Goal: Task Accomplishment & Management: Manage account settings

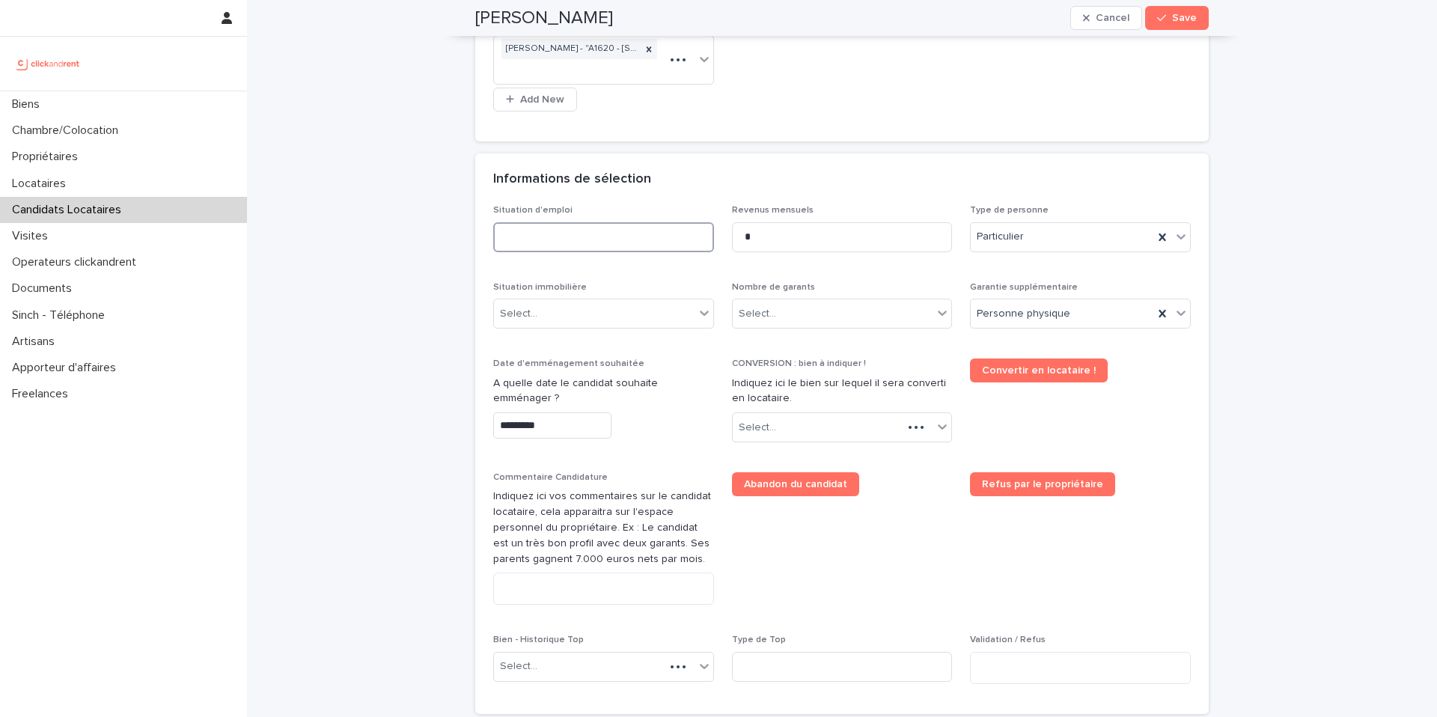
scroll to position [467, 0]
type input "**********"
click at [816, 239] on input "*" at bounding box center [842, 237] width 221 height 30
type input "*****"
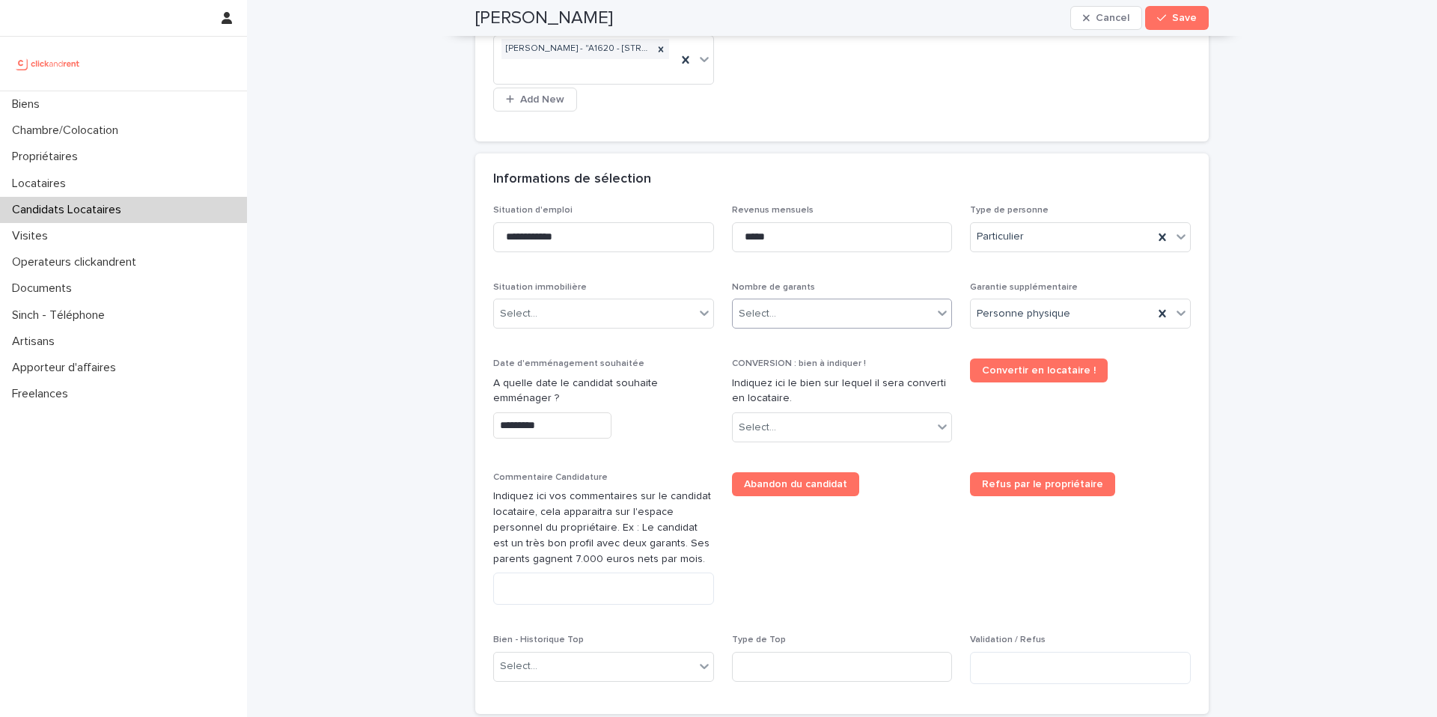
click at [777, 302] on div "Select..." at bounding box center [833, 314] width 201 height 25
click at [776, 372] on div "1 garant Personne Physique" at bounding box center [836, 368] width 219 height 26
drag, startPoint x: 805, startPoint y: 317, endPoint x: 809, endPoint y: 325, distance: 8.4
click at [806, 317] on span "1 garant Personne Physique" at bounding box center [806, 314] width 134 height 16
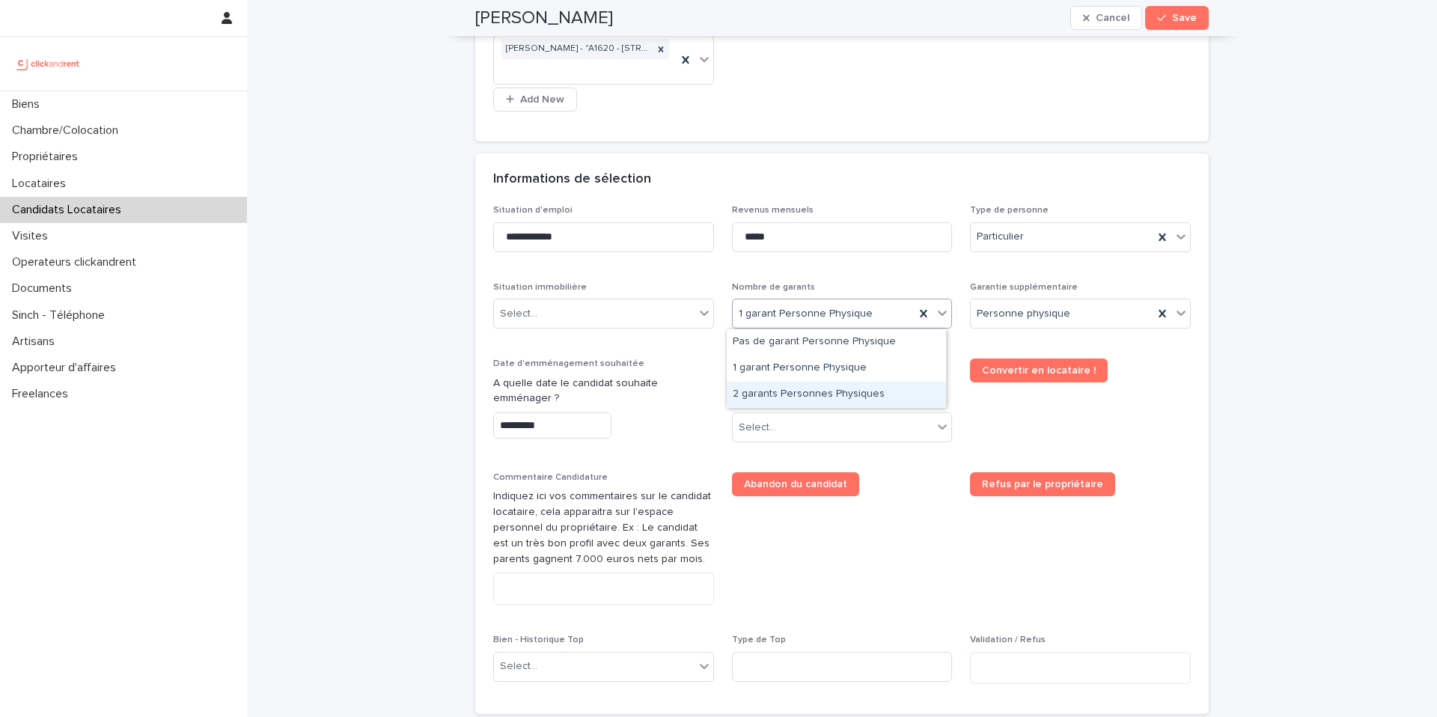
drag, startPoint x: 809, startPoint y: 325, endPoint x: 828, endPoint y: 403, distance: 80.0
click at [828, 400] on div "2 garants Personnes Physiques" at bounding box center [836, 395] width 219 height 26
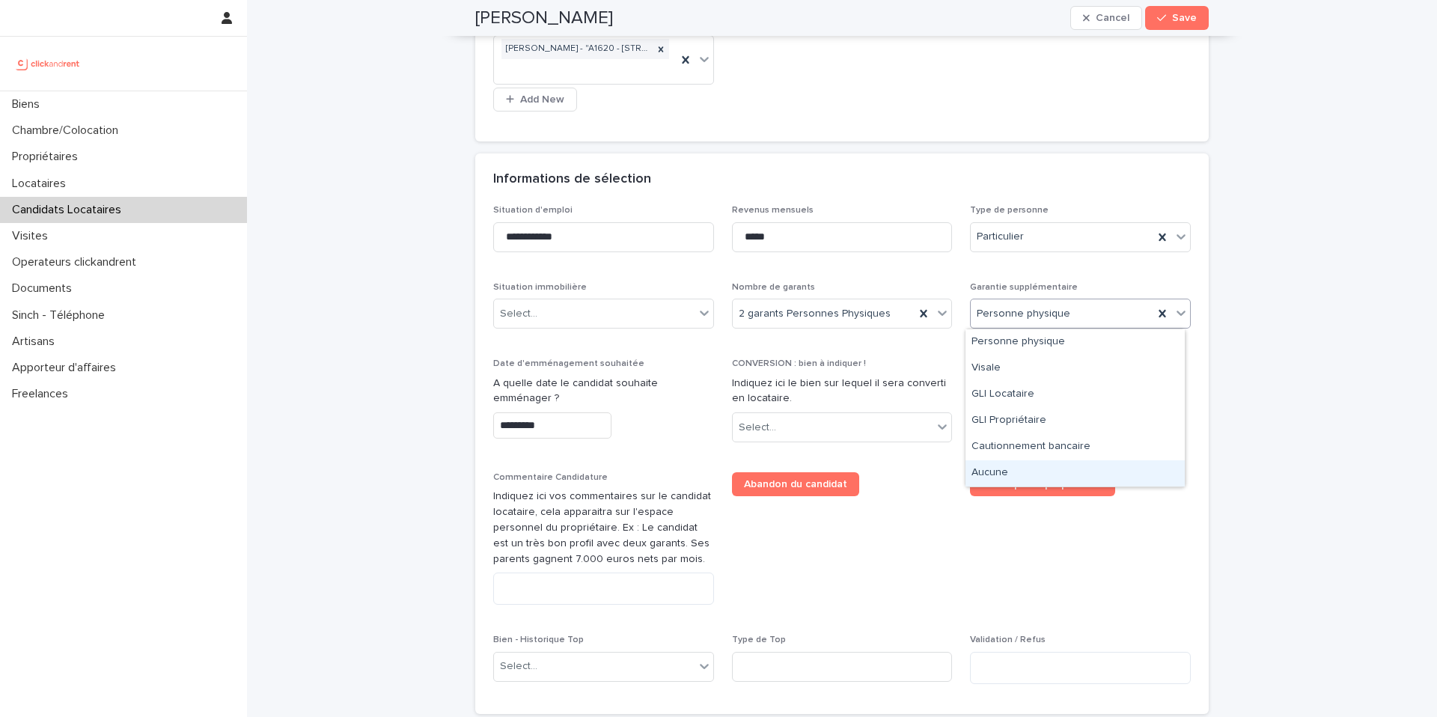
click at [1032, 470] on div "Aucune" at bounding box center [1074, 473] width 219 height 26
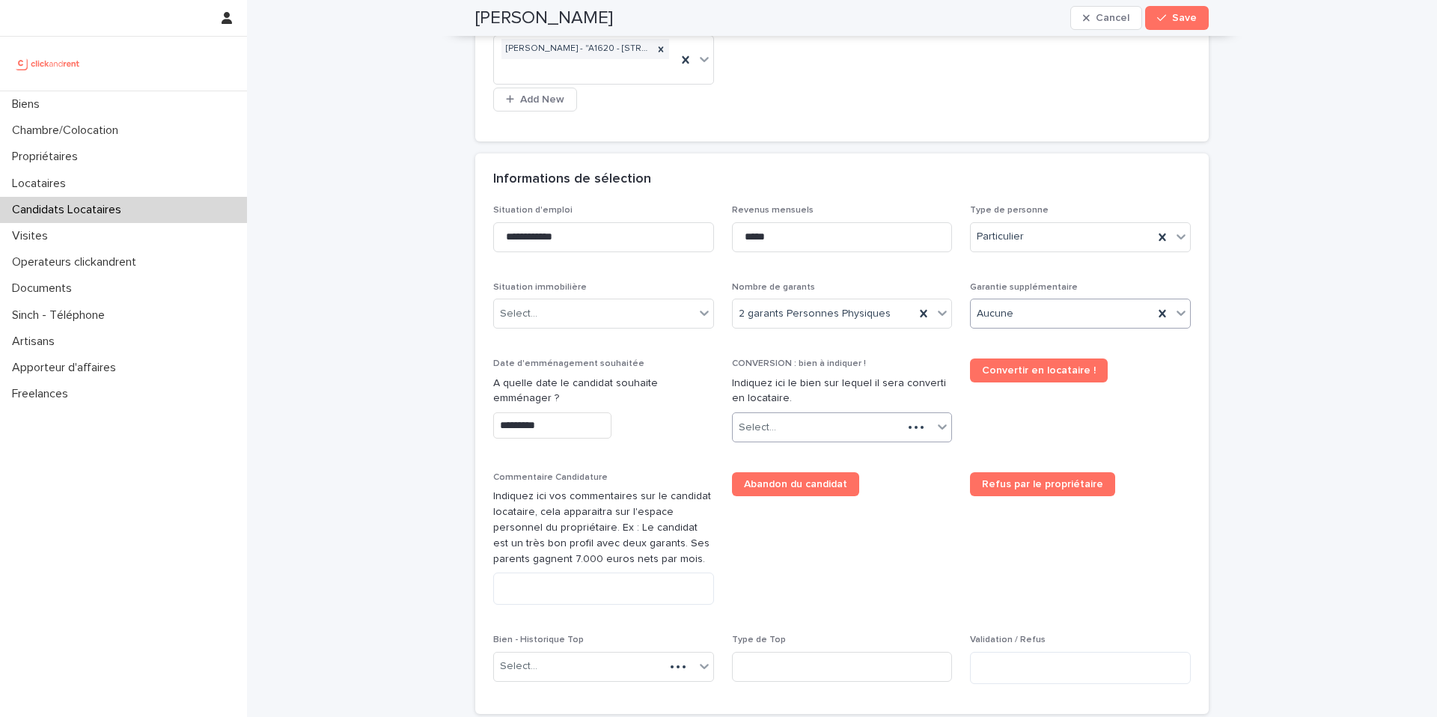
click at [811, 425] on div "Select..." at bounding box center [818, 427] width 171 height 25
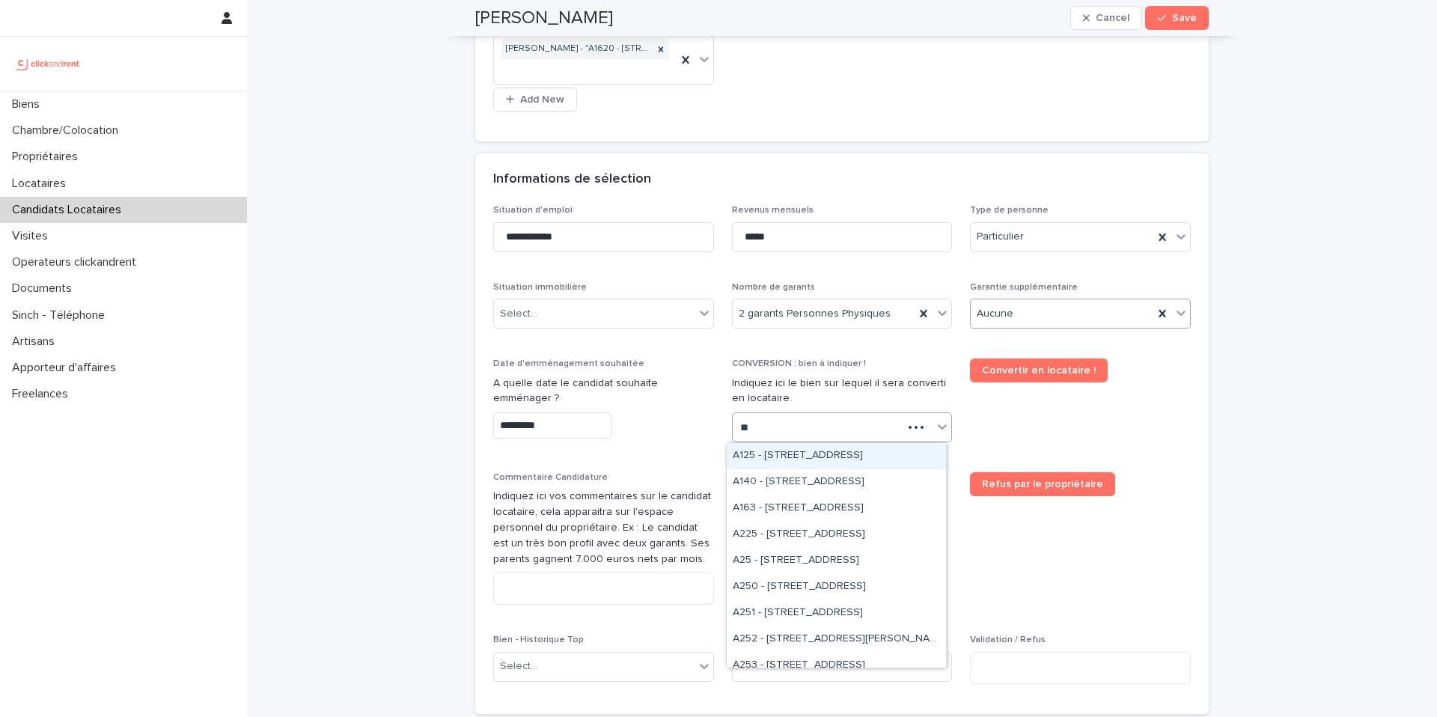
type input "**"
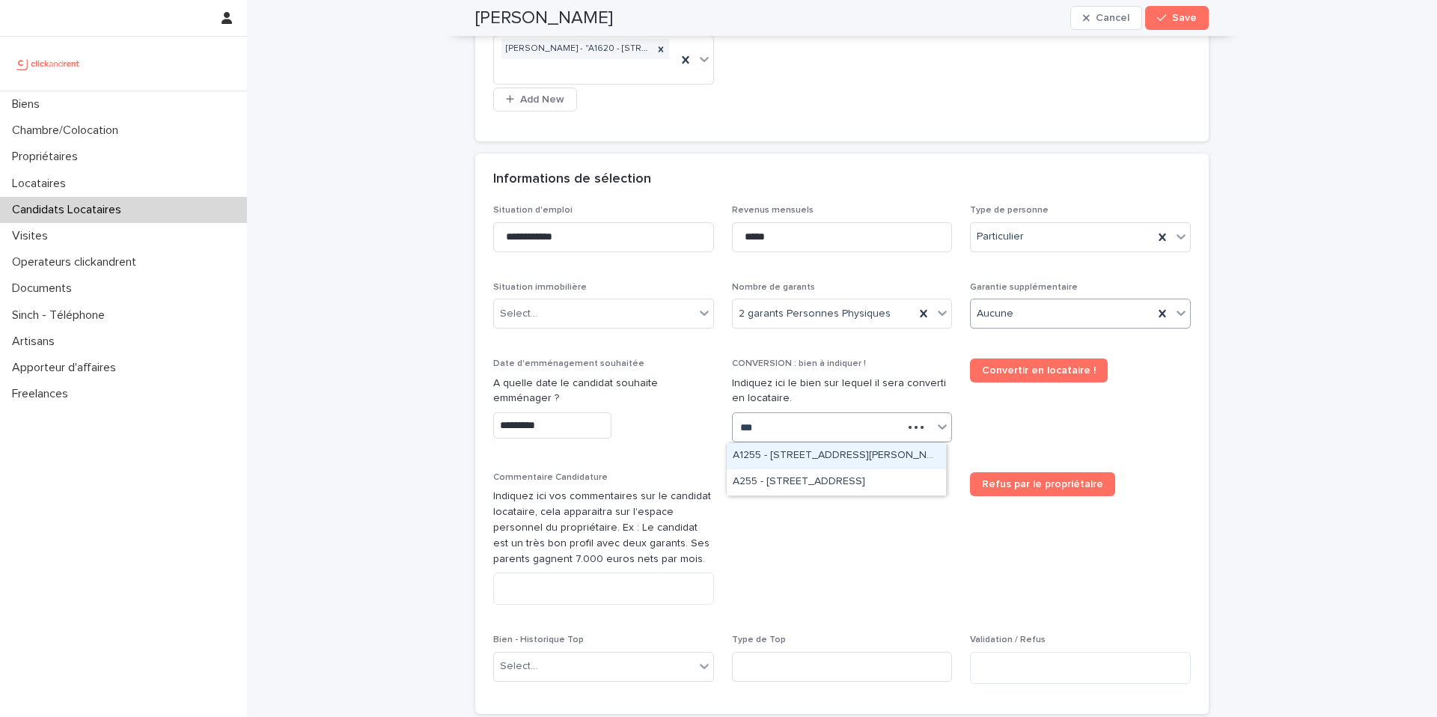
type input "****"
click at [785, 454] on div "A2550 - 25 rue Arthur Auger, Montrouge 92120" at bounding box center [836, 456] width 219 height 26
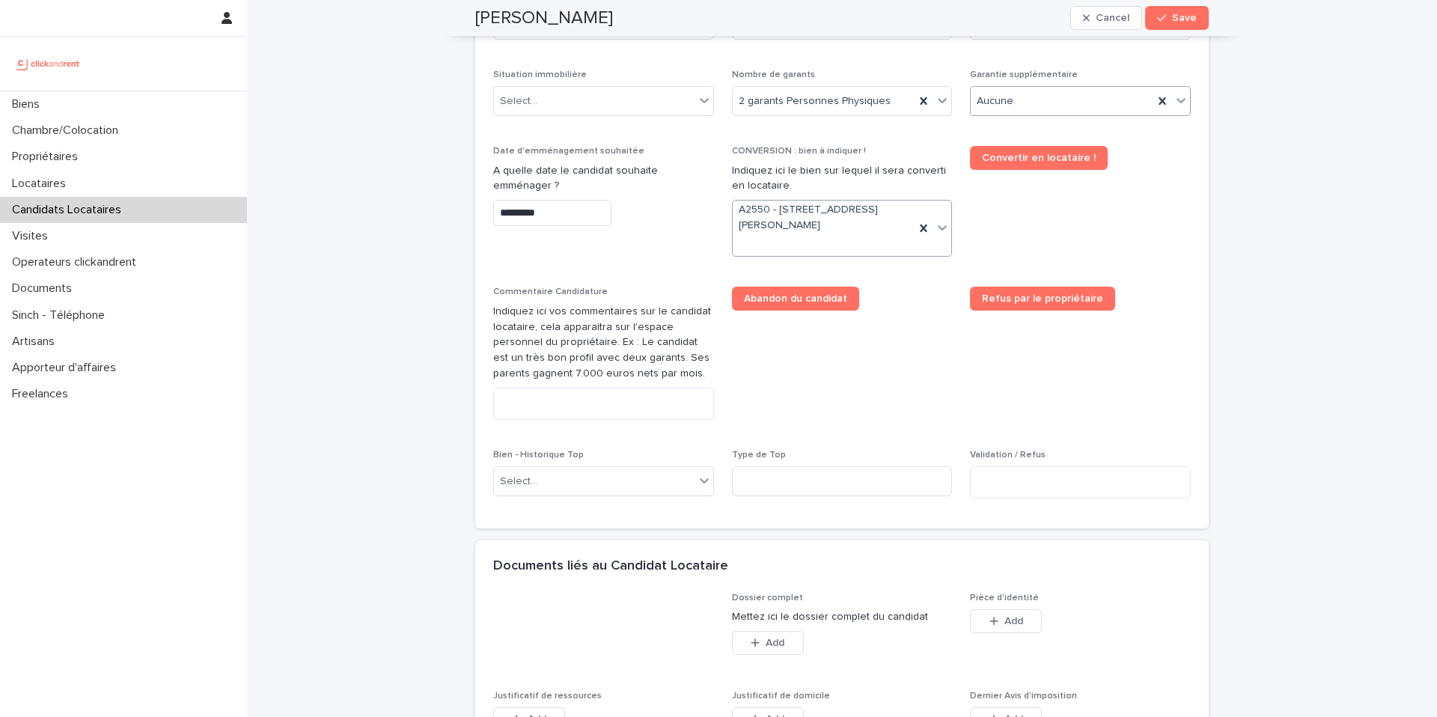
scroll to position [872, 0]
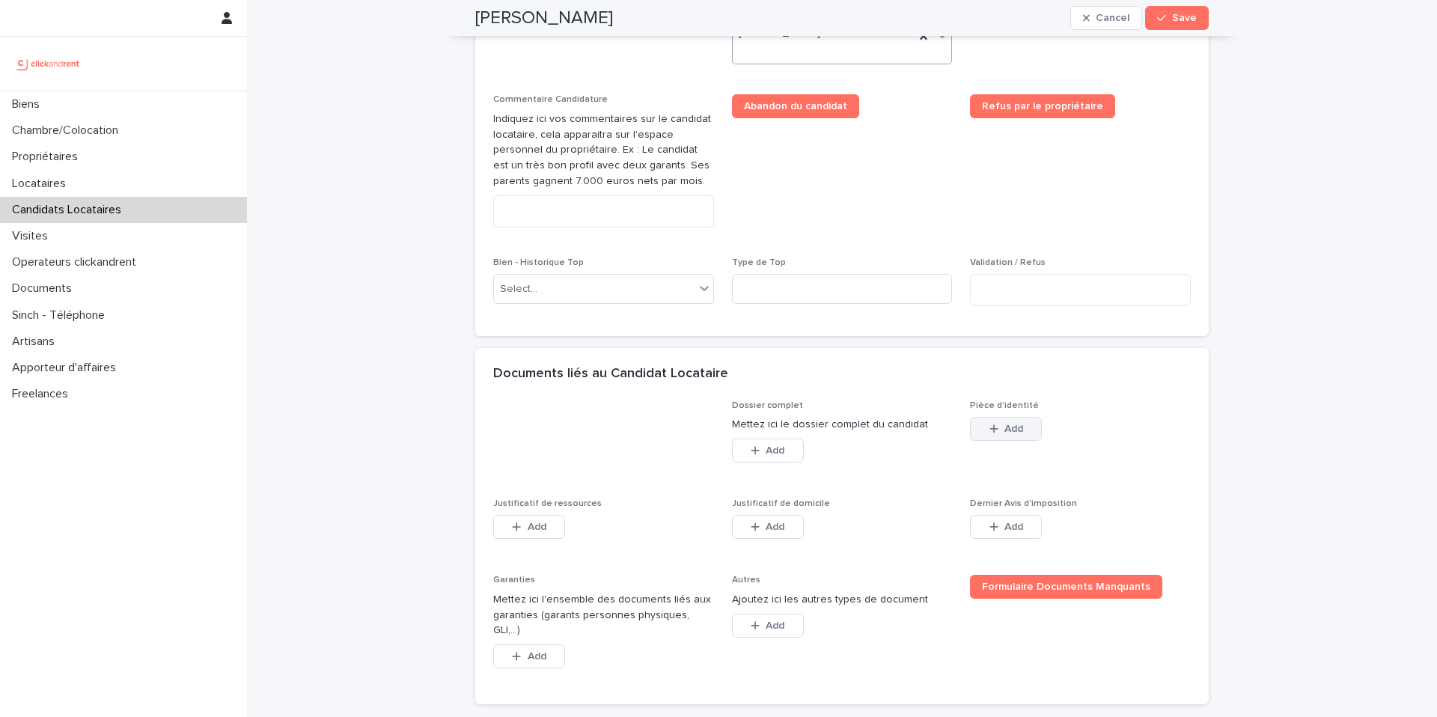
click at [1011, 421] on button "Add" at bounding box center [1006, 429] width 72 height 24
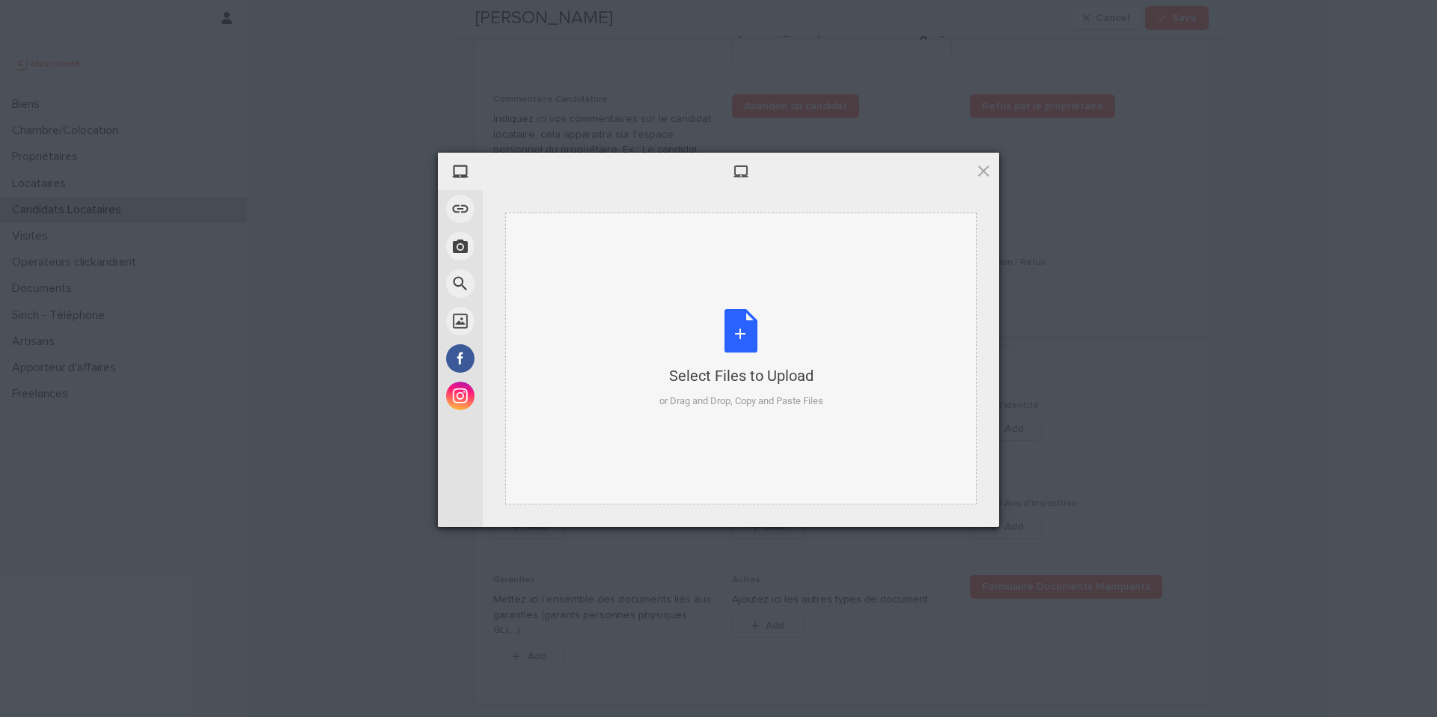
click at [763, 355] on div "Select Files to Upload or Drag and Drop, Copy and Paste Files" at bounding box center [741, 359] width 164 height 100
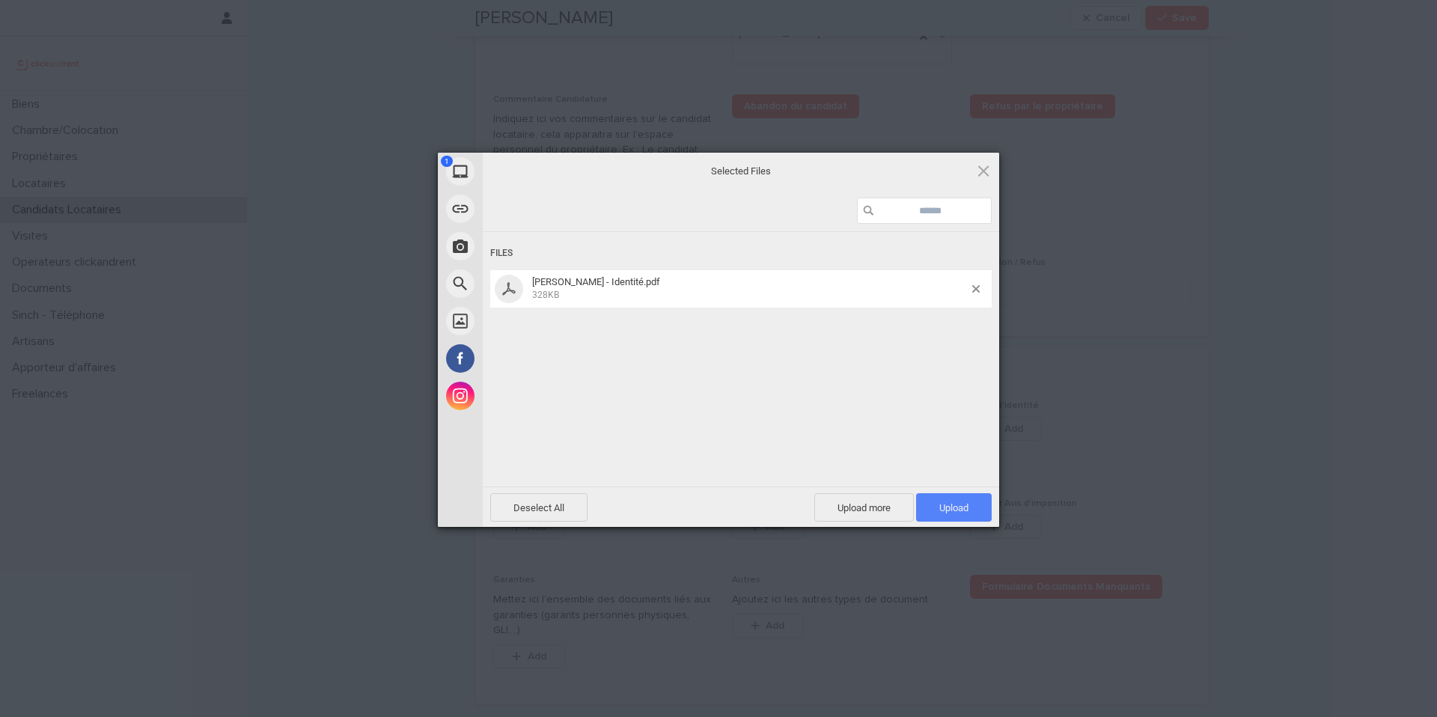
click at [977, 517] on span "Upload 1" at bounding box center [954, 507] width 76 height 28
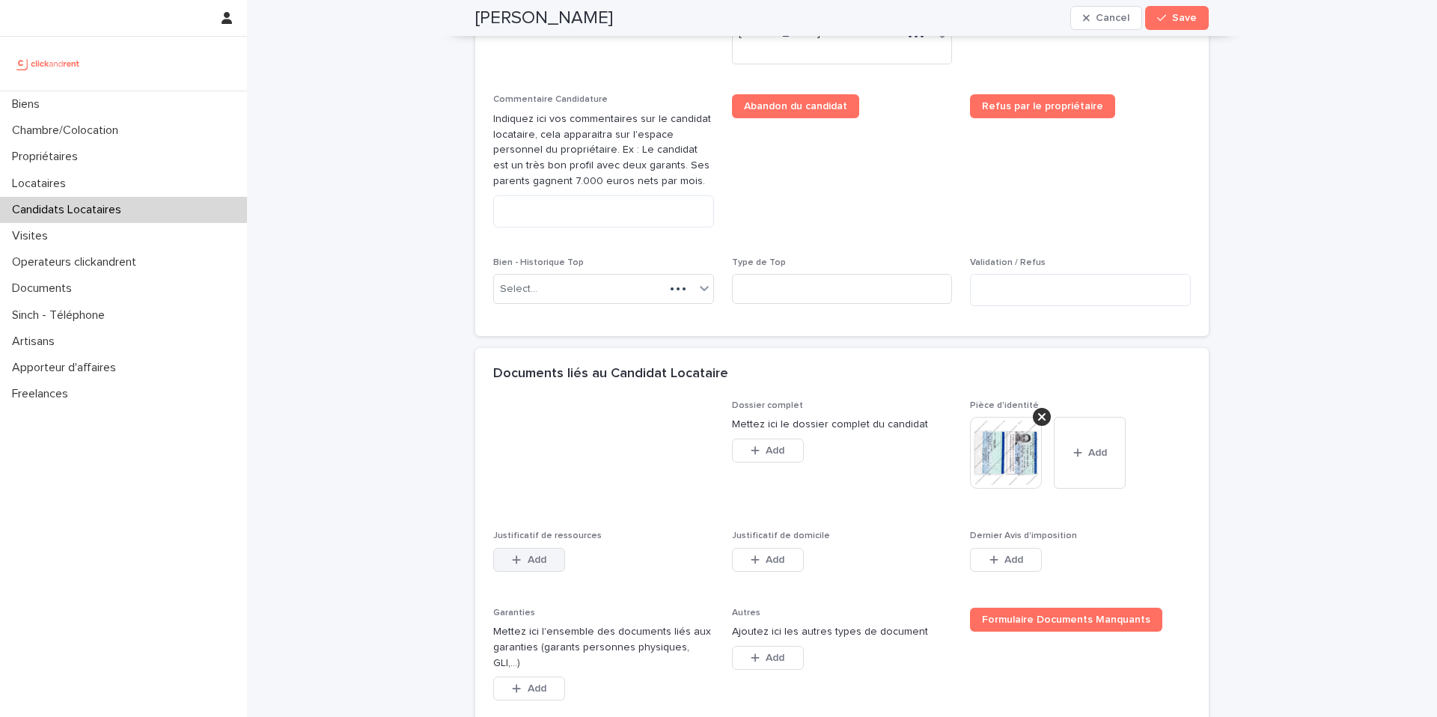
click at [555, 562] on button "Add" at bounding box center [529, 560] width 72 height 24
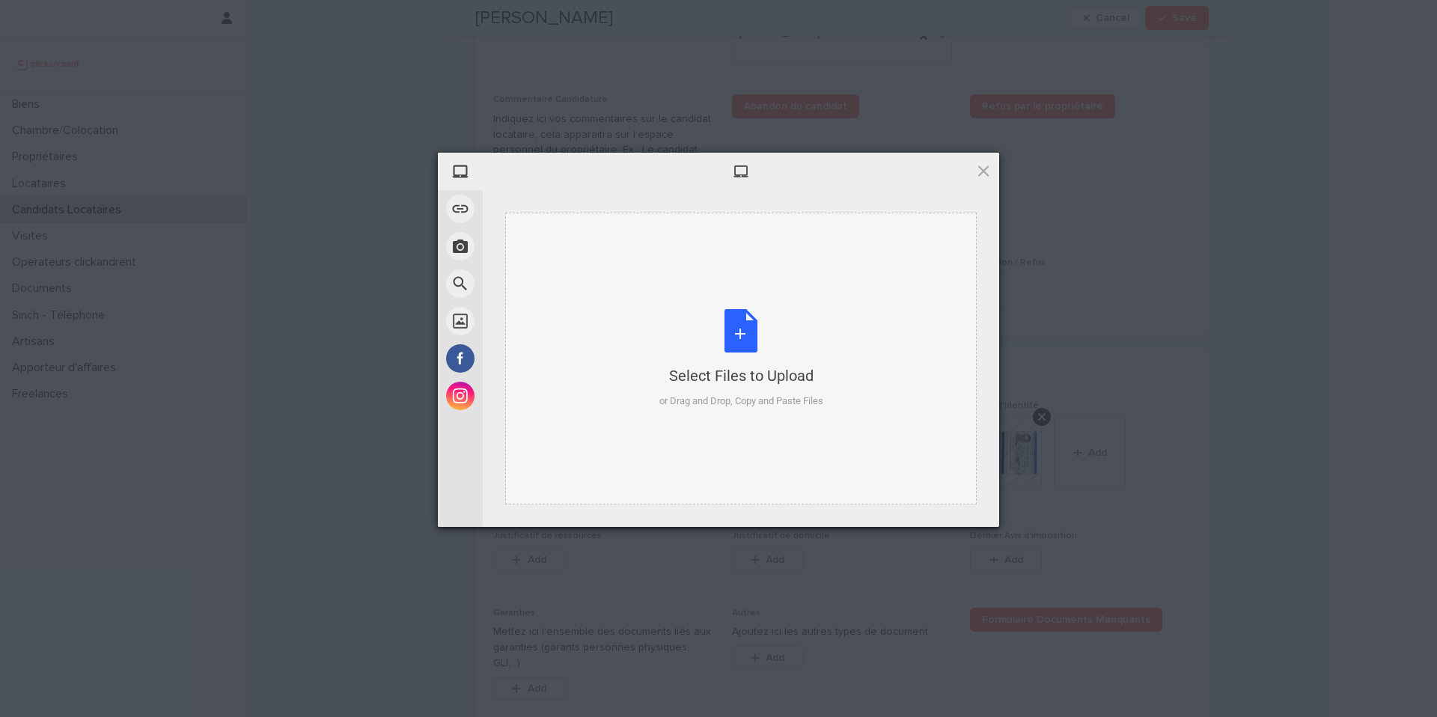
click at [763, 397] on div "or Drag and Drop, Copy and Paste Files" at bounding box center [741, 401] width 164 height 15
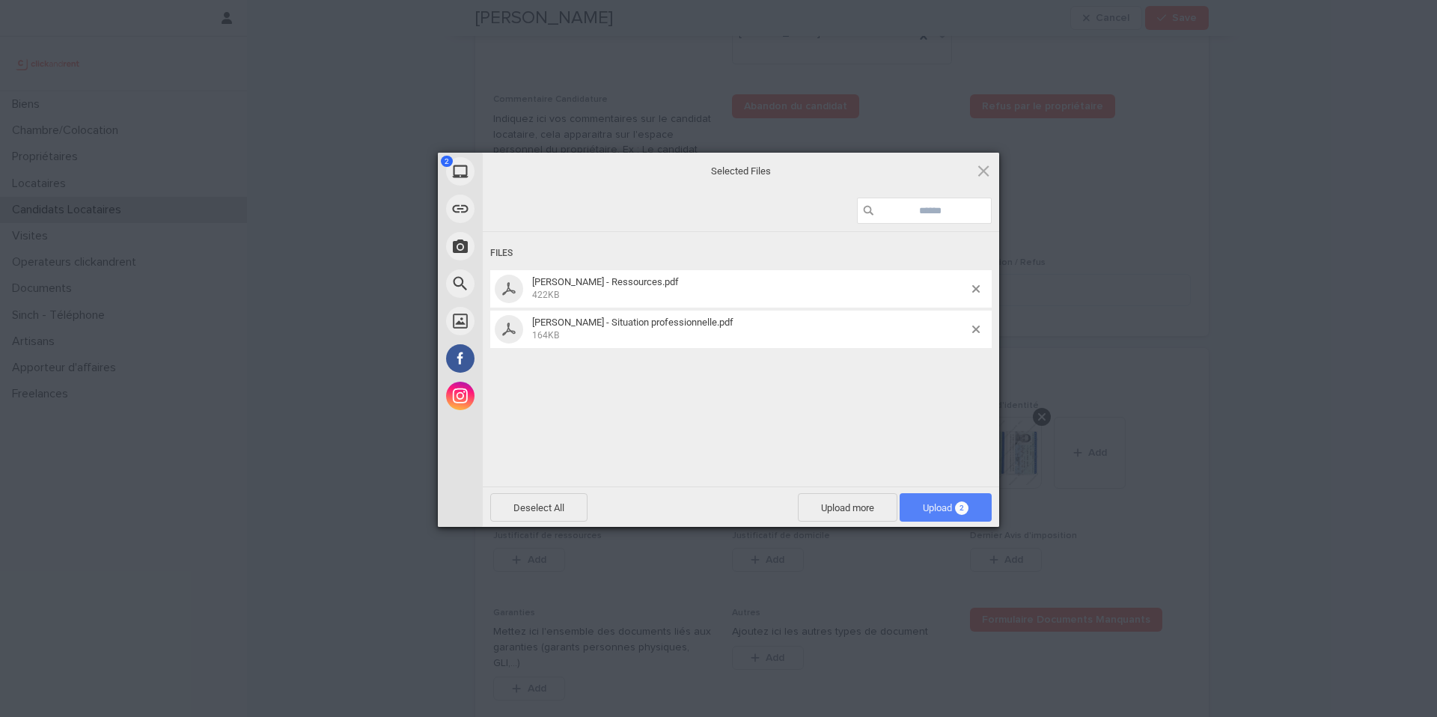
click at [924, 511] on span "Upload 2" at bounding box center [946, 507] width 46 height 11
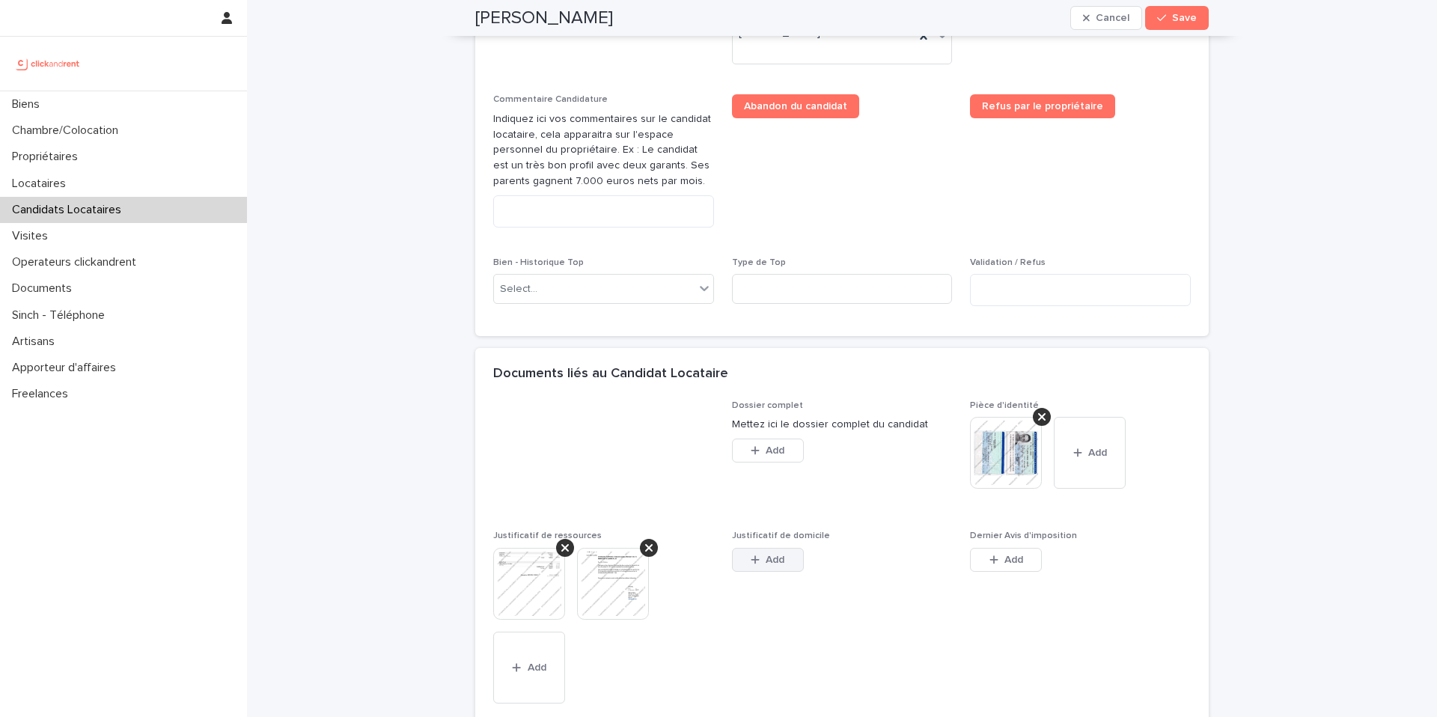
click at [775, 549] on button "Add" at bounding box center [768, 560] width 72 height 24
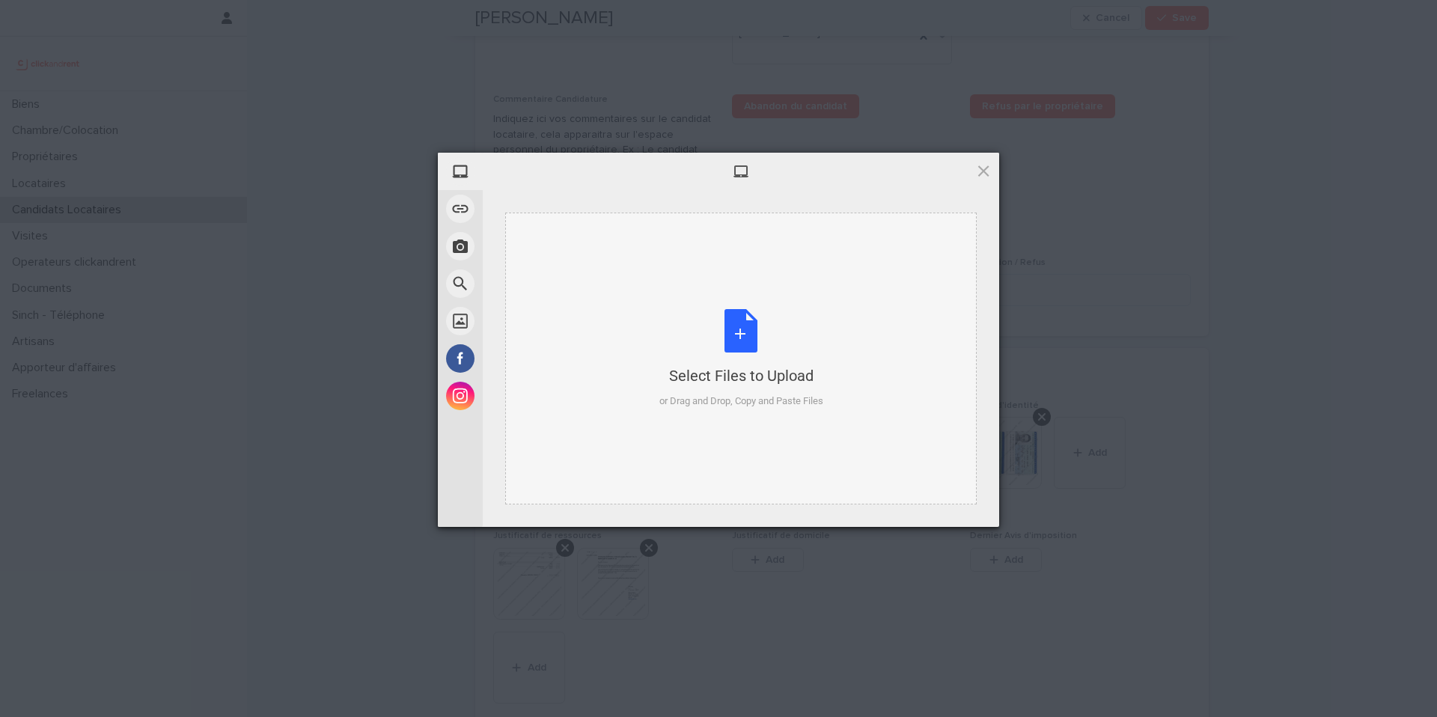
click at [757, 403] on div "or Drag and Drop, Copy and Paste Files" at bounding box center [741, 401] width 164 height 15
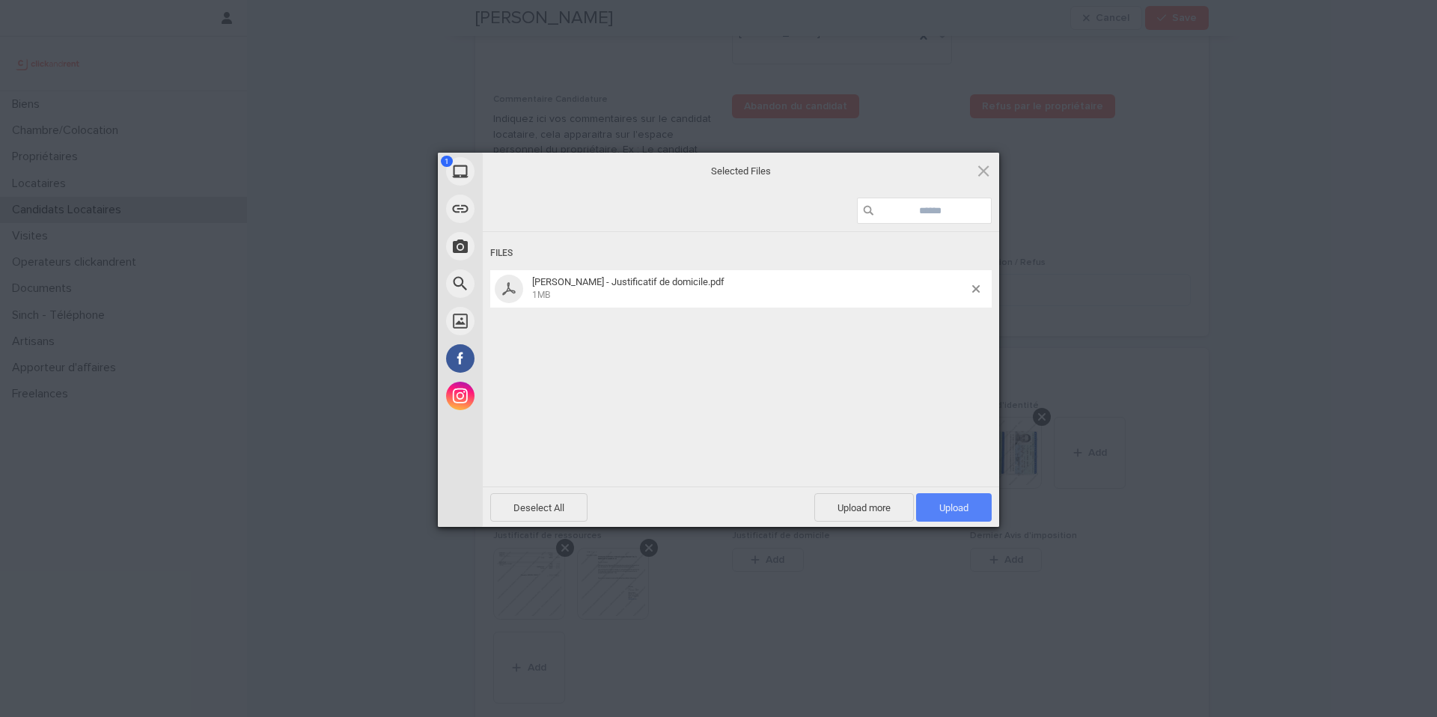
click at [970, 508] on span "Upload 1" at bounding box center [954, 507] width 76 height 28
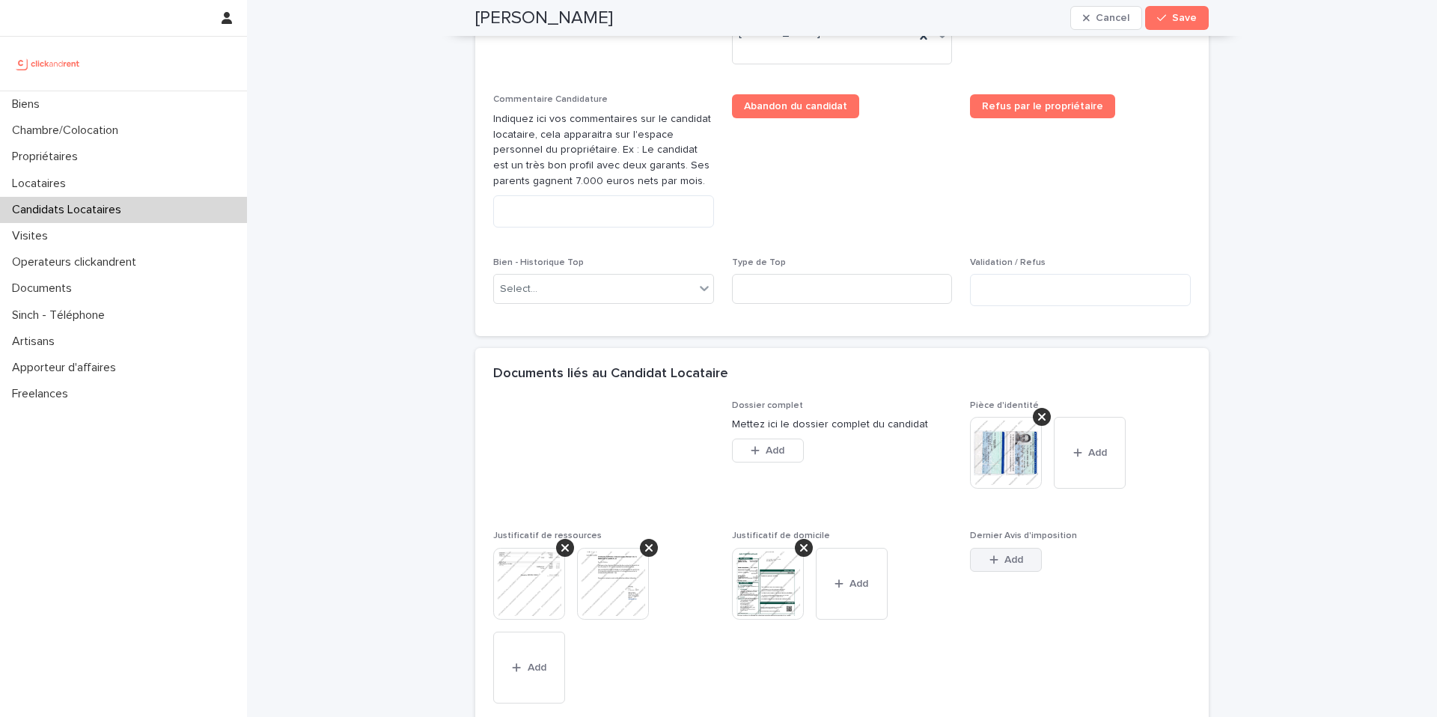
click at [995, 561] on div "button" at bounding box center [996, 560] width 15 height 10
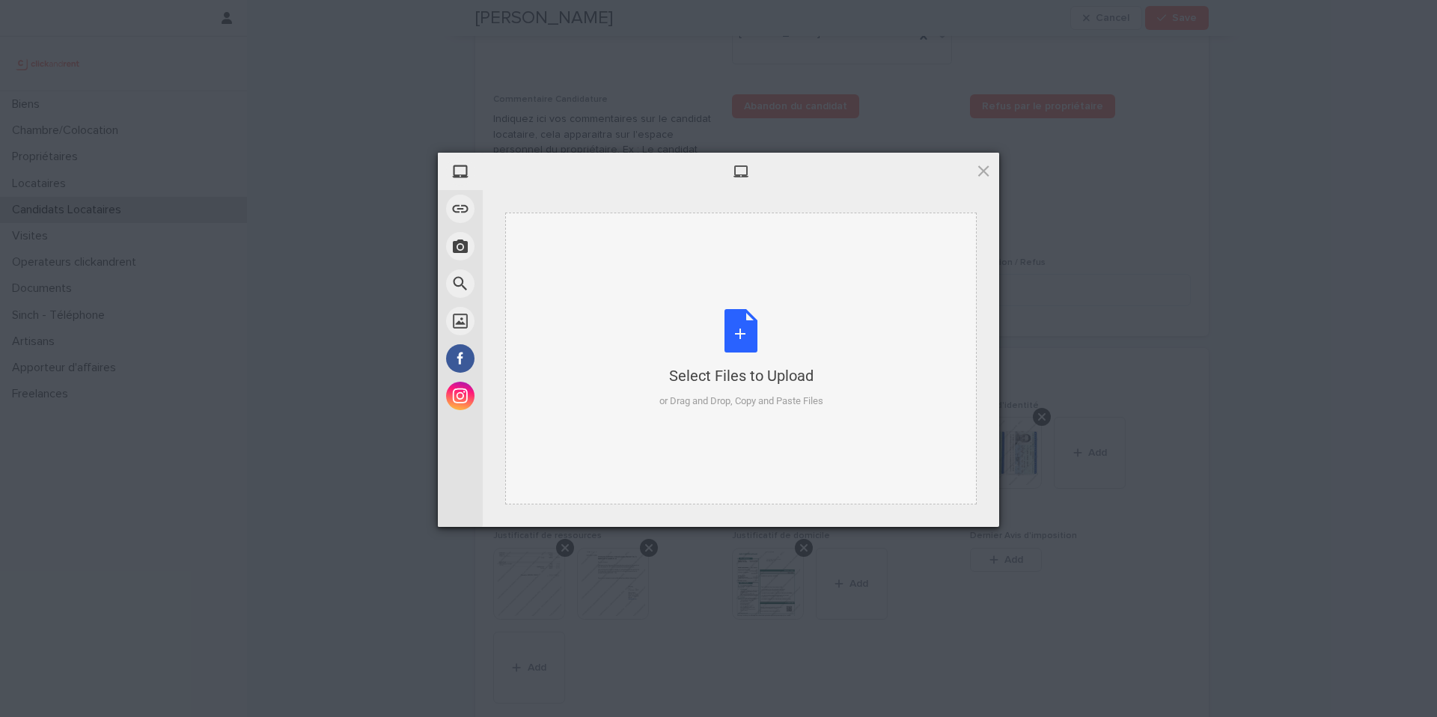
click at [749, 412] on div "Select Files to Upload or Drag and Drop, Copy and Paste Files" at bounding box center [740, 359] width 471 height 292
click at [781, 365] on div "Select Files to Upload" at bounding box center [741, 375] width 164 height 21
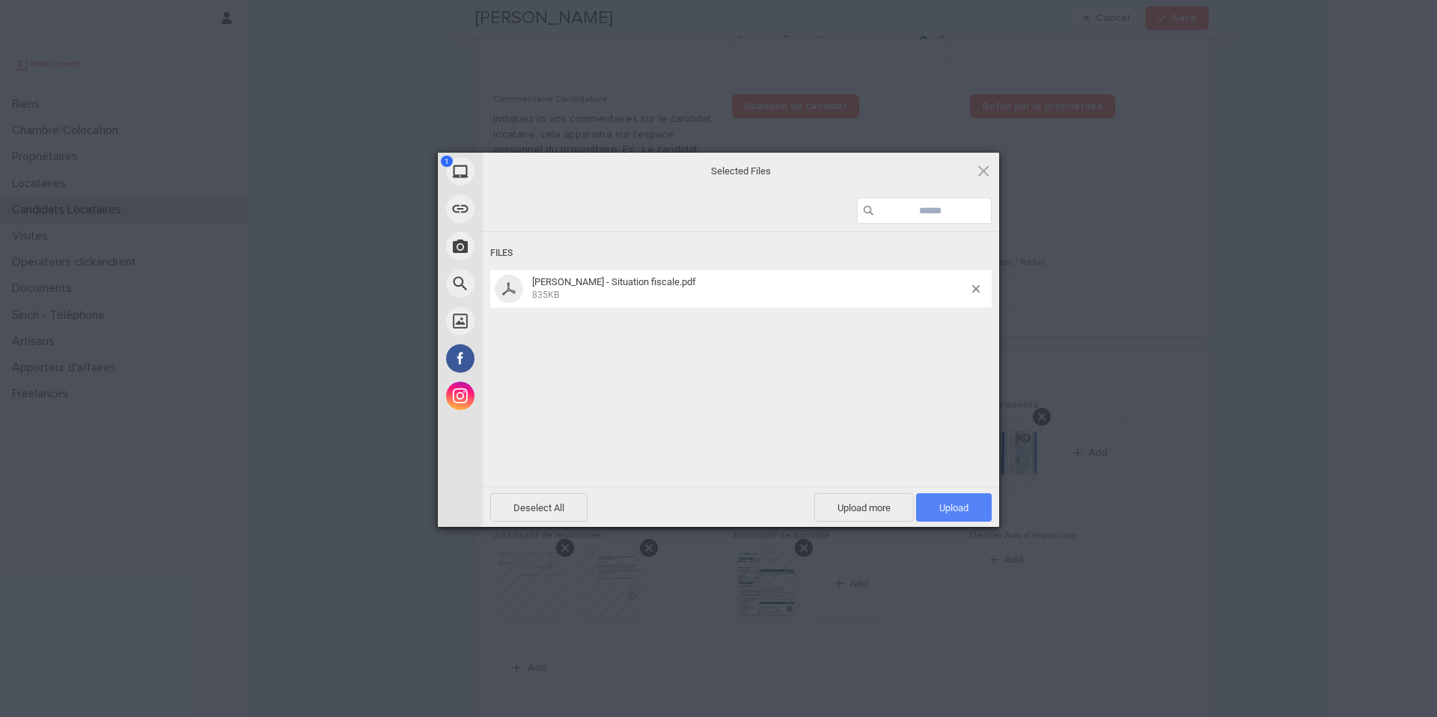
click at [983, 523] on div "Deselect All Upload more Upload 1" at bounding box center [741, 506] width 516 height 40
click at [982, 517] on span "Upload 1" at bounding box center [954, 507] width 76 height 28
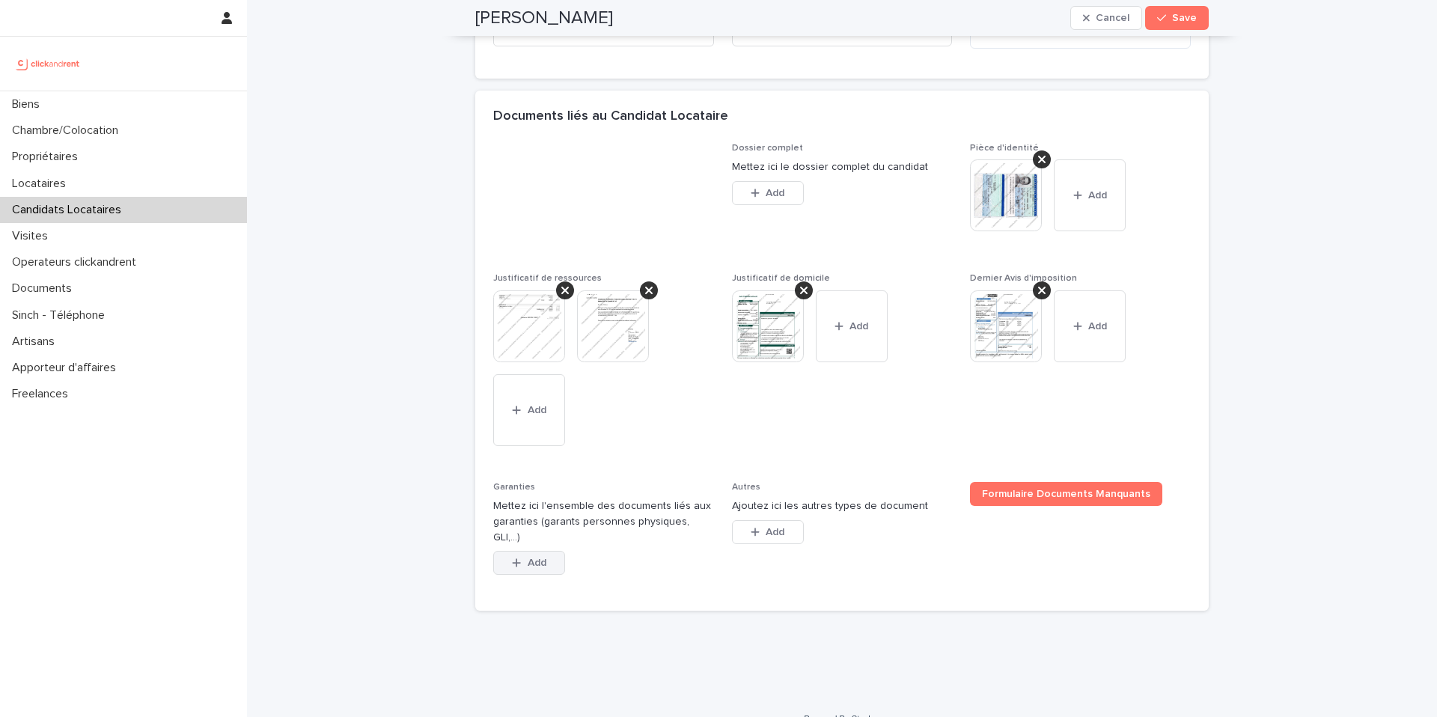
scroll to position [1137, 0]
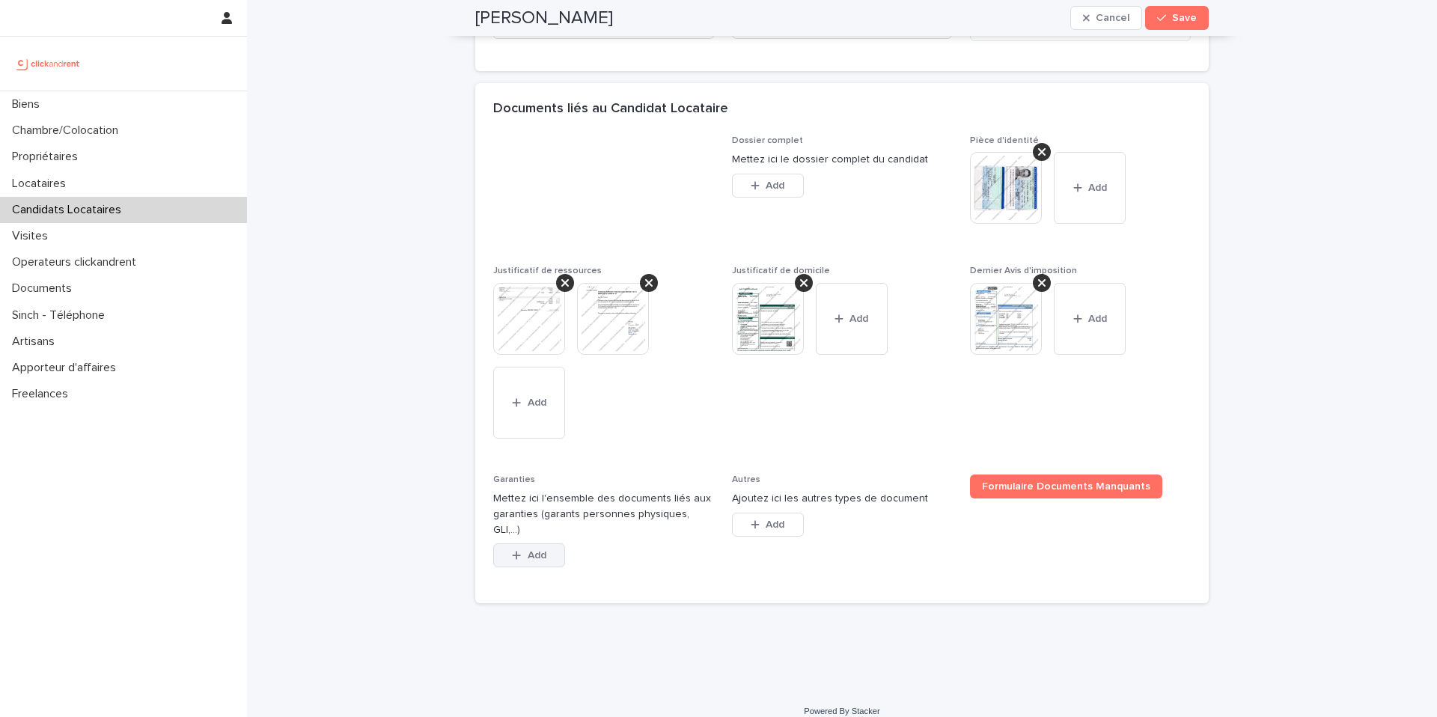
click at [516, 543] on button "Add" at bounding box center [529, 555] width 72 height 24
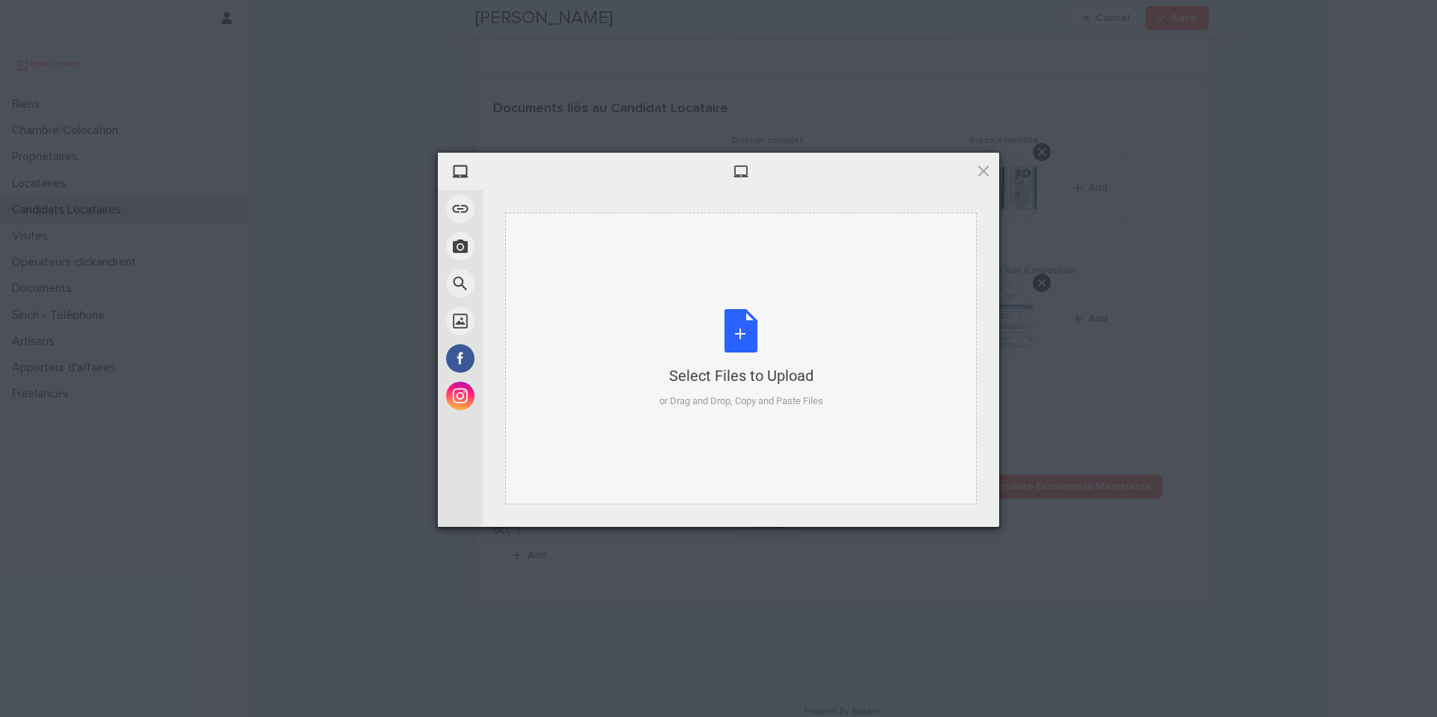
click at [723, 389] on div "Select Files to Upload or Drag and Drop, Copy and Paste Files" at bounding box center [741, 359] width 164 height 100
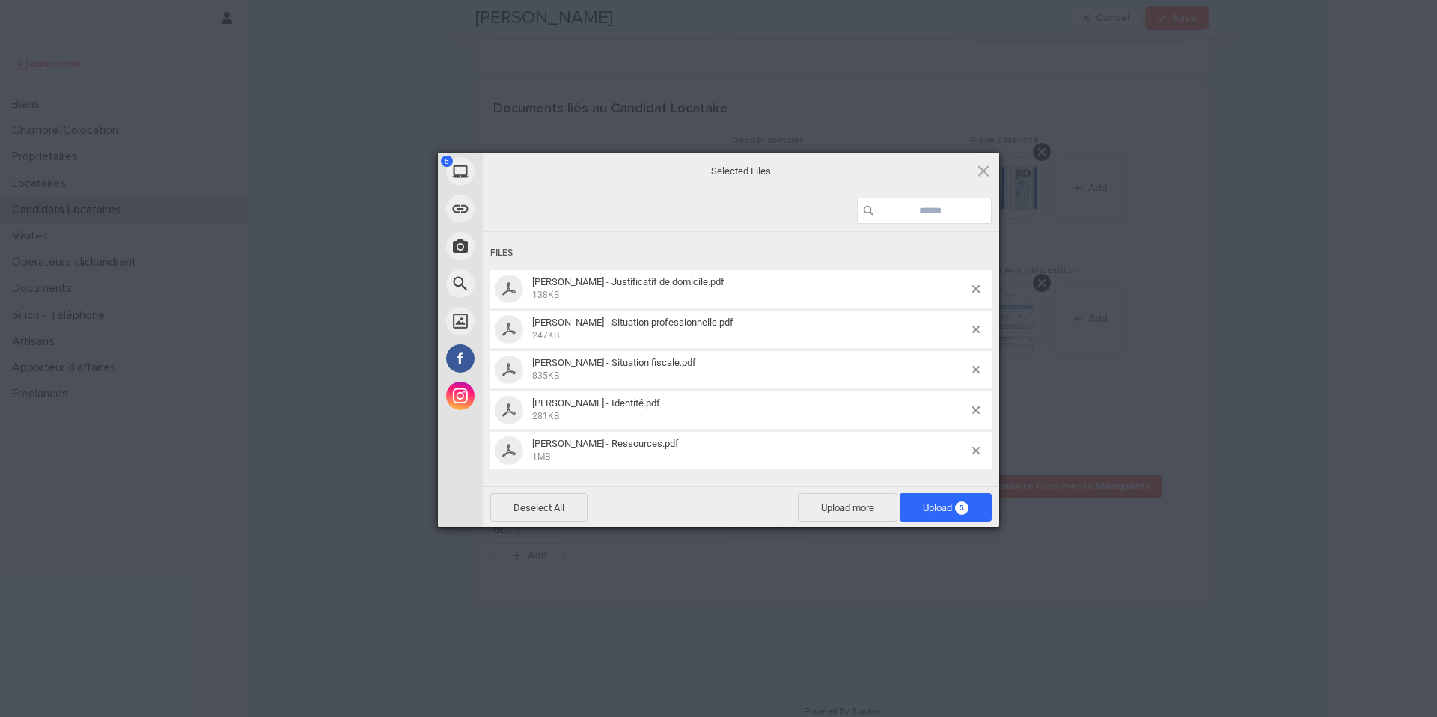
click at [965, 504] on span "5" at bounding box center [961, 507] width 13 height 13
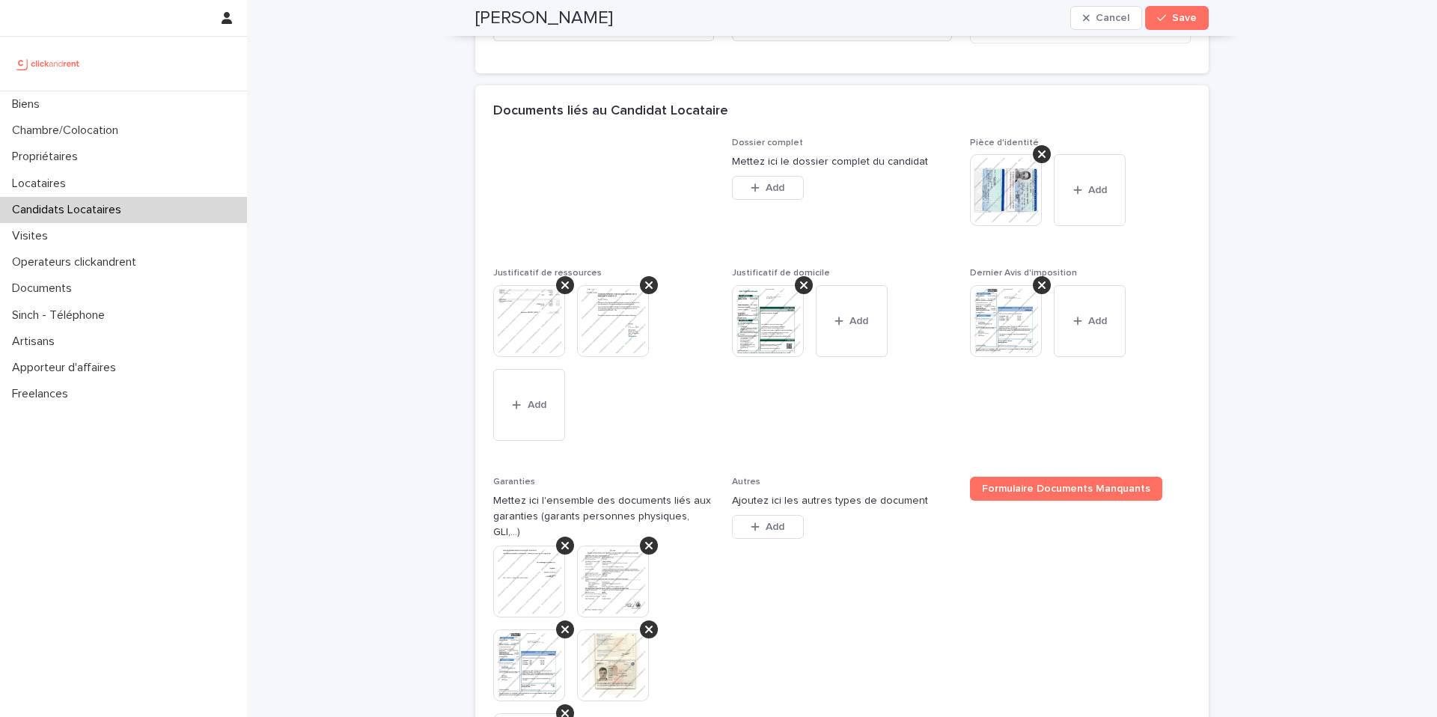
scroll to position [1134, 0]
click at [1038, 151] on icon at bounding box center [1041, 155] width 7 height 12
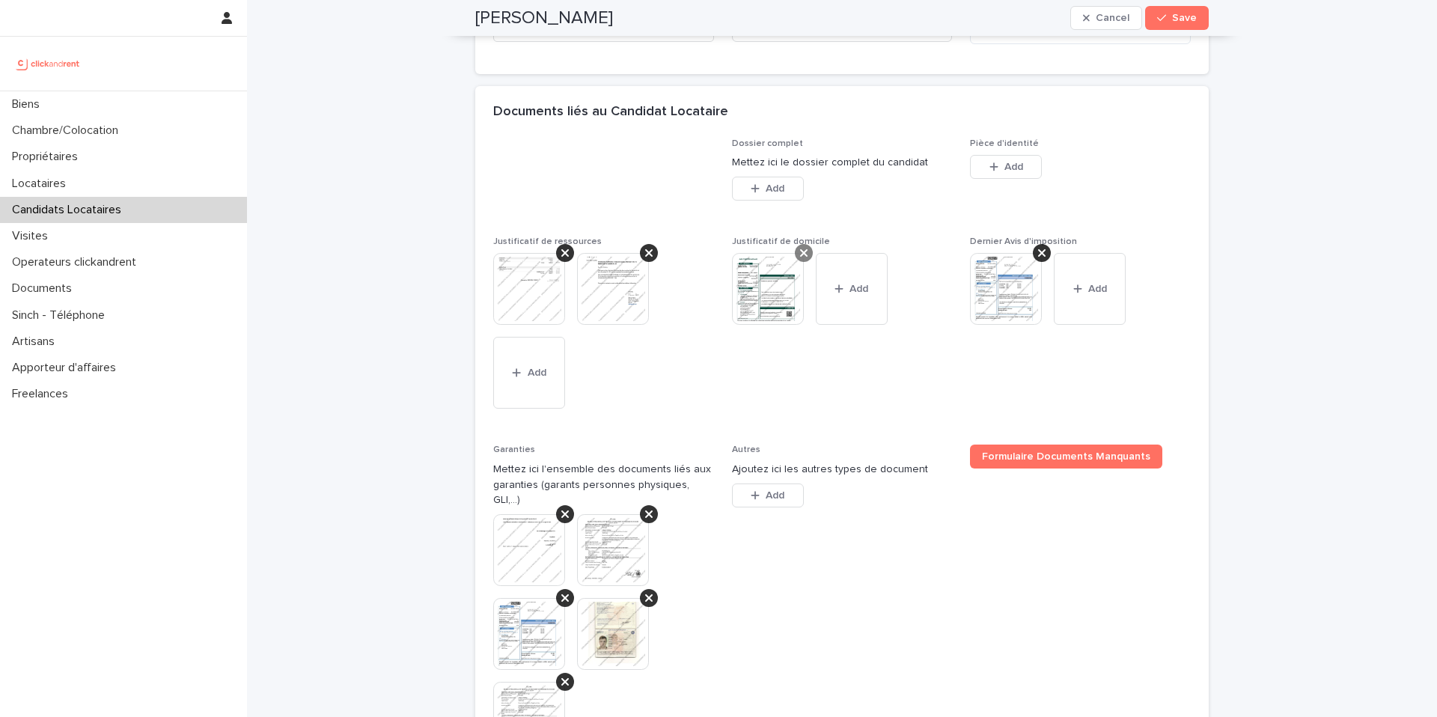
click at [800, 252] on icon at bounding box center [803, 252] width 7 height 7
click at [1034, 245] on div at bounding box center [1042, 253] width 18 height 18
click at [561, 251] on icon at bounding box center [564, 253] width 7 height 12
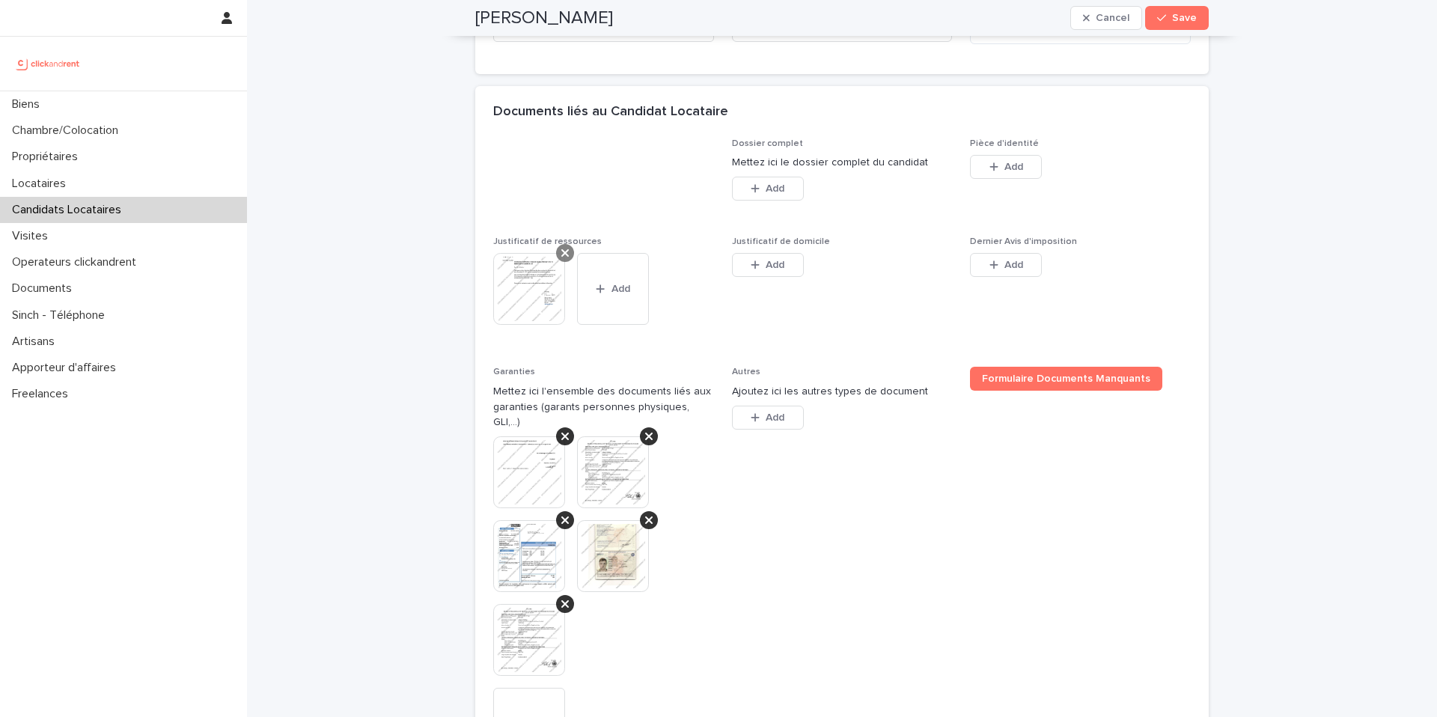
click at [561, 255] on icon at bounding box center [564, 252] width 7 height 7
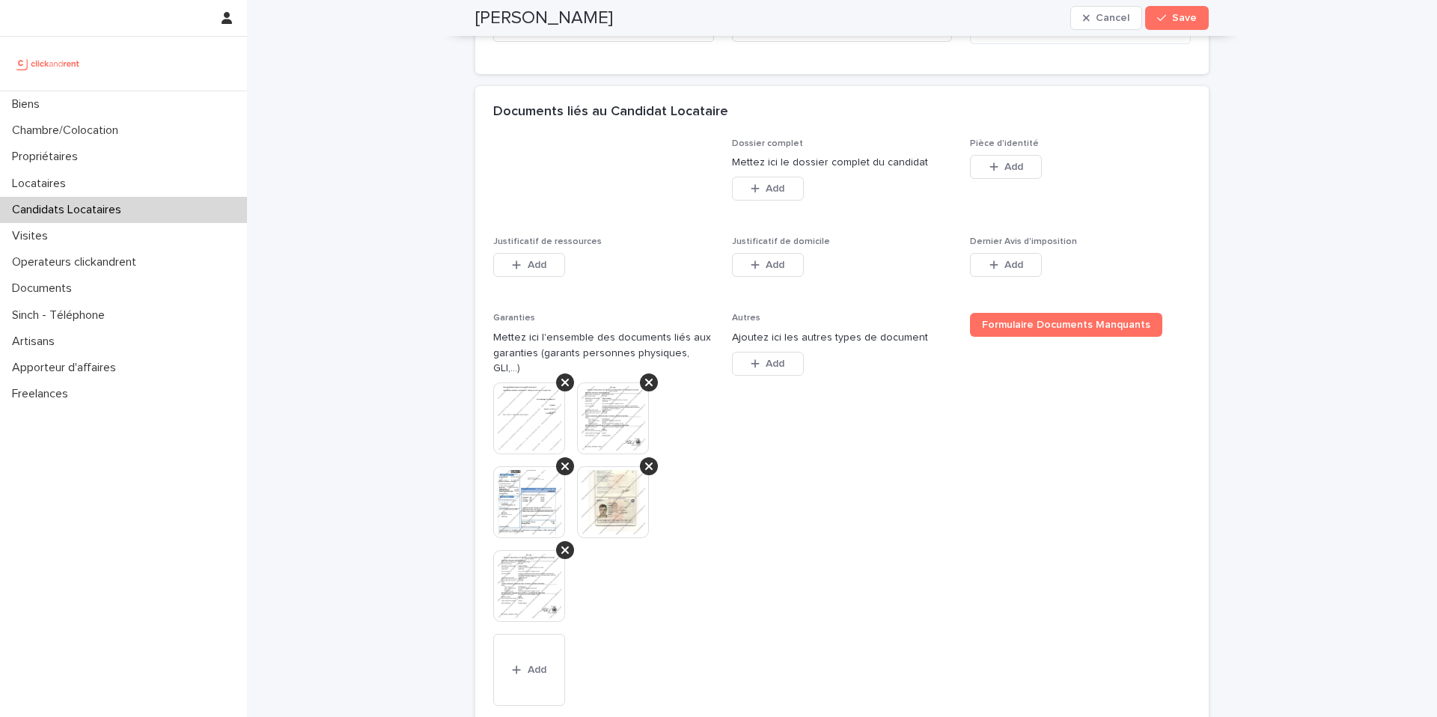
drag, startPoint x: 649, startPoint y: 362, endPoint x: 586, endPoint y: 369, distance: 63.2
click at [649, 373] on div at bounding box center [649, 382] width 18 height 18
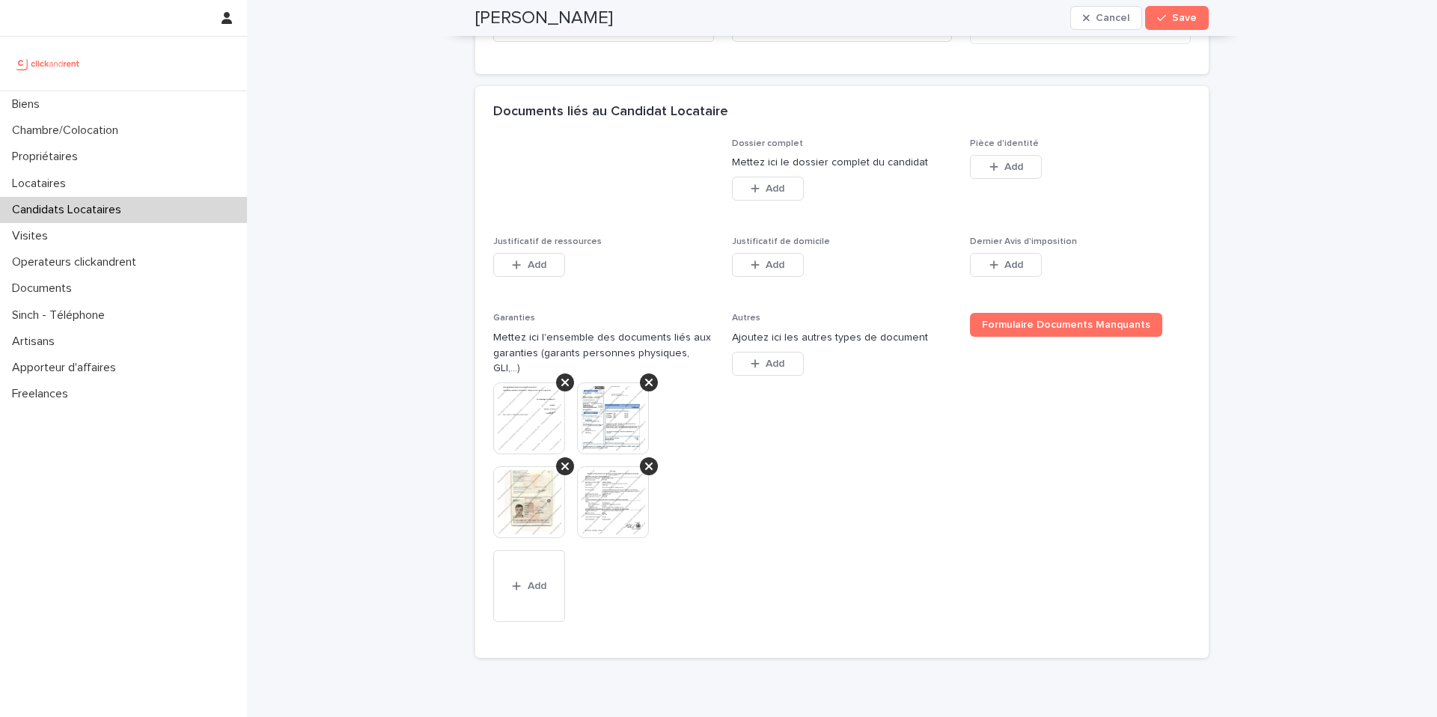
drag, startPoint x: 556, startPoint y: 367, endPoint x: 582, endPoint y: 387, distance: 33.1
click at [561, 376] on icon at bounding box center [564, 382] width 7 height 12
drag, startPoint x: 644, startPoint y: 370, endPoint x: 570, endPoint y: 375, distance: 75.0
click at [645, 376] on icon at bounding box center [648, 382] width 7 height 12
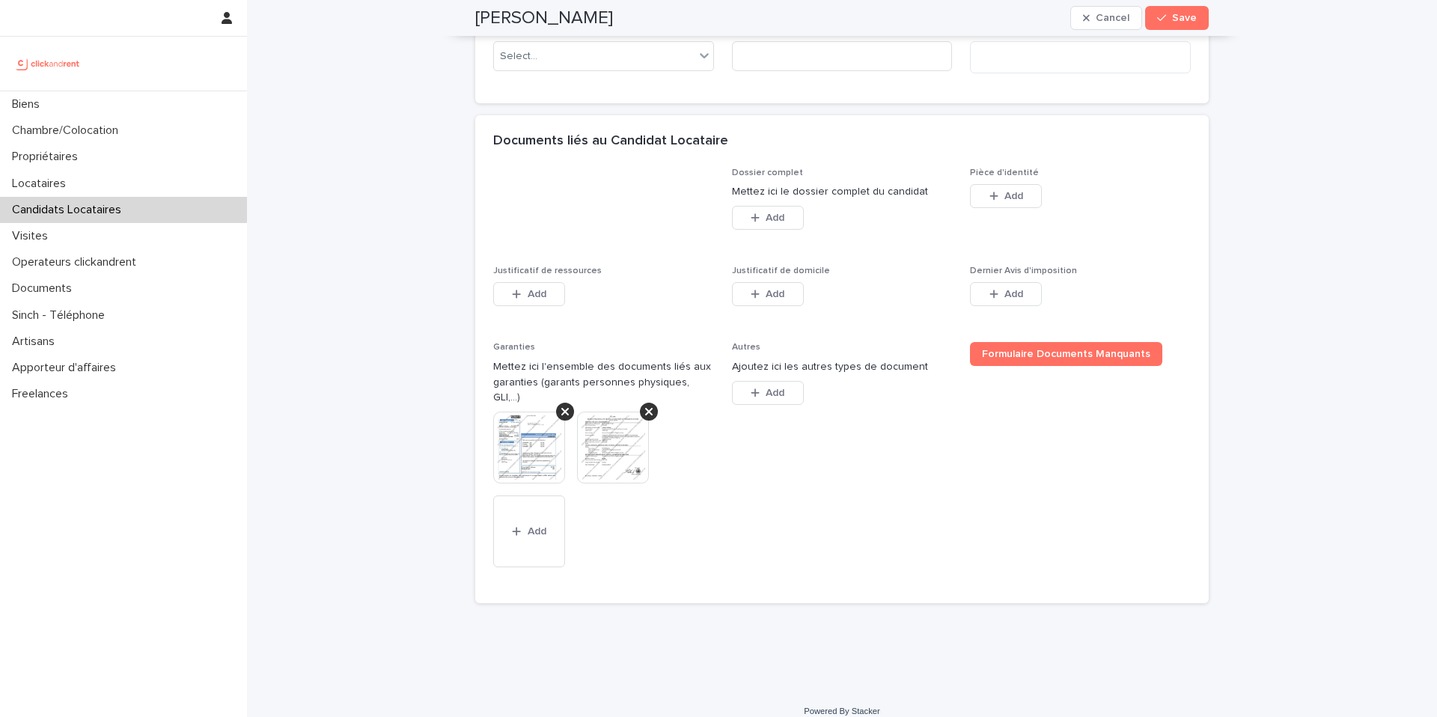
click at [564, 403] on div at bounding box center [565, 412] width 18 height 18
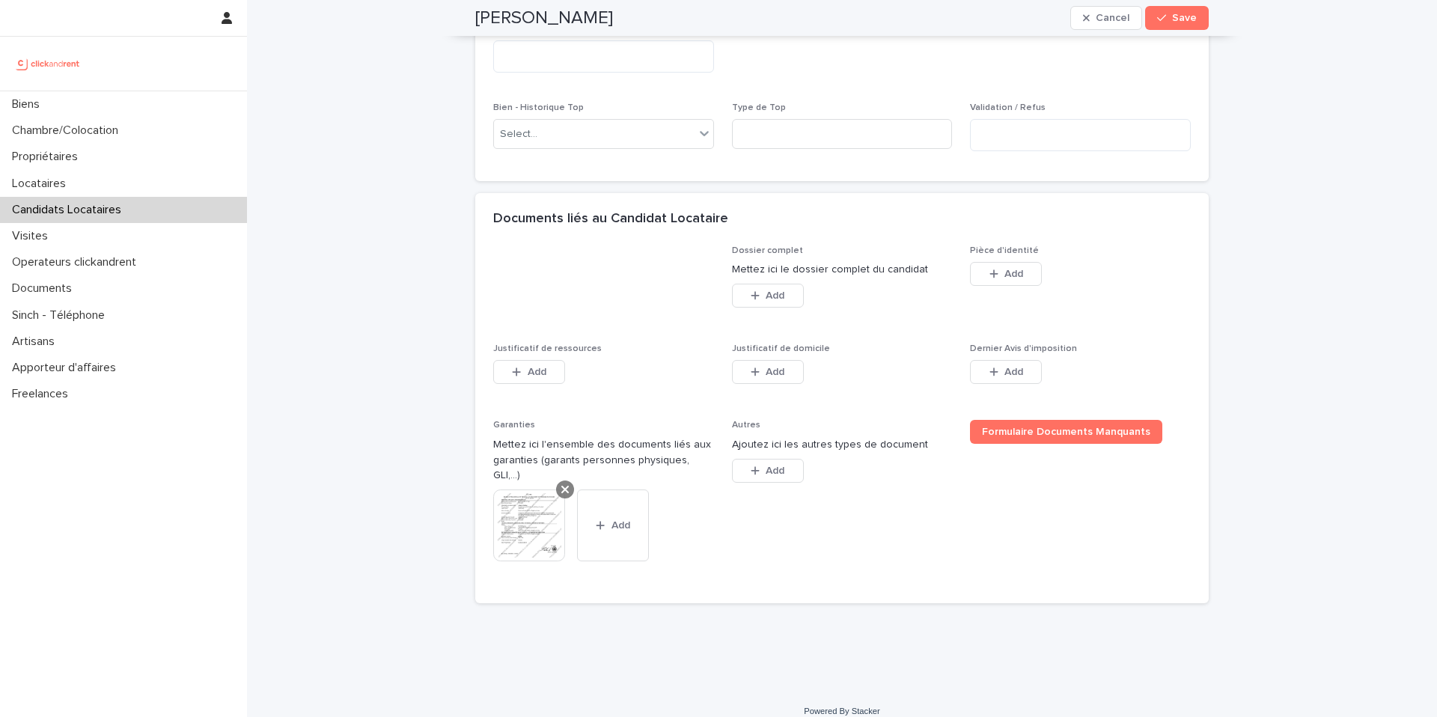
click at [559, 482] on div at bounding box center [565, 489] width 18 height 18
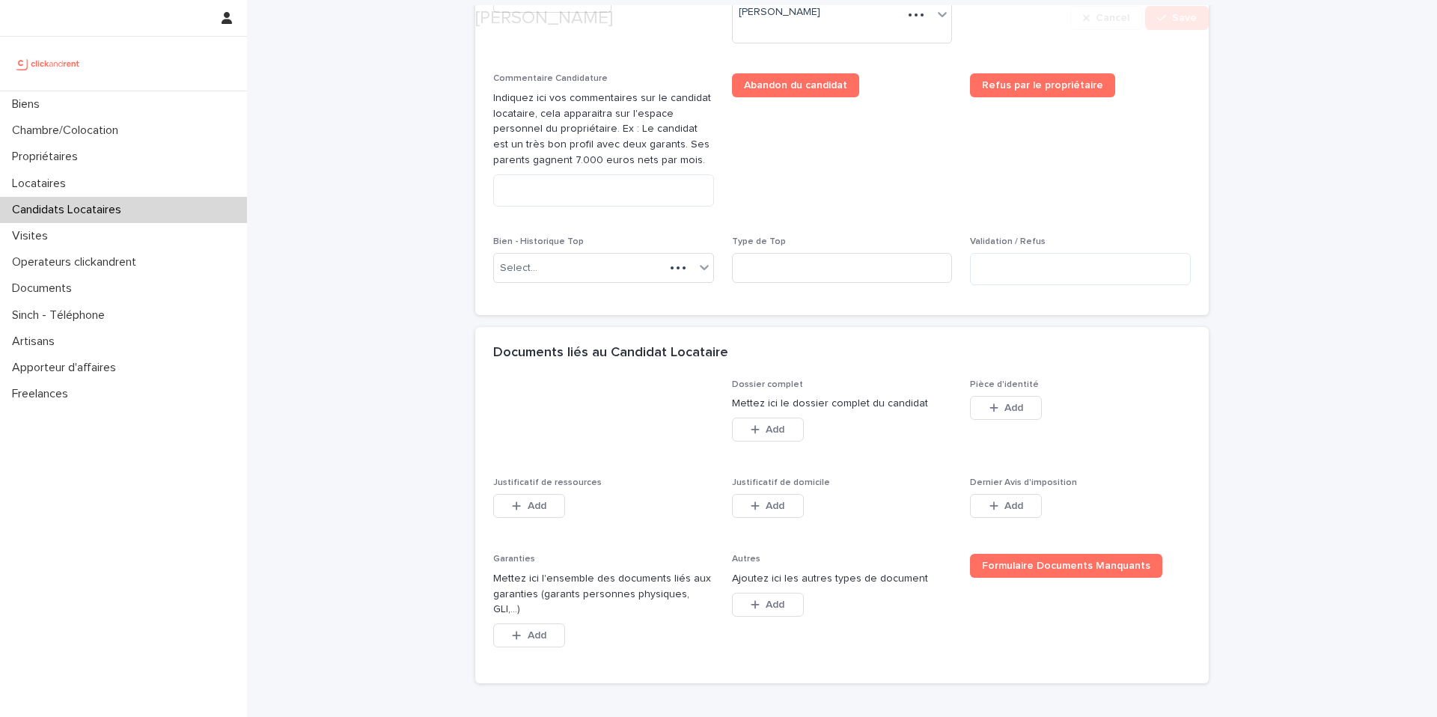
scroll to position [973, 0]
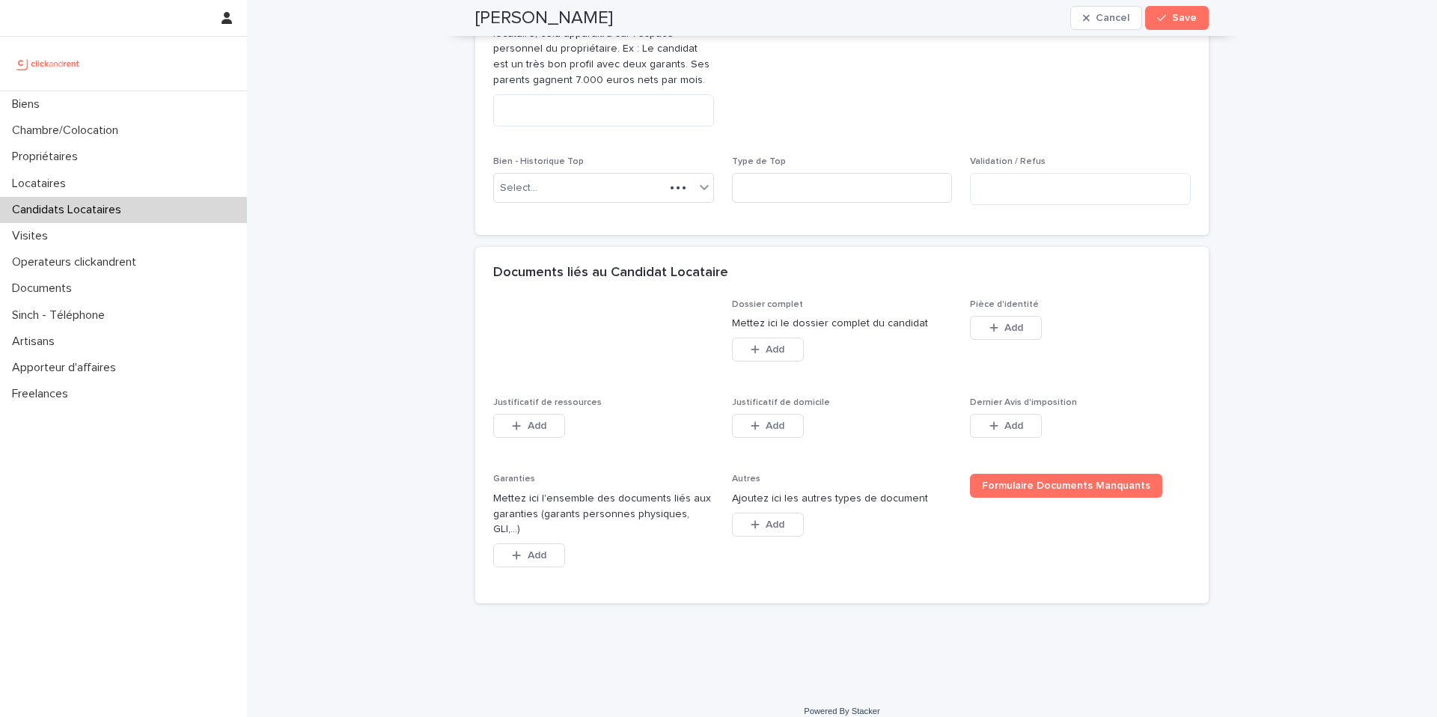
click at [125, 219] on div "Candidats Locataires" at bounding box center [123, 210] width 247 height 26
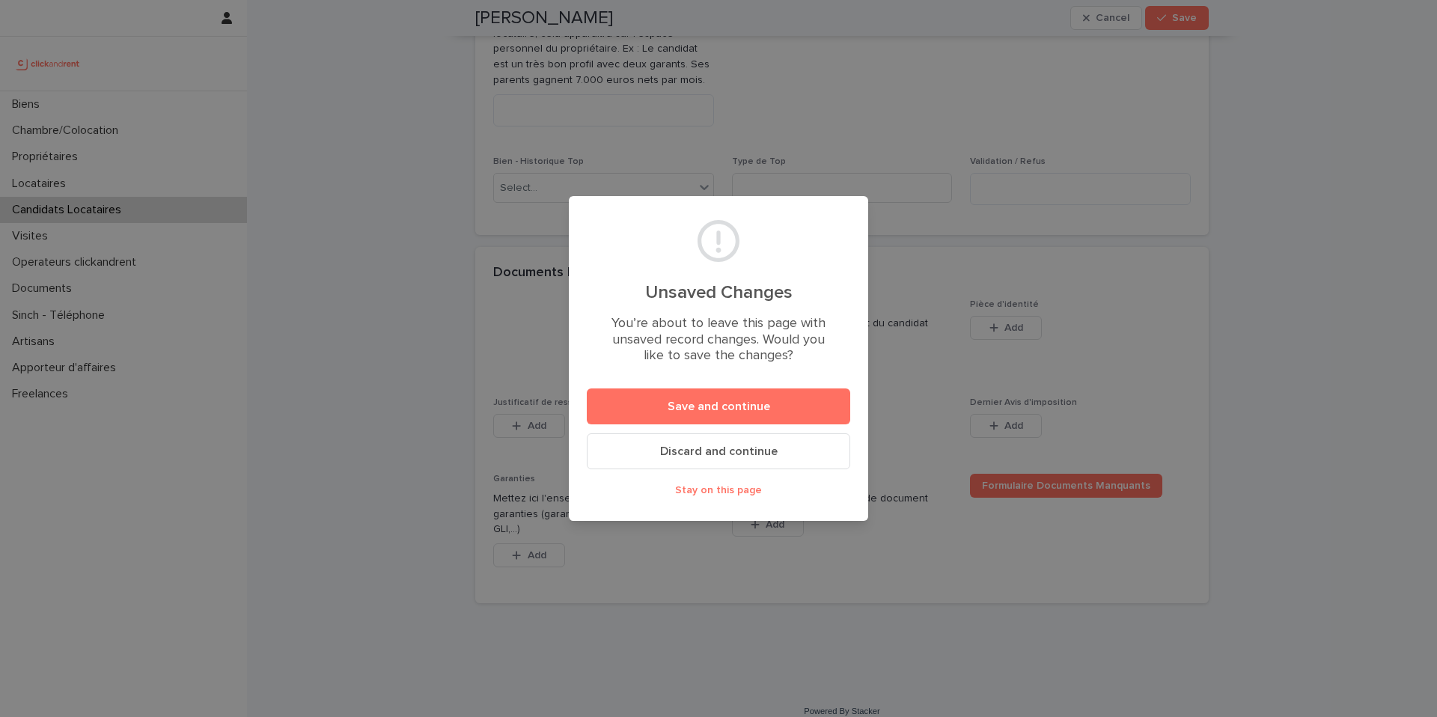
drag, startPoint x: 724, startPoint y: 494, endPoint x: 724, endPoint y: 445, distance: 48.7
click at [724, 494] on span "Stay on this page" at bounding box center [718, 490] width 87 height 10
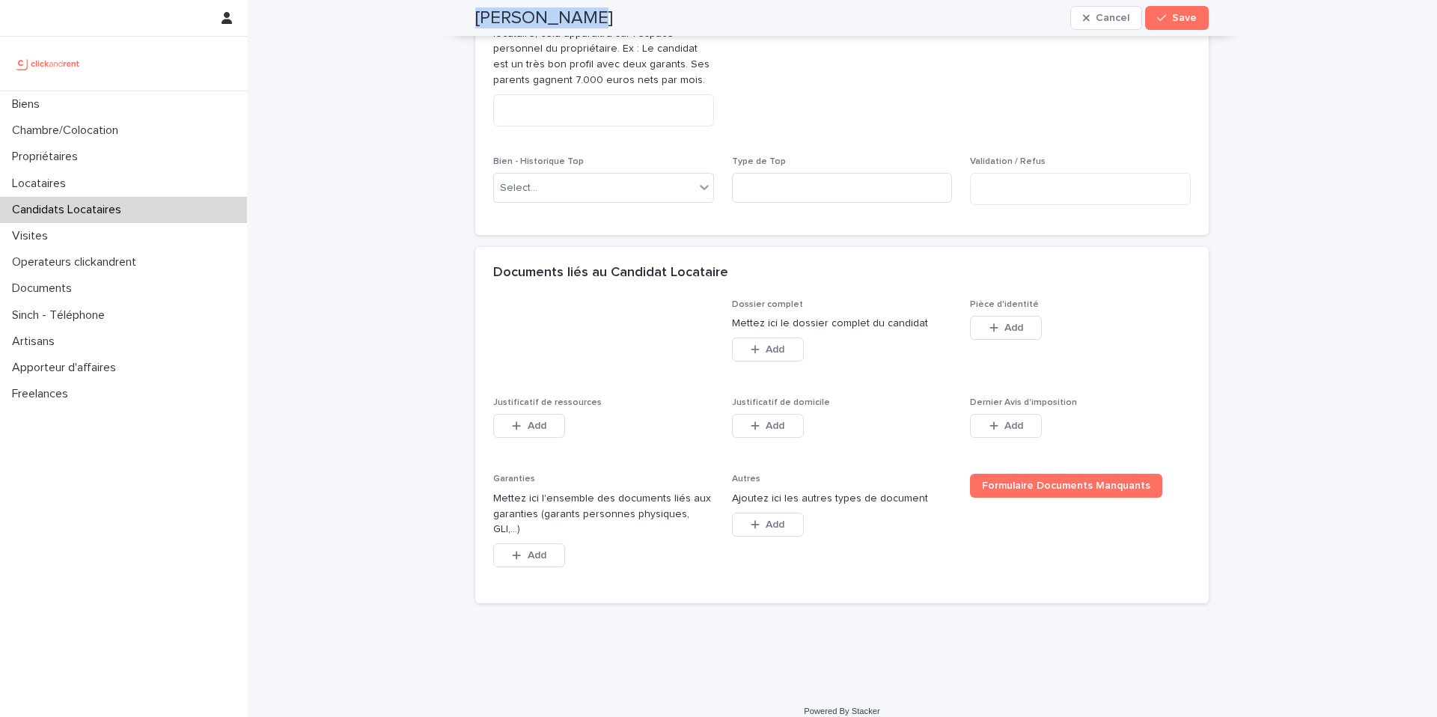
drag, startPoint x: 576, startPoint y: 19, endPoint x: 477, endPoint y: 3, distance: 100.2
click at [477, 3] on div "Yanis Taraki Cancel Save" at bounding box center [841, 18] width 733 height 36
copy h2 "Yanis Taraki"
click at [1192, 16] on button "Save" at bounding box center [1177, 18] width 64 height 24
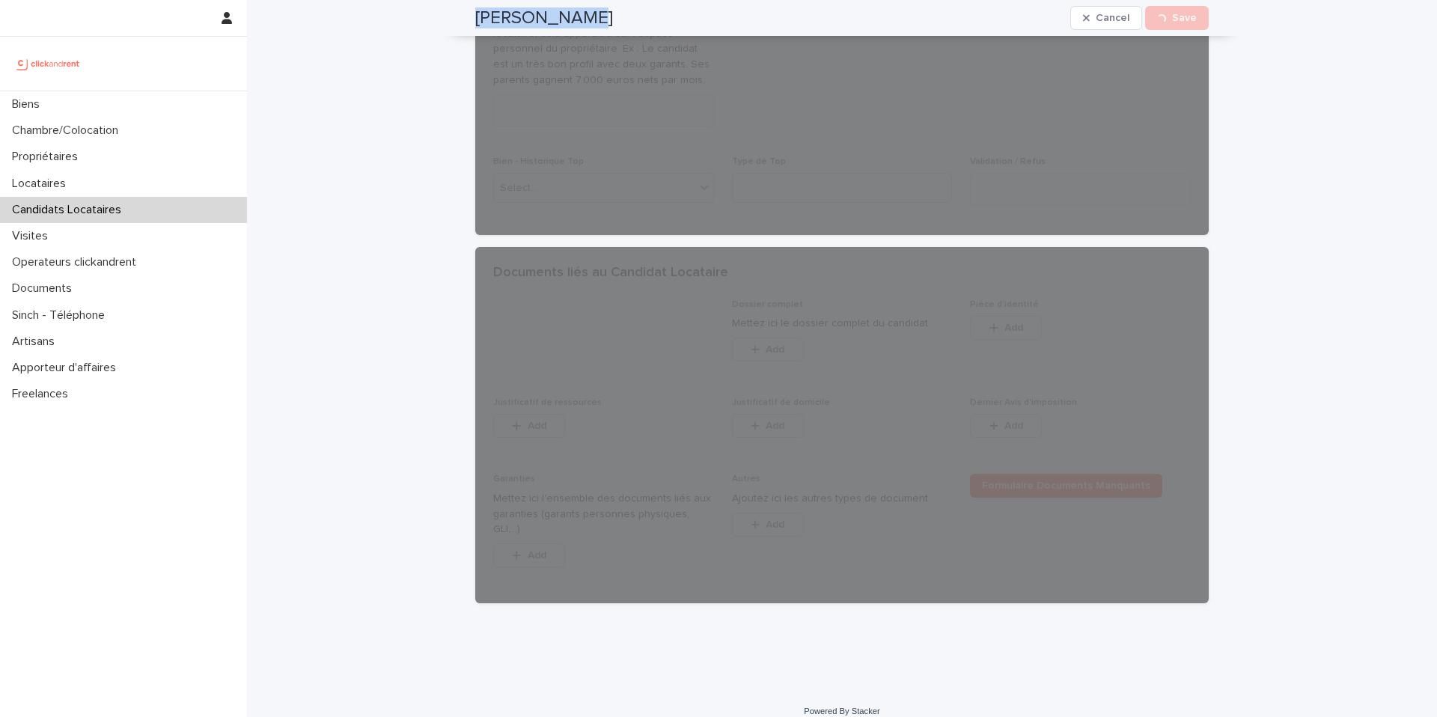
click at [103, 207] on p "Candidats Locataires" at bounding box center [69, 210] width 127 height 14
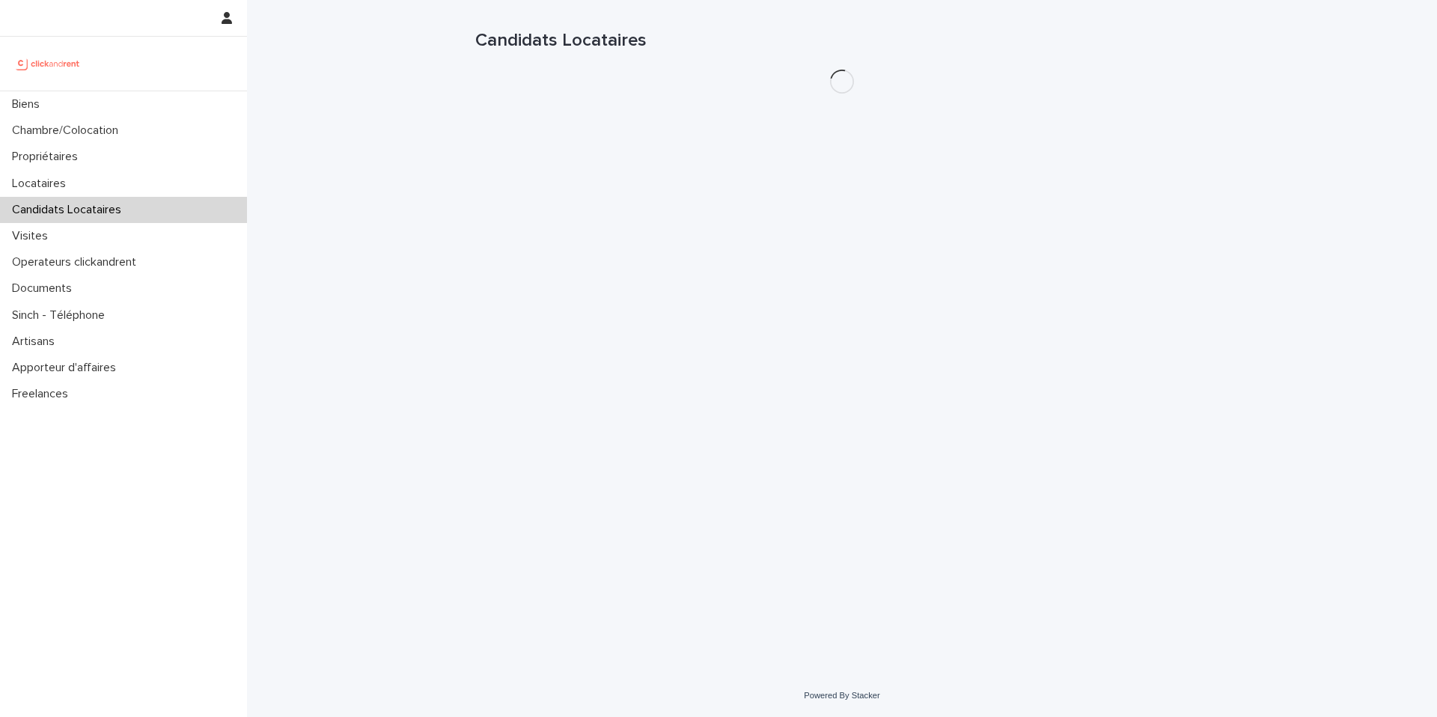
click at [725, 412] on div "Loading... Saving… Loading... Saving… Candidats Locataires" at bounding box center [842, 318] width 748 height 637
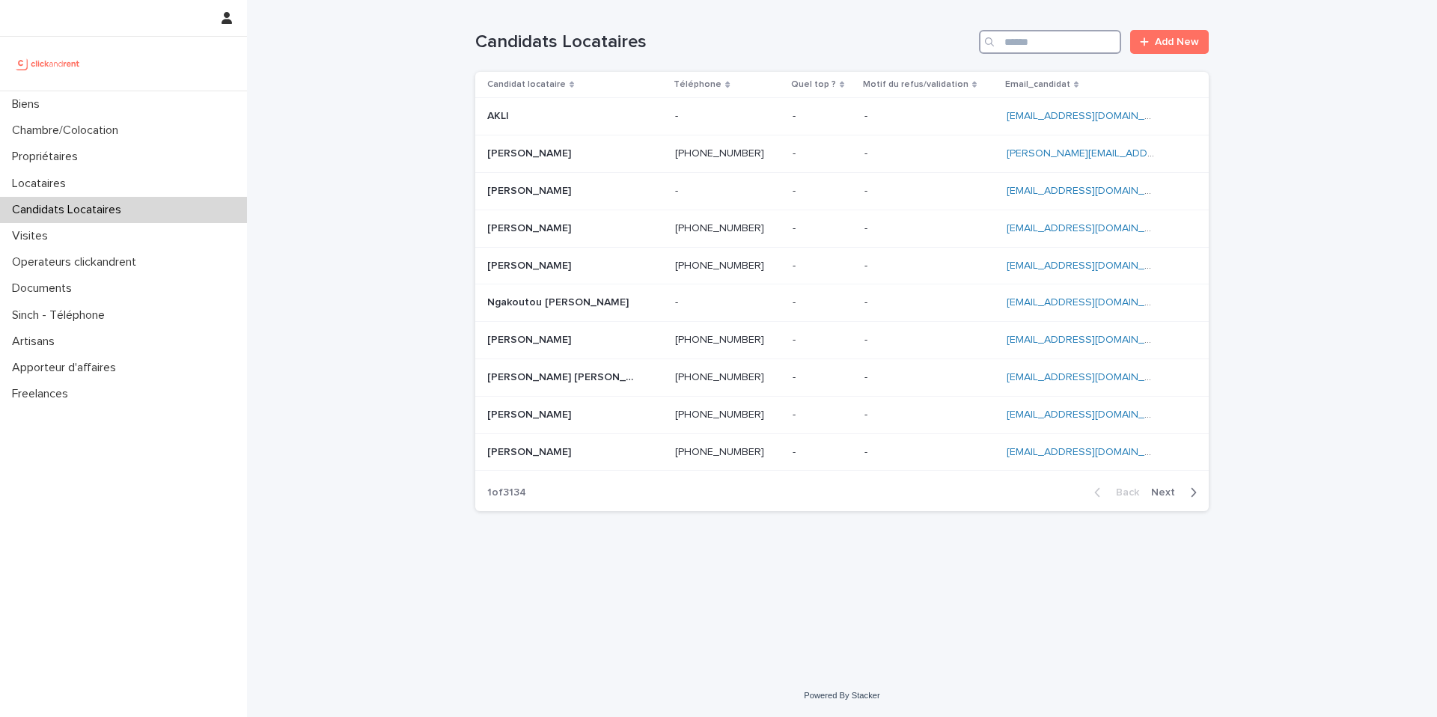
click at [1022, 35] on input "Search" at bounding box center [1050, 42] width 142 height 24
paste input "**********"
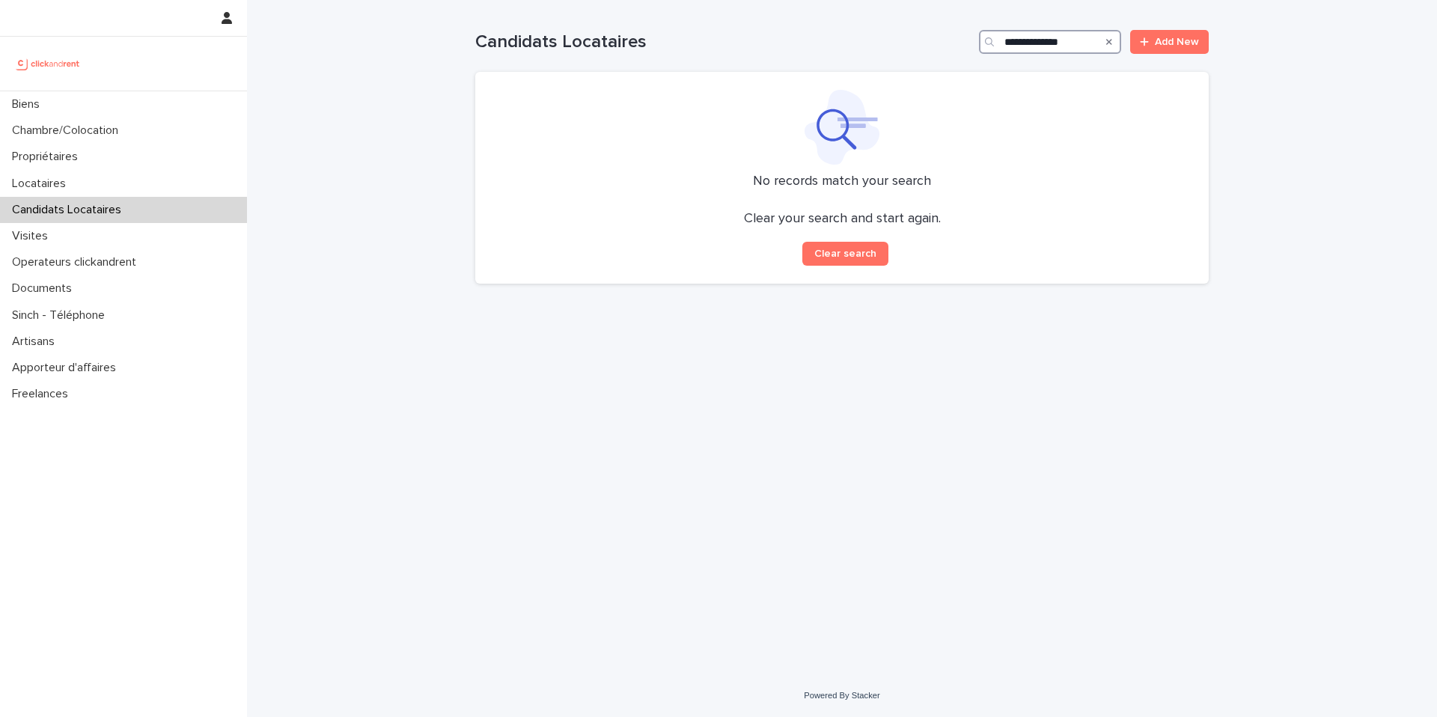
click at [1007, 42] on input "**********" at bounding box center [1050, 42] width 142 height 24
drag, startPoint x: 1075, startPoint y: 37, endPoint x: 1066, endPoint y: 45, distance: 11.7
click at [1073, 44] on input "**********" at bounding box center [1050, 42] width 142 height 24
click at [1016, 42] on input "**********" at bounding box center [1050, 42] width 142 height 24
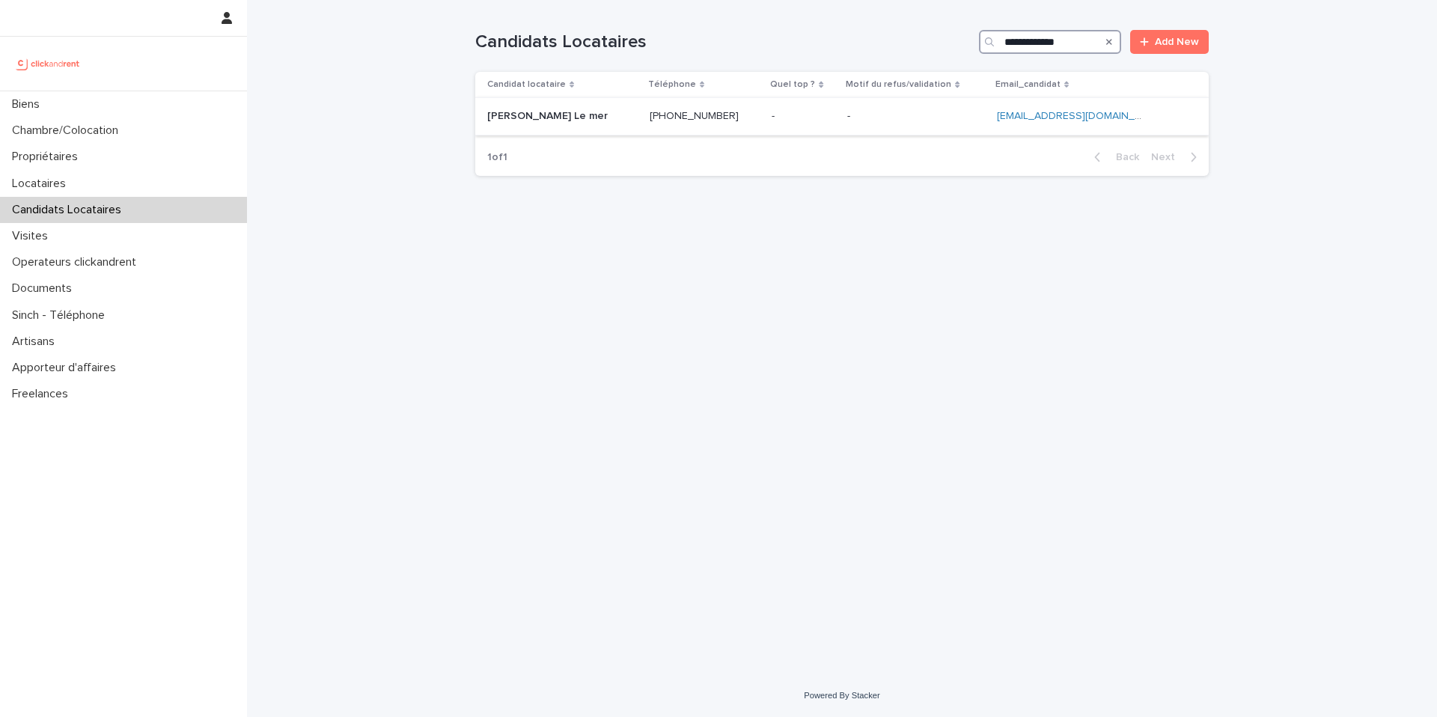
type input "**********"
click at [564, 117] on p at bounding box center [562, 116] width 150 height 13
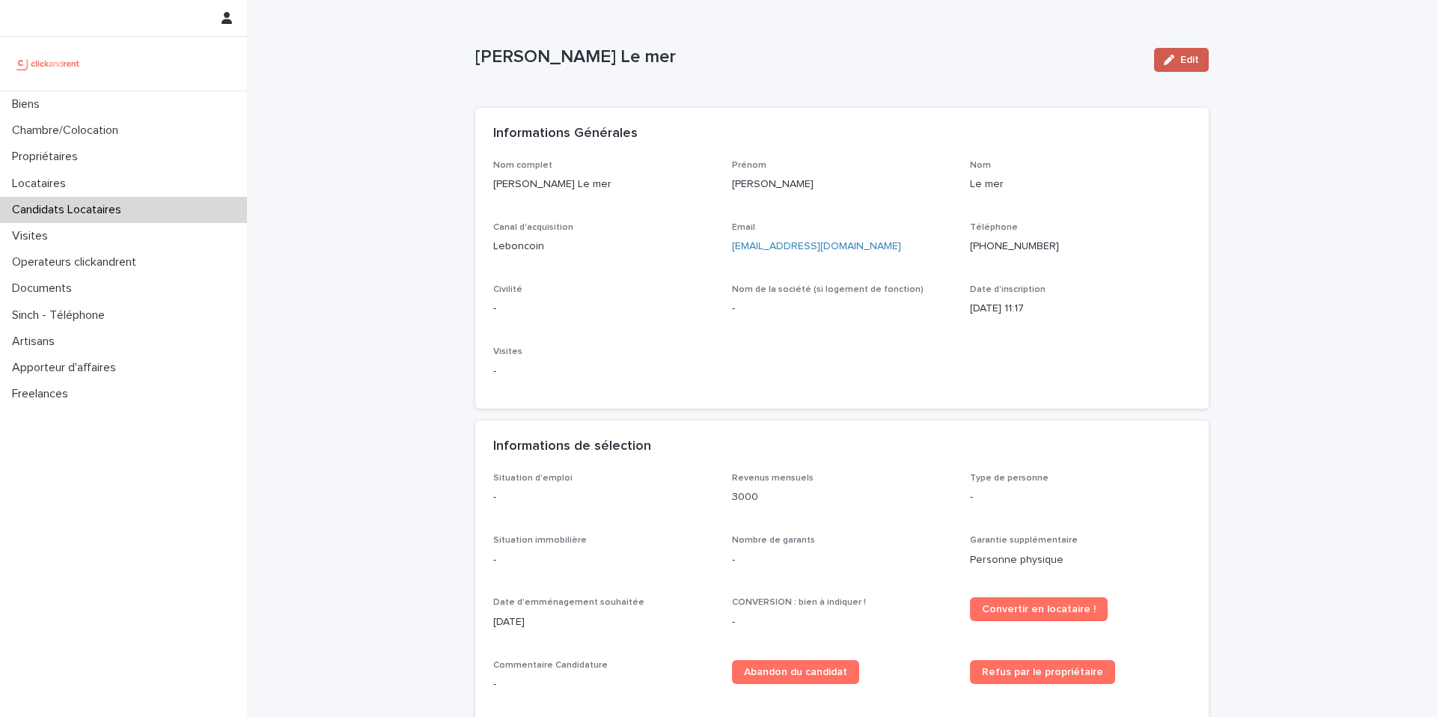
click at [1180, 73] on div "Edit" at bounding box center [1178, 60] width 61 height 60
click at [1183, 63] on span "Edit" at bounding box center [1189, 60] width 19 height 10
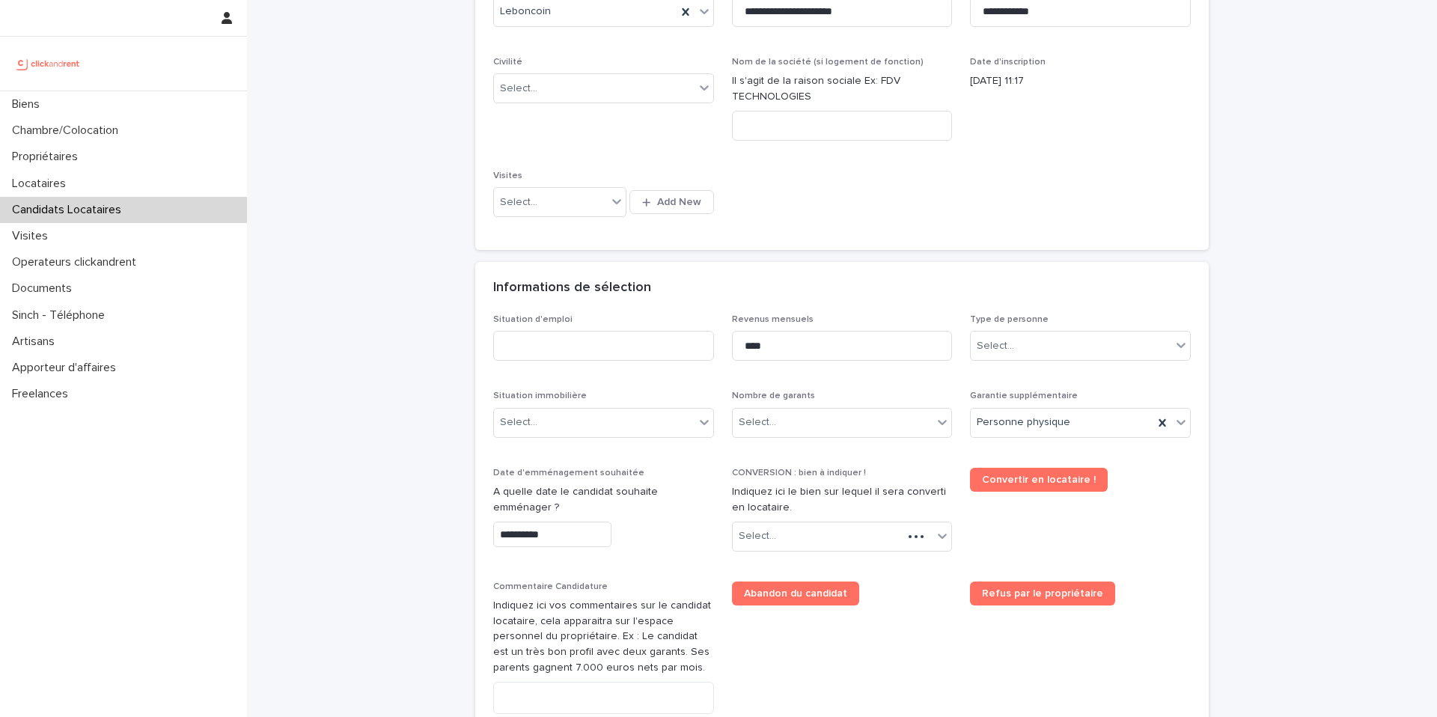
scroll to position [316, 0]
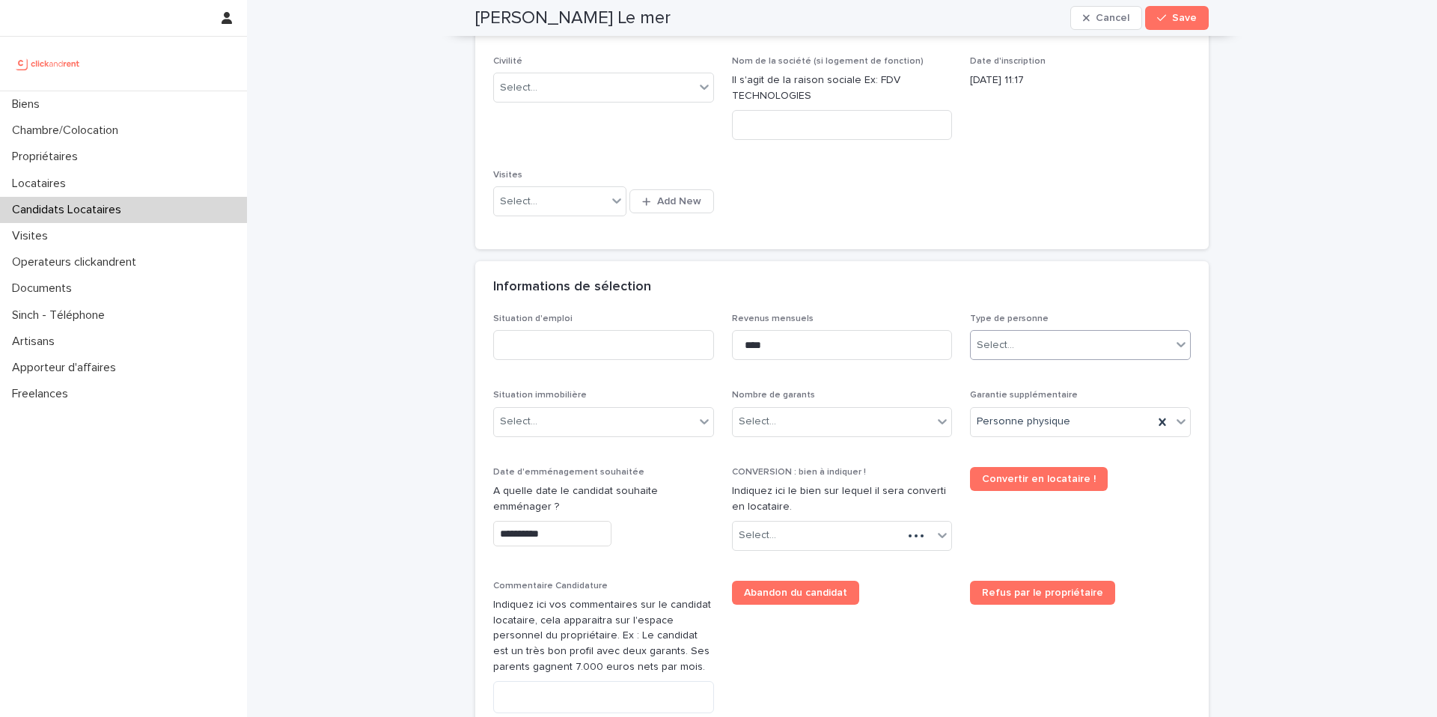
click at [1015, 333] on div "Select..." at bounding box center [1071, 345] width 201 height 25
click at [1006, 382] on div "Particulier" at bounding box center [1074, 374] width 219 height 26
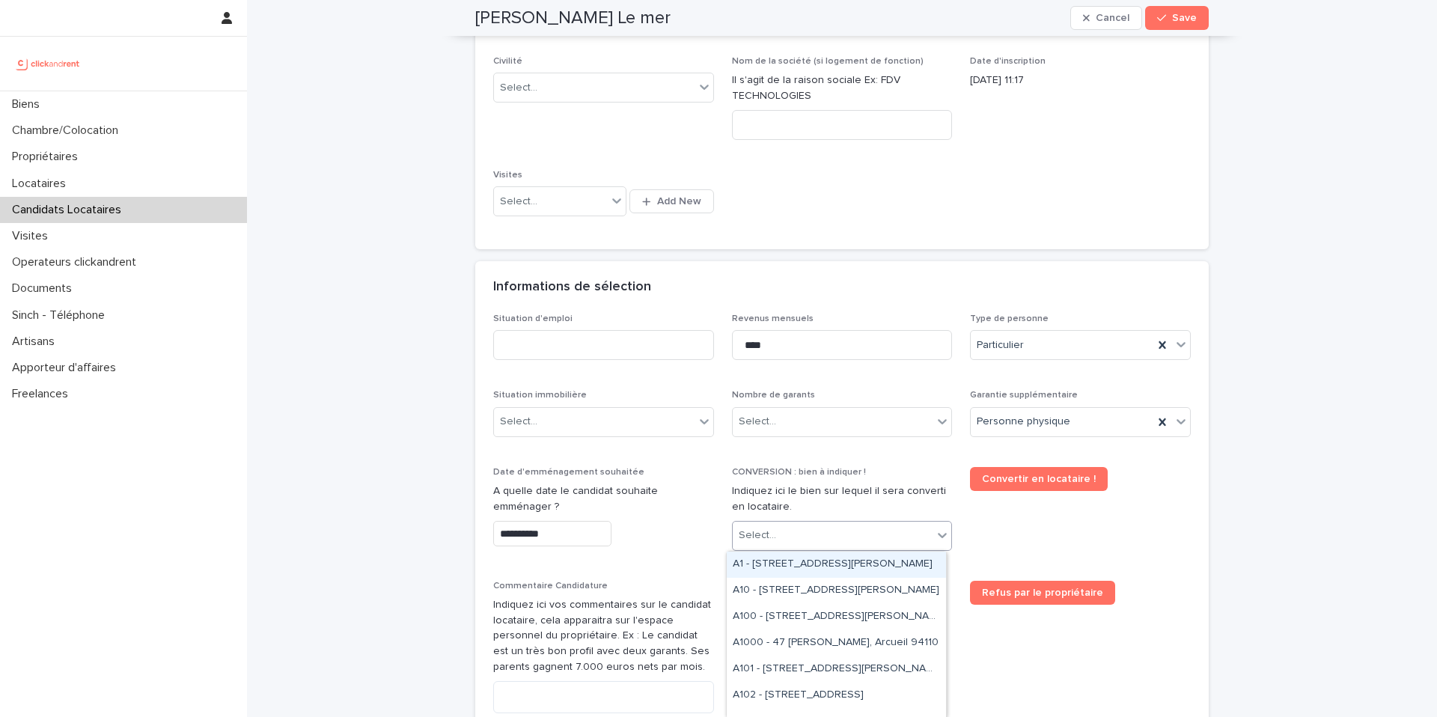
click at [776, 535] on div "Select..." at bounding box center [833, 535] width 201 height 25
type input "****"
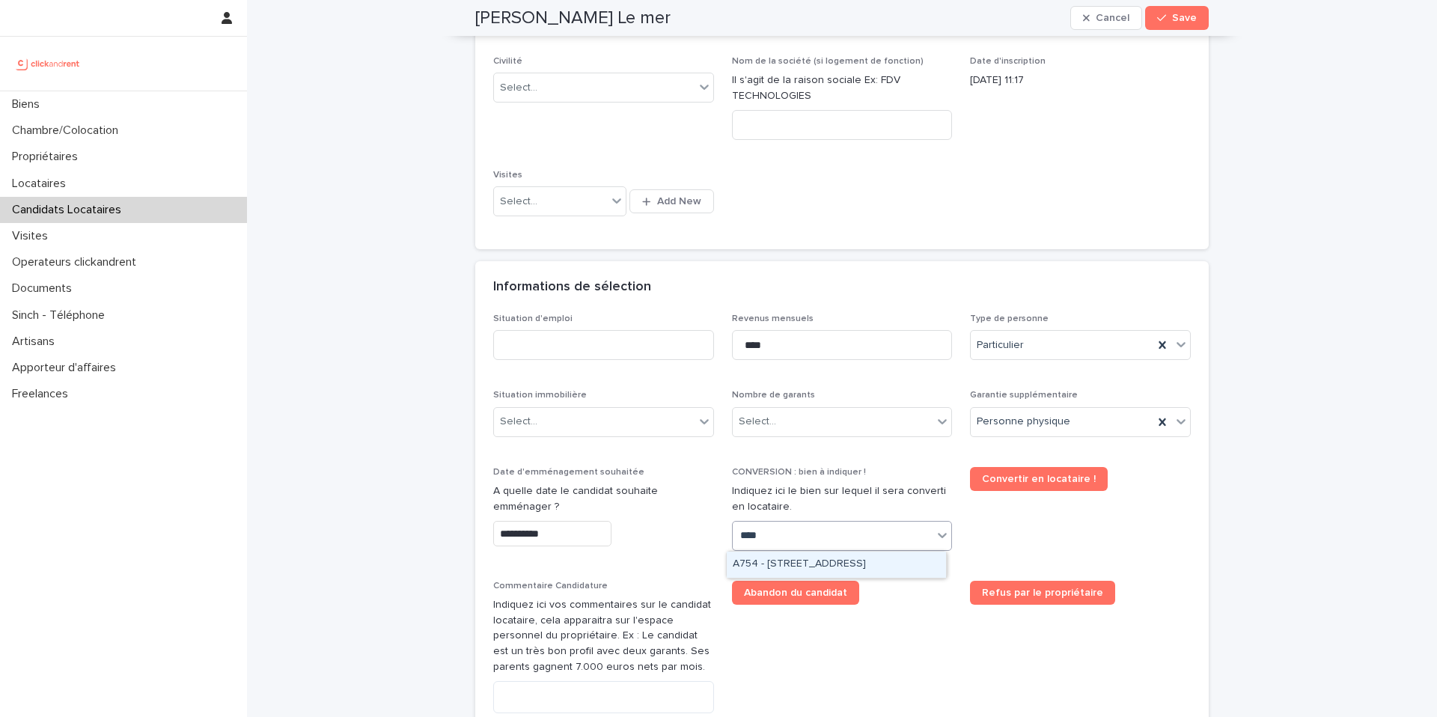
click at [772, 571] on div "A754 - 113 avenue des Oliviers, Saint-Laurent-du-Var 06700" at bounding box center [836, 565] width 219 height 26
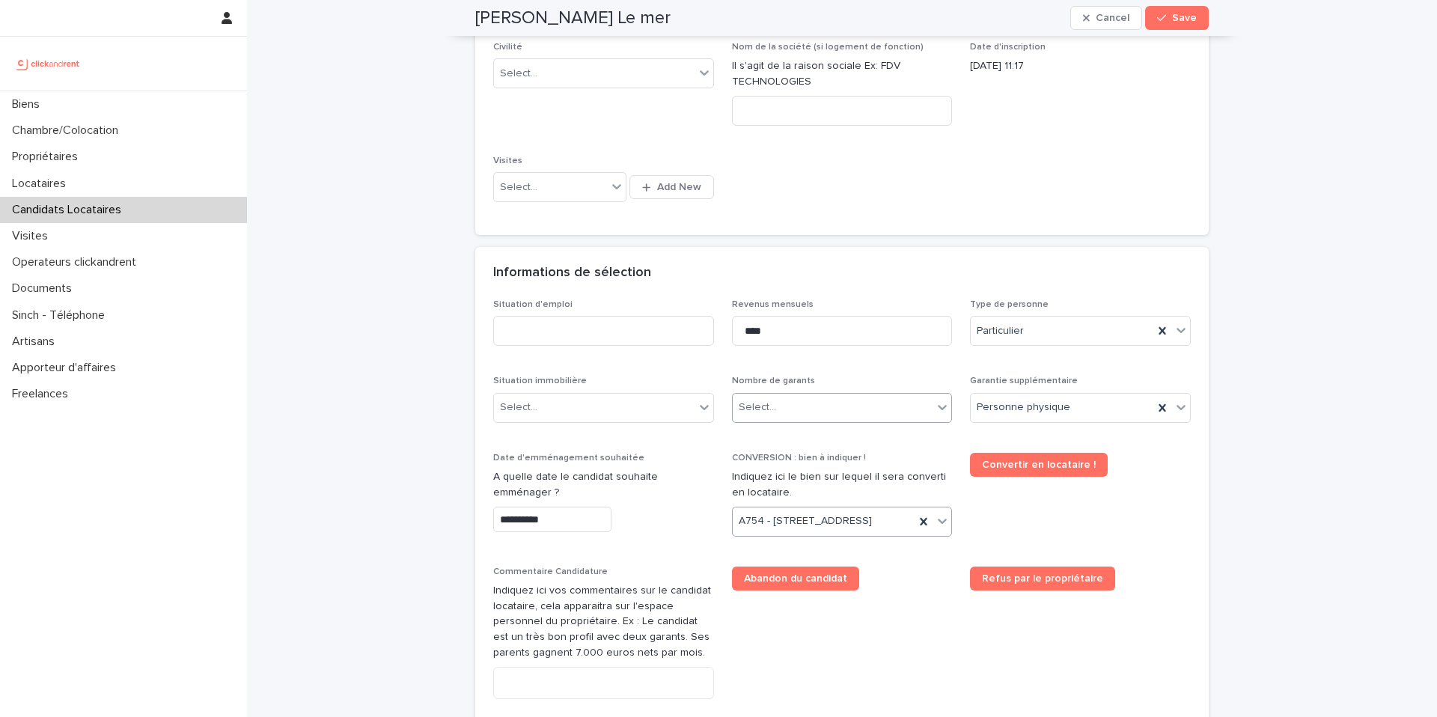
click at [793, 418] on div "Select..." at bounding box center [833, 407] width 201 height 25
click at [799, 465] on div "1 garant Personne Physique" at bounding box center [836, 463] width 219 height 26
drag, startPoint x: 577, startPoint y: 407, endPoint x: 581, endPoint y: 415, distance: 9.4
click at [576, 407] on div "Select..." at bounding box center [594, 407] width 201 height 25
click at [571, 335] on input at bounding box center [603, 331] width 221 height 30
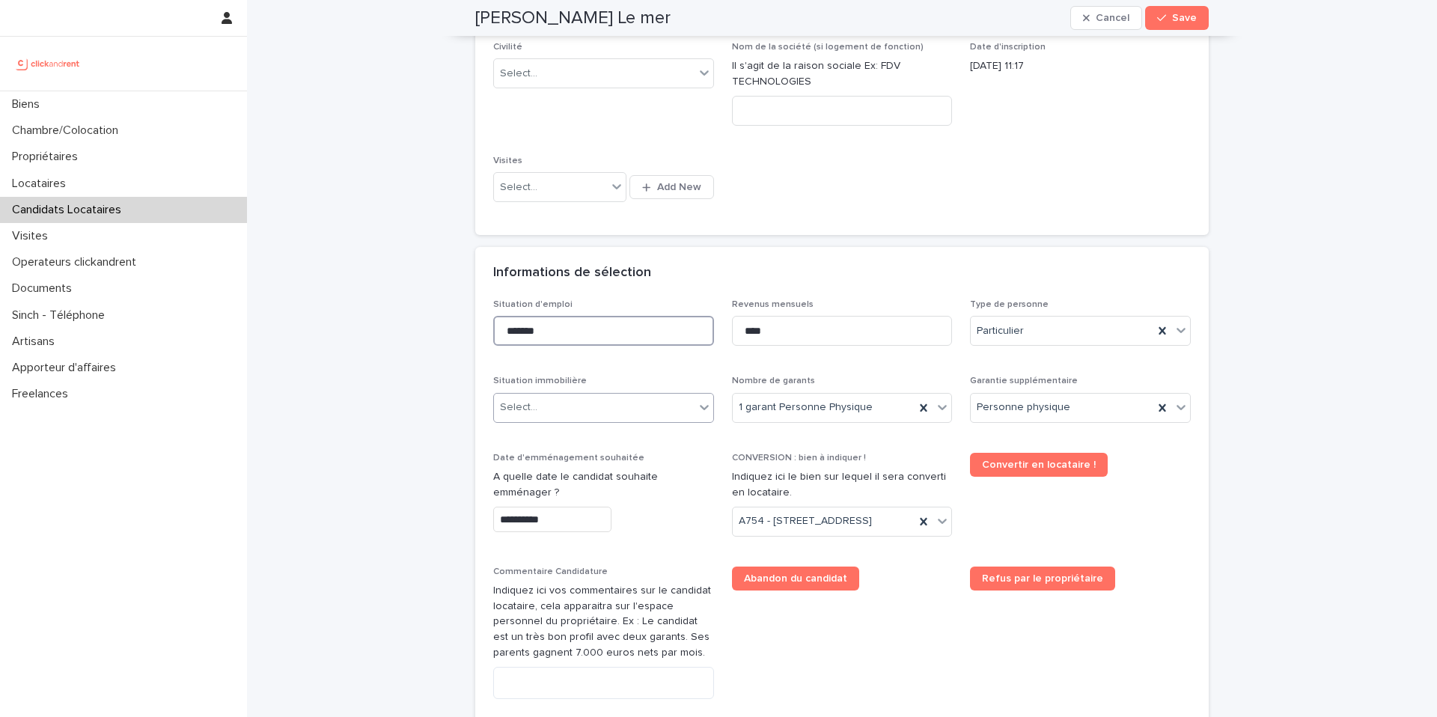
type input "*******"
click at [568, 412] on div "Select..." at bounding box center [594, 407] width 201 height 25
click at [577, 406] on div "Select..." at bounding box center [594, 407] width 201 height 25
drag, startPoint x: 555, startPoint y: 464, endPoint x: 557, endPoint y: 484, distance: 20.3
click at [557, 484] on div "Hébergé" at bounding box center [598, 489] width 219 height 26
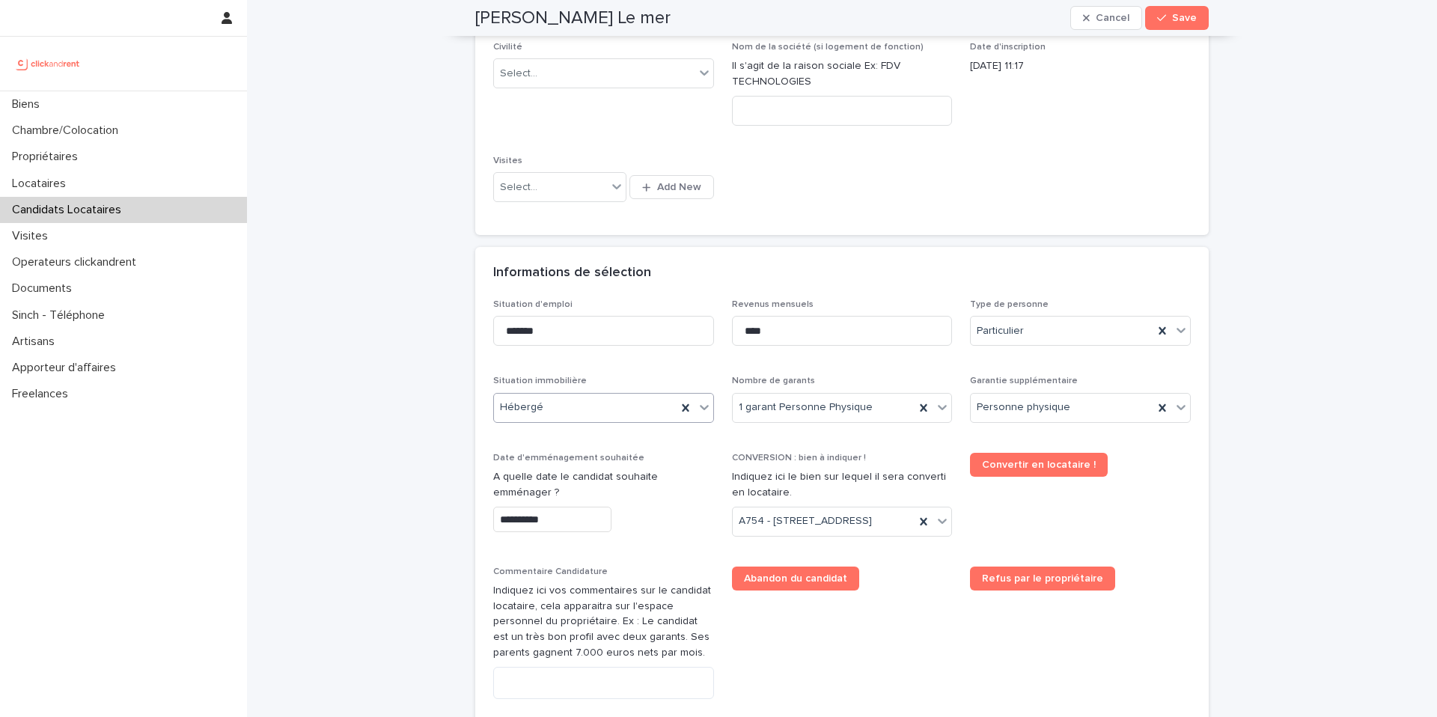
drag, startPoint x: 547, startPoint y: 512, endPoint x: 549, endPoint y: 501, distance: 10.7
click at [547, 512] on input "**********" at bounding box center [552, 520] width 118 height 26
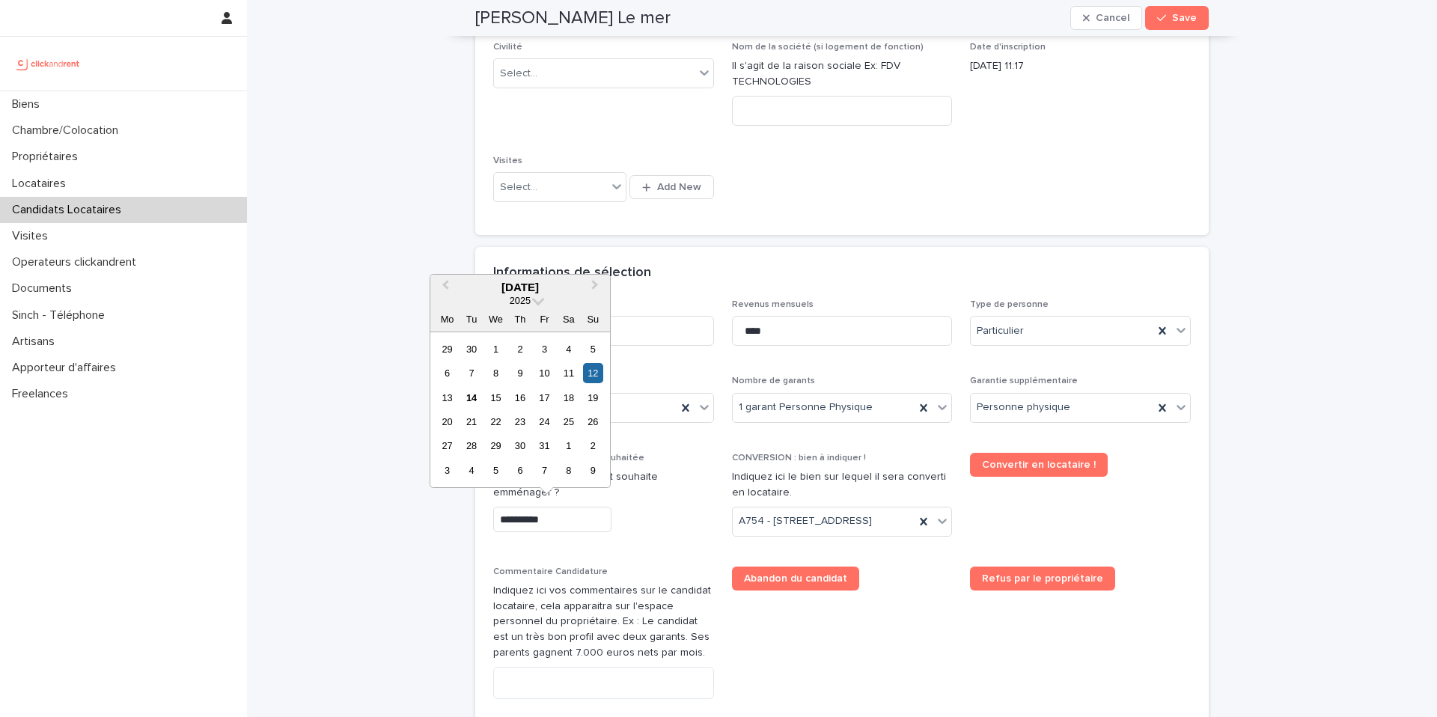
drag, startPoint x: 497, startPoint y: 394, endPoint x: 577, endPoint y: 424, distance: 85.5
click at [496, 394] on div "15" at bounding box center [496, 398] width 20 height 20
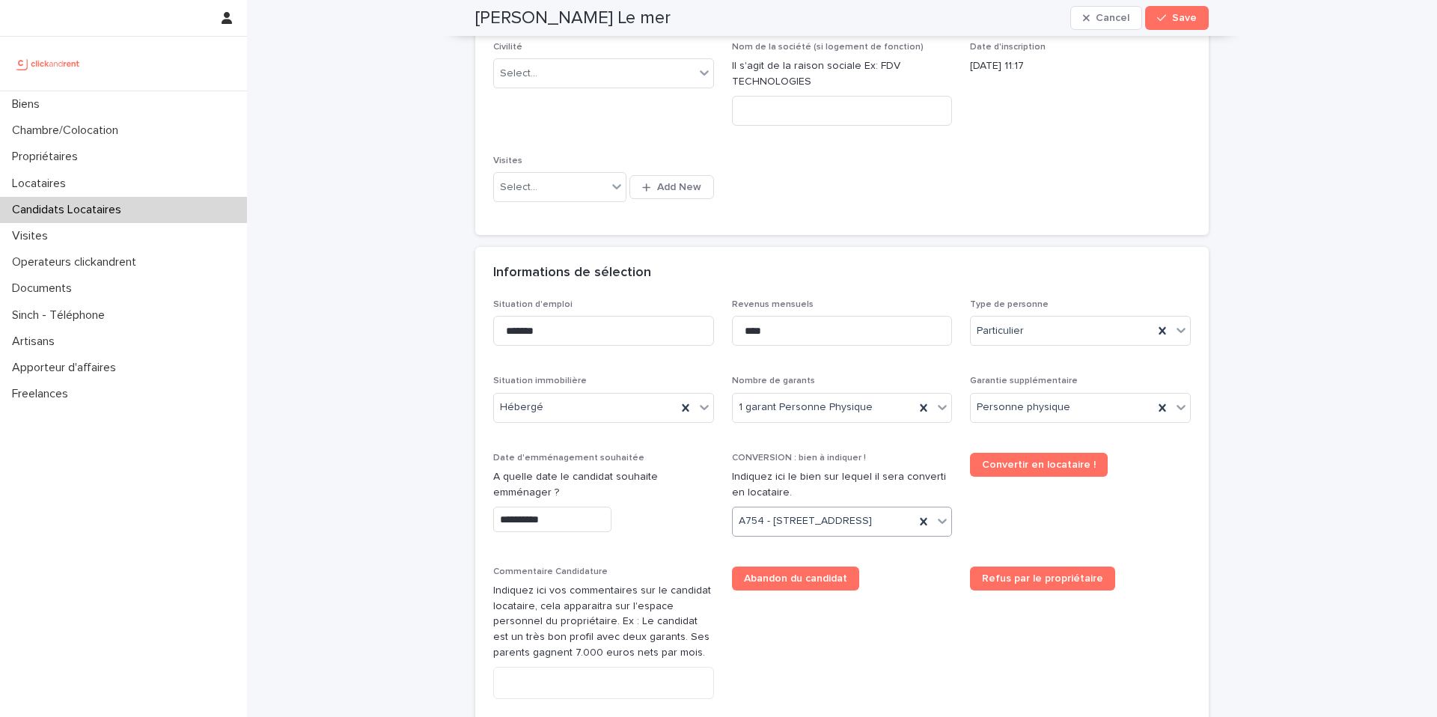
type input "**********"
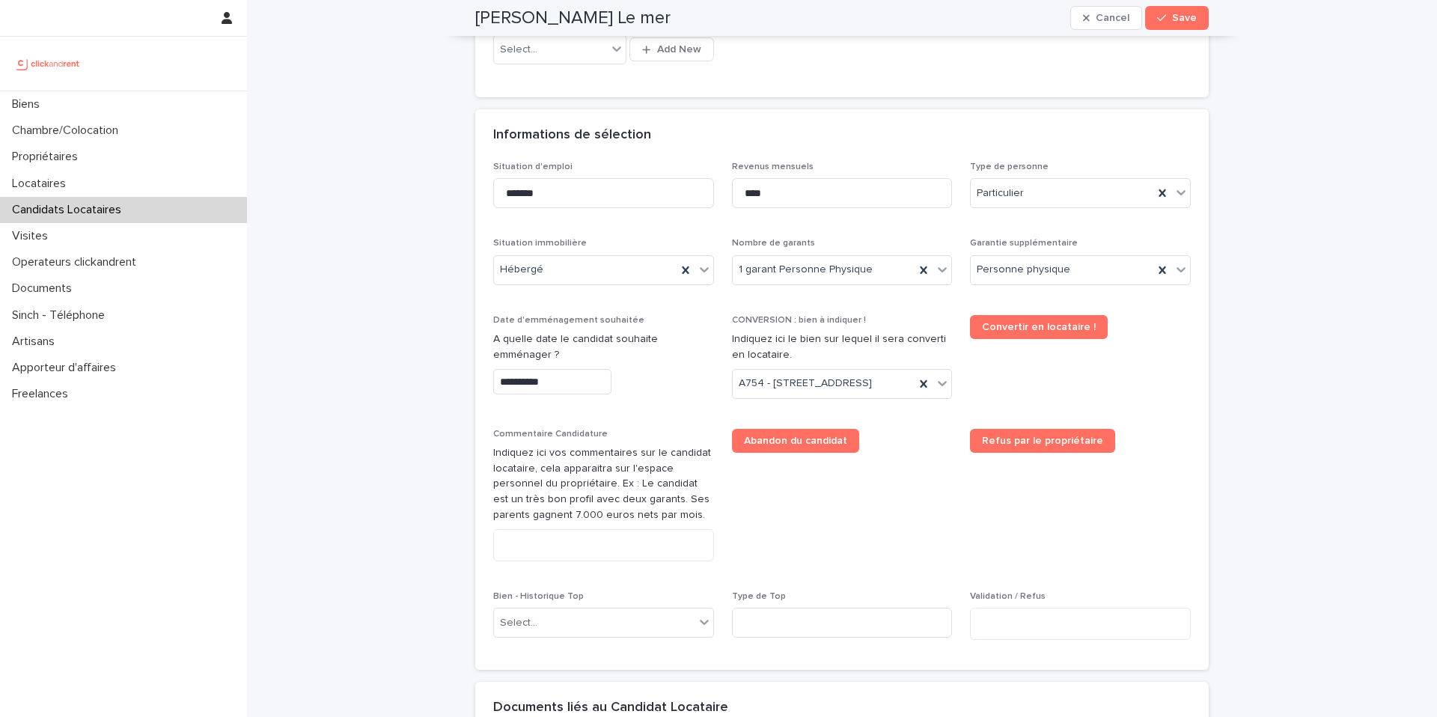
scroll to position [822, 0]
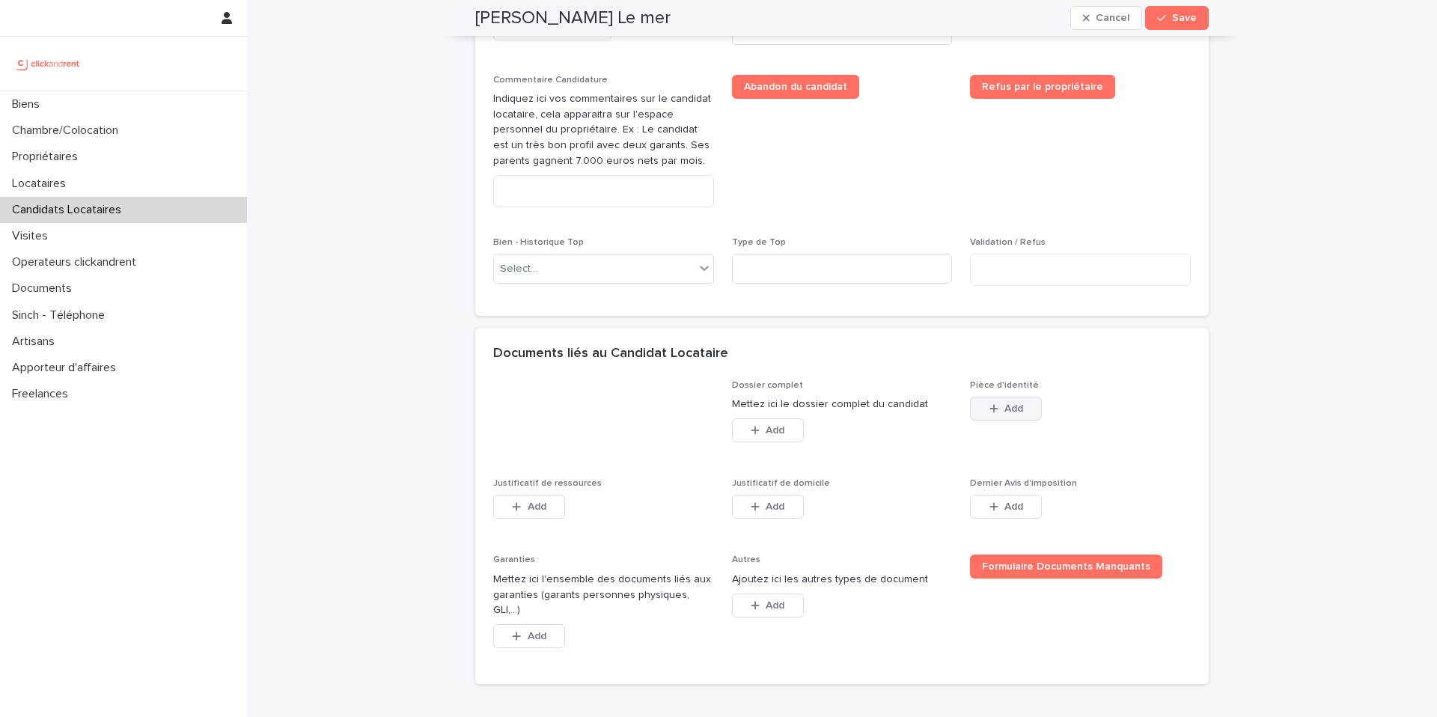
click at [1010, 421] on button "Add" at bounding box center [1006, 409] width 72 height 24
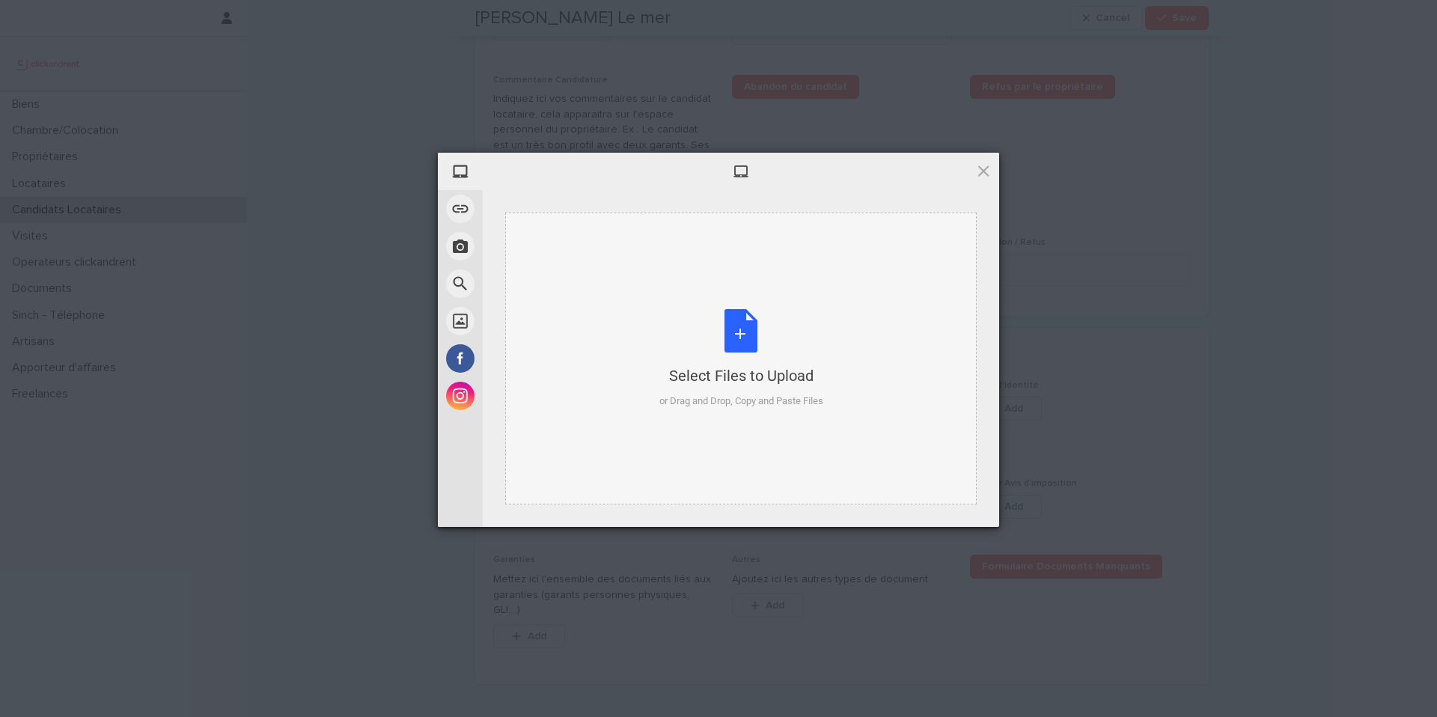
click at [678, 433] on div "Select Files to Upload or Drag and Drop, Copy and Paste Files" at bounding box center [740, 359] width 471 height 292
click at [739, 378] on div "Select Files to Upload" at bounding box center [741, 375] width 164 height 21
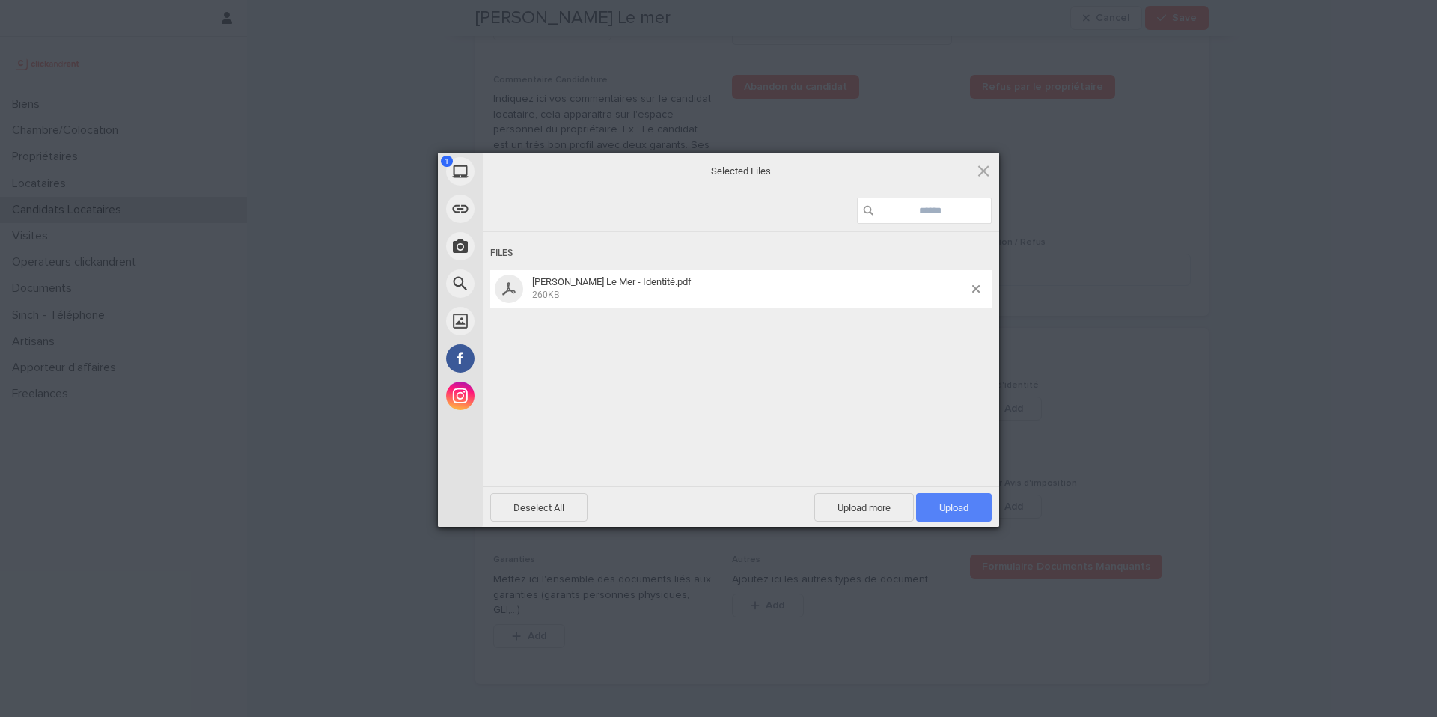
click at [957, 506] on span "Upload 1" at bounding box center [953, 507] width 29 height 11
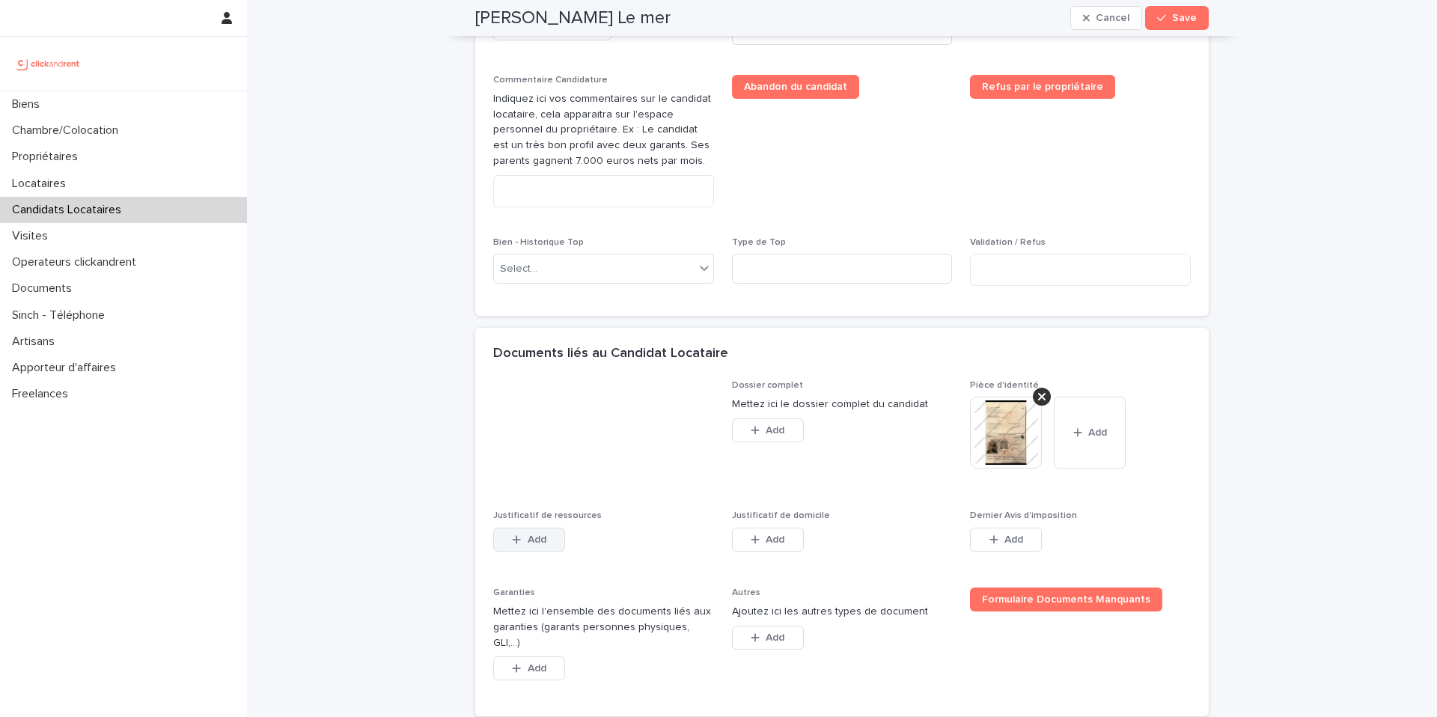
click at [530, 545] on span "Add" at bounding box center [537, 539] width 19 height 10
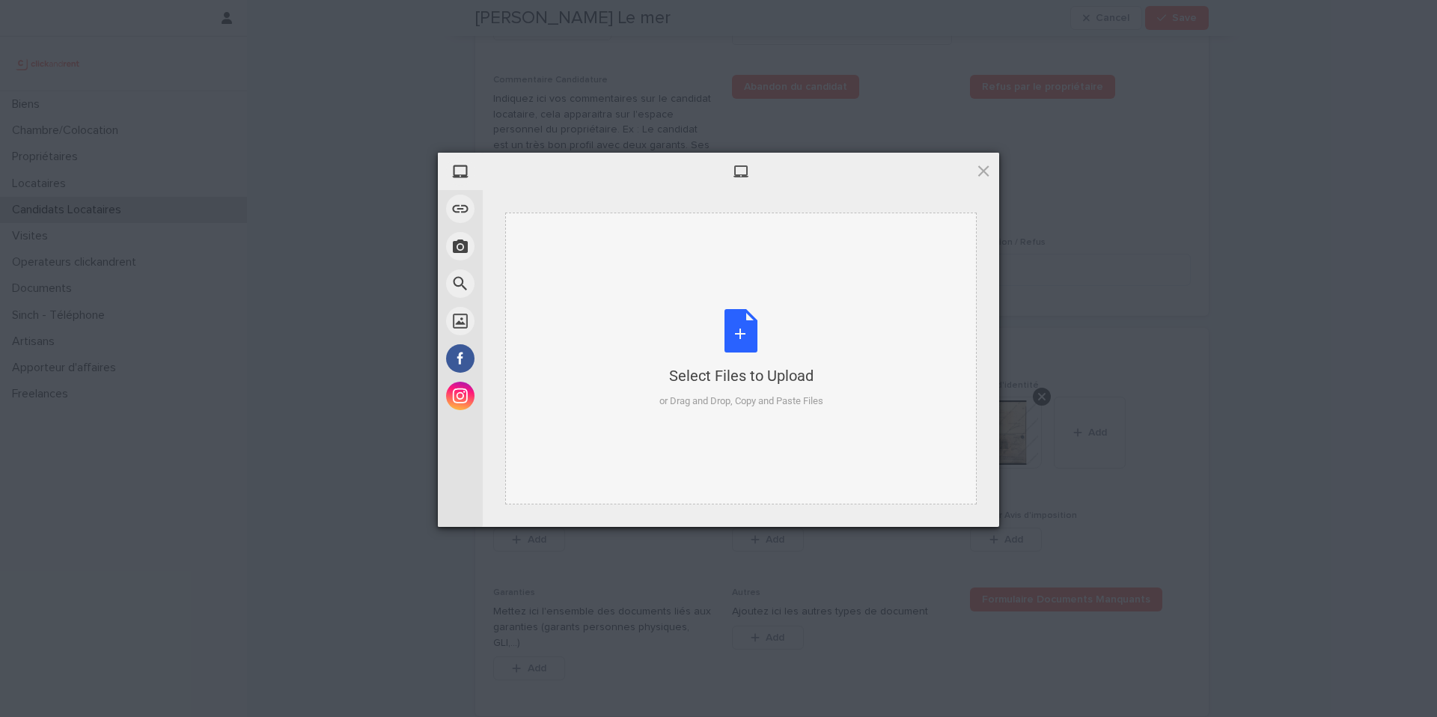
click at [748, 367] on div "Select Files to Upload" at bounding box center [741, 375] width 164 height 21
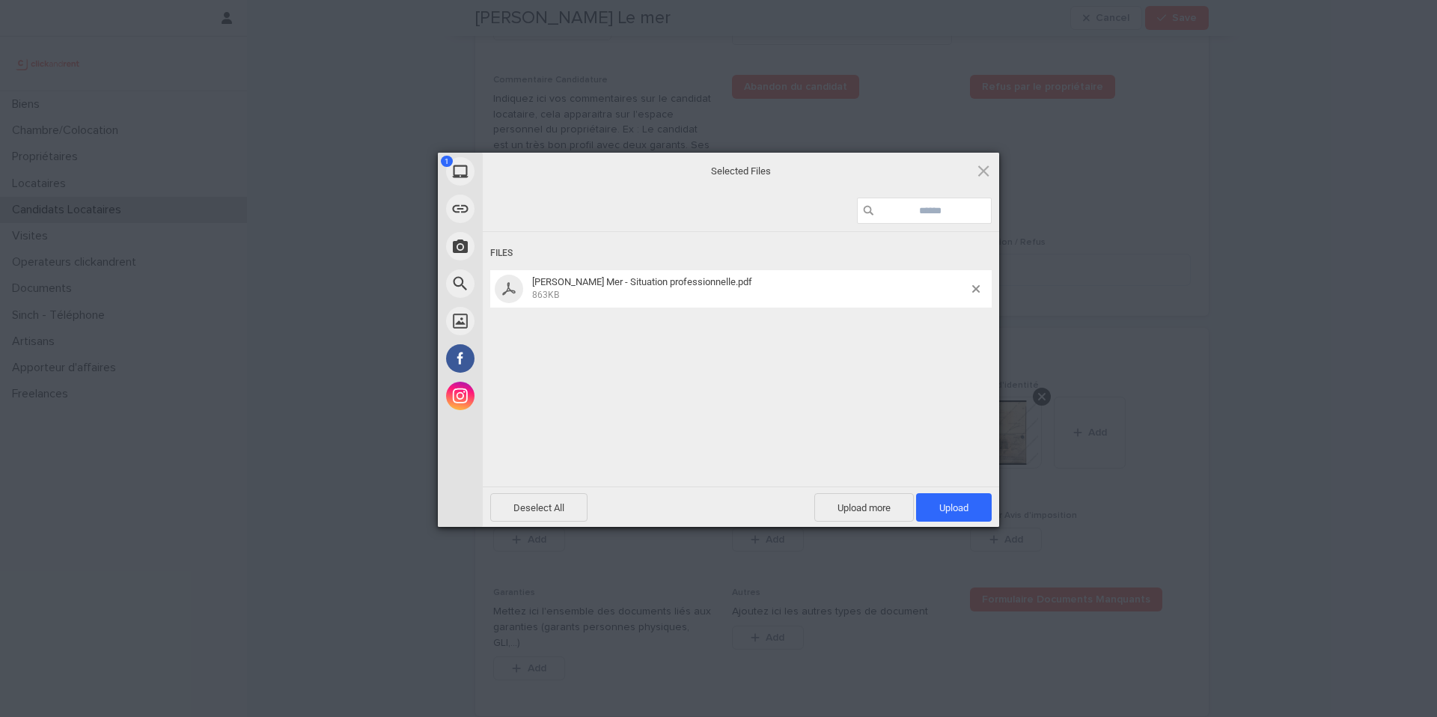
drag, startPoint x: 953, startPoint y: 503, endPoint x: 819, endPoint y: 322, distance: 225.7
click at [953, 503] on span "Upload 1" at bounding box center [953, 507] width 29 height 11
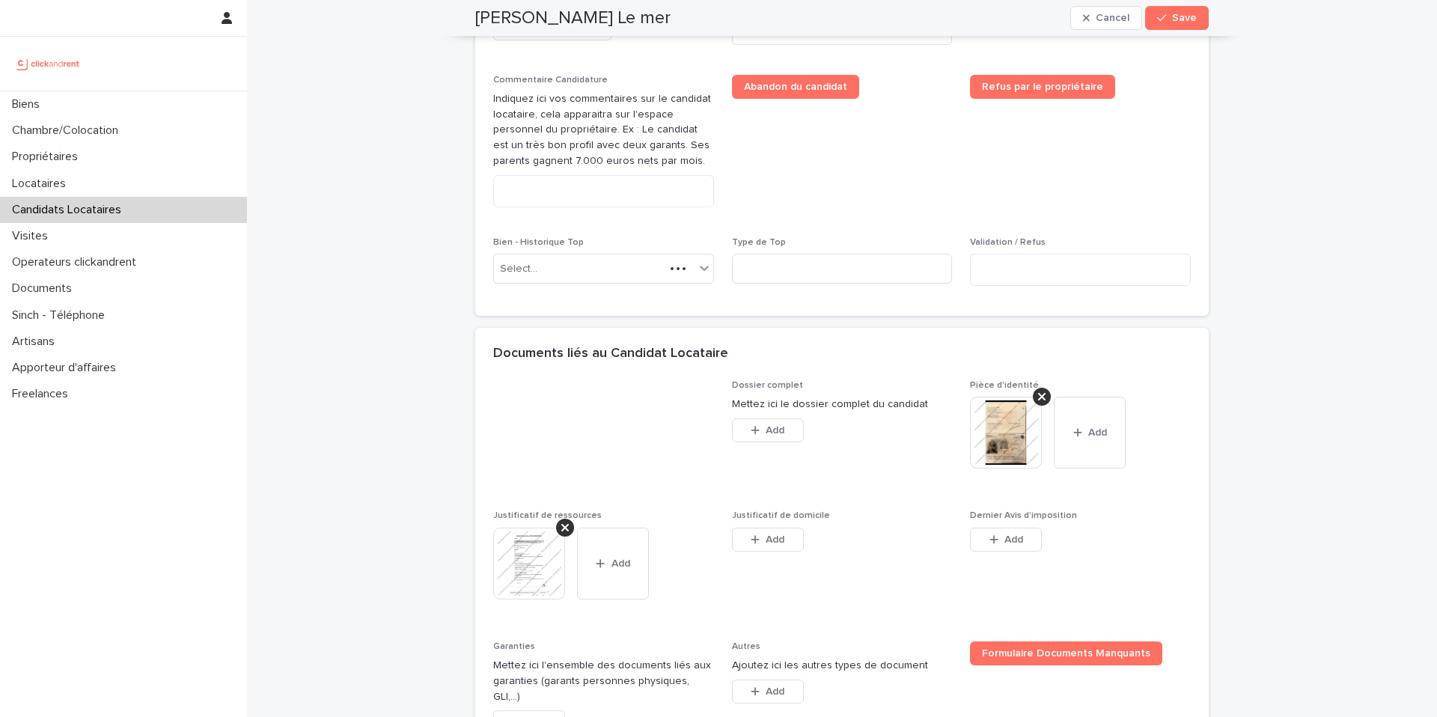
scroll to position [849, 0]
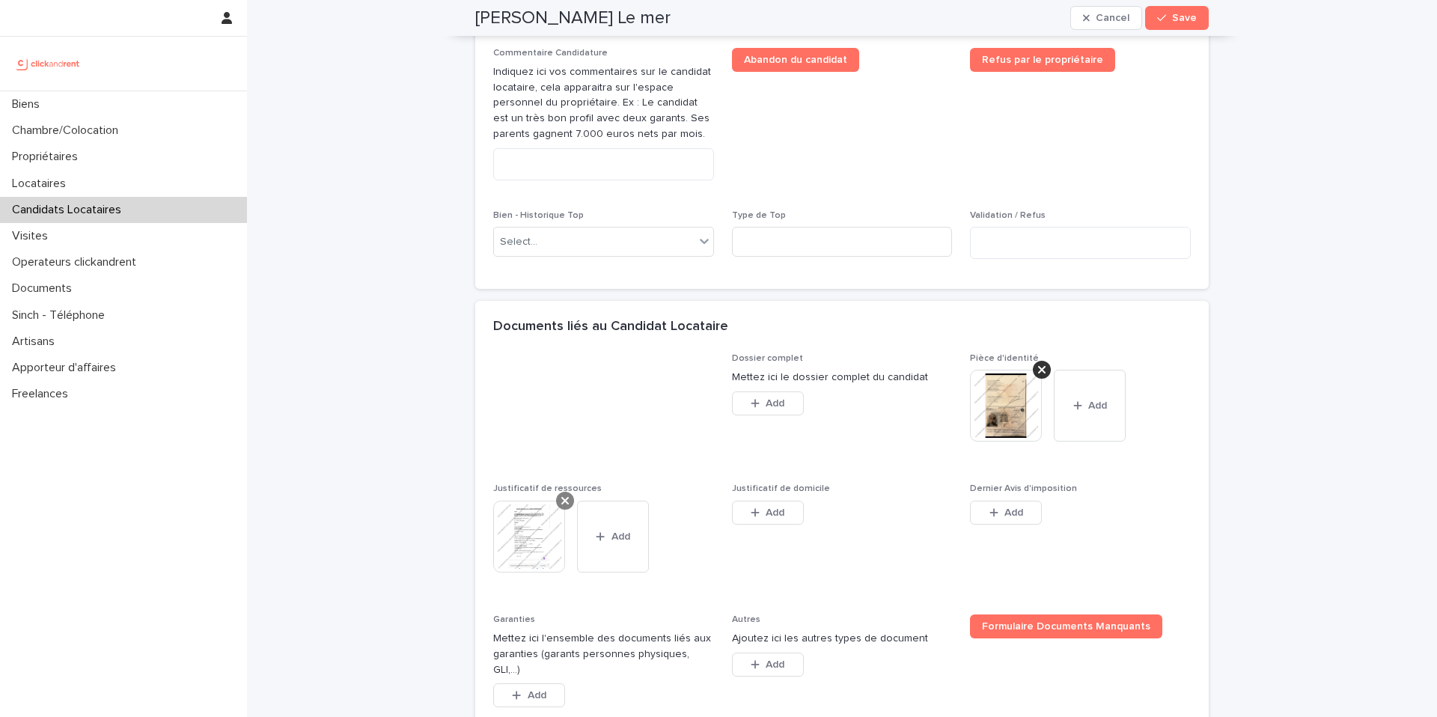
click at [561, 507] on icon at bounding box center [564, 501] width 7 height 12
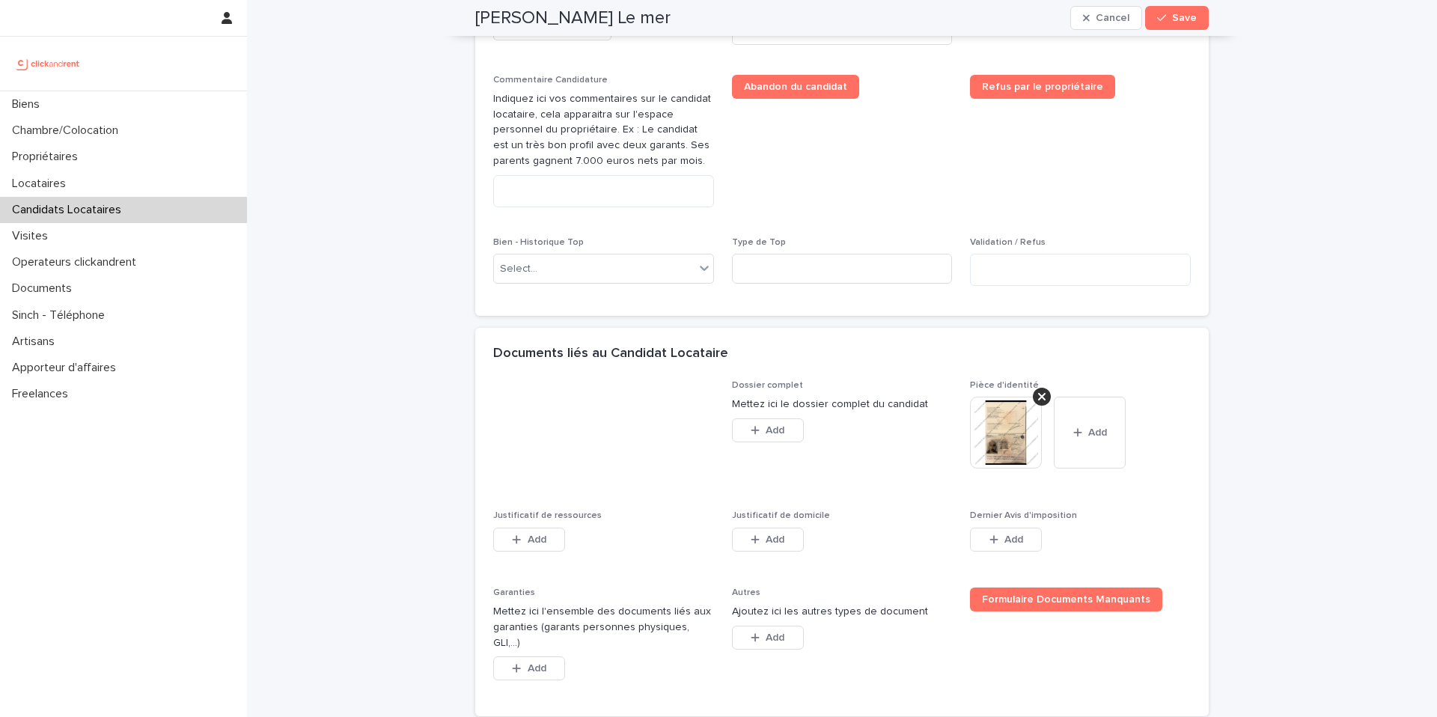
click at [1038, 403] on icon at bounding box center [1041, 397] width 7 height 12
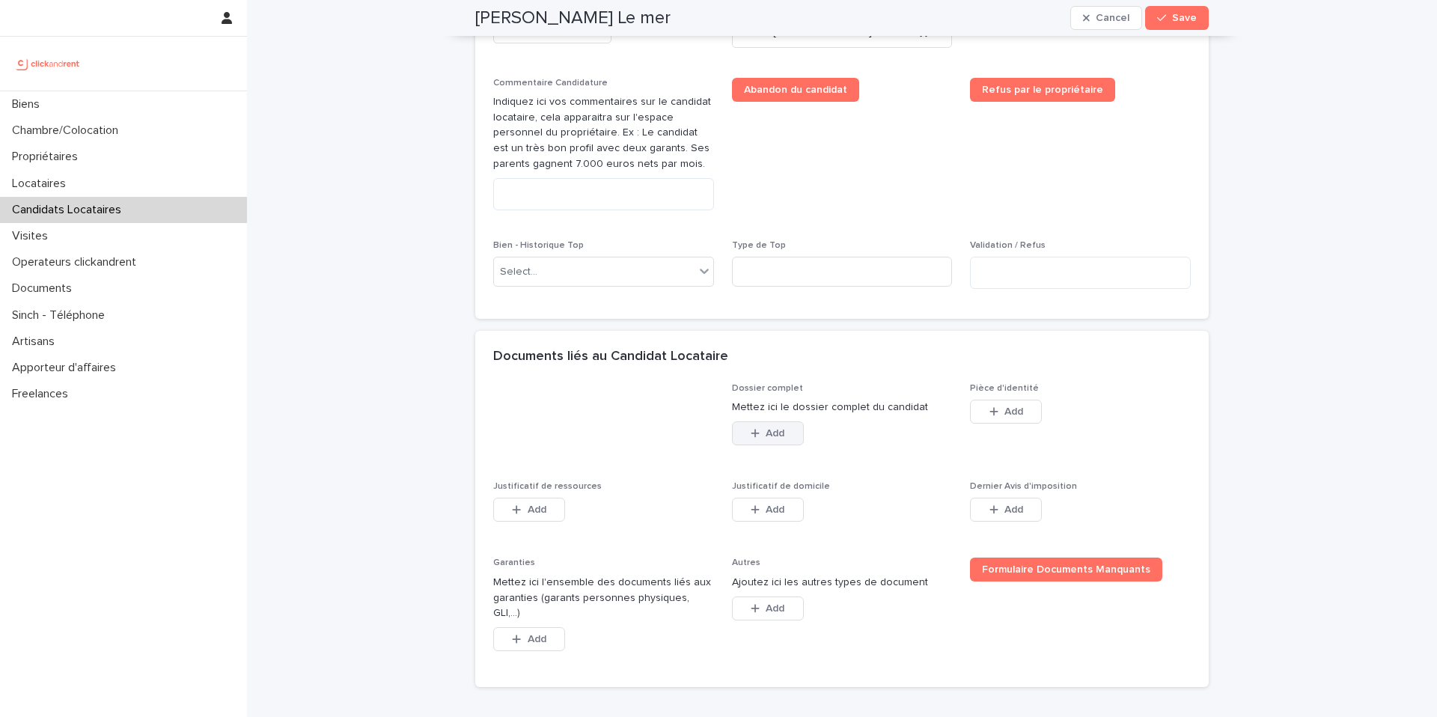
scroll to position [806, 0]
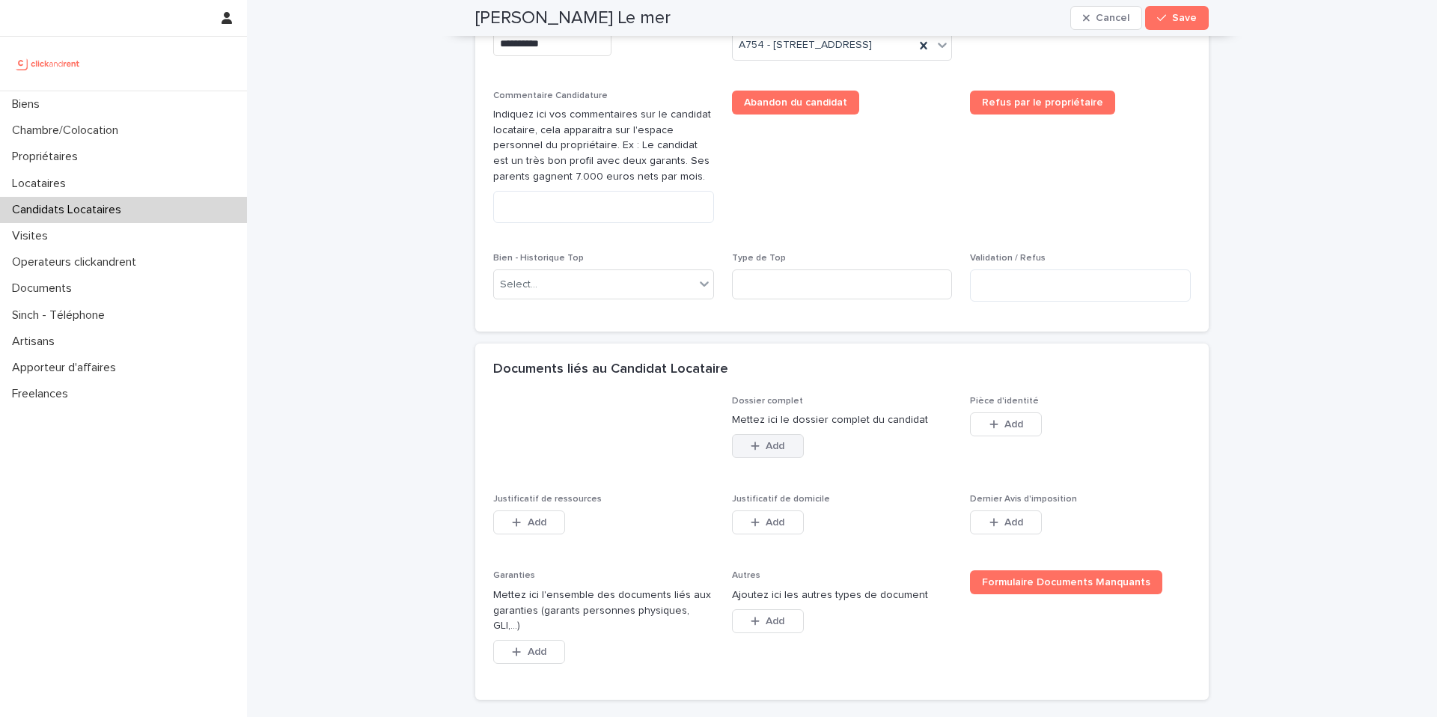
click at [778, 458] on button "Add" at bounding box center [768, 446] width 72 height 24
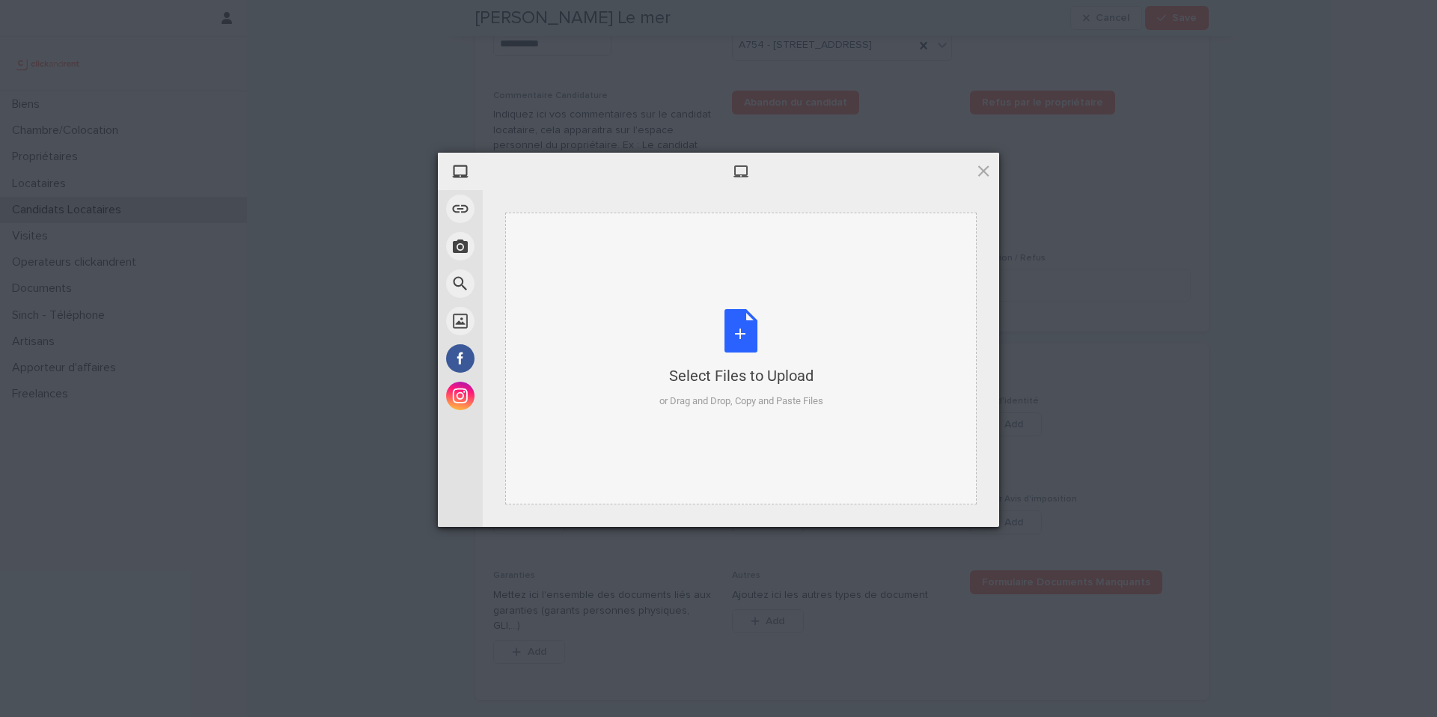
click at [763, 352] on div "Select Files to Upload or Drag and Drop, Copy and Paste Files" at bounding box center [741, 359] width 164 height 100
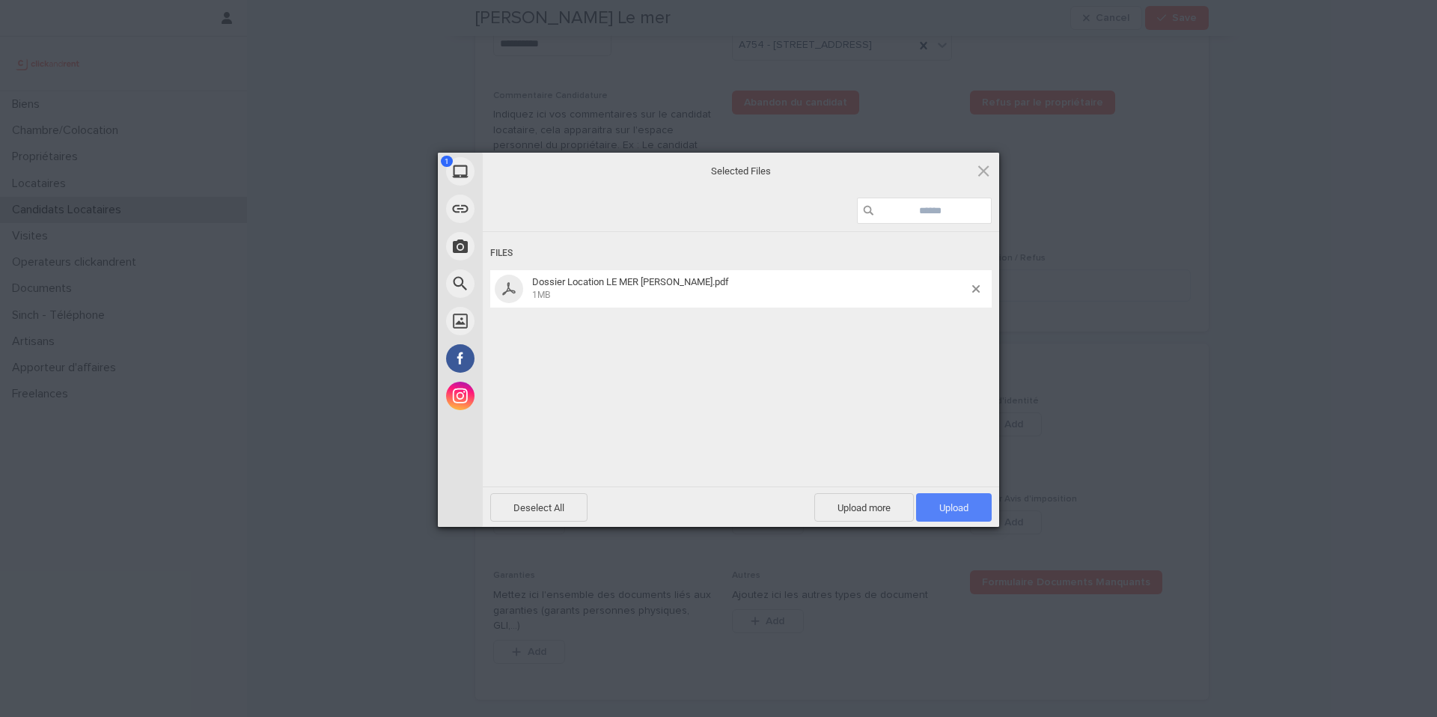
click at [970, 514] on span "Upload 1" at bounding box center [954, 507] width 76 height 28
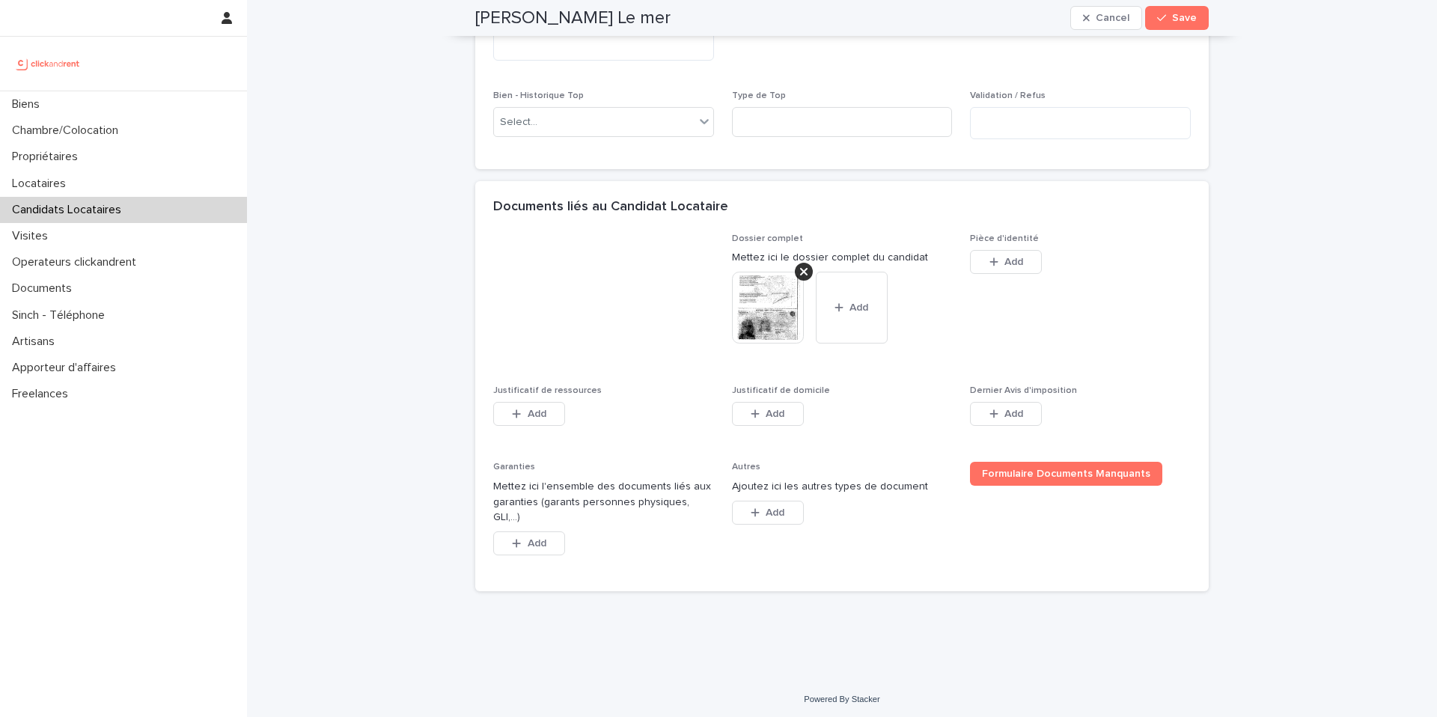
scroll to position [980, 0]
click at [528, 543] on span "Add" at bounding box center [537, 539] width 19 height 10
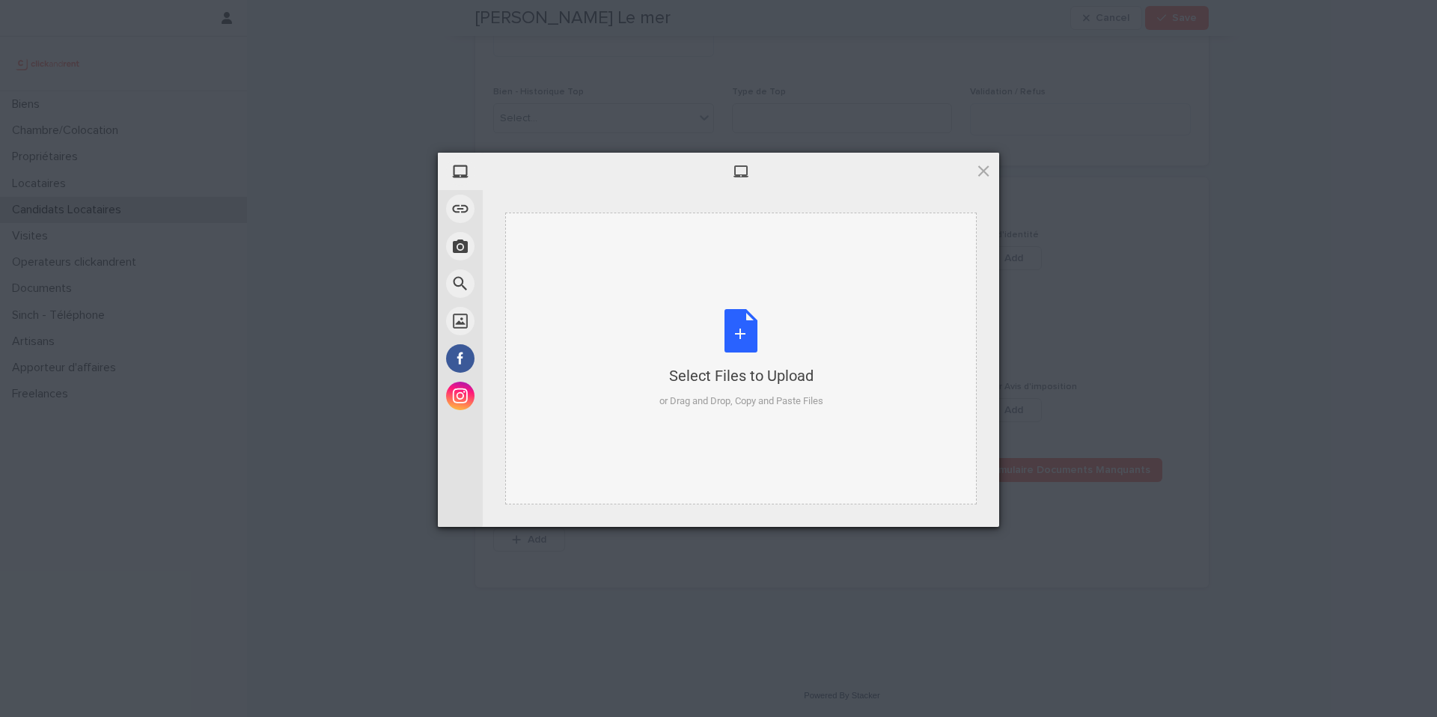
click at [699, 395] on div "or Drag and Drop, Copy and Paste Files" at bounding box center [741, 401] width 164 height 15
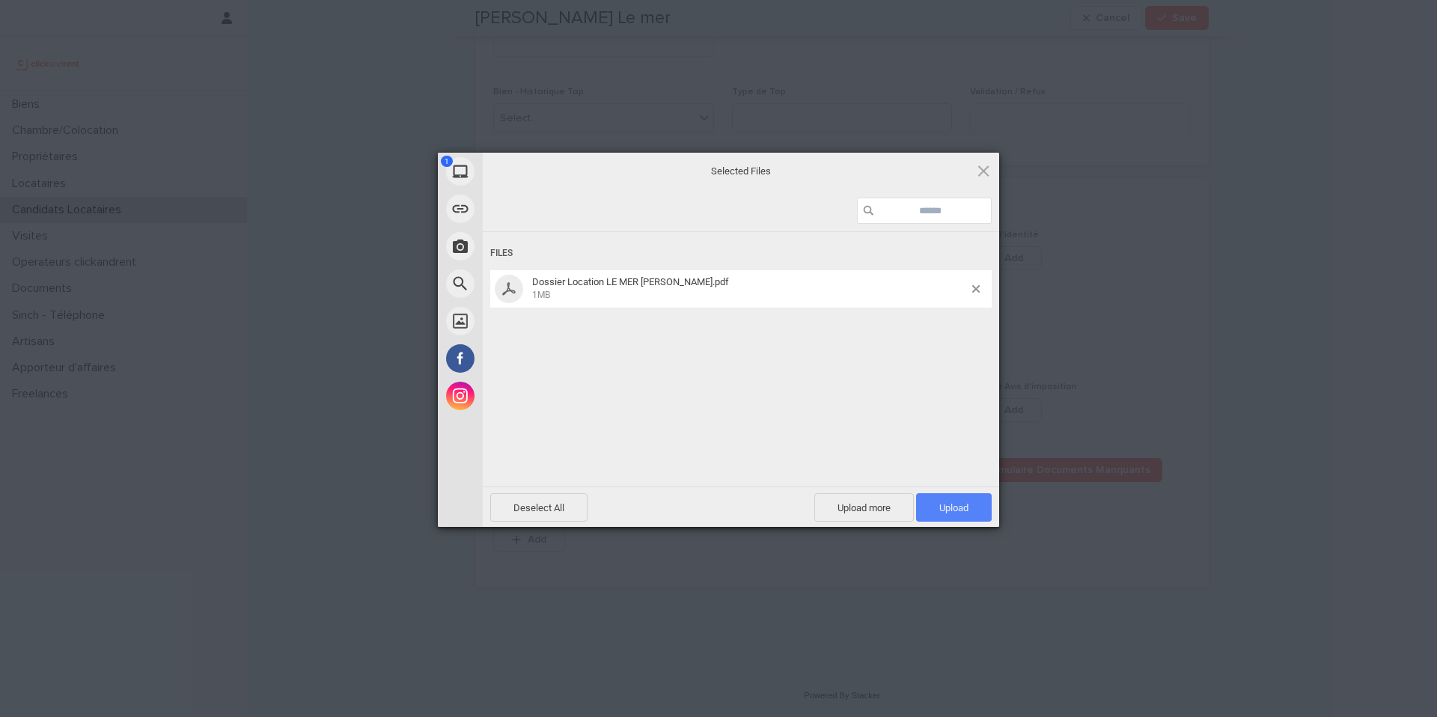
click at [968, 505] on span "Upload 1" at bounding box center [953, 507] width 29 height 11
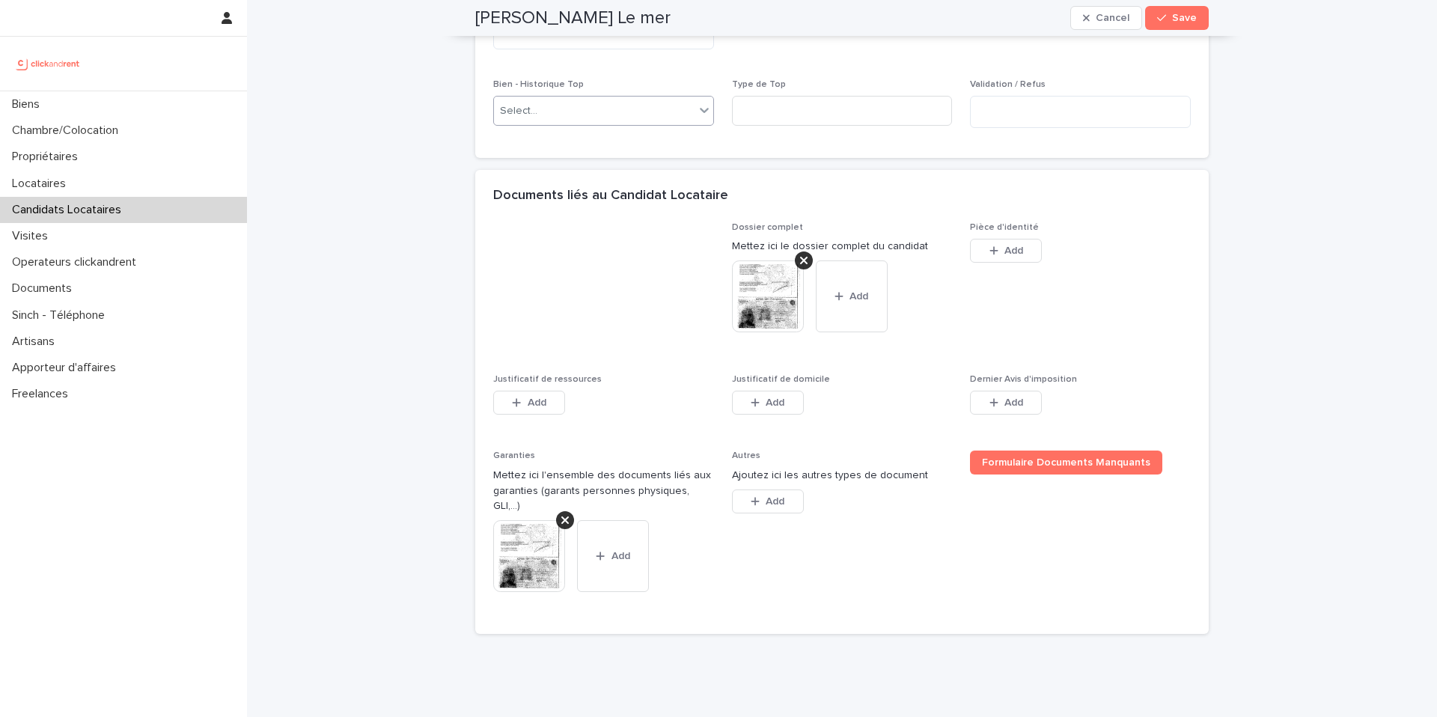
drag, startPoint x: 900, startPoint y: 625, endPoint x: 507, endPoint y: 151, distance: 615.5
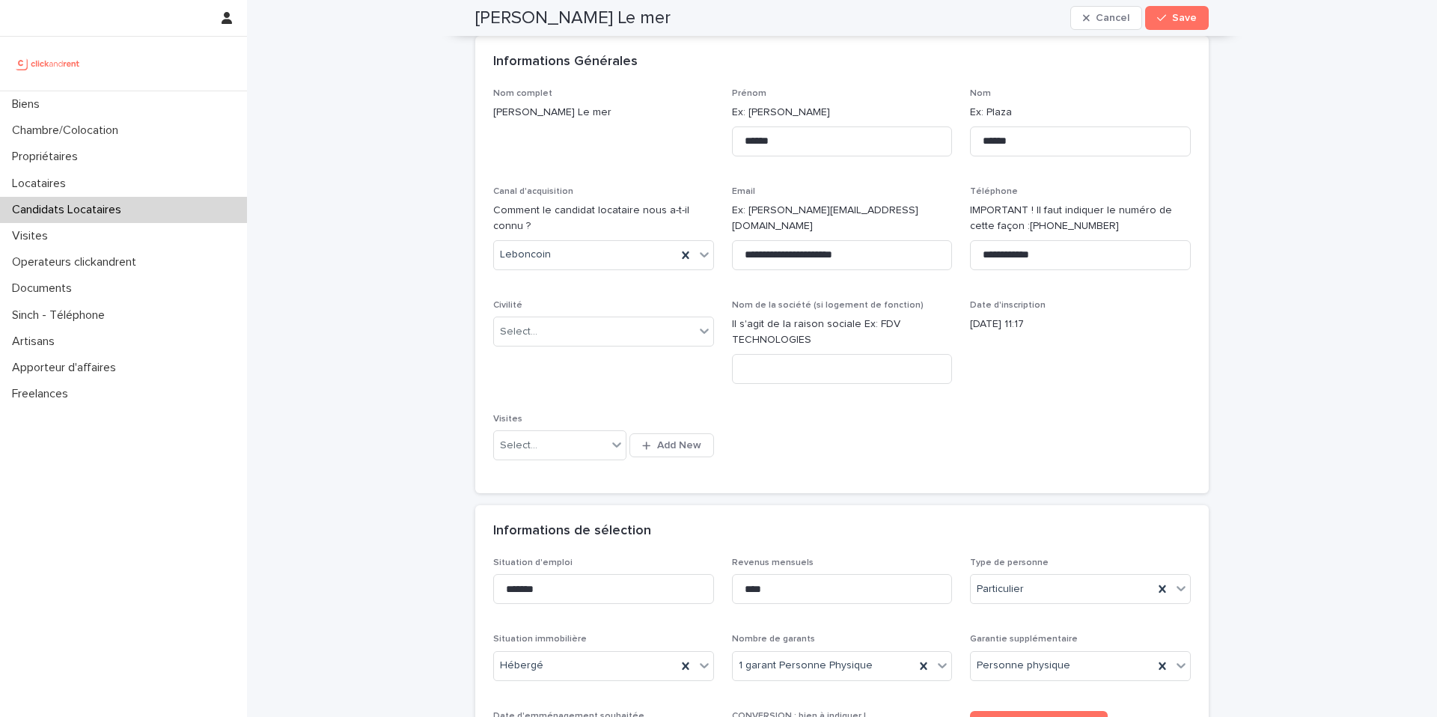
scroll to position [0, 0]
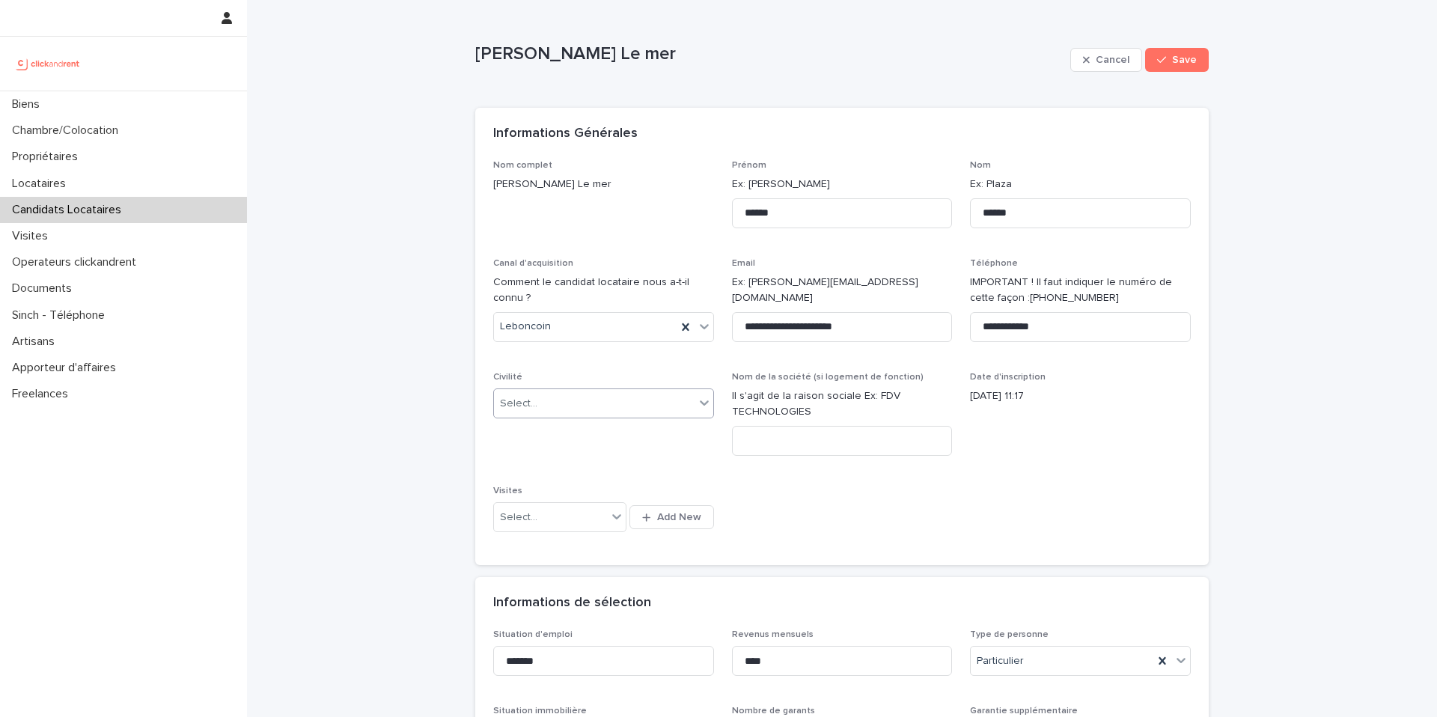
click at [587, 409] on div "Select..." at bounding box center [594, 403] width 201 height 25
drag, startPoint x: 543, startPoint y: 457, endPoint x: 538, endPoint y: 392, distance: 65.3
click at [543, 457] on div "Monsieur" at bounding box center [598, 458] width 219 height 26
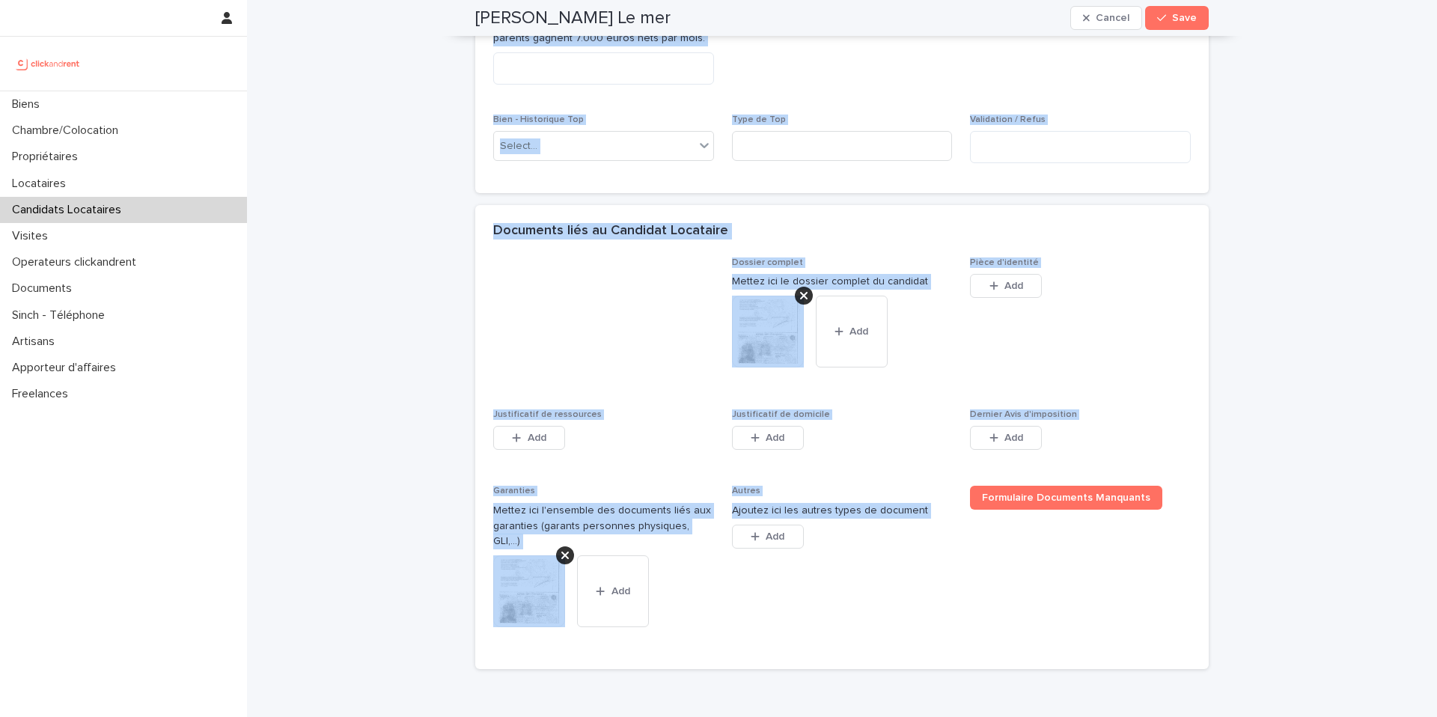
scroll to position [1038, 0]
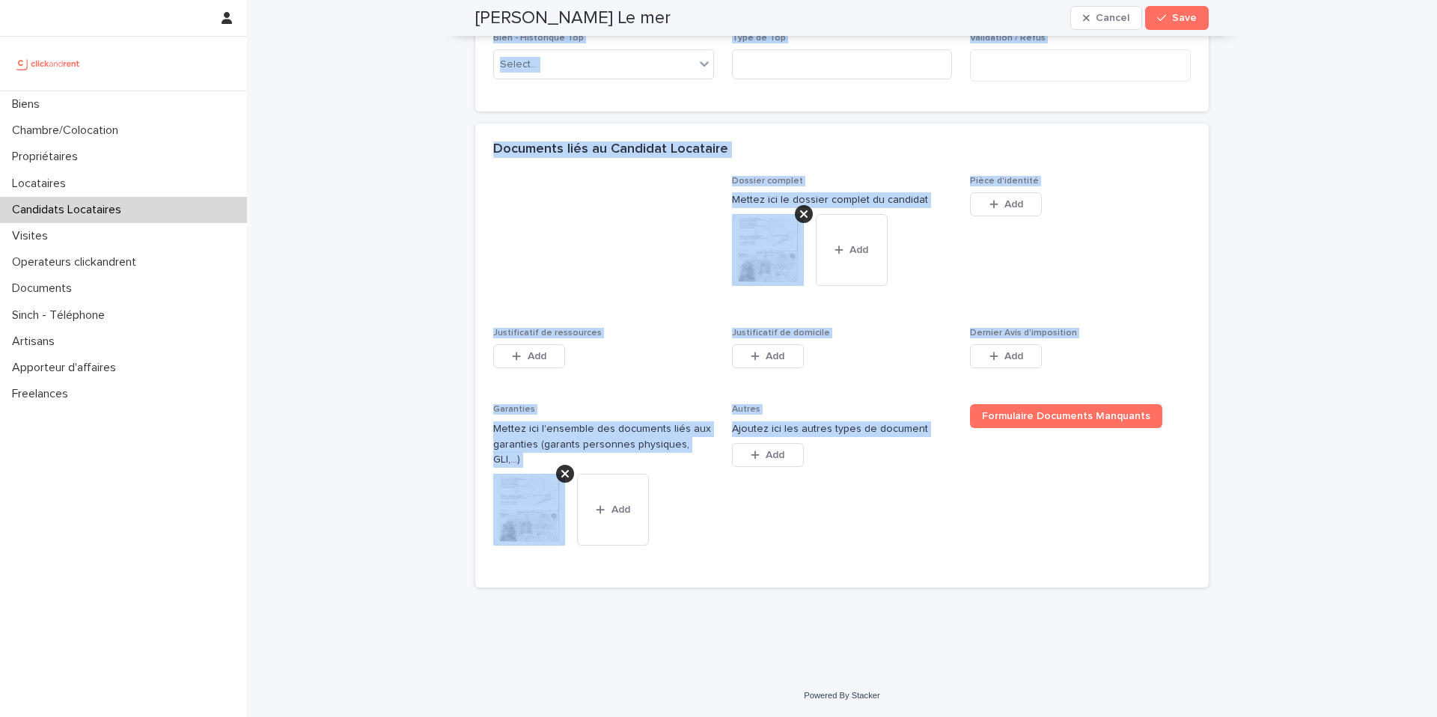
drag, startPoint x: 468, startPoint y: 47, endPoint x: 947, endPoint y: 519, distance: 672.1
copy div "Cédric Le mer Cancel Save Sorry, there was an error saving your record. Please …"
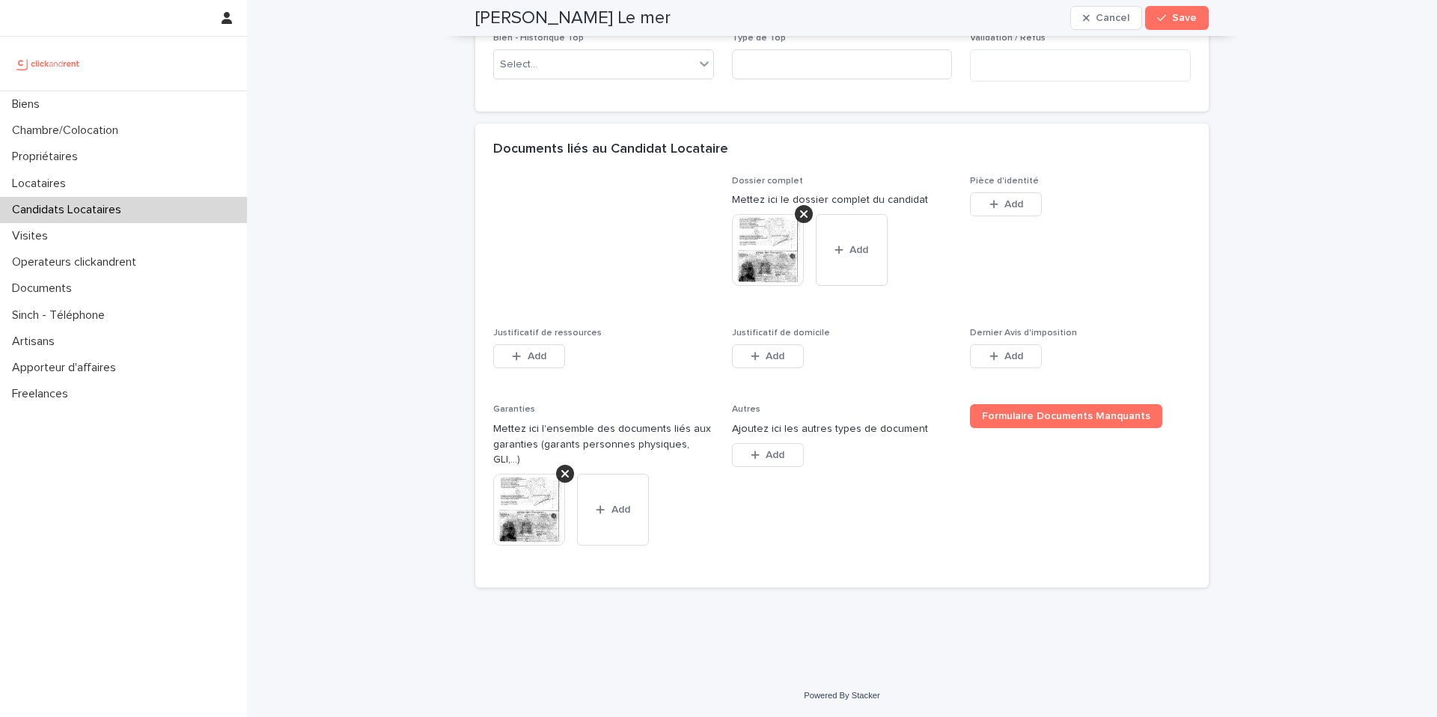
drag, startPoint x: 590, startPoint y: 263, endPoint x: 587, endPoint y: 252, distance: 11.8
click at [590, 263] on span at bounding box center [603, 243] width 221 height 134
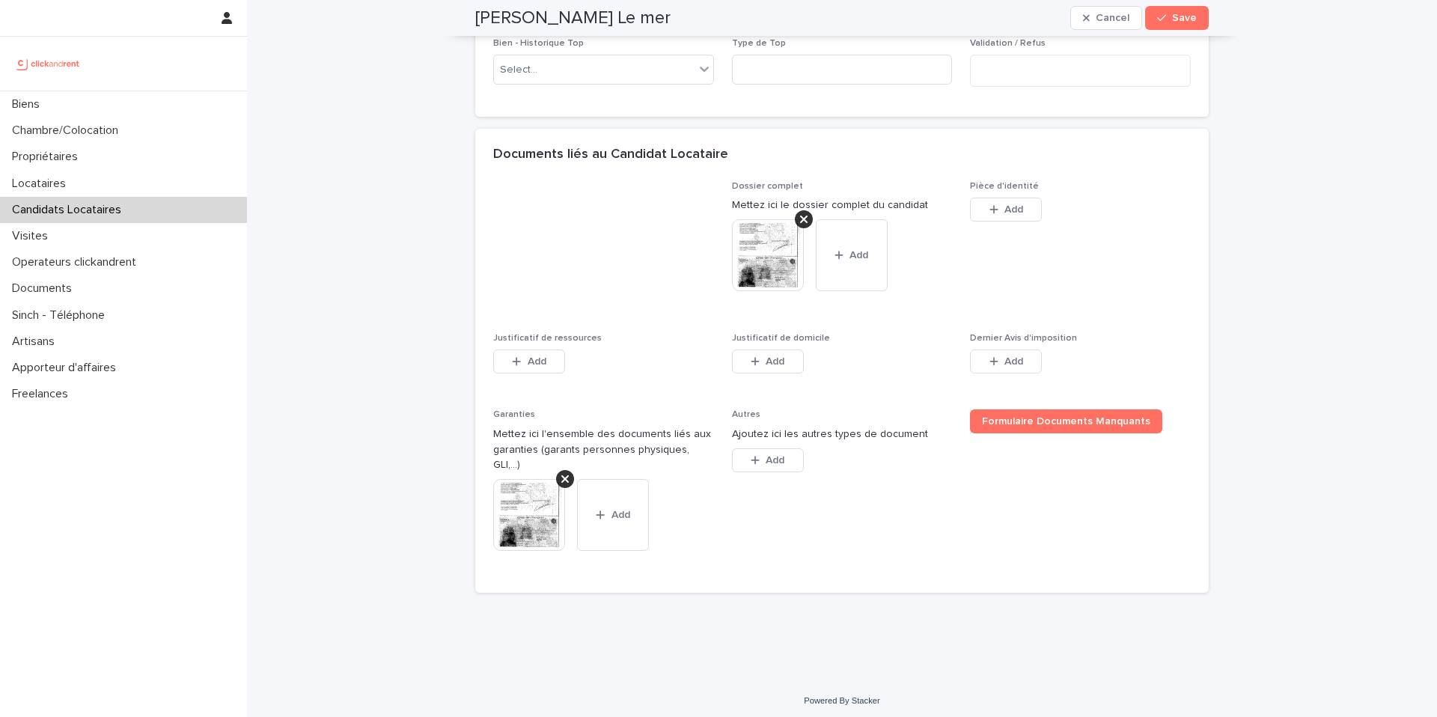
scroll to position [802, 0]
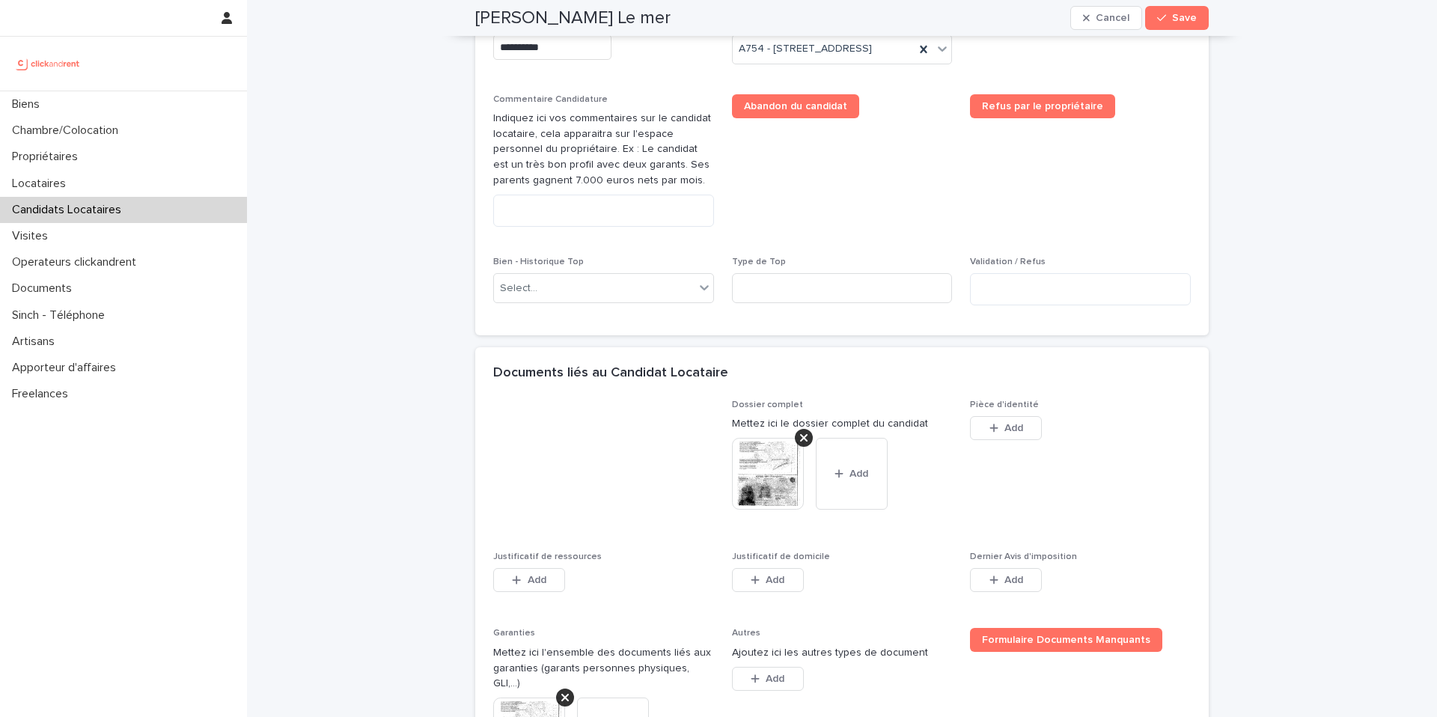
click at [557, 239] on div "Commentaire Candidature Indiquez ici vos commentaires sur le candidat locataire…" at bounding box center [603, 166] width 221 height 144
click at [555, 227] on textarea at bounding box center [603, 211] width 221 height 32
paste textarea "**********"
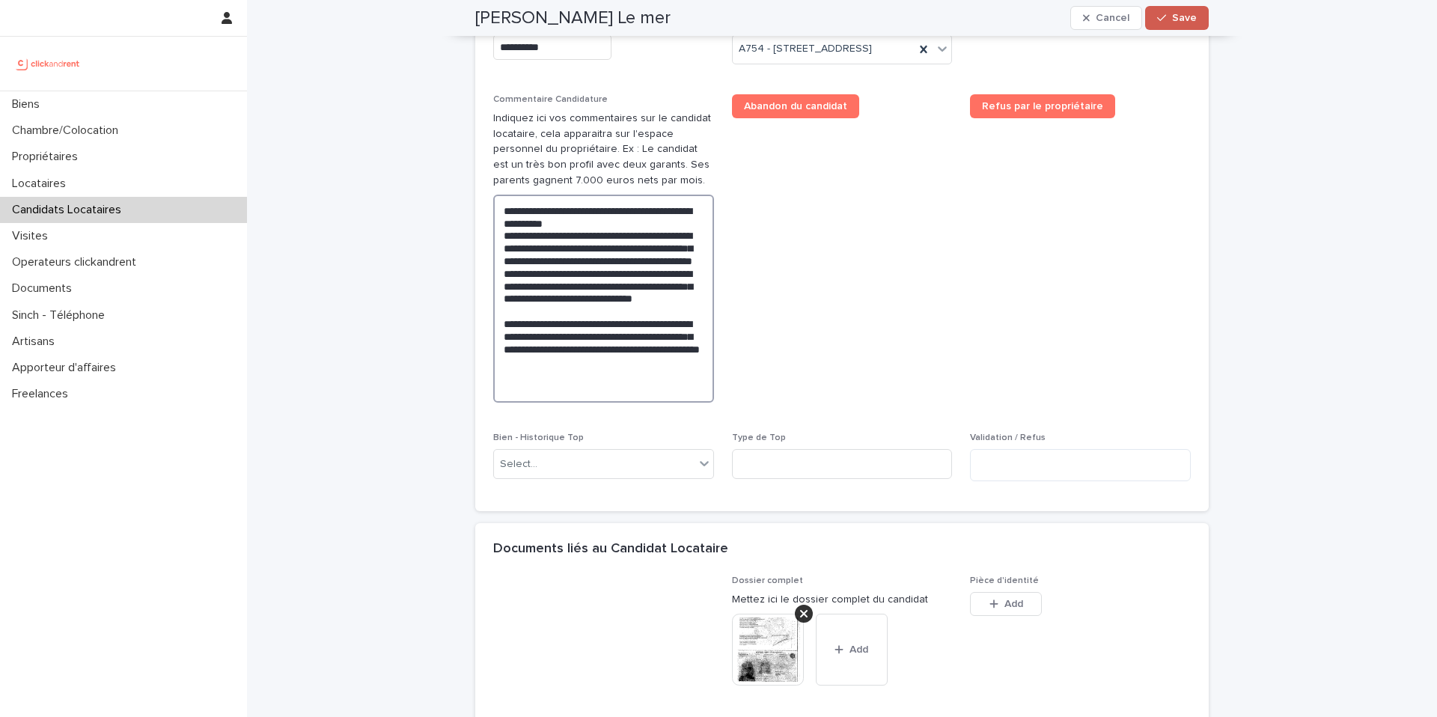
type textarea "**********"
click at [1180, 17] on span "Save" at bounding box center [1184, 18] width 25 height 10
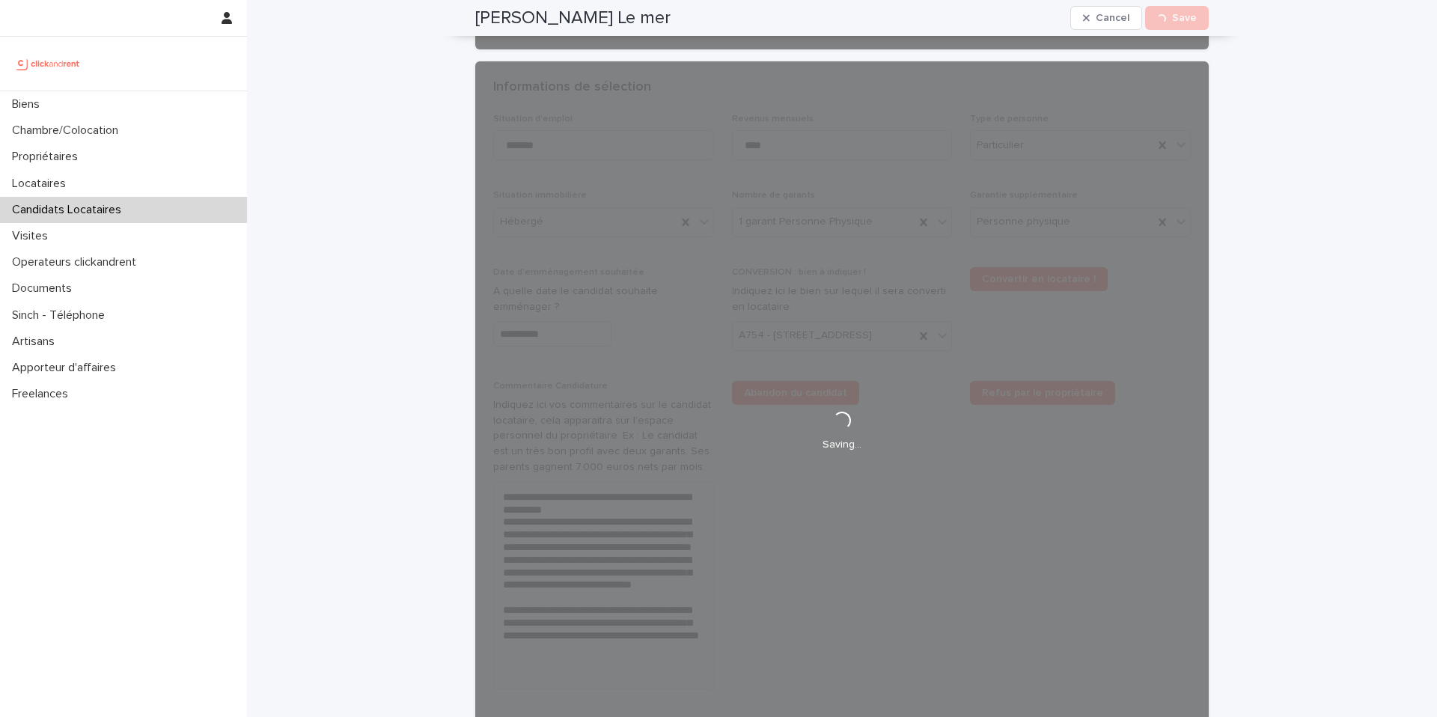
scroll to position [297, 0]
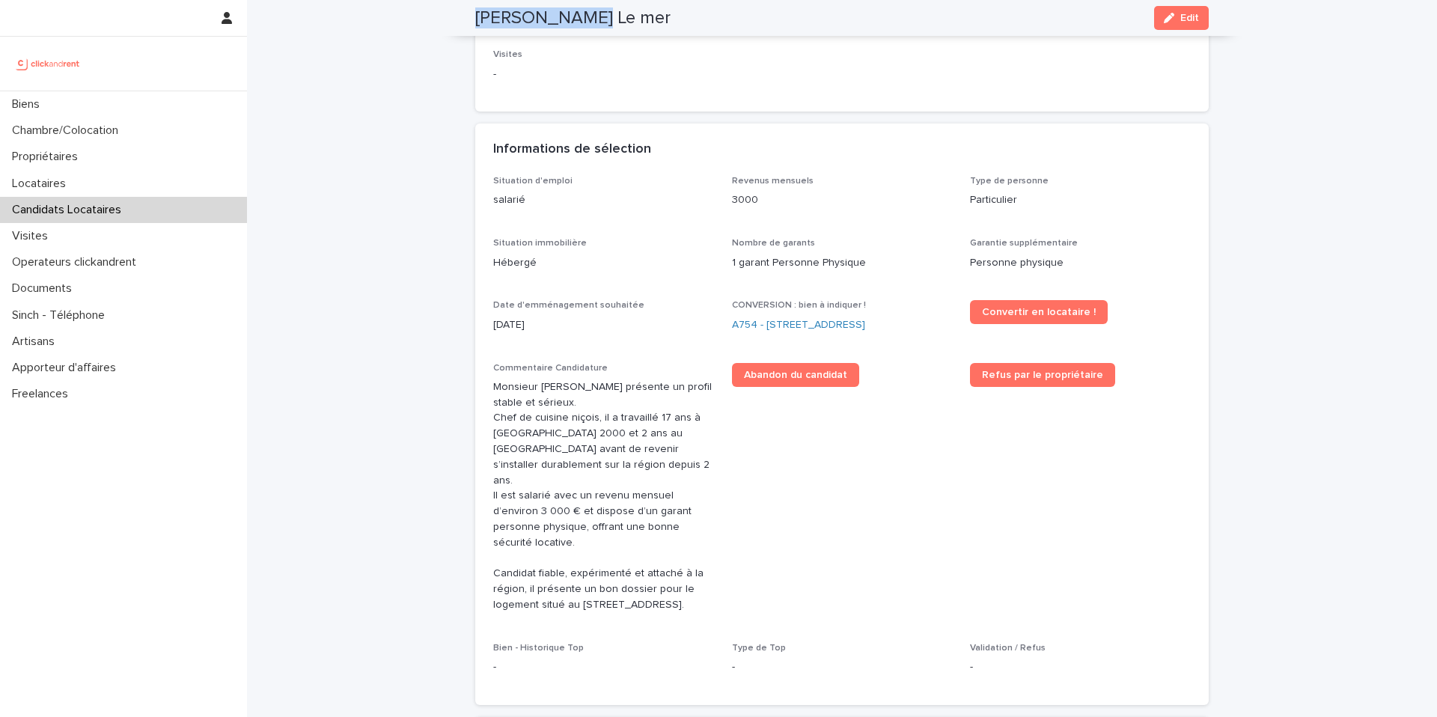
drag, startPoint x: 591, startPoint y: 23, endPoint x: 471, endPoint y: 16, distance: 119.9
click at [475, 16] on div "Cédric Le mer Edit" at bounding box center [841, 18] width 733 height 36
copy h2 "Cédric Le mer"
click at [785, 332] on link "A754 - 113 avenue des Oliviers, Saint-Laurent-du-Var 06700" at bounding box center [798, 325] width 133 height 16
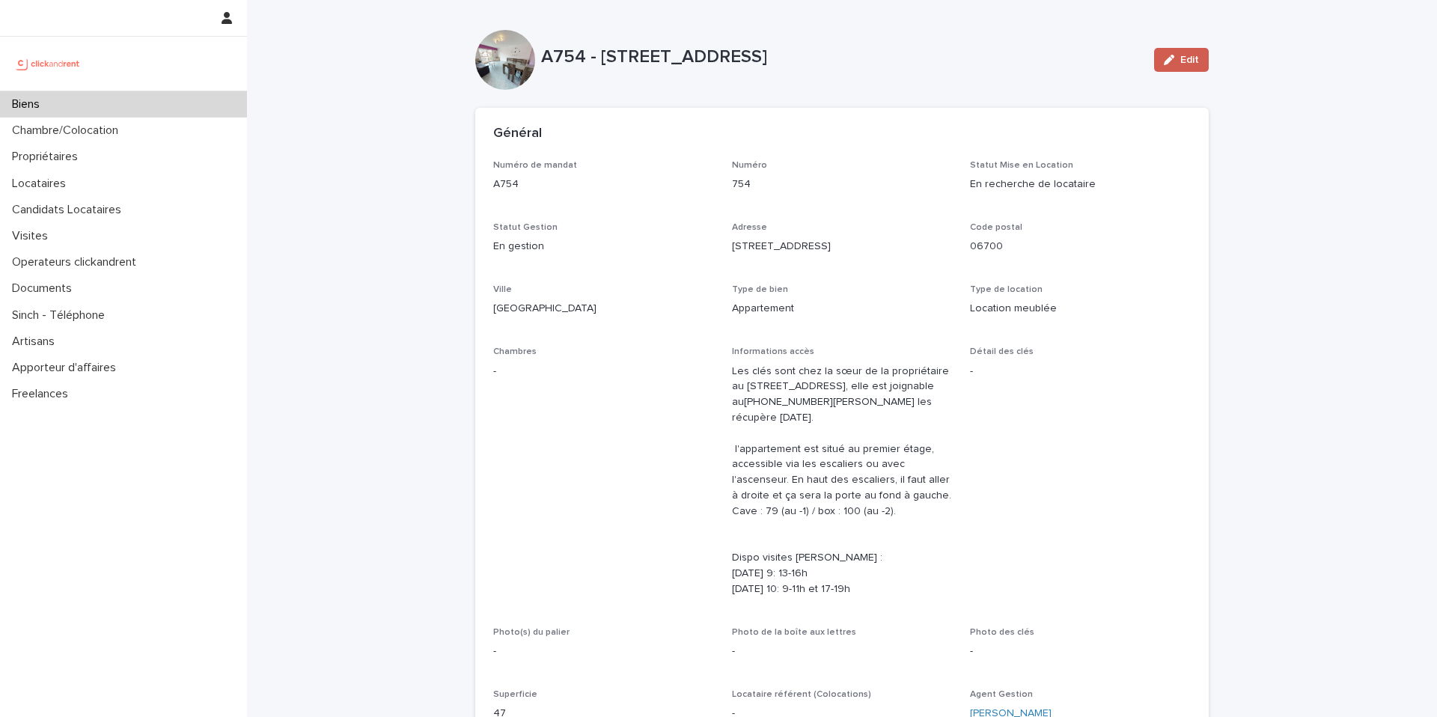
click at [1185, 65] on button "Edit" at bounding box center [1181, 60] width 55 height 24
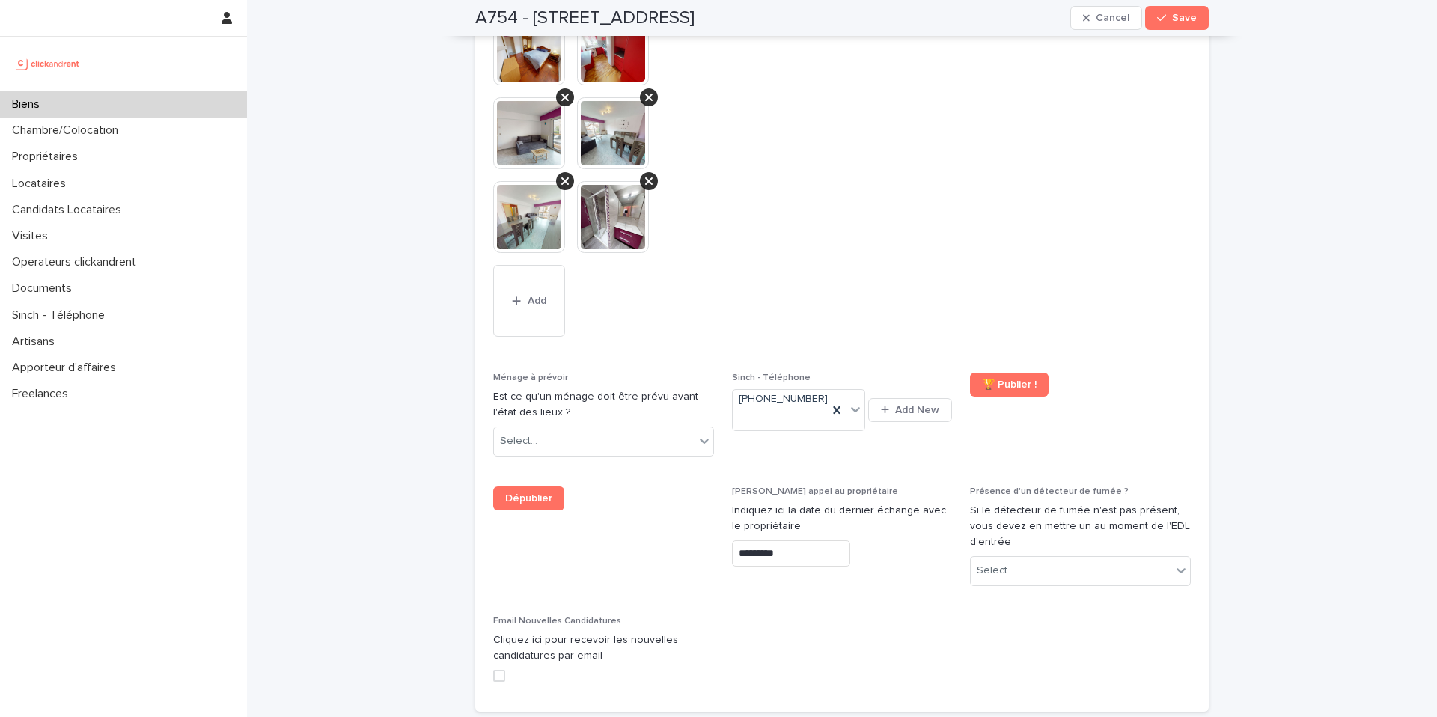
scroll to position [6886, 0]
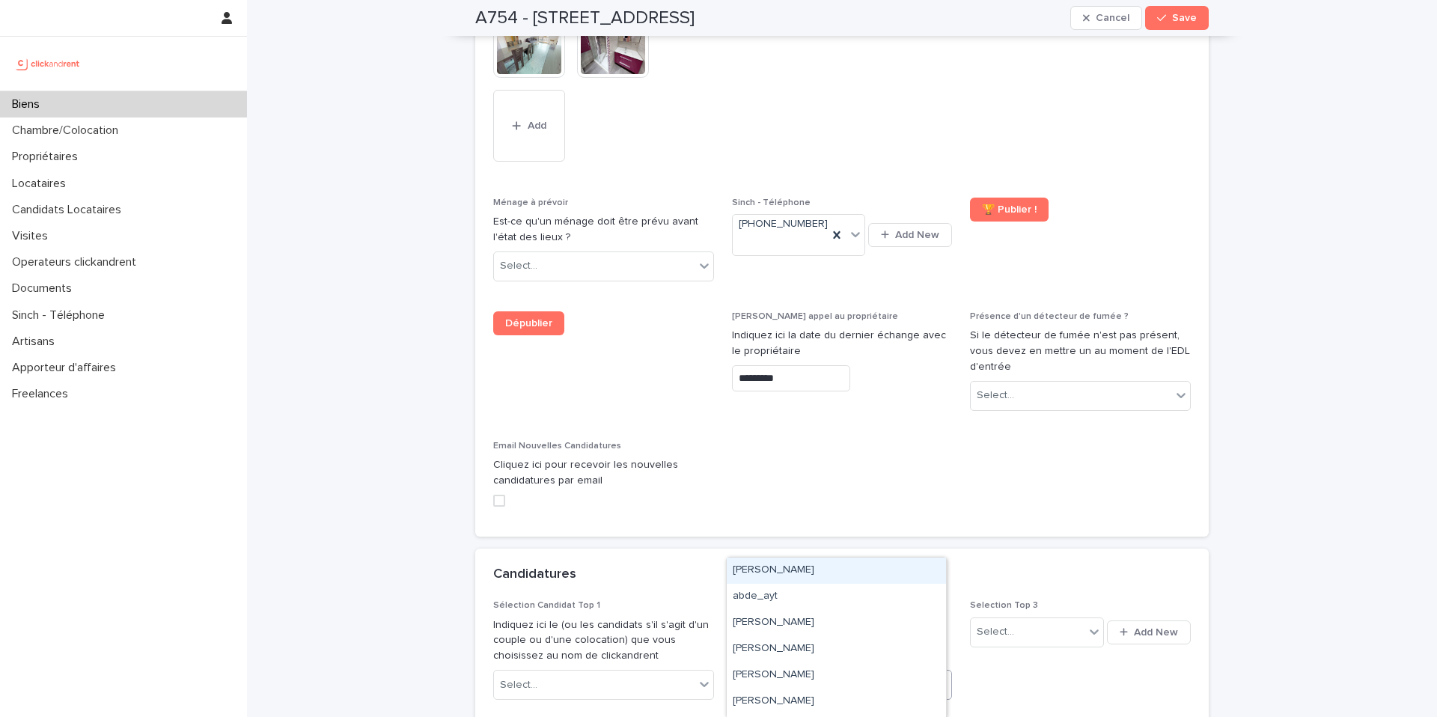
click at [798, 673] on div "Select..." at bounding box center [833, 685] width 201 height 25
paste input "**********"
type input "**********"
click at [818, 572] on div "Cédric Le mer" at bounding box center [836, 571] width 219 height 26
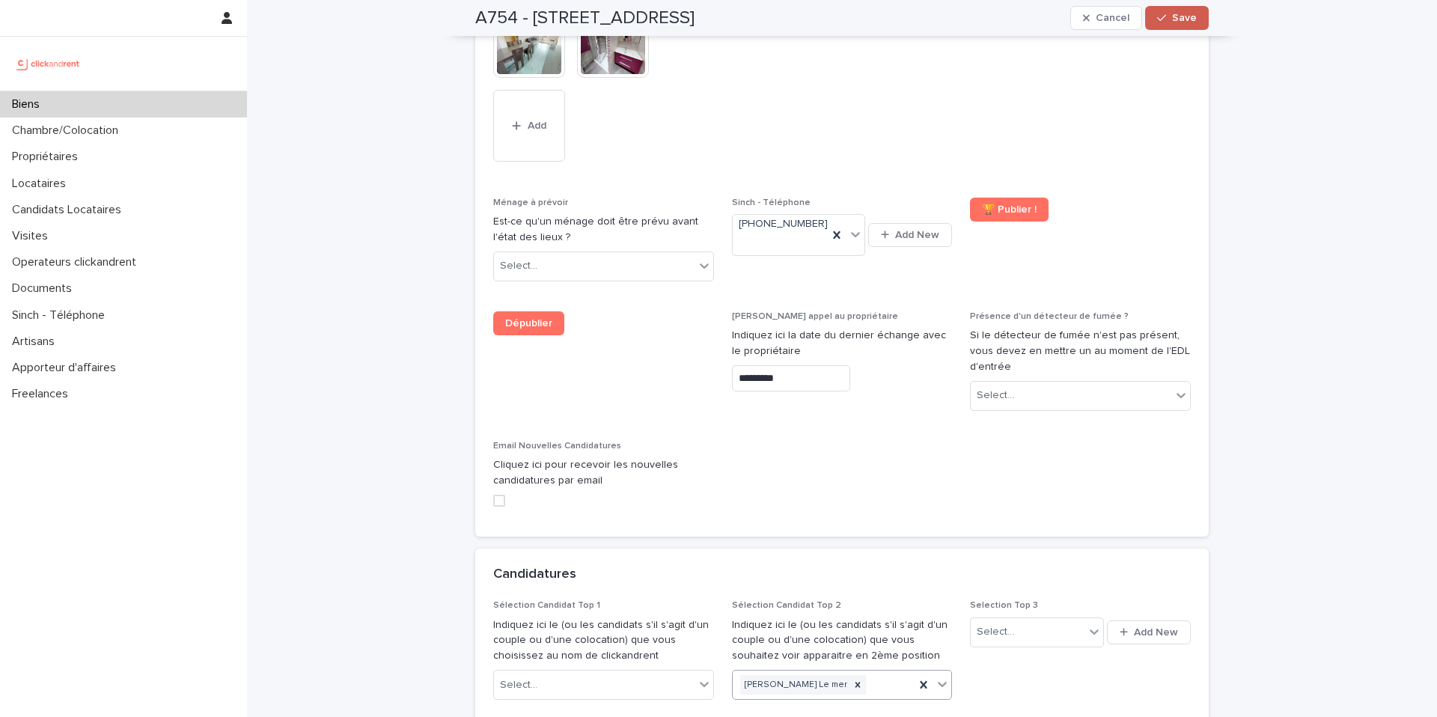
click at [1162, 18] on icon "button" at bounding box center [1161, 18] width 9 height 10
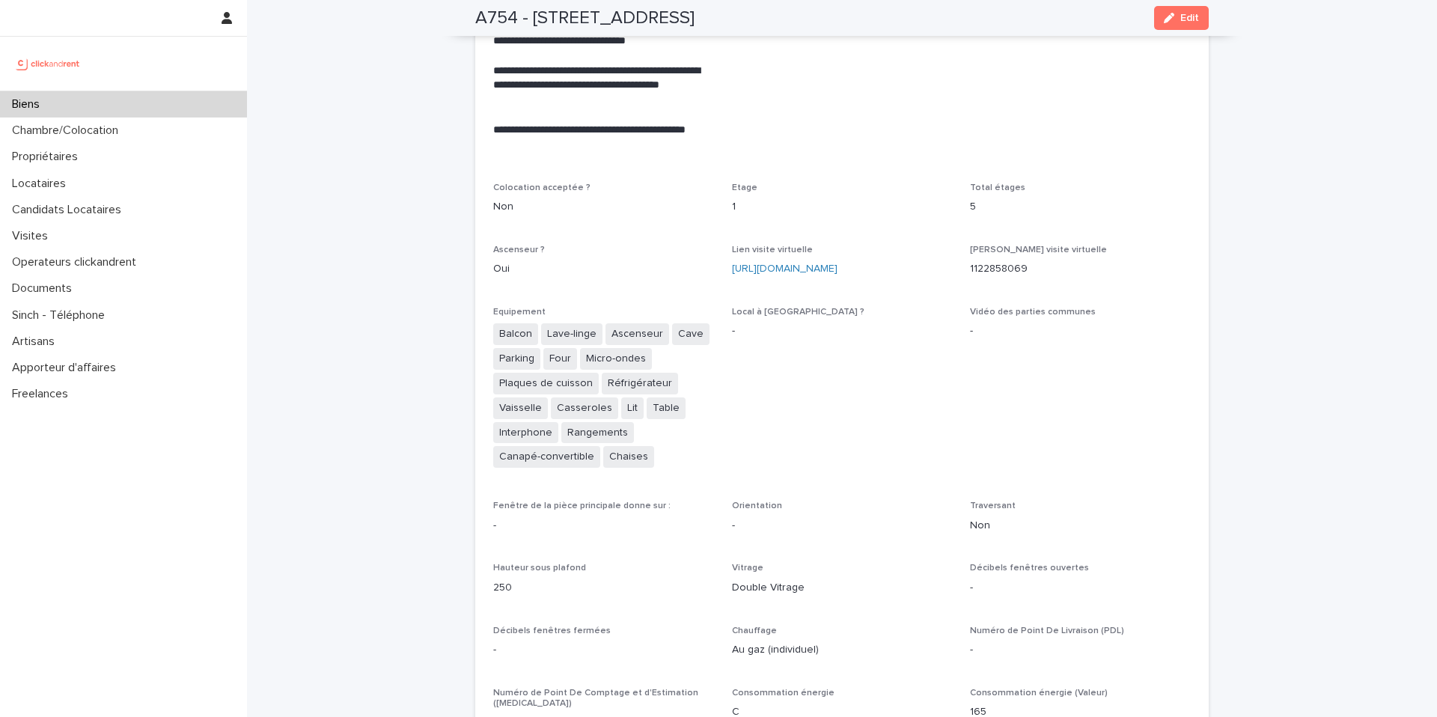
scroll to position [4264, 0]
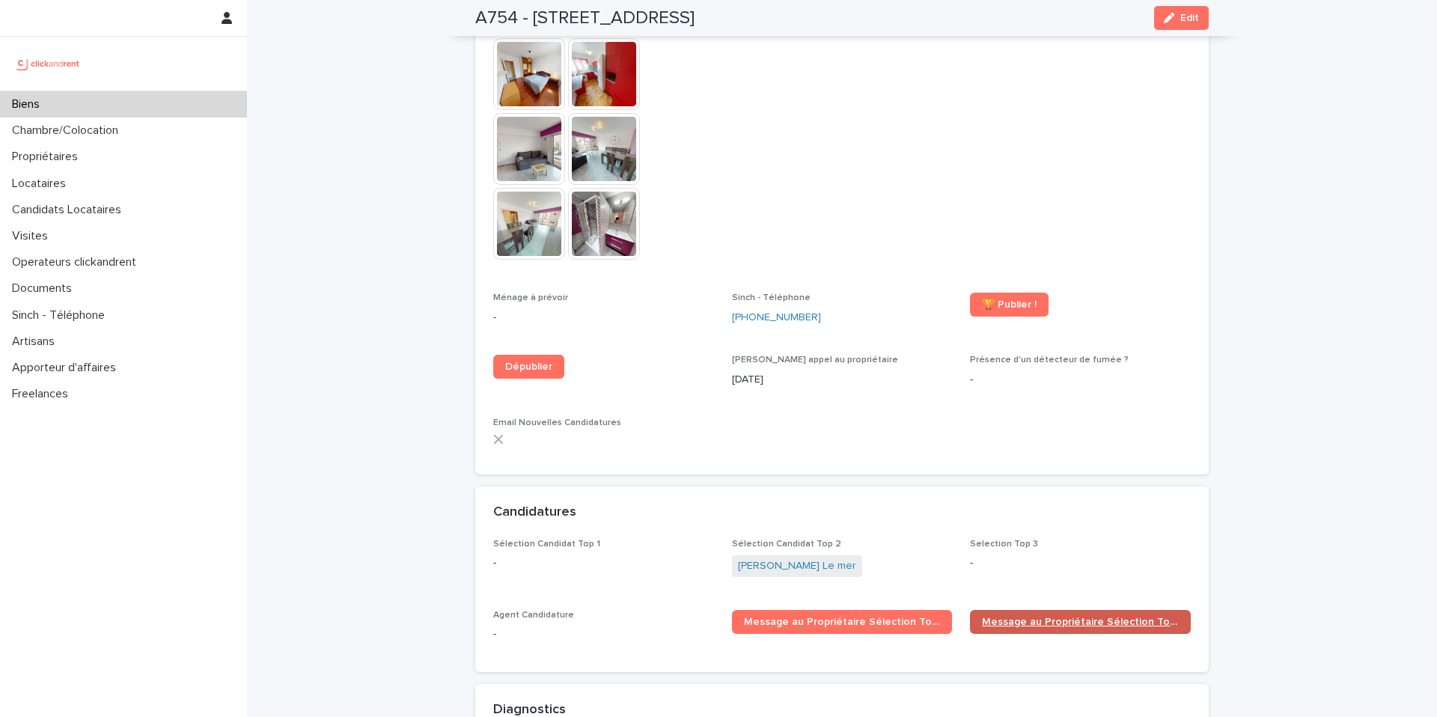
click at [1039, 610] on link "Message au Propriétaire Sélection Top 2" at bounding box center [1080, 622] width 221 height 24
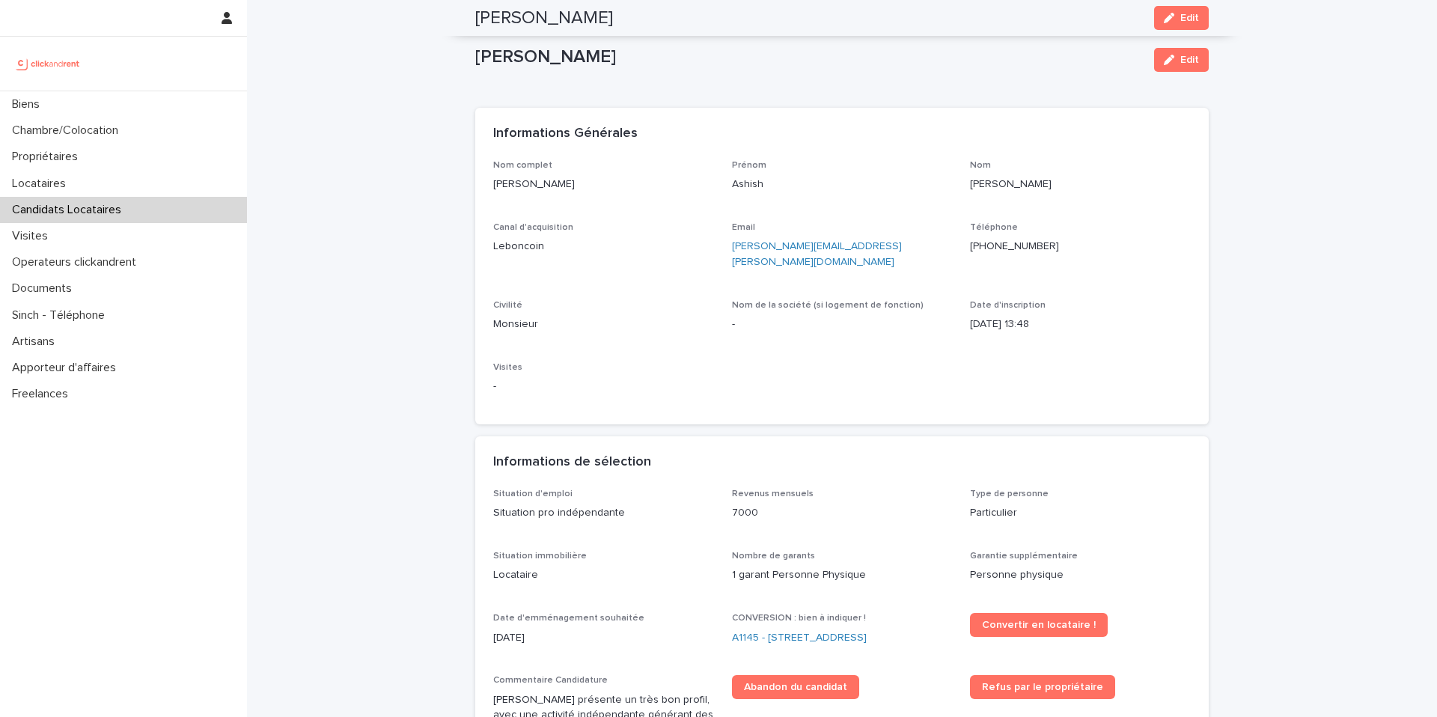
scroll to position [109, 0]
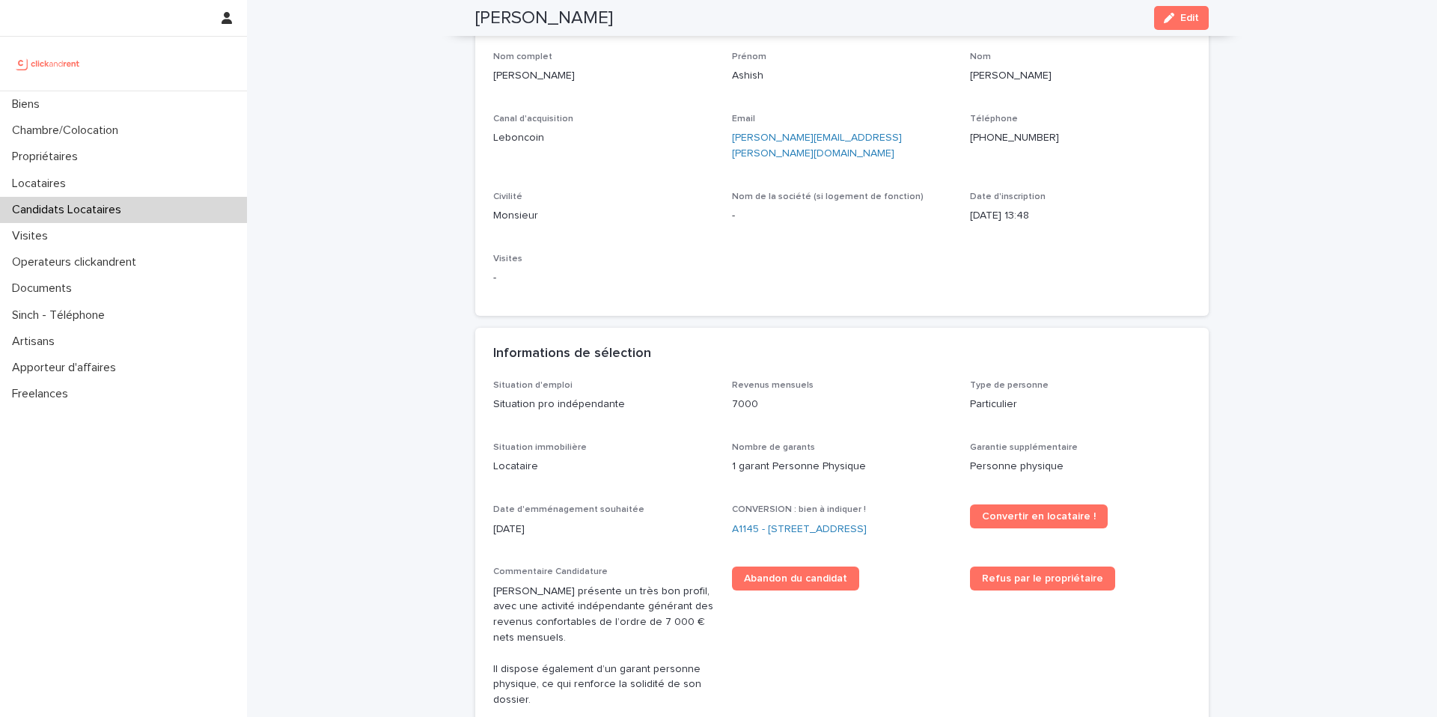
click at [46, 205] on p "Candidats Locataires" at bounding box center [69, 210] width 127 height 14
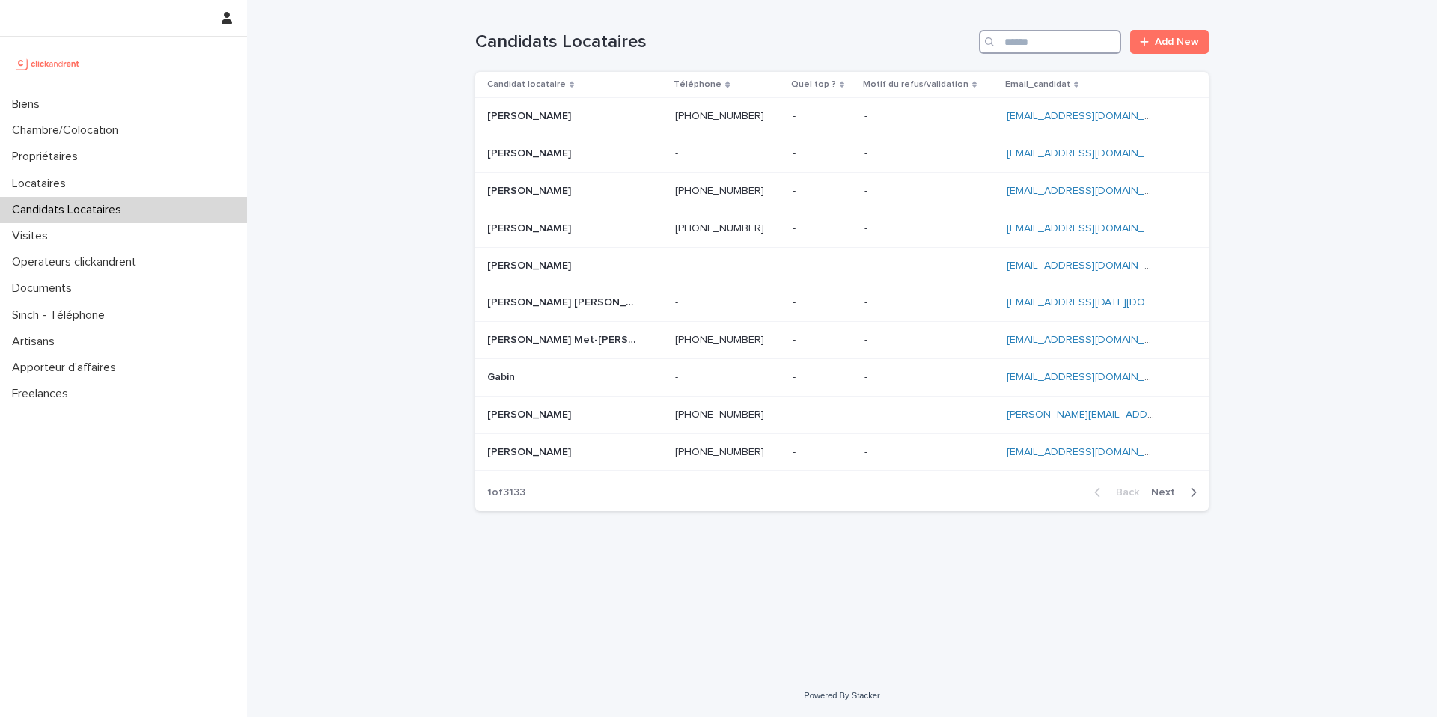
click at [1028, 50] on input "Search" at bounding box center [1050, 42] width 142 height 24
paste input "**********"
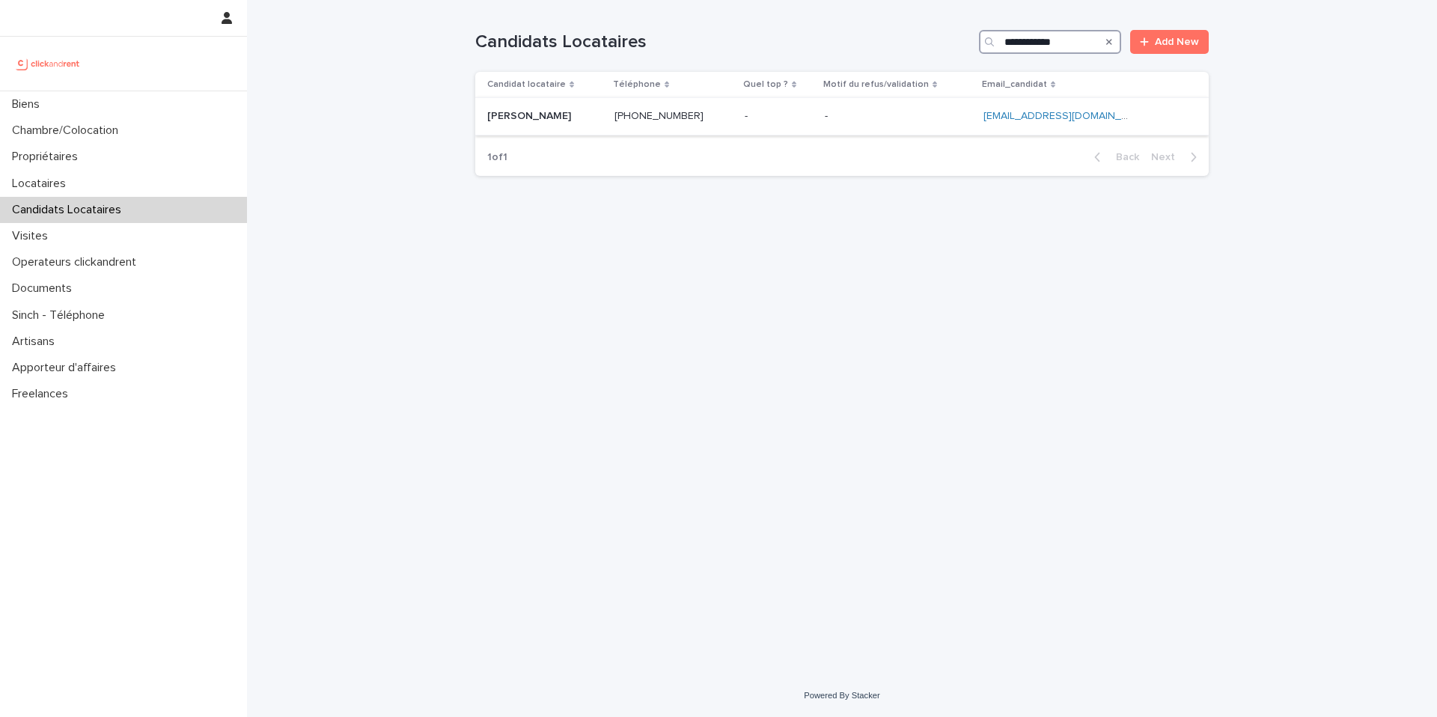
type input "**********"
click at [576, 112] on p at bounding box center [544, 116] width 115 height 13
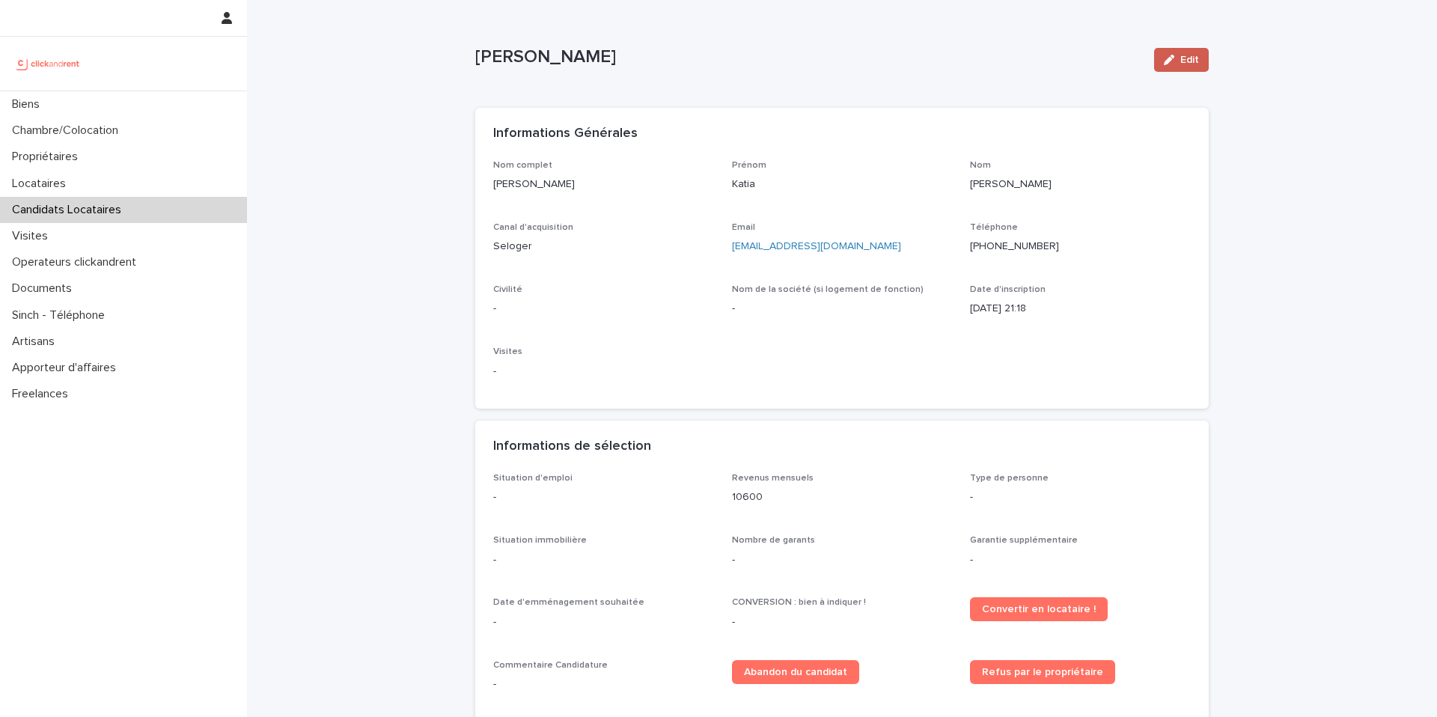
click at [1180, 63] on span "Edit" at bounding box center [1189, 60] width 19 height 10
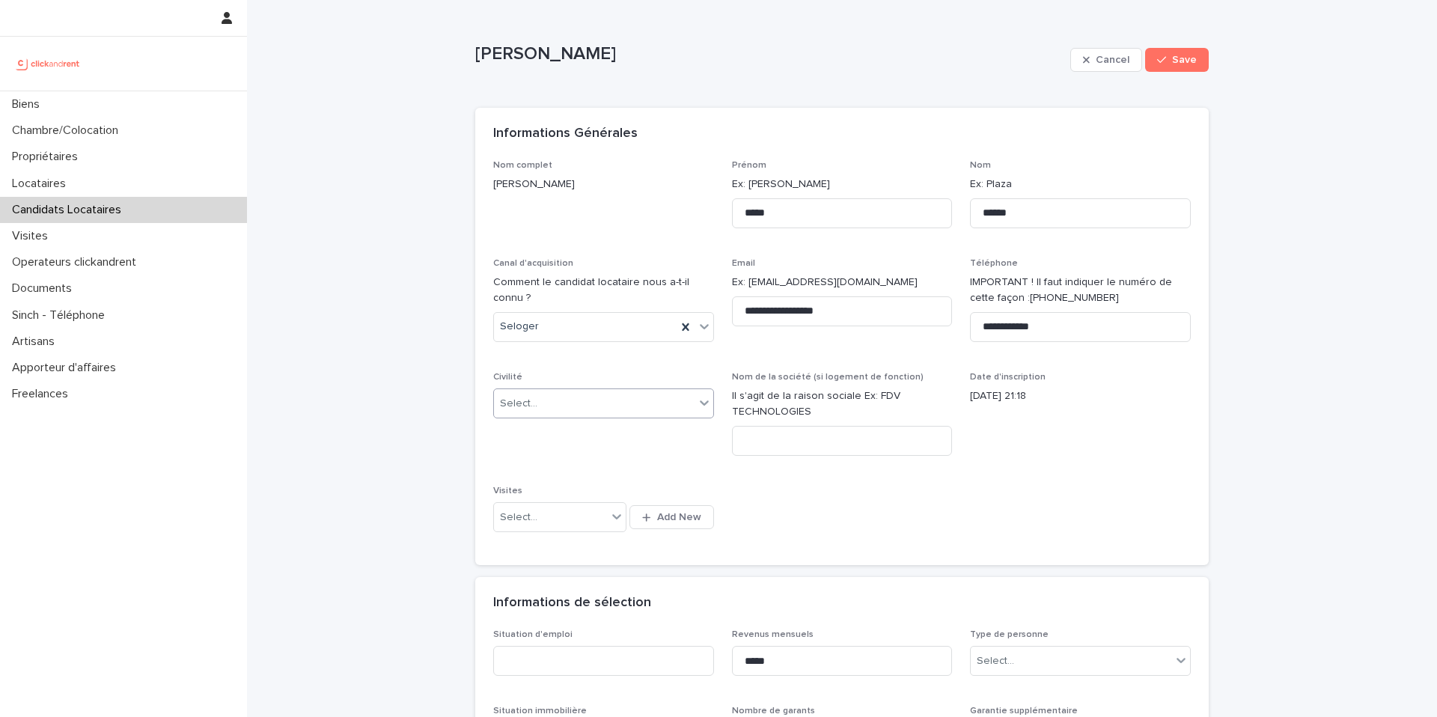
click at [579, 400] on div "Select..." at bounding box center [594, 403] width 201 height 25
click at [567, 433] on div "Madame" at bounding box center [598, 432] width 219 height 26
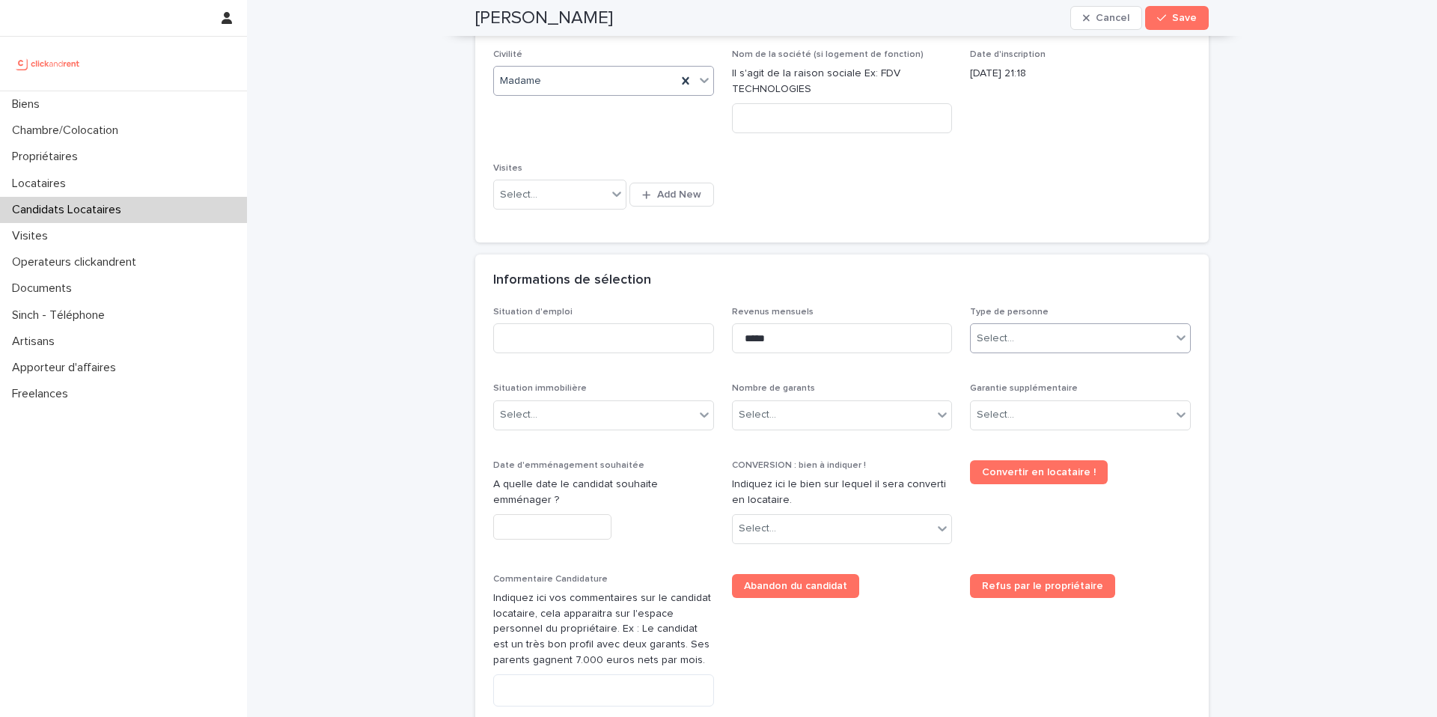
click at [1051, 330] on div "Select..." at bounding box center [1071, 338] width 201 height 25
drag, startPoint x: 781, startPoint y: 342, endPoint x: 754, endPoint y: 339, distance: 27.9
click at [754, 339] on input "*****" at bounding box center [842, 338] width 221 height 30
type input "*****"
drag, startPoint x: 1037, startPoint y: 344, endPoint x: 1034, endPoint y: 364, distance: 20.3
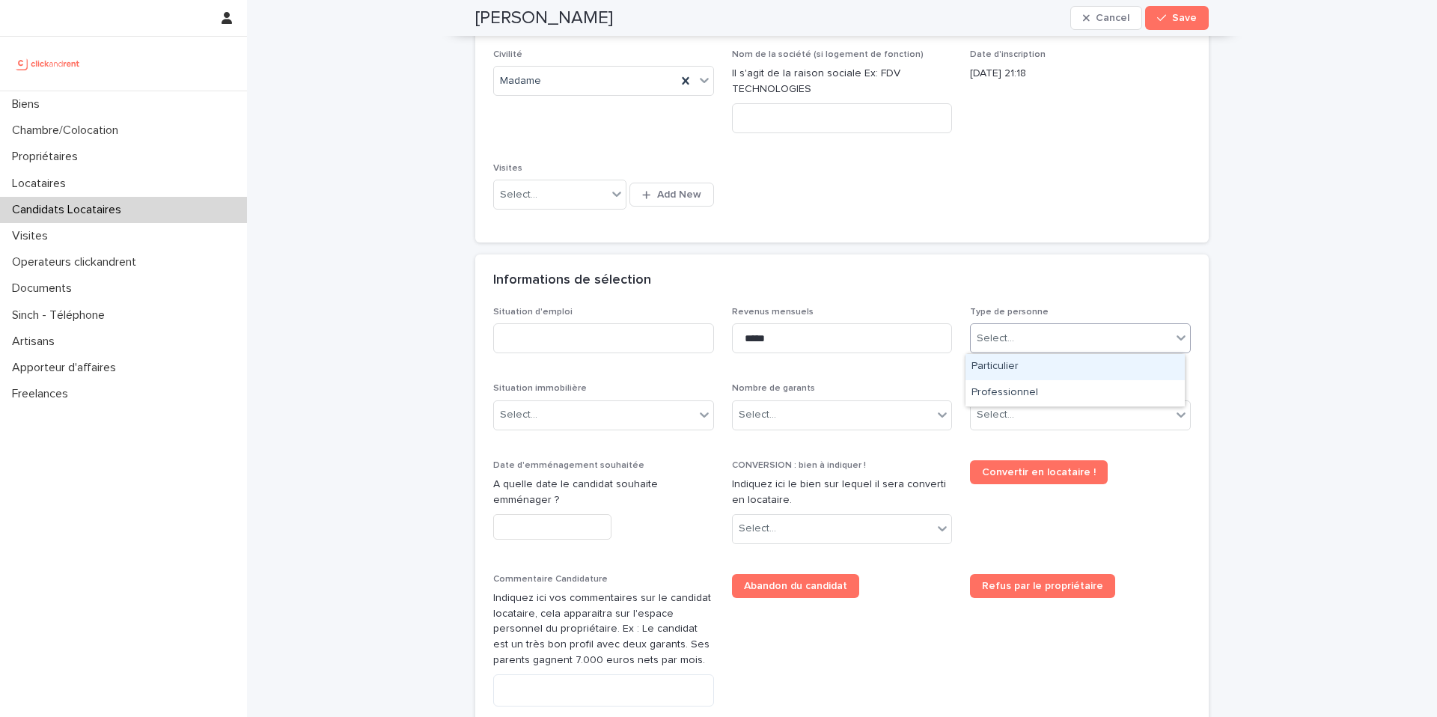
click at [1034, 344] on div "Select..." at bounding box center [1071, 338] width 201 height 25
click at [1033, 366] on div "Particulier" at bounding box center [1074, 367] width 219 height 26
click at [1022, 408] on div "Select..." at bounding box center [1071, 415] width 201 height 25
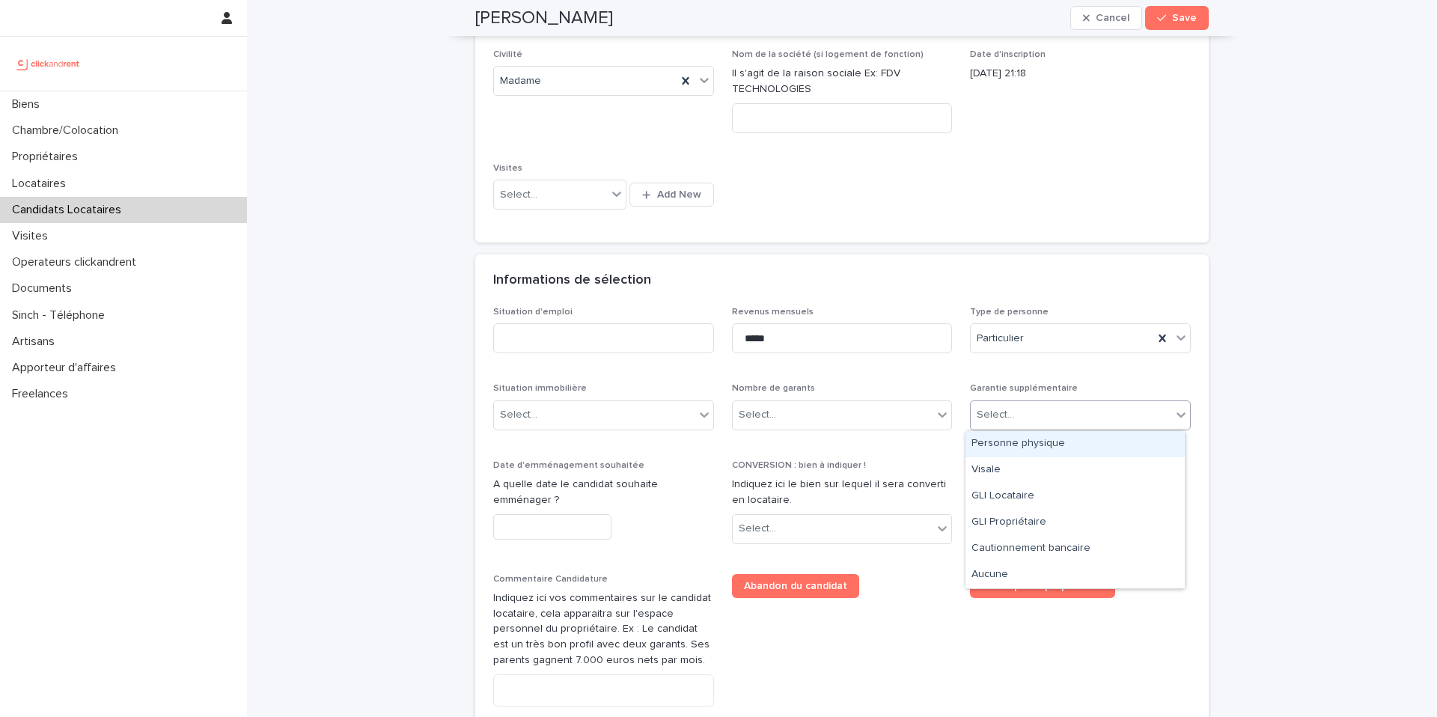
click at [1031, 447] on div "Personne physique" at bounding box center [1074, 444] width 219 height 26
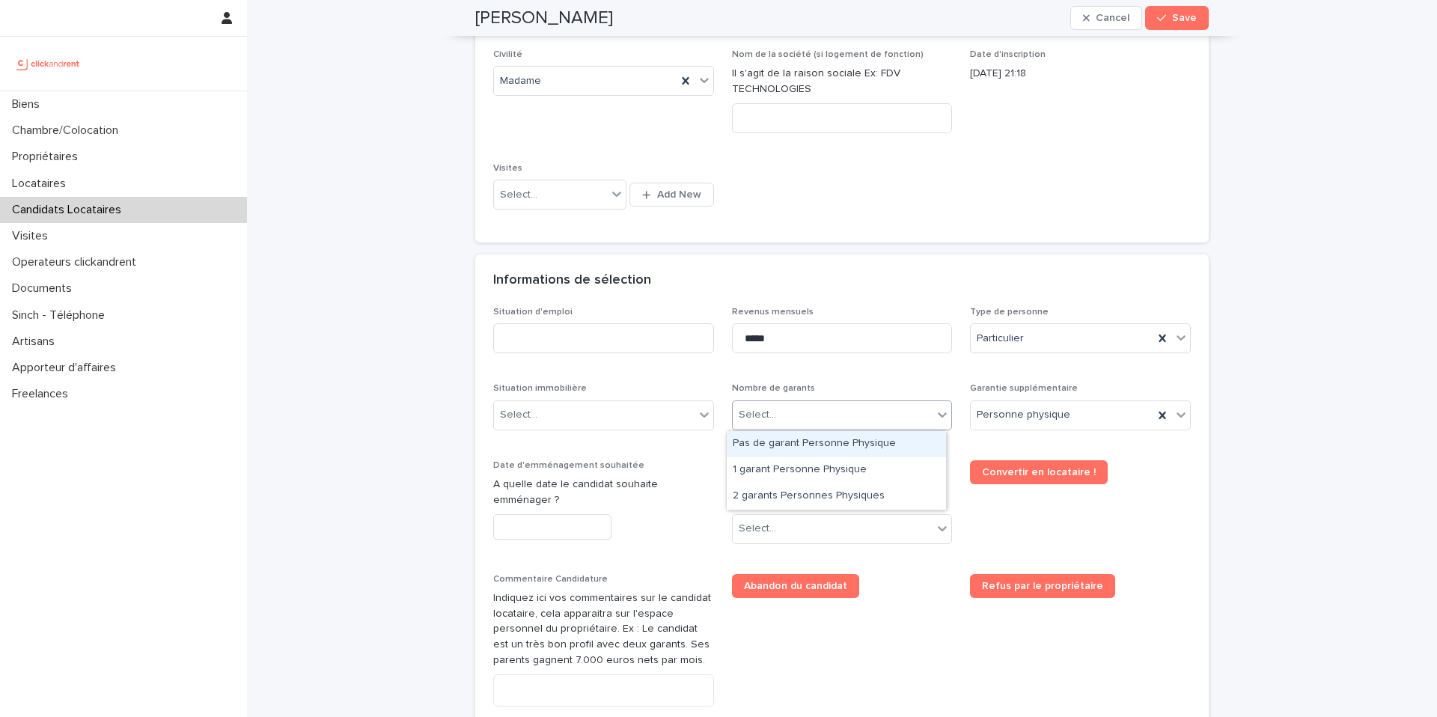
drag, startPoint x: 860, startPoint y: 422, endPoint x: 831, endPoint y: 450, distance: 40.2
click at [859, 422] on div "Select..." at bounding box center [833, 415] width 201 height 25
drag, startPoint x: 810, startPoint y: 467, endPoint x: 745, endPoint y: 422, distance: 78.5
click at [809, 467] on div "1 garant Personne Physique" at bounding box center [836, 470] width 219 height 26
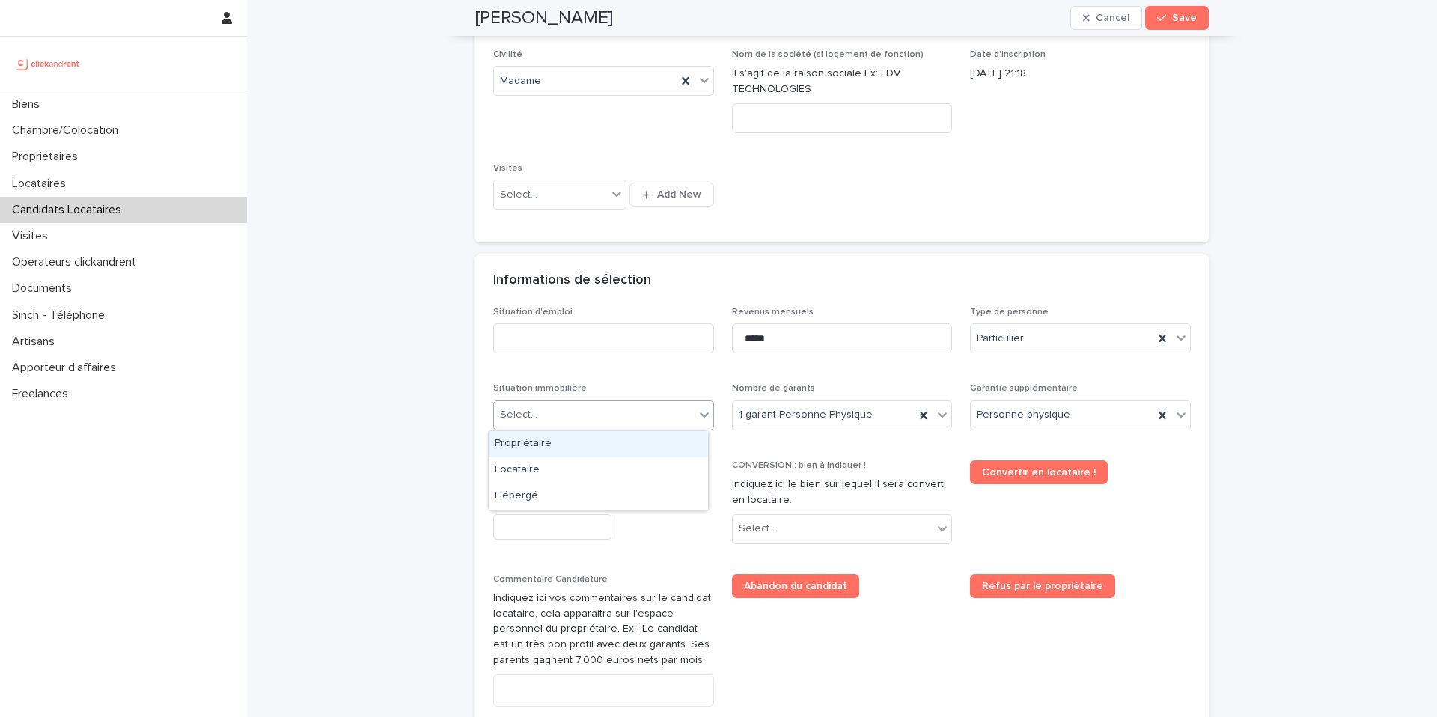
click at [658, 422] on div "Select..." at bounding box center [594, 415] width 201 height 25
click at [540, 475] on div "Locataire" at bounding box center [598, 470] width 219 height 26
drag, startPoint x: 542, startPoint y: 411, endPoint x: 546, endPoint y: 423, distance: 12.8
click at [542, 411] on div "Locataire" at bounding box center [585, 415] width 183 height 25
click at [536, 451] on div "Propriétaire" at bounding box center [598, 444] width 219 height 26
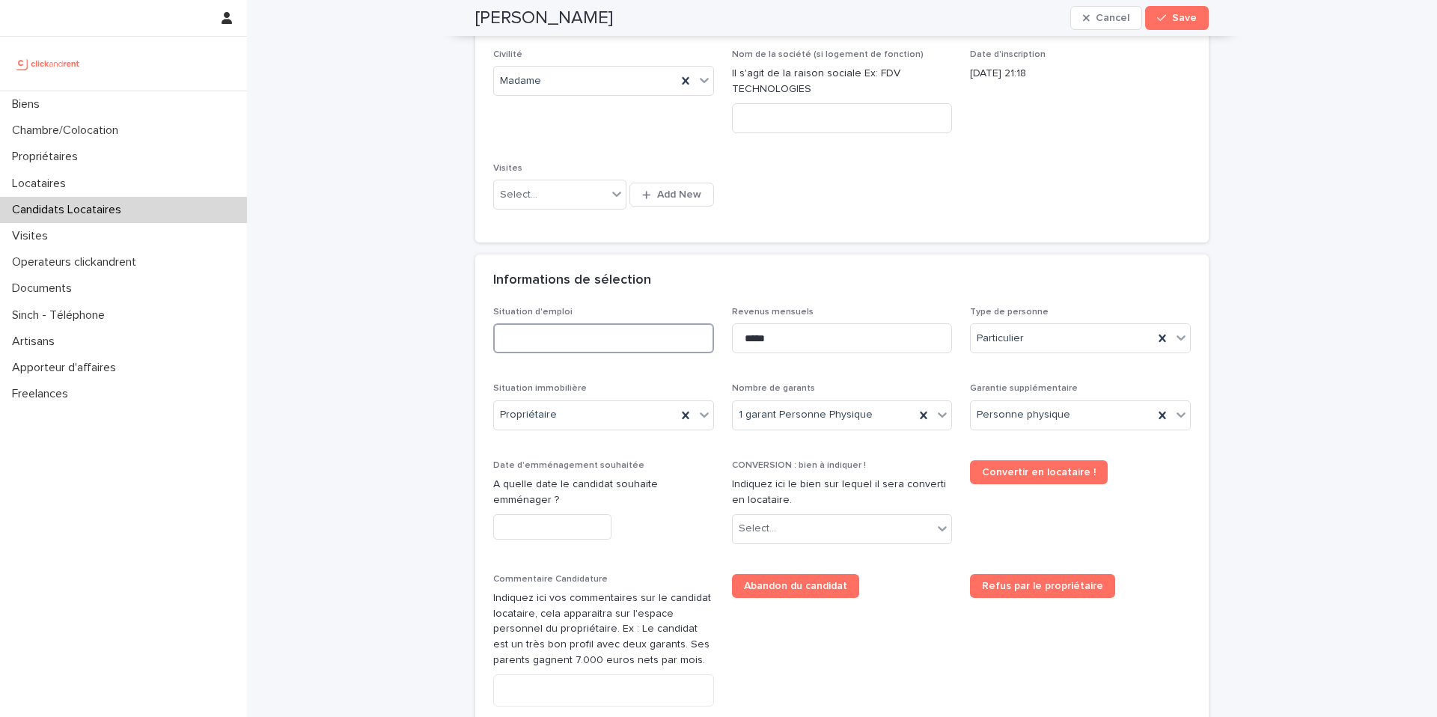
click at [570, 332] on input at bounding box center [603, 338] width 221 height 30
type input "**********"
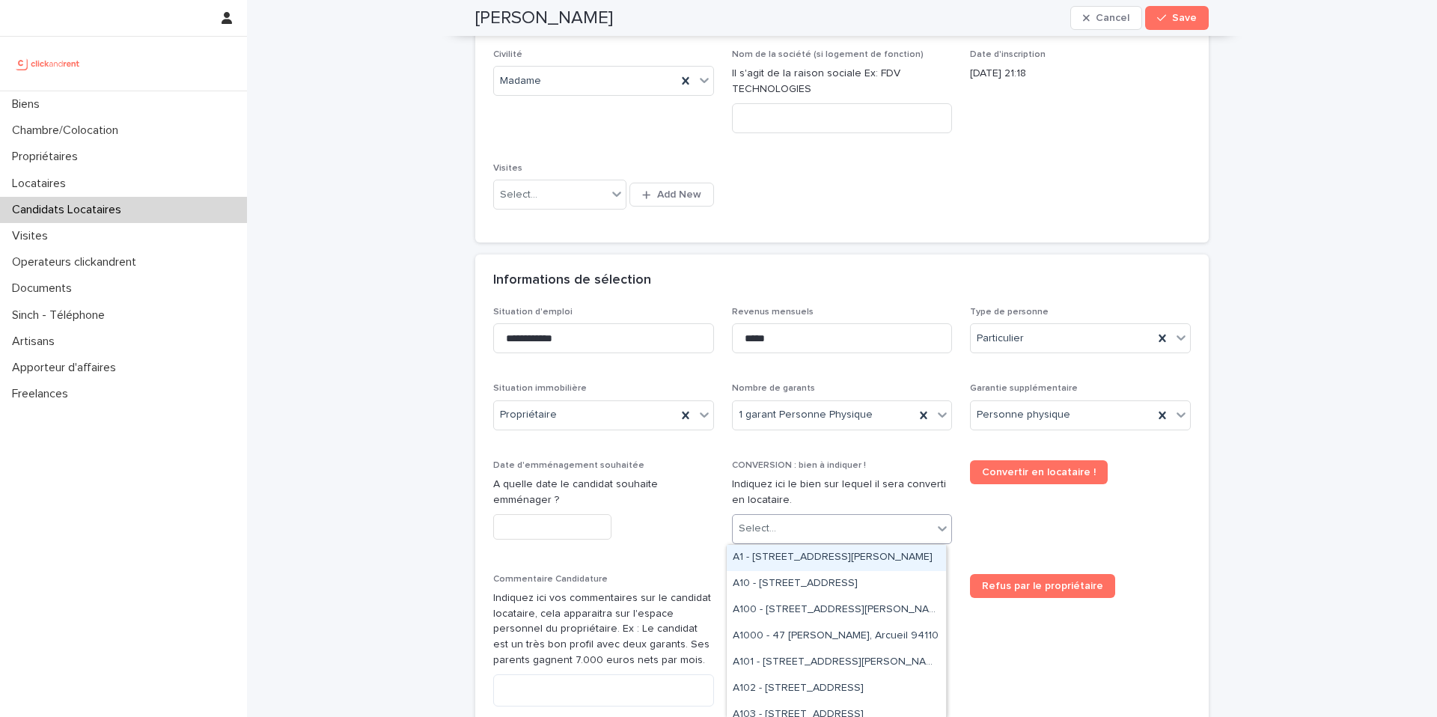
click at [817, 531] on div "Select..." at bounding box center [833, 528] width 201 height 25
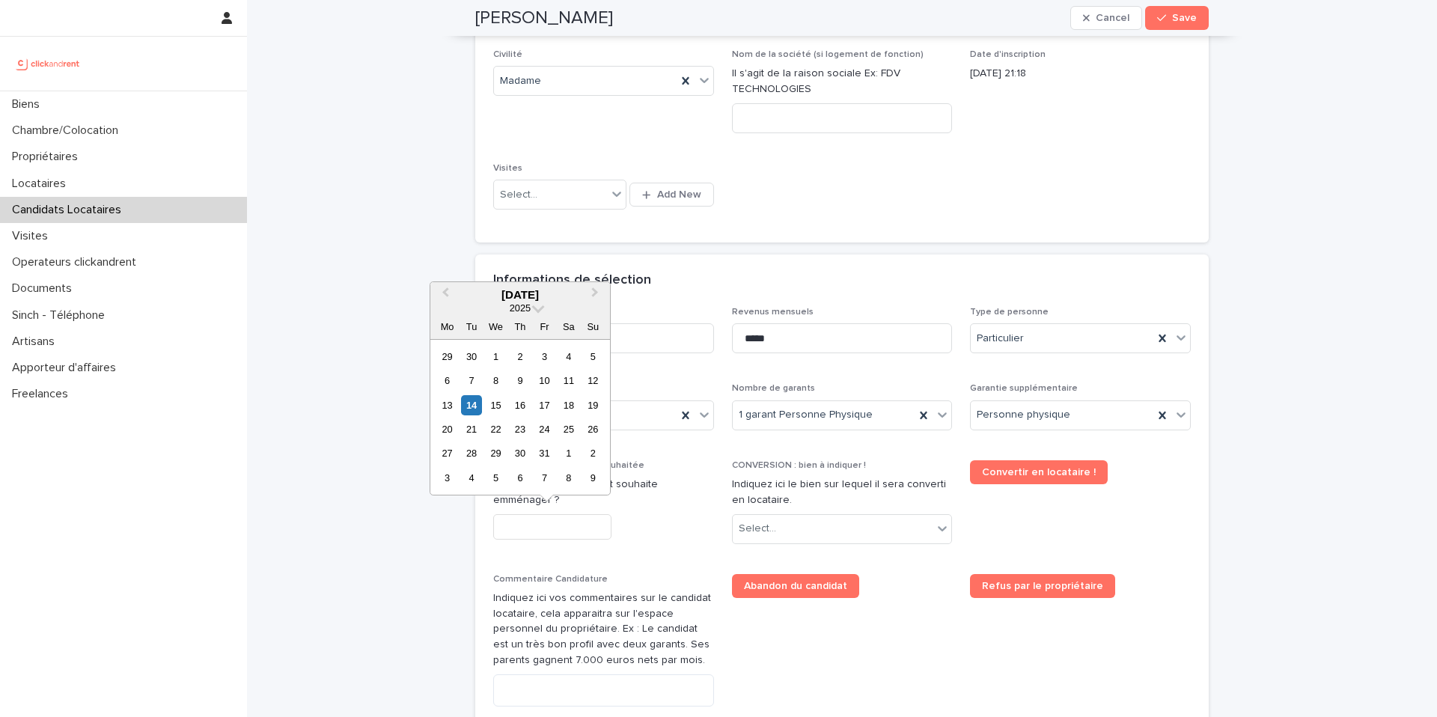
drag, startPoint x: 556, startPoint y: 530, endPoint x: 529, endPoint y: 494, distance: 44.9
click at [555, 530] on input "text" at bounding box center [552, 527] width 118 height 26
click at [492, 407] on div "15" at bounding box center [496, 405] width 20 height 20
type input "**********"
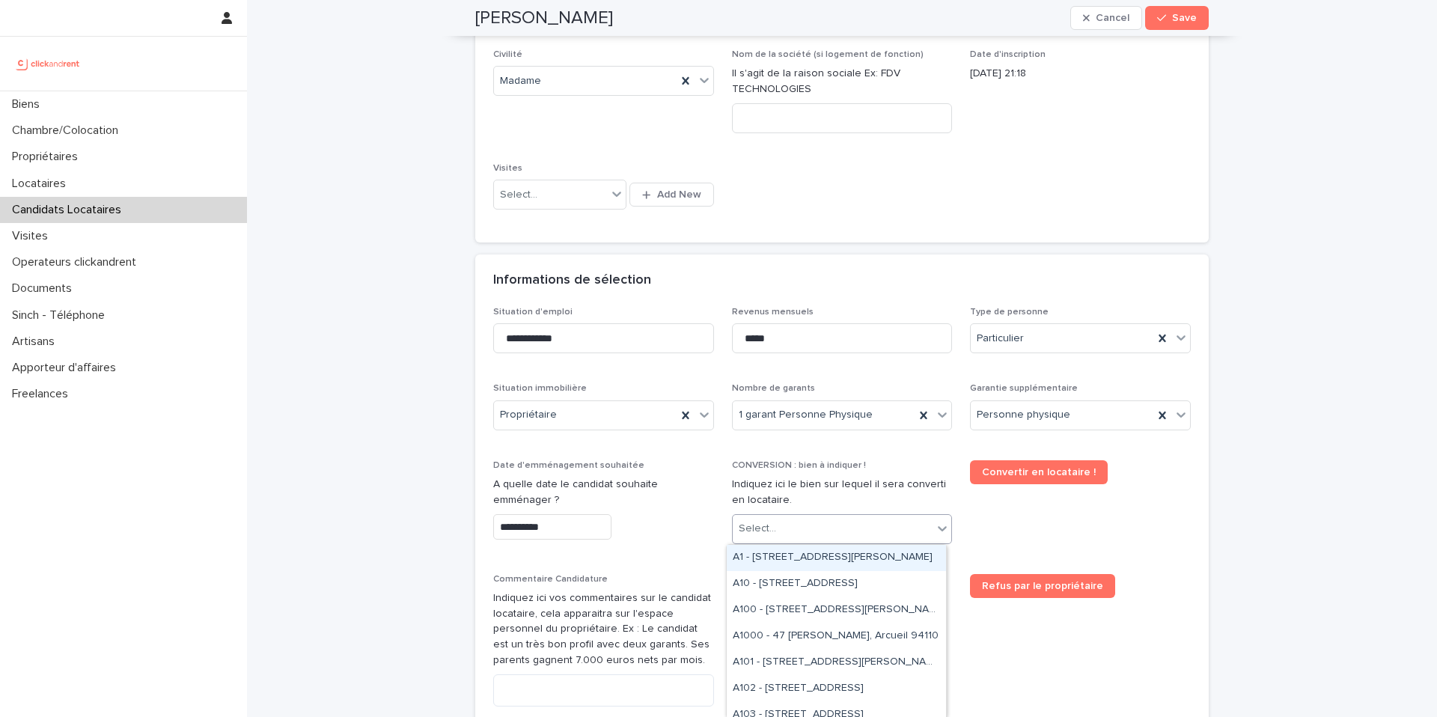
click at [775, 528] on div "Select..." at bounding box center [833, 528] width 201 height 25
type input "****"
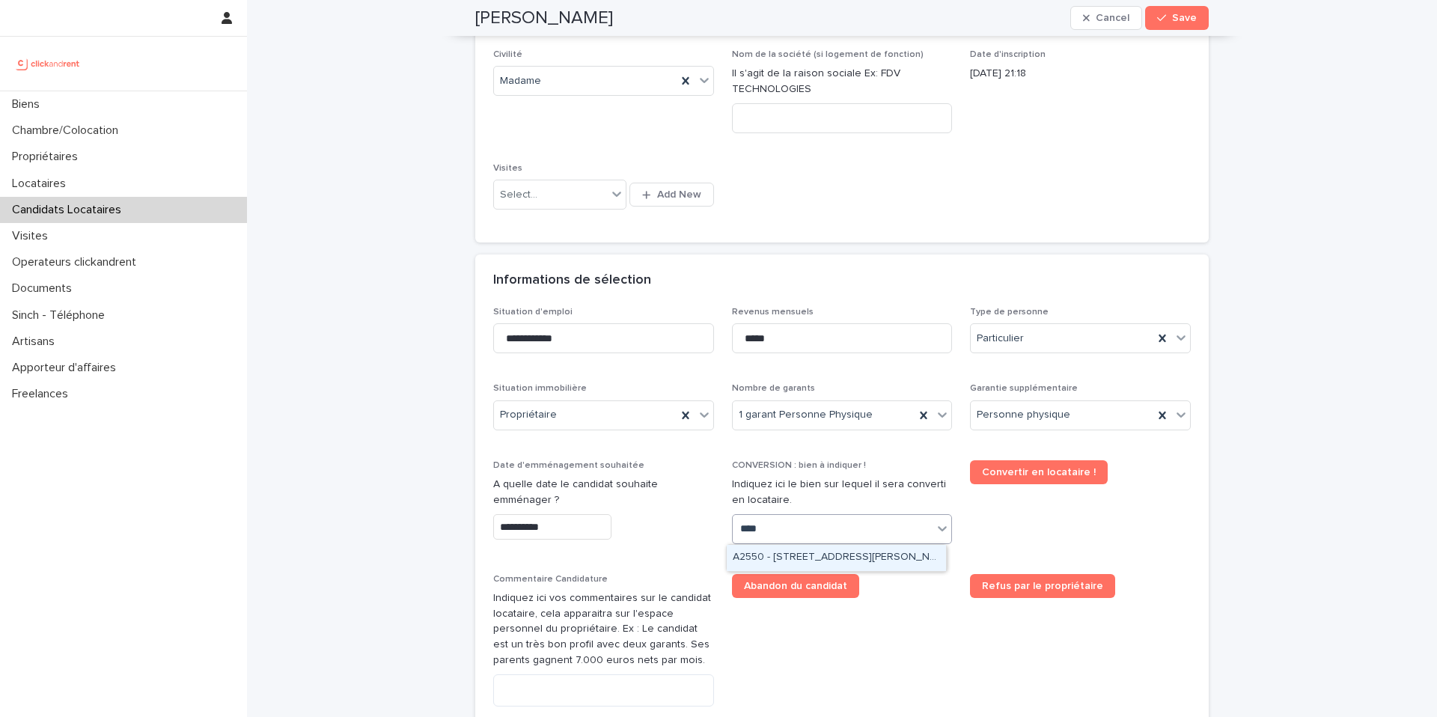
click at [778, 558] on div "A2550 - 25 rue Arthur Auger, Montrouge 92120" at bounding box center [836, 558] width 219 height 26
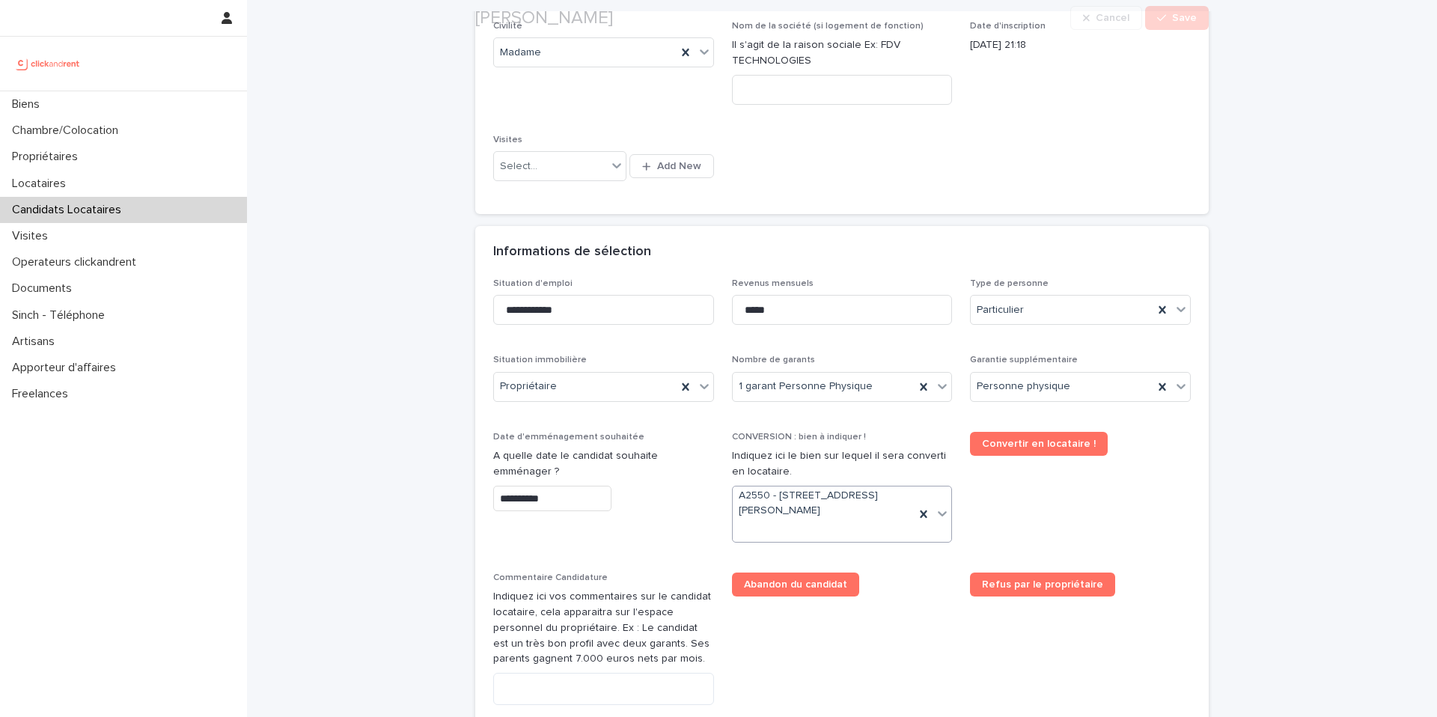
scroll to position [930, 0]
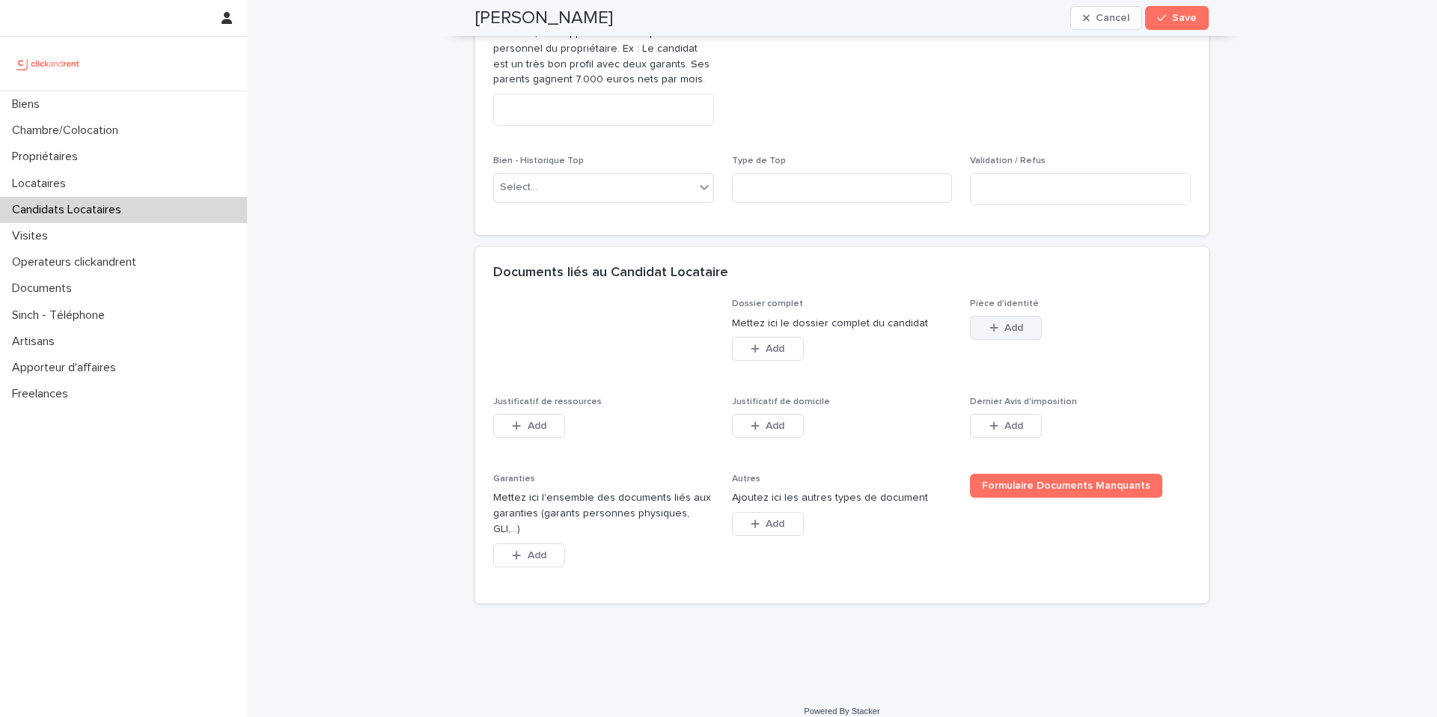
click at [1014, 328] on span "Add" at bounding box center [1013, 328] width 19 height 10
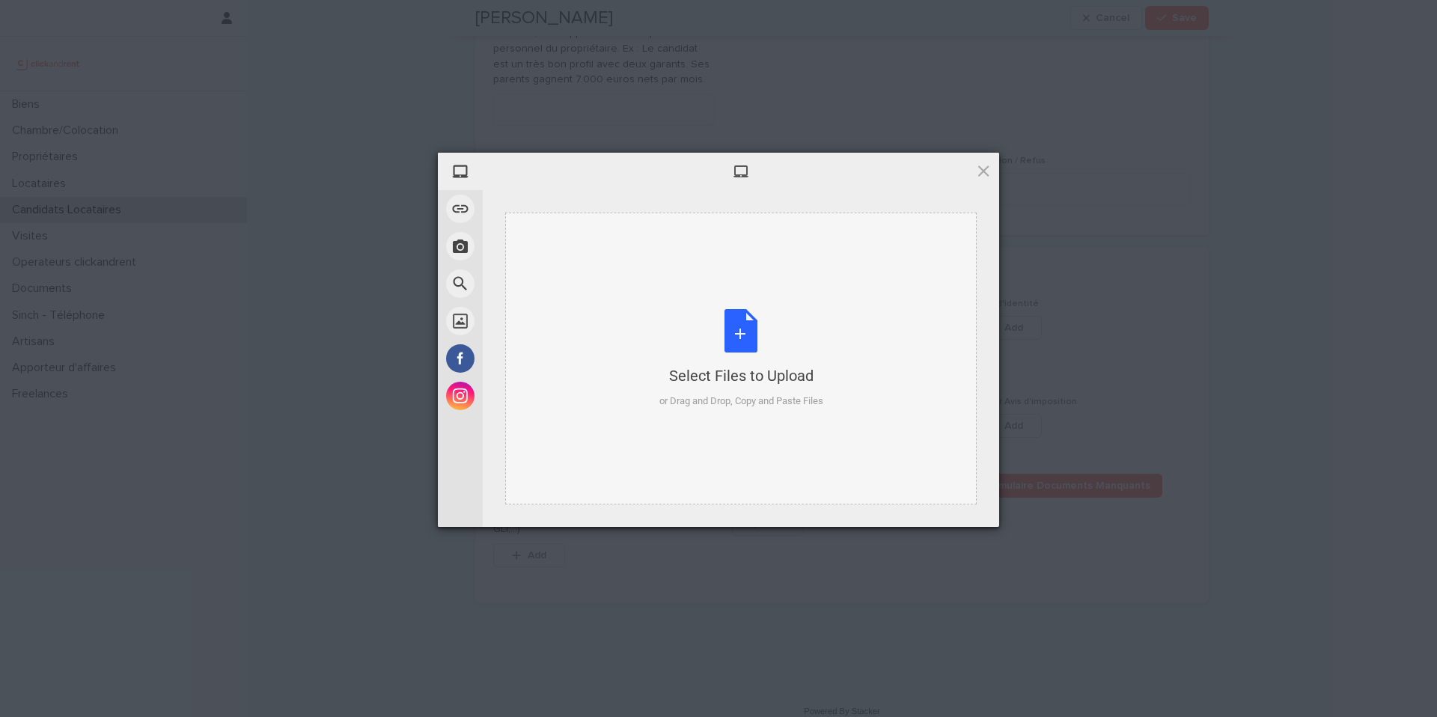
click at [671, 367] on div "Select Files to Upload" at bounding box center [741, 375] width 164 height 21
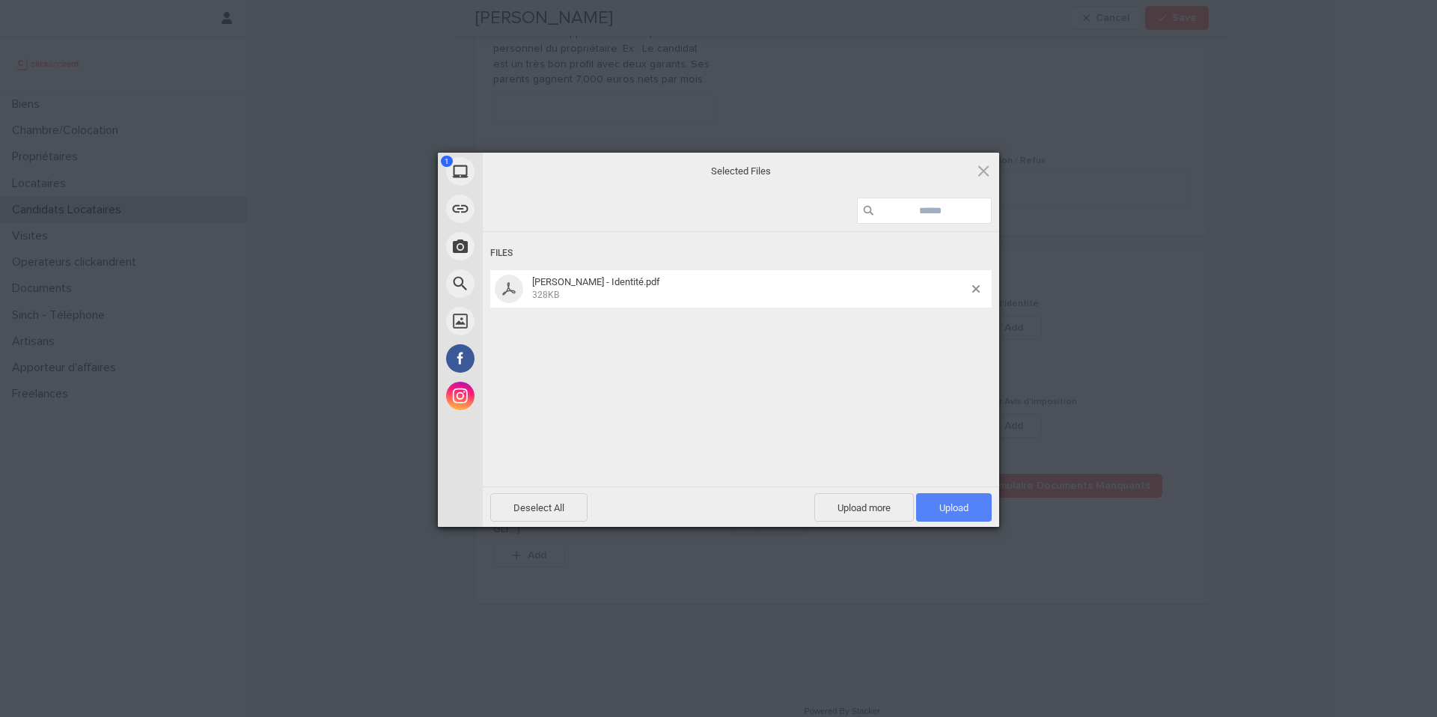
click at [955, 500] on span "Upload 1" at bounding box center [954, 507] width 76 height 28
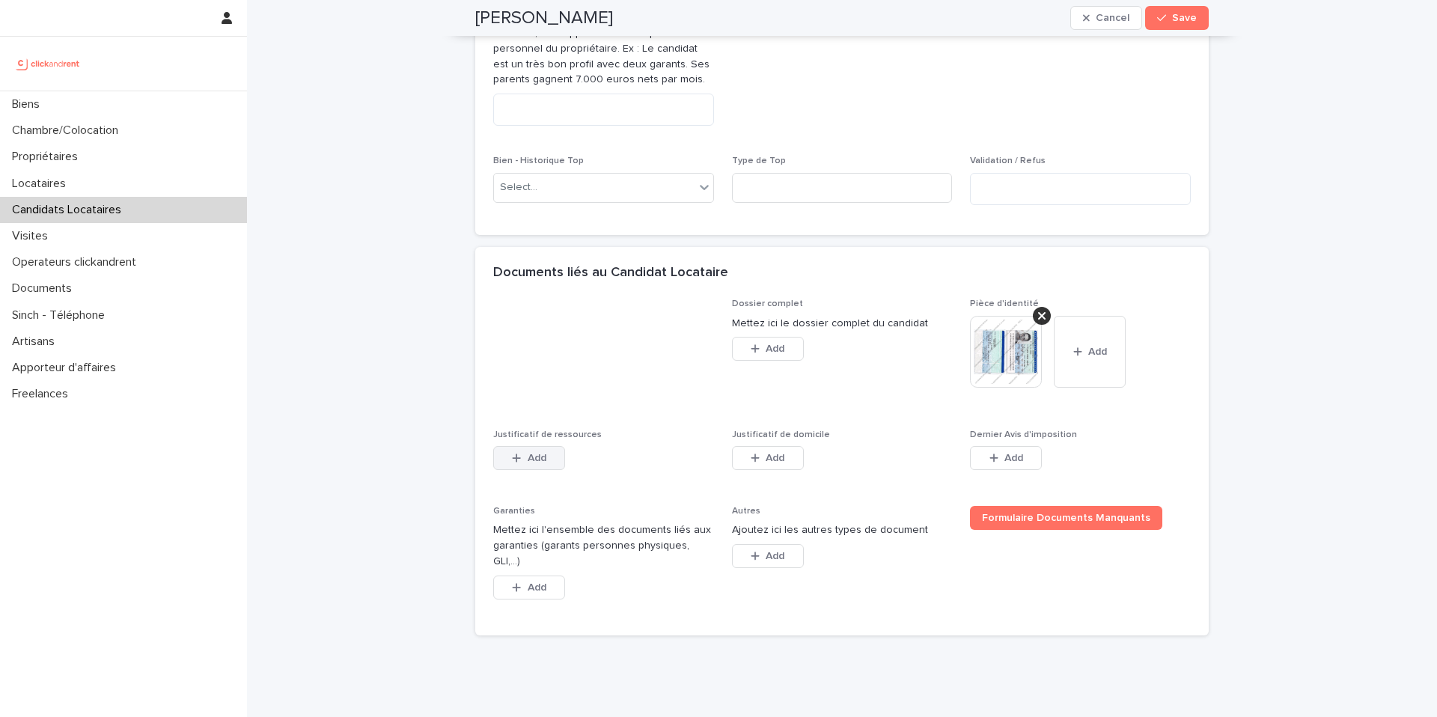
click at [498, 460] on button "Add" at bounding box center [529, 458] width 72 height 24
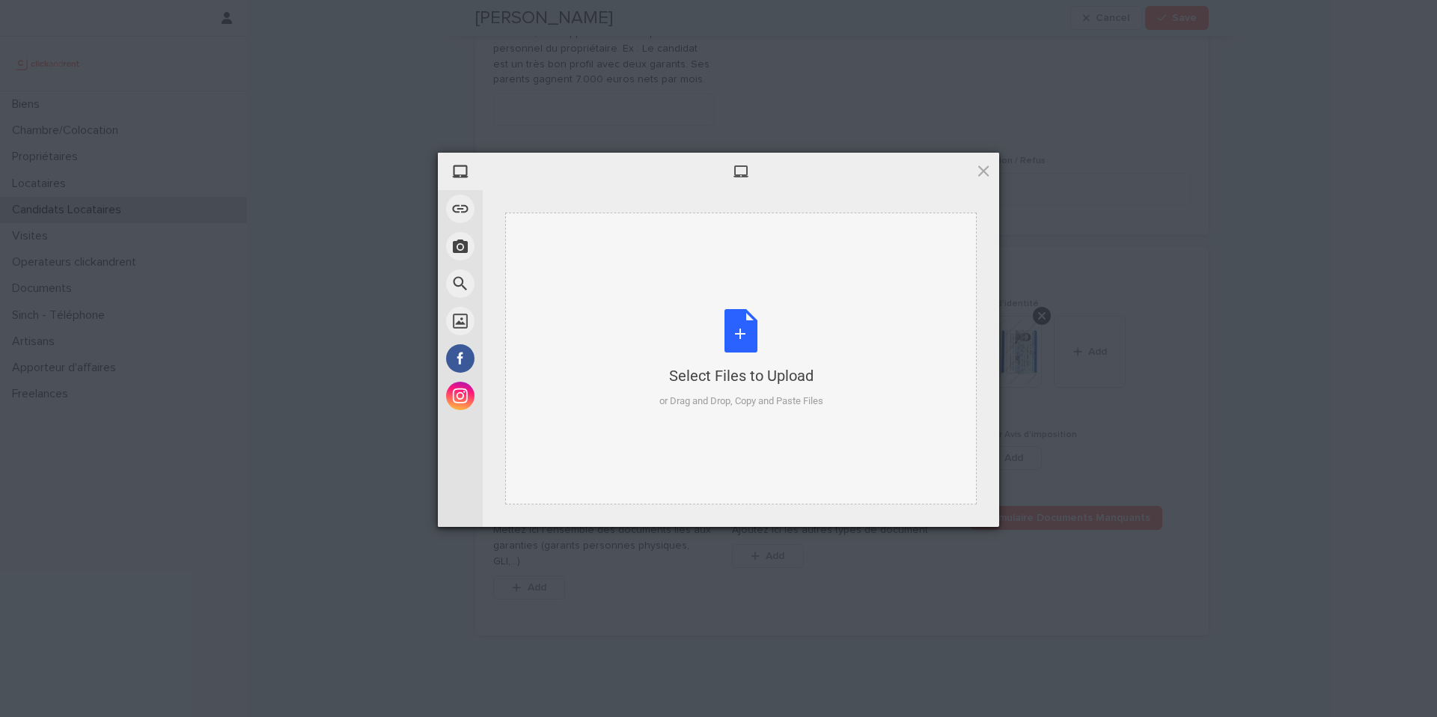
click at [787, 375] on div "Select Files to Upload" at bounding box center [741, 375] width 164 height 21
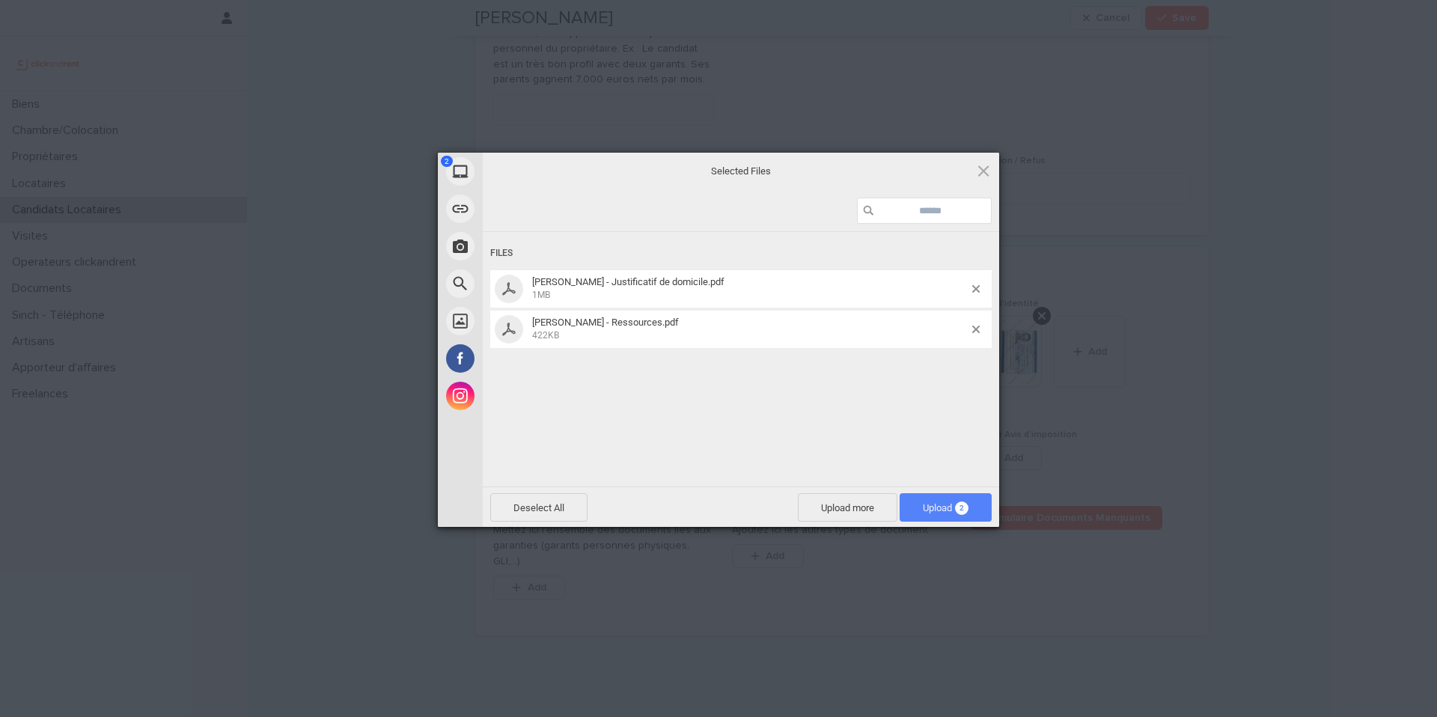
click at [955, 507] on span "2" at bounding box center [961, 507] width 13 height 13
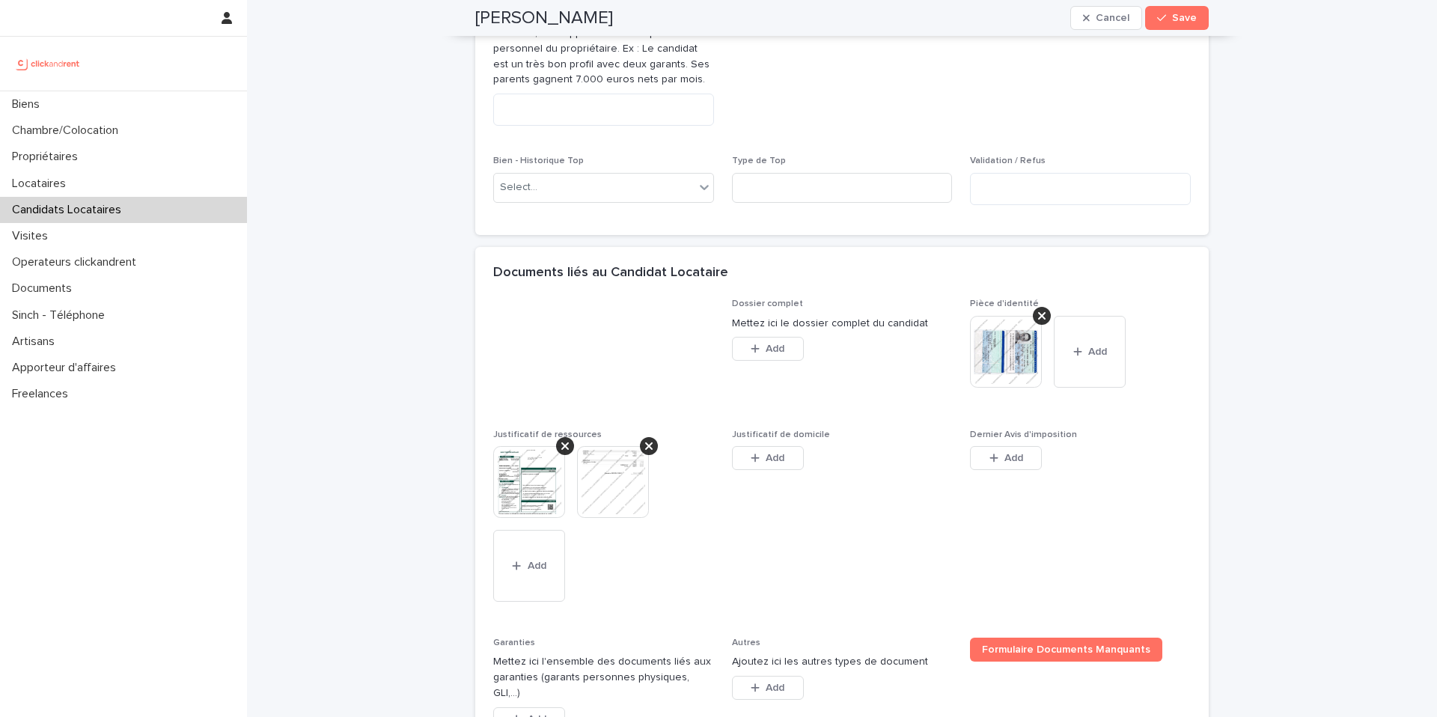
click at [767, 471] on div "Add" at bounding box center [768, 461] width 72 height 30
click at [766, 471] on div "Add" at bounding box center [768, 461] width 72 height 30
click at [790, 463] on button "Add" at bounding box center [768, 458] width 72 height 24
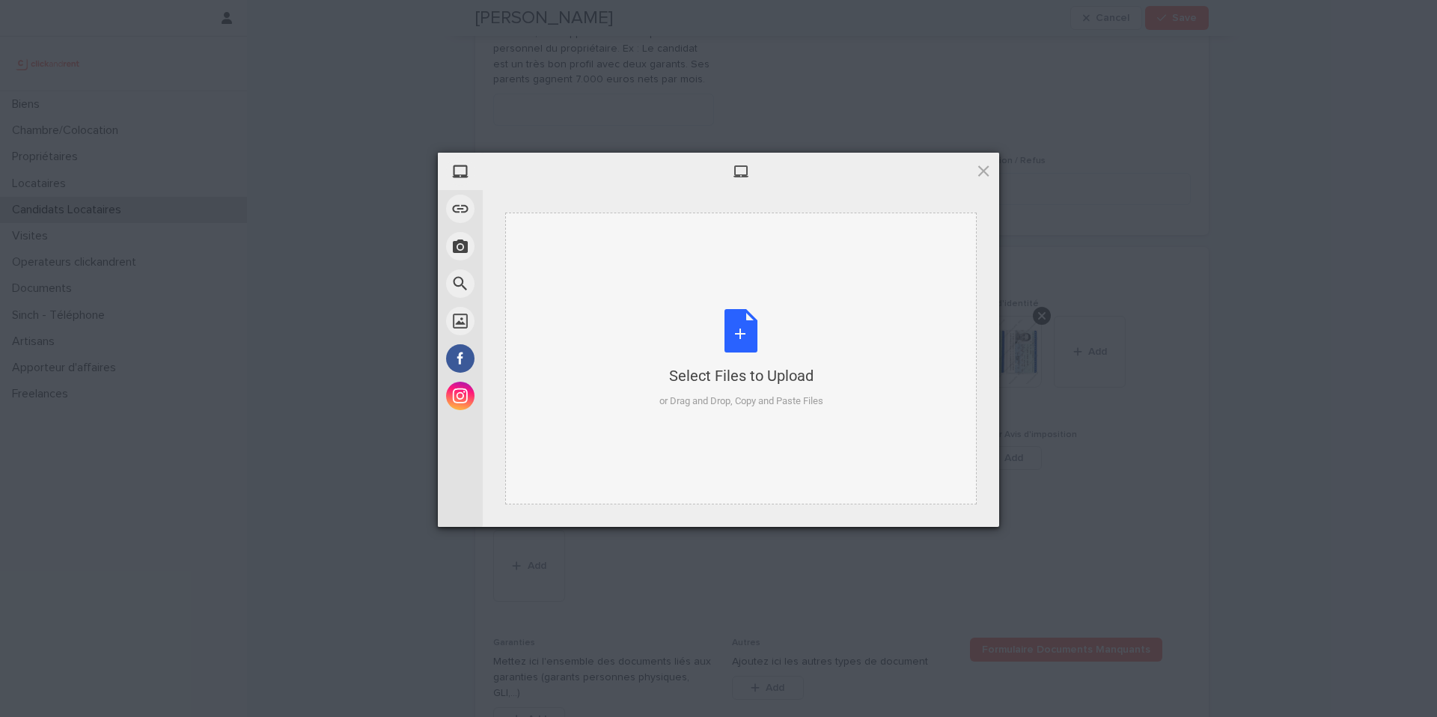
click at [780, 388] on div "Select Files to Upload or Drag and Drop, Copy and Paste Files" at bounding box center [741, 359] width 164 height 100
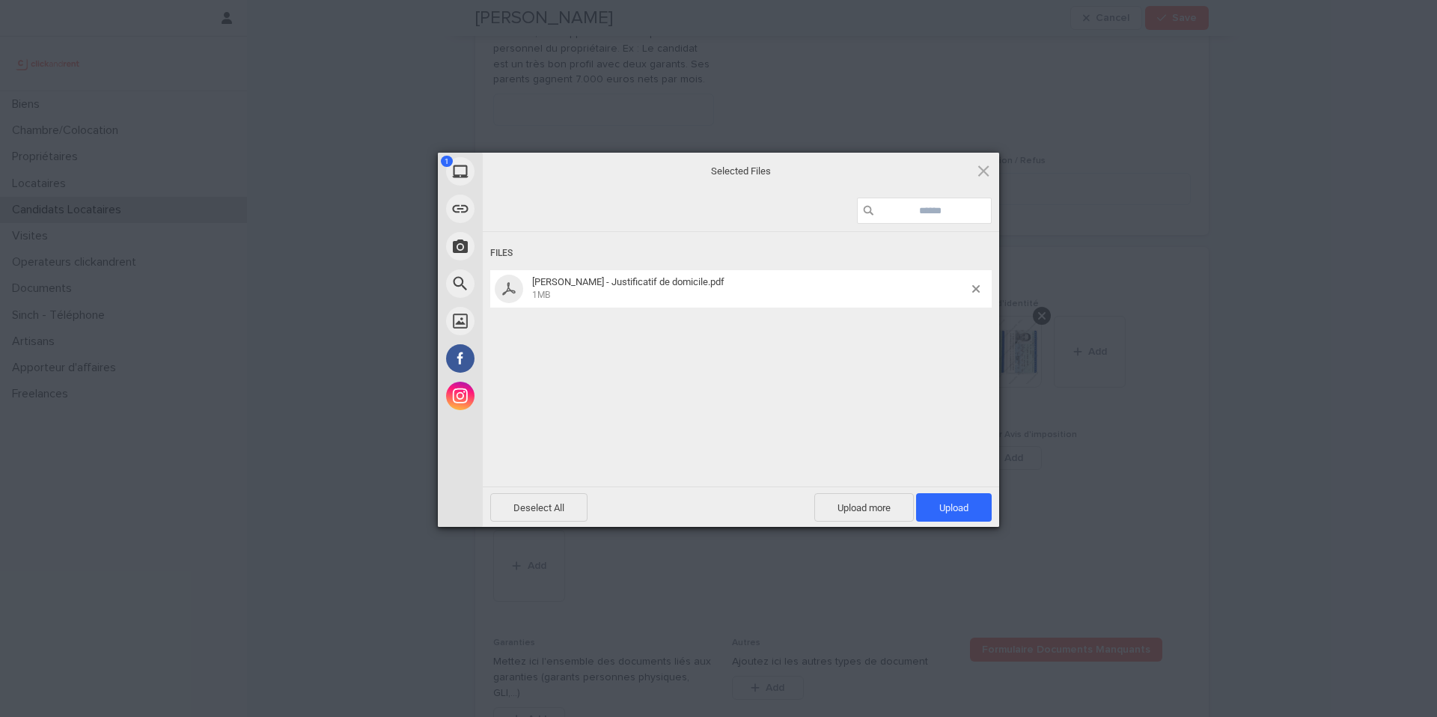
click at [947, 497] on span "Upload 1" at bounding box center [954, 507] width 76 height 28
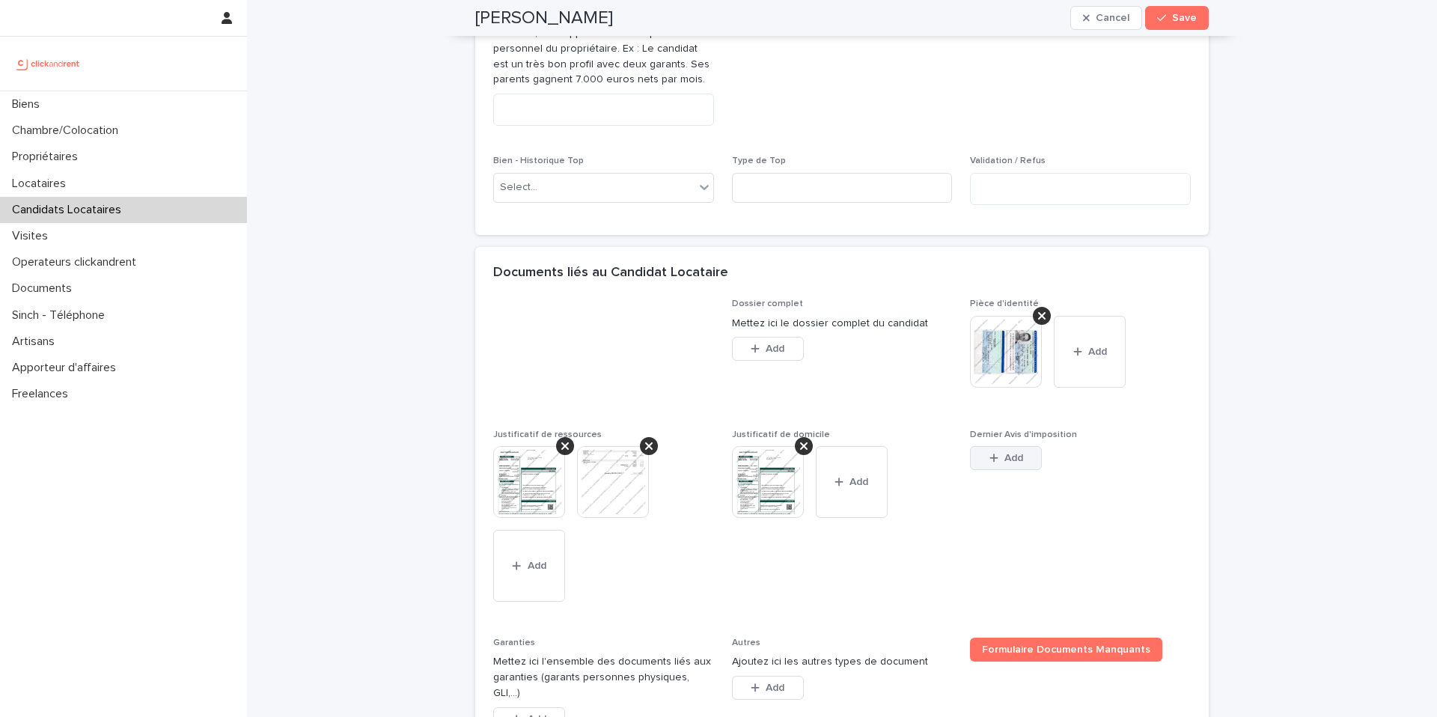
click at [995, 461] on div "button" at bounding box center [996, 458] width 15 height 10
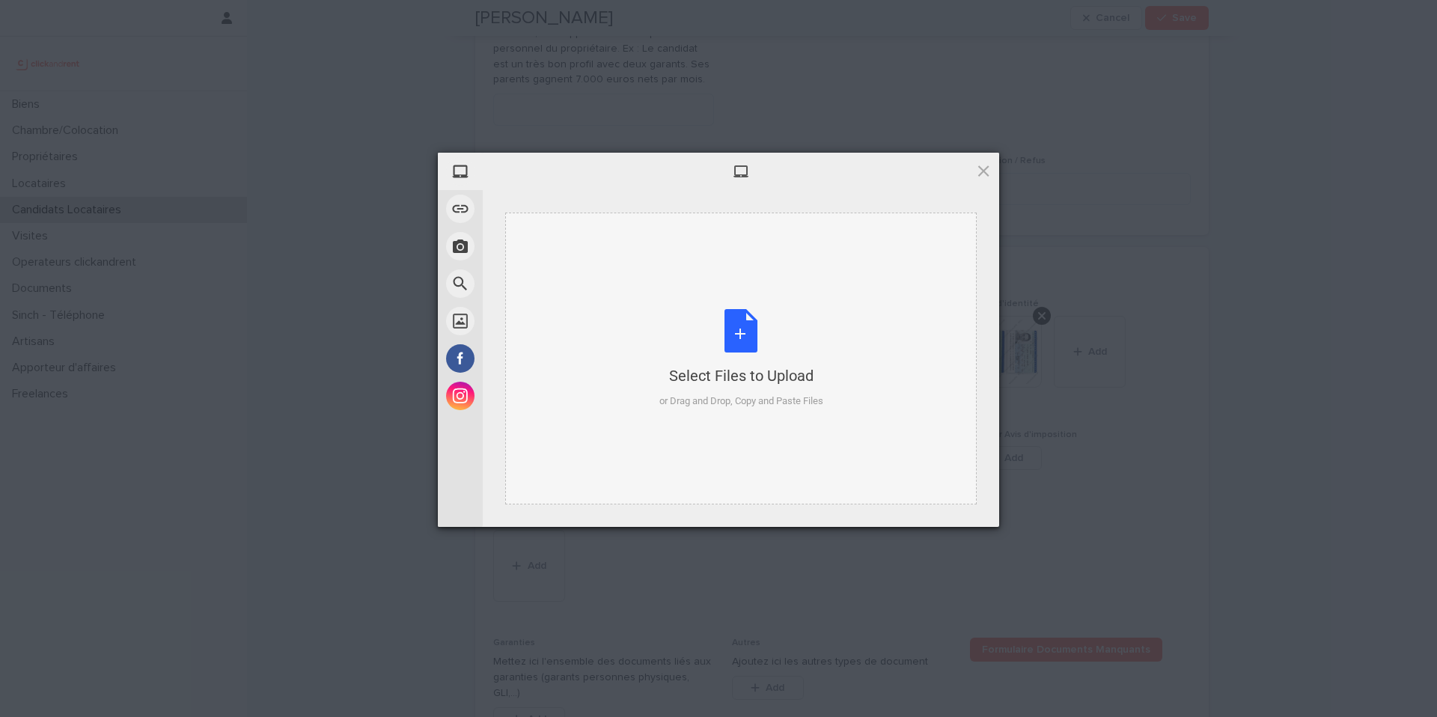
click at [761, 402] on div "or Drag and Drop, Copy and Paste Files" at bounding box center [741, 401] width 164 height 15
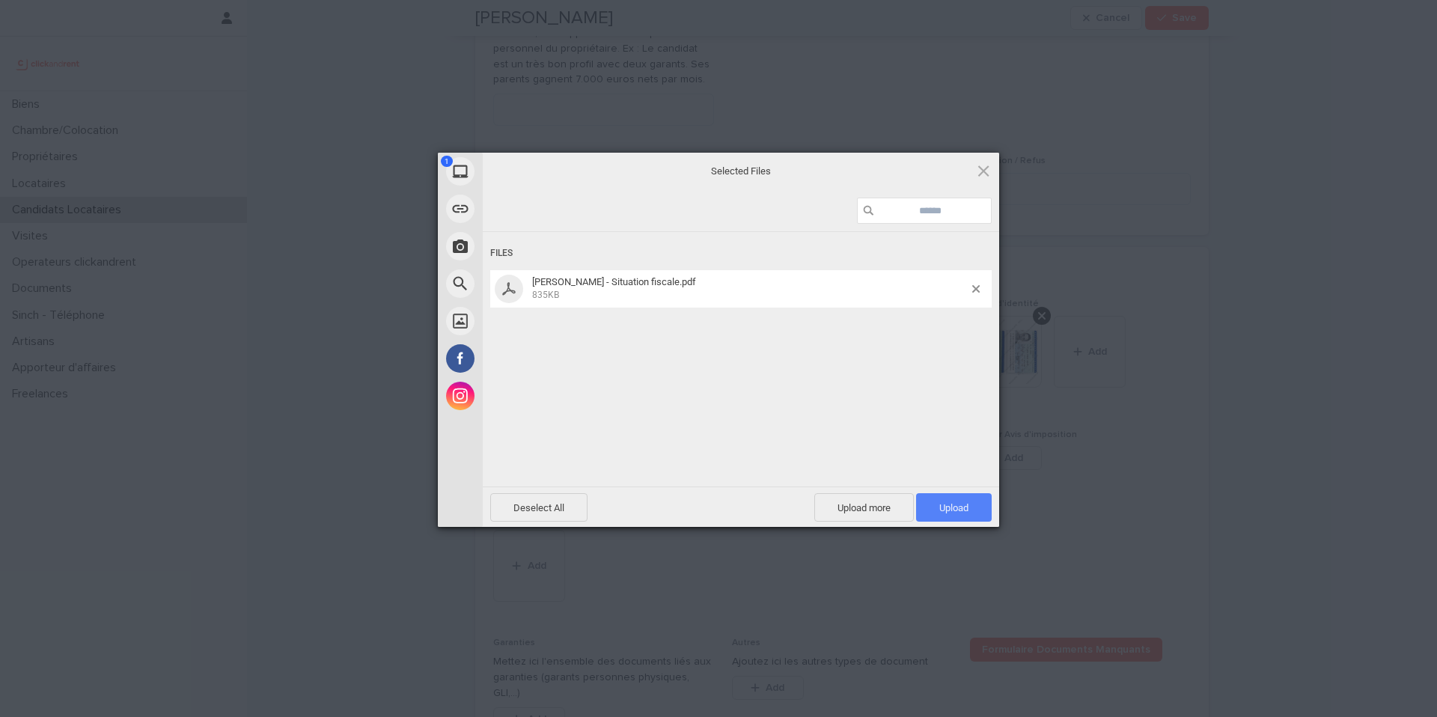
click at [944, 504] on span "Upload 1" at bounding box center [953, 507] width 29 height 11
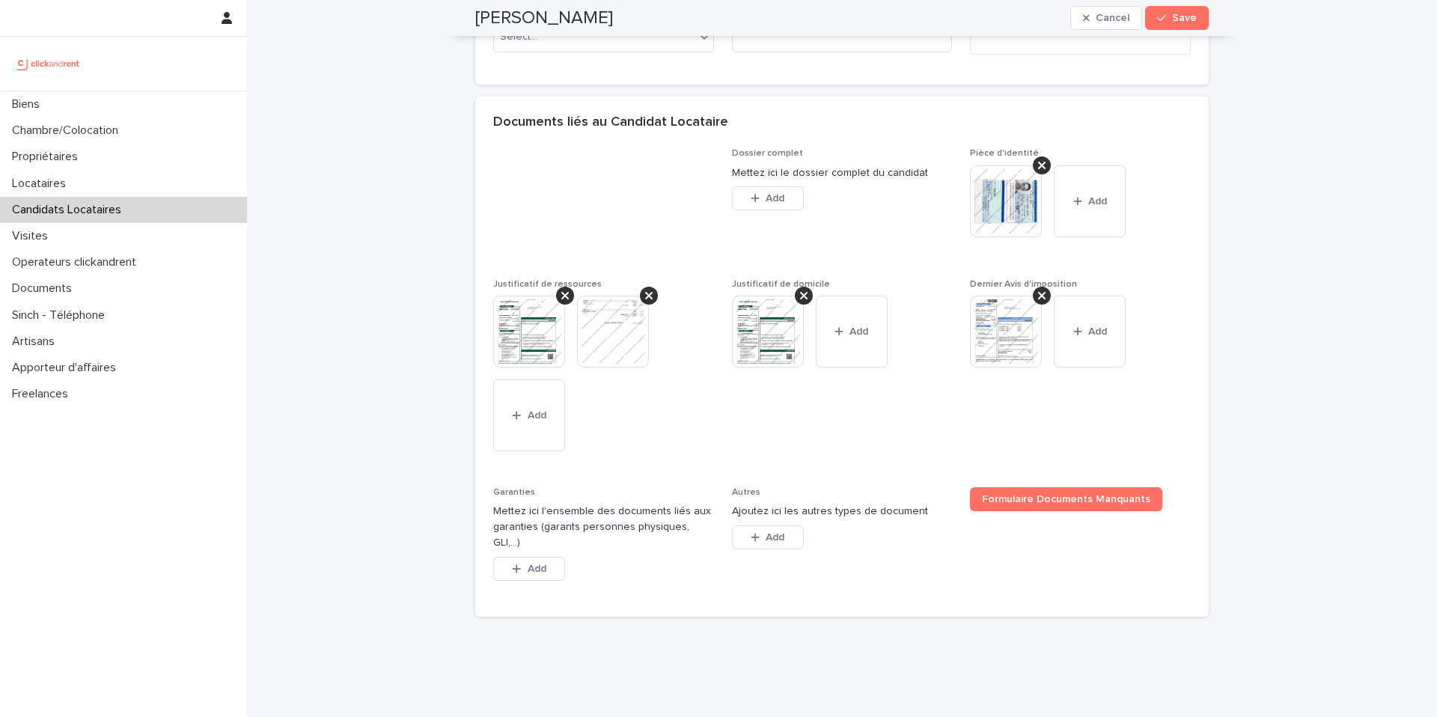
scroll to position [1094, 0]
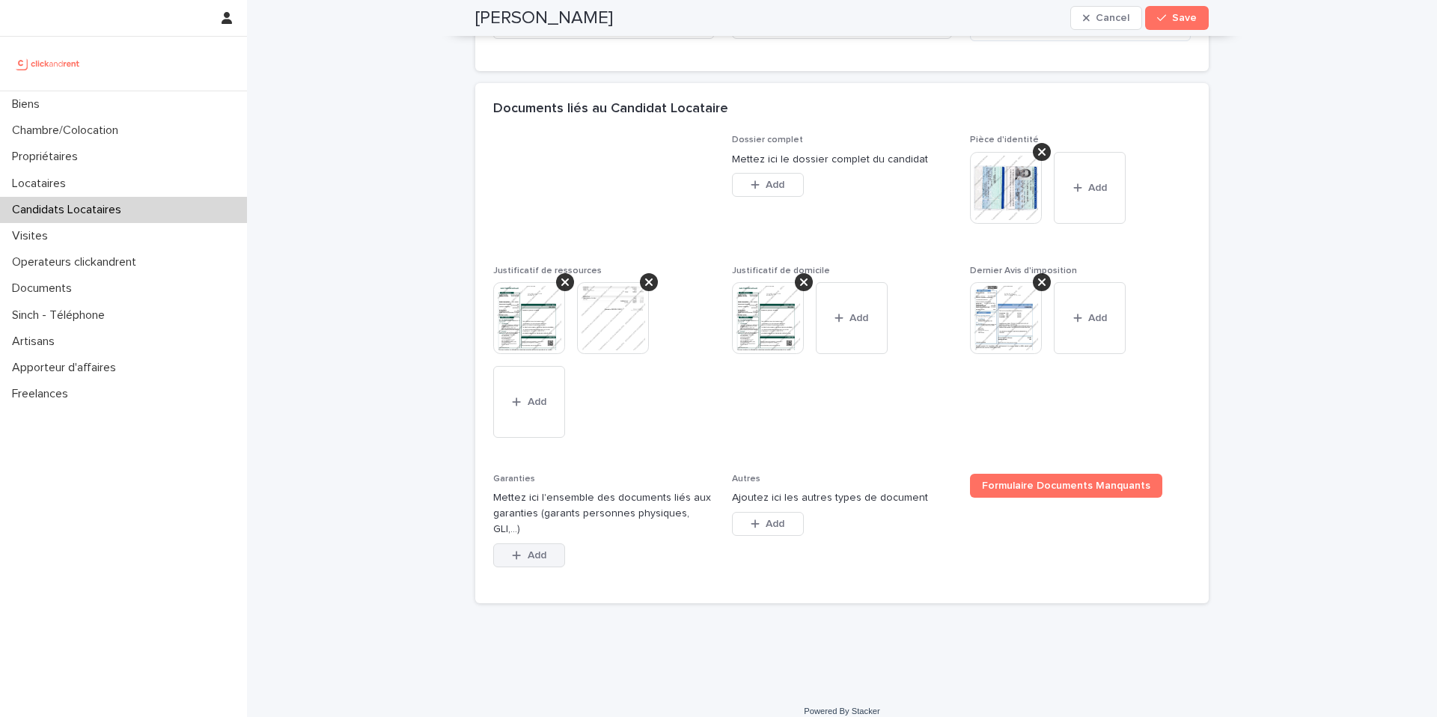
click at [542, 543] on button "Add" at bounding box center [529, 555] width 72 height 24
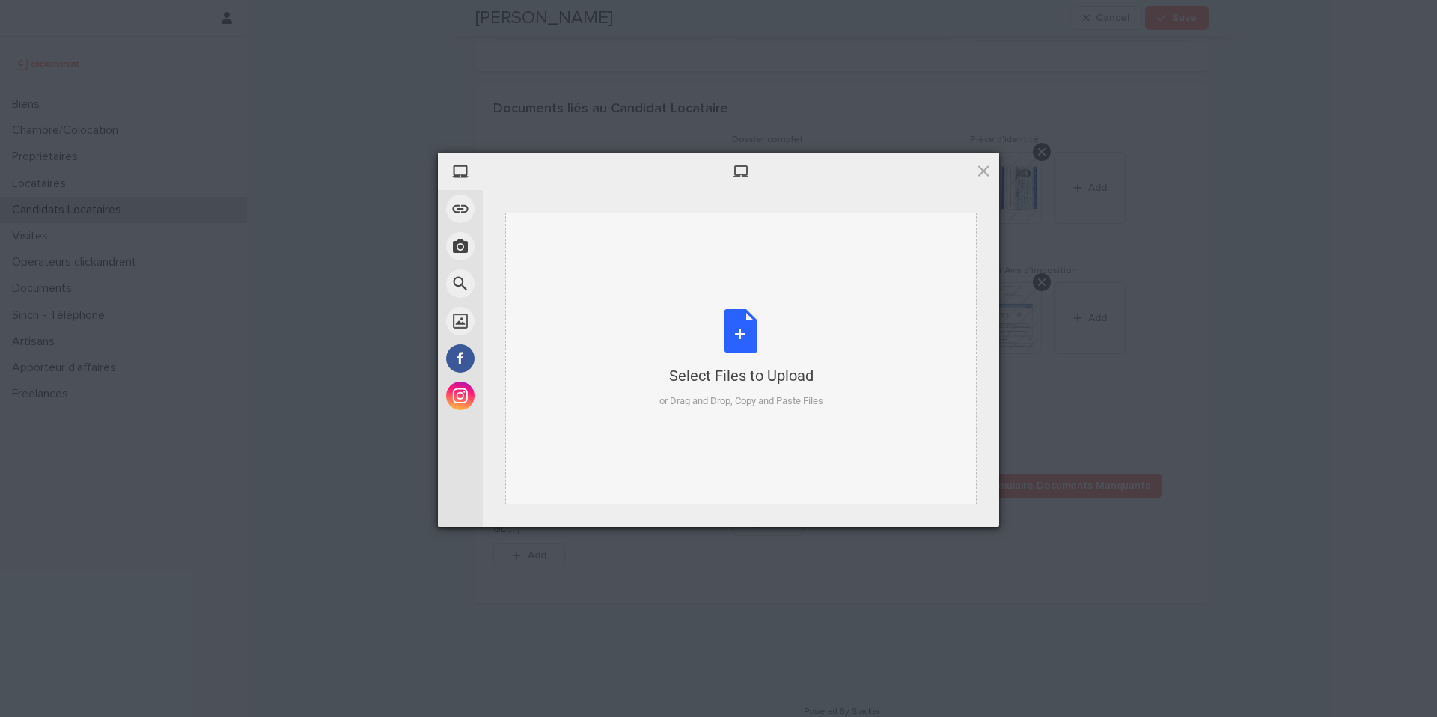
click at [751, 403] on div "or Drag and Drop, Copy and Paste Files" at bounding box center [741, 401] width 164 height 15
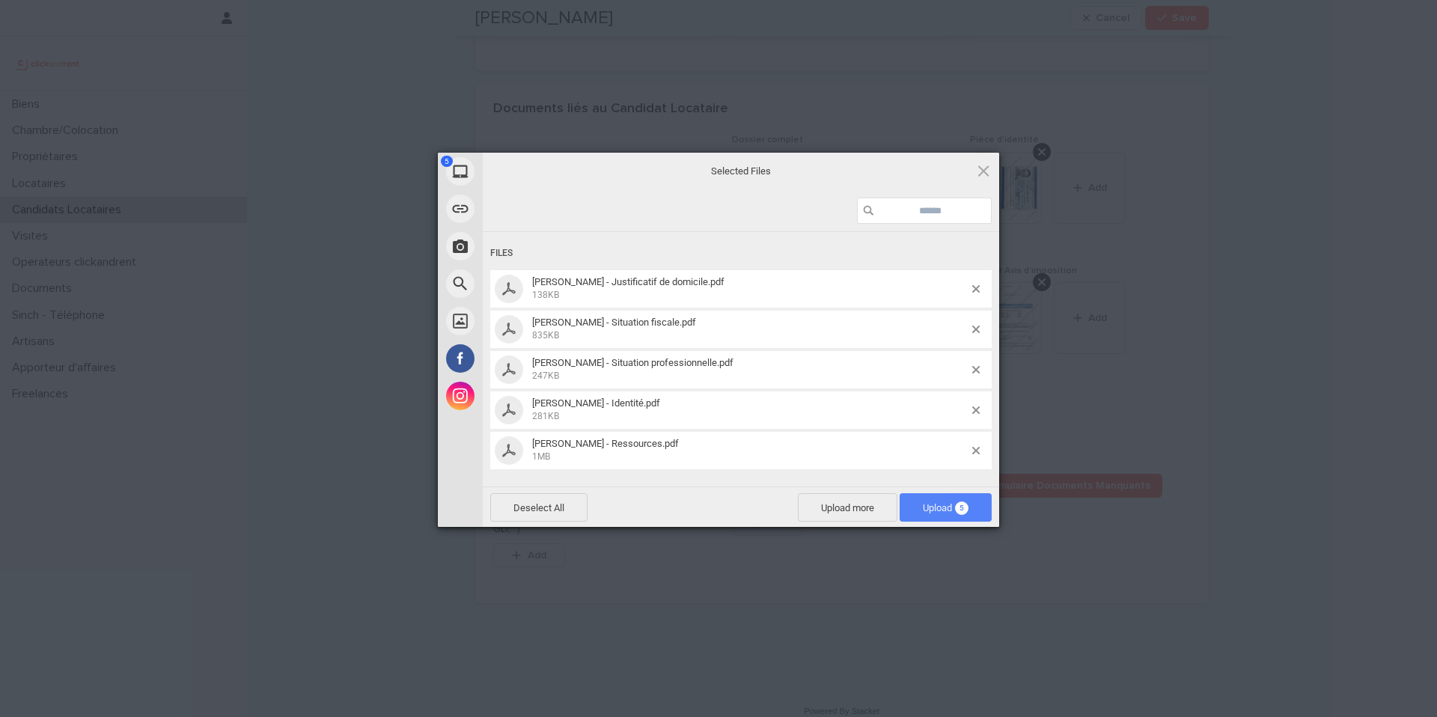
drag, startPoint x: 751, startPoint y: 403, endPoint x: 968, endPoint y: 501, distance: 238.5
click at [968, 497] on span "Upload 5" at bounding box center [946, 507] width 92 height 28
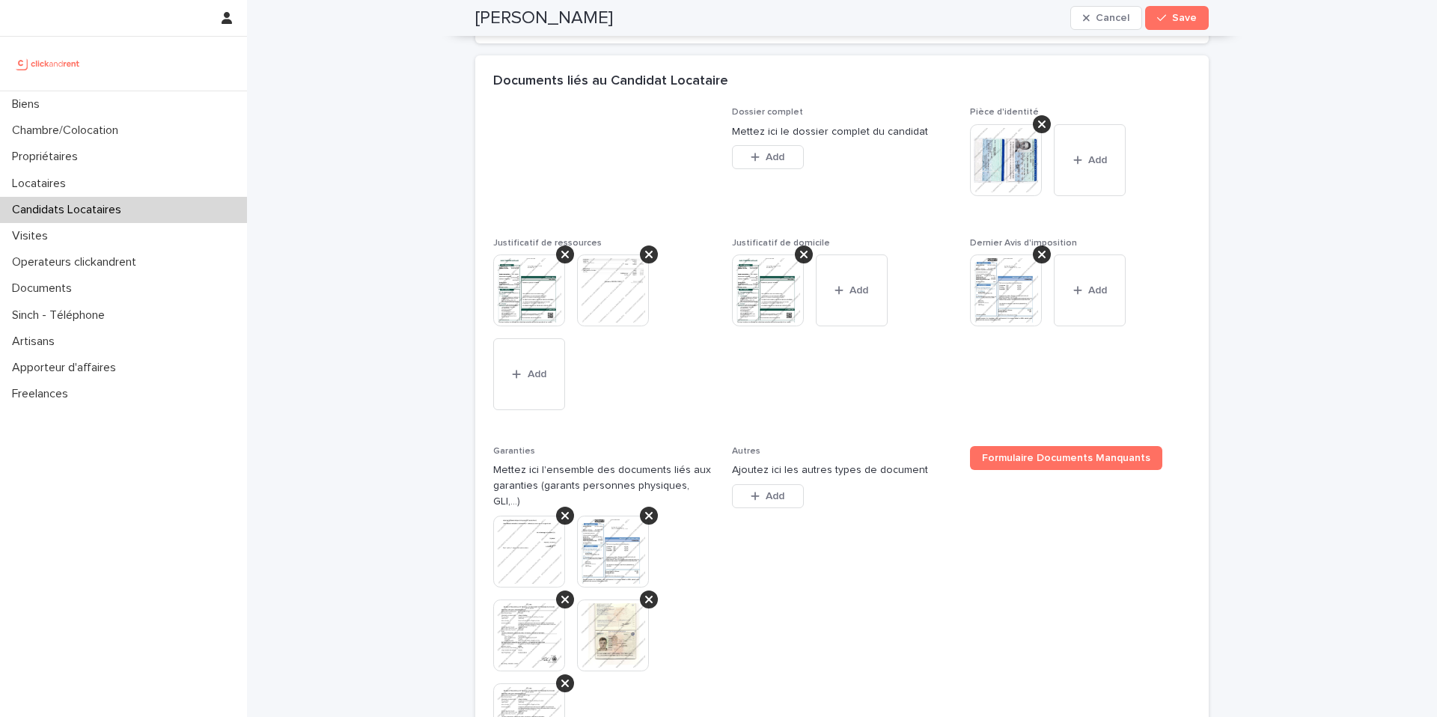
scroll to position [1123, 0]
click at [643, 506] on div at bounding box center [649, 515] width 18 height 18
click at [565, 506] on div at bounding box center [565, 515] width 18 height 18
drag, startPoint x: 647, startPoint y: 500, endPoint x: 592, endPoint y: 513, distance: 56.8
click at [647, 506] on div at bounding box center [649, 515] width 18 height 18
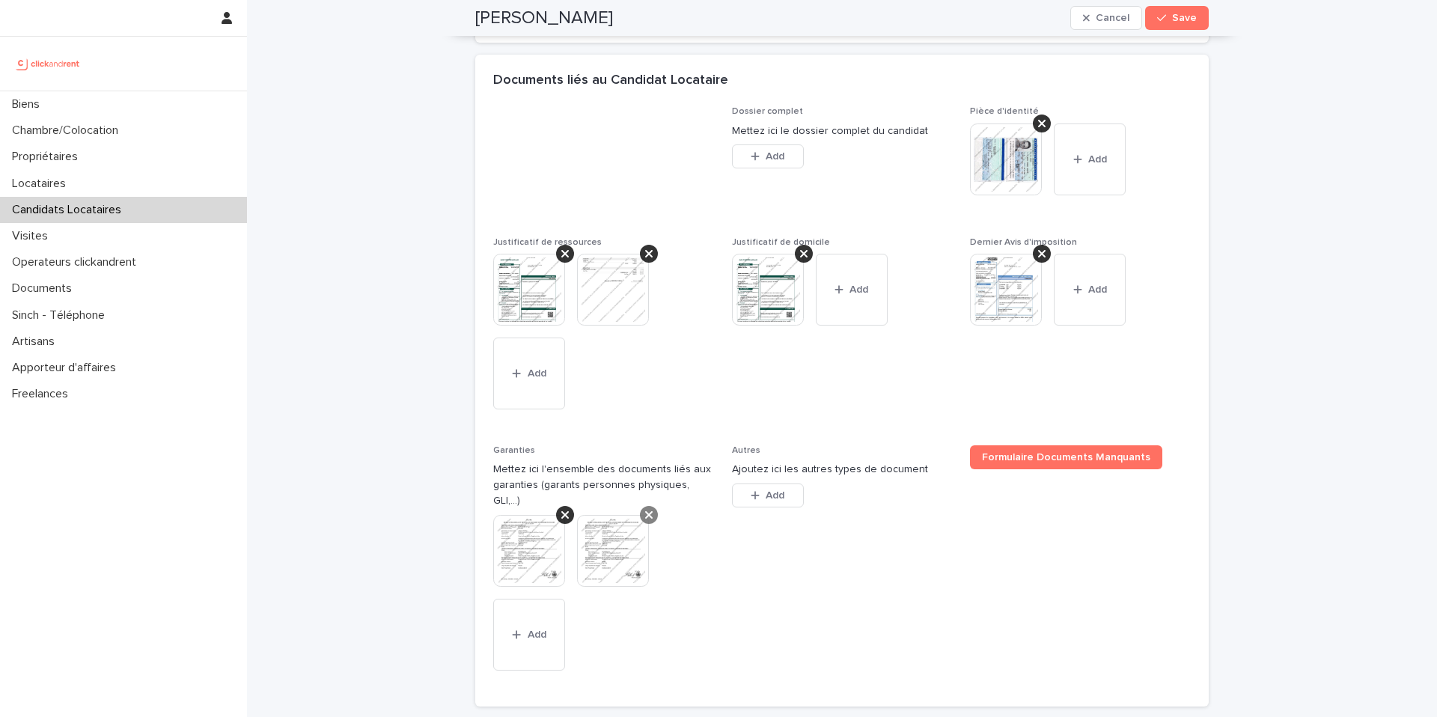
click at [561, 509] on icon at bounding box center [564, 515] width 7 height 12
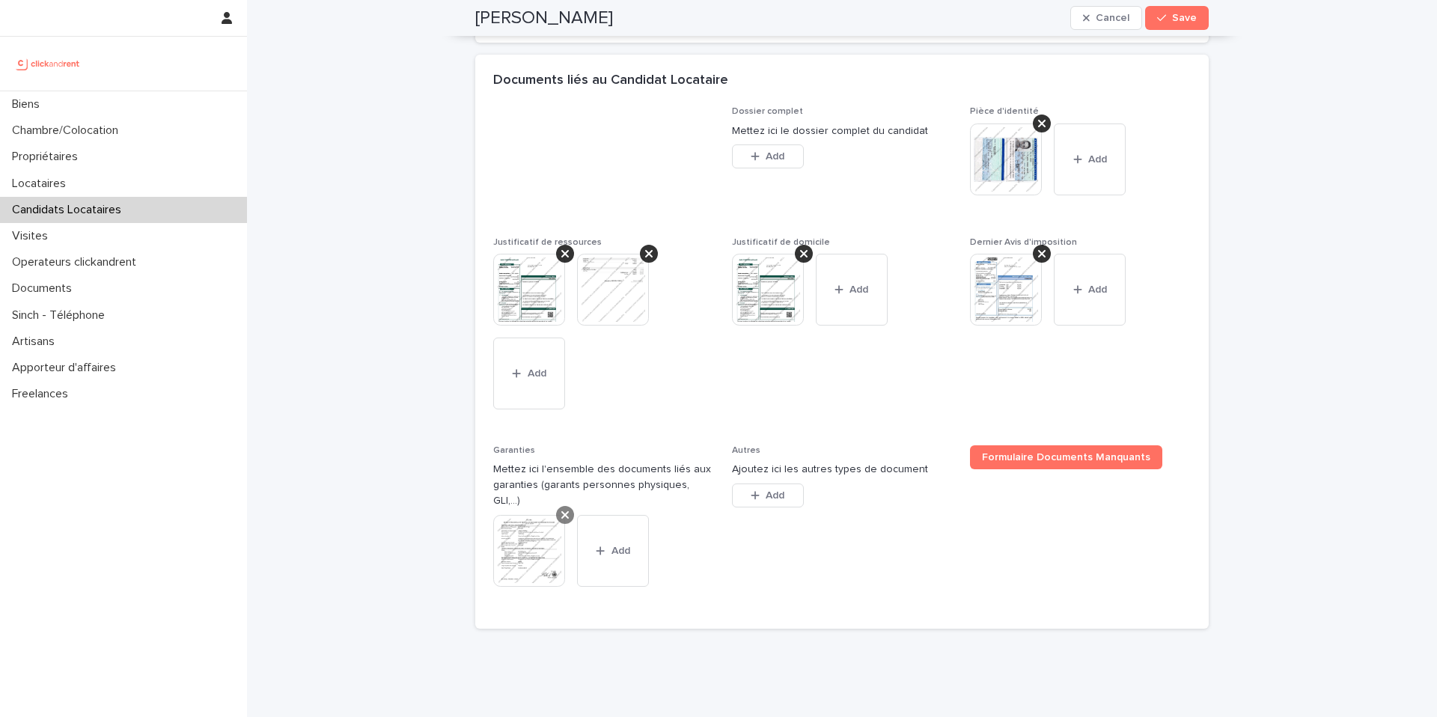
click at [561, 511] on icon at bounding box center [564, 514] width 7 height 7
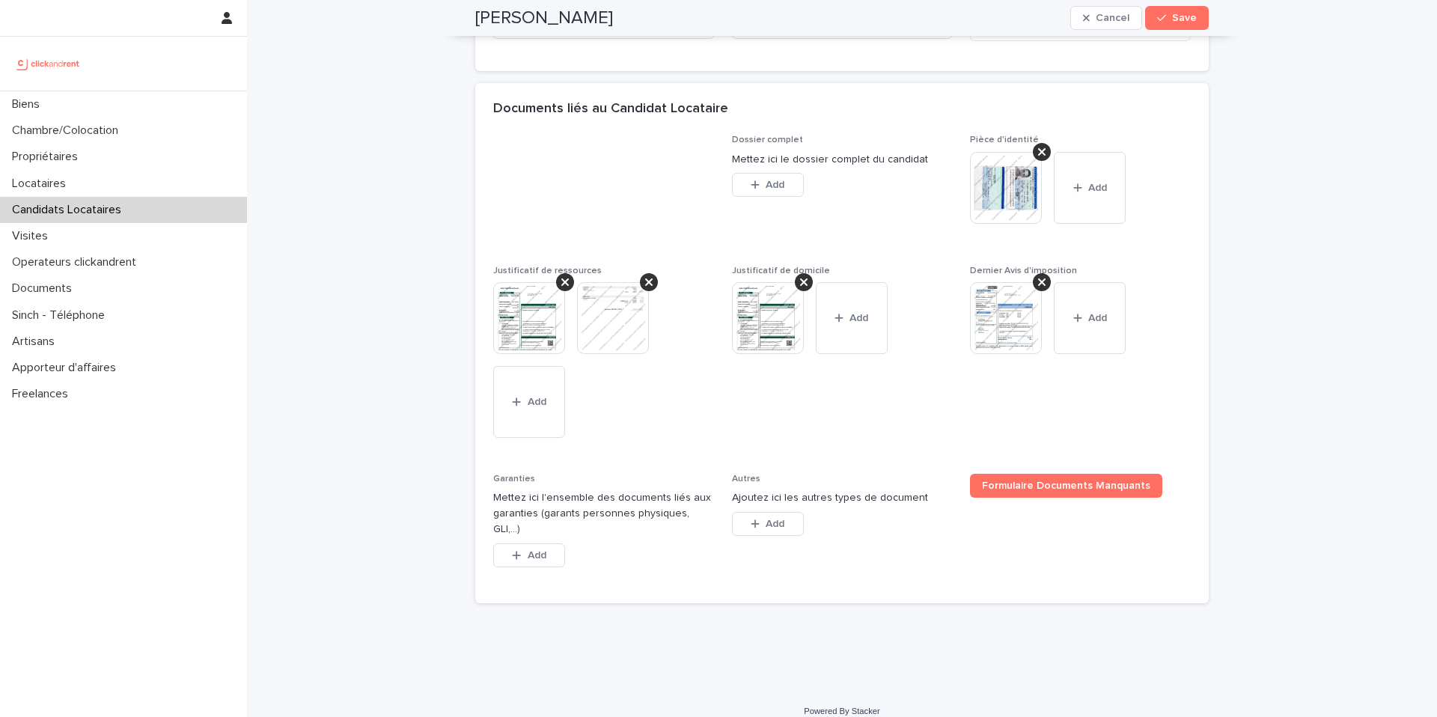
drag, startPoint x: 862, startPoint y: 554, endPoint x: 457, endPoint y: 36, distance: 657.4
drag, startPoint x: 808, startPoint y: 553, endPoint x: 373, endPoint y: 206, distance: 556.5
drag, startPoint x: 794, startPoint y: 523, endPoint x: 445, endPoint y: 158, distance: 505.5
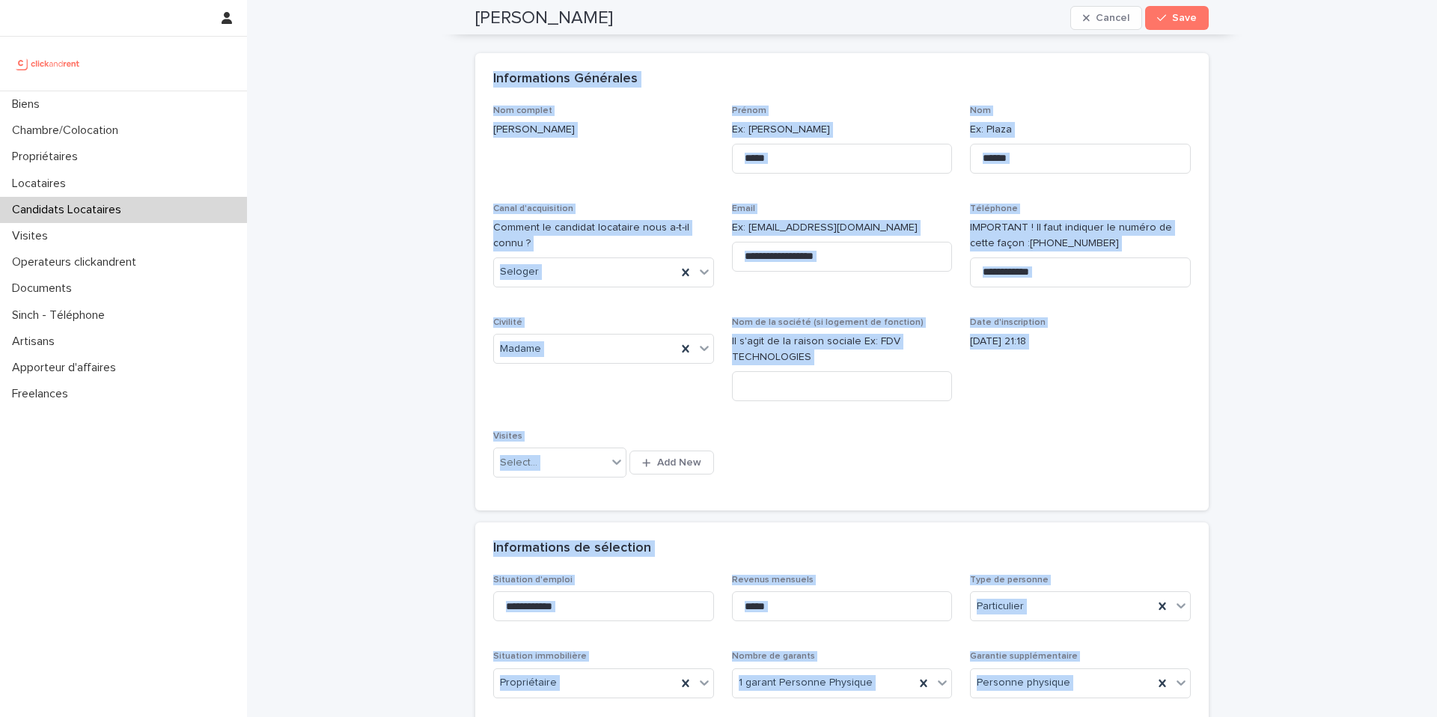
scroll to position [0, 0]
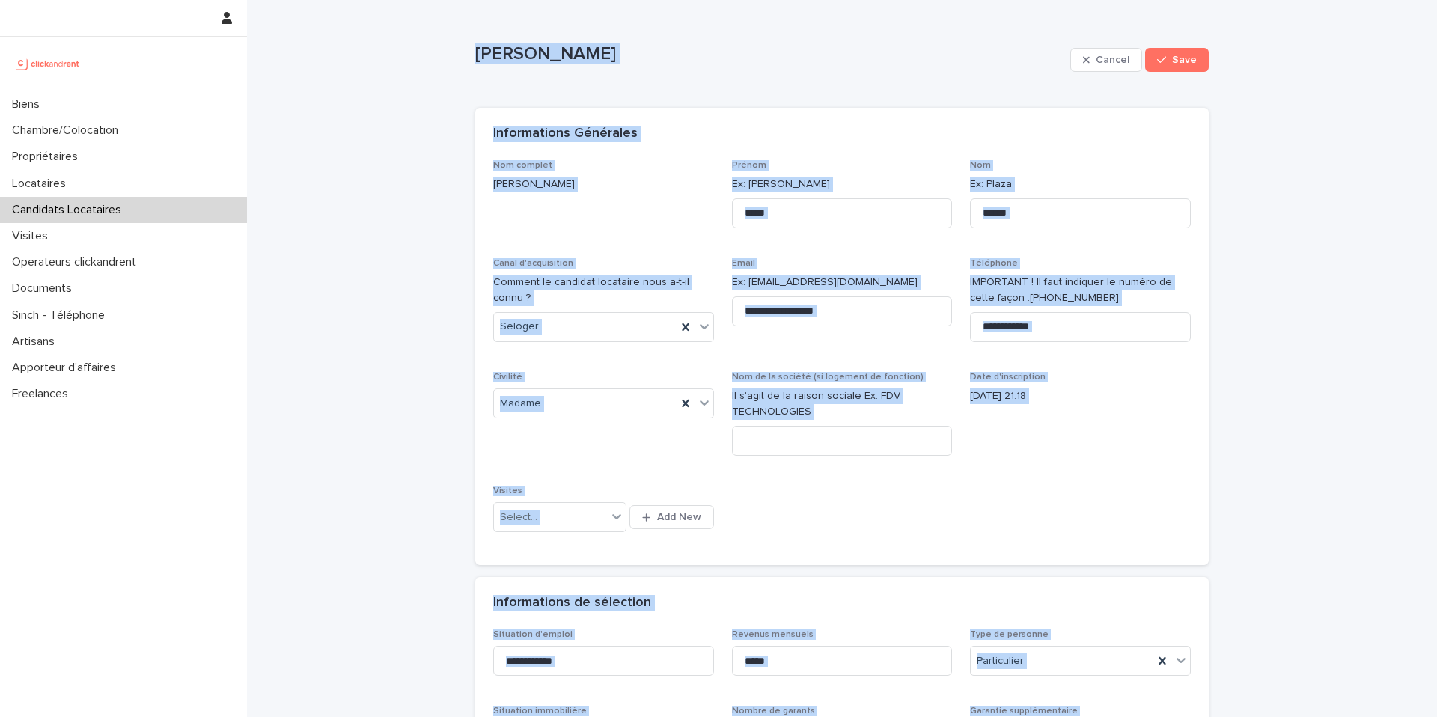
drag, startPoint x: 587, startPoint y: 427, endPoint x: 460, endPoint y: 28, distance: 418.7
copy div "Katia Guzman Cancel Save Sorry, there was an error saving your record. Please t…"
click at [712, 63] on p "Katia Guzman" at bounding box center [769, 54] width 589 height 22
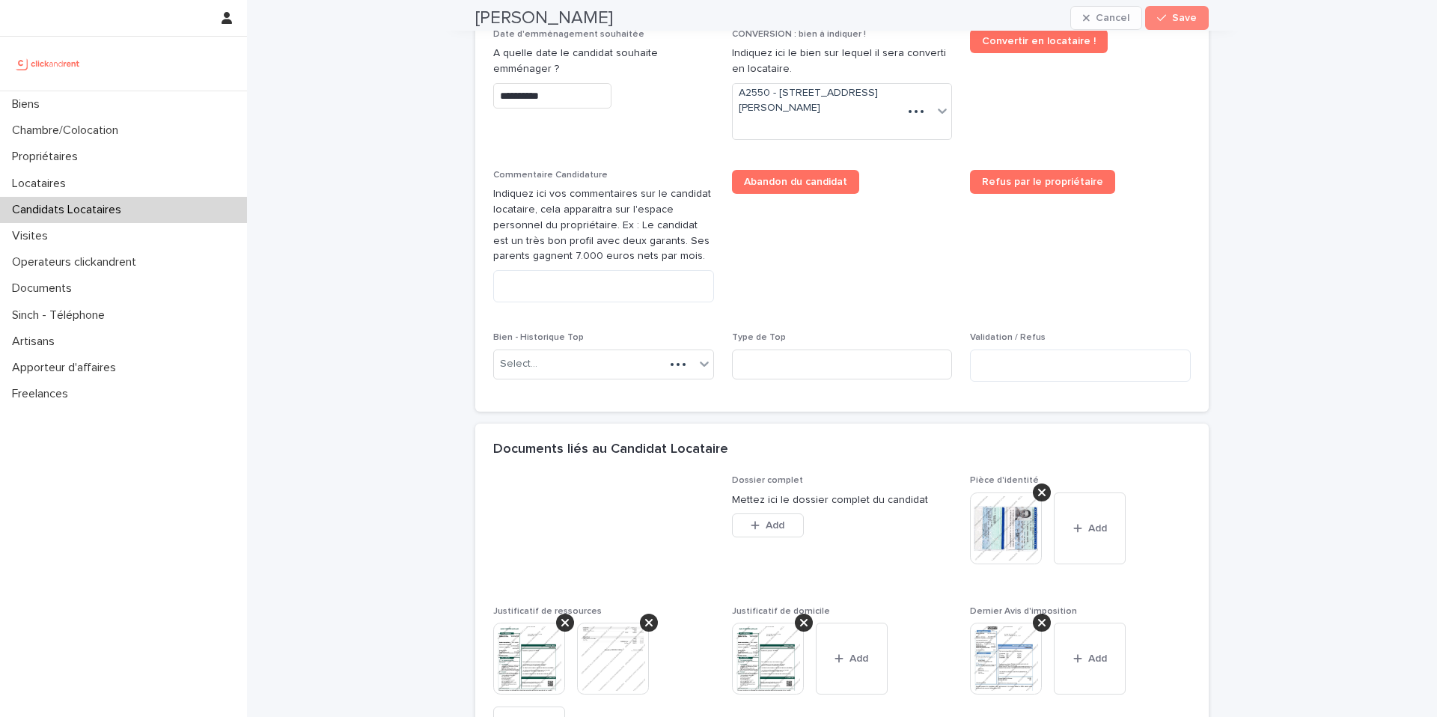
scroll to position [1094, 0]
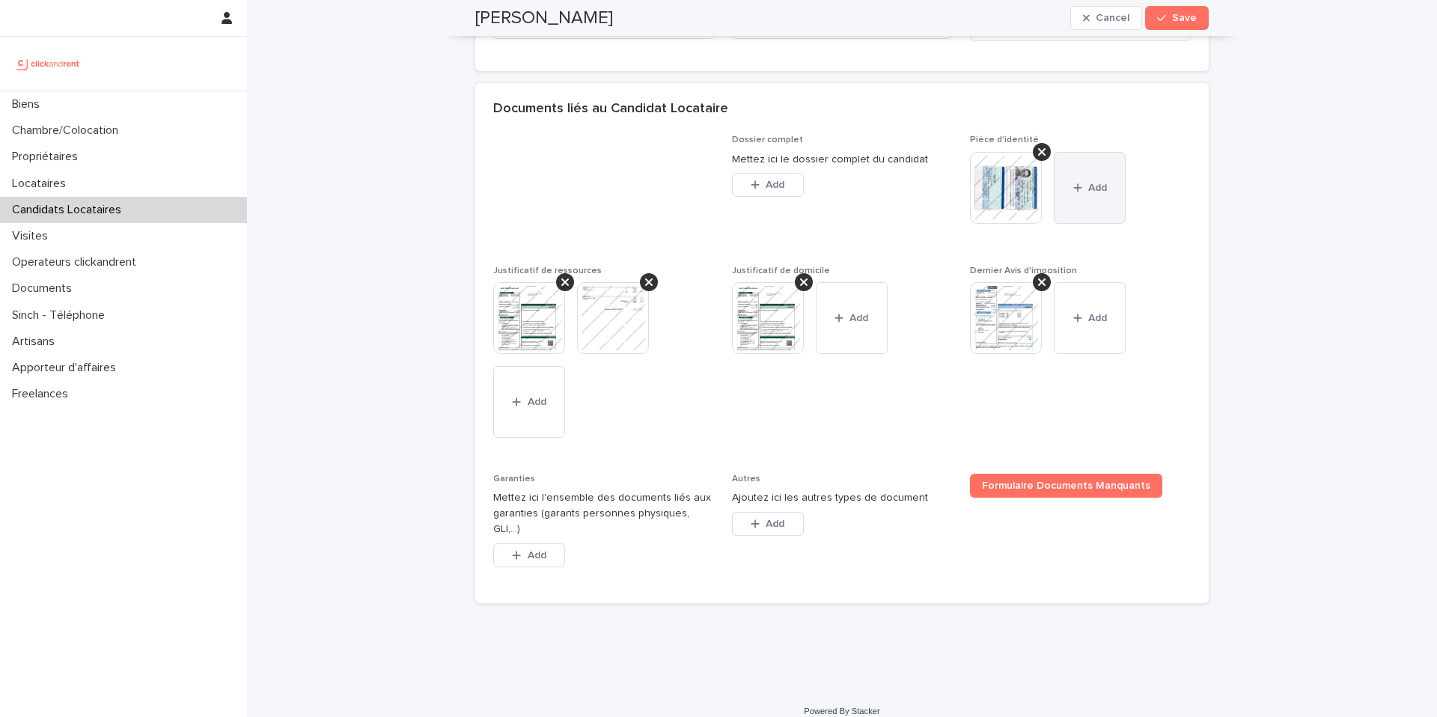
click at [1118, 168] on button "Add" at bounding box center [1090, 188] width 72 height 72
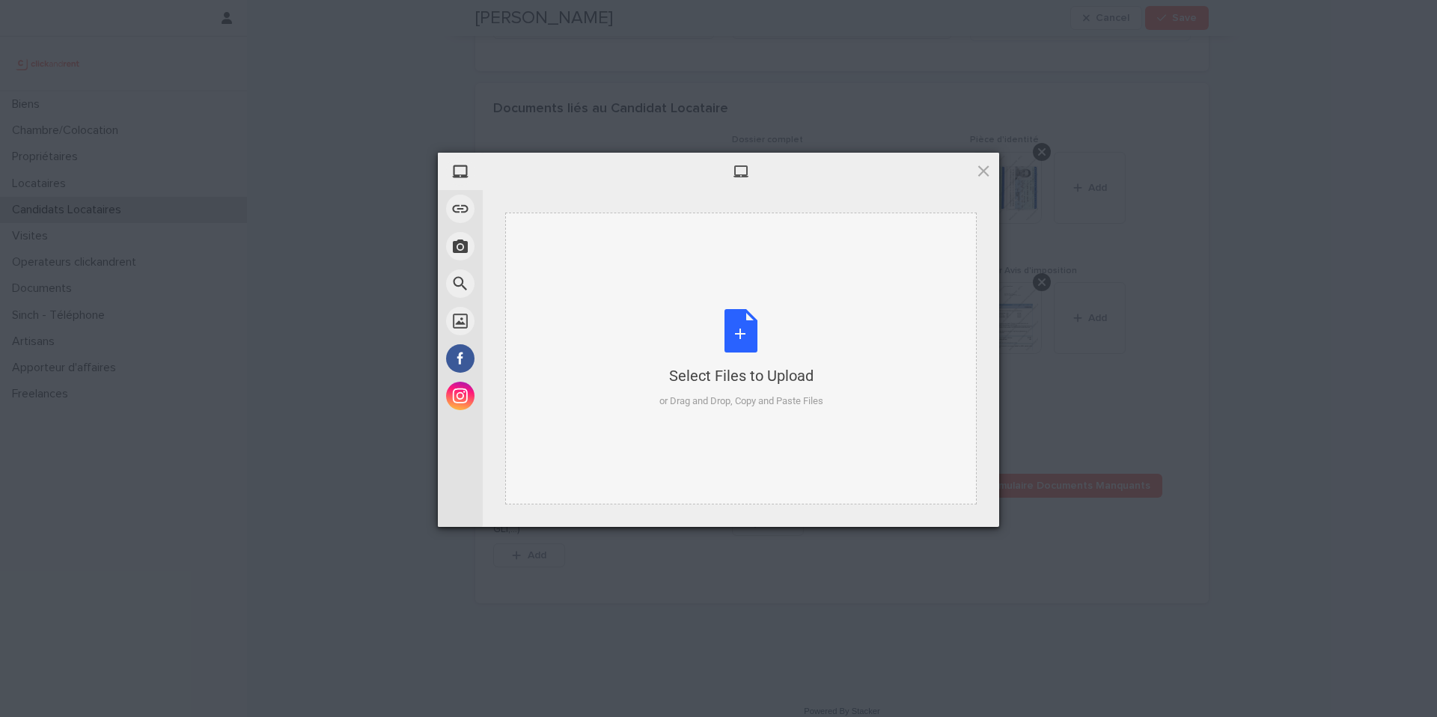
click at [821, 301] on div "Select Files to Upload or Drag and Drop, Copy and Paste Files" at bounding box center [740, 359] width 471 height 292
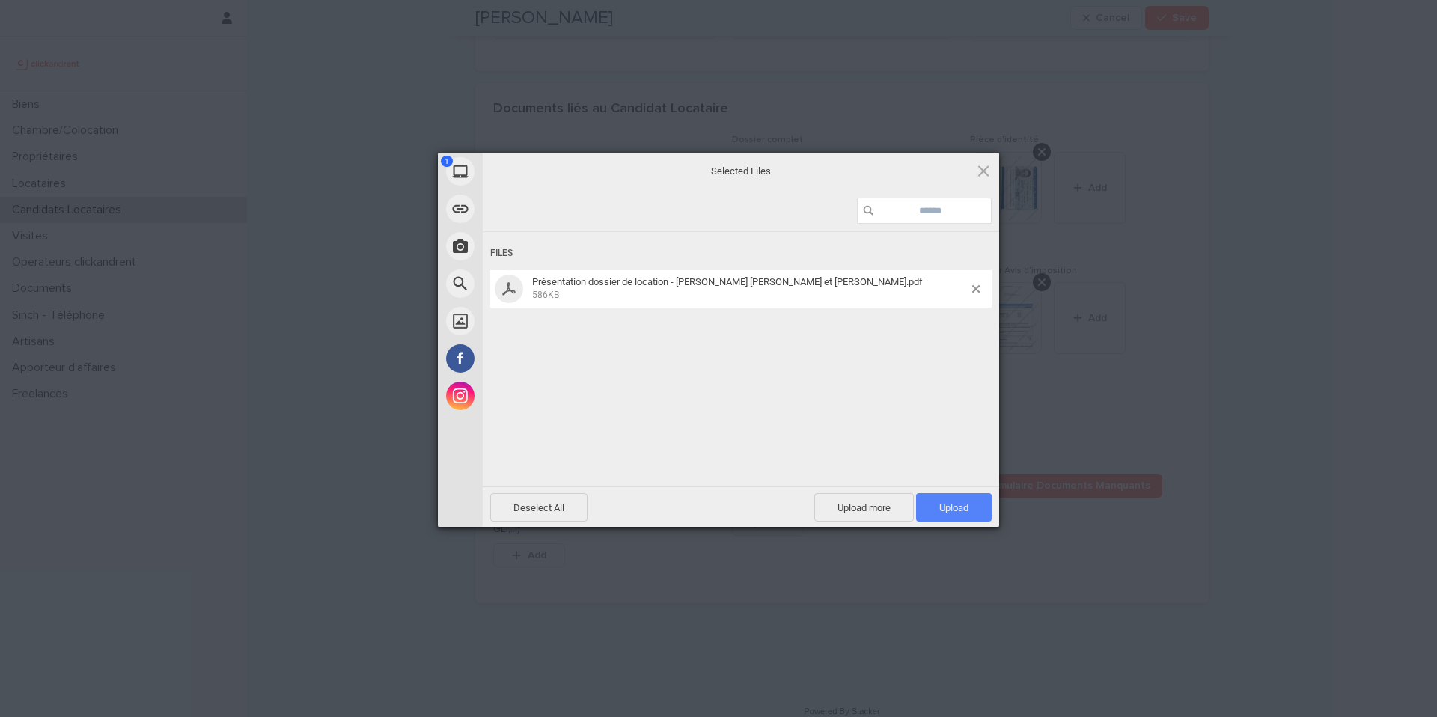
click at [970, 513] on span "Upload 1" at bounding box center [954, 507] width 76 height 28
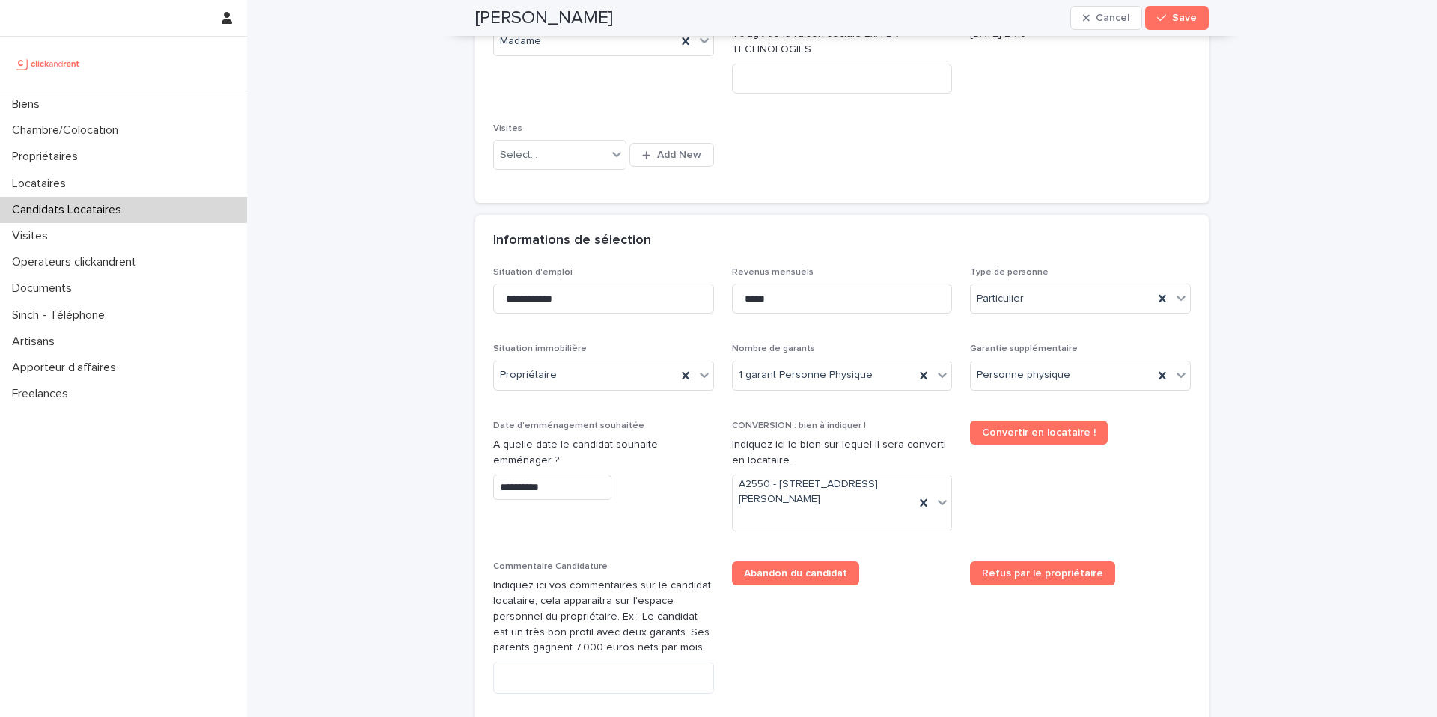
scroll to position [360, 0]
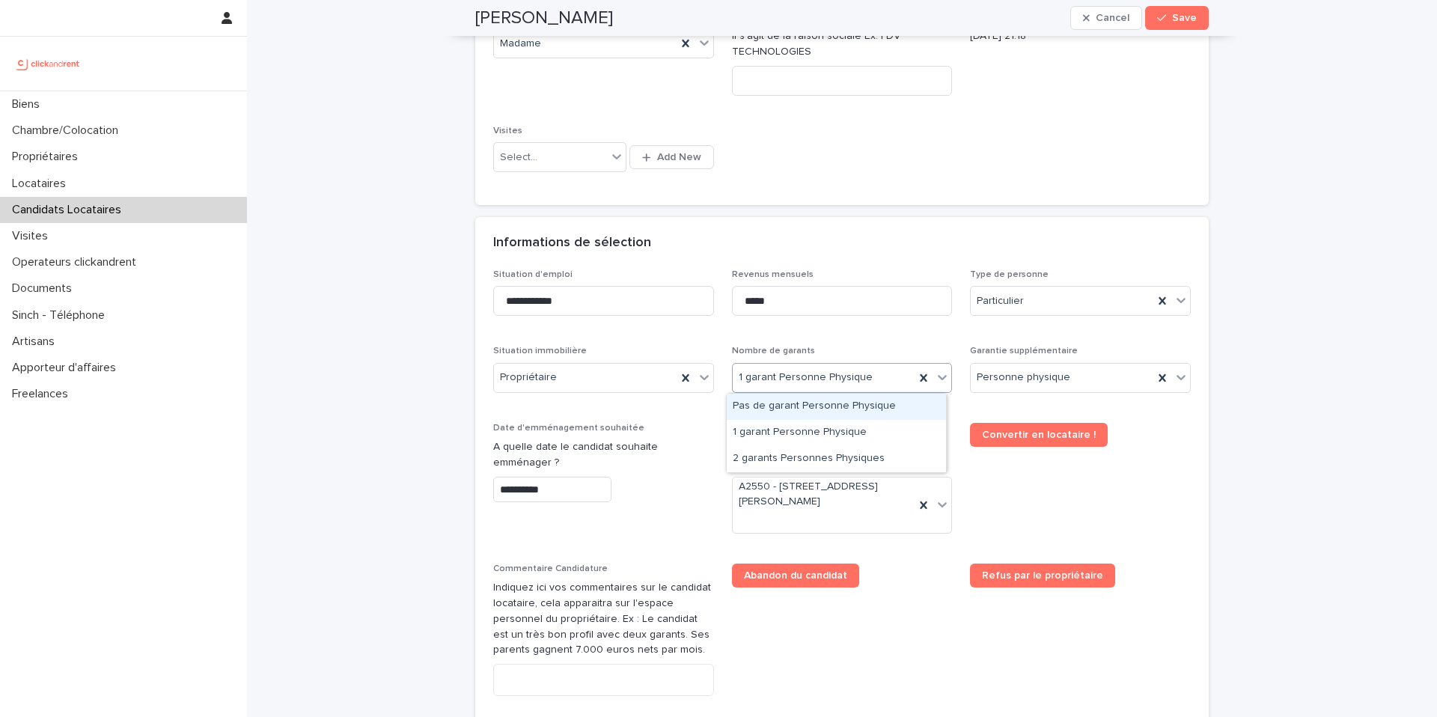
click at [818, 409] on div "Pas de garant Personne Physique" at bounding box center [836, 407] width 219 height 26
click at [1004, 366] on div "Personne physique" at bounding box center [1062, 377] width 183 height 25
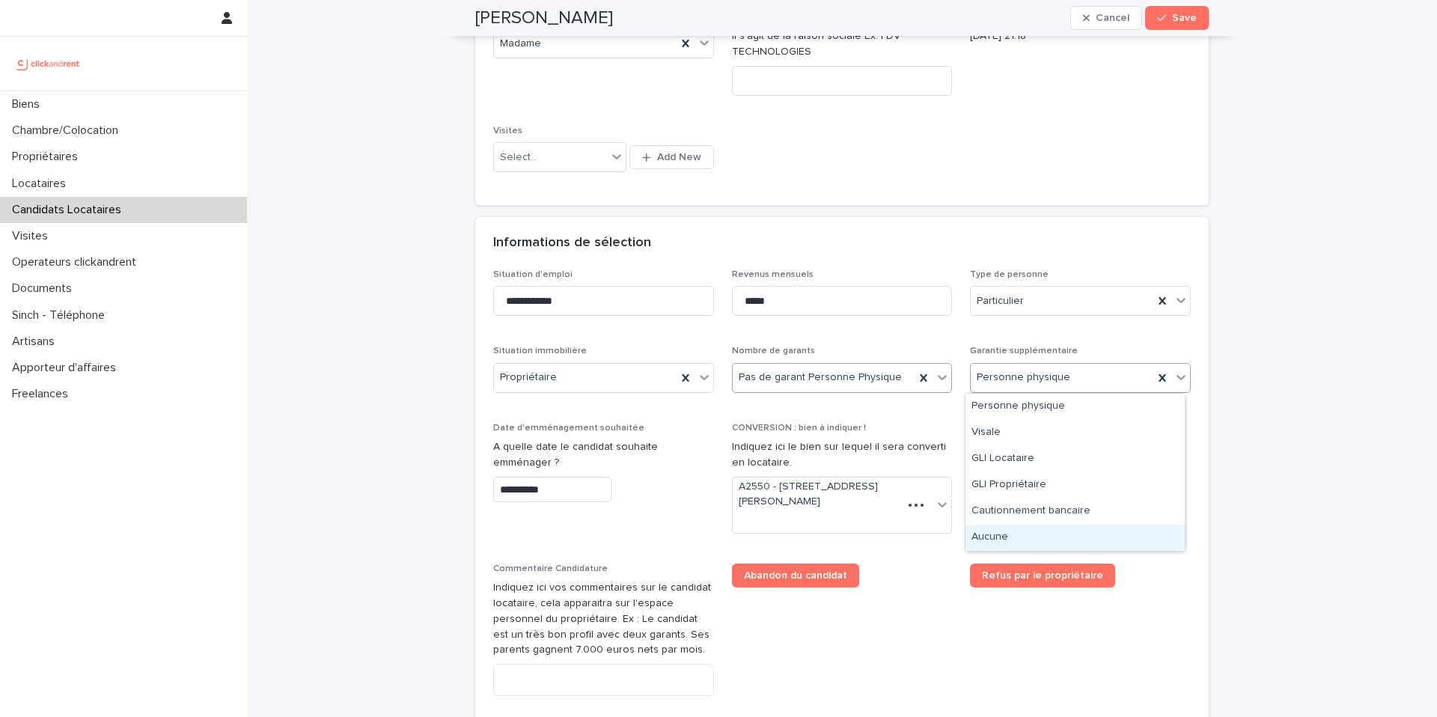
click at [1027, 545] on div "Aucune" at bounding box center [1074, 538] width 219 height 26
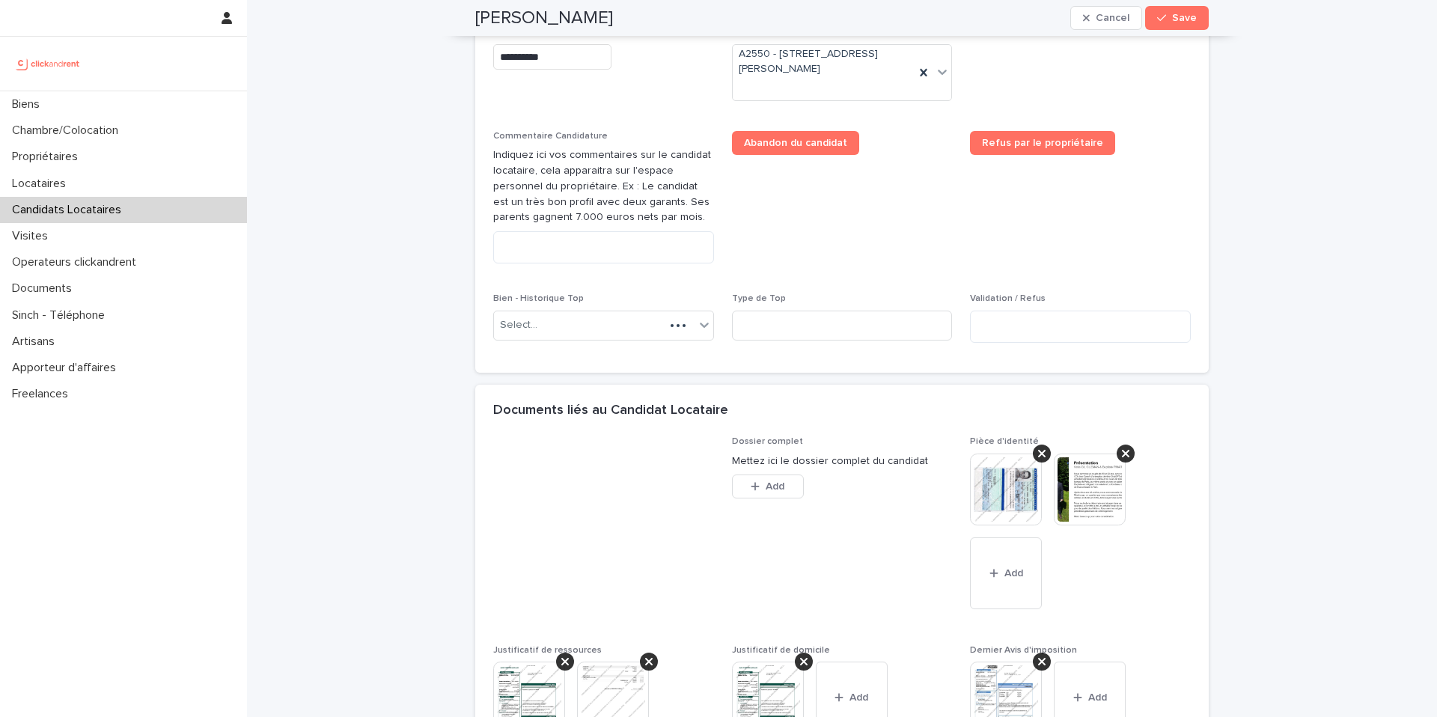
scroll to position [1172, 0]
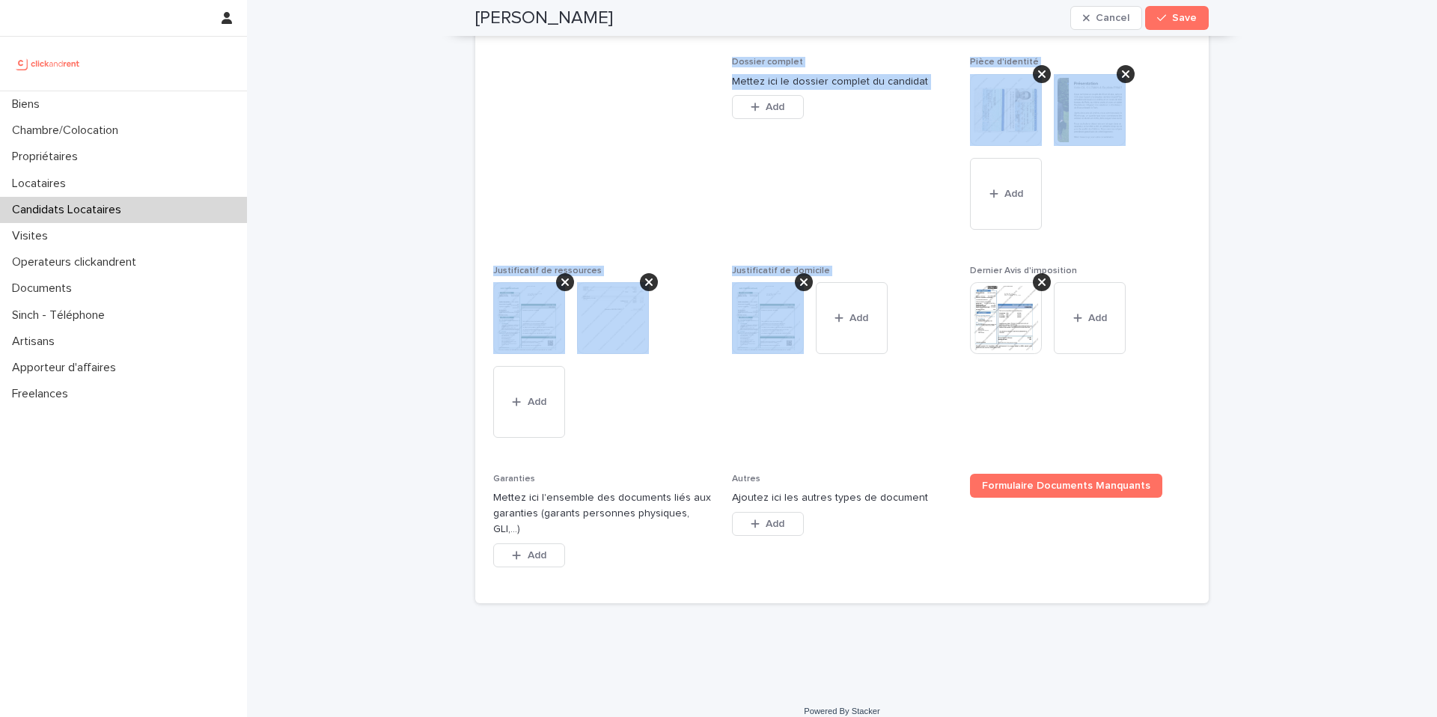
drag, startPoint x: 781, startPoint y: 433, endPoint x: 451, endPoint y: 171, distance: 420.3
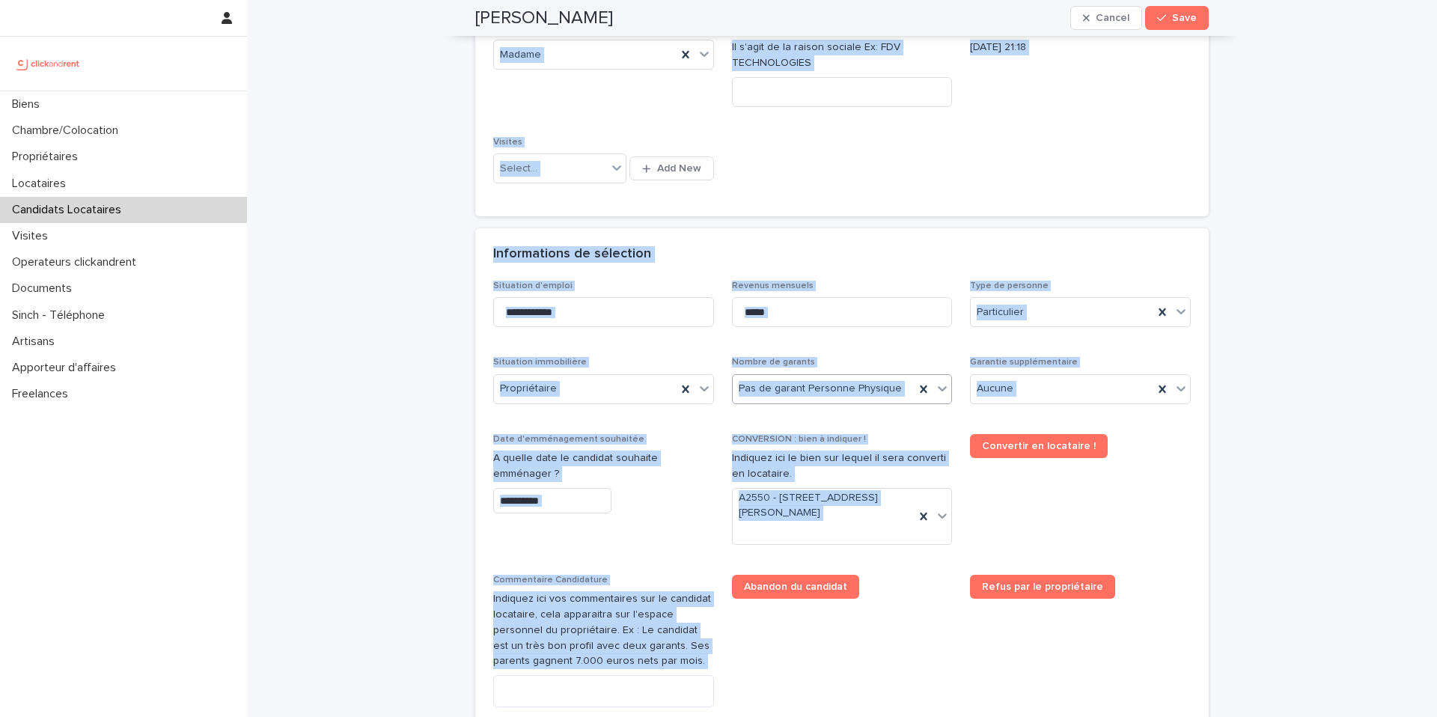
scroll to position [0, 0]
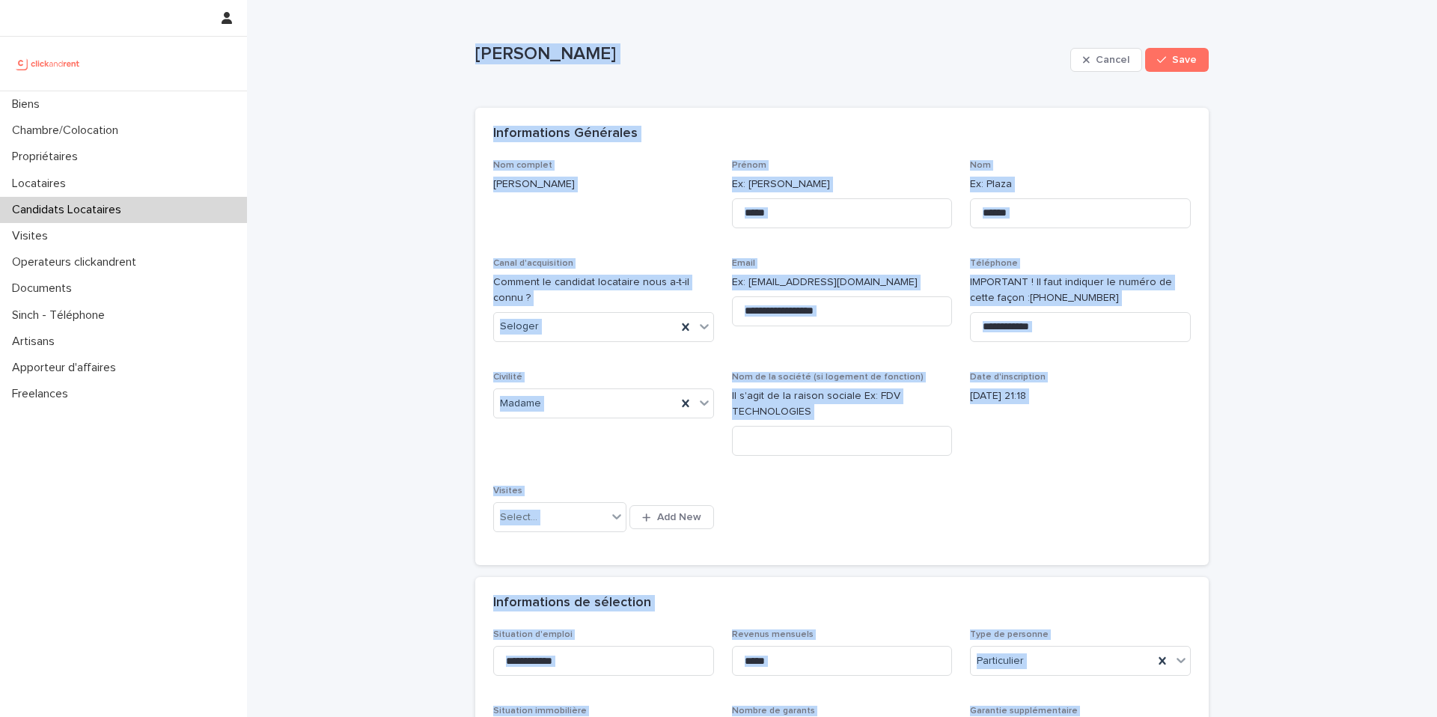
drag, startPoint x: 1007, startPoint y: 389, endPoint x: 460, endPoint y: 48, distance: 644.8
copy div "Katia Guzman Cancel Save Katia Guzman Cancel Save Sorry, there was an error sav…"
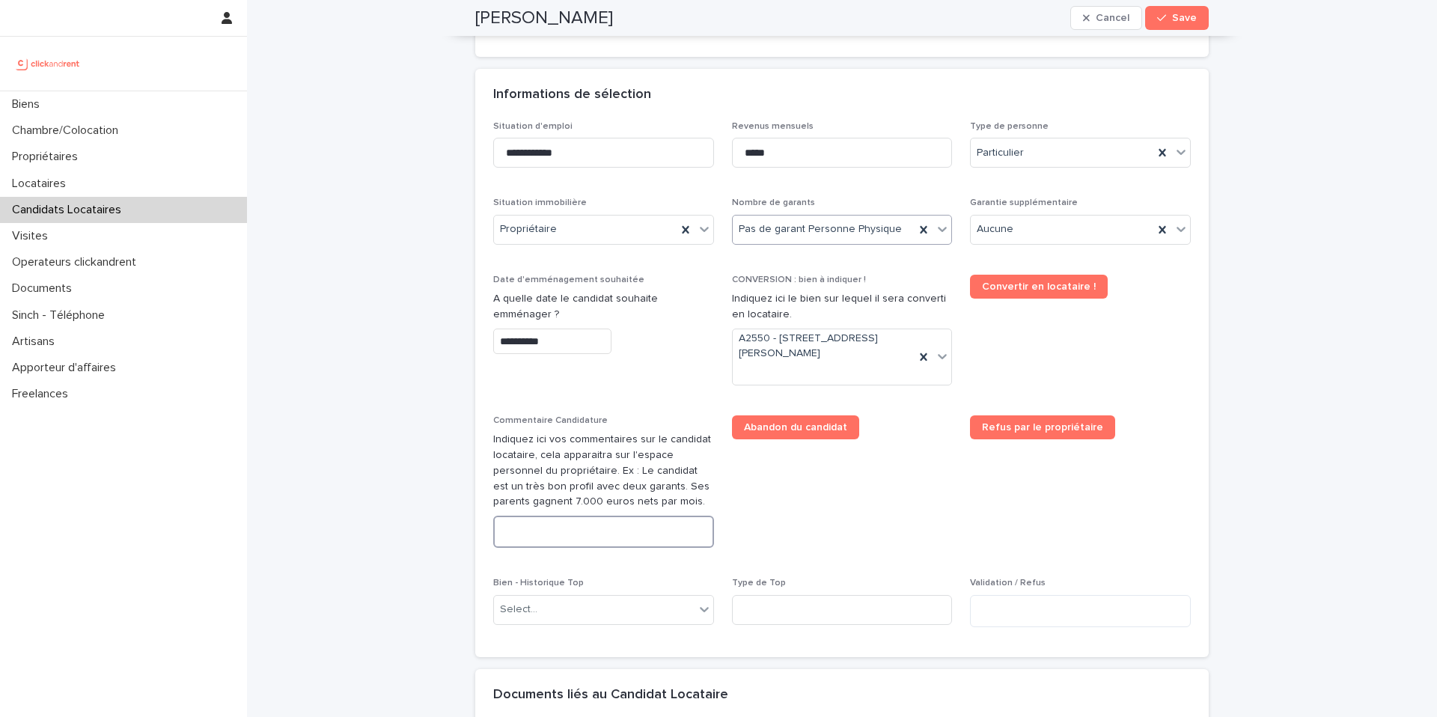
click at [590, 531] on textarea at bounding box center [603, 532] width 221 height 32
paste textarea "**********"
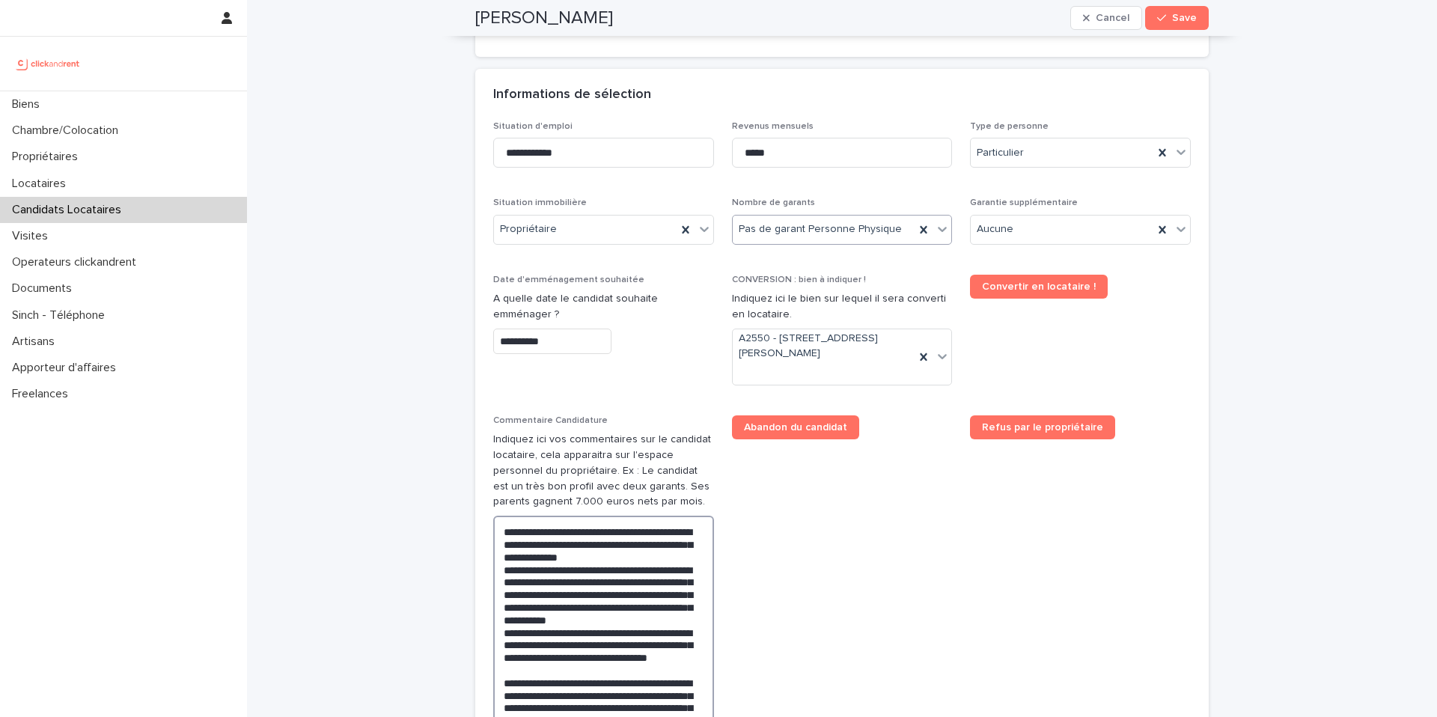
scroll to position [668, 0]
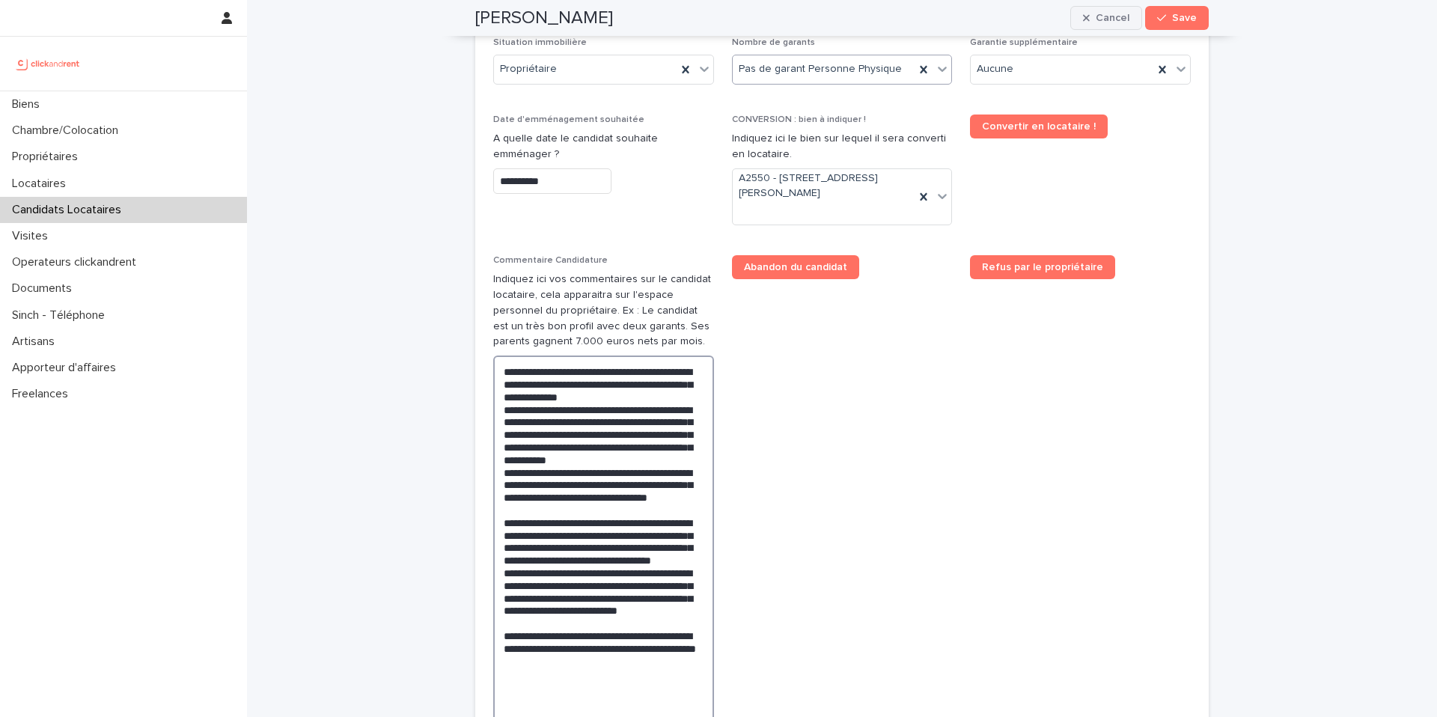
type textarea "**********"
click at [1166, 24] on button "Save" at bounding box center [1177, 18] width 64 height 24
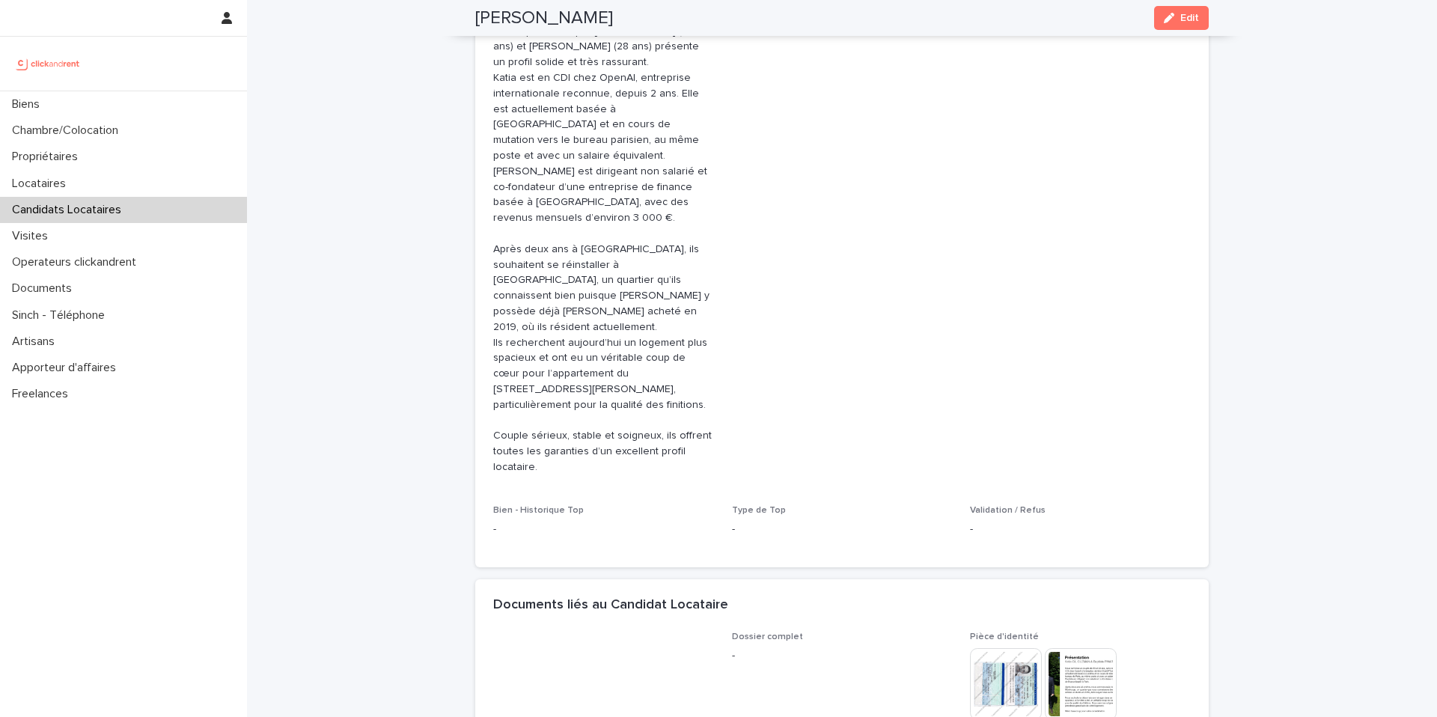
scroll to position [390, 0]
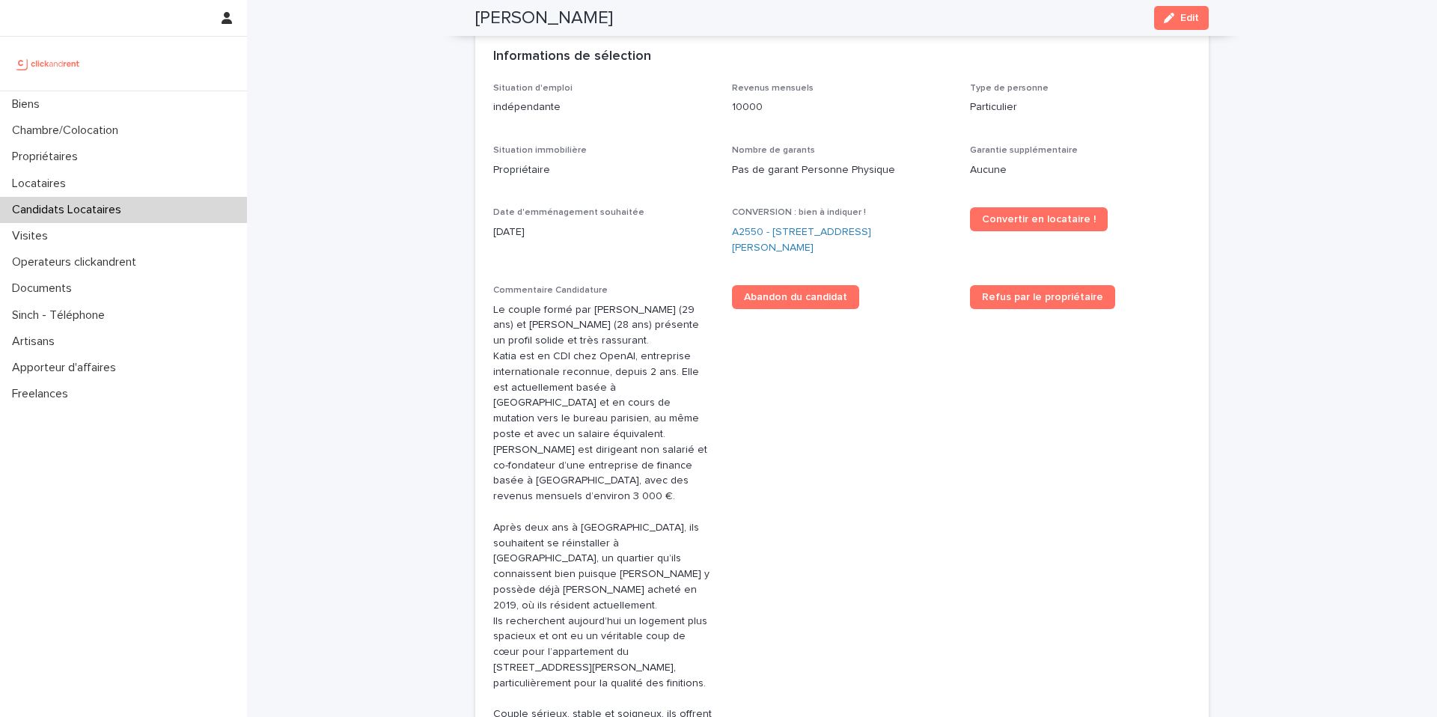
click at [564, 19] on h2 "Katia Guzman" at bounding box center [544, 18] width 138 height 22
copy div "Katia Guzman Edit"
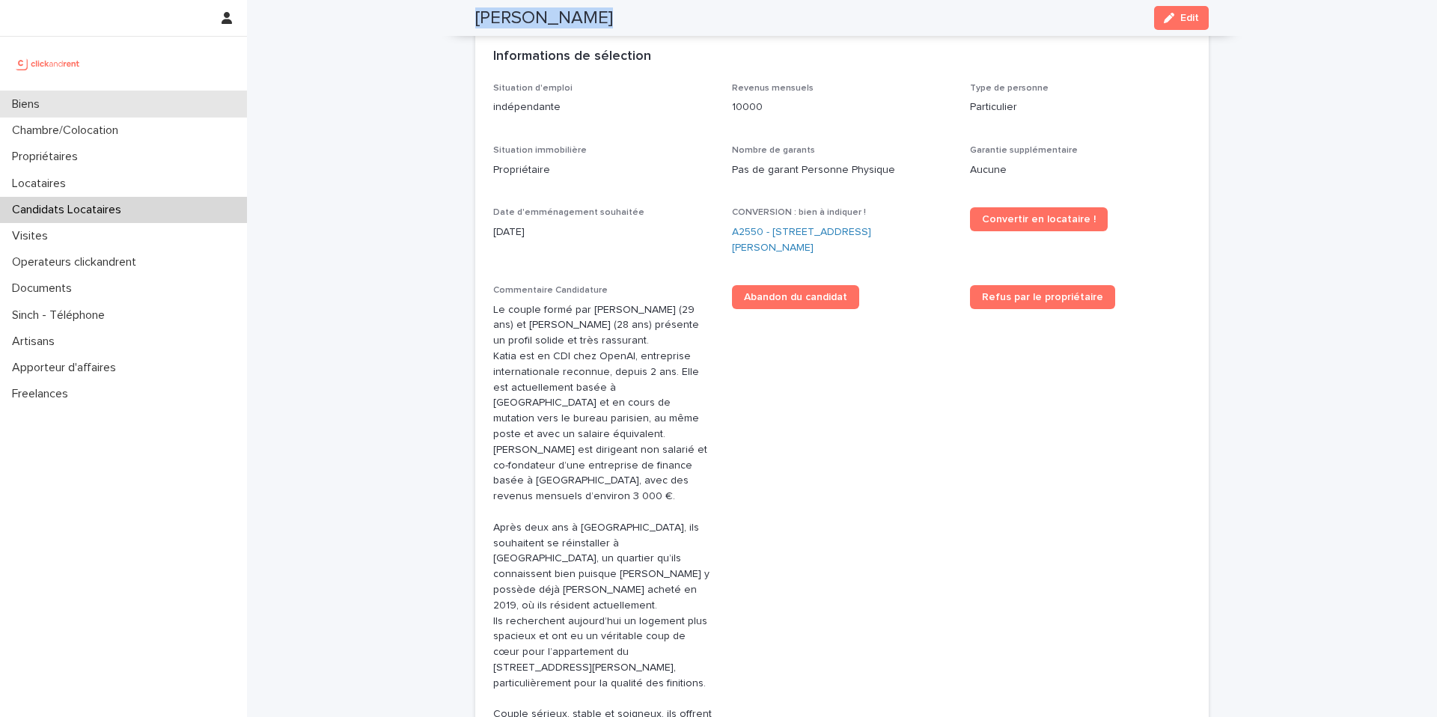
click at [47, 109] on p "Biens" at bounding box center [29, 104] width 46 height 14
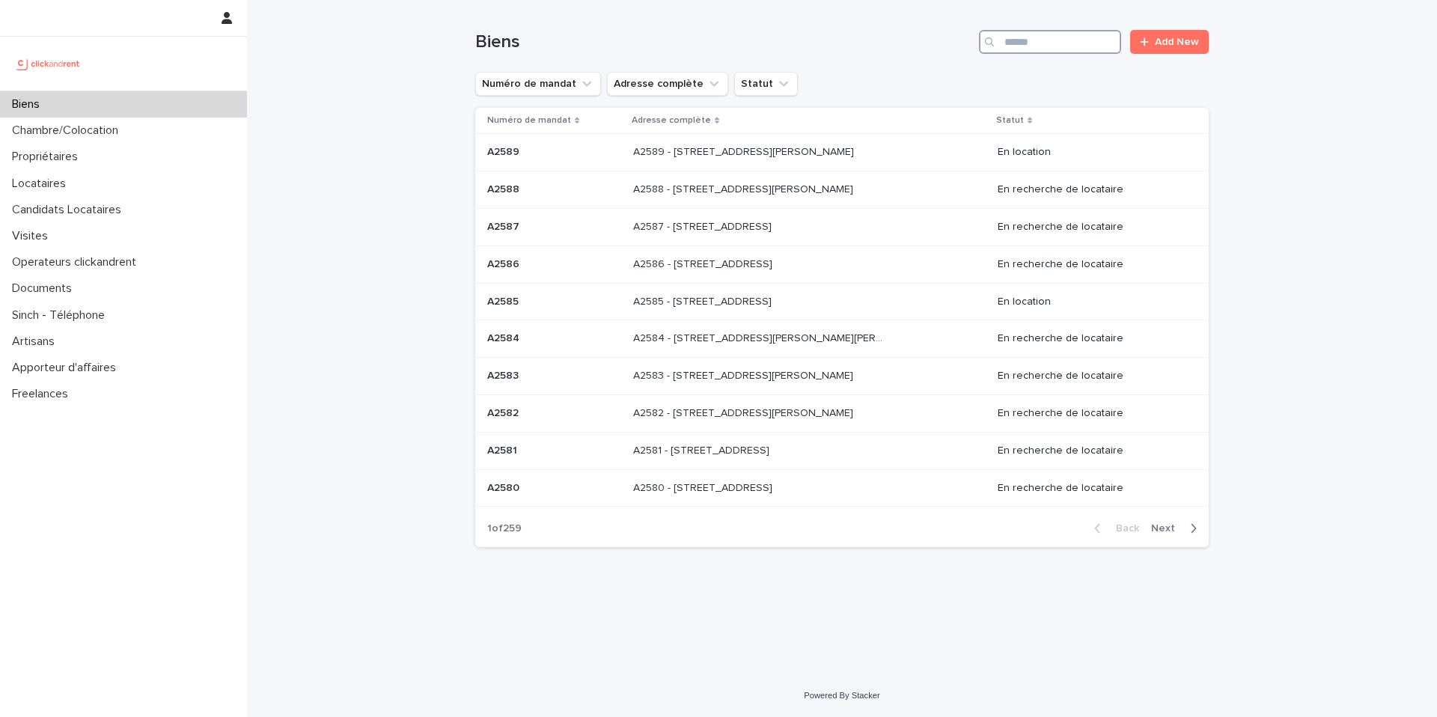
click at [1049, 42] on input "Search" at bounding box center [1050, 42] width 142 height 24
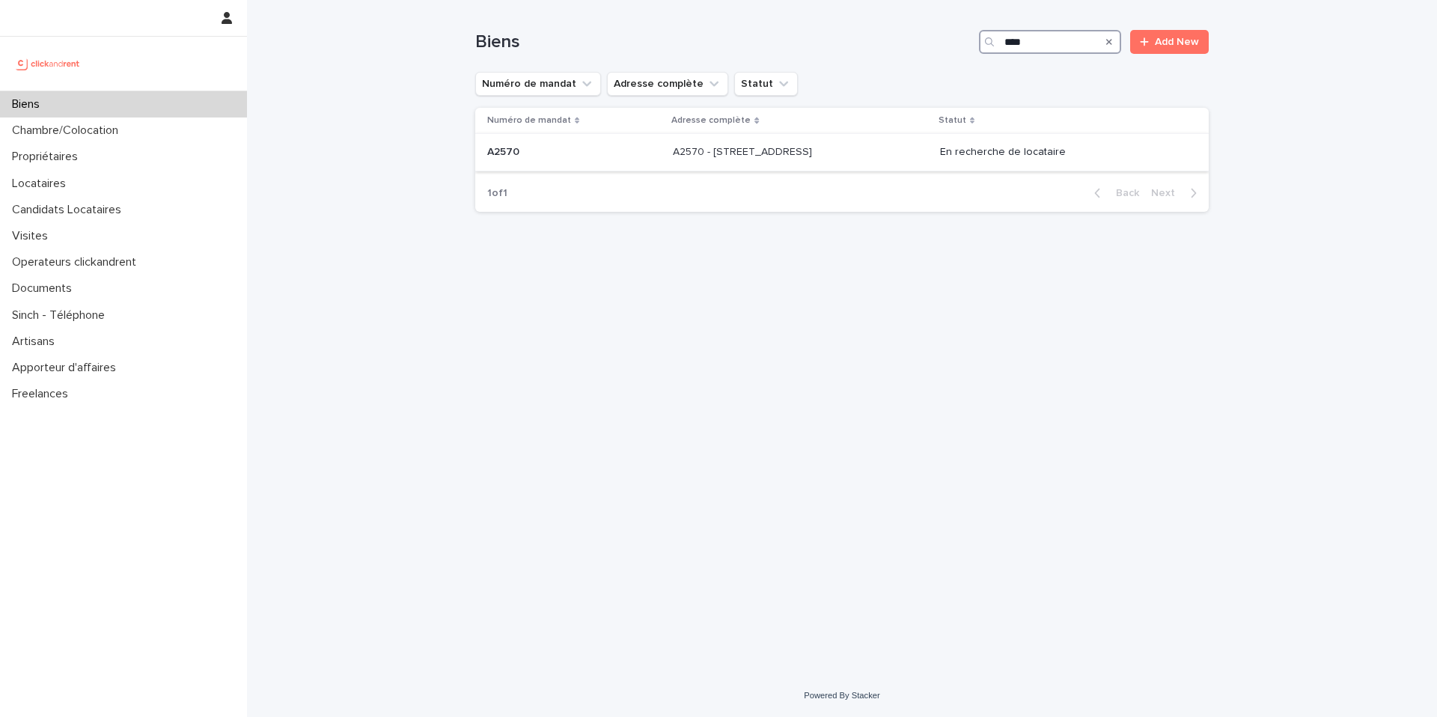
type input "****"
click at [805, 165] on td "A2570 - 92 rue de Charenton, Paris 75012 A2570 - 92 rue de Charenton, Paris 750…" at bounding box center [800, 152] width 267 height 37
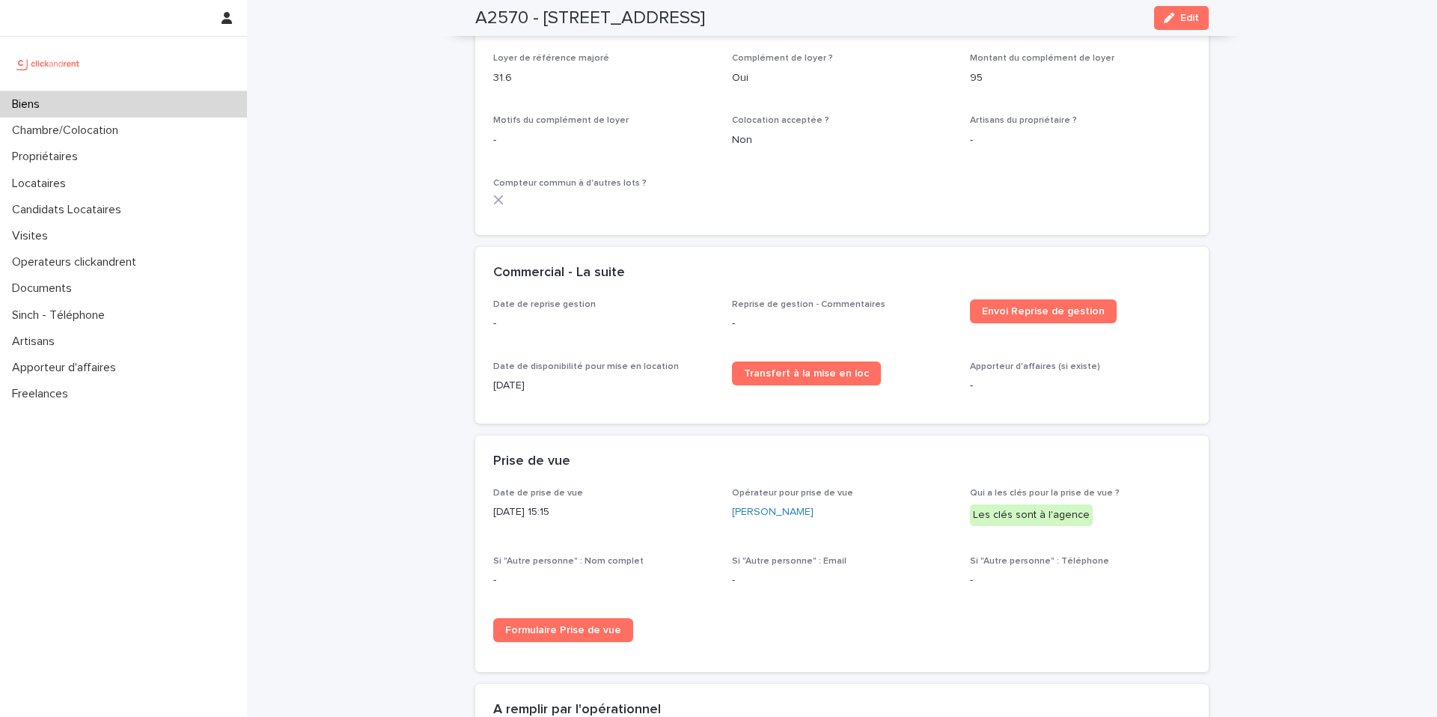
scroll to position [2490, 0]
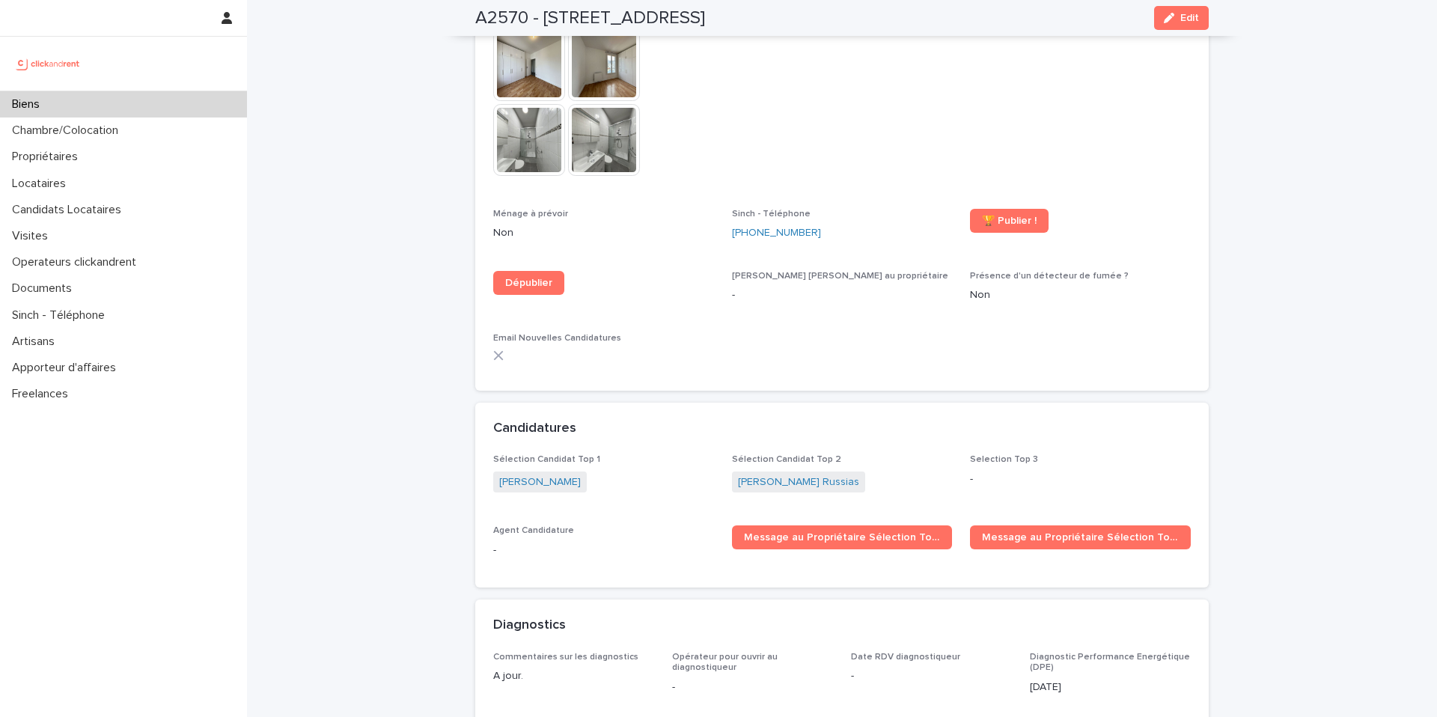
scroll to position [4081, 0]
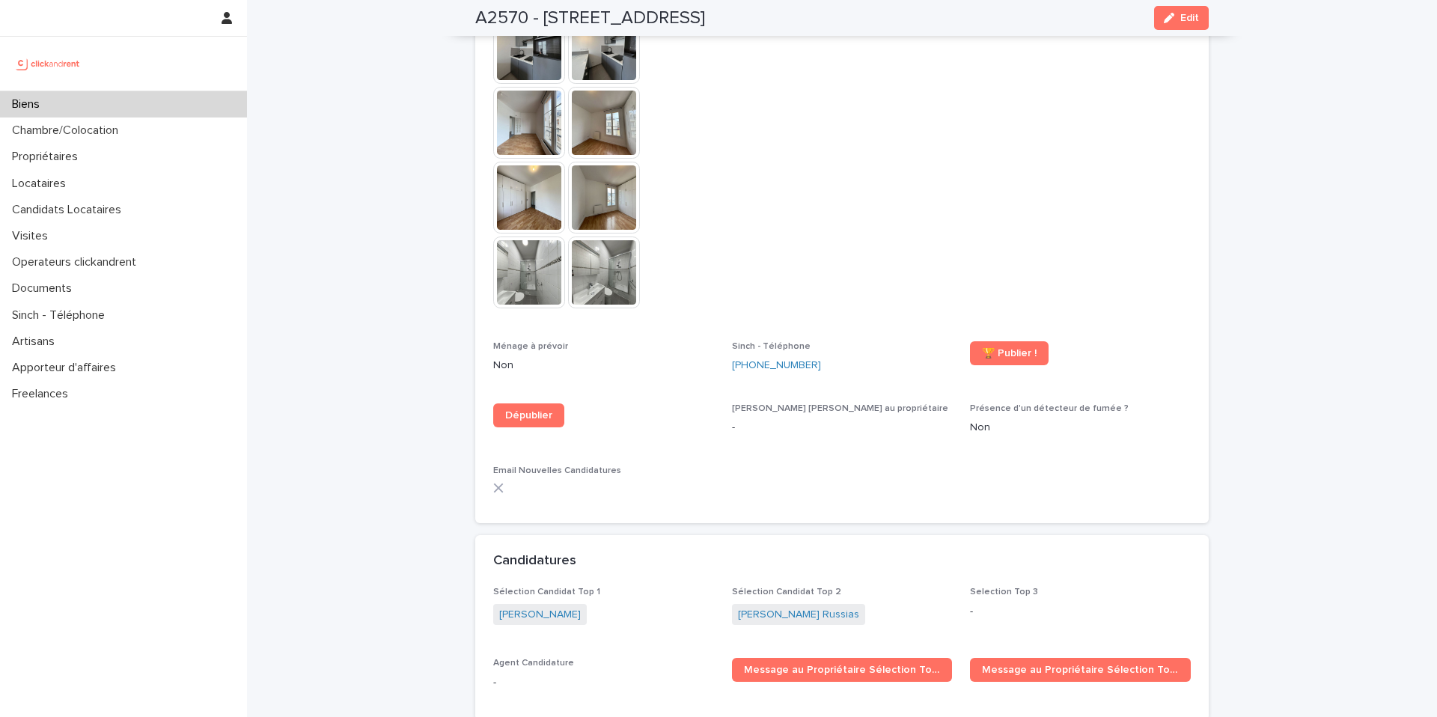
click at [114, 107] on div "Biens" at bounding box center [123, 104] width 247 height 26
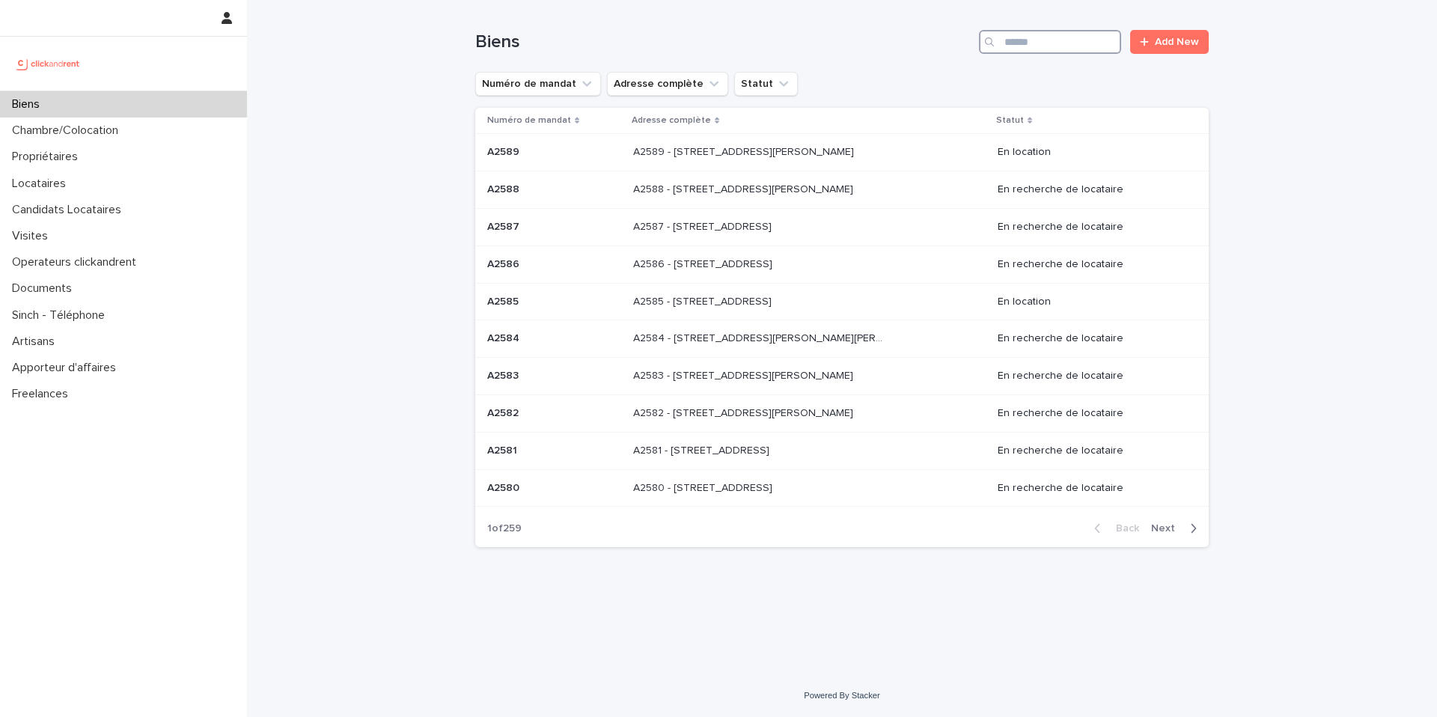
click at [1026, 43] on input "Search" at bounding box center [1050, 42] width 142 height 24
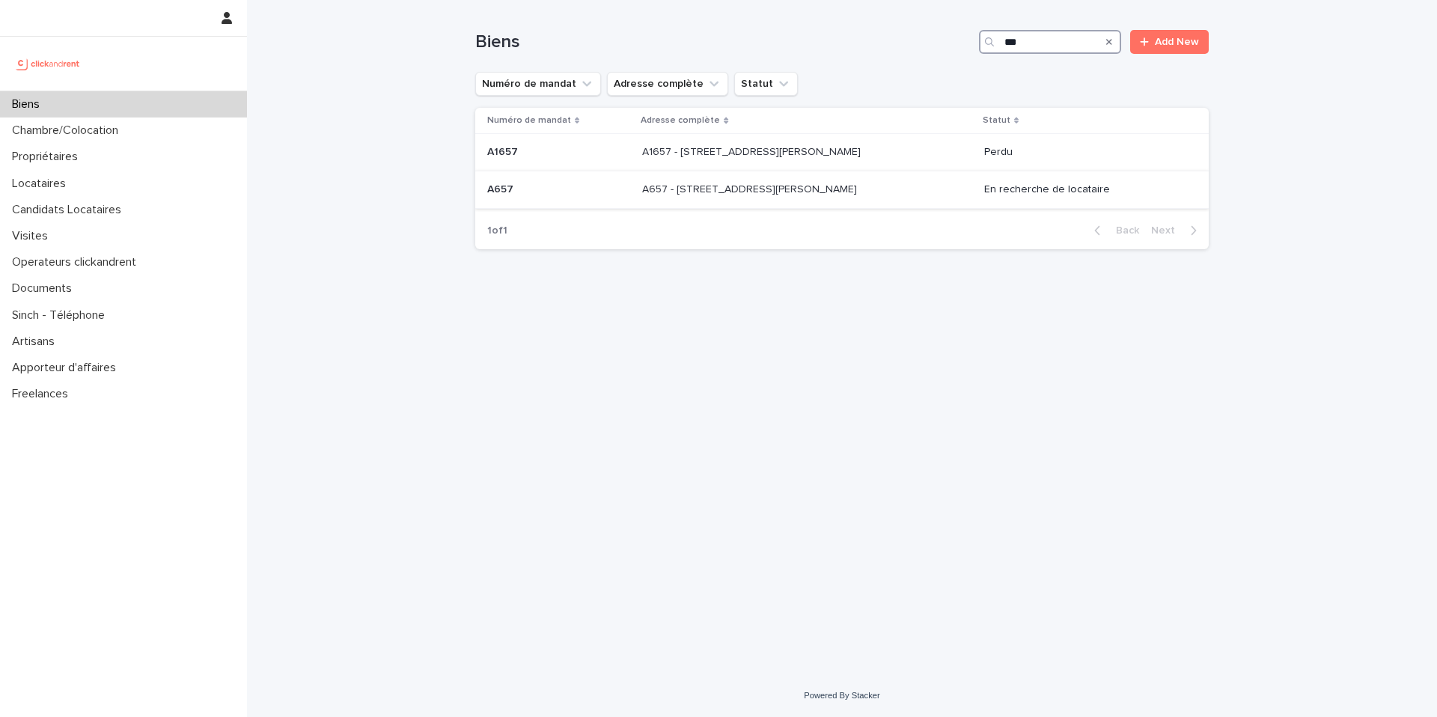
type input "***"
click at [908, 194] on div "A657 - 10 rue Jean Bleuzen, Vanves 92170 A657 - 10 rue Jean Bleuzen, Vanves 921…" at bounding box center [806, 189] width 329 height 25
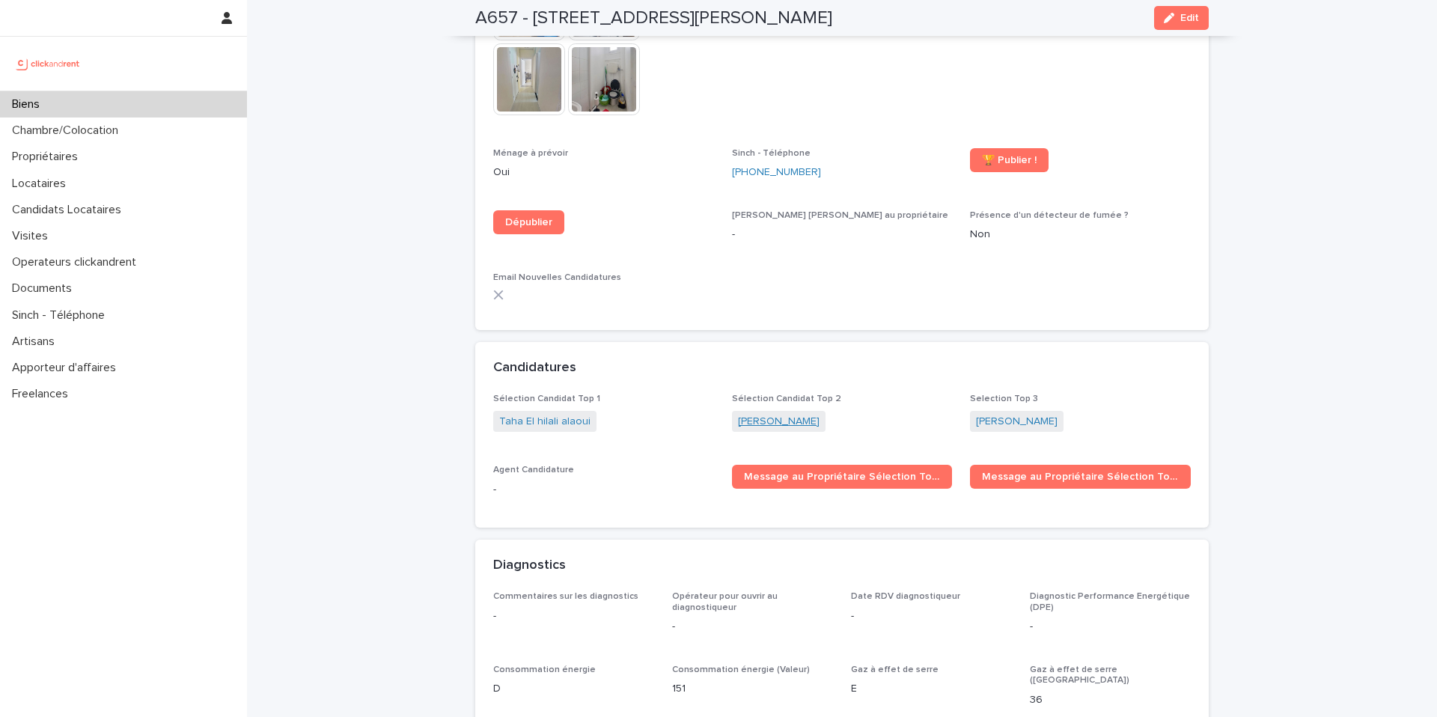
scroll to position [4136, 0]
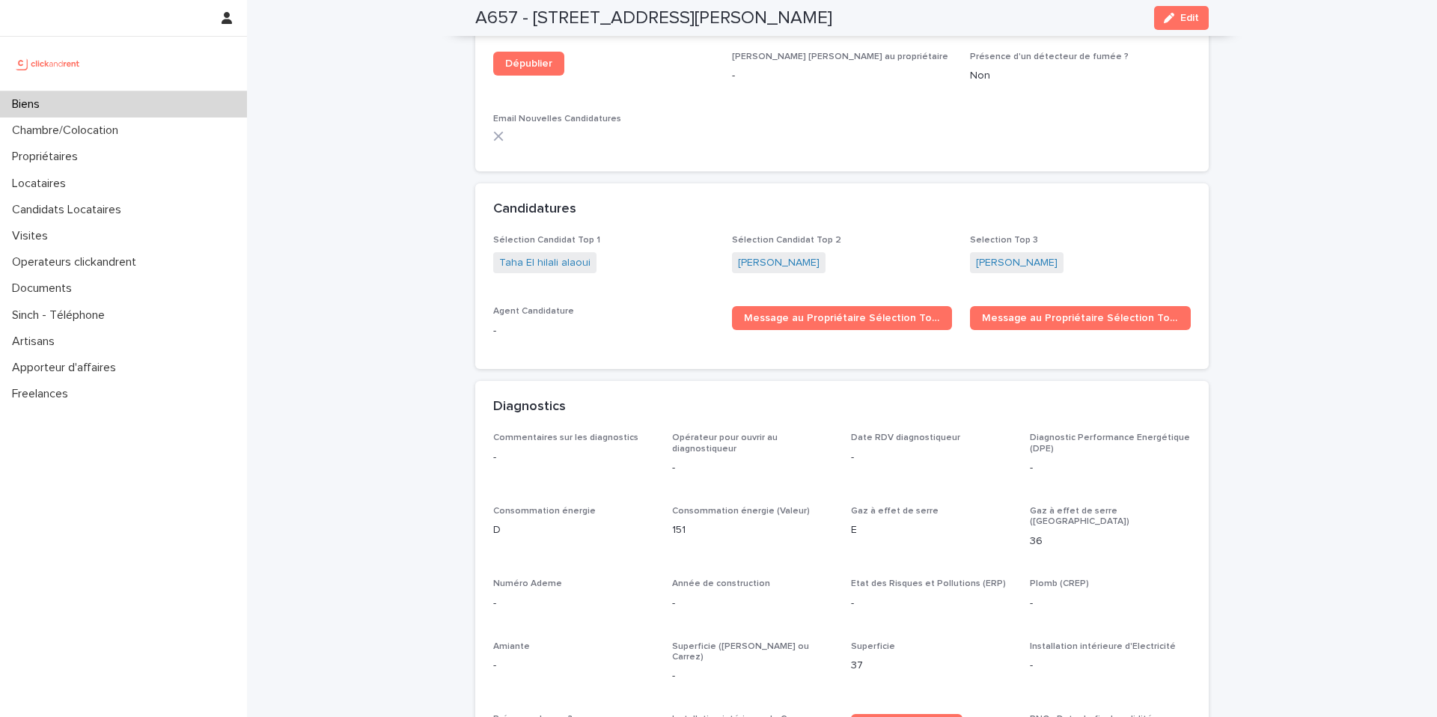
click at [143, 109] on div "Biens" at bounding box center [123, 104] width 247 height 26
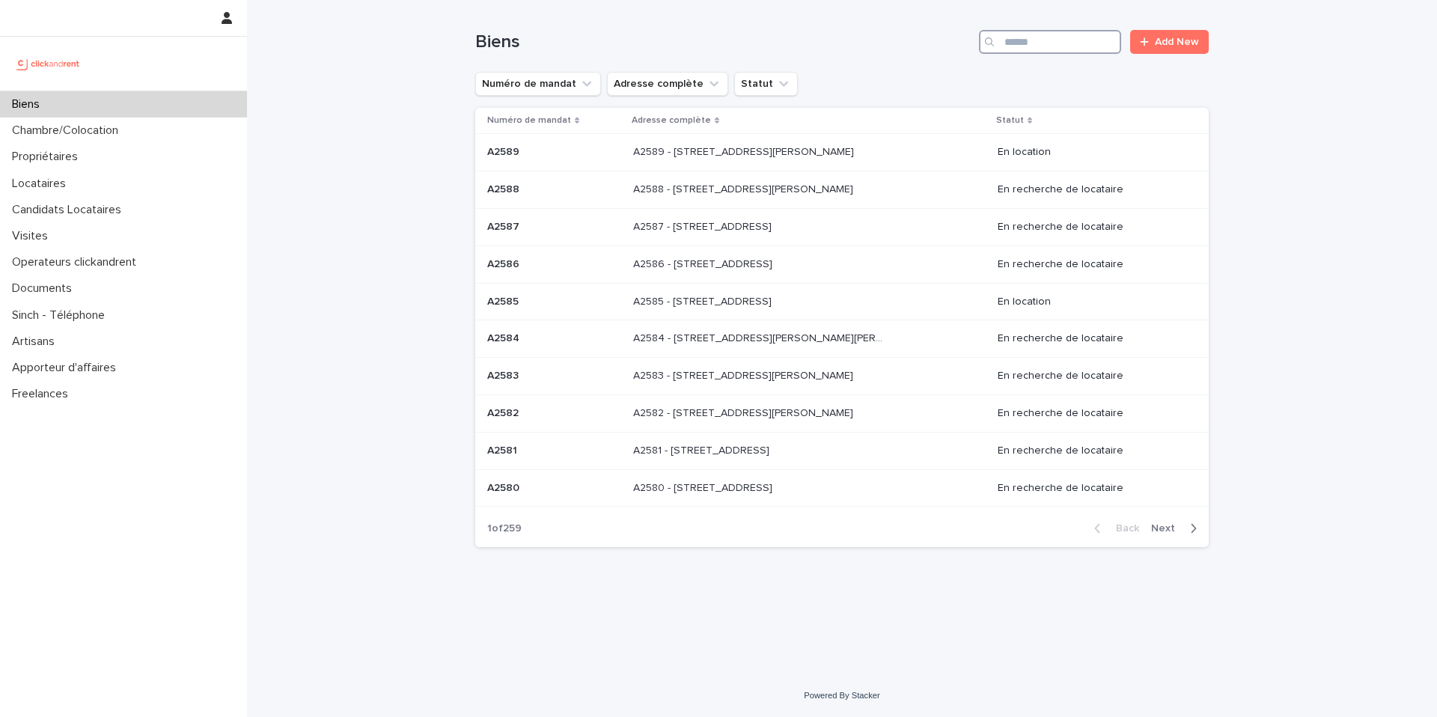
click at [1072, 46] on input "Search" at bounding box center [1050, 42] width 142 height 24
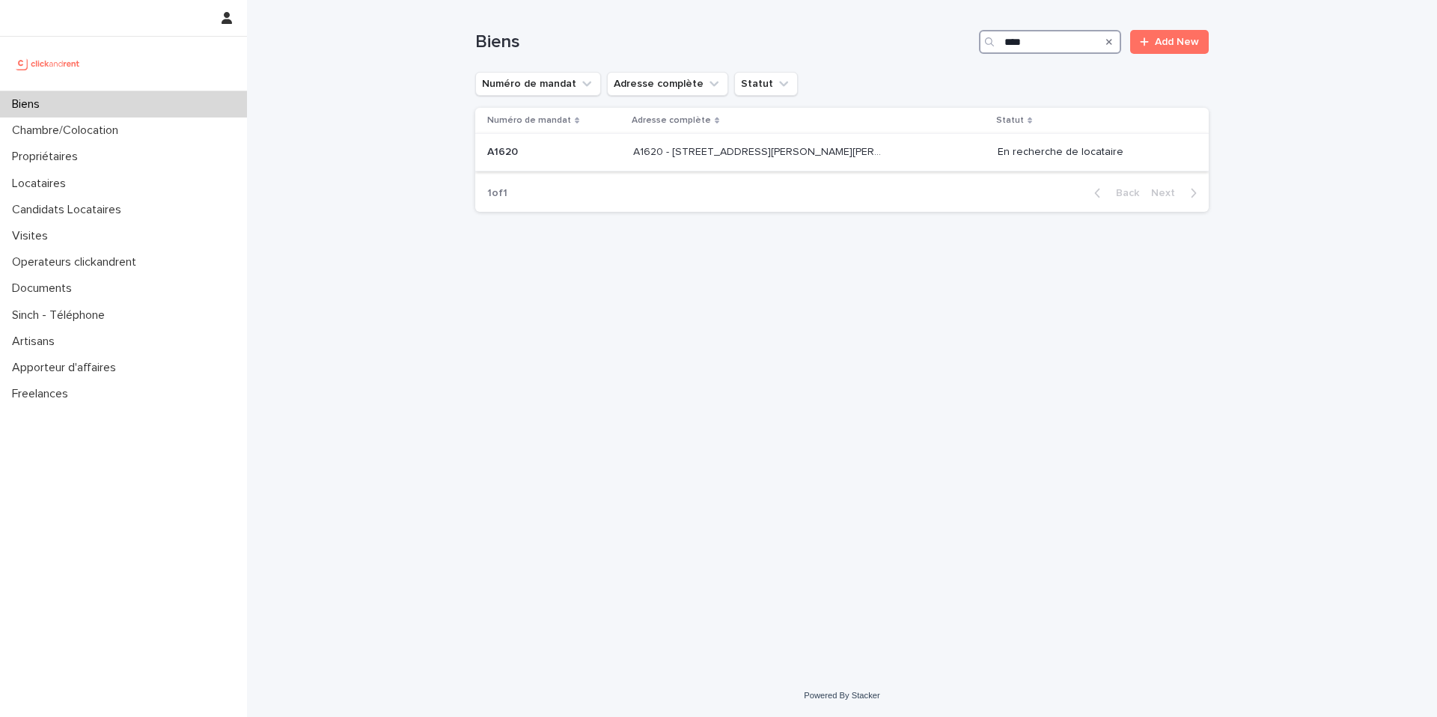
type input "****"
click at [763, 161] on div "A1620 - 37 rue Alexandre Fourny, Champigny-sur-Marne 94500 A1620 - 37 rue Alexa…" at bounding box center [809, 152] width 352 height 25
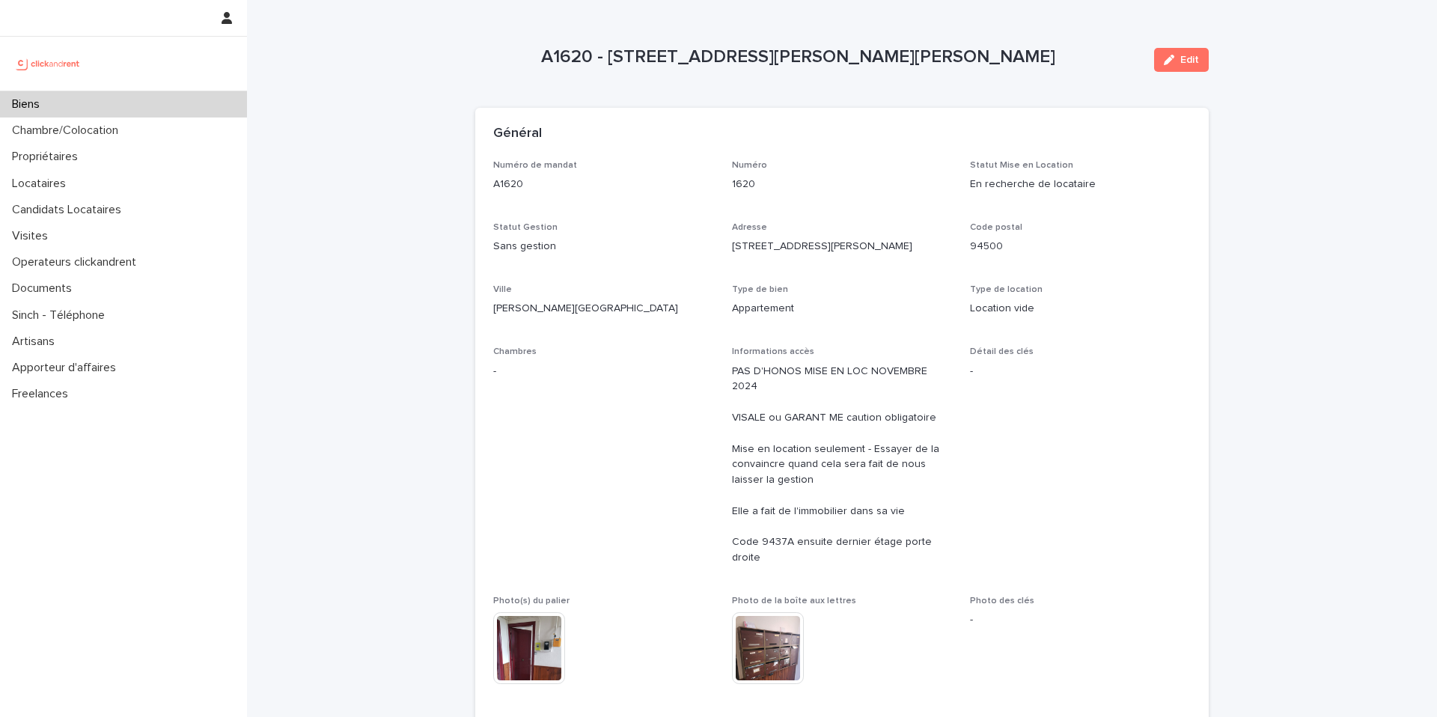
scroll to position [1046, 0]
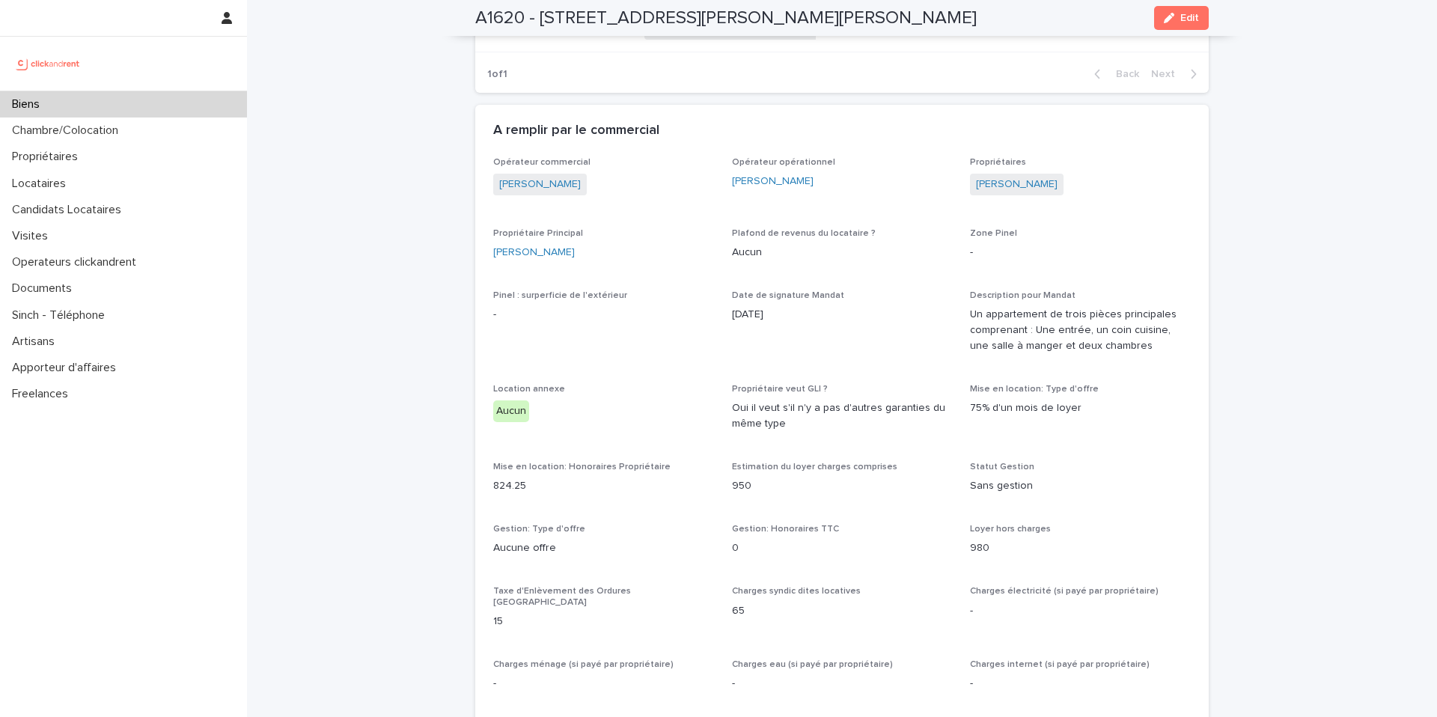
click at [1009, 19] on div "A1620 - 37 rue Alexandre Fourny, Champigny-sur-Marne 94500 Edit" at bounding box center [841, 18] width 733 height 36
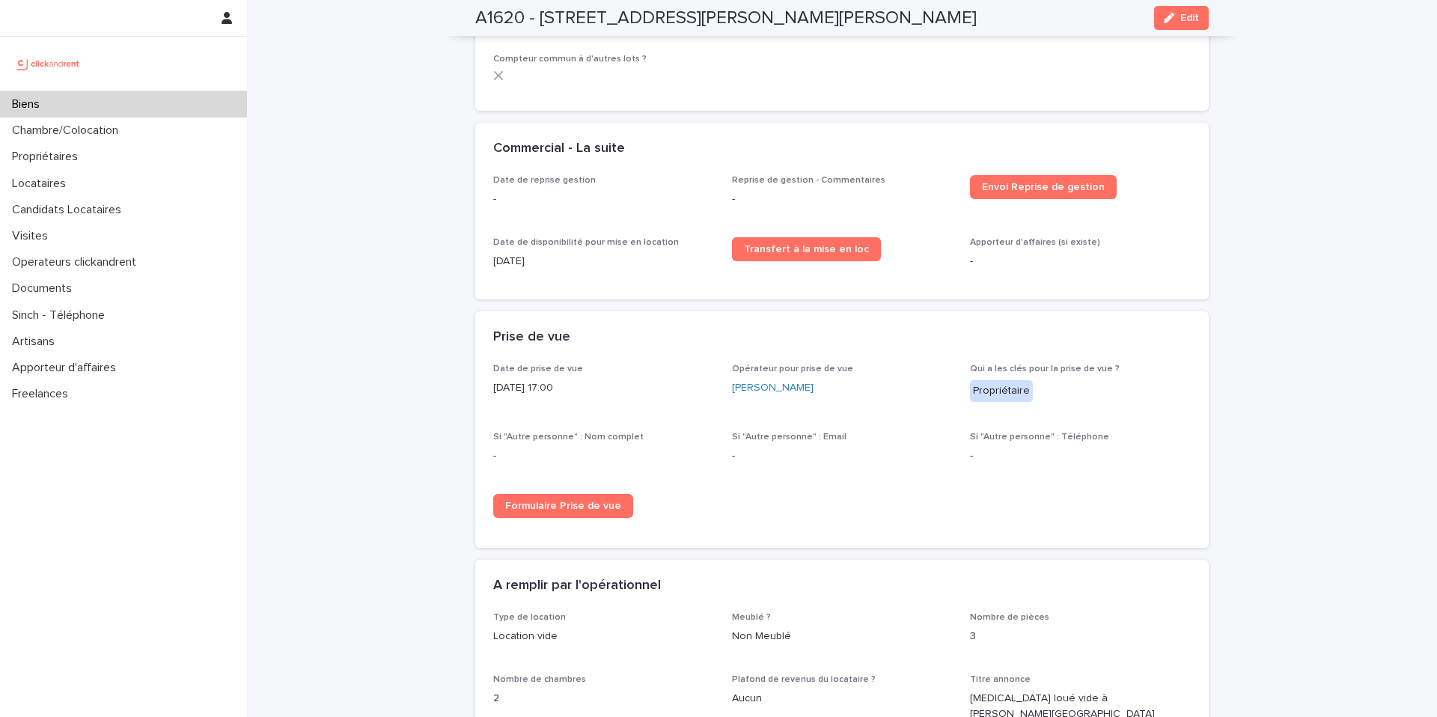
scroll to position [1512, 0]
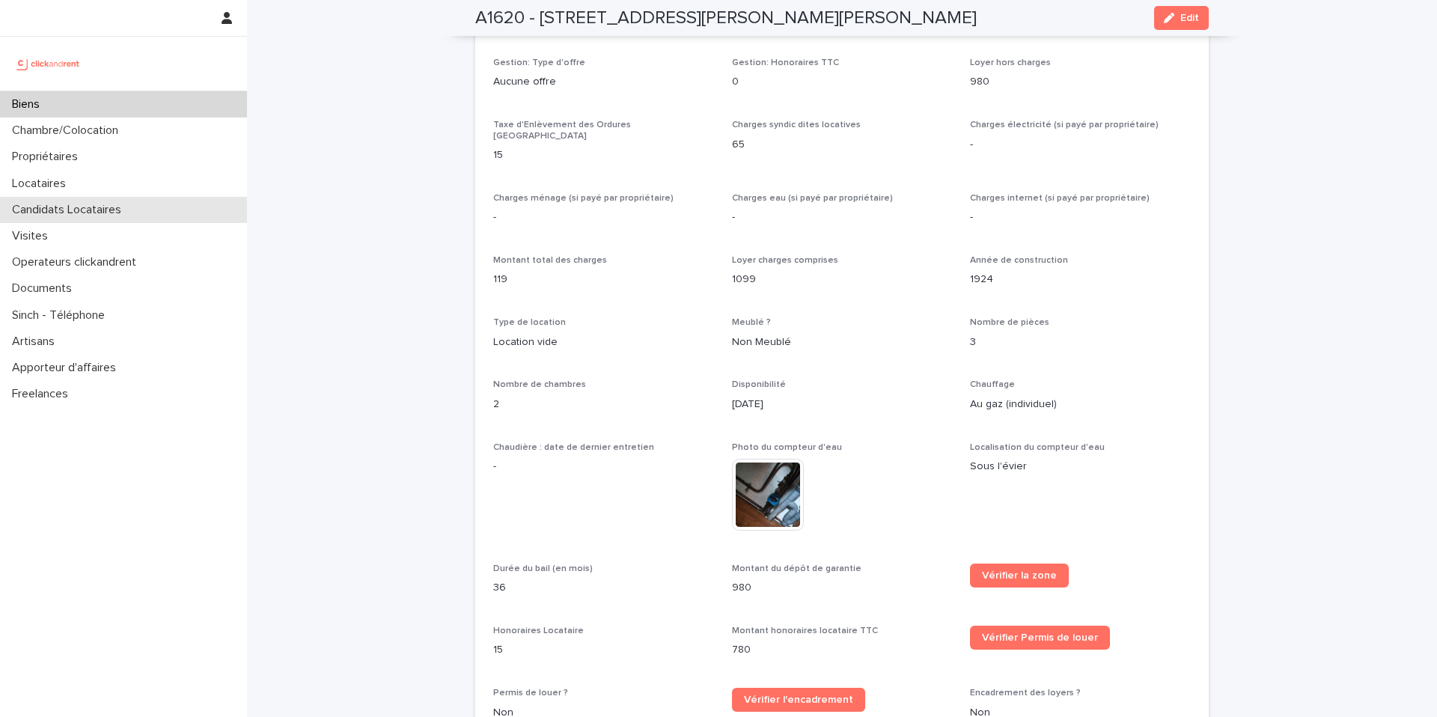
click at [104, 213] on p "Candidats Locataires" at bounding box center [69, 210] width 127 height 14
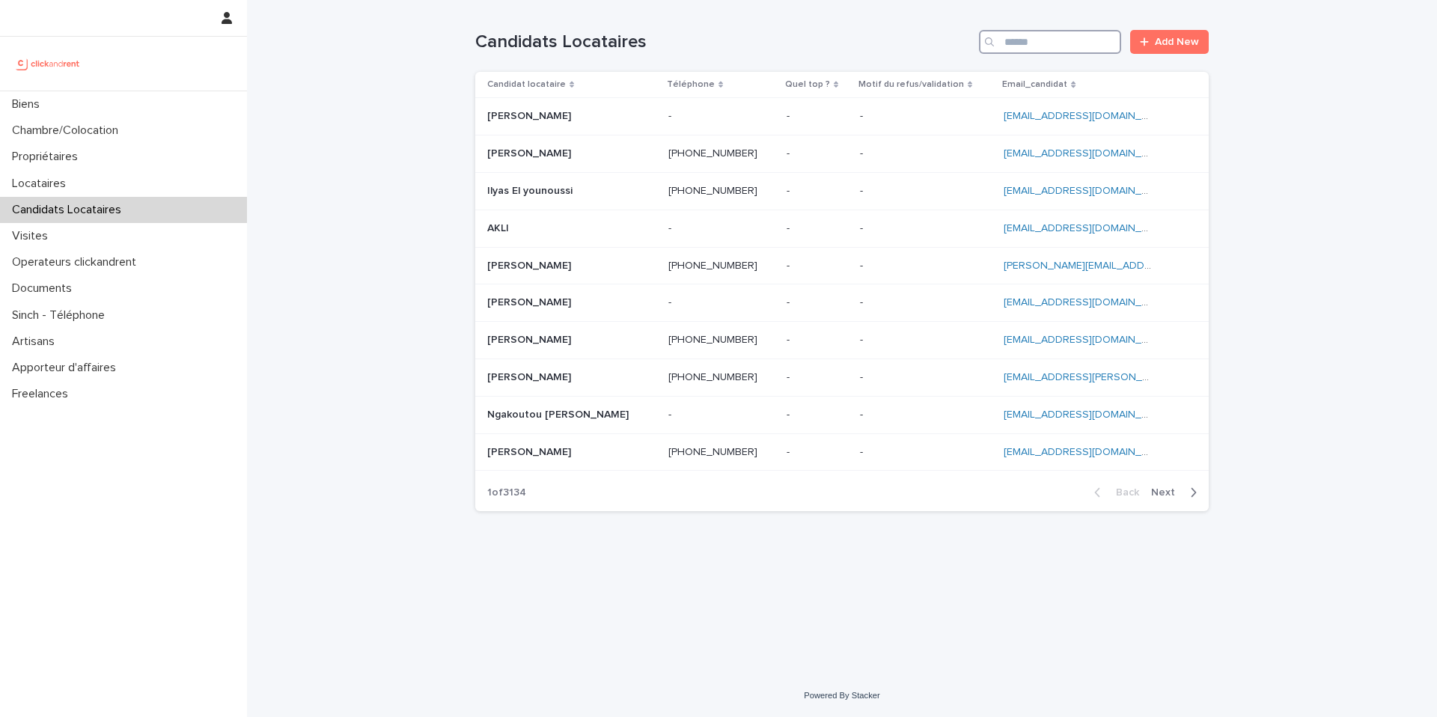
click at [1053, 43] on input "Search" at bounding box center [1050, 42] width 142 height 24
click at [1078, 42] on input "Search" at bounding box center [1050, 42] width 142 height 24
paste input "**********"
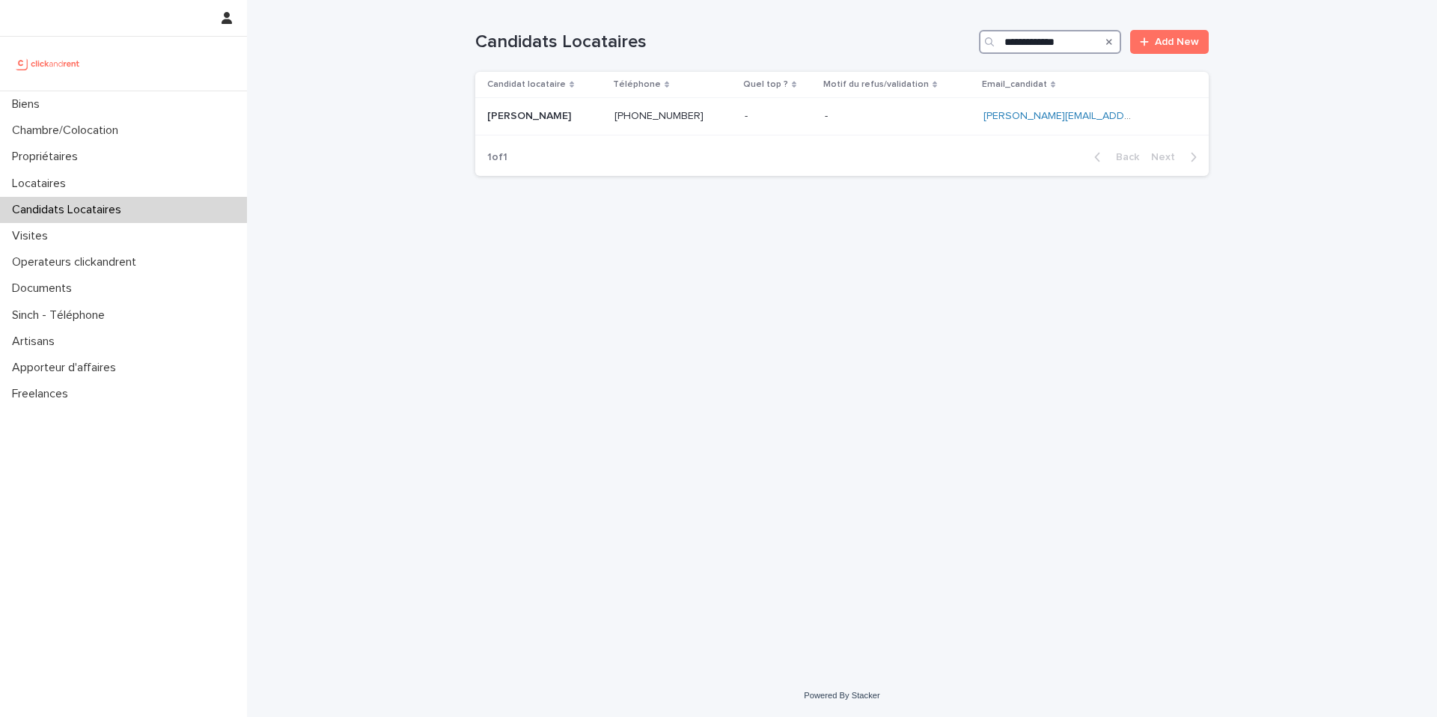
type input "**********"
click at [580, 114] on p at bounding box center [544, 116] width 115 height 13
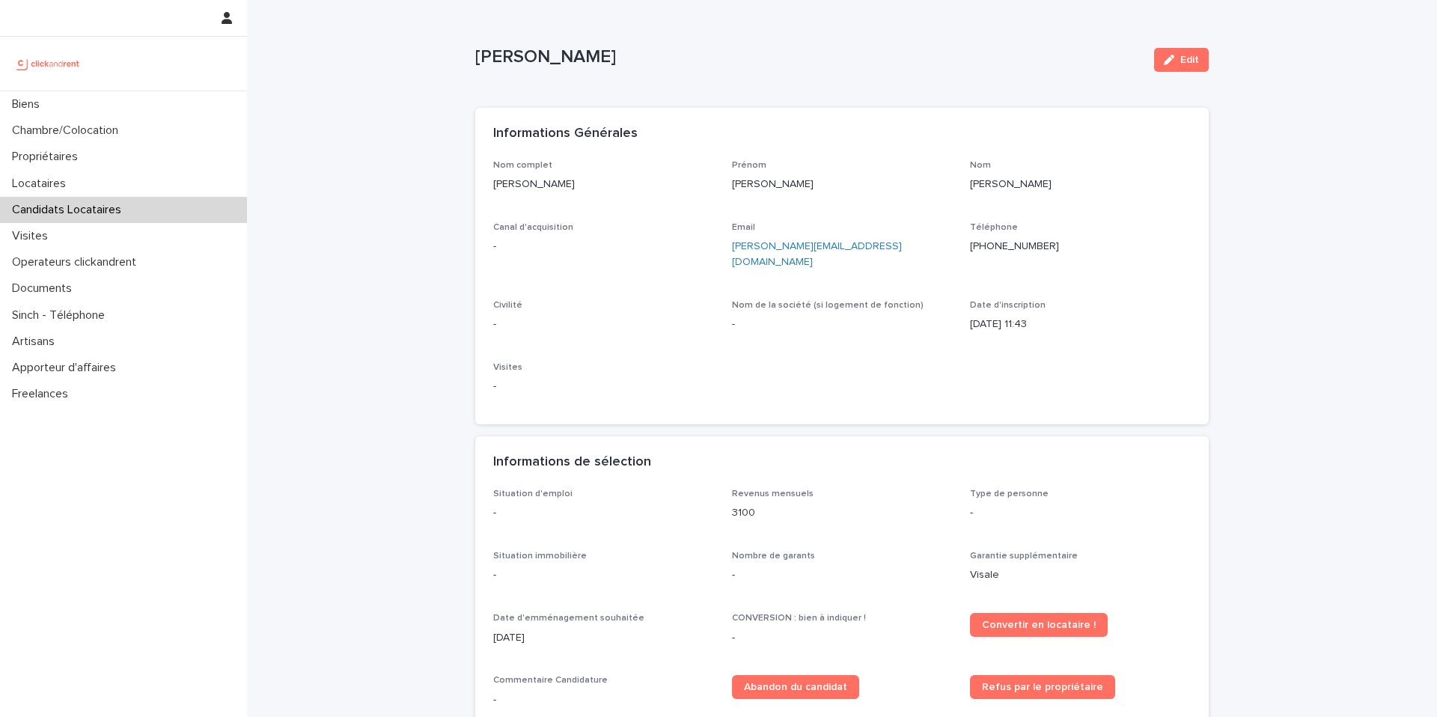
drag, startPoint x: 1186, startPoint y: 57, endPoint x: 826, endPoint y: 383, distance: 485.9
click at [1185, 57] on span "Edit" at bounding box center [1189, 60] width 19 height 10
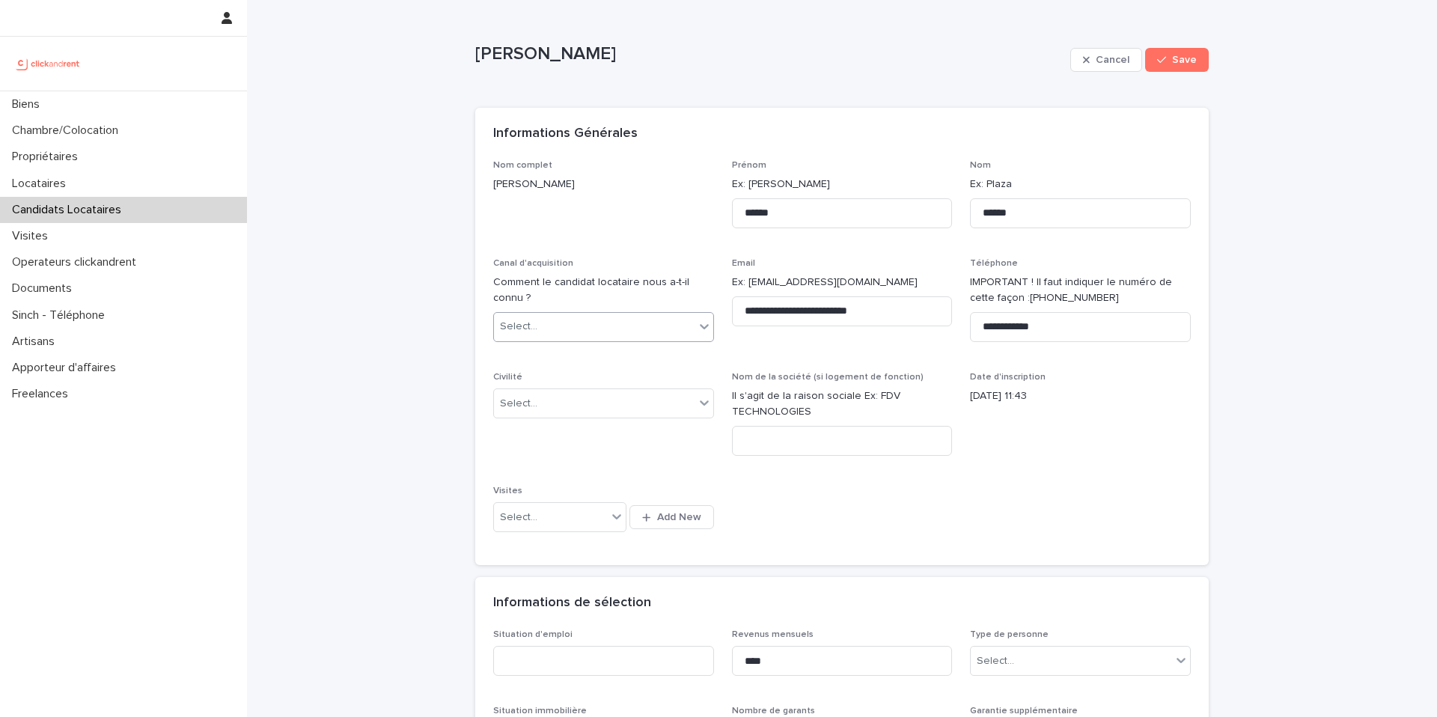
click at [545, 339] on div "Select..." at bounding box center [603, 327] width 221 height 30
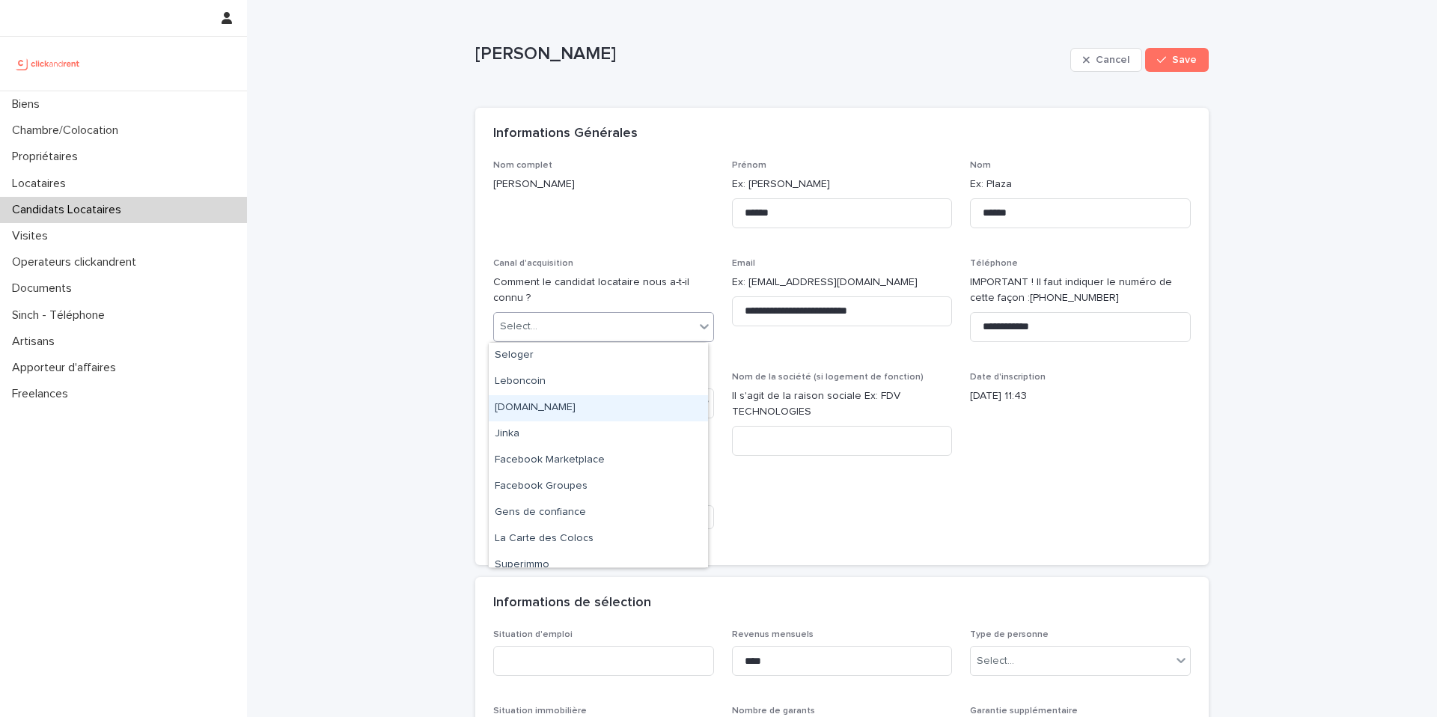
click at [544, 406] on div "[DOMAIN_NAME]" at bounding box center [598, 408] width 219 height 26
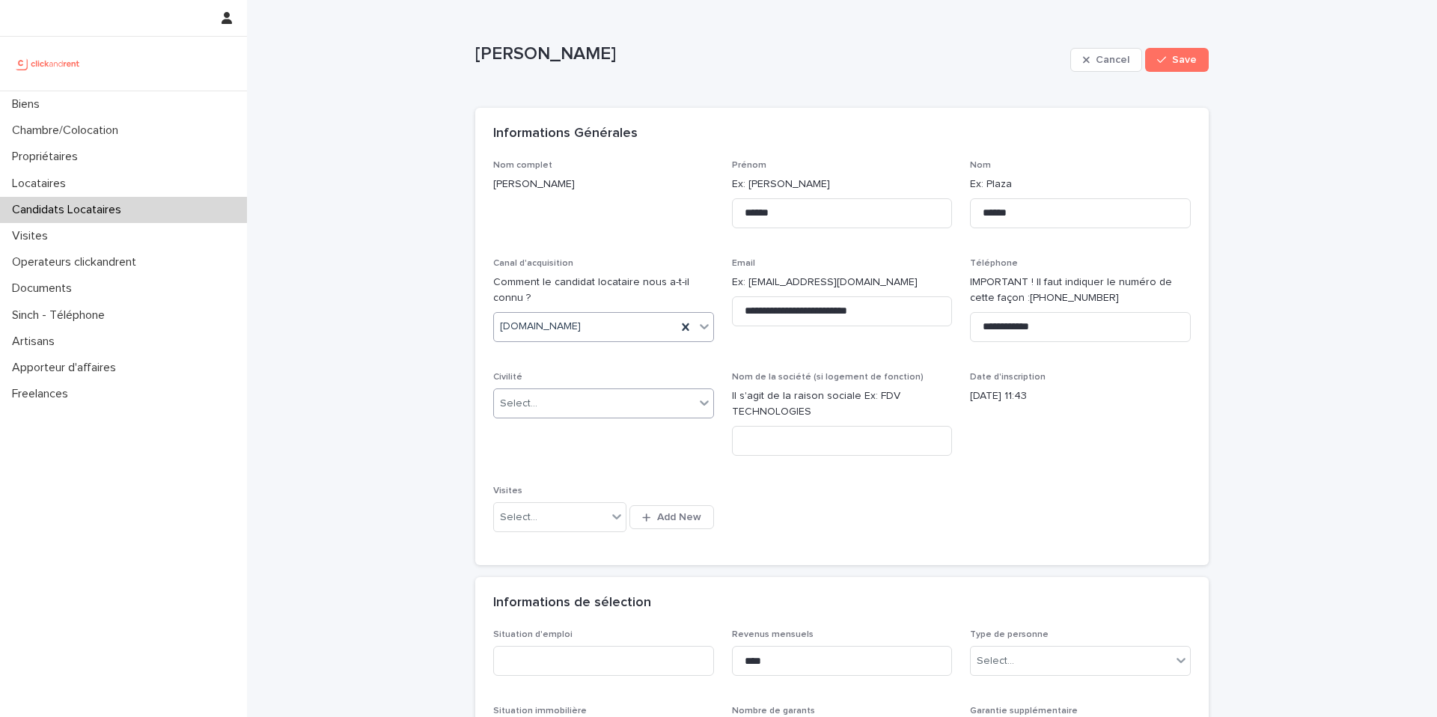
click at [552, 414] on div "Select..." at bounding box center [594, 403] width 201 height 25
click at [532, 462] on div "Monsieur" at bounding box center [598, 458] width 219 height 26
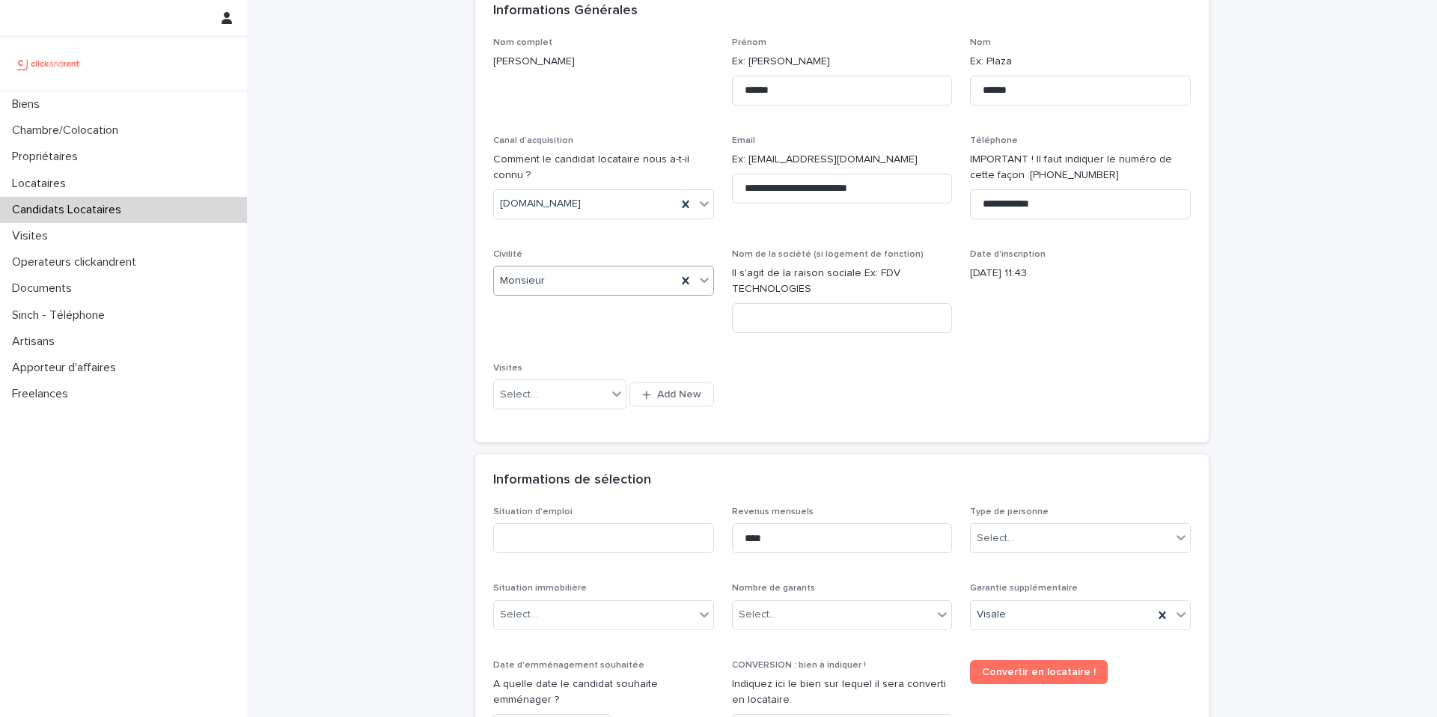
scroll to position [301, 0]
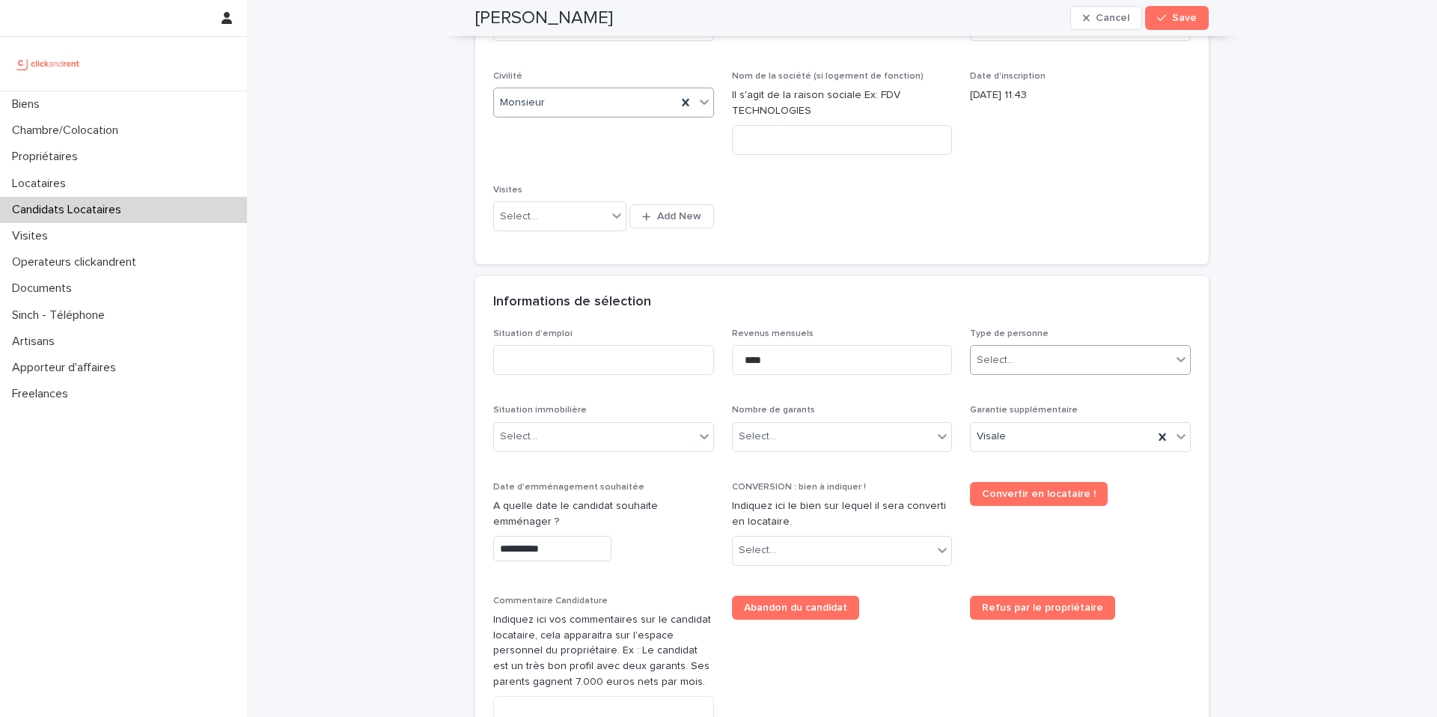
click at [972, 373] on div "Select..." at bounding box center [1080, 360] width 221 height 30
click at [989, 385] on div "Particulier" at bounding box center [1074, 389] width 219 height 26
drag, startPoint x: 808, startPoint y: 340, endPoint x: 762, endPoint y: 352, distance: 47.4
click at [762, 352] on div "Revenus mensuels ****" at bounding box center [842, 358] width 221 height 58
drag, startPoint x: 762, startPoint y: 352, endPoint x: 777, endPoint y: 357, distance: 15.6
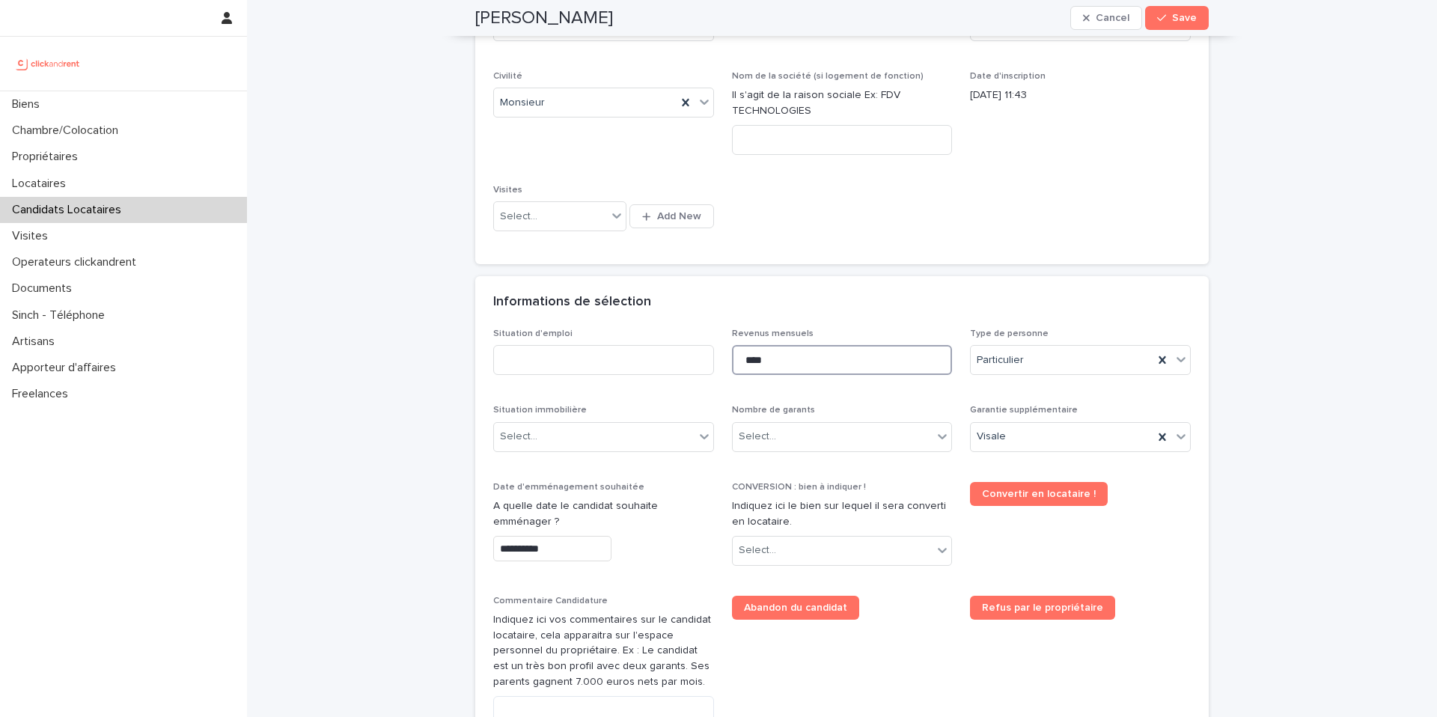
click at [763, 352] on input "****" at bounding box center [842, 360] width 221 height 30
drag, startPoint x: 776, startPoint y: 357, endPoint x: 745, endPoint y: 357, distance: 31.4
click at [745, 357] on input "****" at bounding box center [842, 360] width 221 height 30
type input "****"
click at [616, 354] on input at bounding box center [603, 360] width 221 height 30
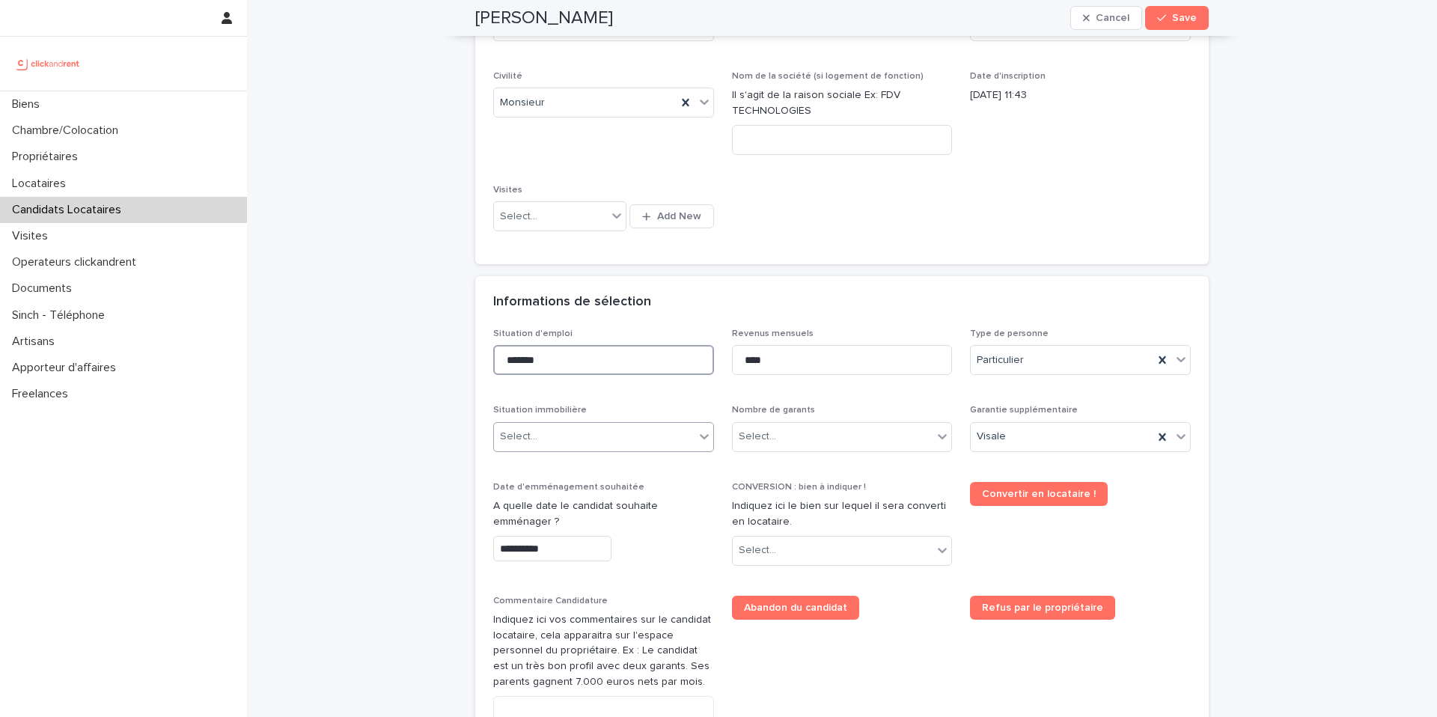
type input "*******"
click at [602, 442] on div "Select..." at bounding box center [594, 436] width 201 height 25
drag, startPoint x: 541, startPoint y: 496, endPoint x: 427, endPoint y: 52, distance: 458.3
click at [540, 495] on div "Locataire" at bounding box center [598, 492] width 219 height 26
click at [799, 447] on div "Select..." at bounding box center [833, 436] width 201 height 25
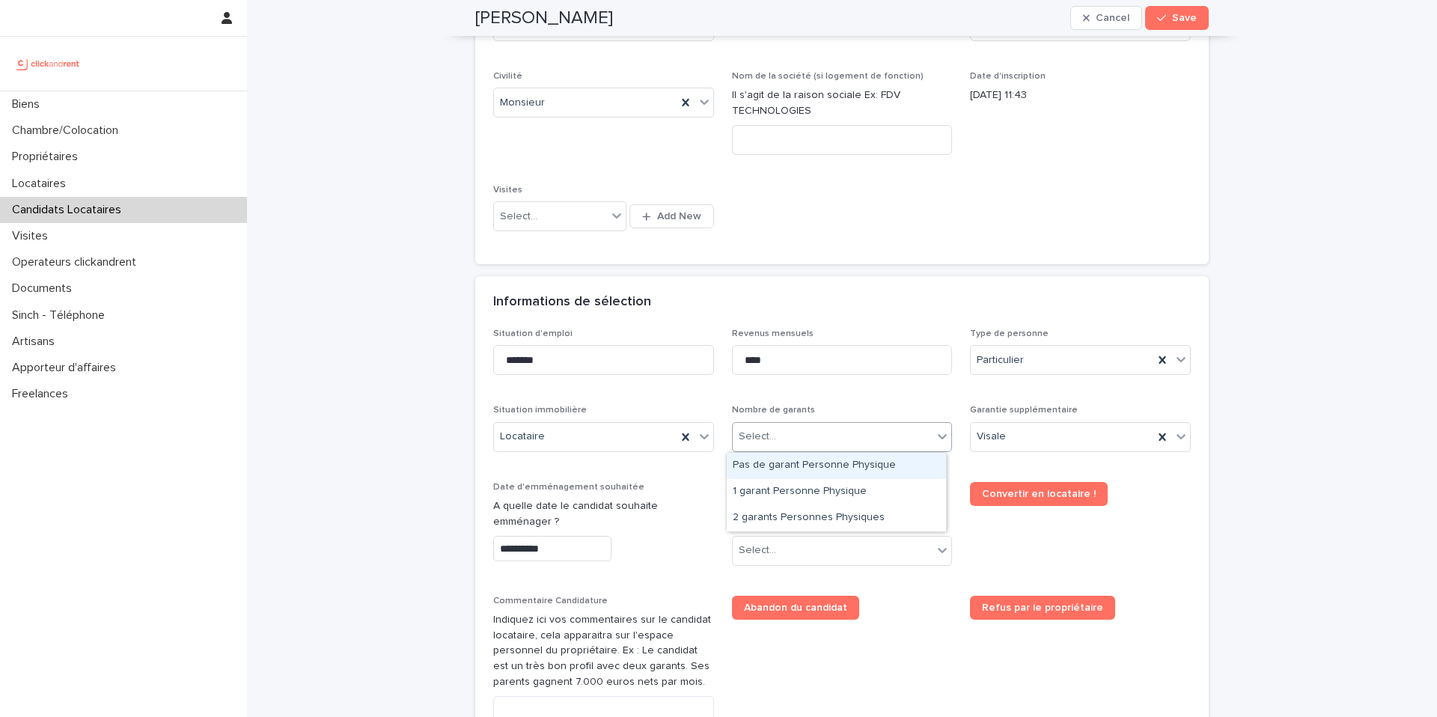
click at [792, 468] on div "Pas de garant Personne Physique" at bounding box center [836, 466] width 219 height 26
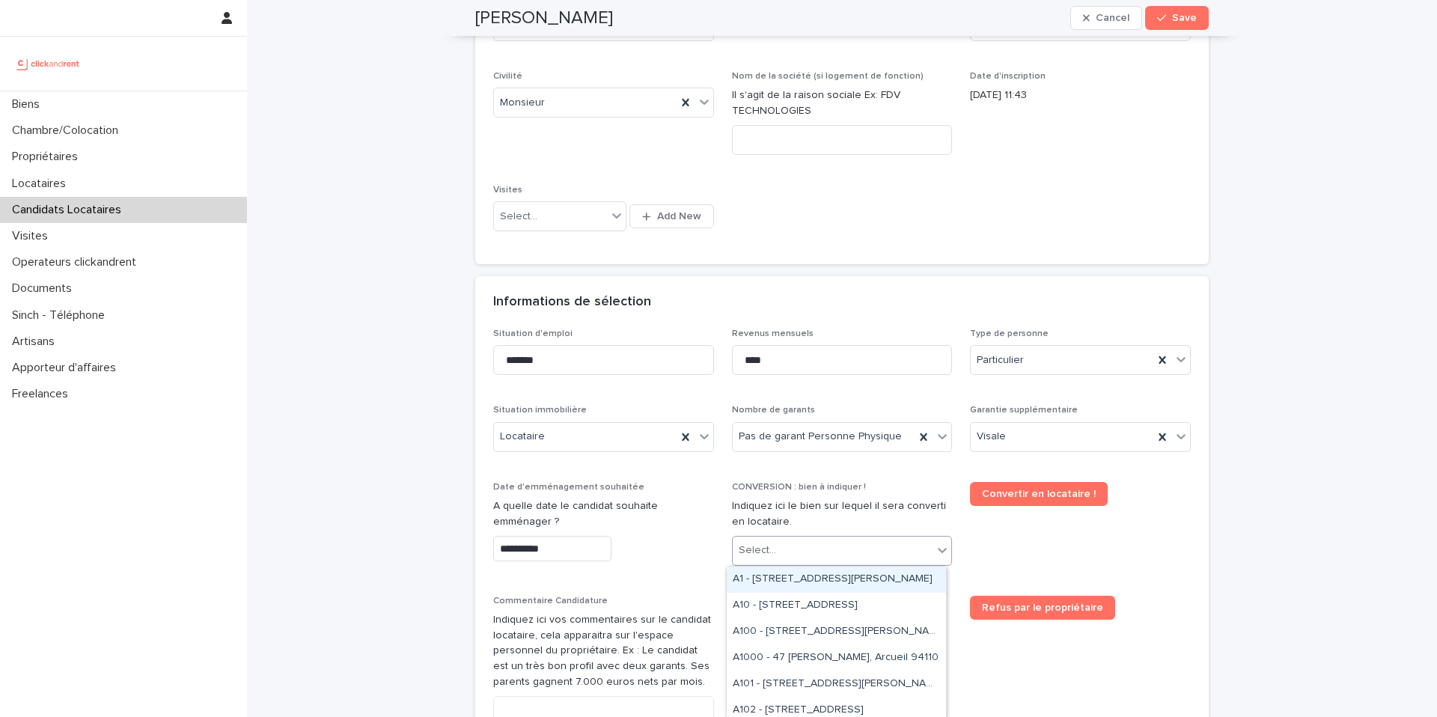
click at [796, 538] on div "Select..." at bounding box center [833, 550] width 201 height 25
click at [808, 556] on div "Select..." at bounding box center [833, 550] width 201 height 25
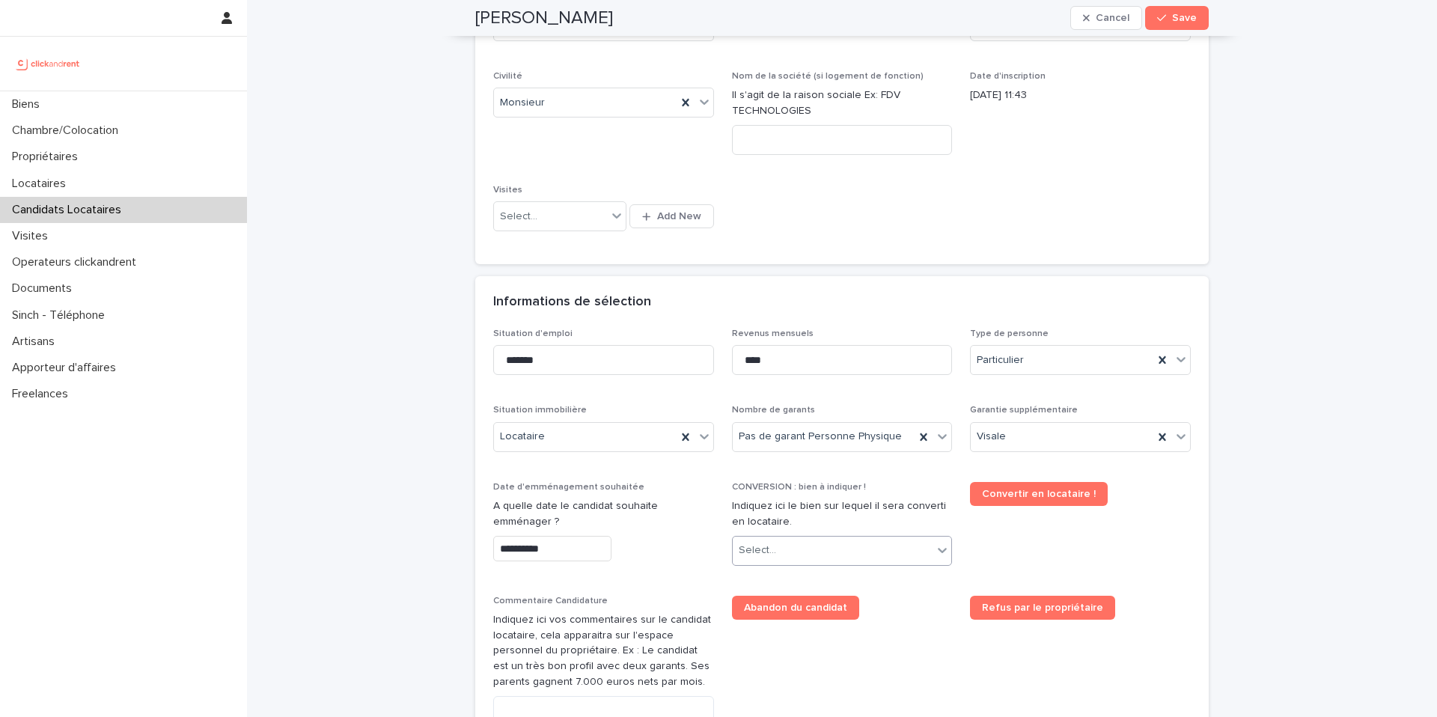
click at [557, 536] on input "**********" at bounding box center [552, 549] width 118 height 26
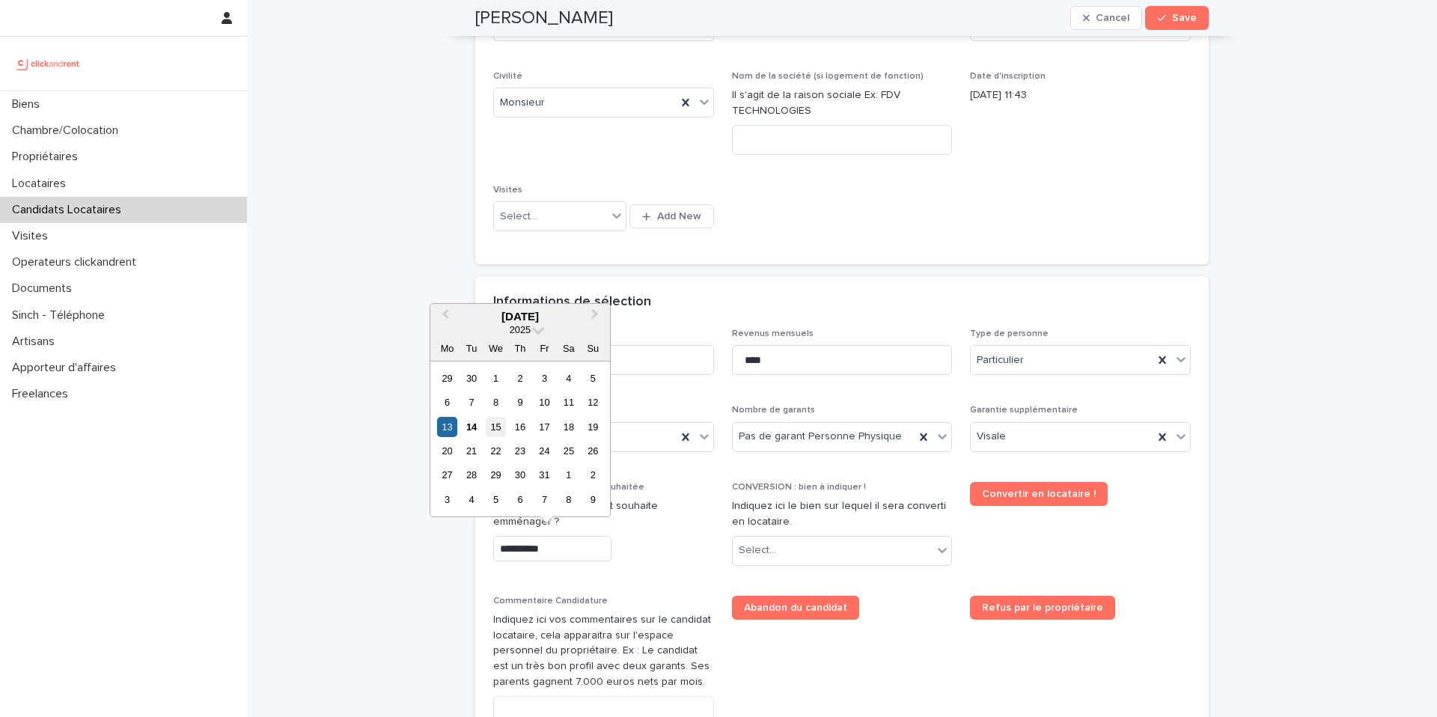
click at [491, 429] on div "15" at bounding box center [496, 427] width 20 height 20
type input "**********"
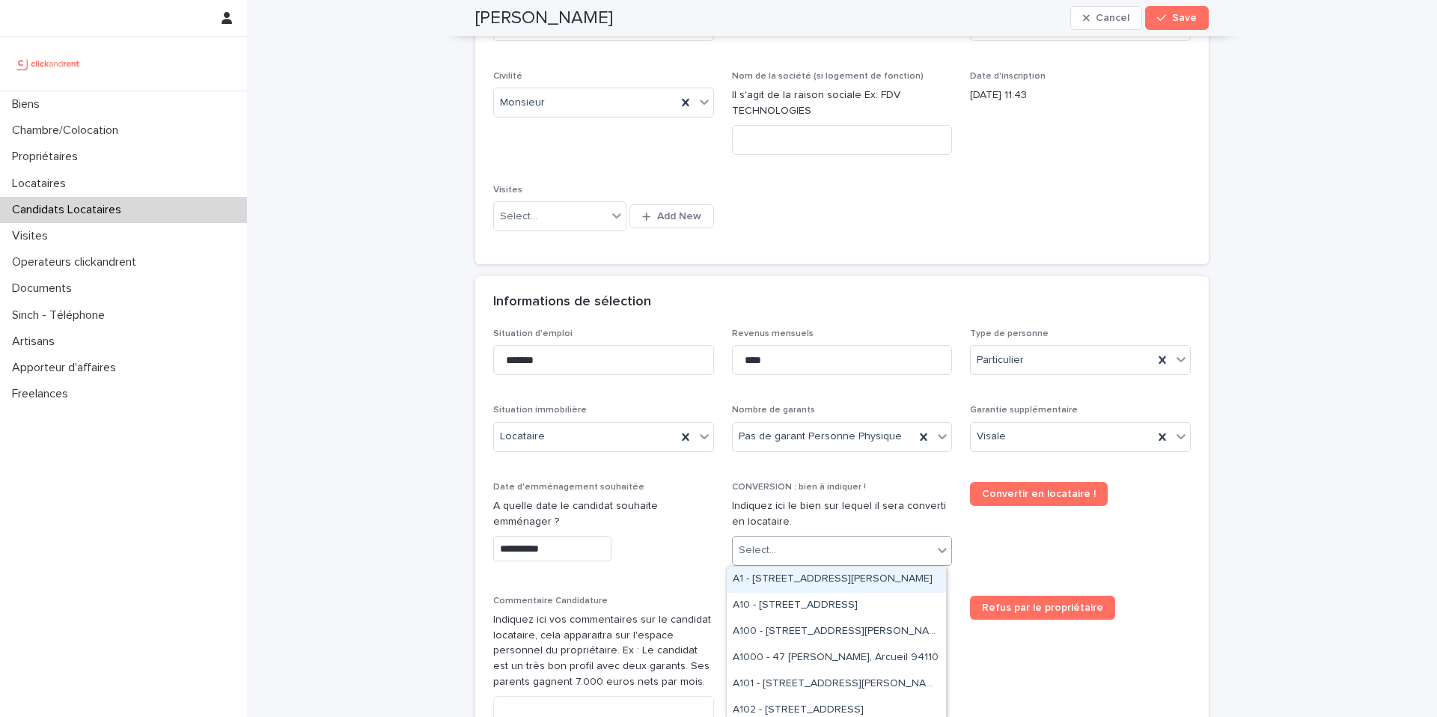
click at [816, 550] on div "Select..." at bounding box center [833, 550] width 201 height 25
type input "****"
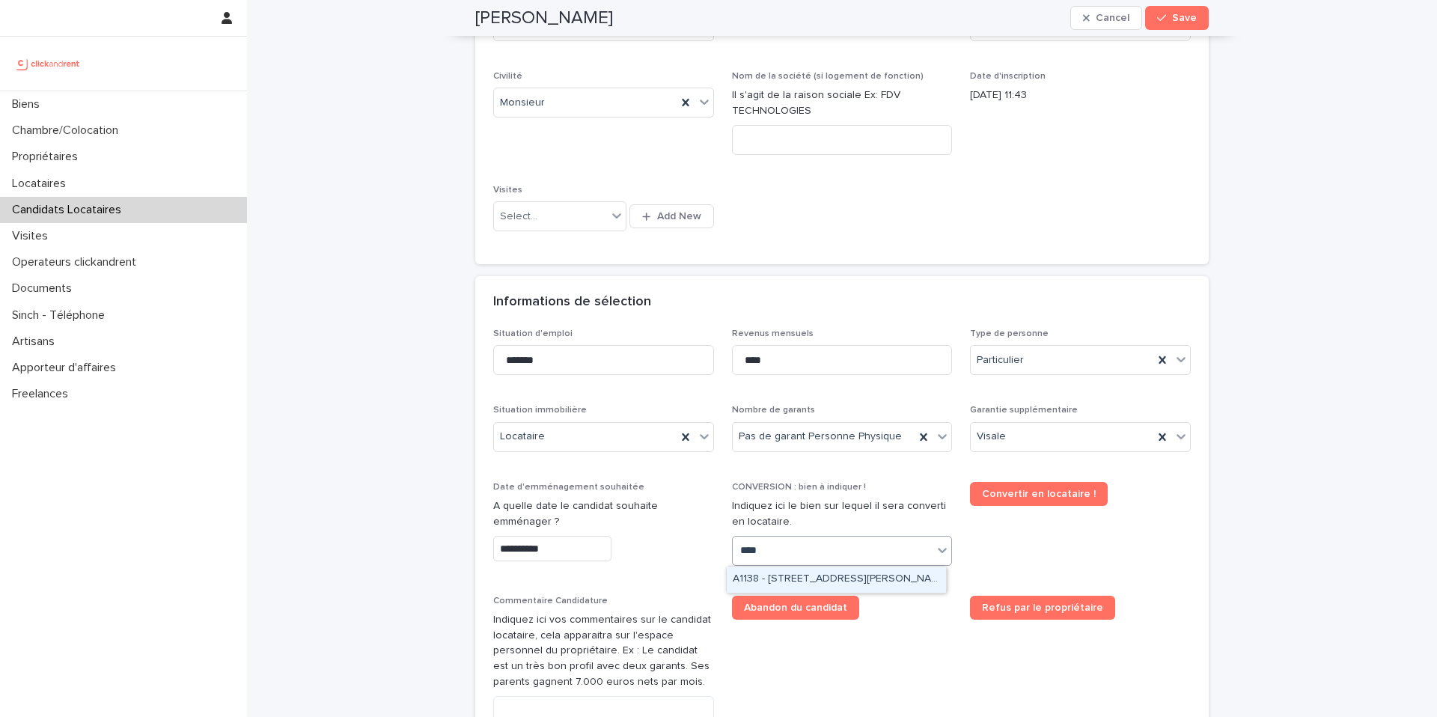
click at [822, 580] on div "A1138 - 15 Rue André Salel, Fontenay-aux-Roses 92260" at bounding box center [836, 580] width 219 height 26
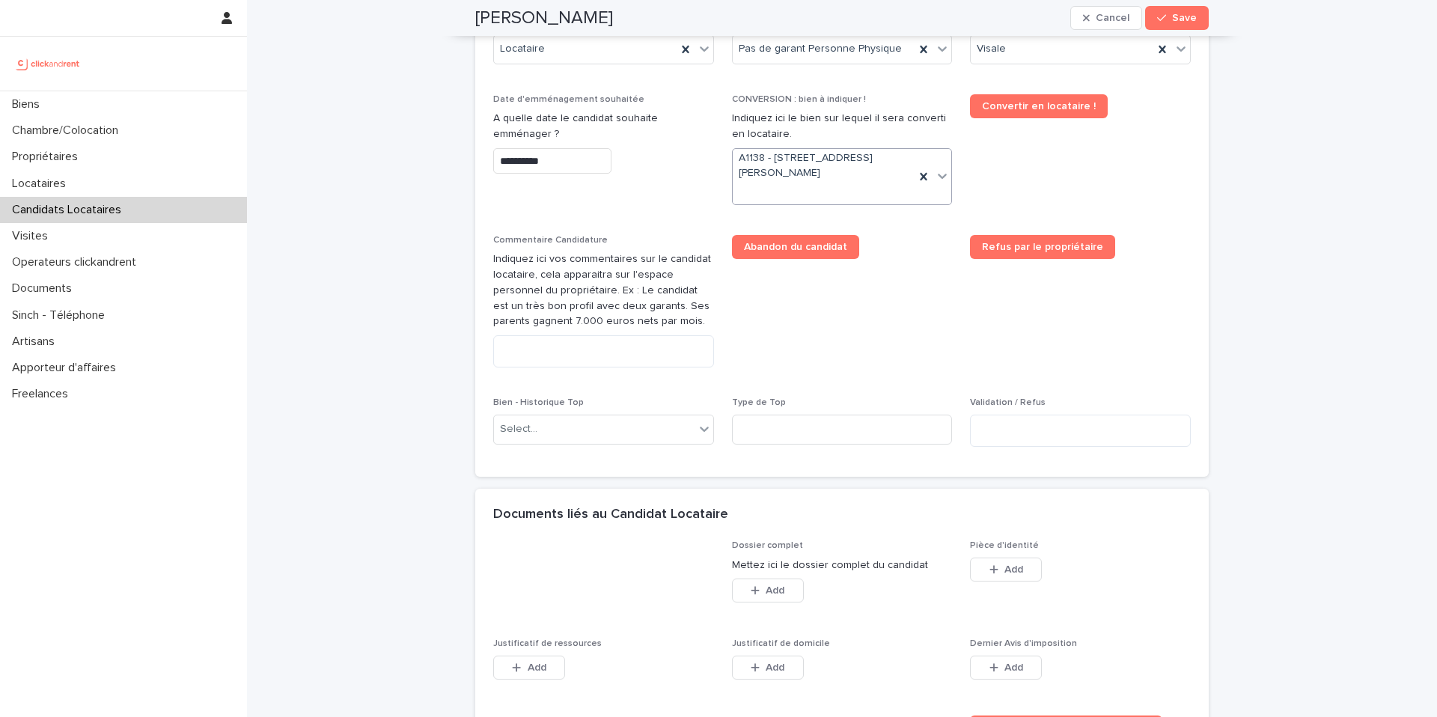
scroll to position [924, 0]
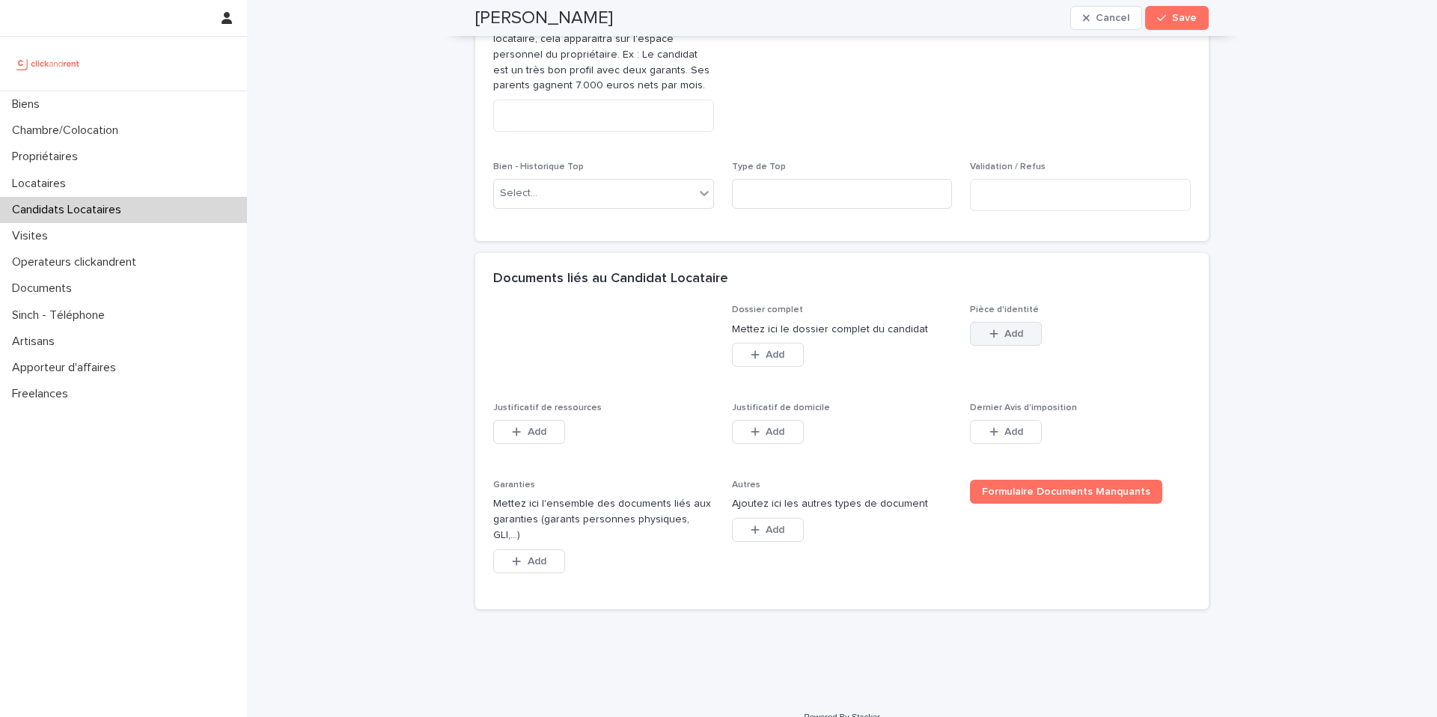
drag, startPoint x: 995, startPoint y: 335, endPoint x: 989, endPoint y: 341, distance: 8.0
click at [995, 335] on div "button" at bounding box center [996, 334] width 15 height 10
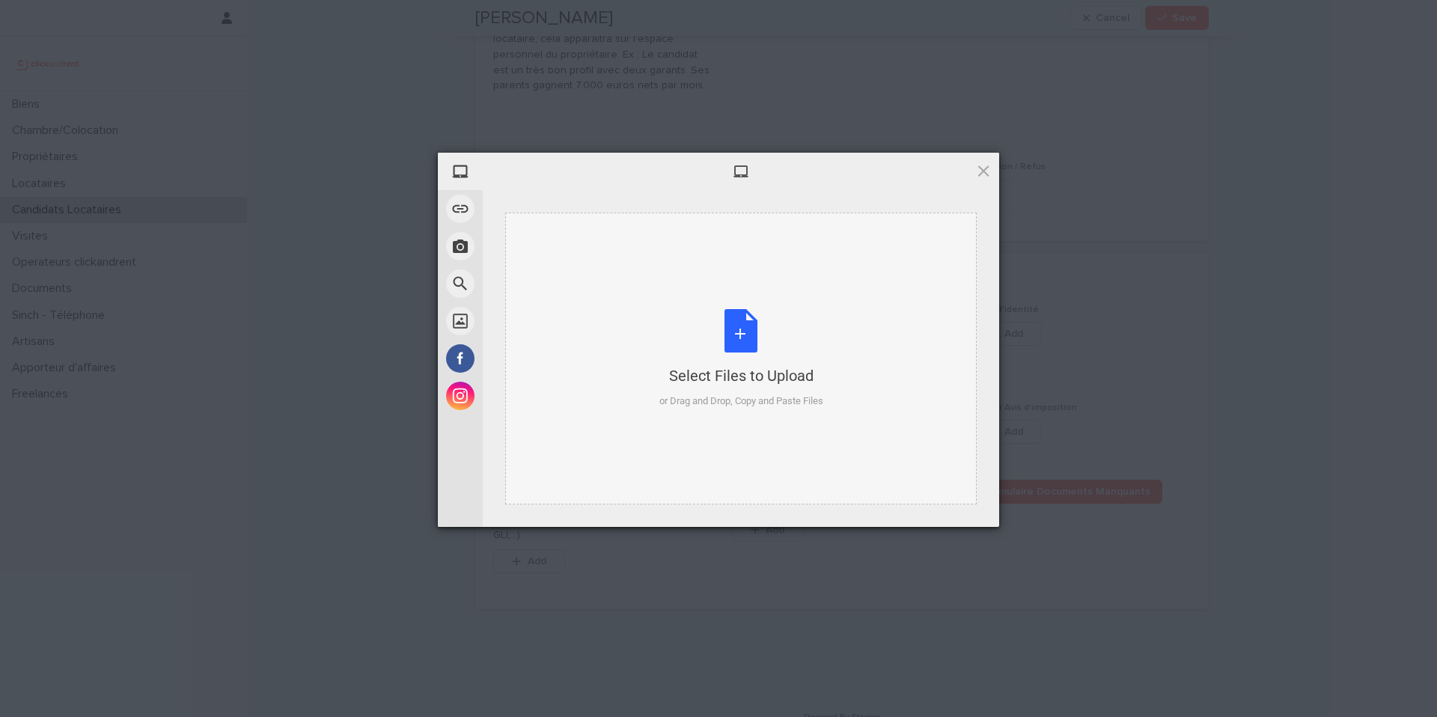
click at [694, 400] on div "or Drag and Drop, Copy and Paste Files" at bounding box center [741, 401] width 164 height 15
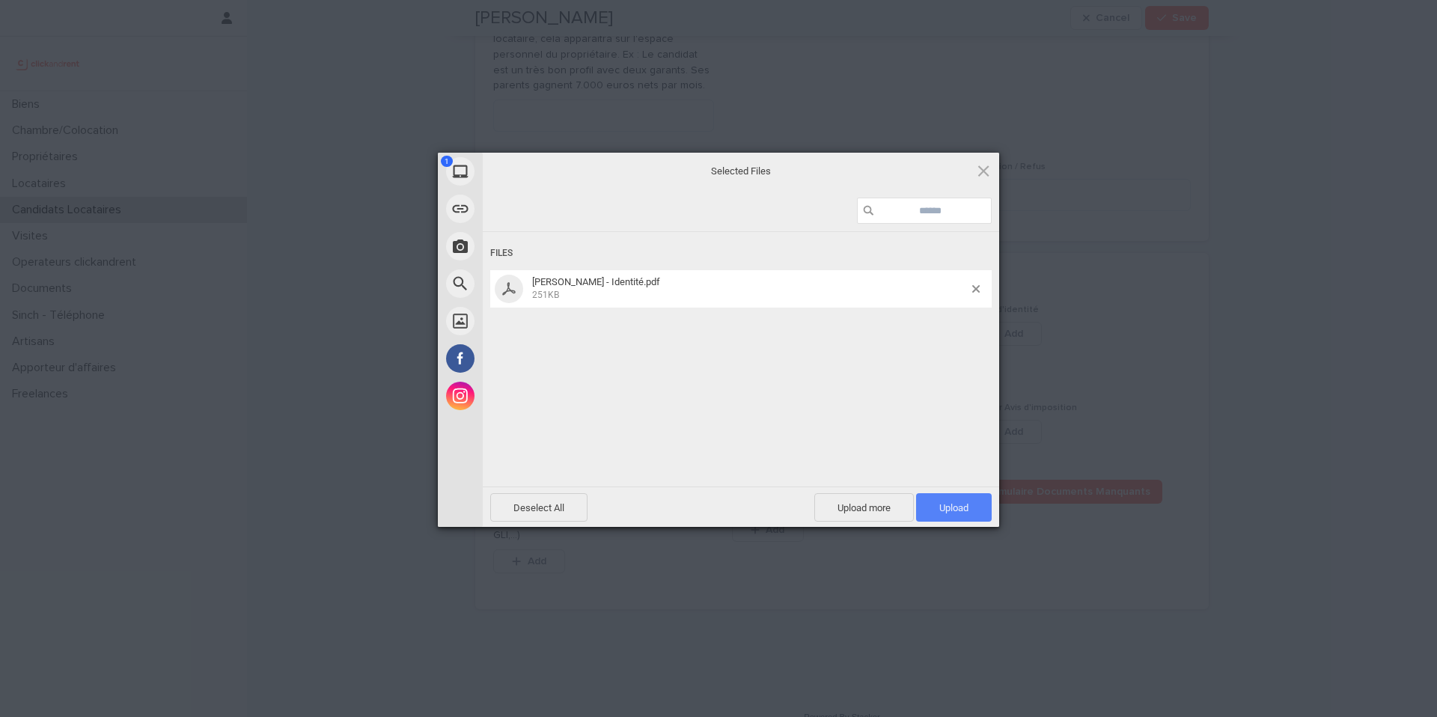
click at [955, 504] on span "Upload 1" at bounding box center [953, 507] width 29 height 11
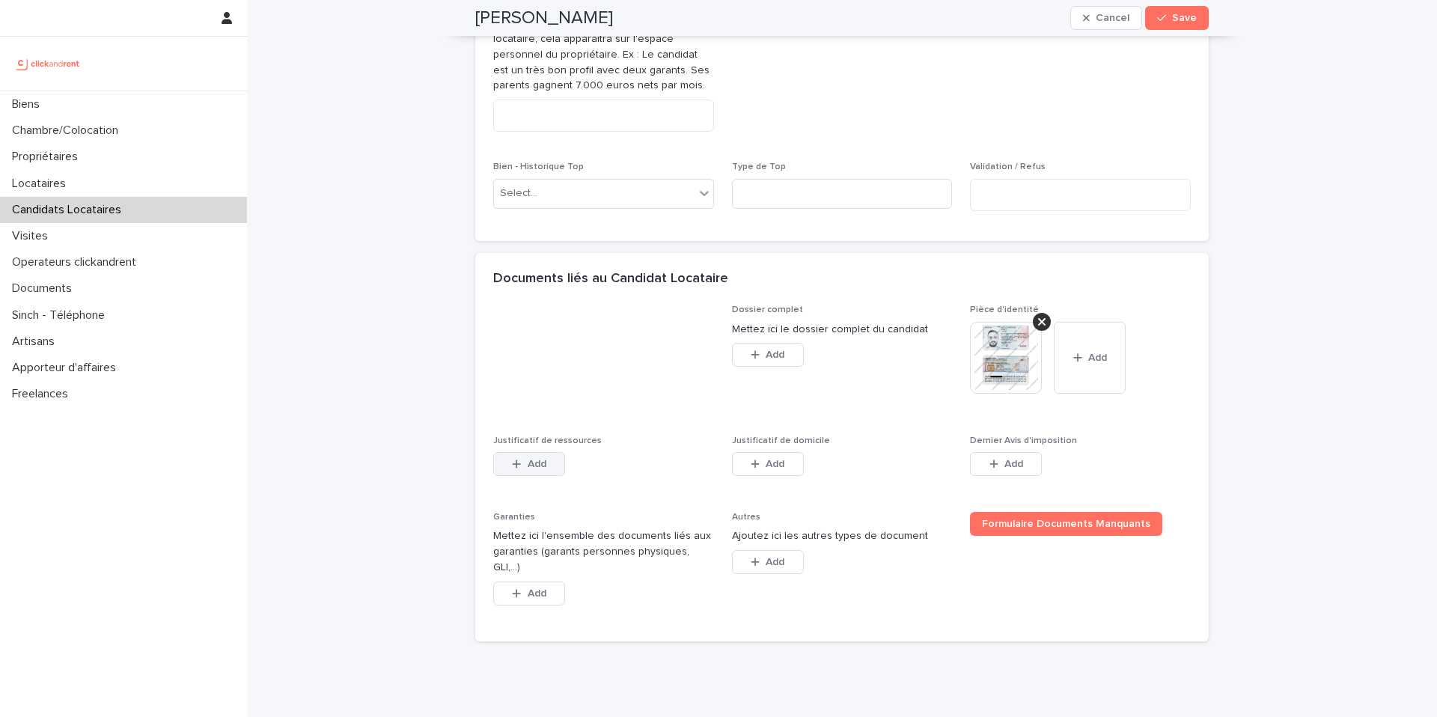
click at [532, 469] on button "Add" at bounding box center [529, 464] width 72 height 24
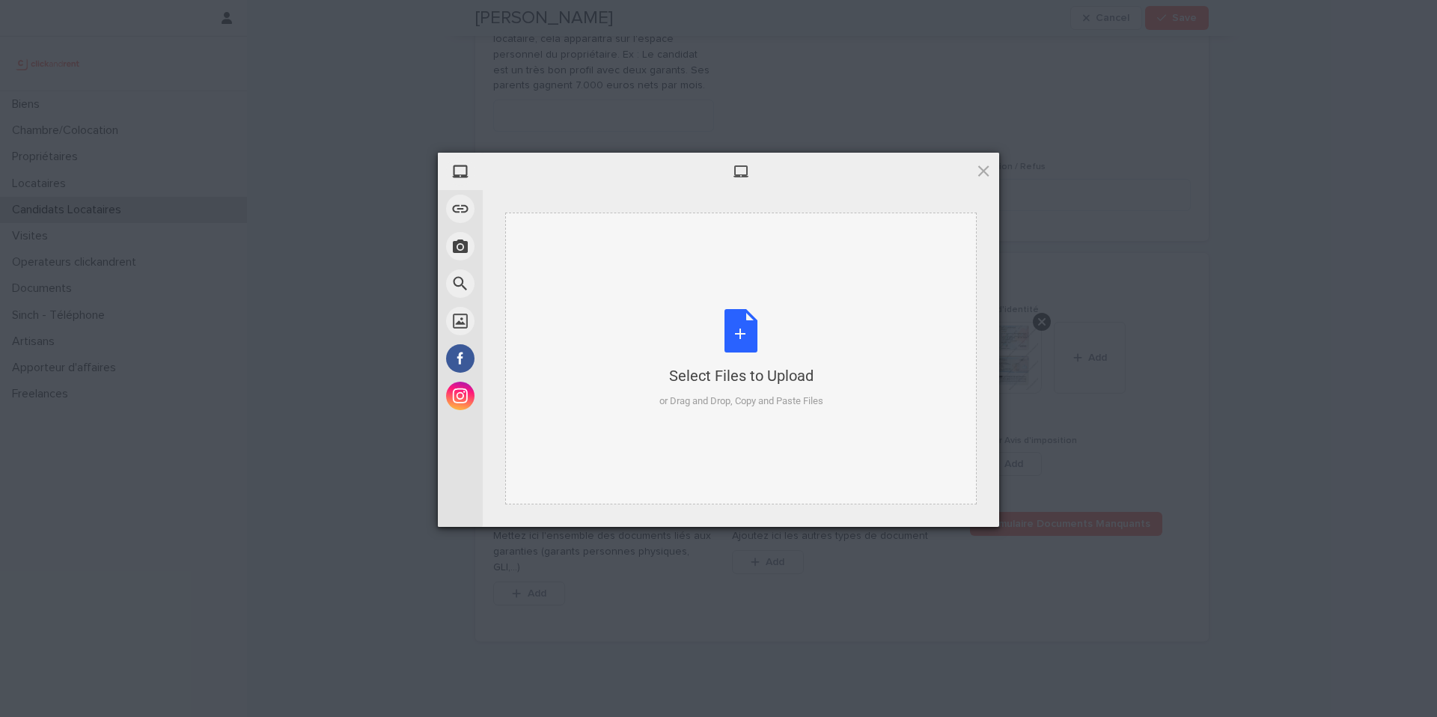
click at [749, 366] on div "Select Files to Upload" at bounding box center [741, 375] width 164 height 21
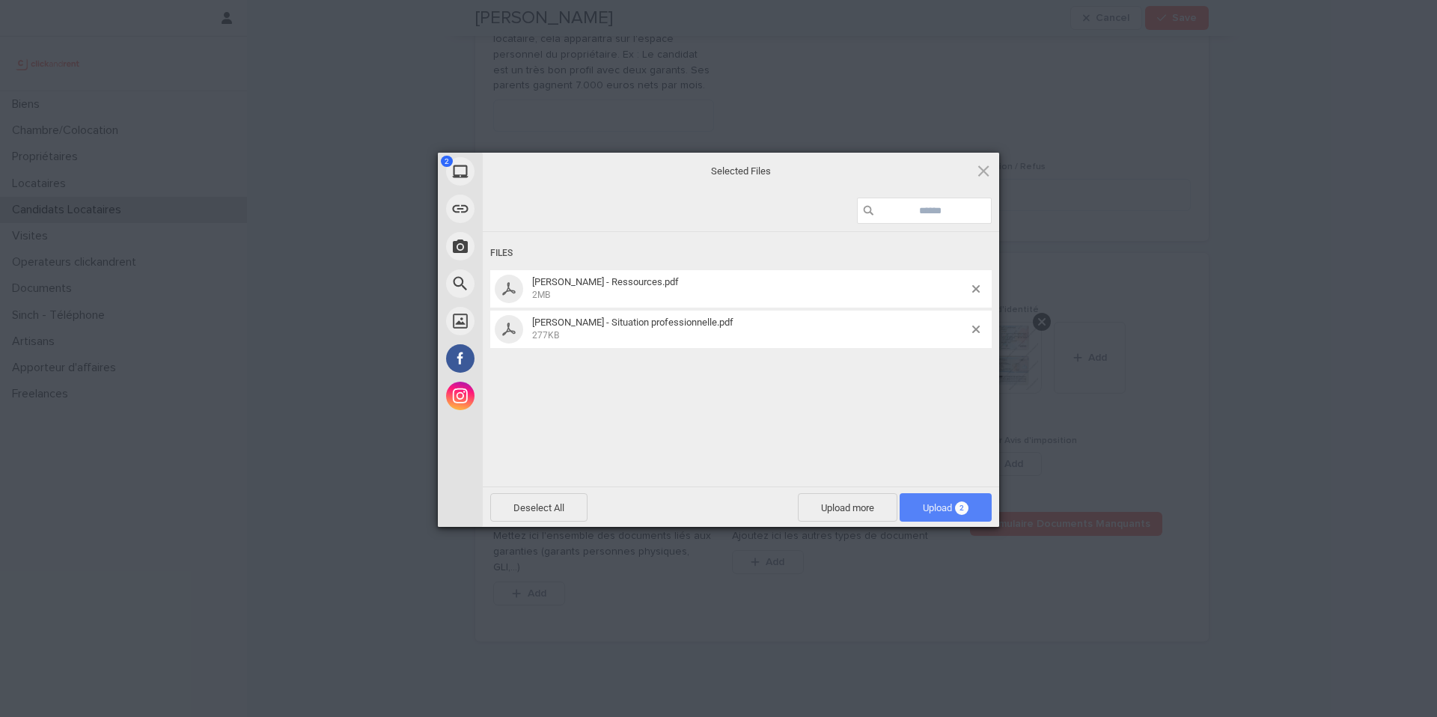
click at [928, 506] on span "Upload 2" at bounding box center [946, 507] width 46 height 11
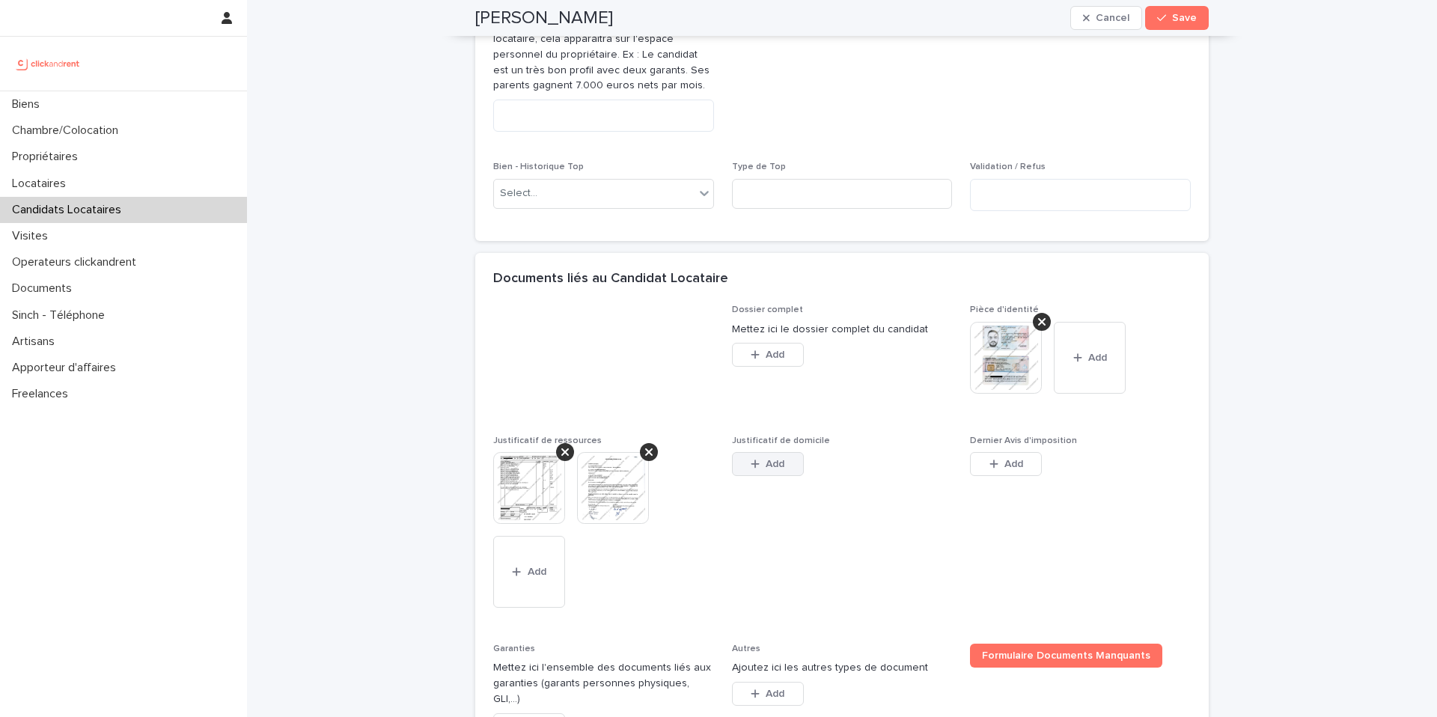
click at [766, 471] on button "Add" at bounding box center [768, 464] width 72 height 24
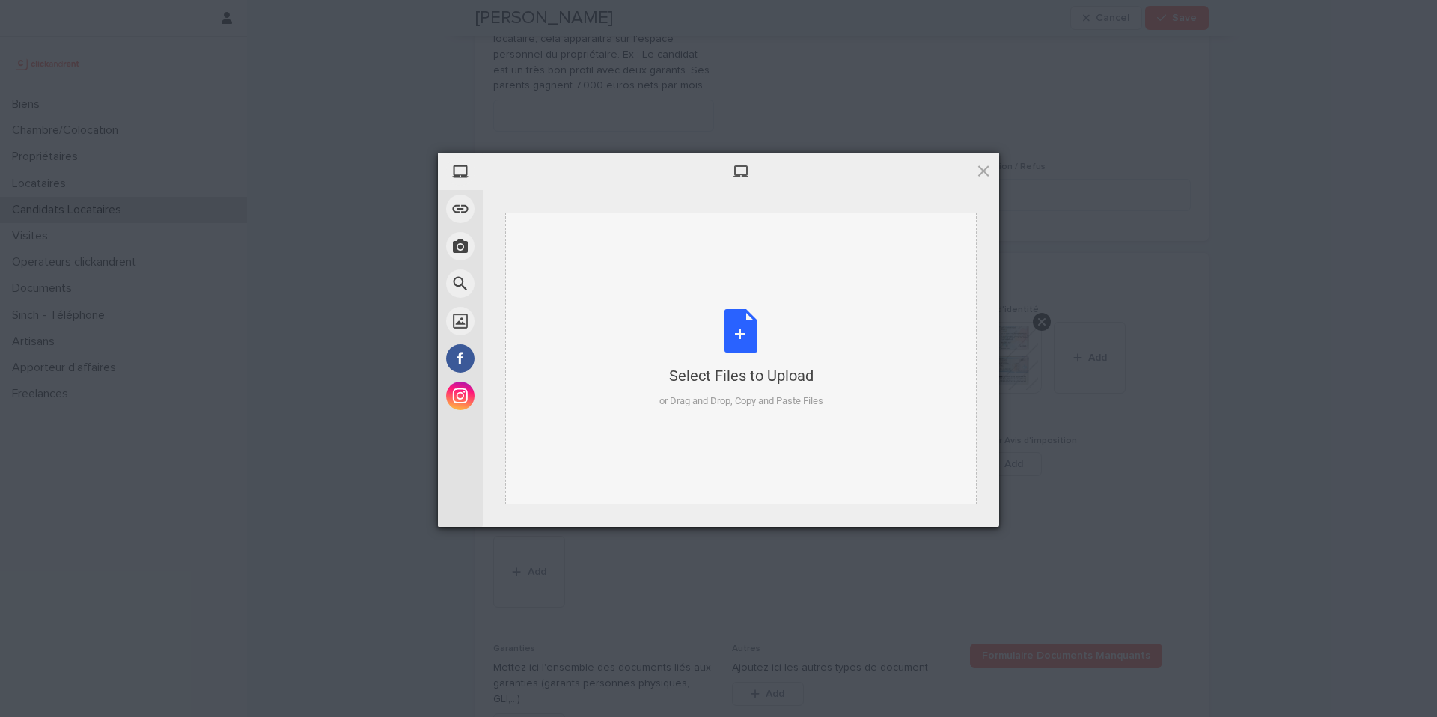
click at [709, 418] on div "Select Files to Upload or Drag and Drop, Copy and Paste Files" at bounding box center [740, 359] width 471 height 292
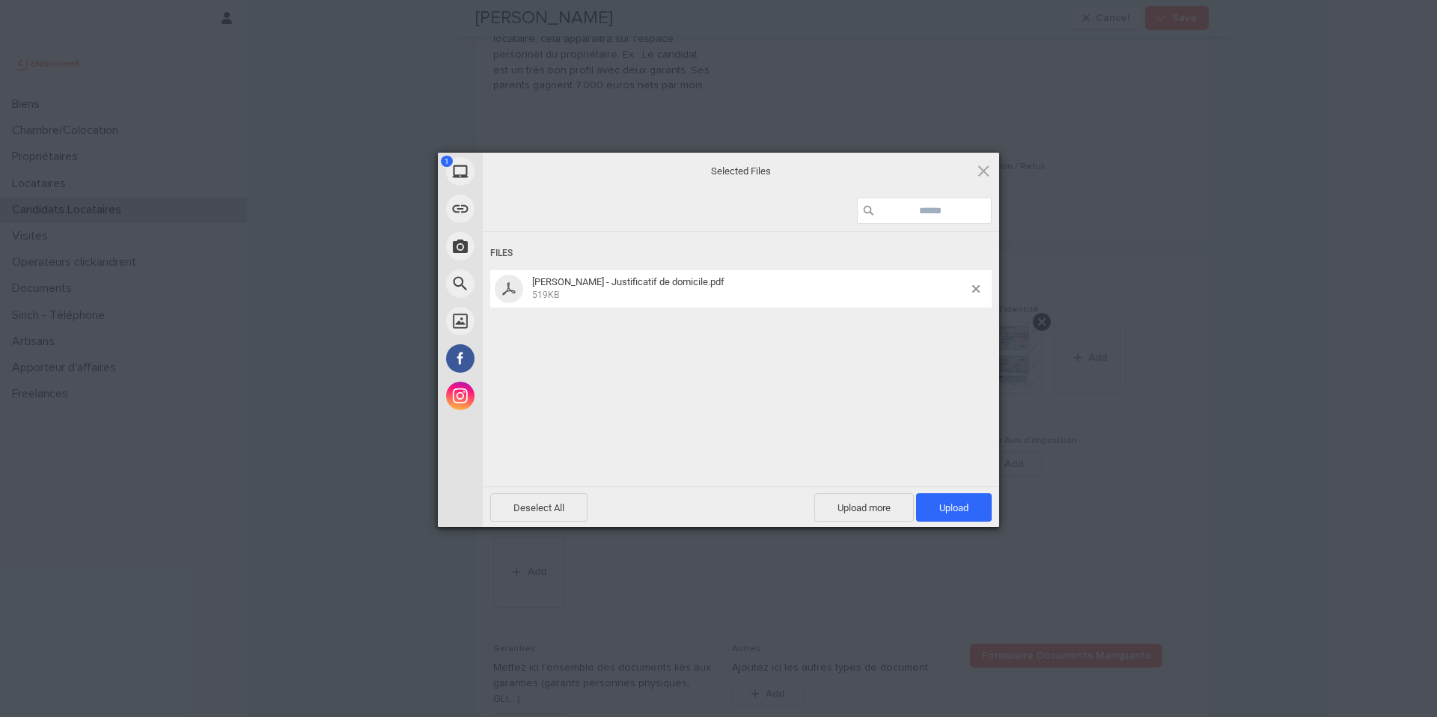
click at [962, 503] on span "Upload 1" at bounding box center [953, 507] width 29 height 11
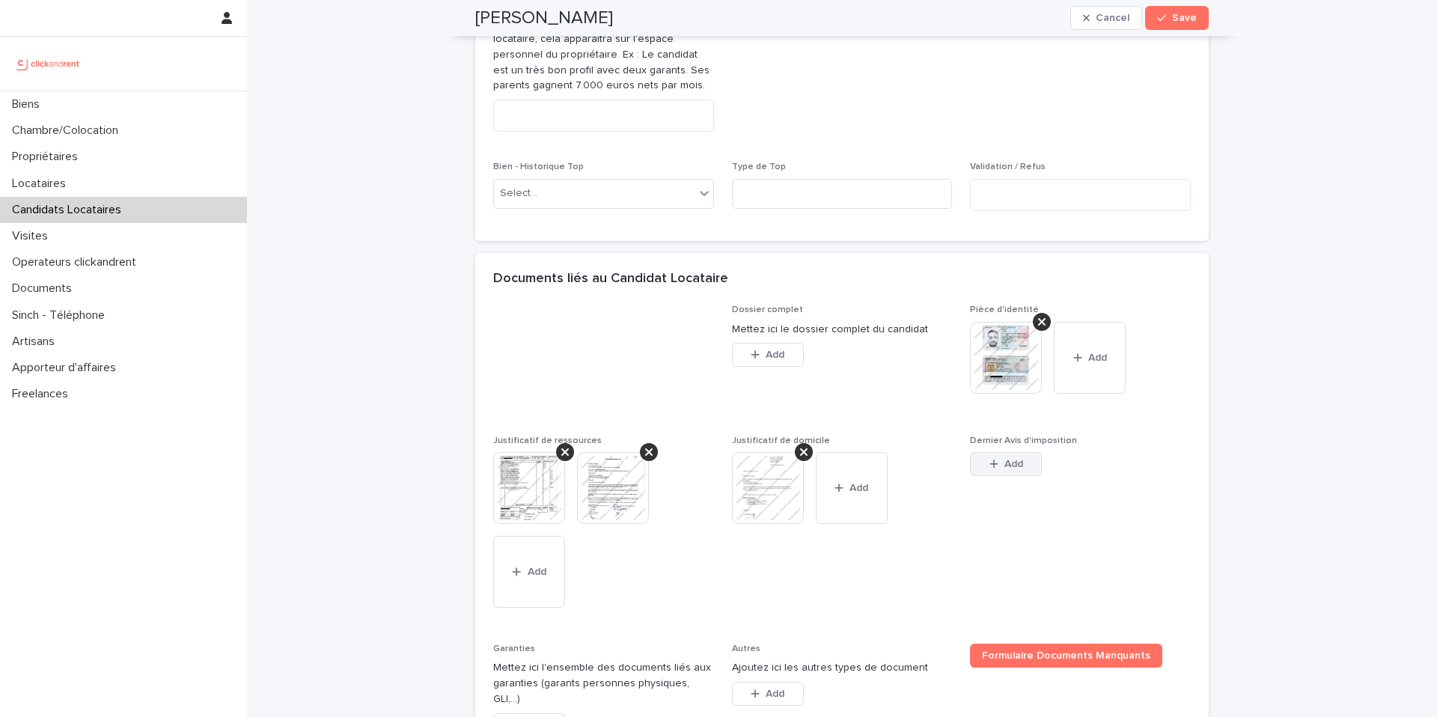
click at [1011, 460] on span "Add" at bounding box center [1013, 464] width 19 height 10
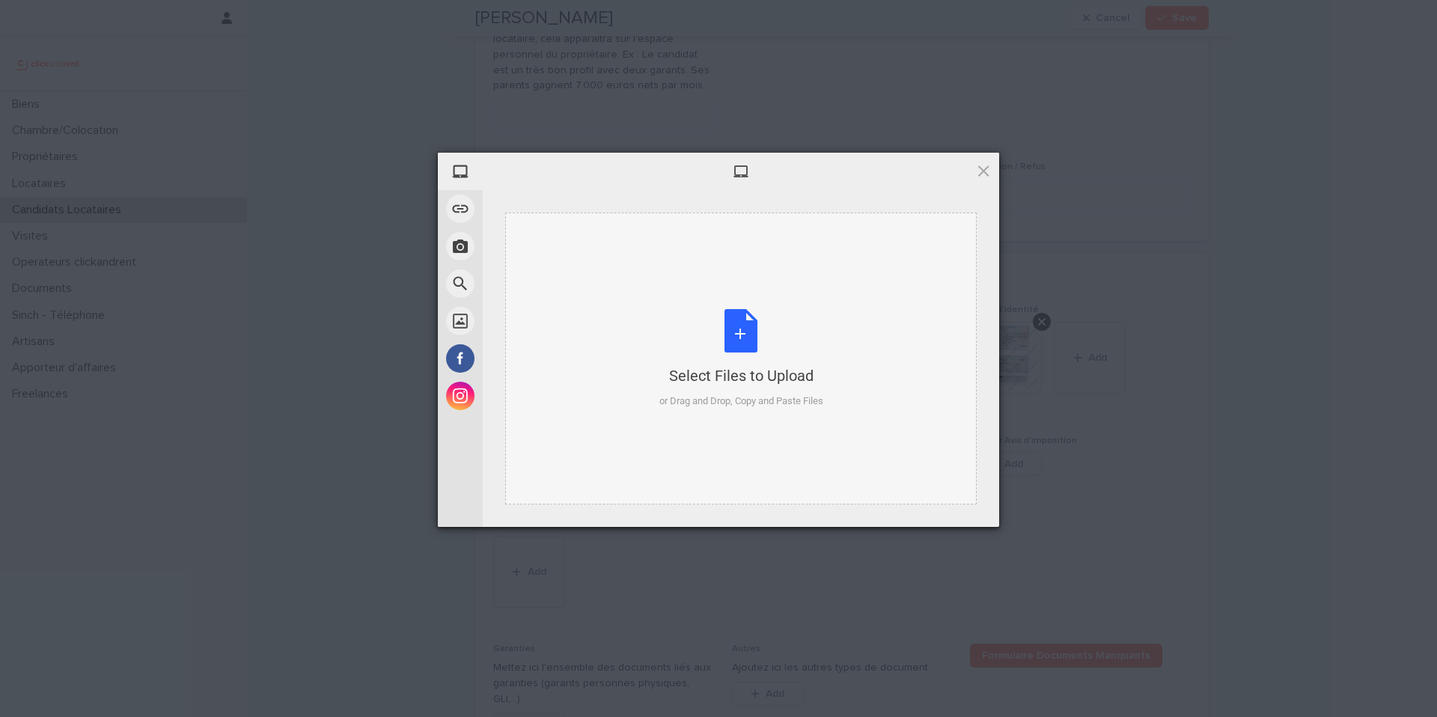
click at [772, 370] on div "Select Files to Upload" at bounding box center [741, 375] width 164 height 21
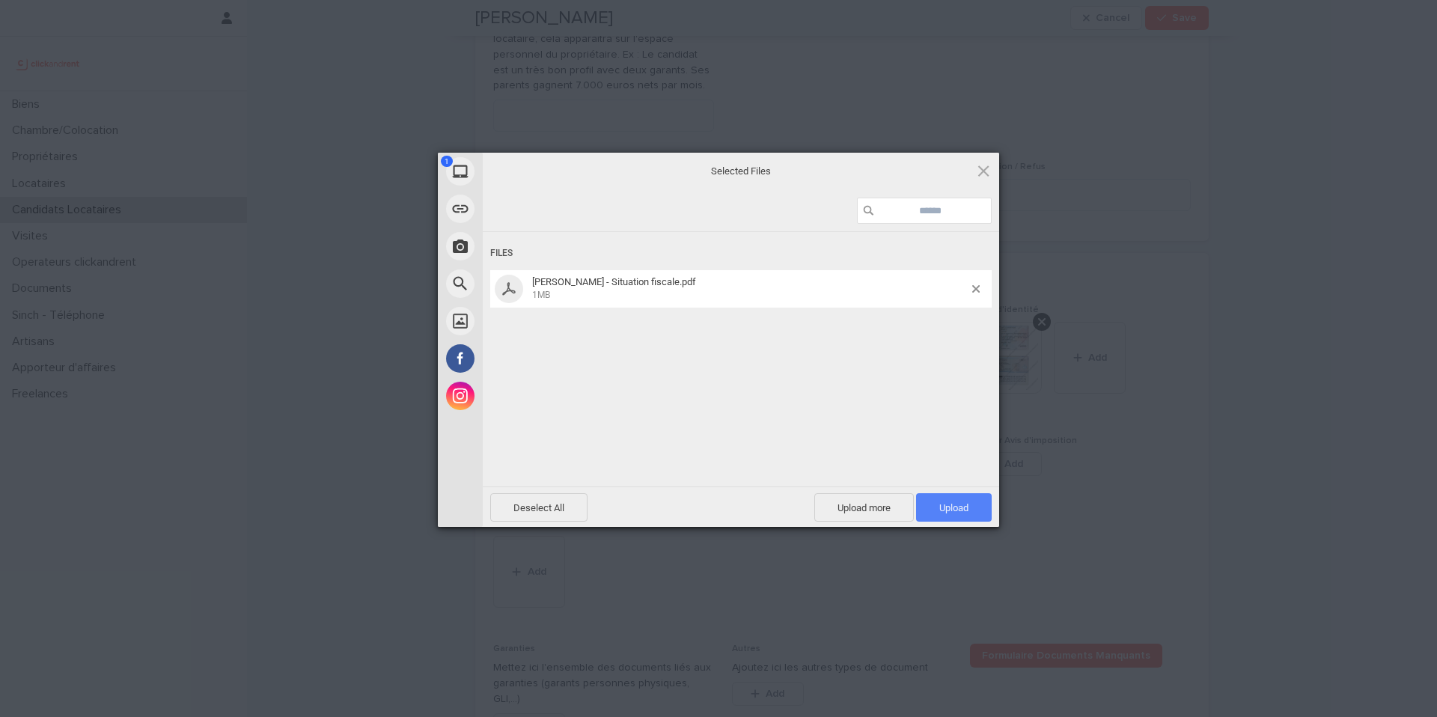
click at [964, 498] on span "Upload 1" at bounding box center [954, 507] width 76 height 28
click at [1218, 483] on div "My Device Link (URL) Take Photo Web Search Unsplash Facebook Instagram Uploaded…" at bounding box center [718, 358] width 1437 height 717
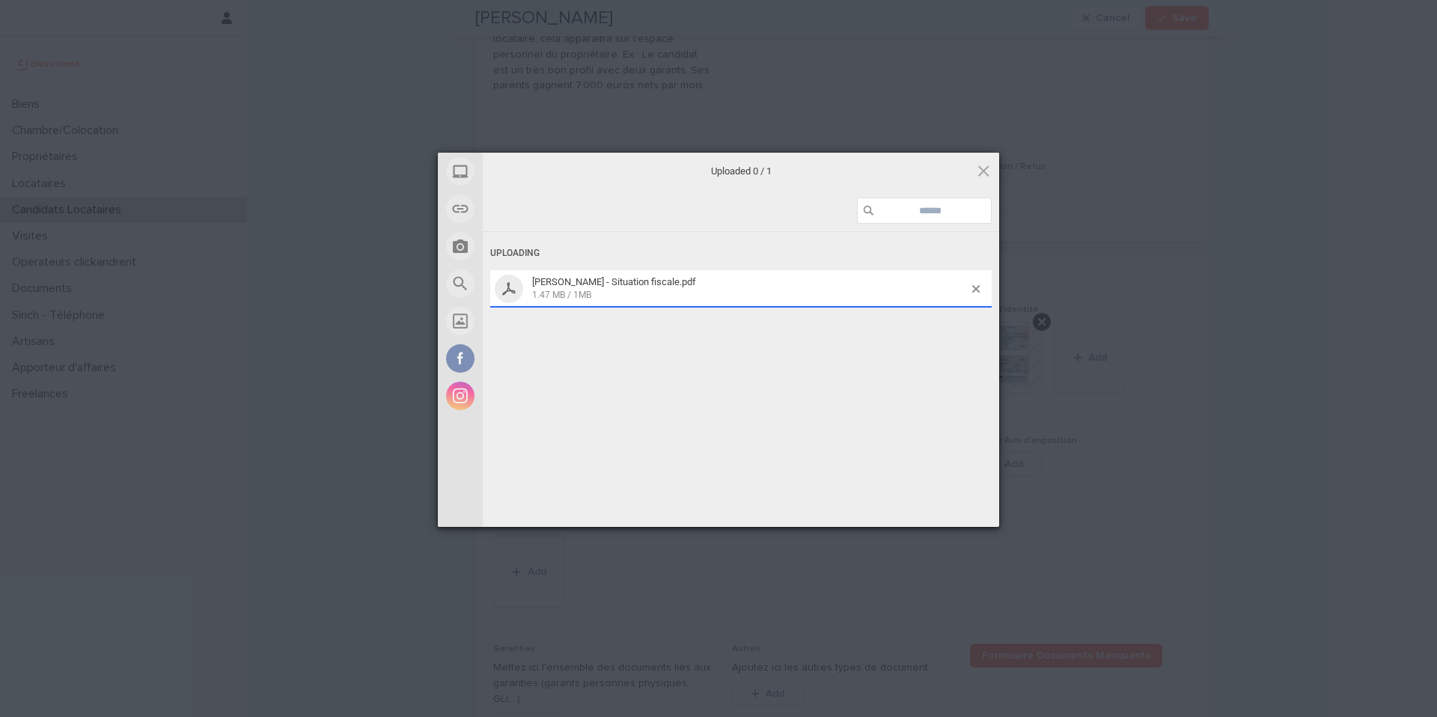
click at [1152, 490] on div "My Device Link (URL) Take Photo Web Search Unsplash Facebook Instagram Uploaded…" at bounding box center [718, 358] width 1437 height 717
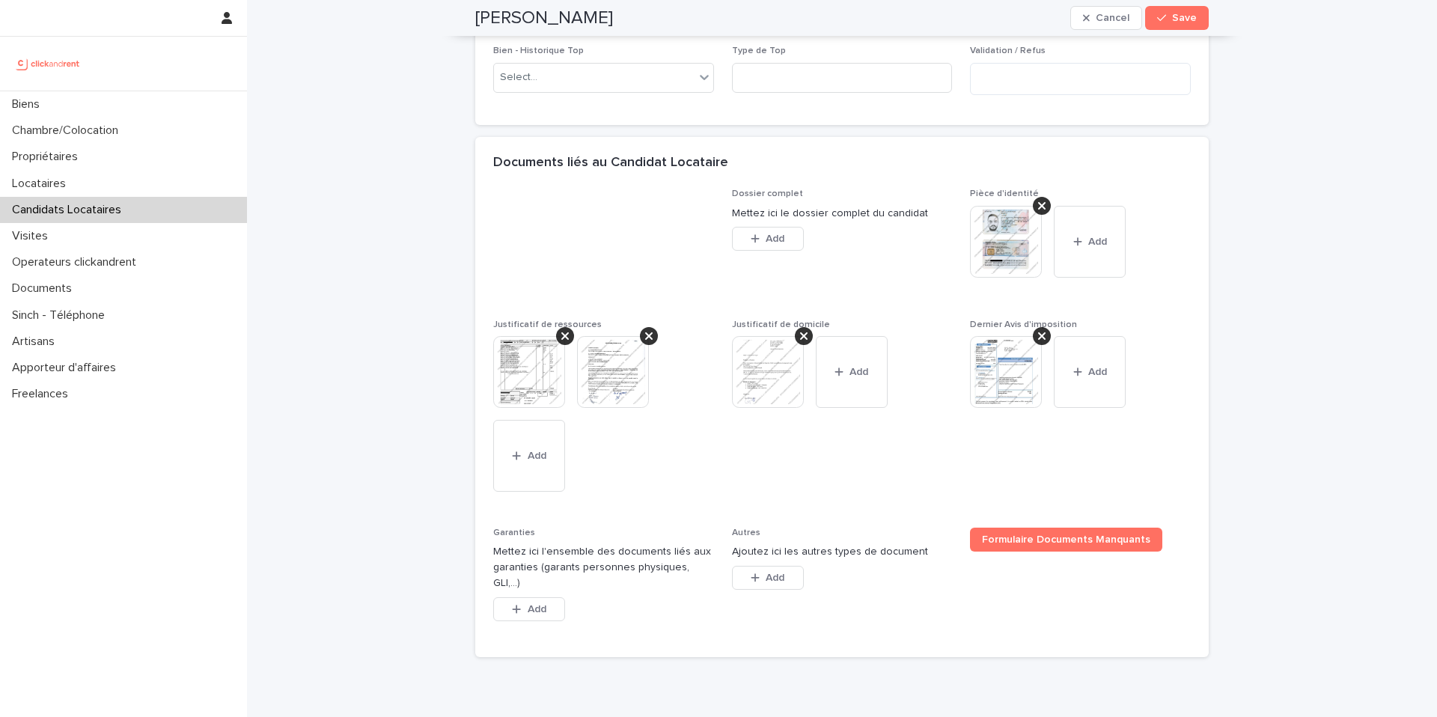
scroll to position [1094, 0]
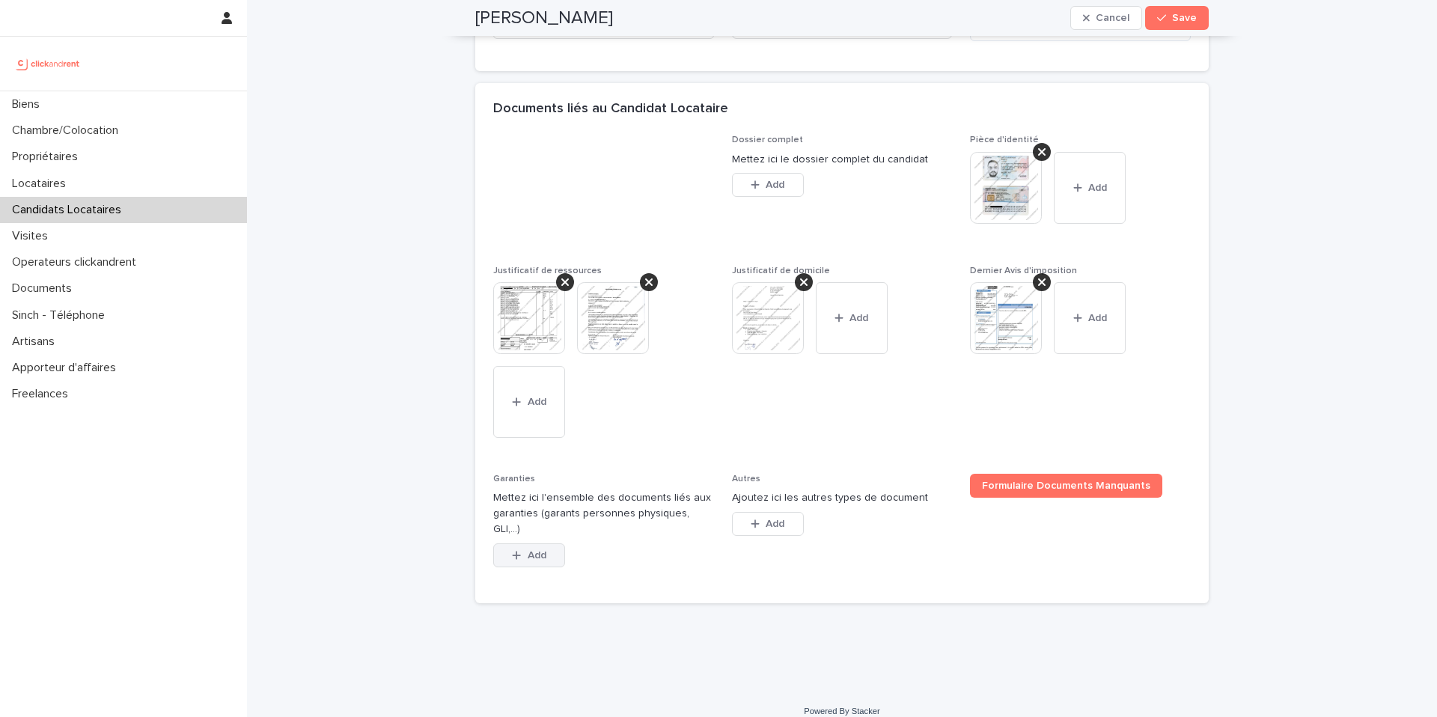
click at [523, 548] on button "Add" at bounding box center [529, 555] width 72 height 24
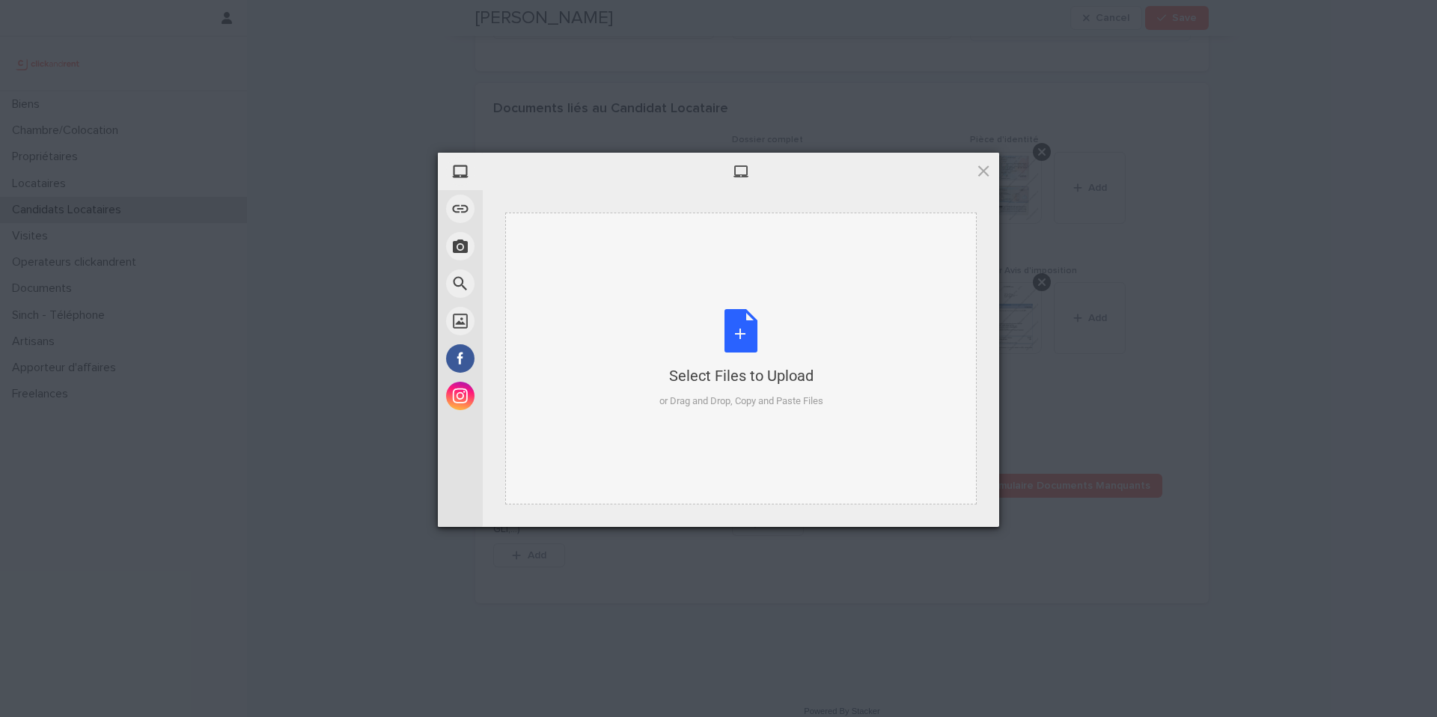
click at [672, 382] on div "Select Files to Upload" at bounding box center [741, 375] width 164 height 21
click at [988, 178] on span at bounding box center [983, 170] width 16 height 16
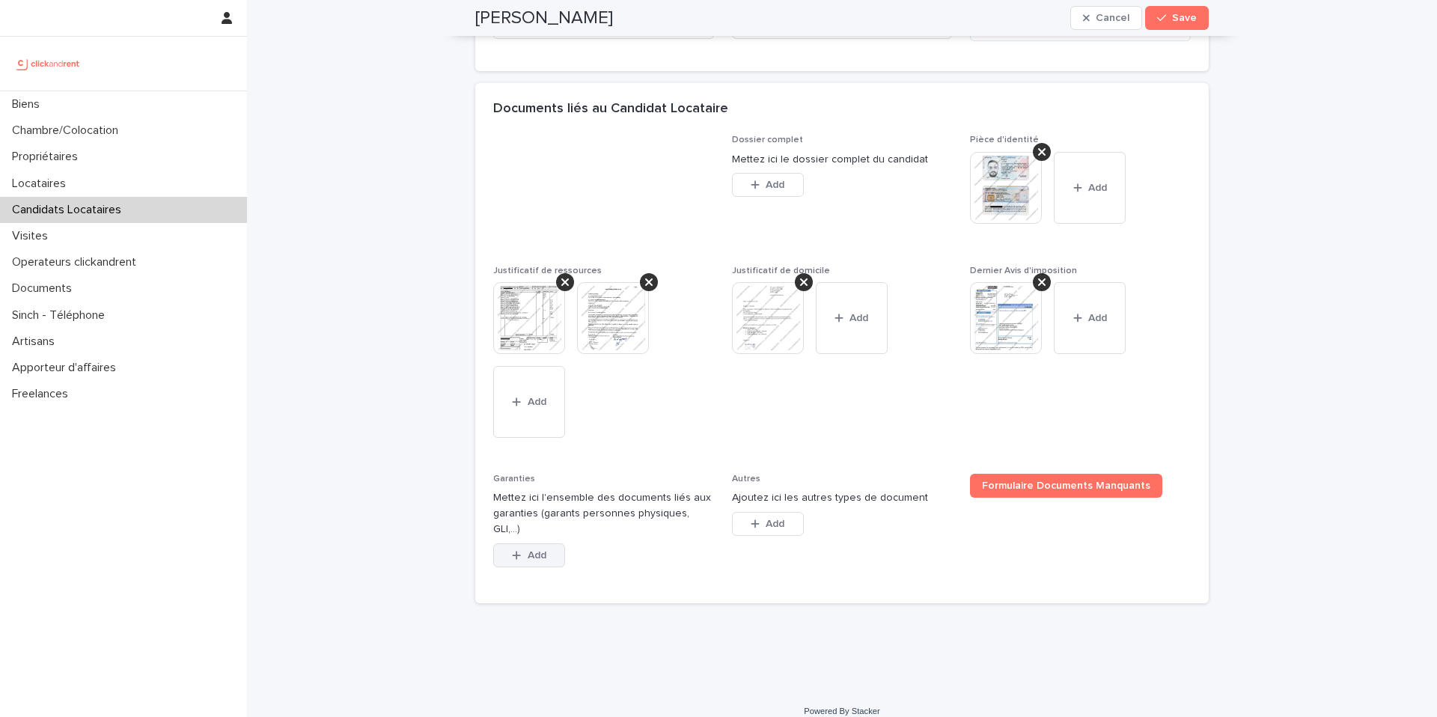
click at [537, 550] on span "Add" at bounding box center [537, 555] width 19 height 10
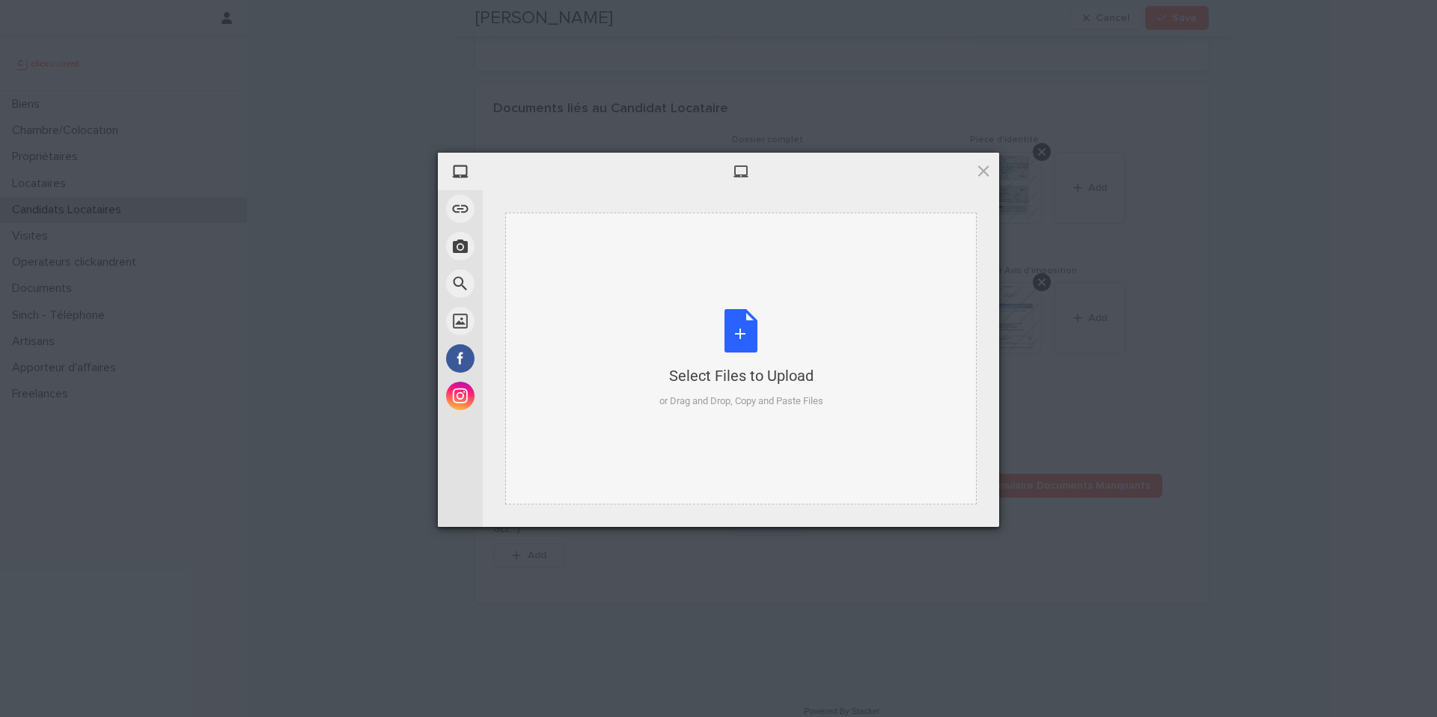
click at [672, 365] on div "Select Files to Upload" at bounding box center [741, 375] width 164 height 21
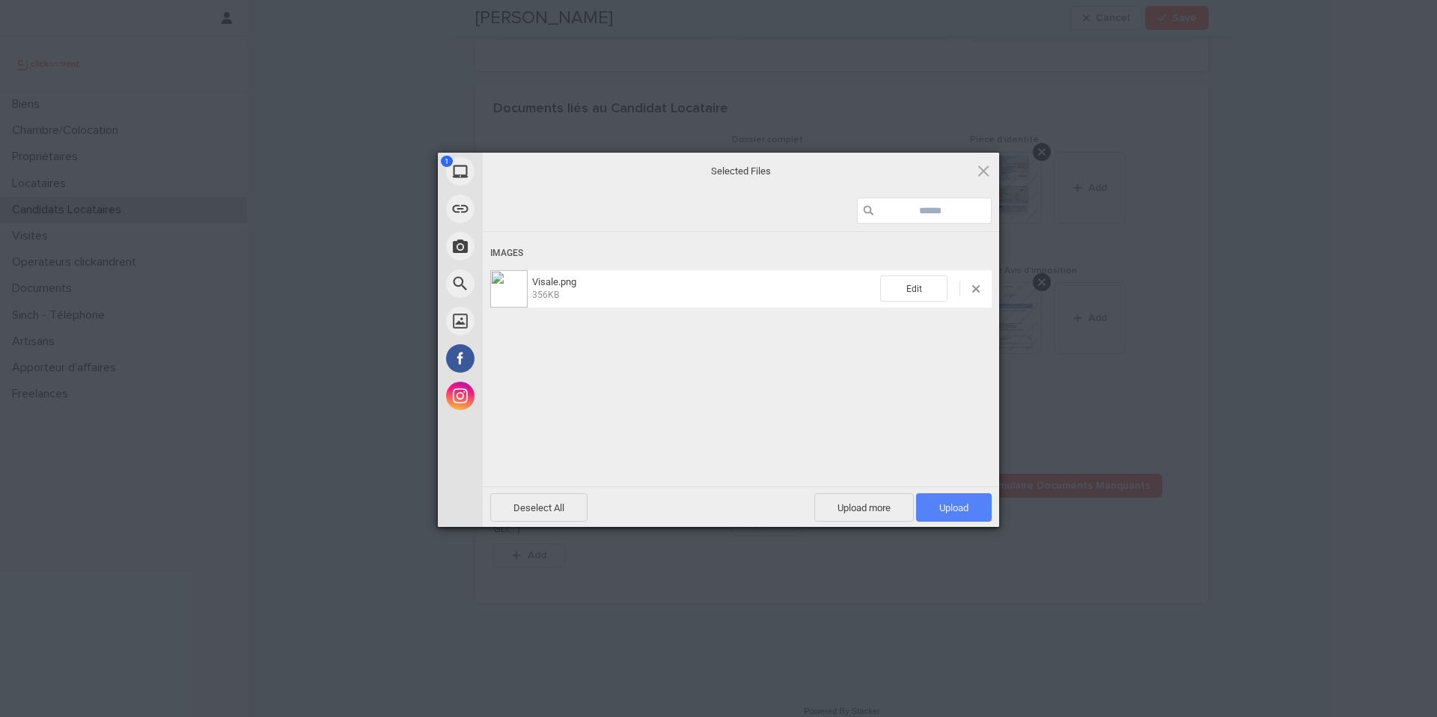
click at [961, 511] on span "Upload 1" at bounding box center [953, 507] width 29 height 11
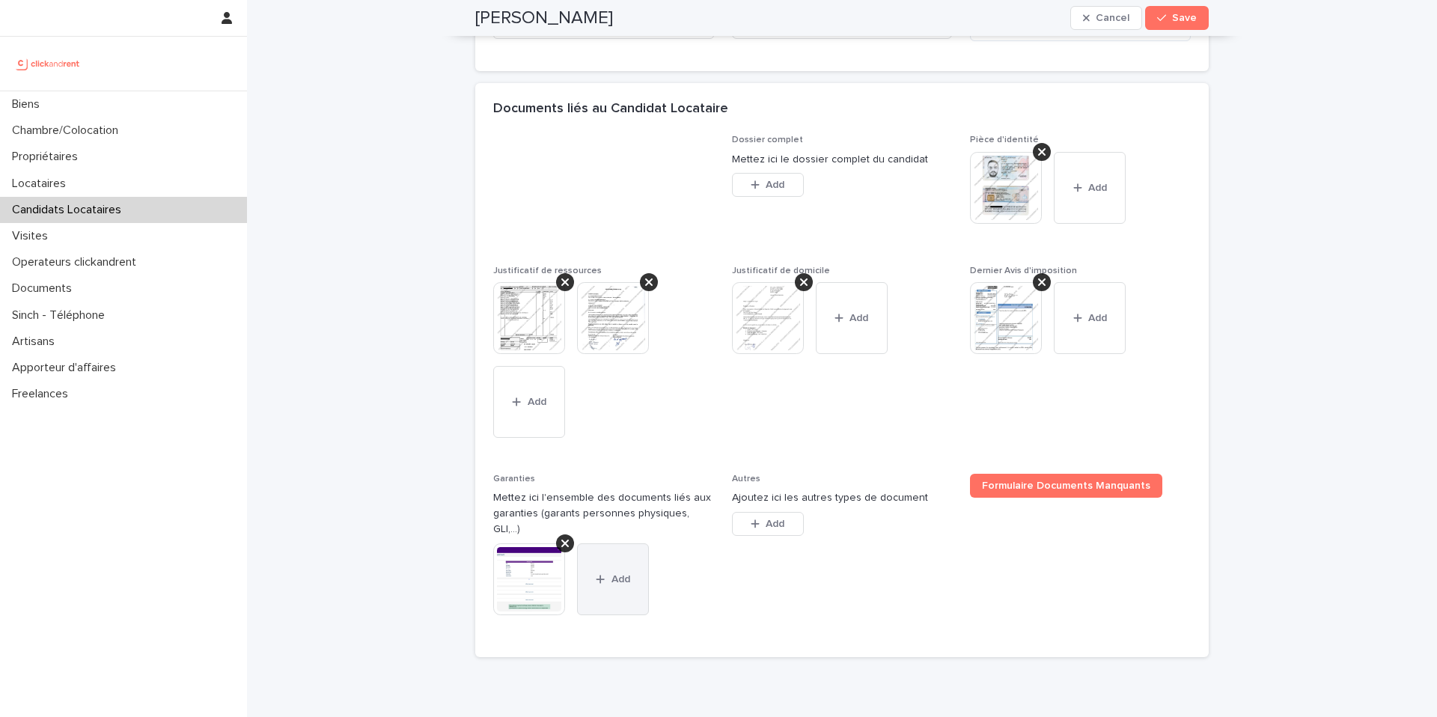
drag, startPoint x: 716, startPoint y: 608, endPoint x: 640, endPoint y: 548, distance: 97.5
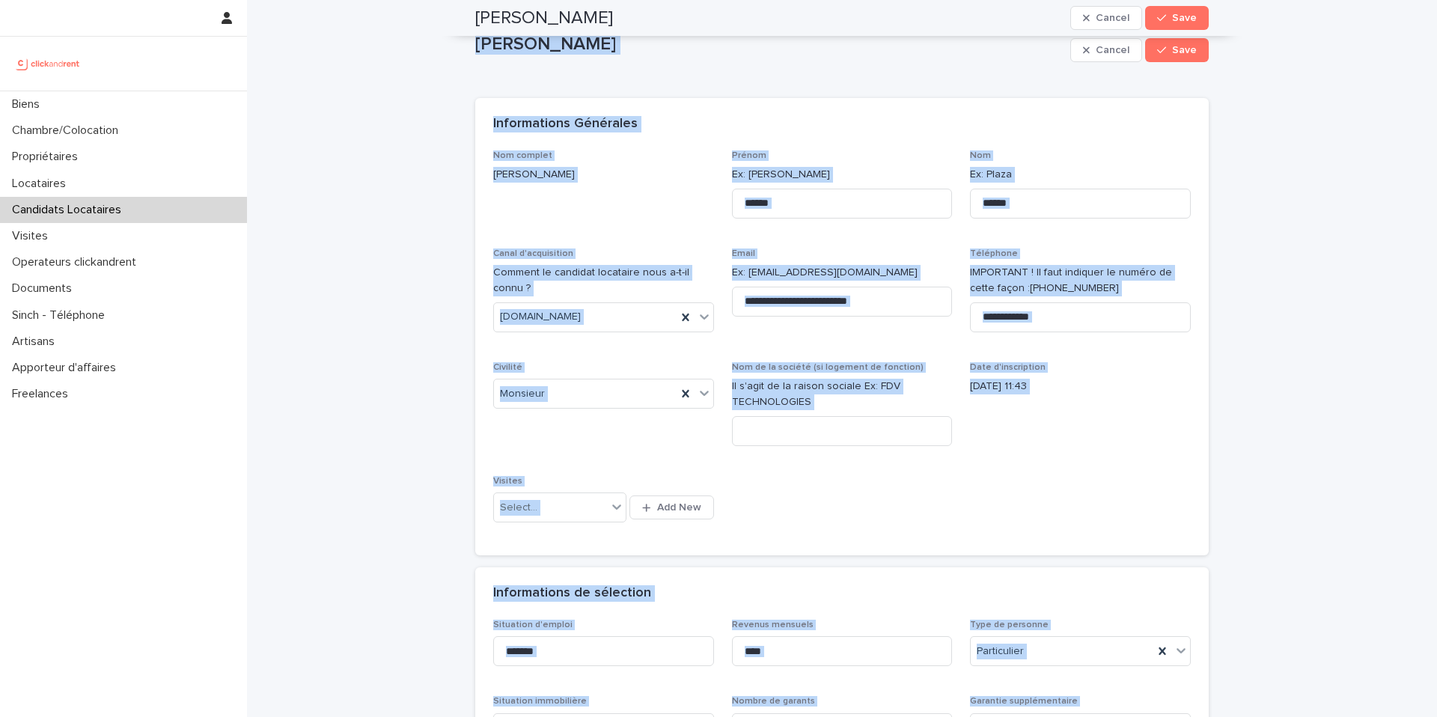
scroll to position [0, 0]
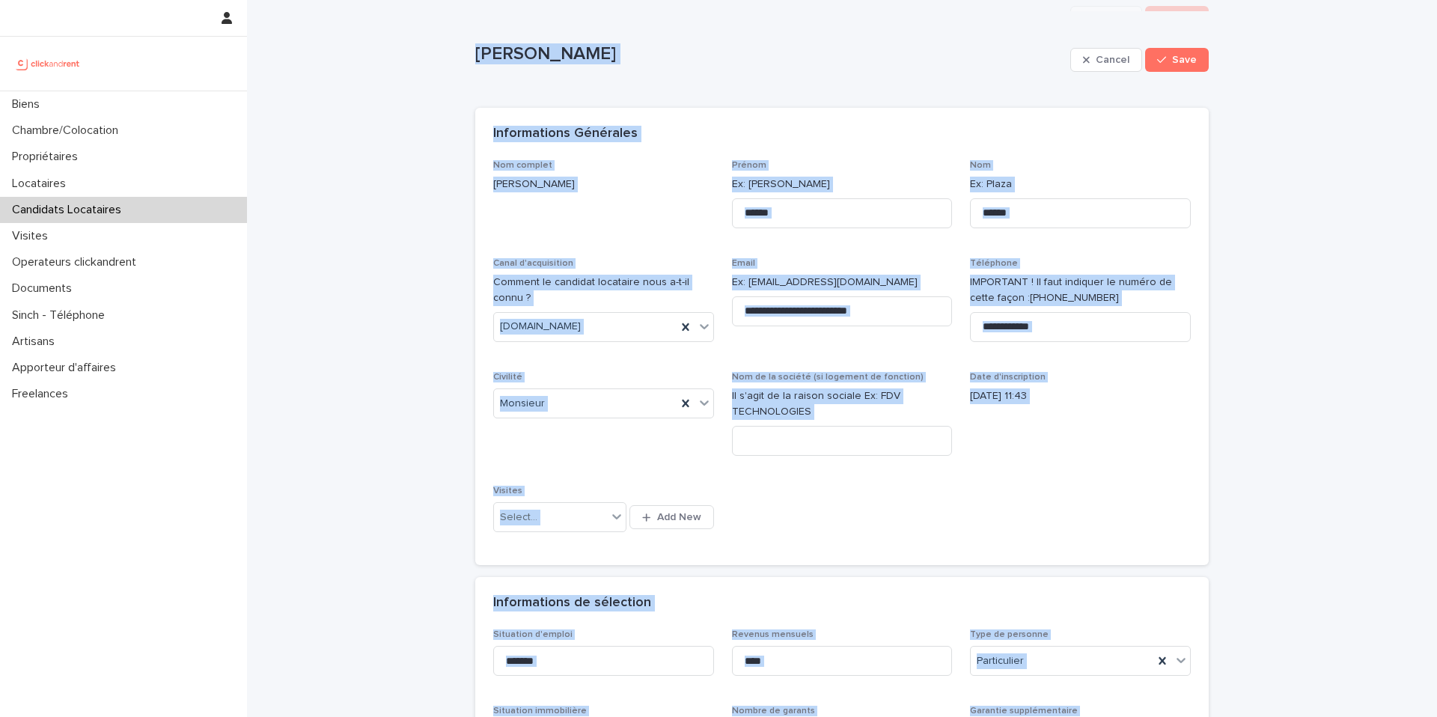
drag, startPoint x: 671, startPoint y: 596, endPoint x: 417, endPoint y: -21, distance: 667.8
click at [417, 0] on html "**********" at bounding box center [718, 358] width 1437 height 717
copy div "Julien Khoury Cancel Save Sorry, there was an error saving your record. Please …"
click at [677, 472] on div "**********" at bounding box center [842, 354] width 698 height 388
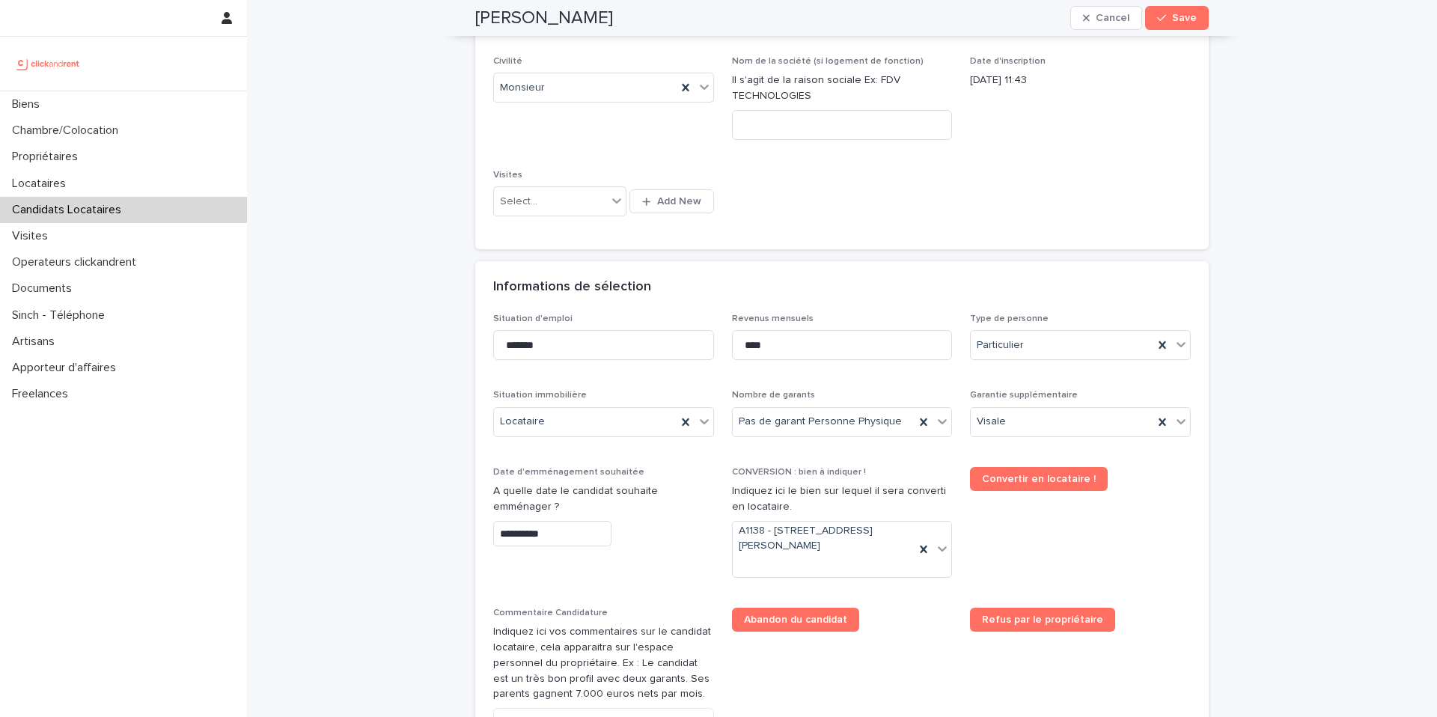
scroll to position [611, 0]
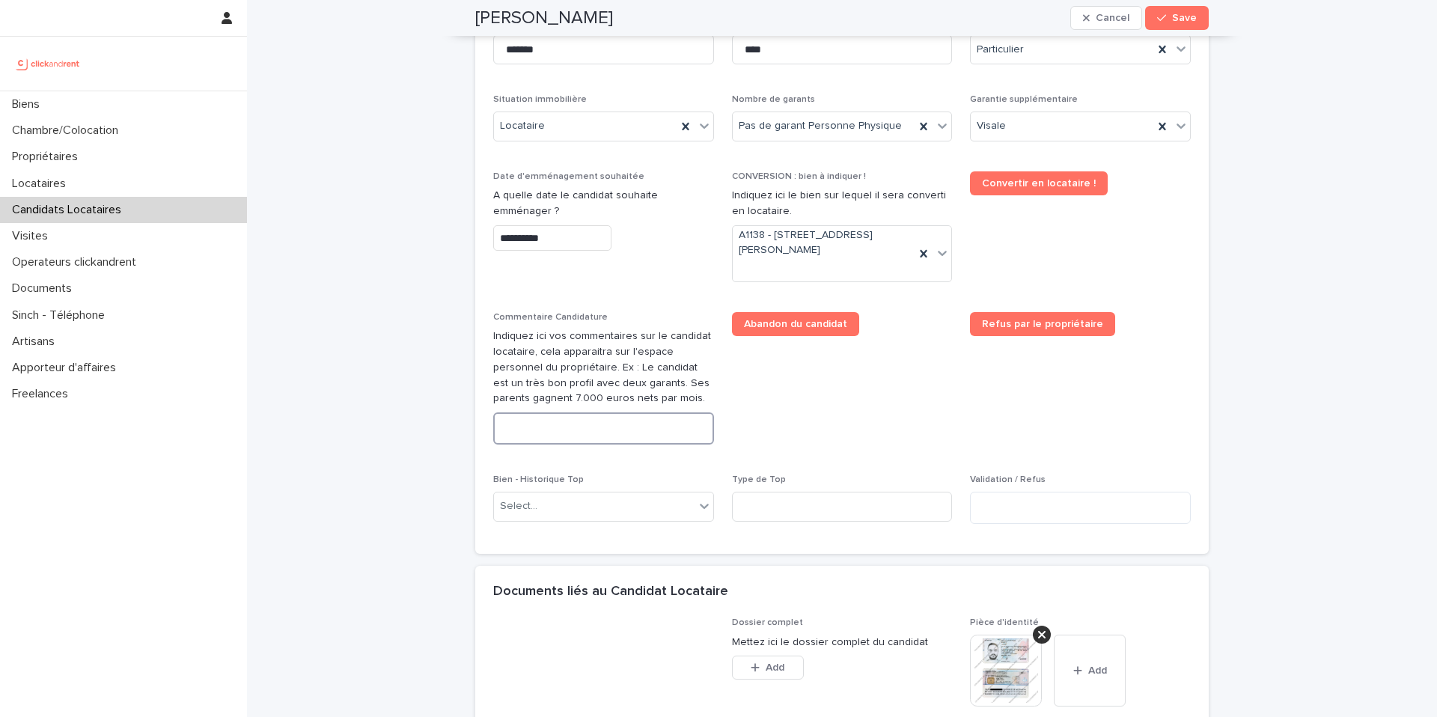
click at [538, 424] on textarea at bounding box center [603, 428] width 221 height 32
paste textarea "**********"
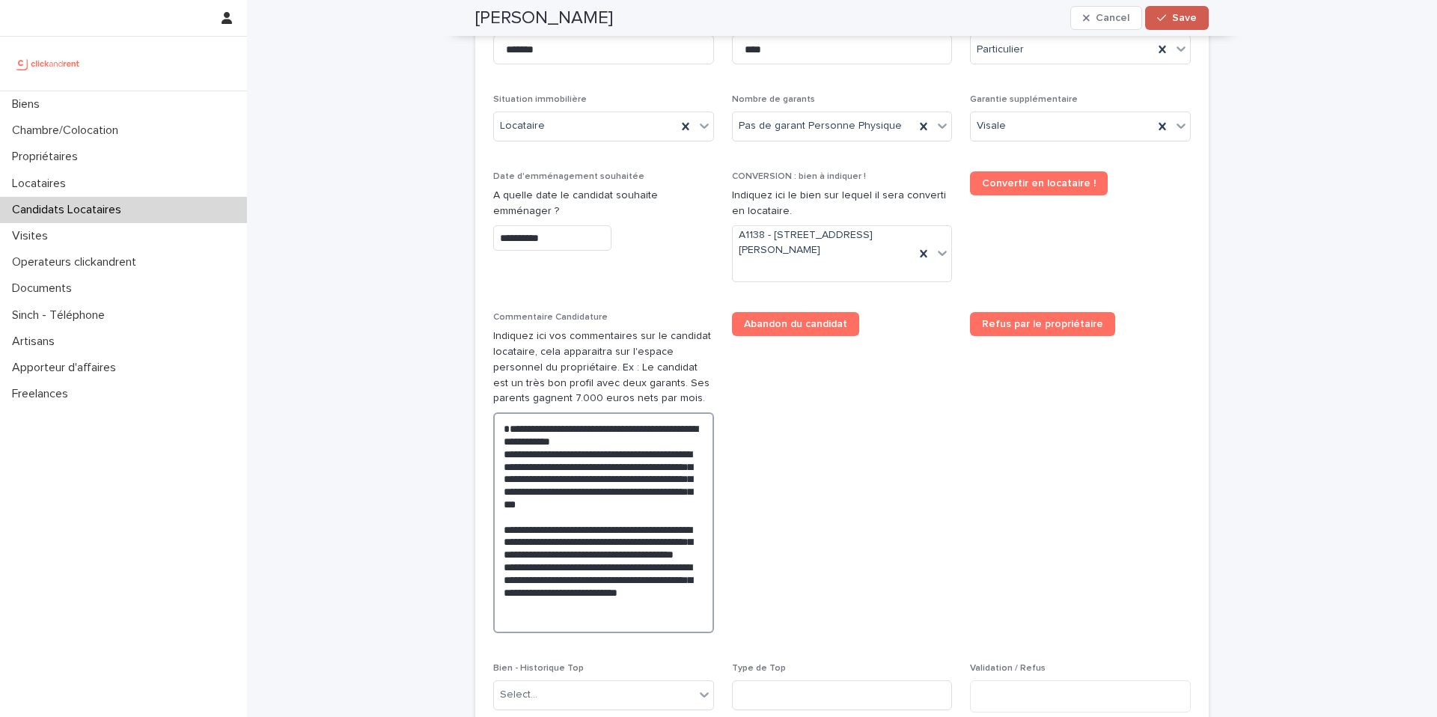
type textarea "**********"
click at [1183, 25] on button "Save" at bounding box center [1177, 18] width 64 height 24
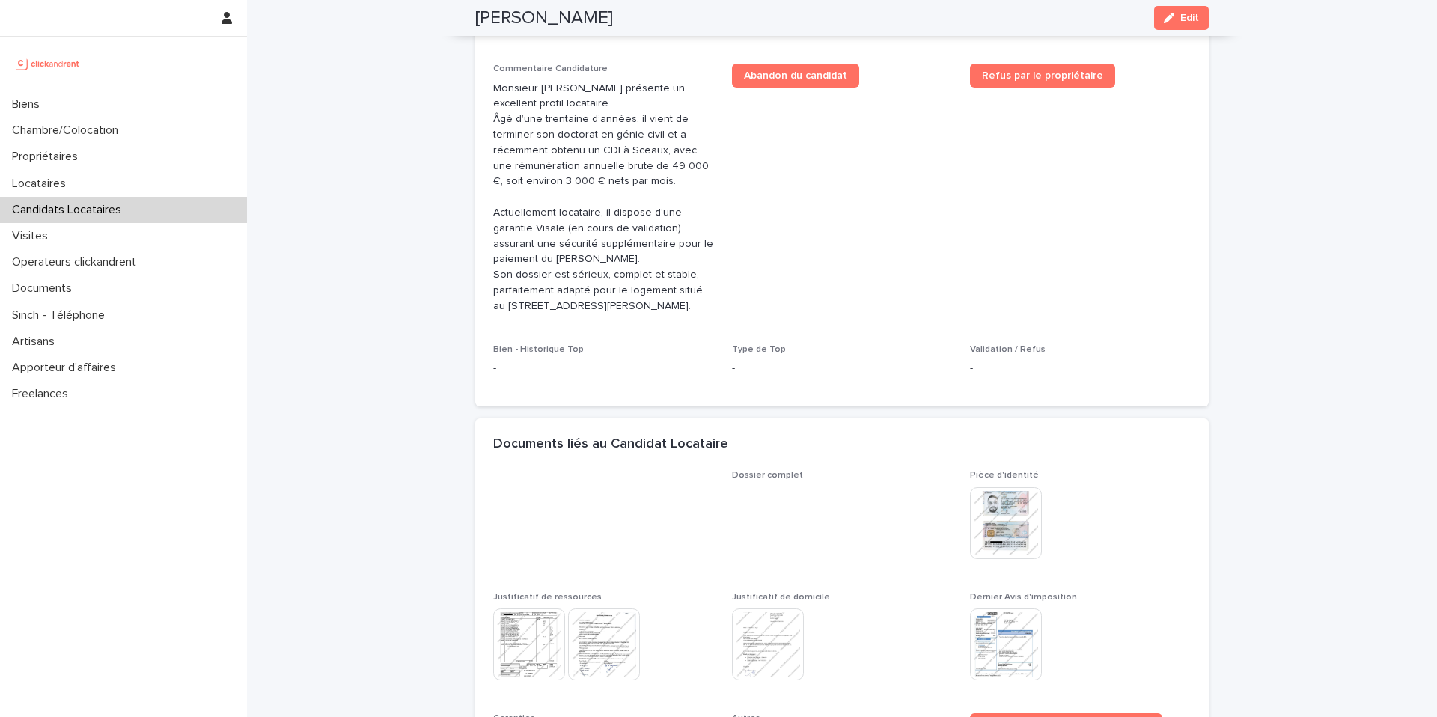
scroll to position [373, 0]
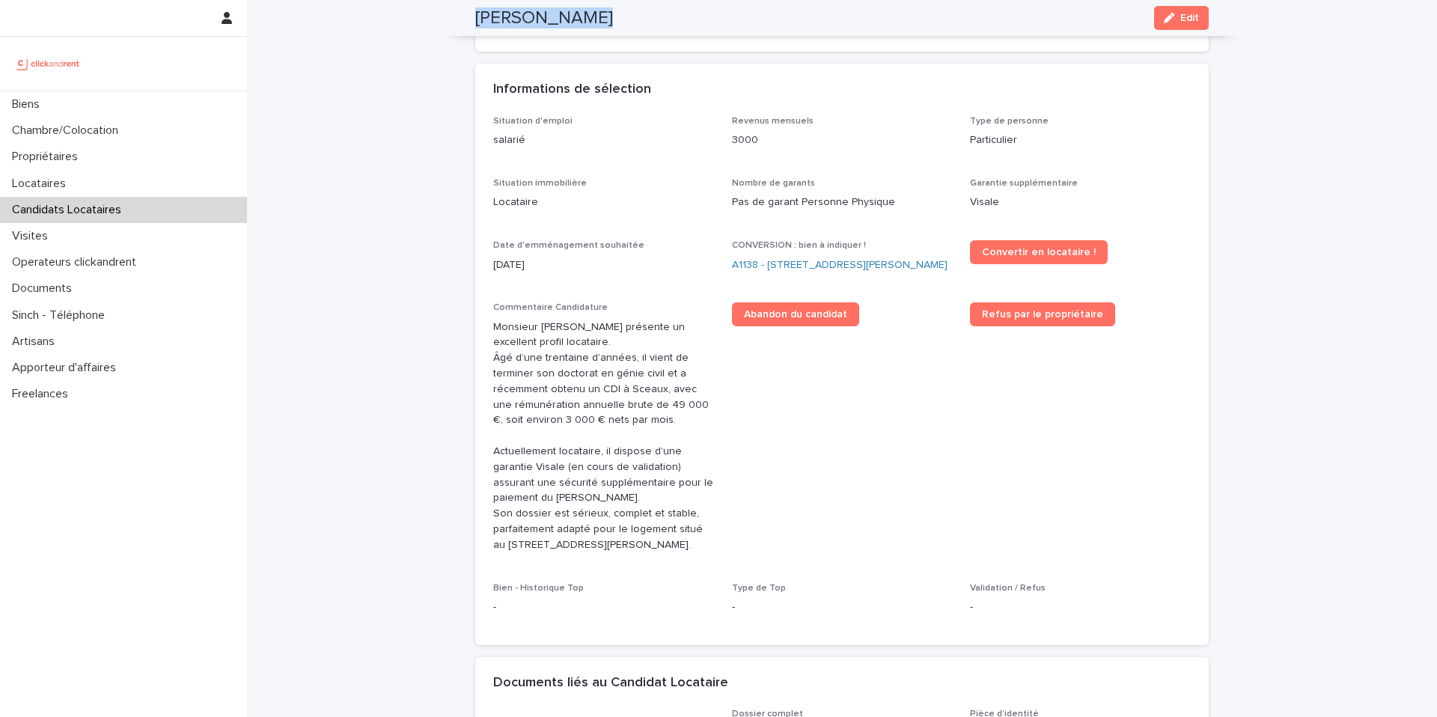
drag, startPoint x: 576, startPoint y: 13, endPoint x: 471, endPoint y: 15, distance: 104.1
click at [475, 15] on div "Julien Khoury Edit" at bounding box center [841, 18] width 733 height 36
copy h2 "Julien Khoury"
click at [760, 257] on link "A1138 - 15 Rue André Salel, Fontenay-aux-Roses 92260" at bounding box center [840, 265] width 216 height 16
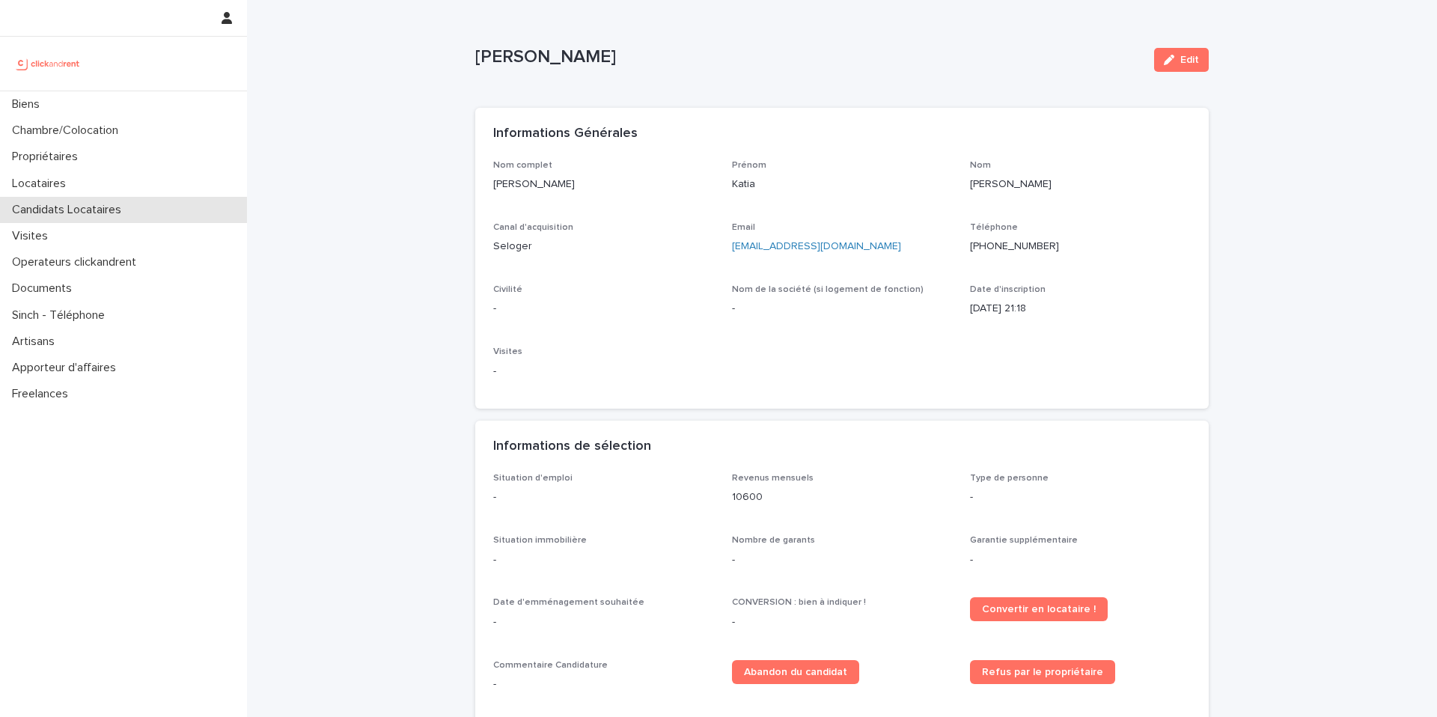
click at [78, 208] on p "Candidats Locataires" at bounding box center [69, 210] width 127 height 14
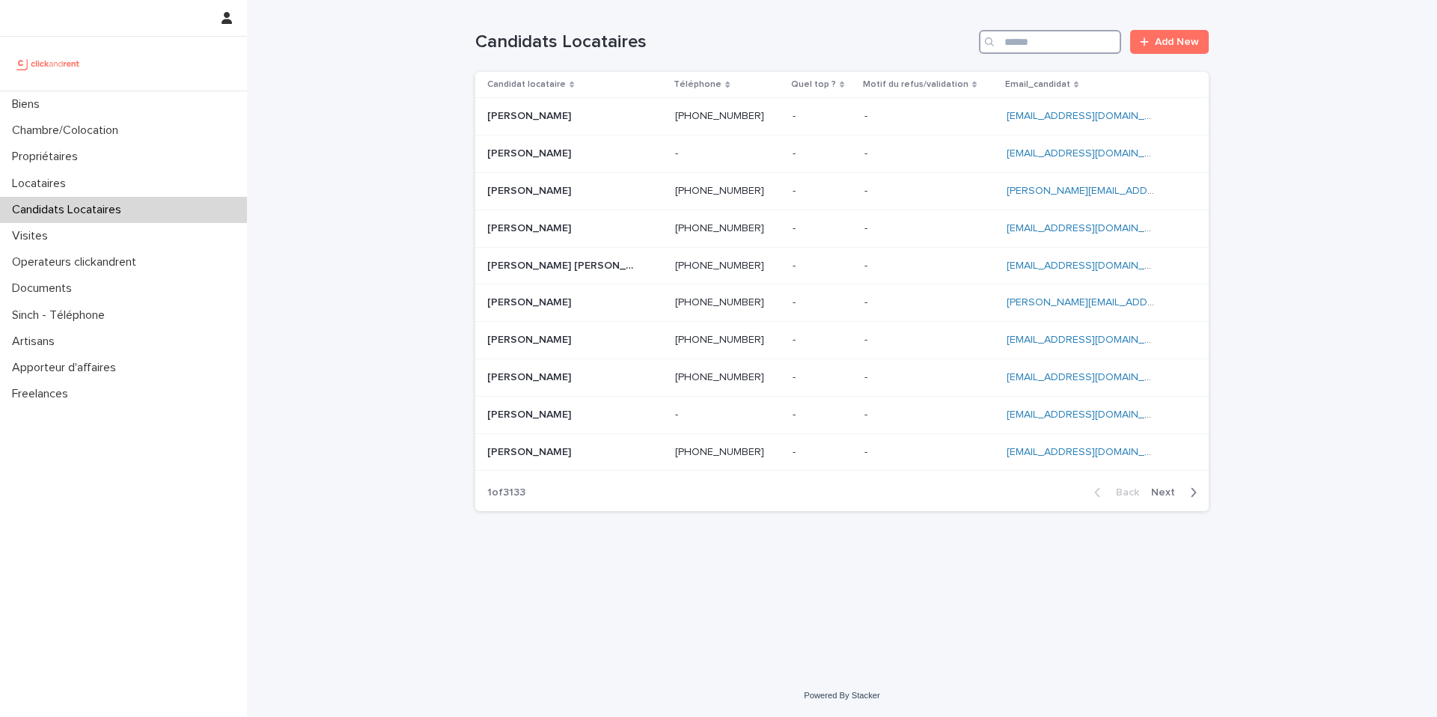
click at [1048, 40] on input "Search" at bounding box center [1050, 42] width 142 height 24
paste input "**********"
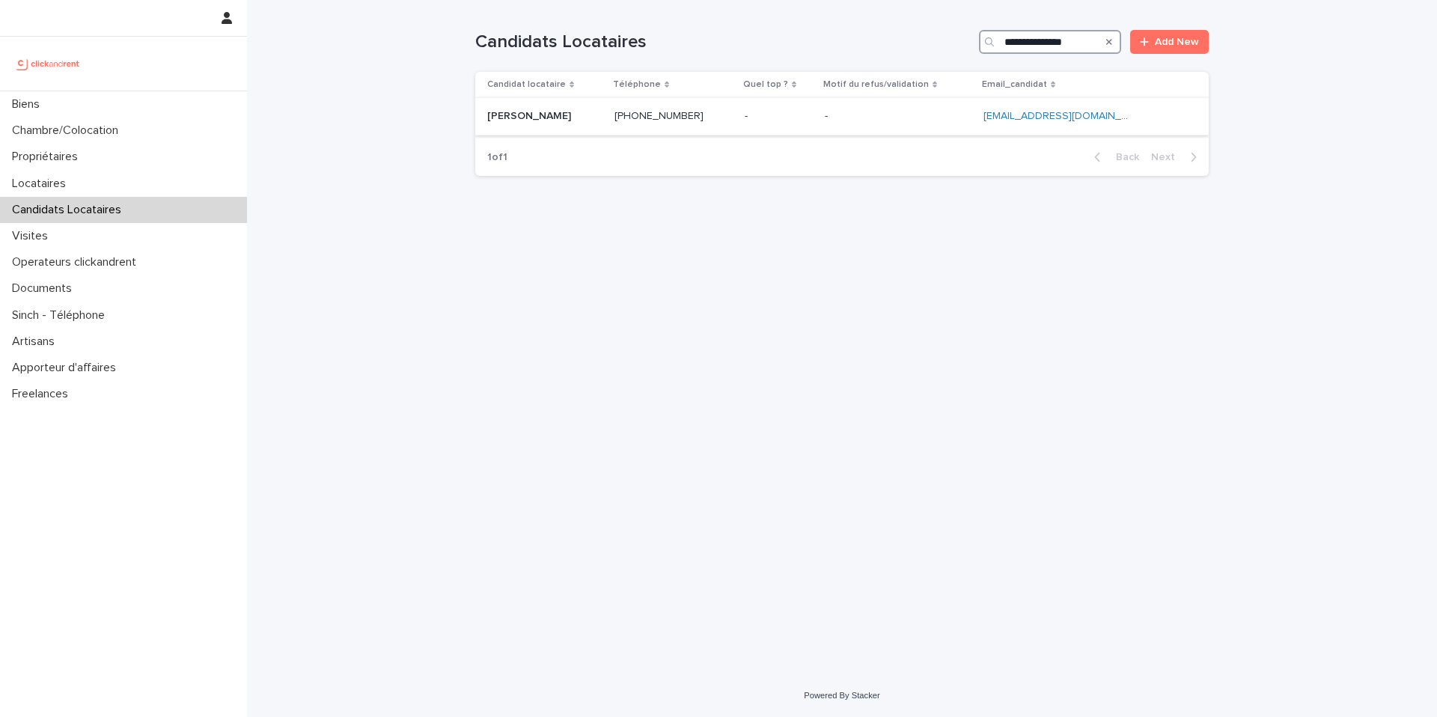
type input "**********"
click at [720, 110] on p at bounding box center [673, 116] width 118 height 13
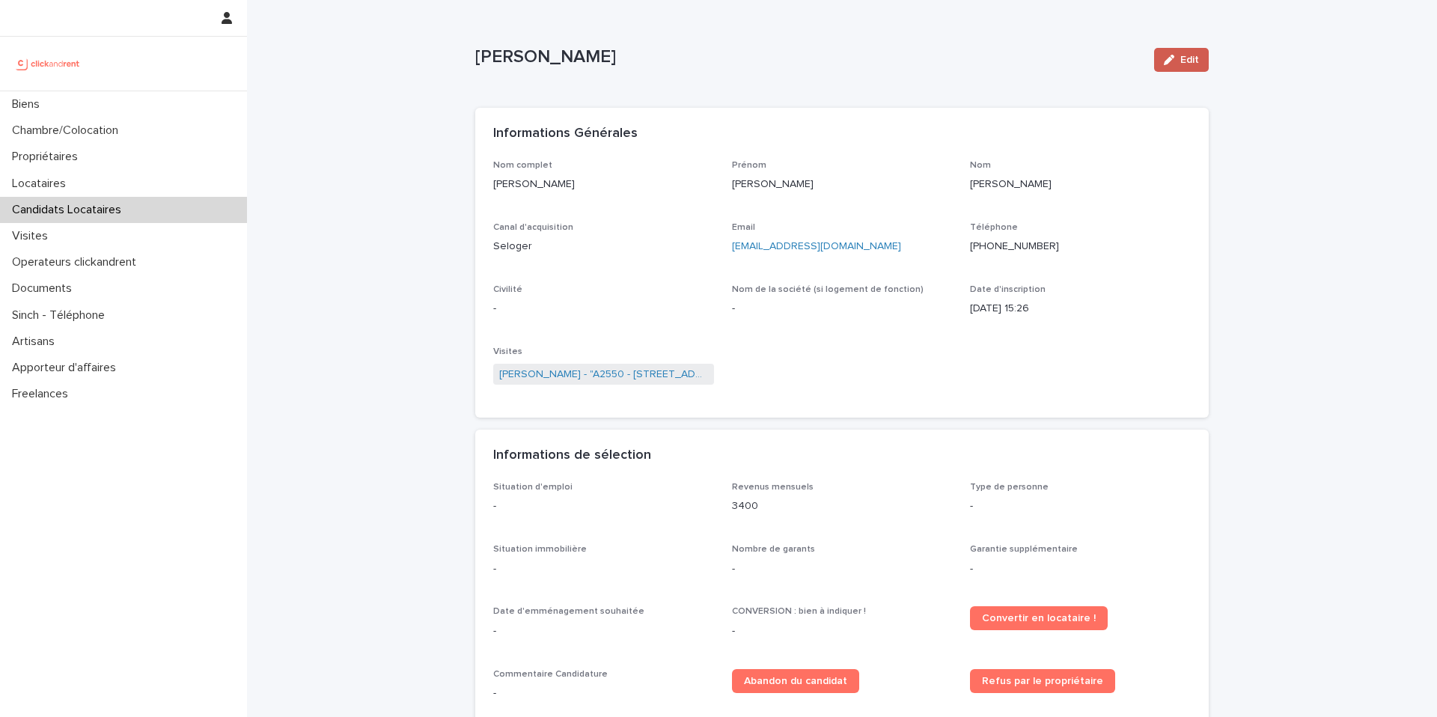
click at [1168, 68] on button "Edit" at bounding box center [1181, 60] width 55 height 24
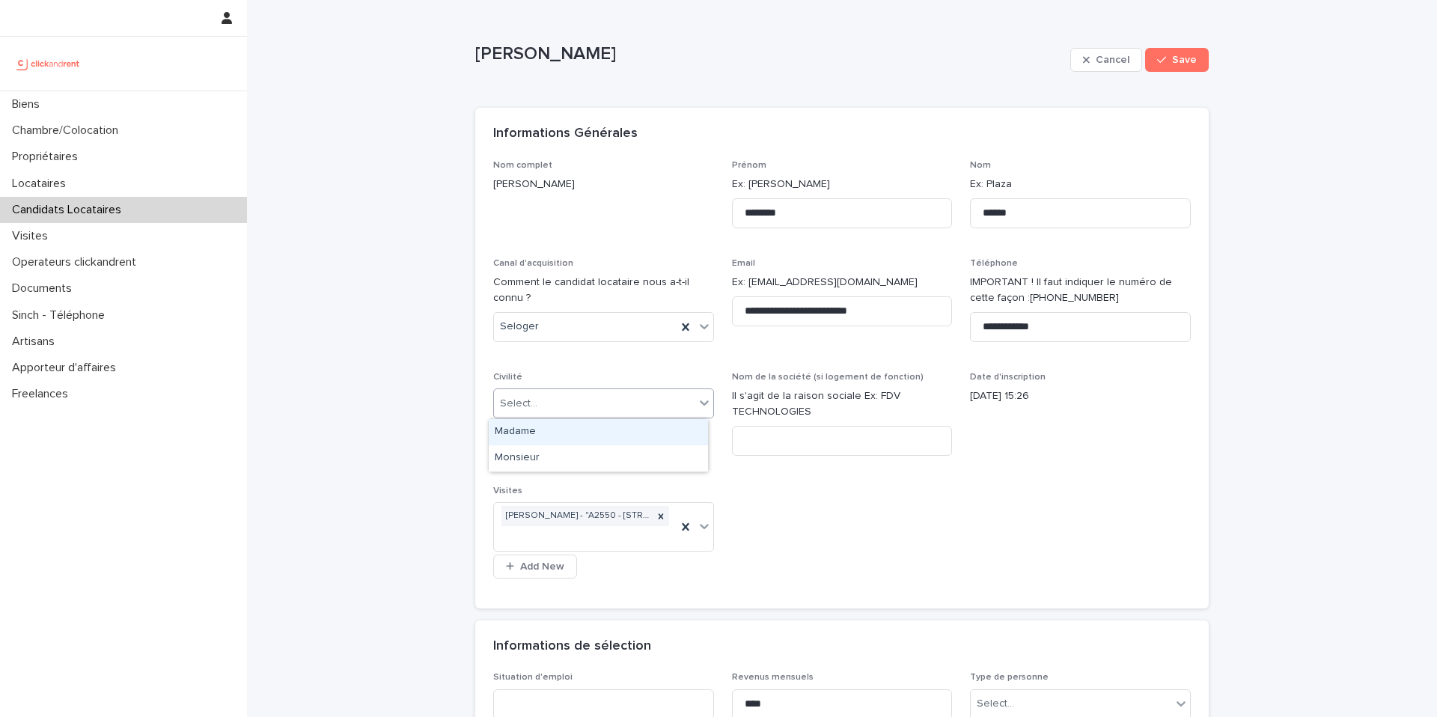
click at [574, 389] on div "Select..." at bounding box center [603, 403] width 221 height 30
drag, startPoint x: 555, startPoint y: 442, endPoint x: 522, endPoint y: 343, distance: 104.6
click at [547, 460] on div "Monsieur" at bounding box center [598, 458] width 219 height 26
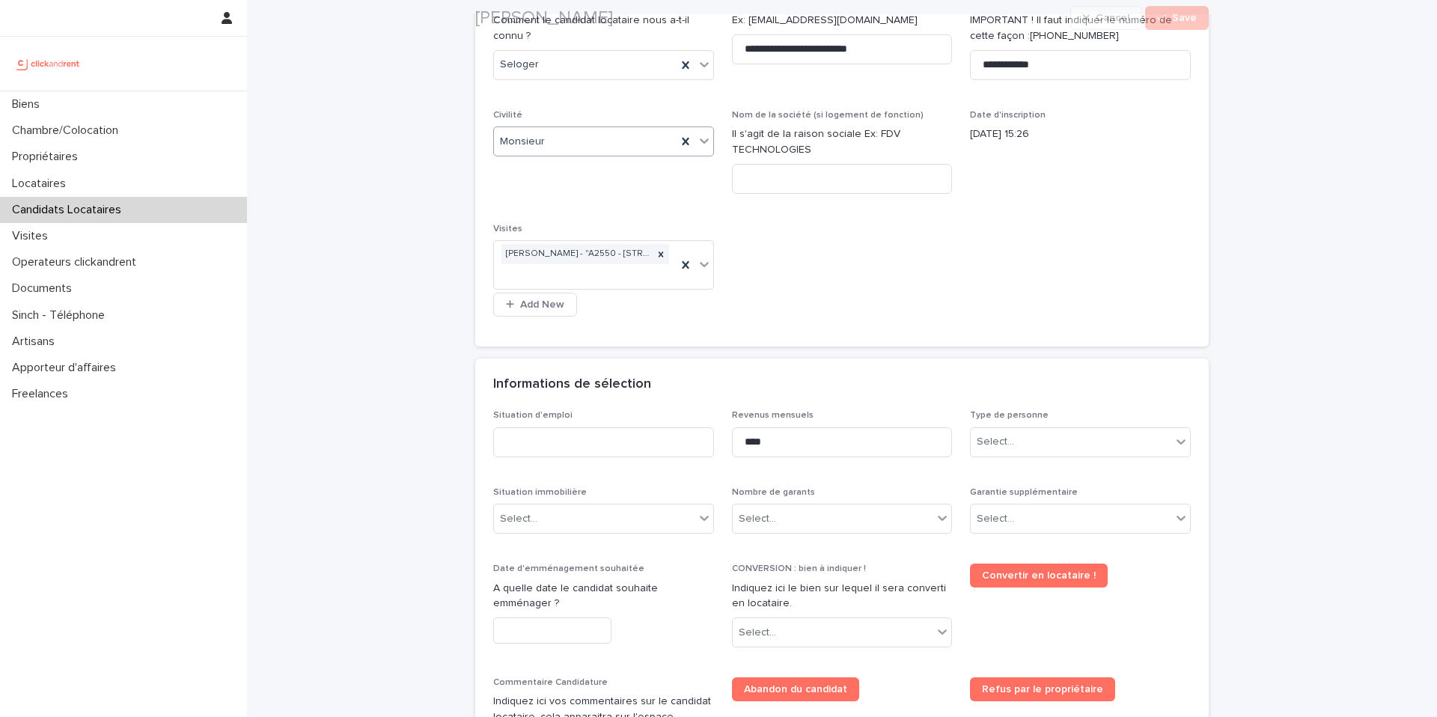
scroll to position [294, 0]
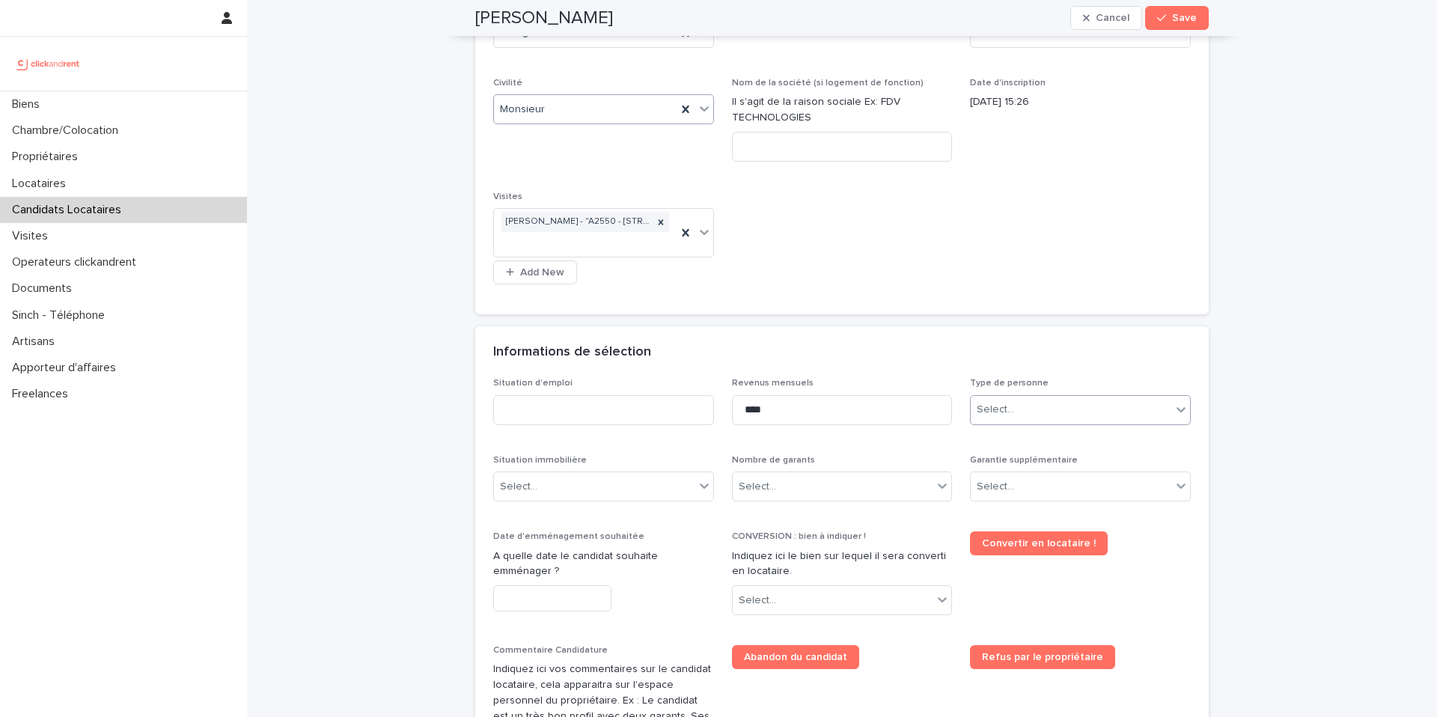
click at [984, 420] on div "Select..." at bounding box center [1071, 409] width 201 height 25
click at [999, 444] on div "Particulier" at bounding box center [1074, 439] width 219 height 26
click at [641, 412] on input at bounding box center [603, 410] width 221 height 30
click at [549, 393] on div "Situation d'emploi" at bounding box center [603, 407] width 221 height 58
click at [553, 402] on input at bounding box center [603, 410] width 221 height 30
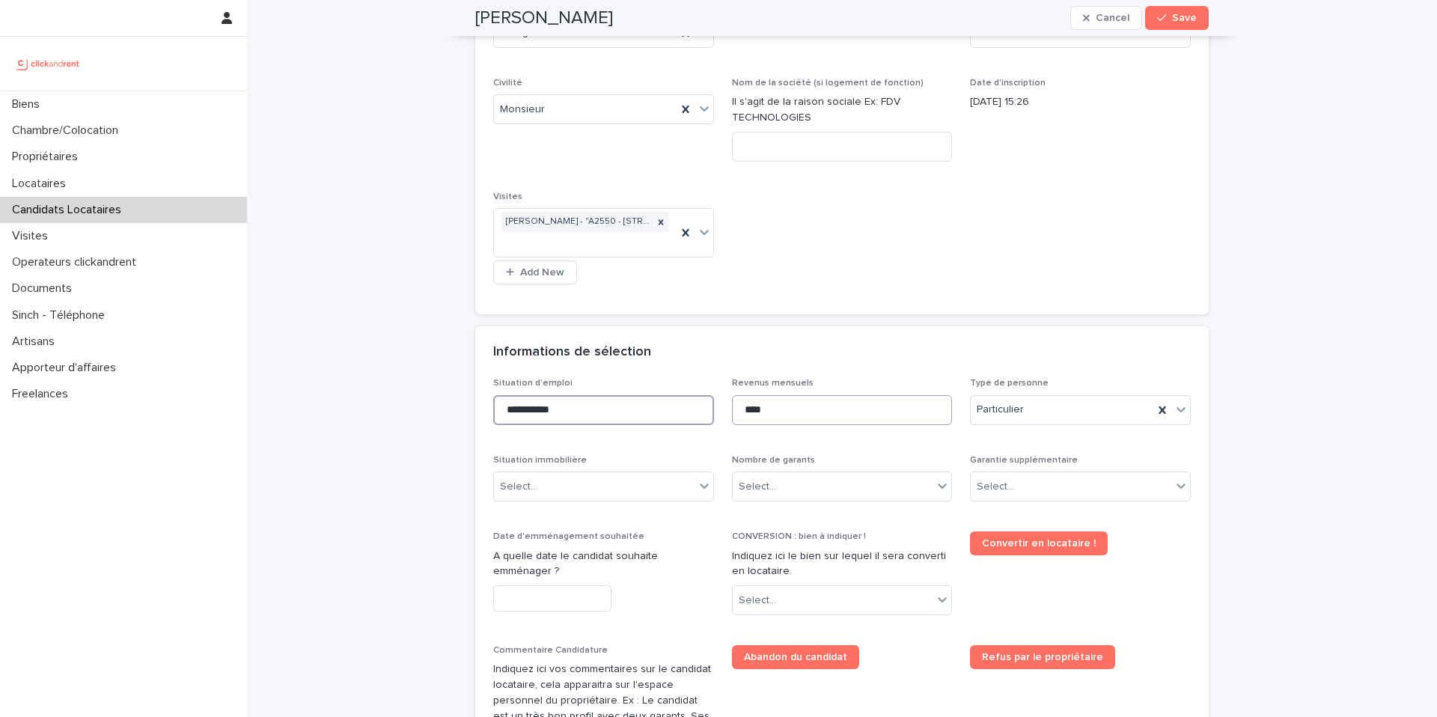
type input "**********"
drag, startPoint x: 789, startPoint y: 416, endPoint x: 747, endPoint y: 408, distance: 42.7
click at [747, 408] on input "****" at bounding box center [842, 410] width 221 height 30
type input "****"
click at [547, 488] on div "Select..." at bounding box center [594, 486] width 201 height 25
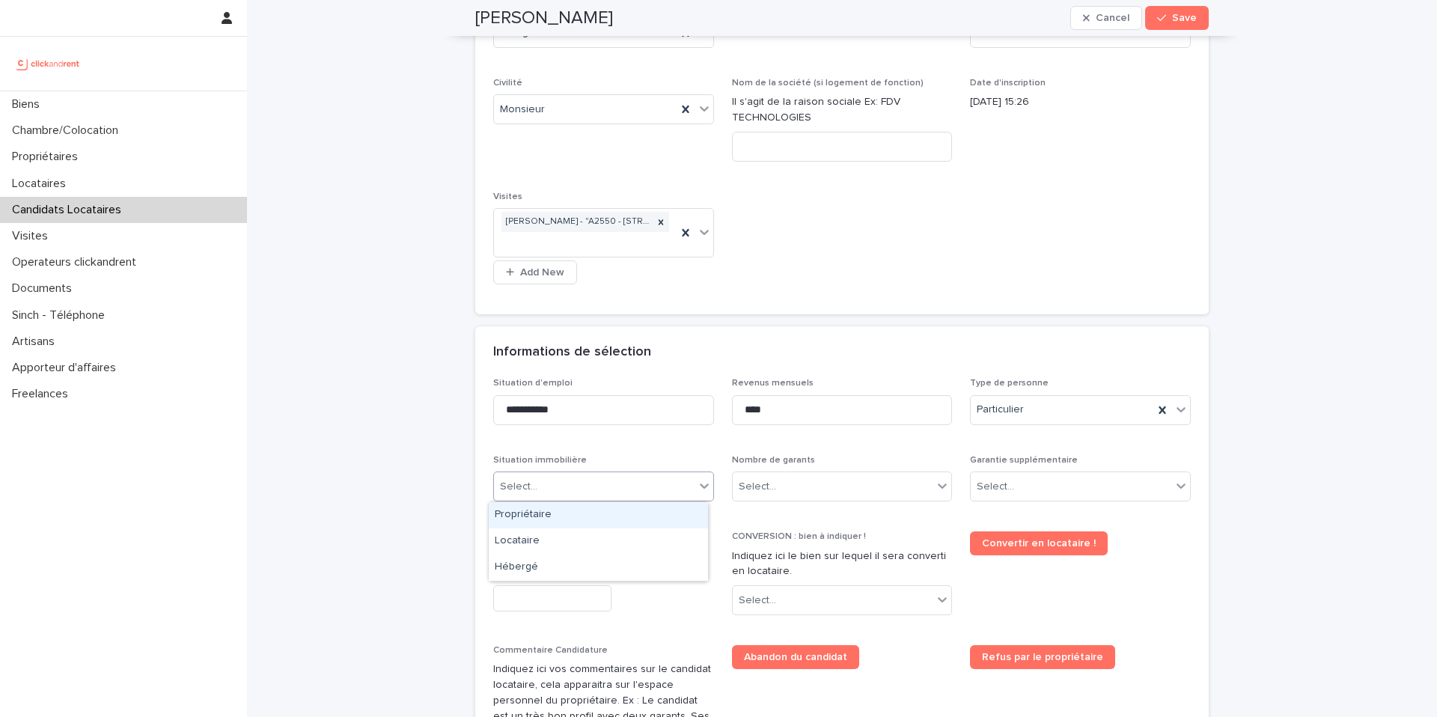
click at [541, 507] on div "Propriétaire" at bounding box center [598, 515] width 219 height 26
click at [775, 489] on div "Select..." at bounding box center [833, 486] width 201 height 25
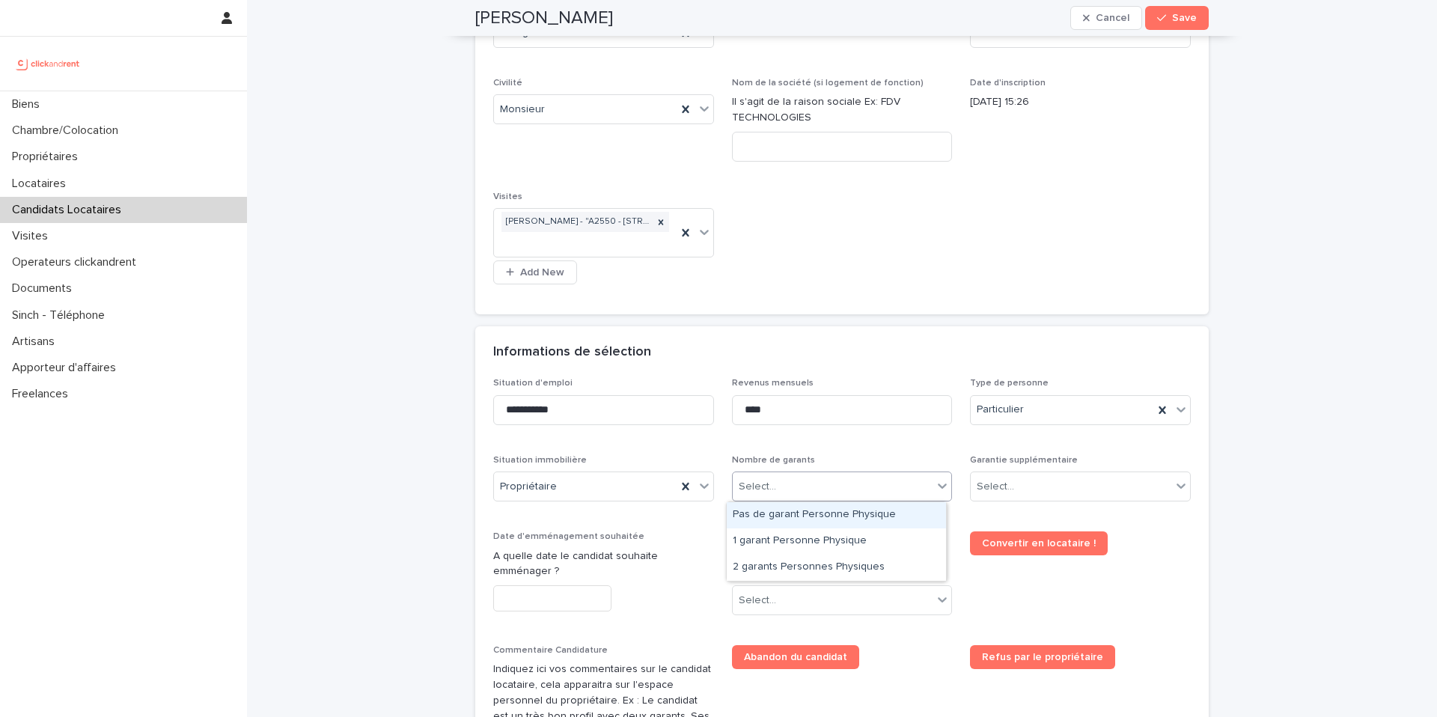
click at [805, 517] on div "Pas de garant Personne Physique" at bounding box center [836, 515] width 219 height 26
click at [1022, 494] on div "Select..." at bounding box center [1071, 486] width 201 height 25
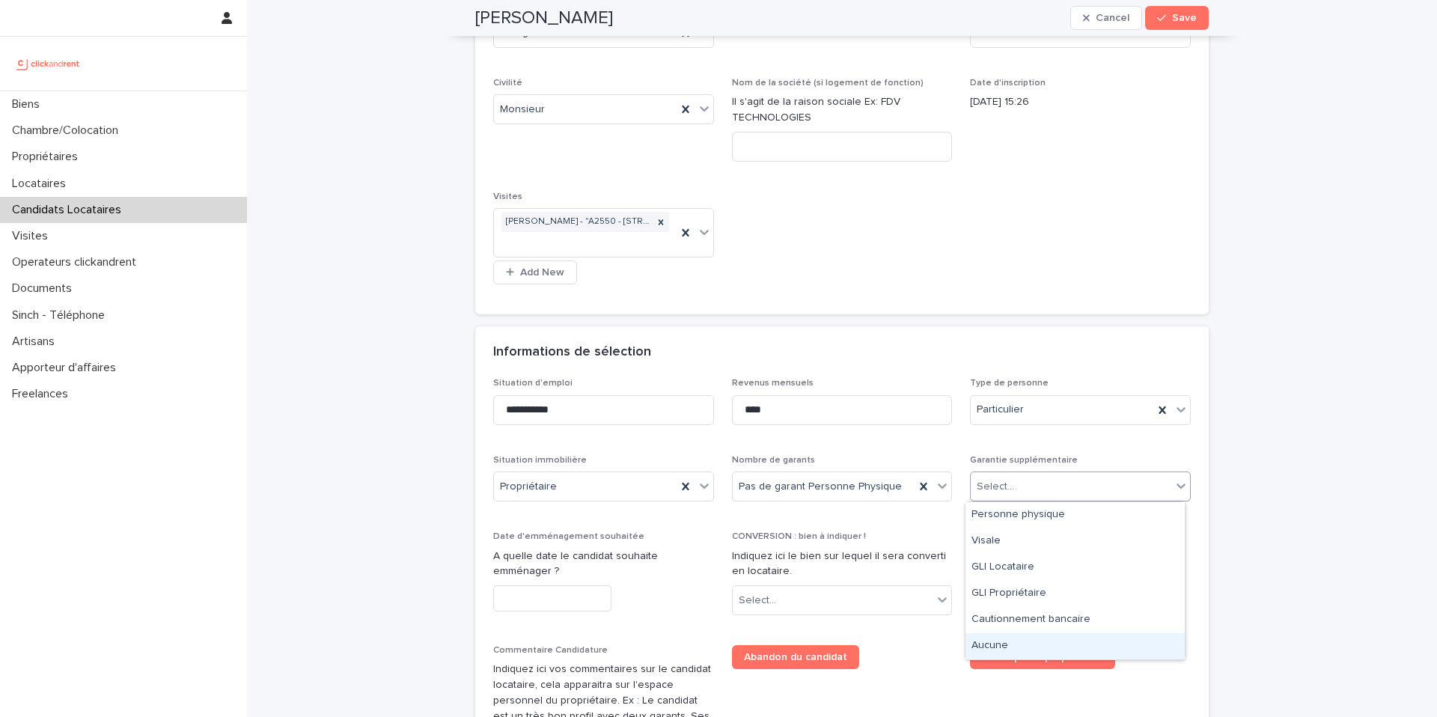
drag, startPoint x: 1017, startPoint y: 520, endPoint x: 1027, endPoint y: 648, distance: 128.3
click at [1027, 647] on div "Aucune" at bounding box center [1074, 646] width 219 height 26
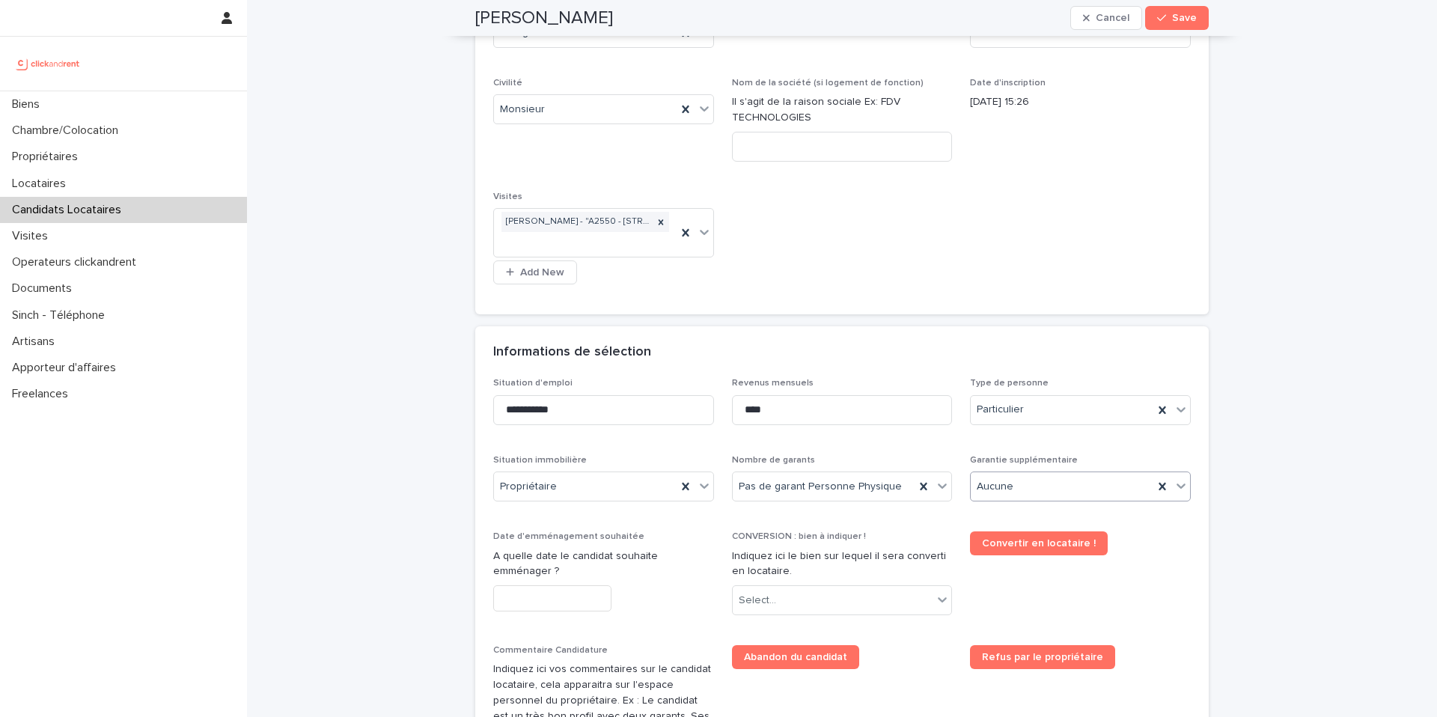
click at [516, 585] on input "text" at bounding box center [552, 598] width 118 height 26
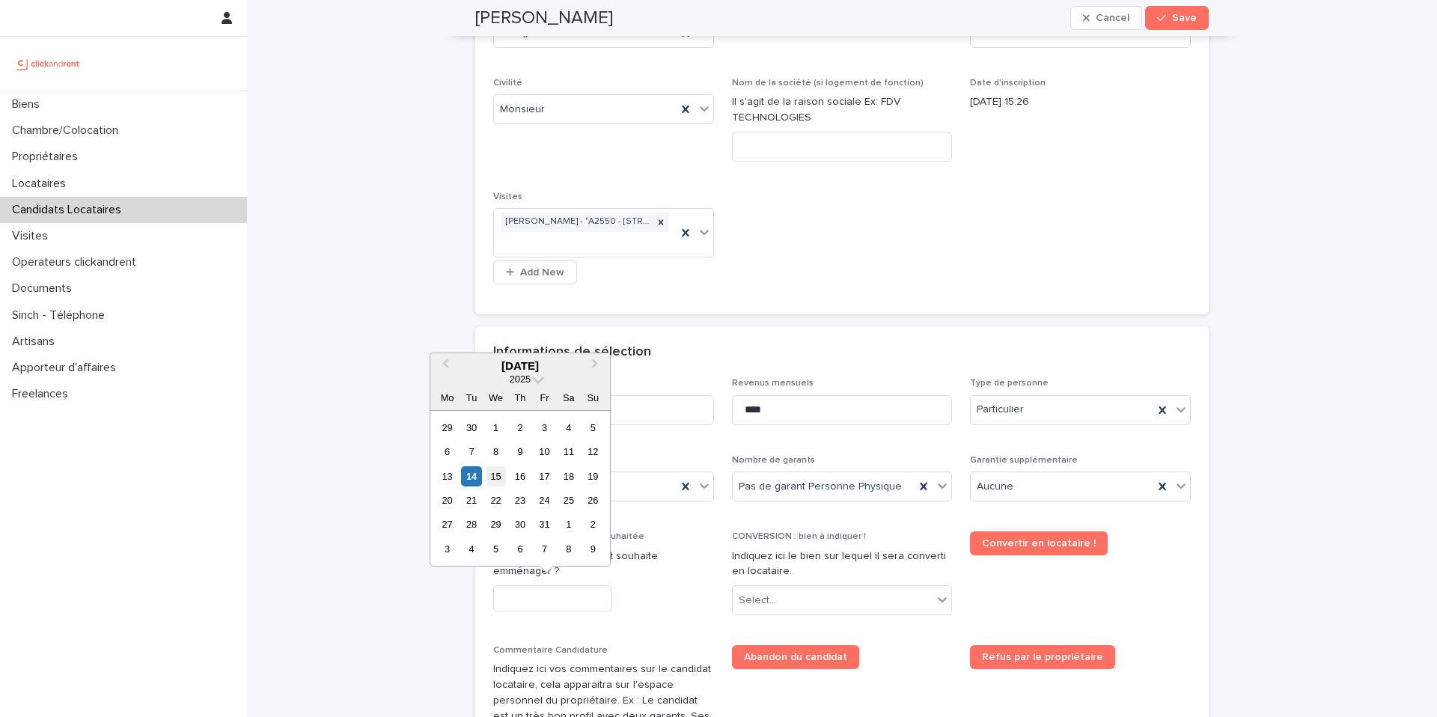
click at [501, 477] on div "15" at bounding box center [496, 476] width 20 height 20
type input "**********"
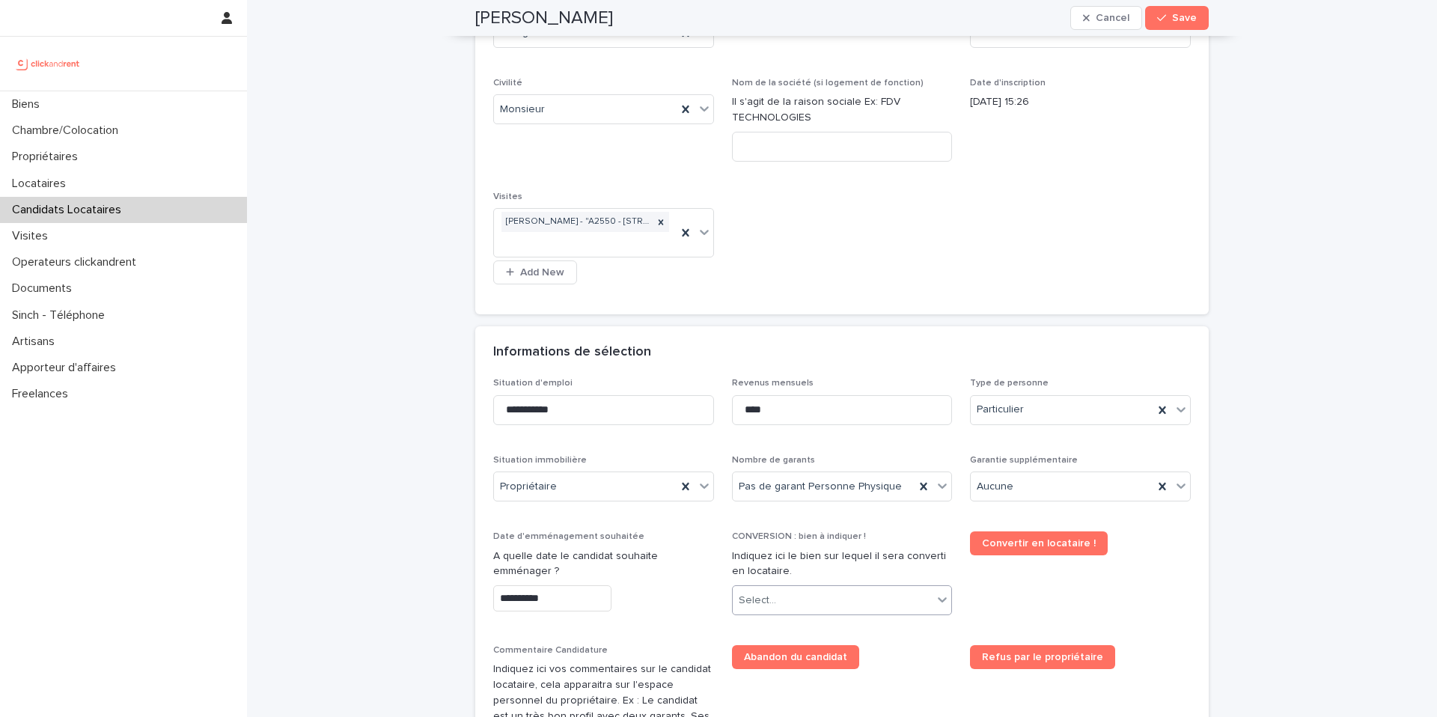
click at [816, 602] on div "Select..." at bounding box center [833, 600] width 201 height 25
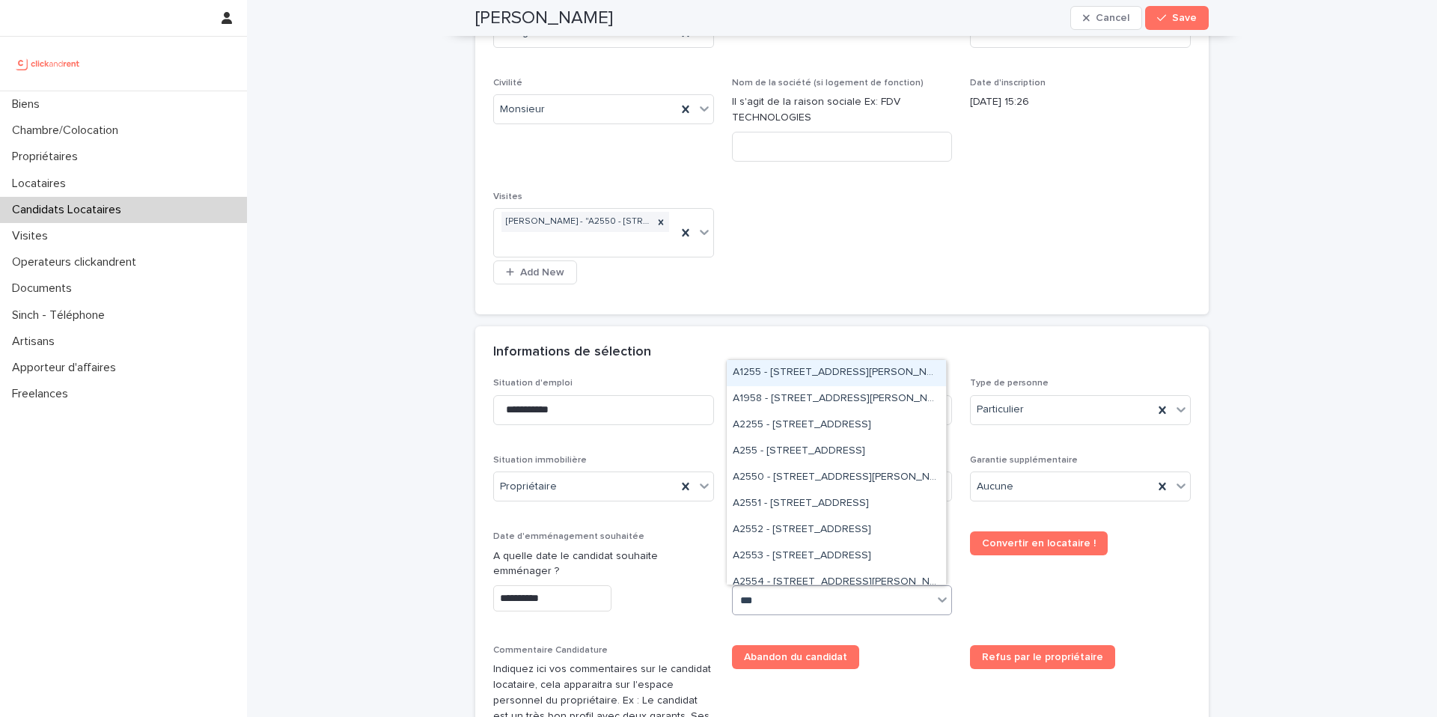
type input "****"
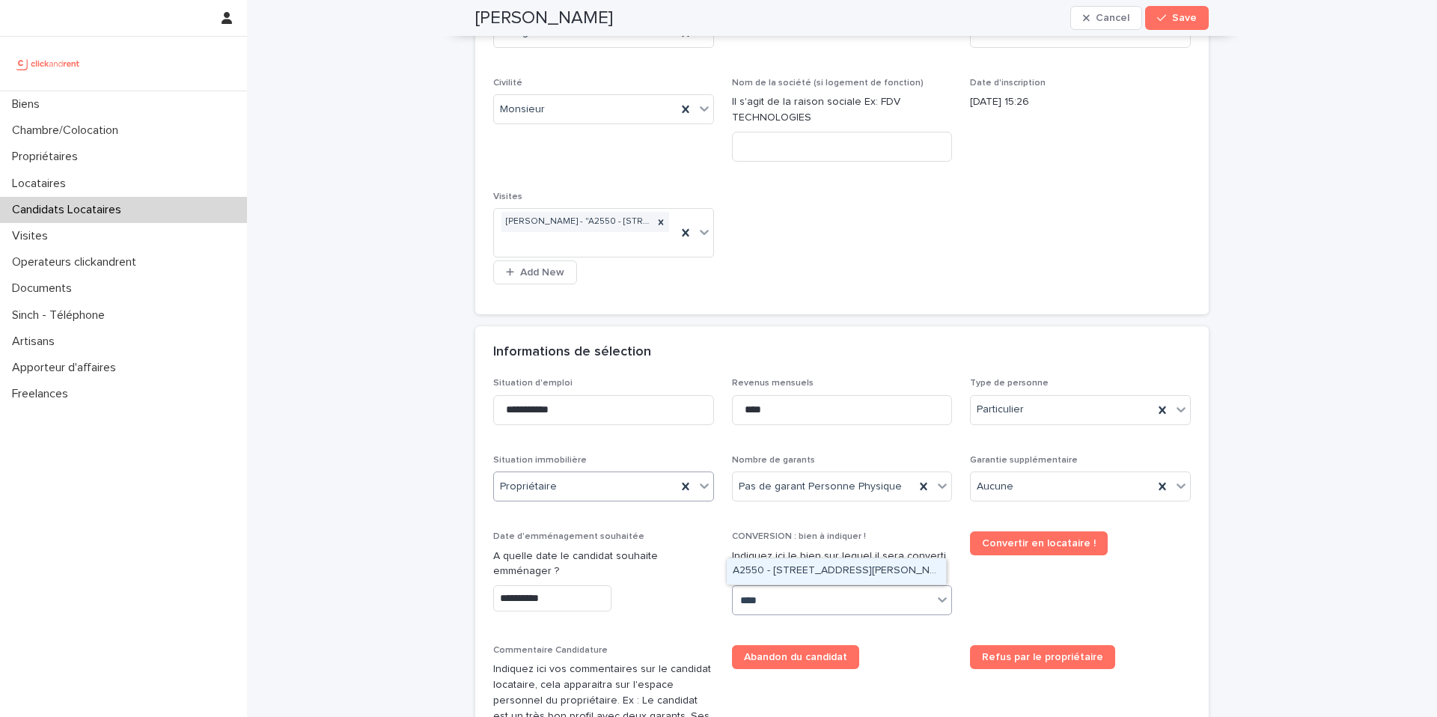
click at [771, 570] on div "A2550 - 25 rue Arthur Auger, Montrouge 92120" at bounding box center [836, 571] width 219 height 26
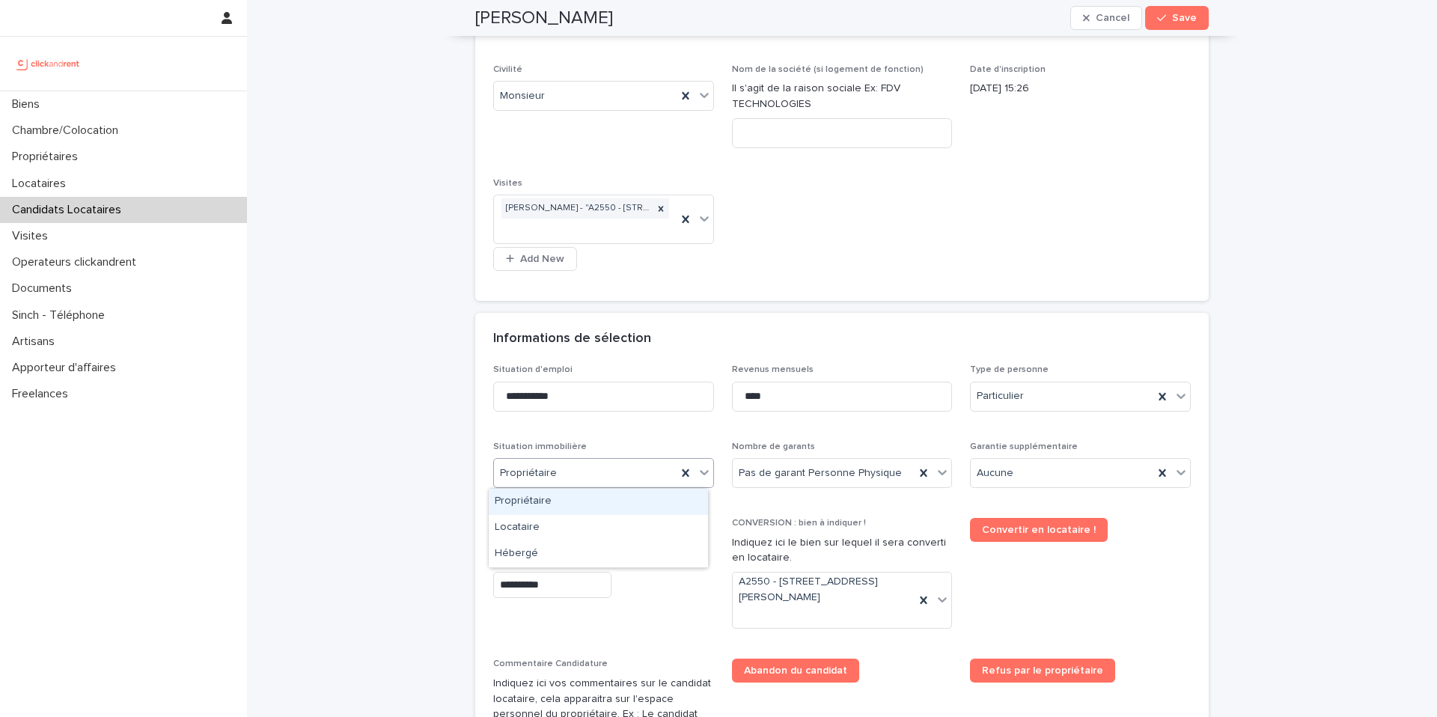
click at [556, 481] on div "Propriétaire" at bounding box center [585, 473] width 183 height 25
click at [558, 555] on div "Hébergé" at bounding box center [598, 554] width 219 height 26
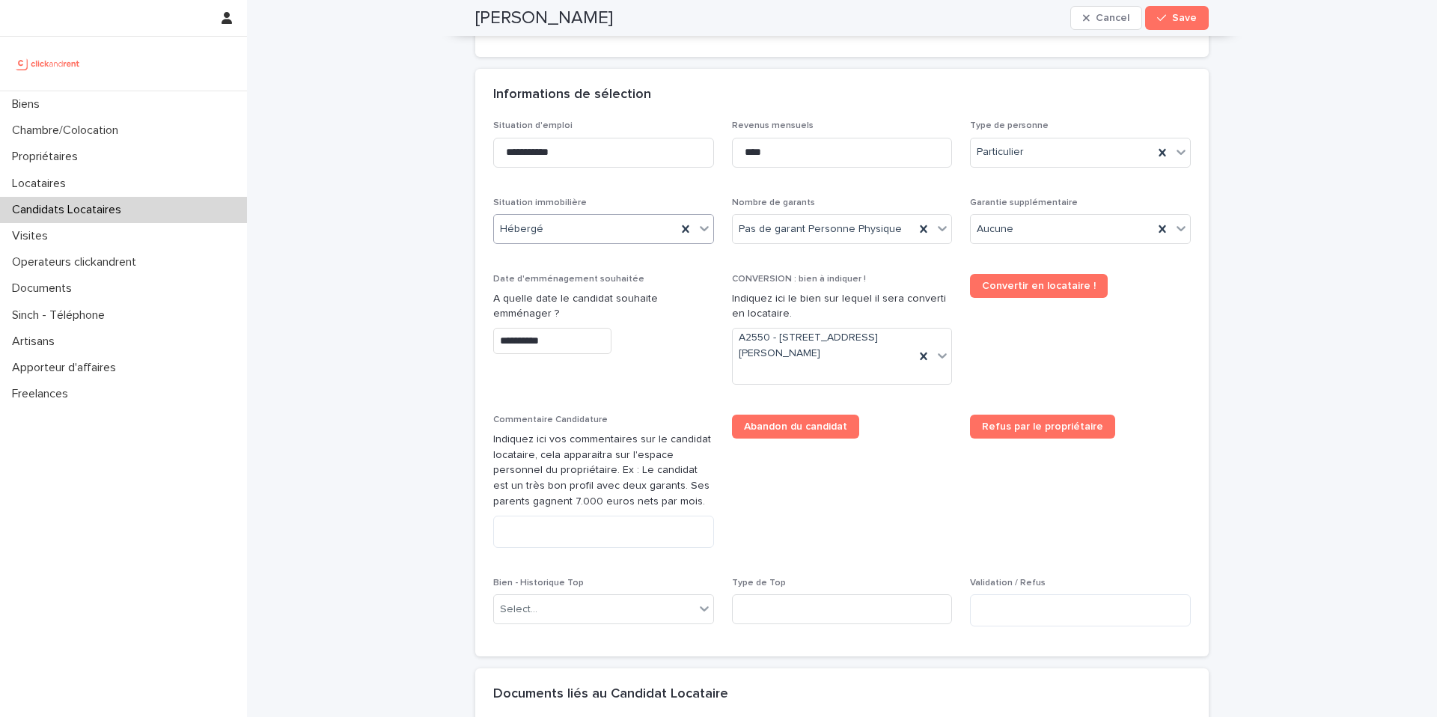
scroll to position [827, 0]
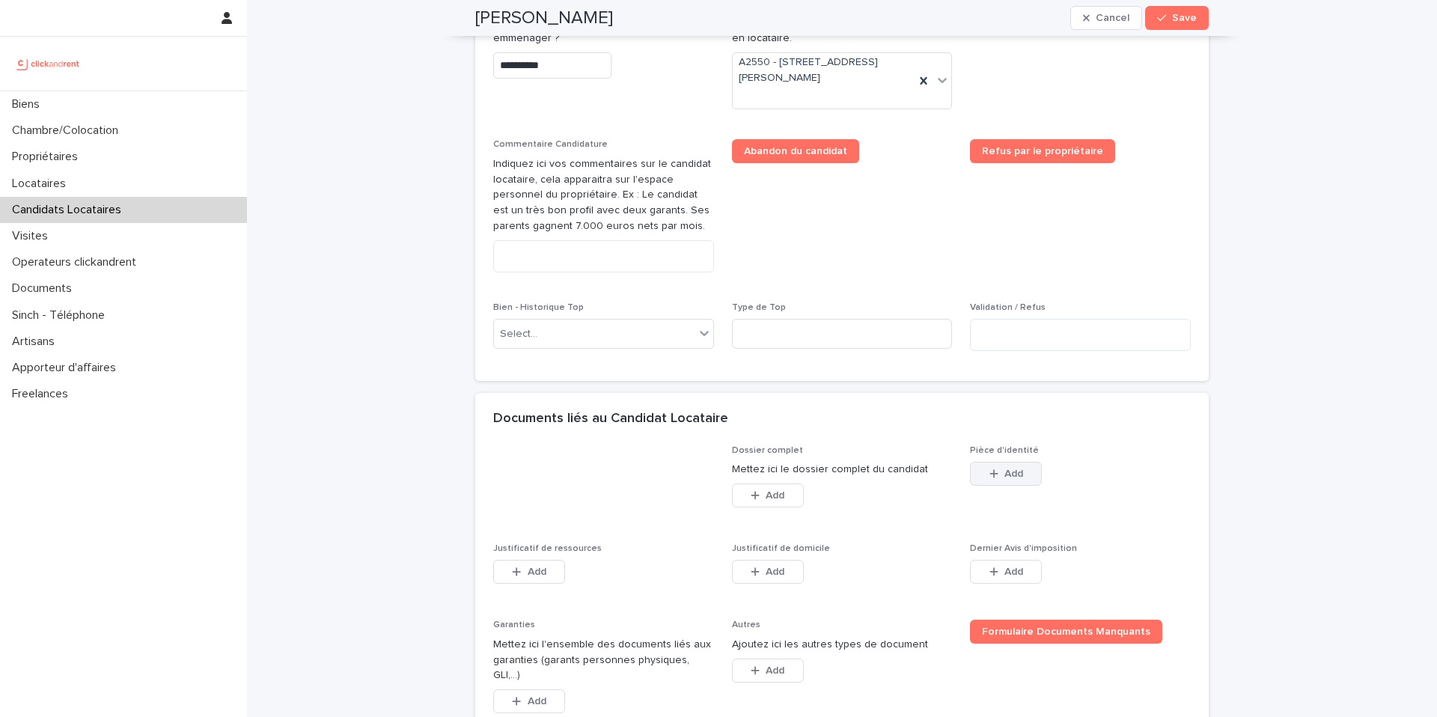
click at [1021, 480] on button "Add" at bounding box center [1006, 474] width 72 height 24
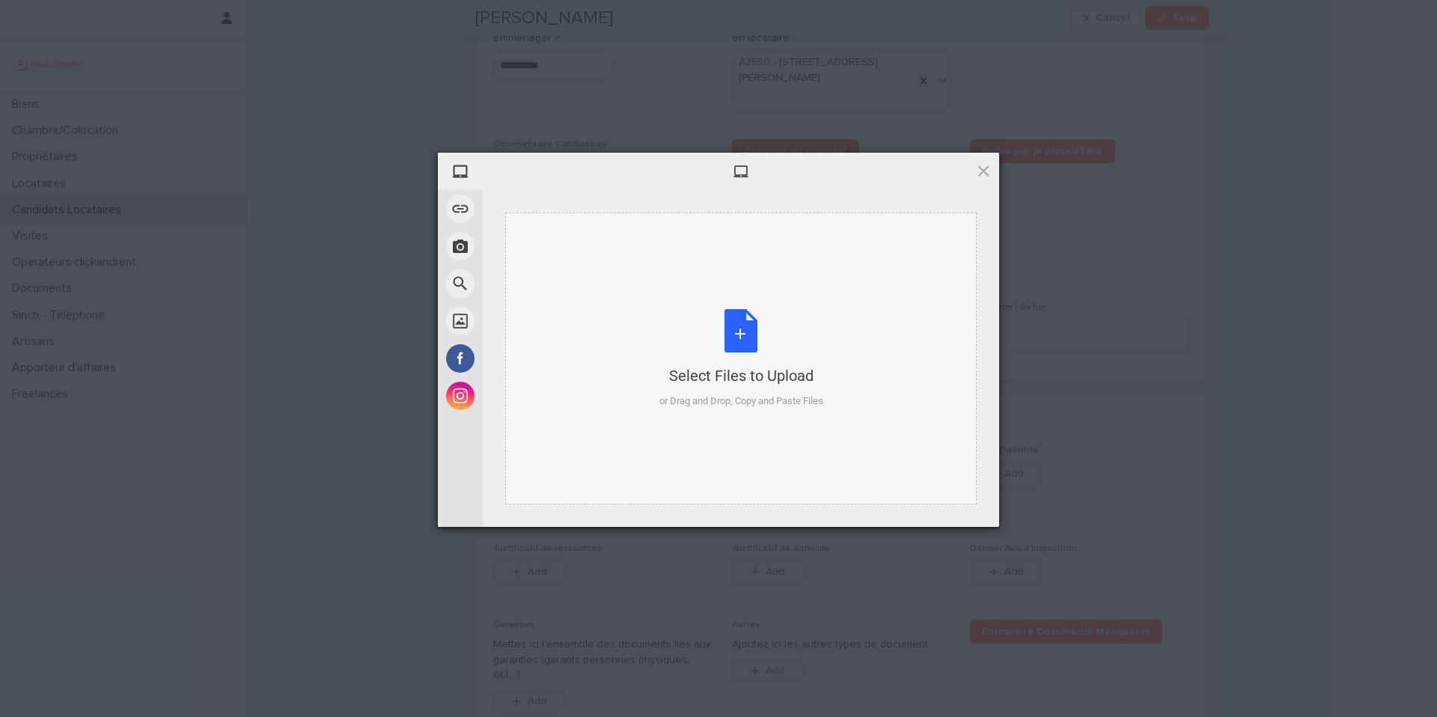
click at [698, 384] on div "Select Files to Upload" at bounding box center [741, 375] width 164 height 21
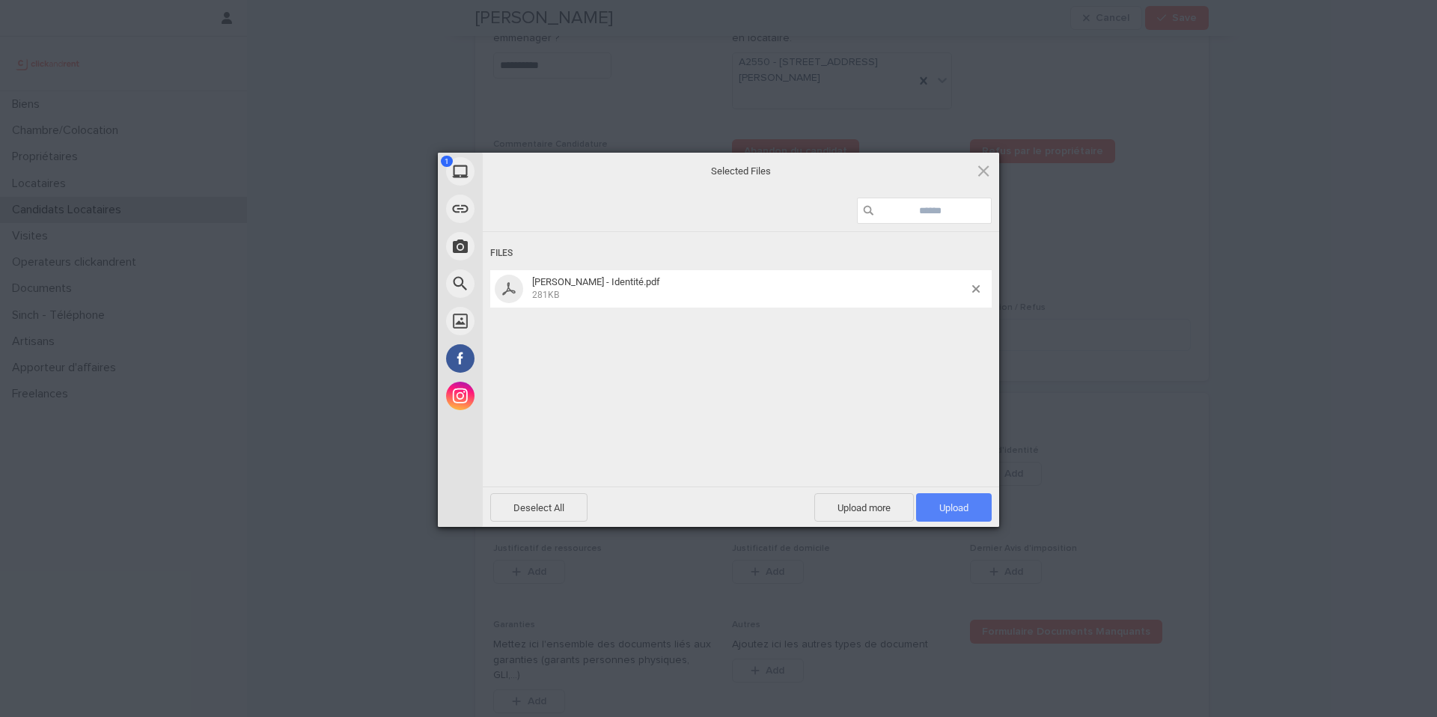
click at [949, 510] on span "Upload 1" at bounding box center [953, 507] width 29 height 11
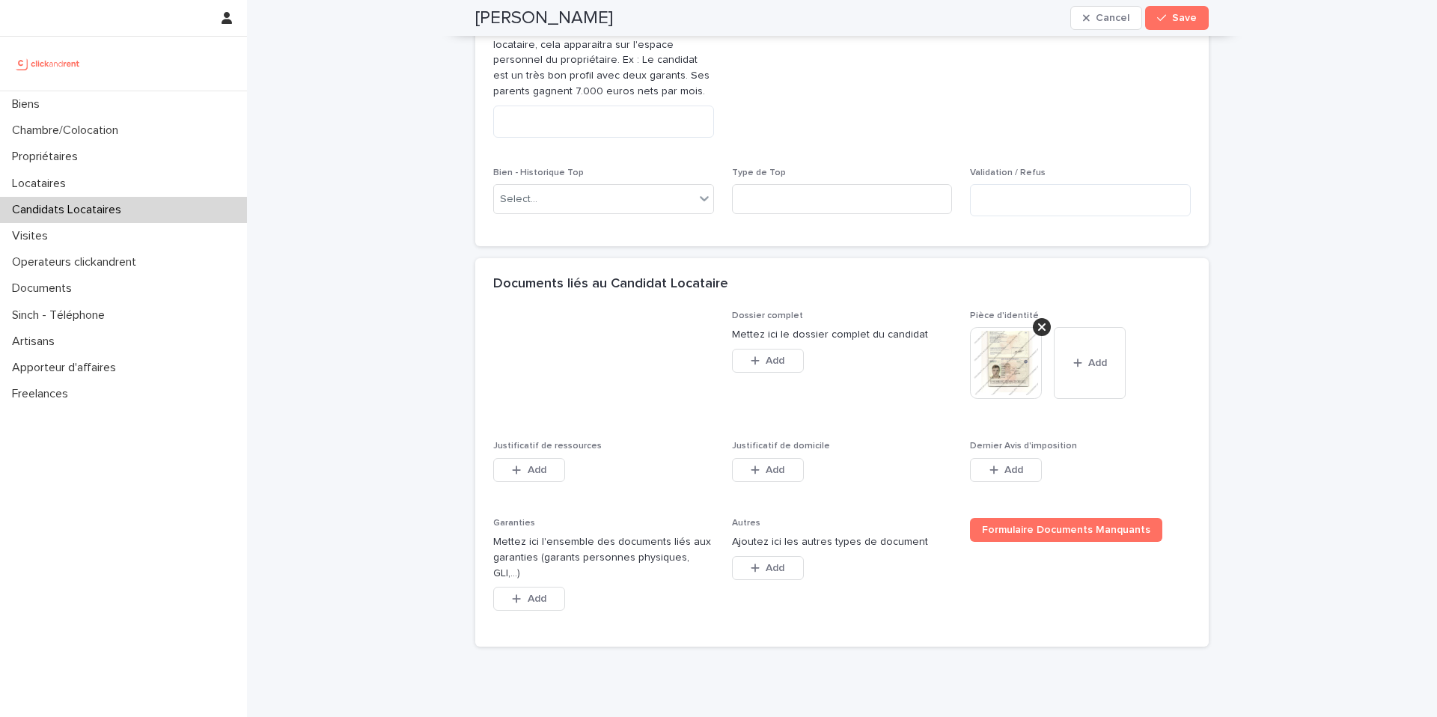
scroll to position [1005, 0]
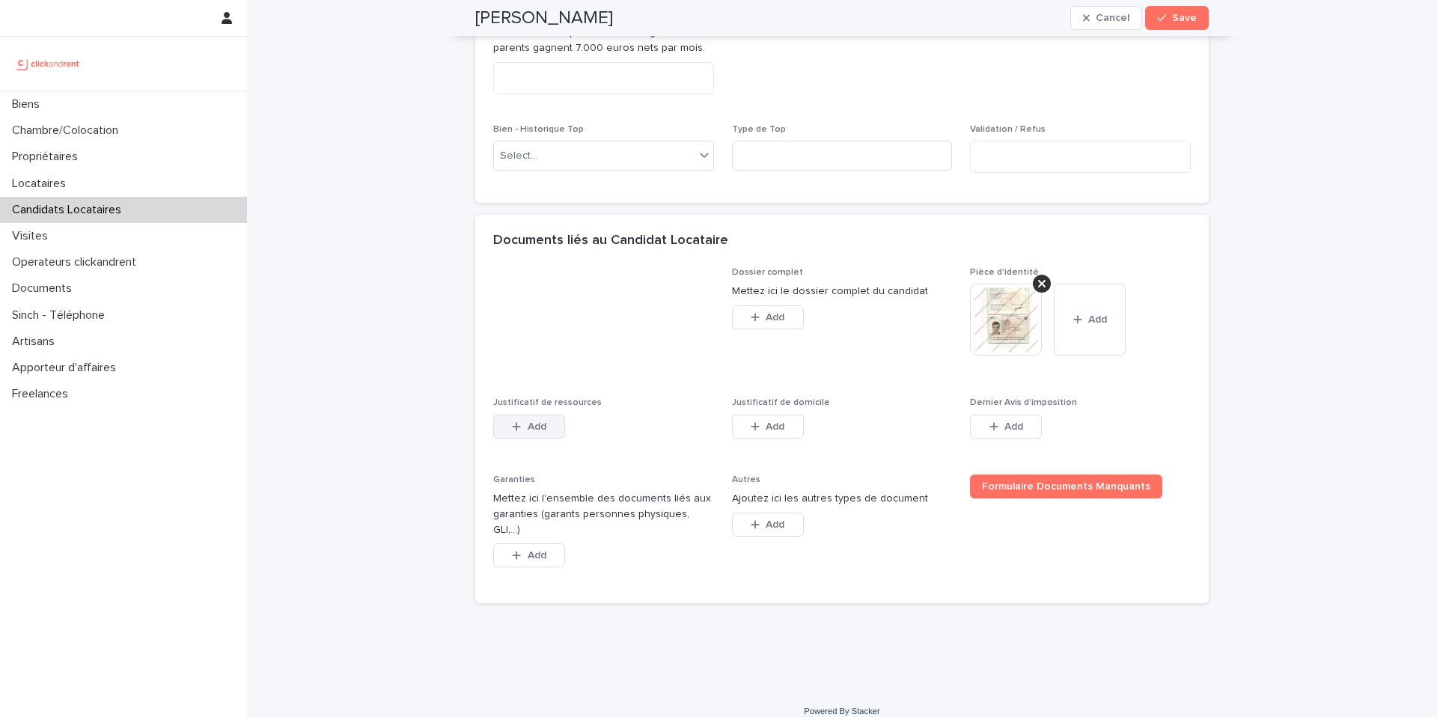
click at [528, 423] on span "Add" at bounding box center [537, 426] width 19 height 10
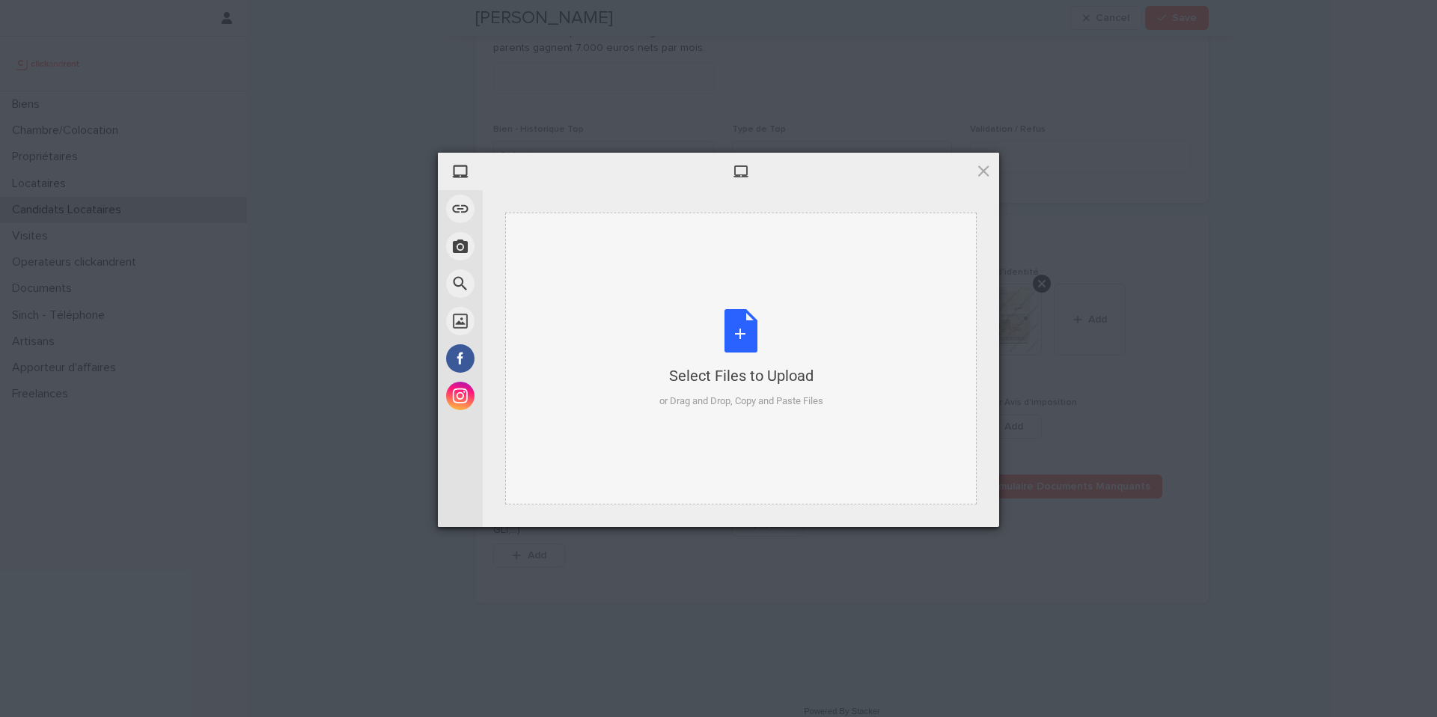
click at [676, 382] on div "Select Files to Upload" at bounding box center [741, 375] width 164 height 21
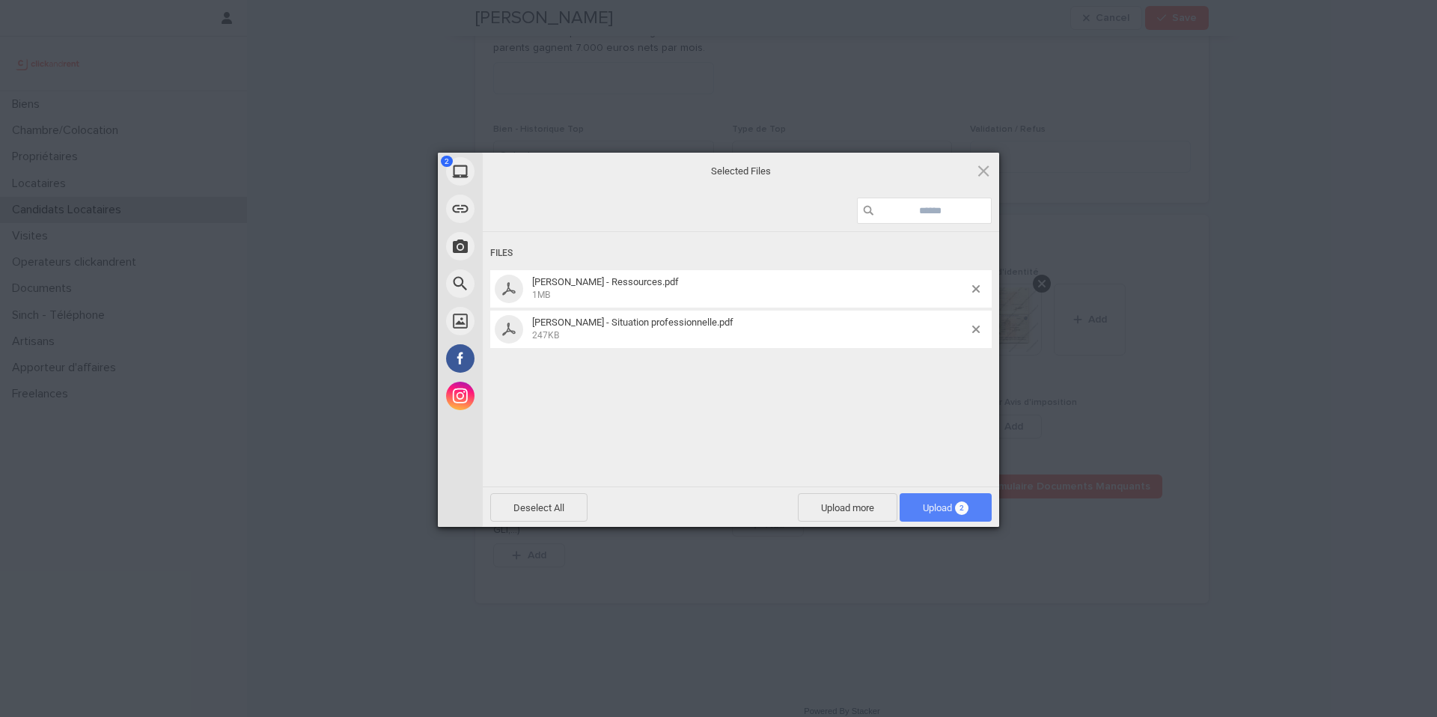
click at [969, 521] on span "Upload 2" at bounding box center [946, 507] width 92 height 28
click at [967, 516] on div "Uploading Baptiste Pinard - Ressources.pdf 0.00B / 1MB Baptiste Pinard - Situat…" at bounding box center [741, 381] width 516 height 299
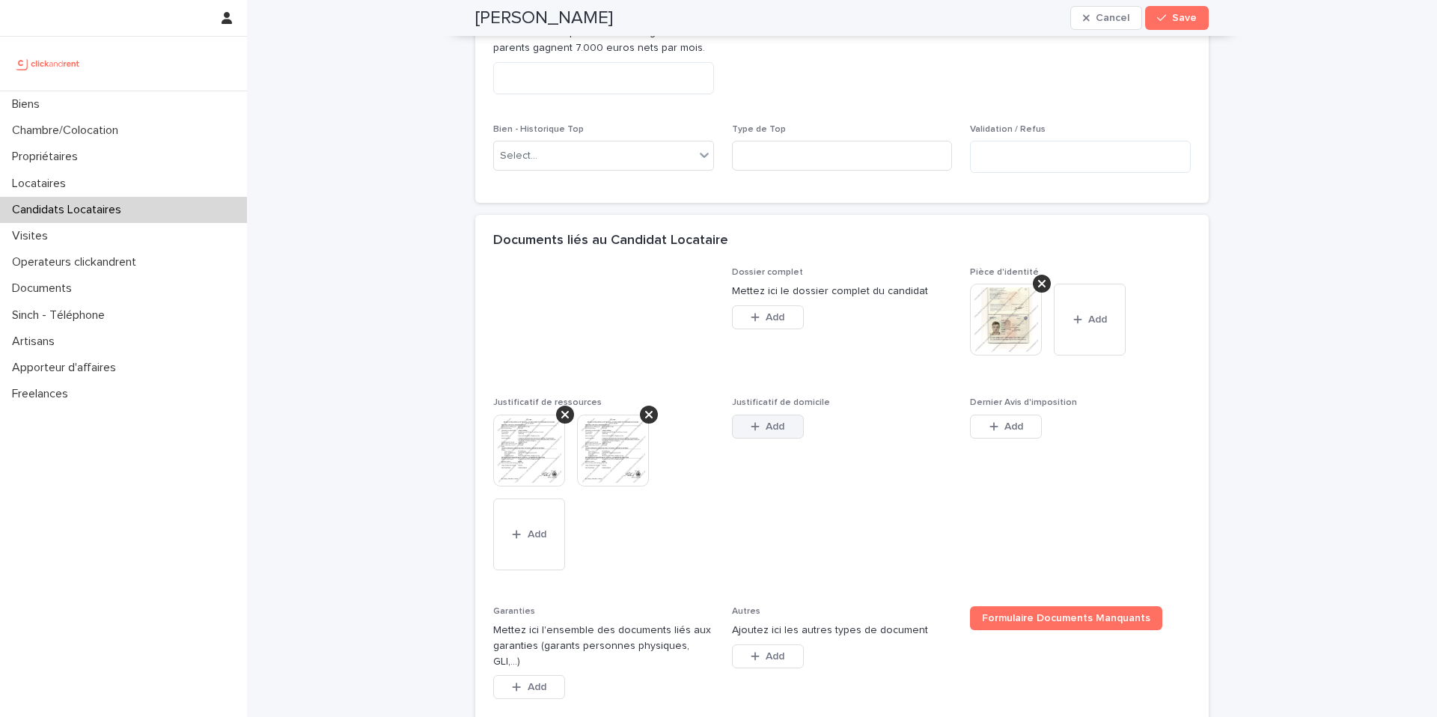
click at [774, 434] on button "Add" at bounding box center [768, 427] width 72 height 24
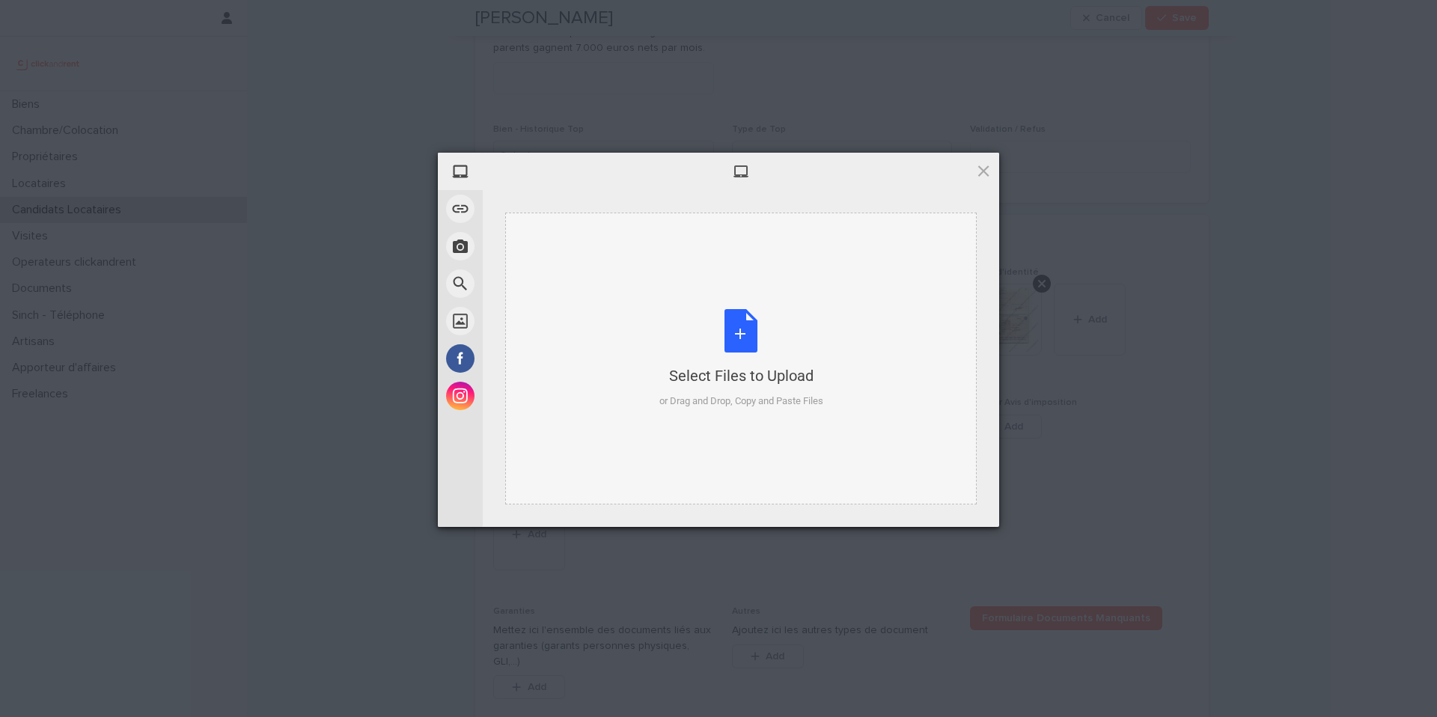
click at [719, 394] on div "or Drag and Drop, Copy and Paste Files" at bounding box center [741, 401] width 164 height 15
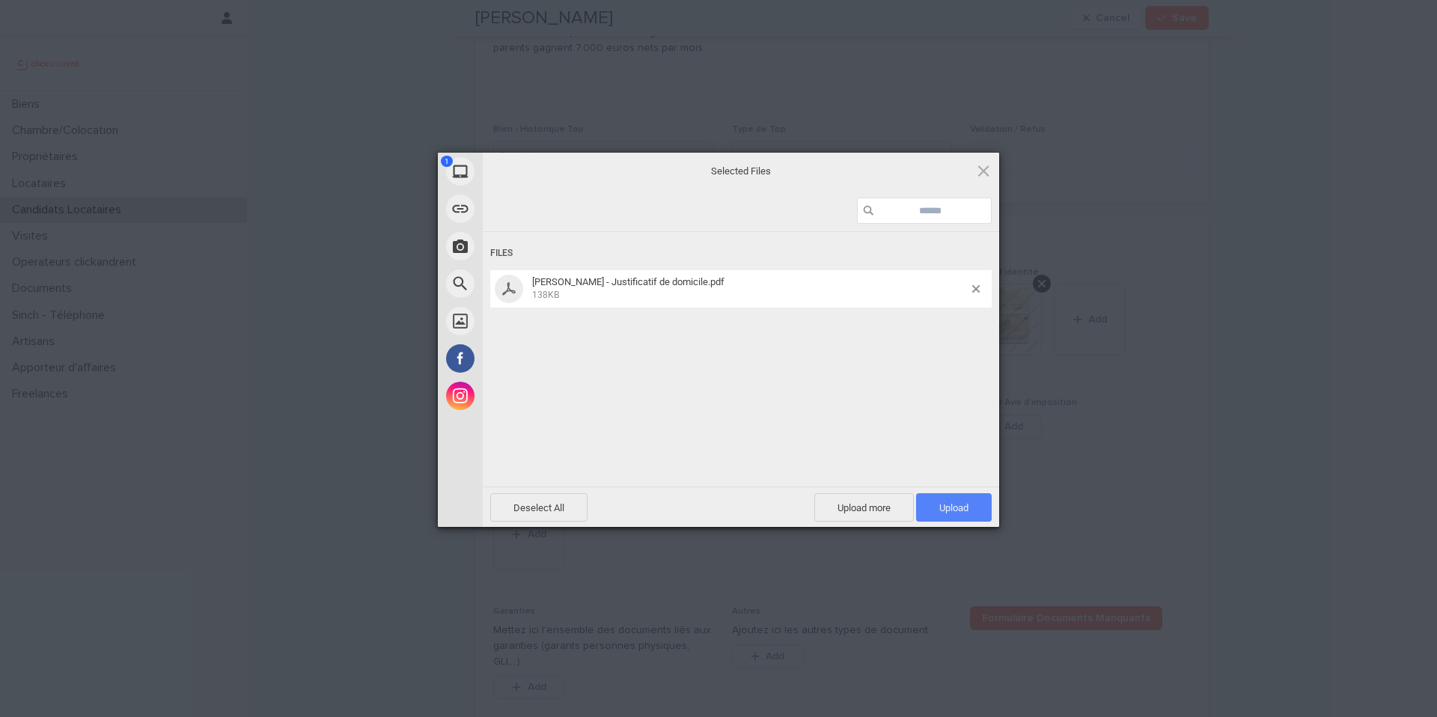
click at [944, 515] on span "Upload 1" at bounding box center [954, 507] width 76 height 28
click at [944, 511] on div "Uploaded 0 / 1 Uploading Baptiste Pinard - Justificatif de domicile.pdf 0.00B /…" at bounding box center [741, 340] width 516 height 374
click at [944, 507] on div "Uploading Baptiste Pinard - Justificatif de domicile.pdf 0.00B / 138KB" at bounding box center [741, 381] width 516 height 299
click at [864, 438] on div "Uploading Baptiste Pinard - Justificatif de domicile.pdf 0.00B / 138KB" at bounding box center [741, 381] width 516 height 299
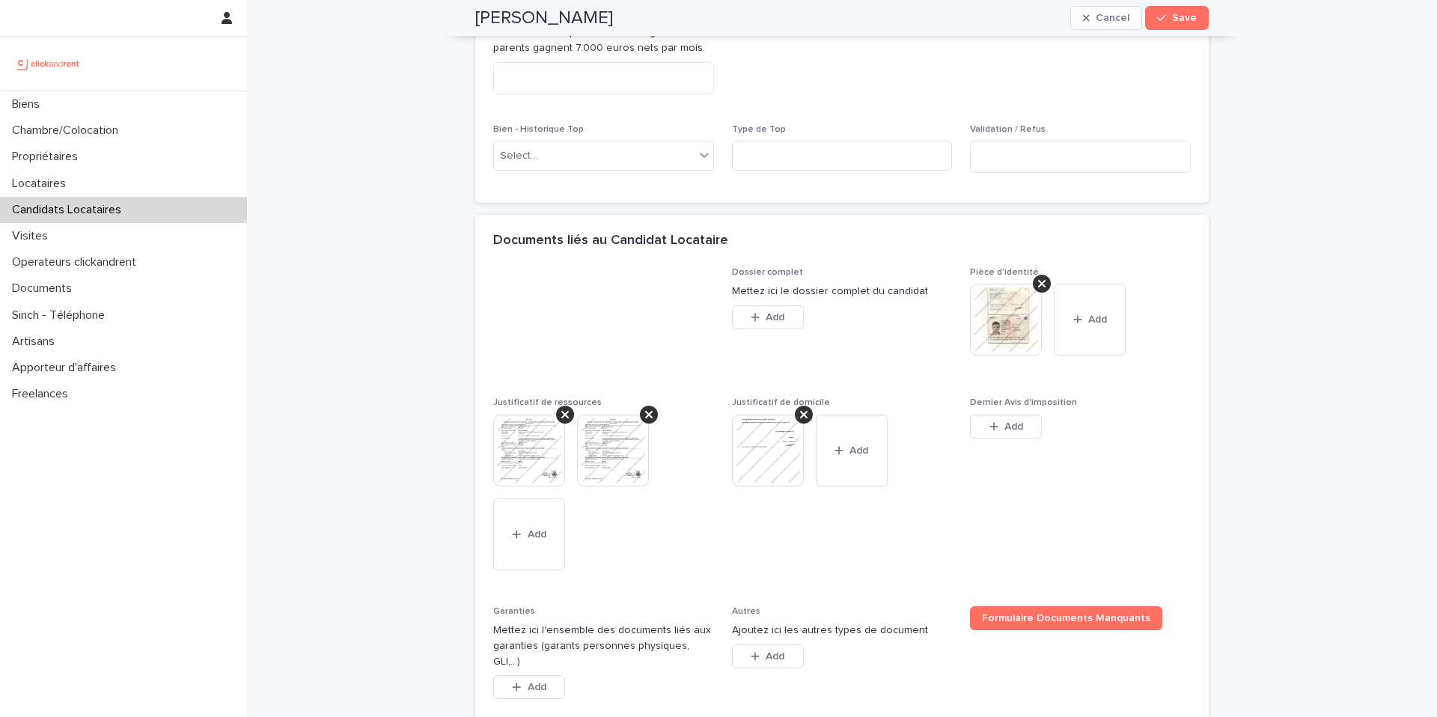
drag, startPoint x: 1021, startPoint y: 427, endPoint x: 944, endPoint y: 479, distance: 92.6
click at [1021, 427] on button "Add" at bounding box center [1006, 427] width 72 height 24
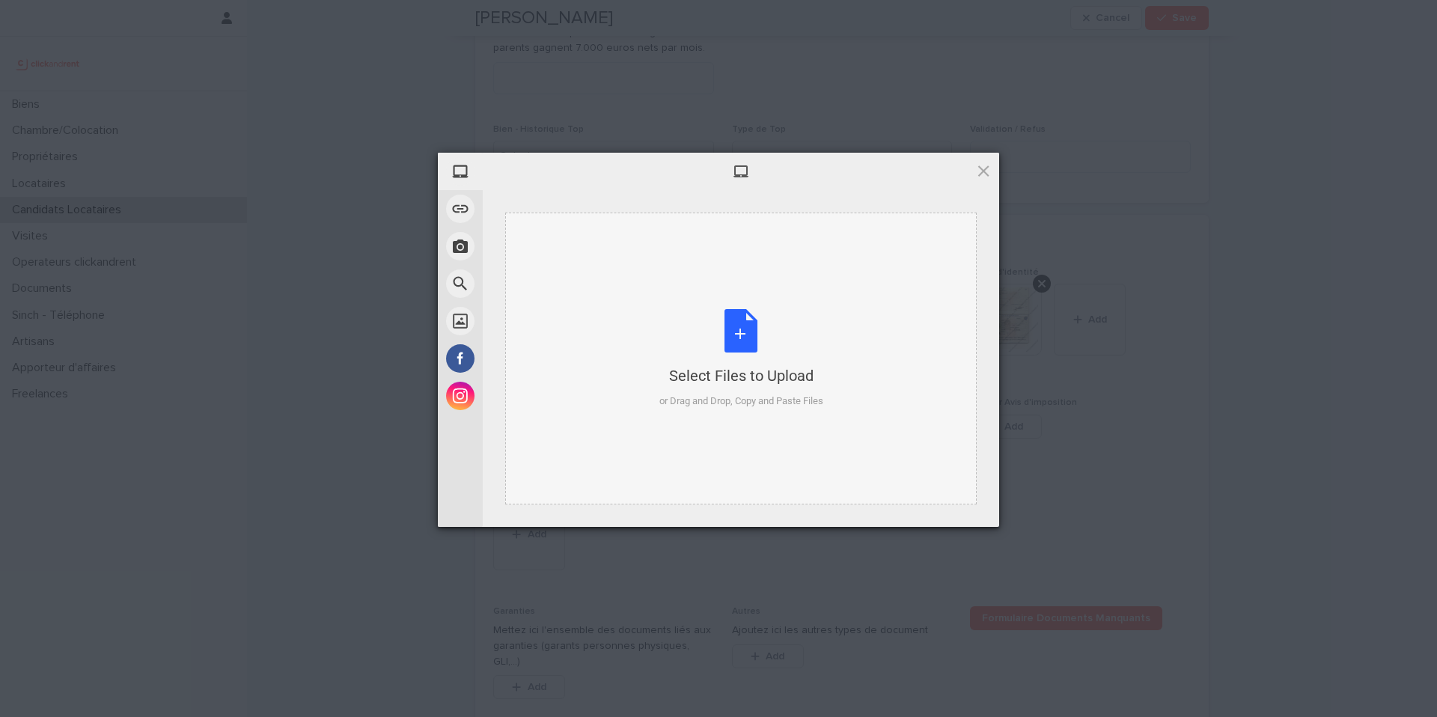
click at [661, 400] on div "or Drag and Drop, Copy and Paste Files" at bounding box center [741, 401] width 164 height 15
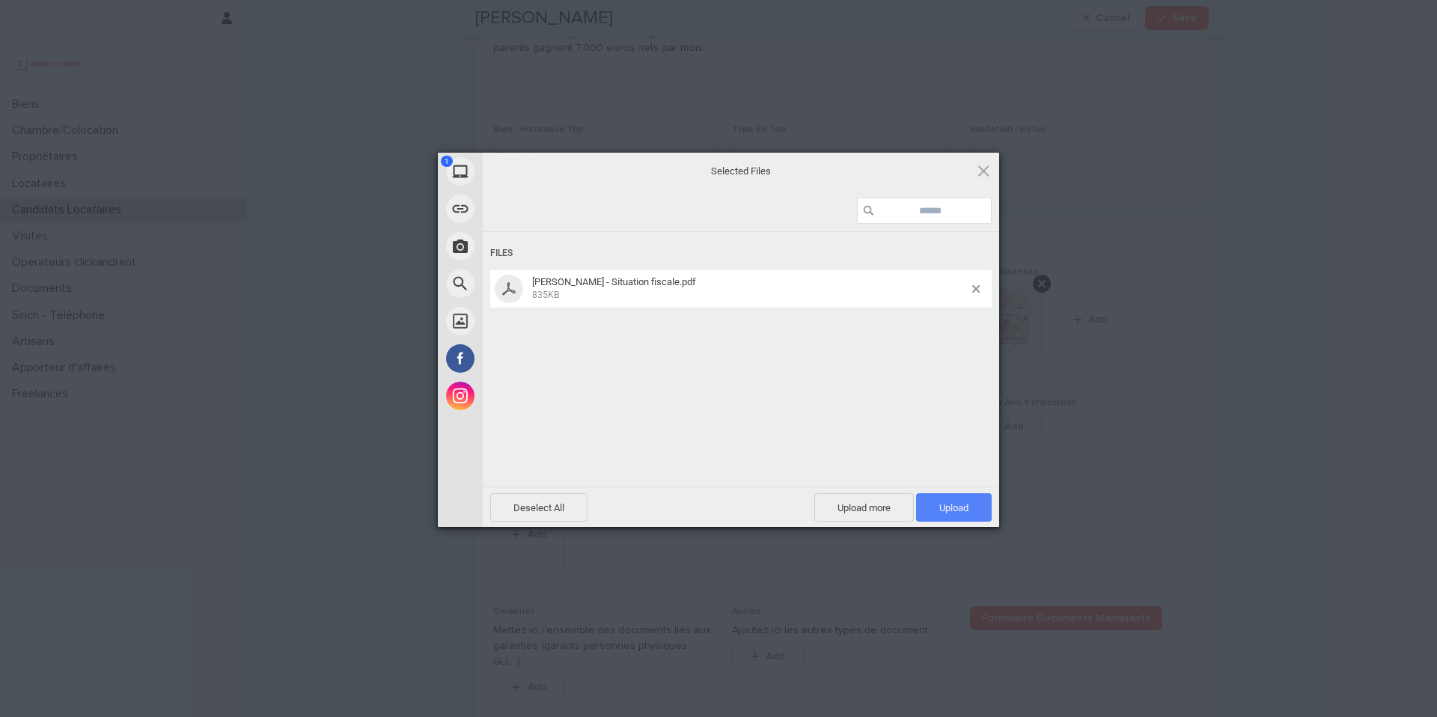
click at [955, 506] on span "Upload 1" at bounding box center [953, 507] width 29 height 11
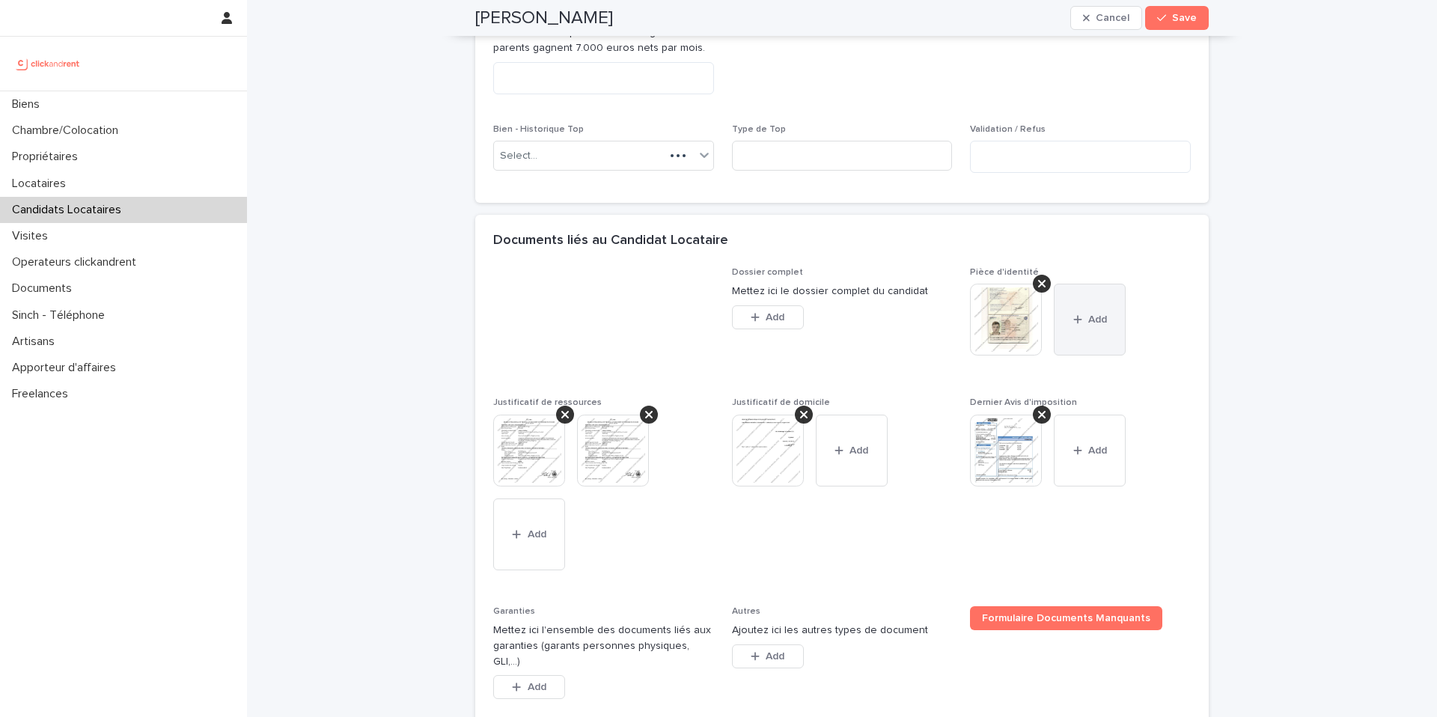
click at [1075, 324] on icon "button" at bounding box center [1077, 319] width 9 height 10
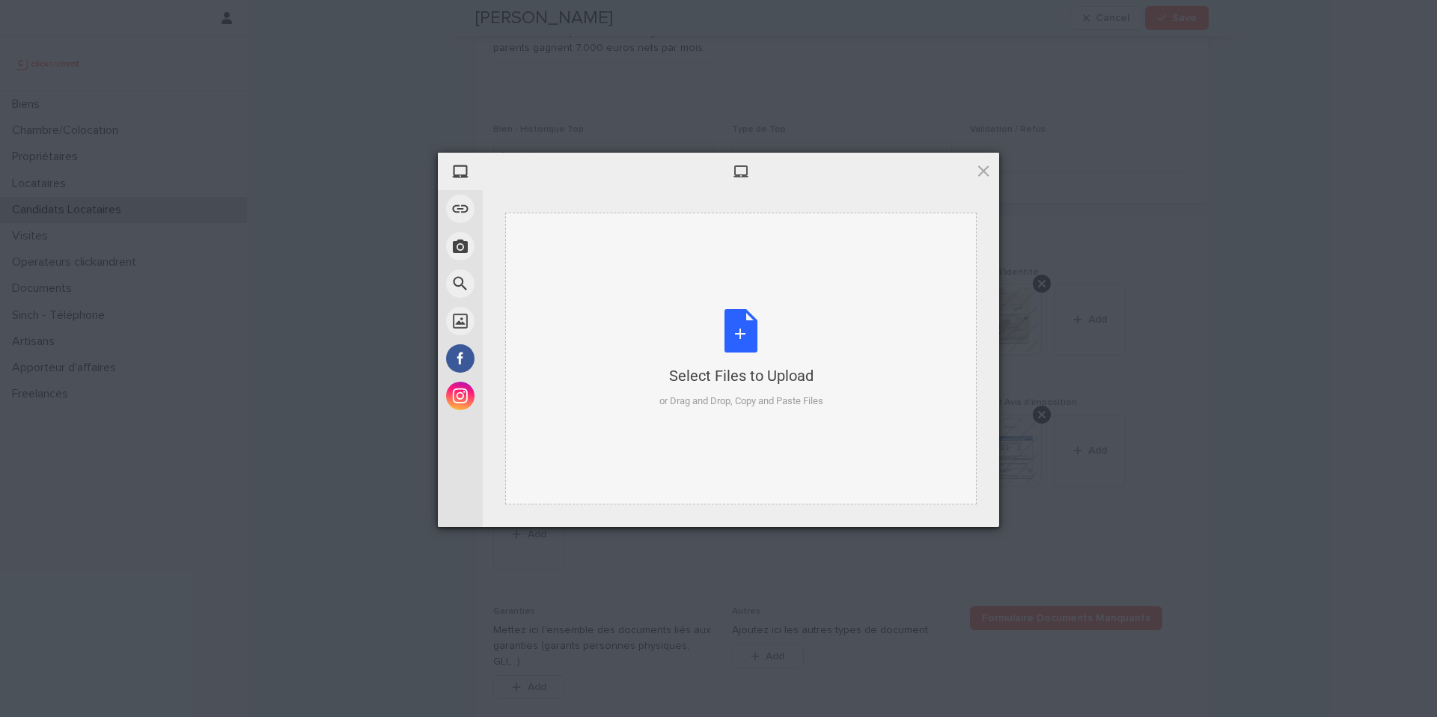
click at [858, 370] on div "Select Files to Upload or Drag and Drop, Copy and Paste Files" at bounding box center [740, 359] width 471 height 292
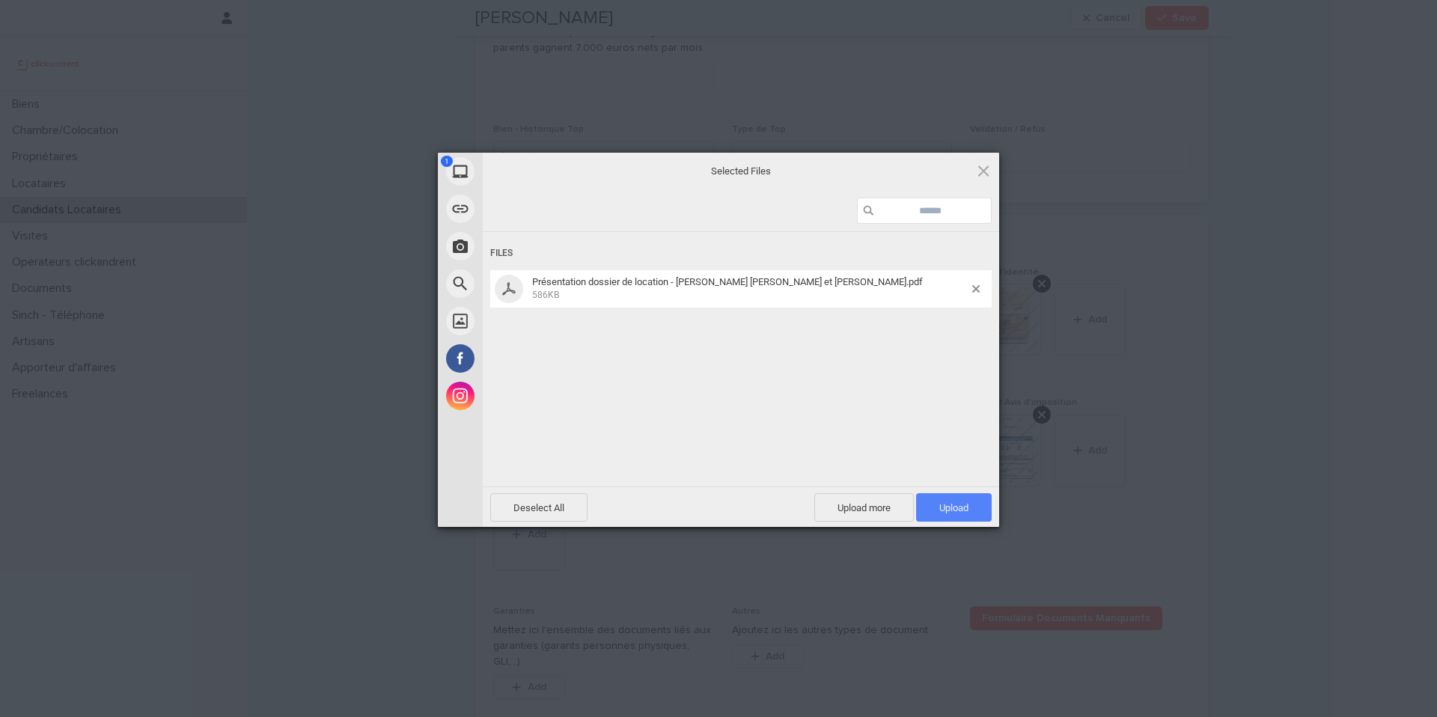
click at [967, 514] on span "Upload 1" at bounding box center [954, 507] width 76 height 28
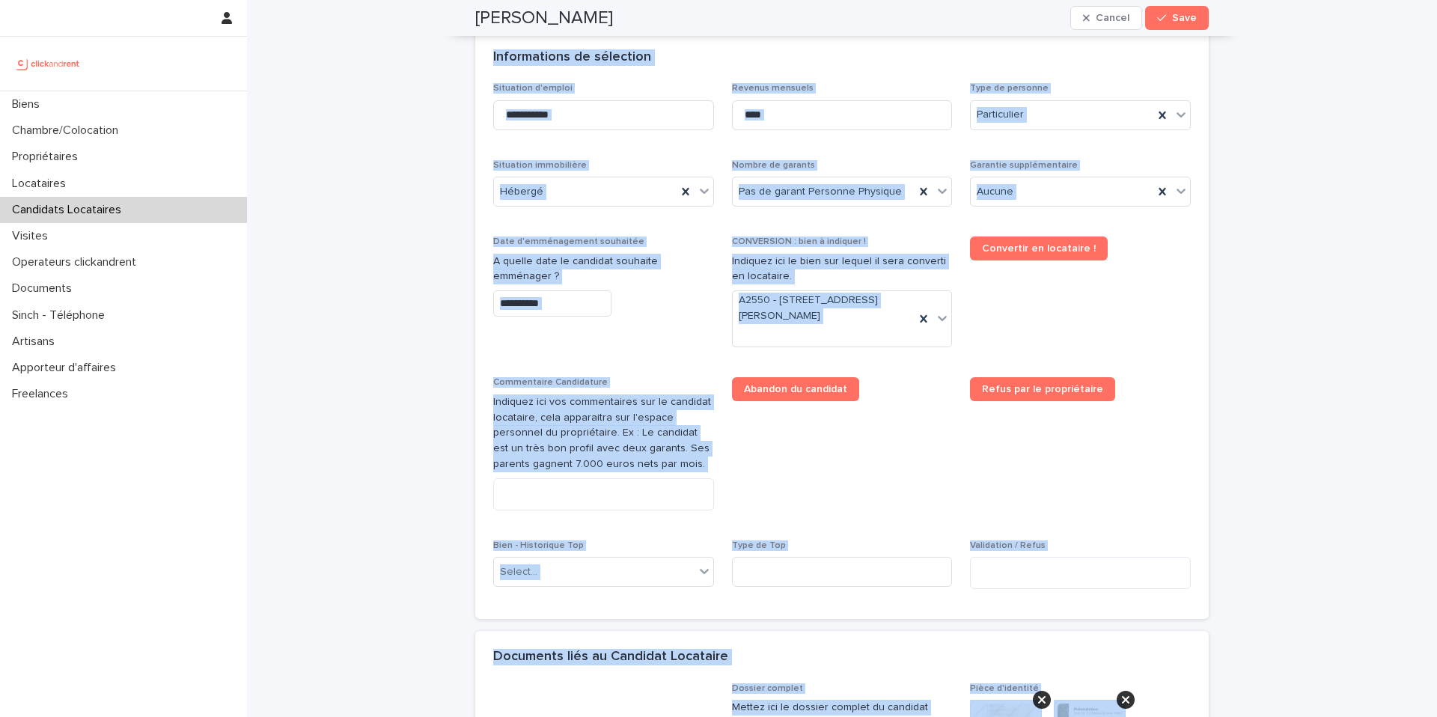
scroll to position [0, 0]
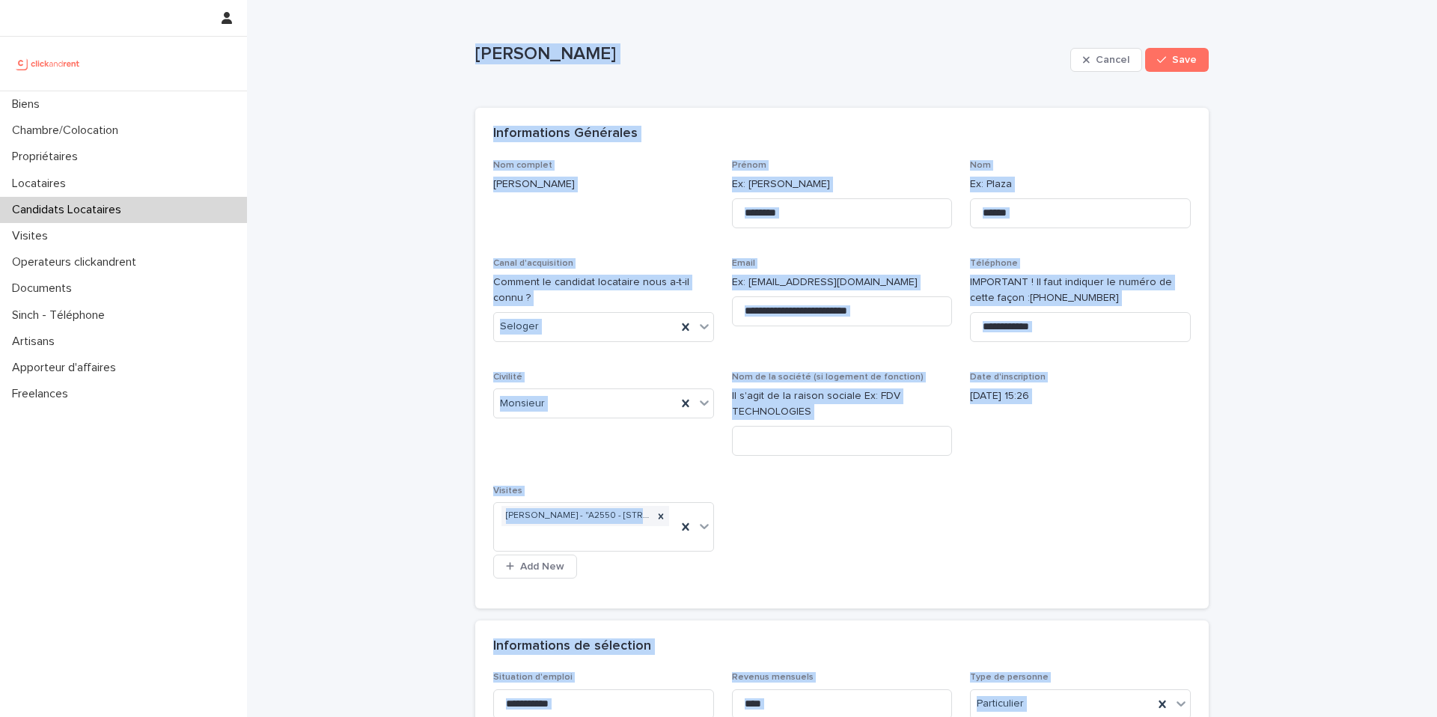
drag, startPoint x: 742, startPoint y: 357, endPoint x: 464, endPoint y: 42, distance: 420.4
copy div "Baptiste Pinard Cancel Save Sorry, there was an error saving your record. Pleas…"
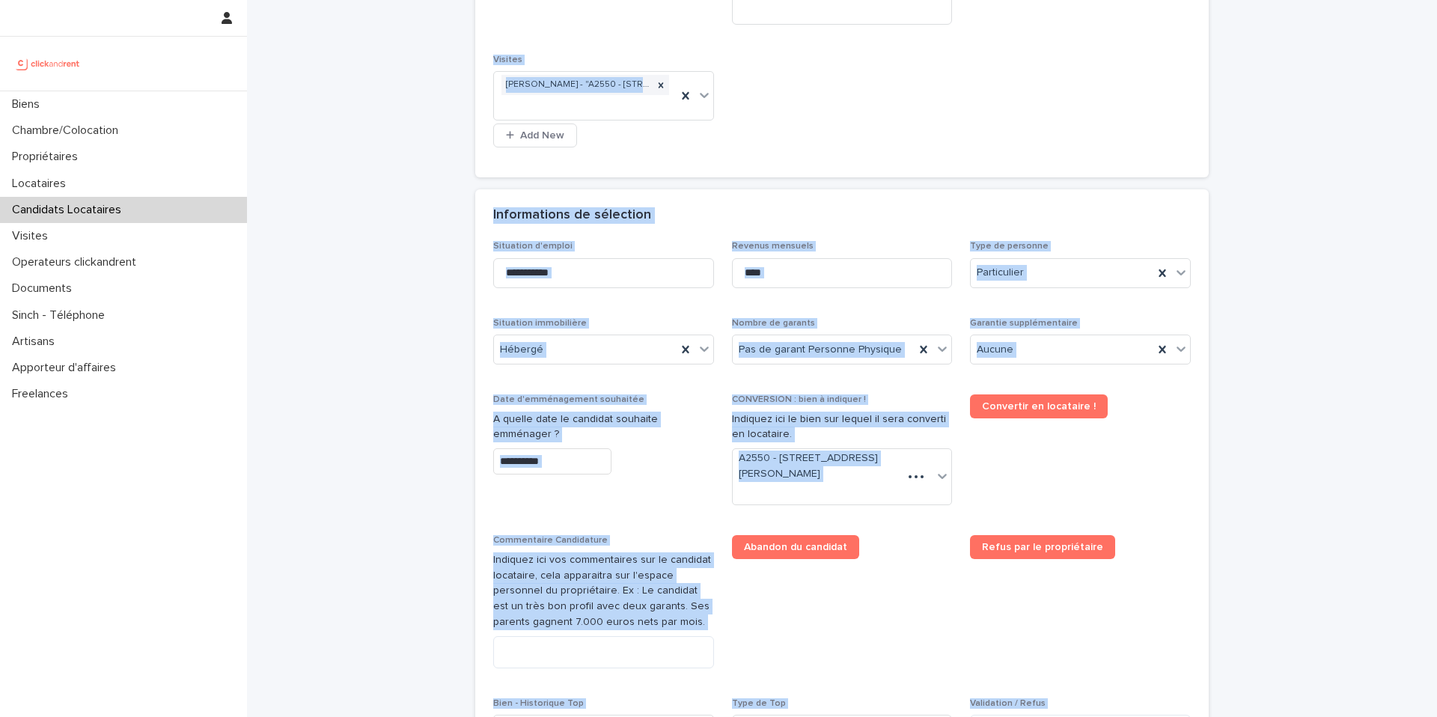
scroll to position [771, 0]
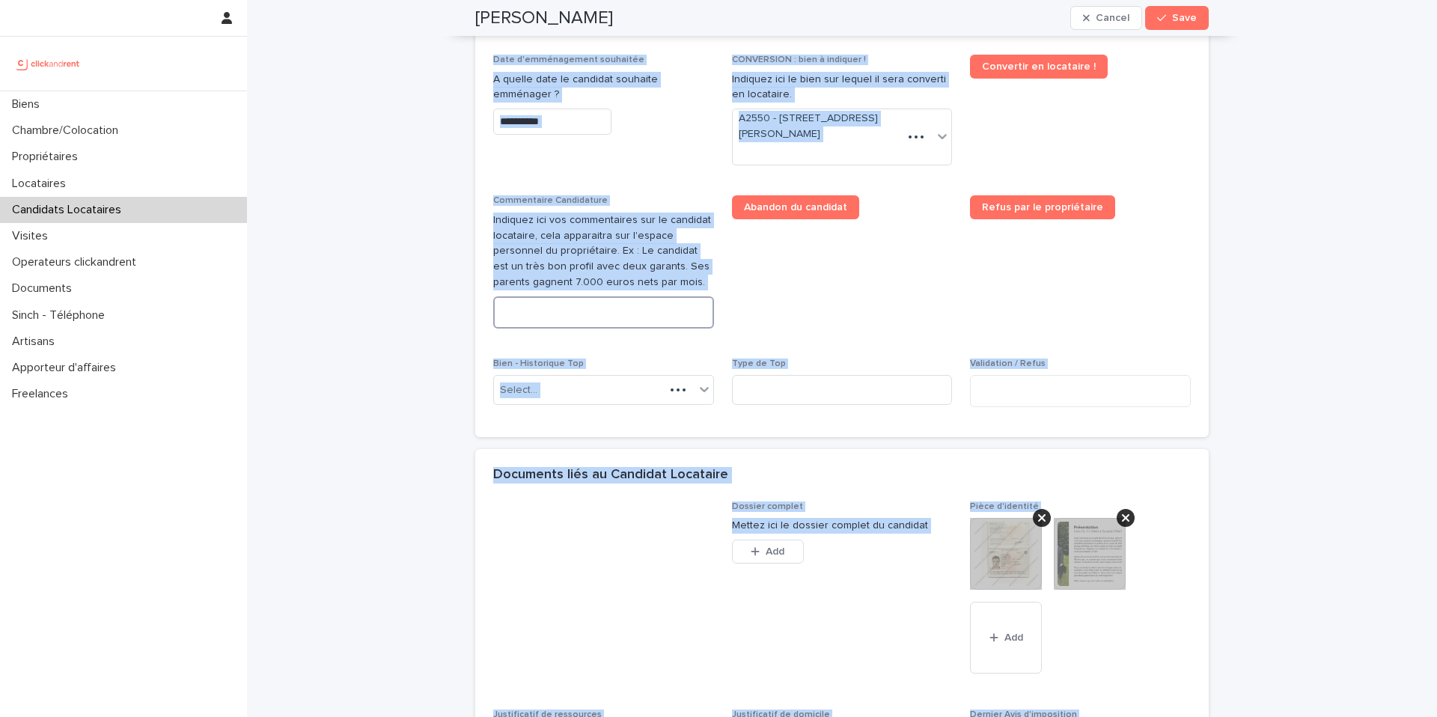
click at [555, 317] on textarea at bounding box center [603, 312] width 221 height 32
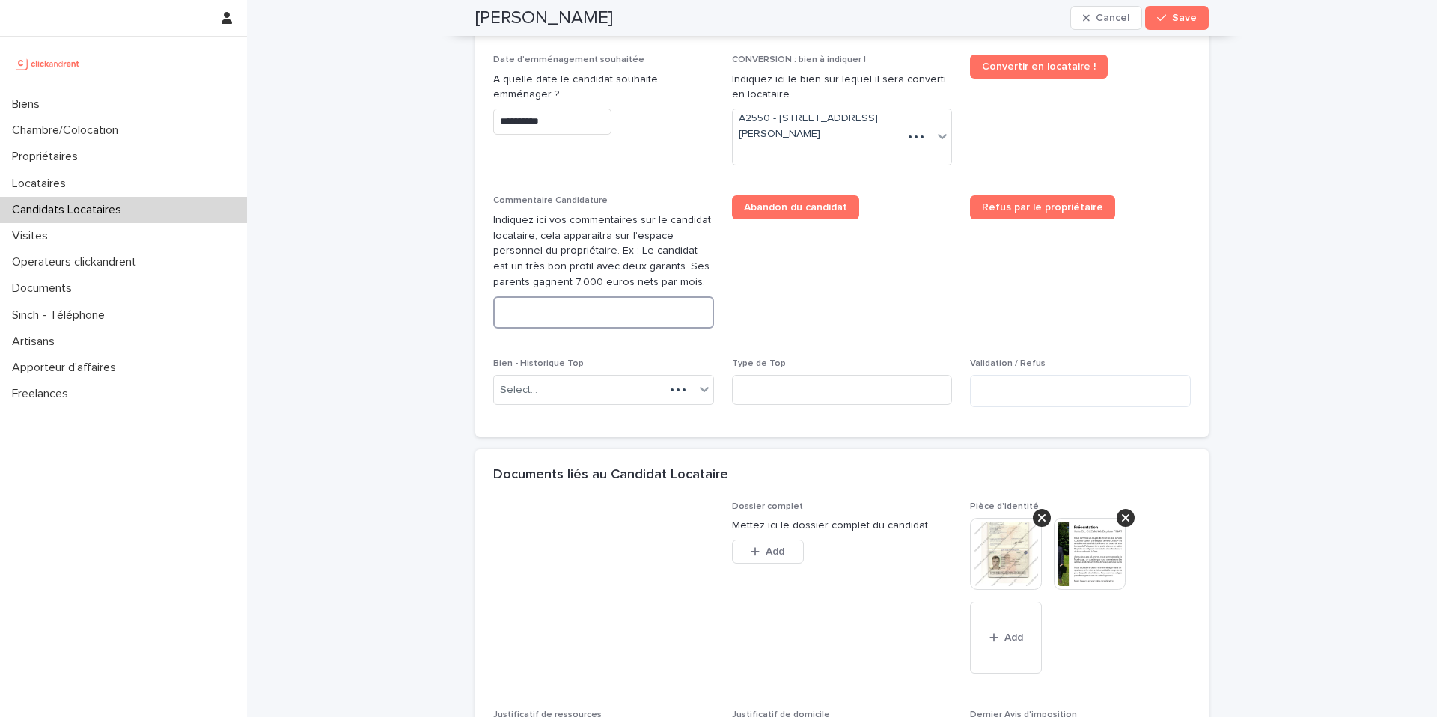
paste textarea "**********"
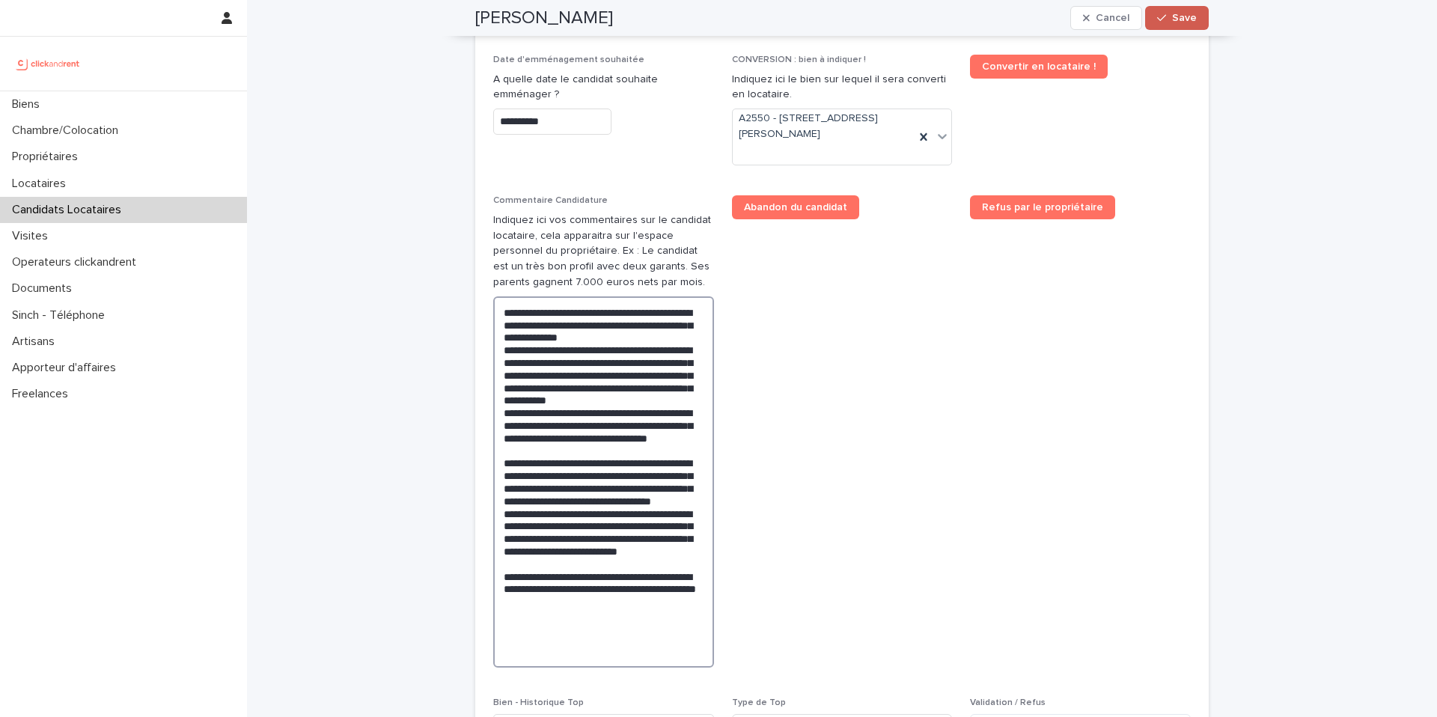
type textarea "**********"
drag, startPoint x: 1173, startPoint y: 17, endPoint x: 736, endPoint y: 30, distance: 437.2
click at [1173, 18] on span "Save" at bounding box center [1184, 18] width 25 height 10
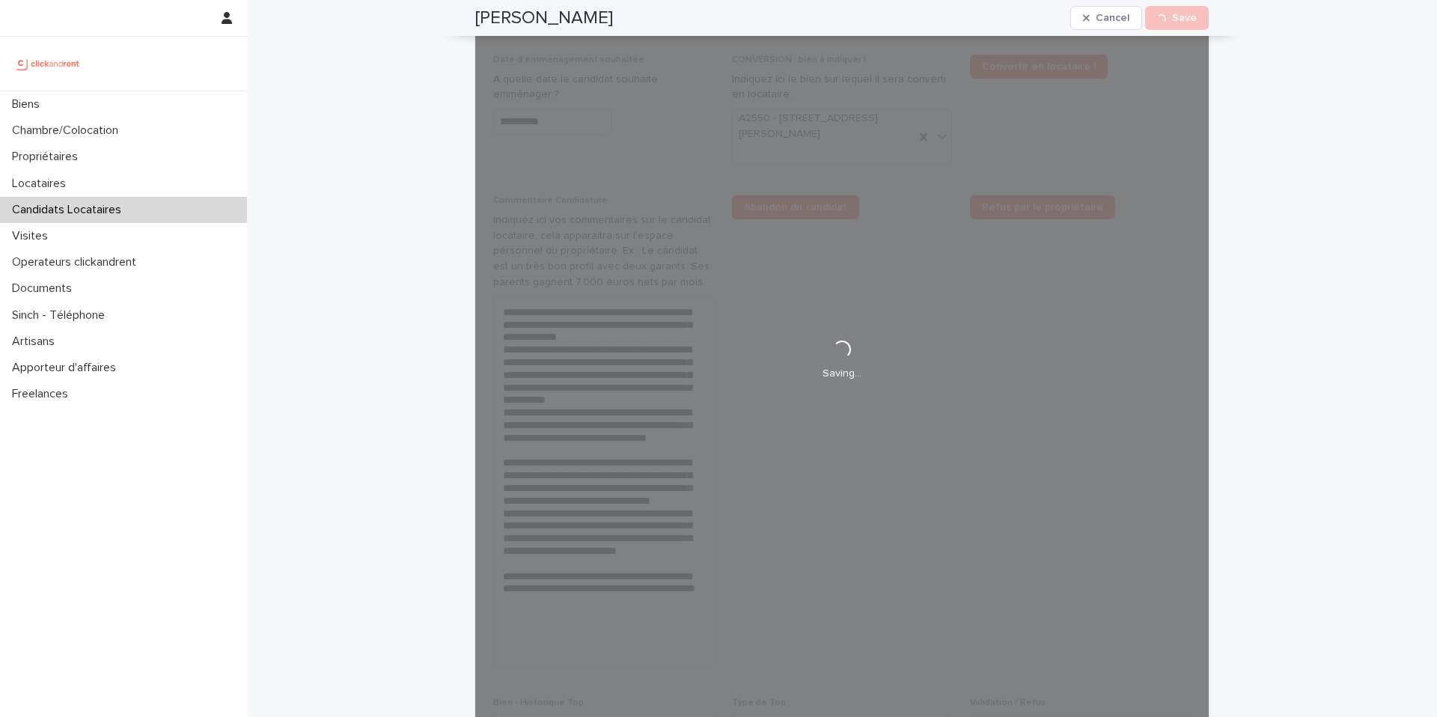
drag, startPoint x: 621, startPoint y: 18, endPoint x: 470, endPoint y: 14, distance: 151.2
click at [475, 14] on div "Baptiste Pinard Cancel Loading... Save" at bounding box center [841, 18] width 733 height 36
copy h2 "Baptiste Pinard"
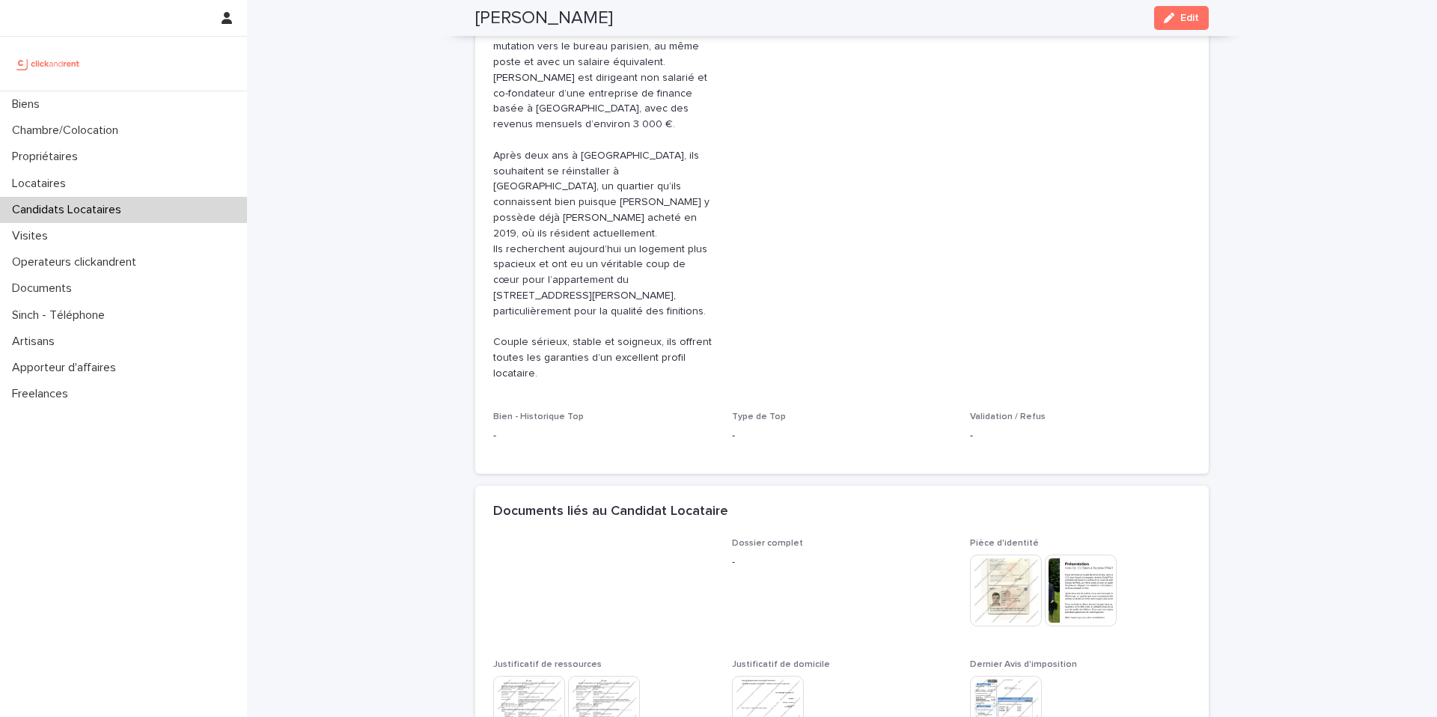
scroll to position [476, 0]
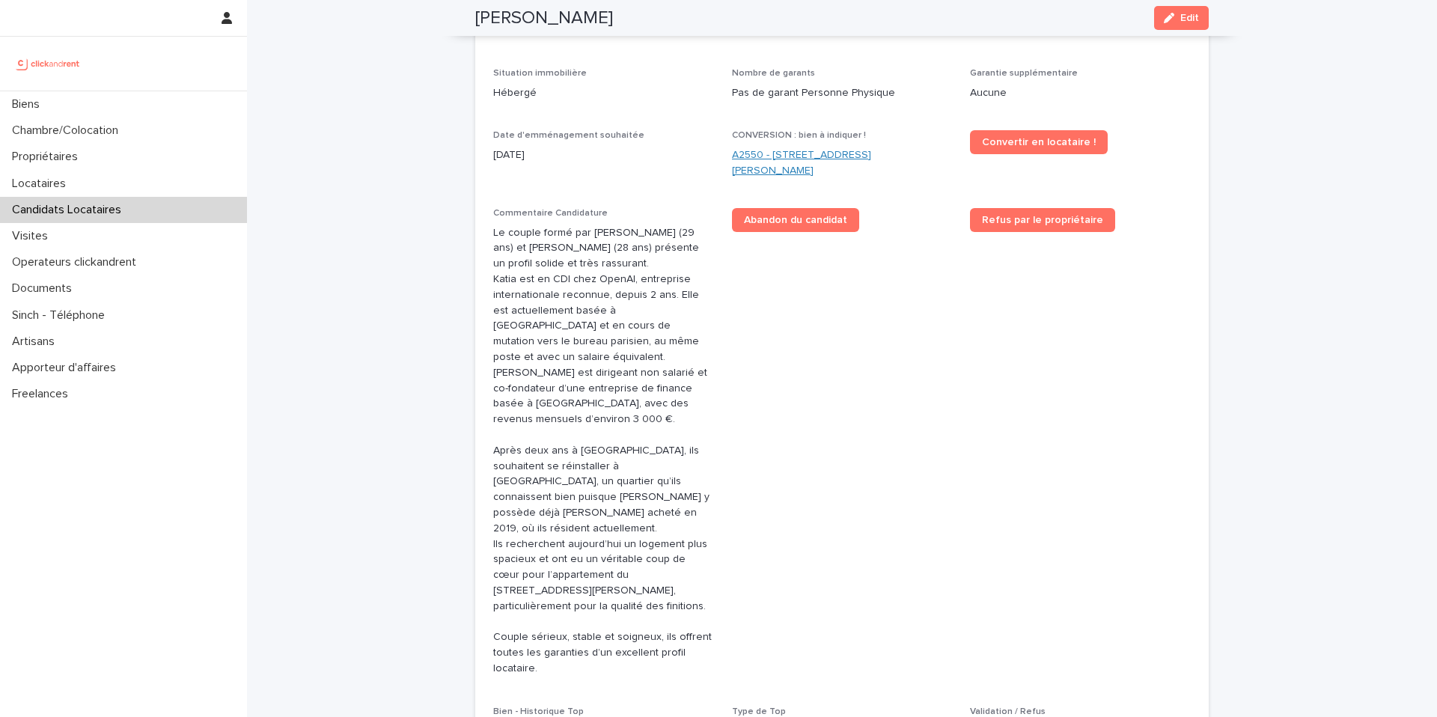
click at [793, 156] on link "A2550 - 25 rue Arthur Auger, Montrouge 92120" at bounding box center [842, 162] width 221 height 31
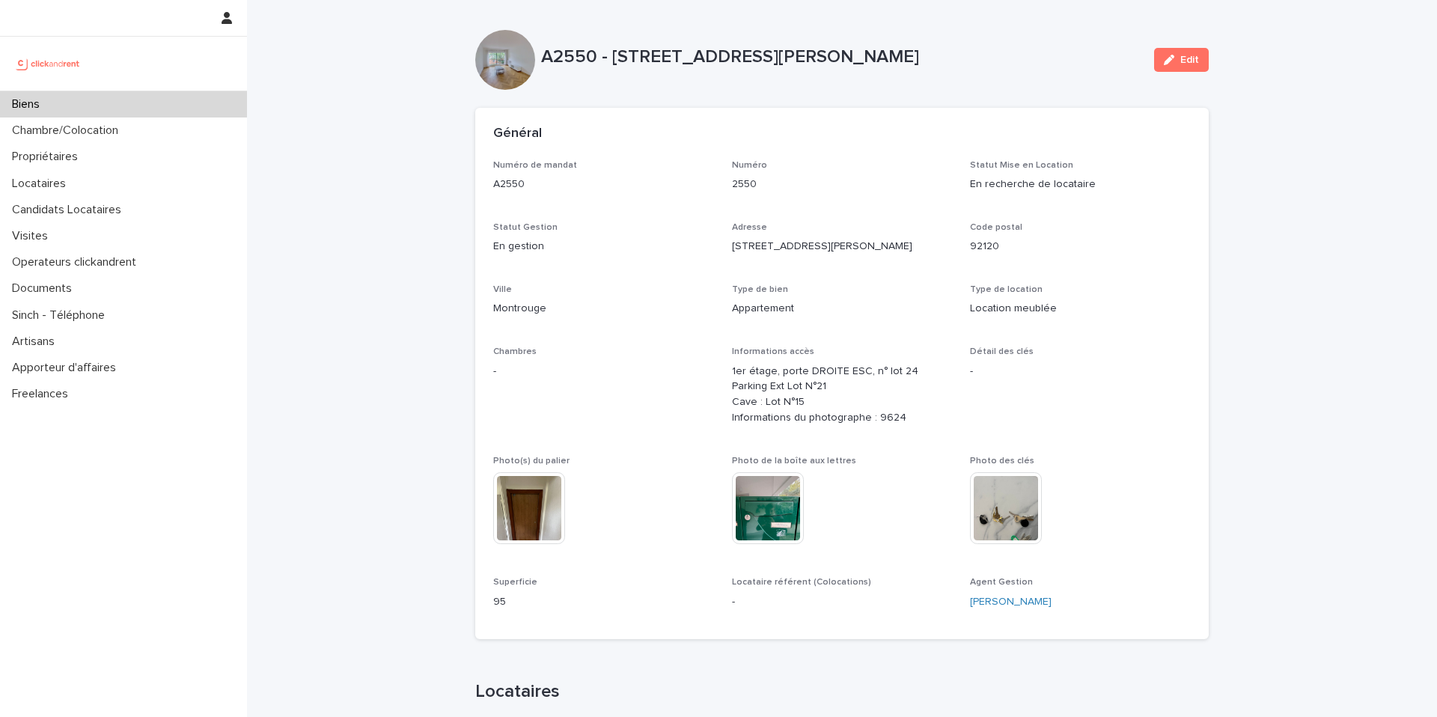
drag, startPoint x: 1170, startPoint y: 58, endPoint x: 539, endPoint y: 503, distance: 771.8
click at [1170, 58] on div "button" at bounding box center [1172, 60] width 16 height 10
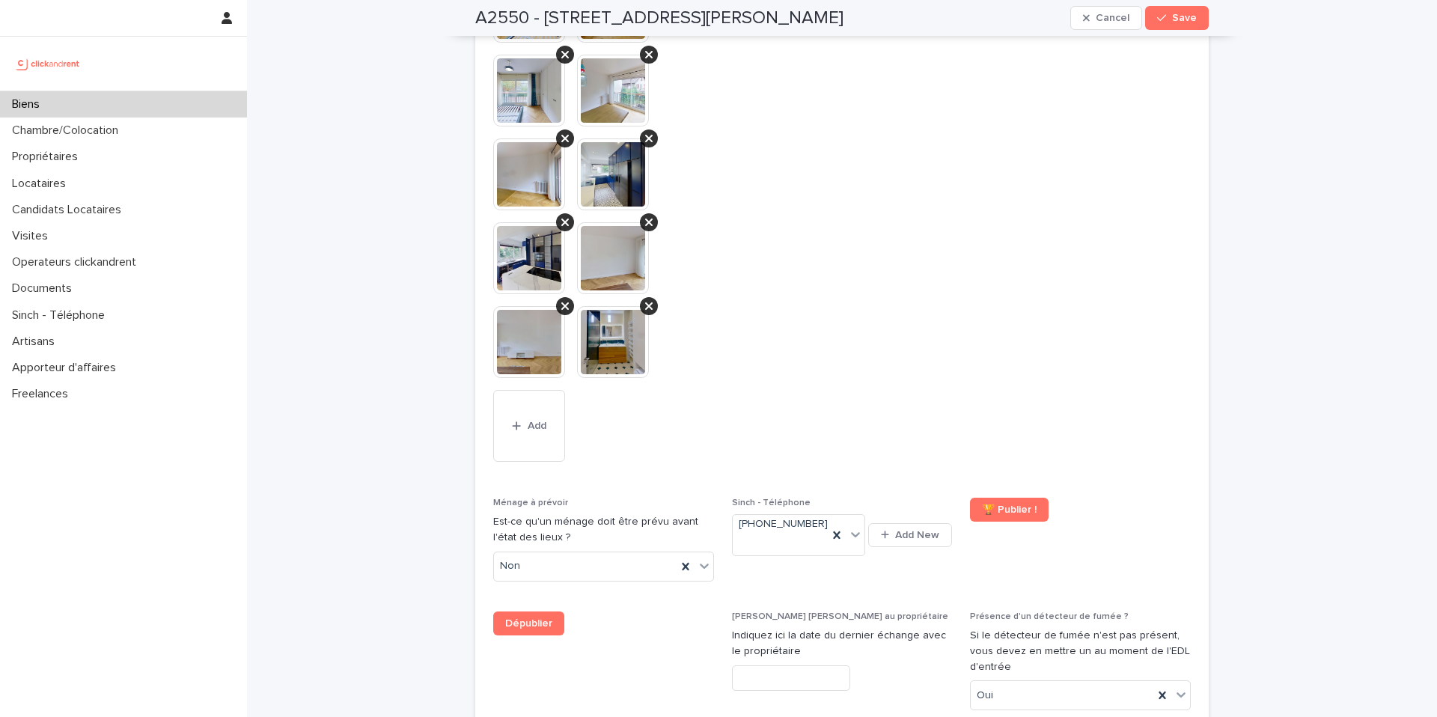
scroll to position [6628, 0]
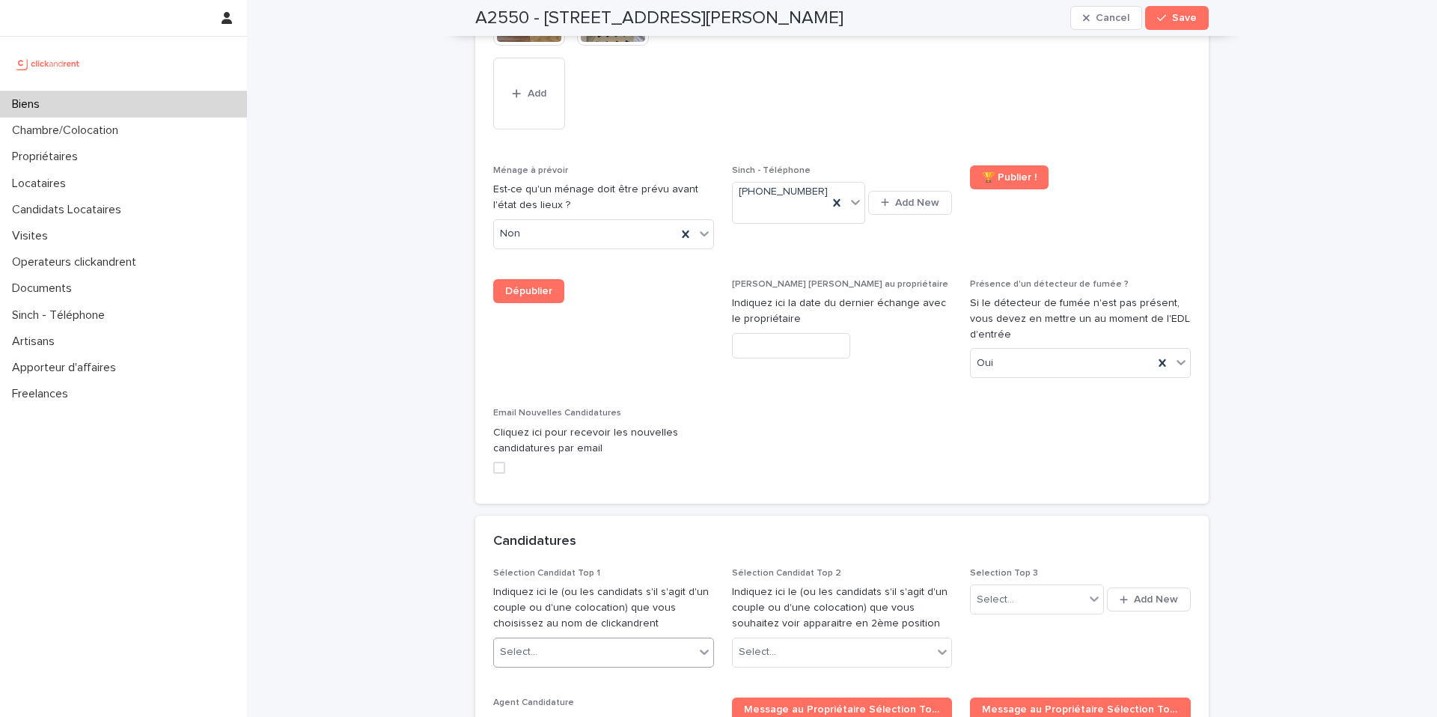
click at [588, 640] on div "Select..." at bounding box center [594, 652] width 201 height 25
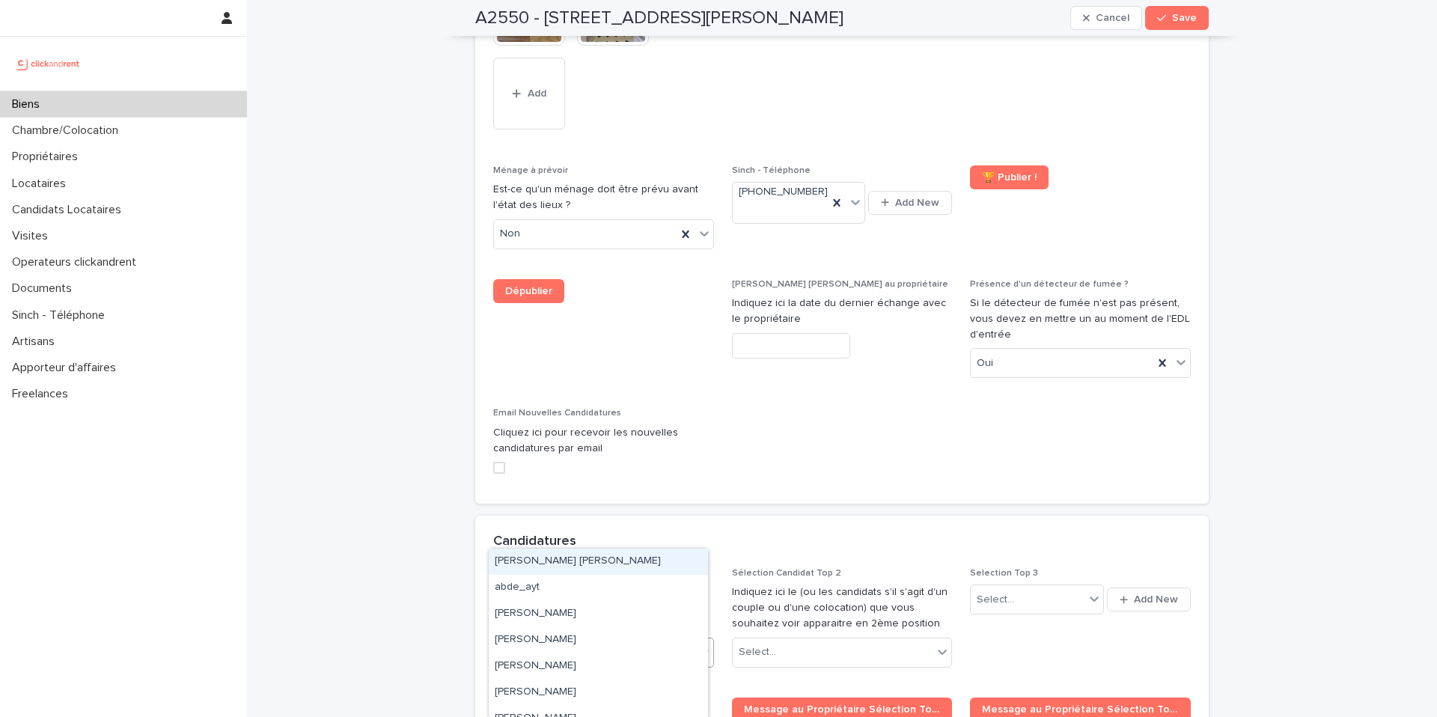
click at [638, 640] on div "Select..." at bounding box center [594, 652] width 201 height 25
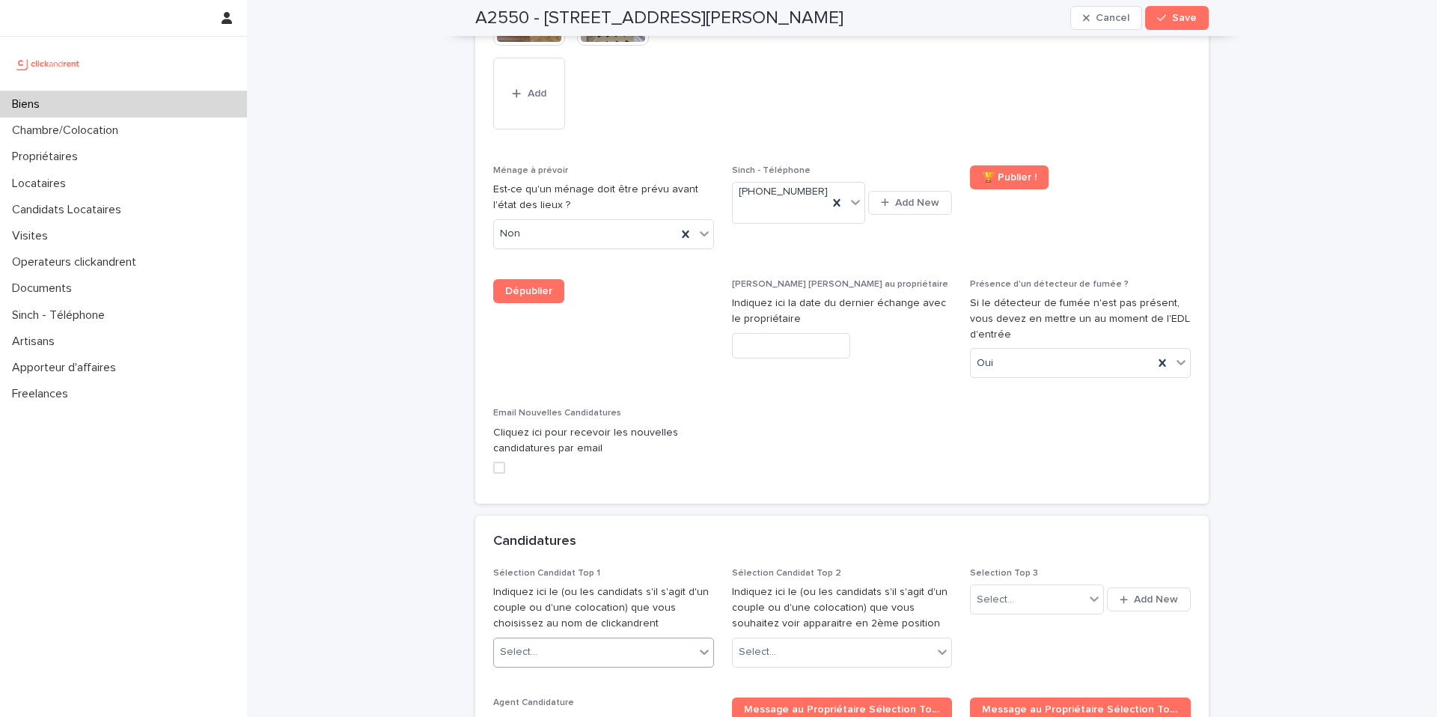
paste input "**********"
type input "**********"
click at [571, 561] on div "Baptiste Pinard" at bounding box center [598, 562] width 219 height 26
paste input "**********"
type input "**********"
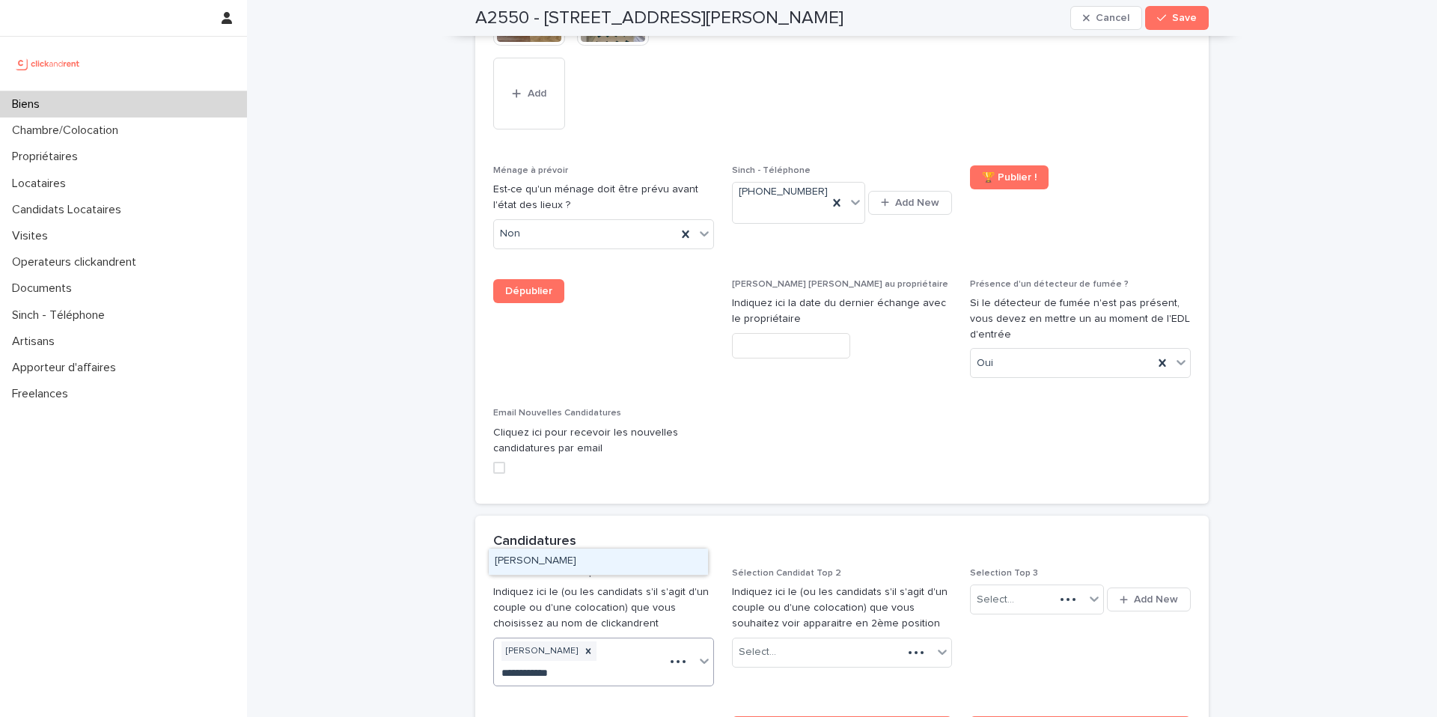
click at [584, 565] on div "Katia Guzman" at bounding box center [598, 562] width 219 height 26
click at [1164, 18] on div "button" at bounding box center [1164, 18] width 15 height 10
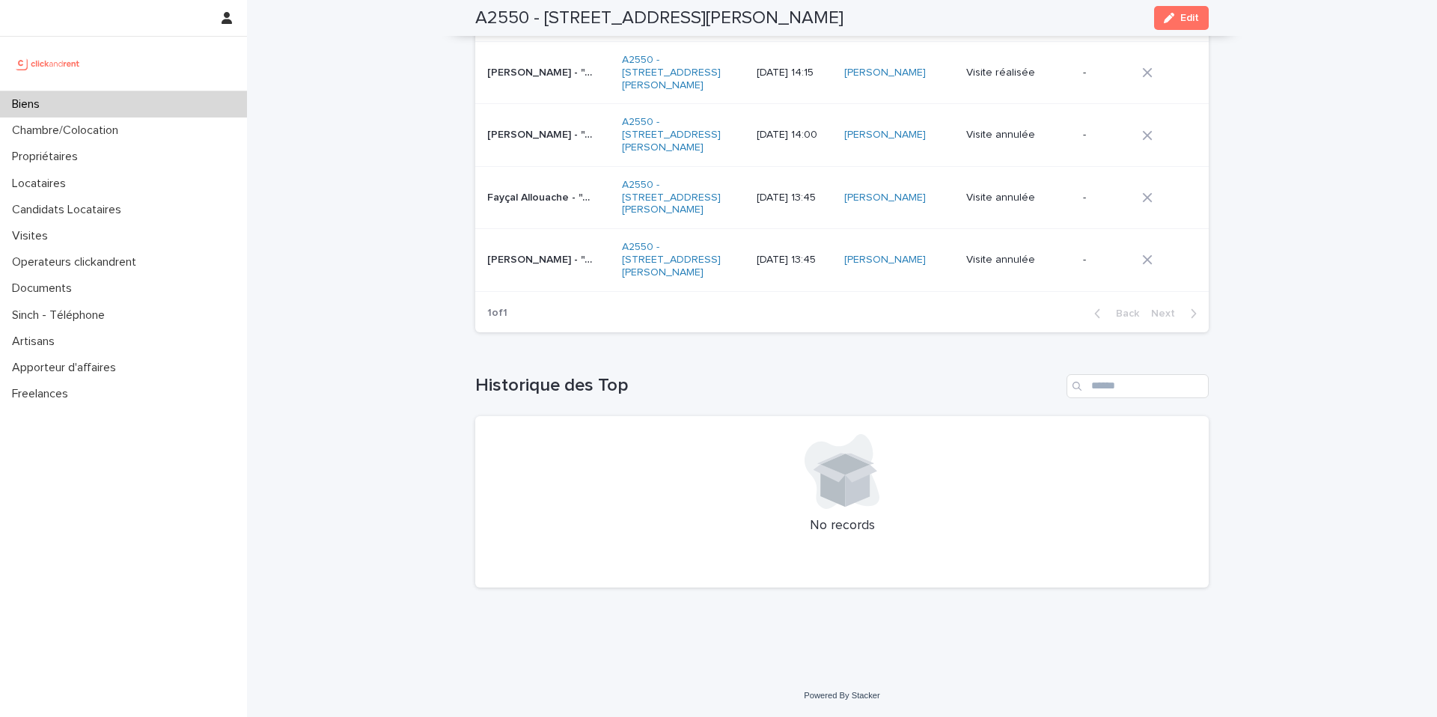
scroll to position [5720, 0]
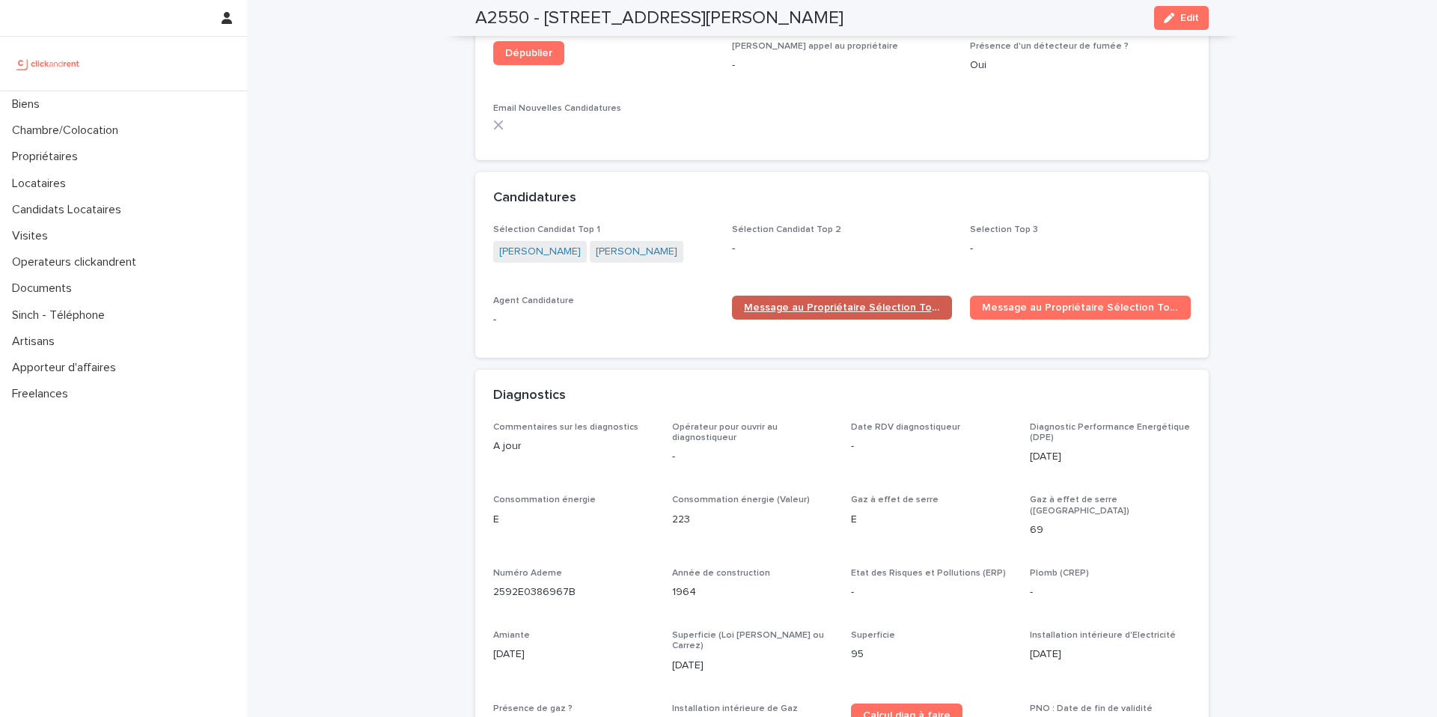
scroll to position [4267, 0]
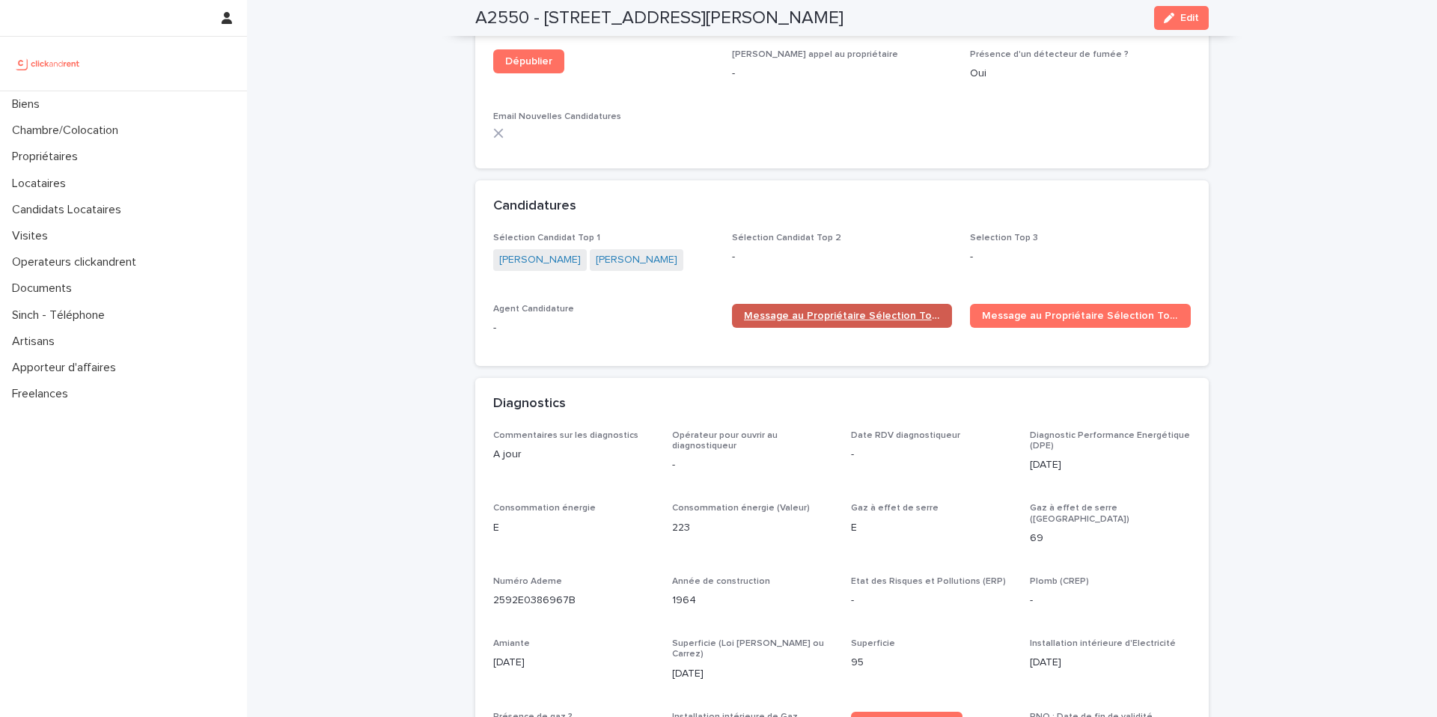
click at [785, 311] on span "Message au Propriétaire Sélection Top 1" at bounding box center [842, 316] width 197 height 10
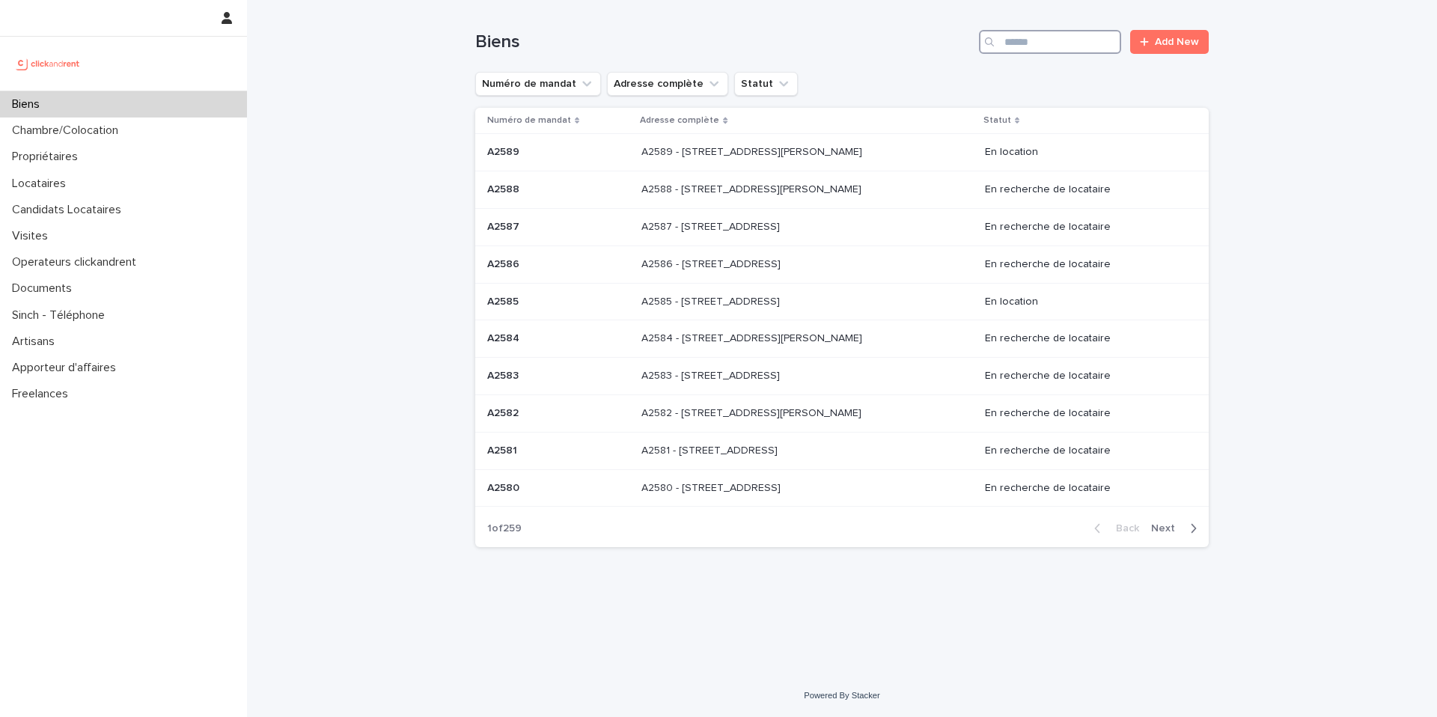
click at [1092, 46] on input "Search" at bounding box center [1050, 42] width 142 height 24
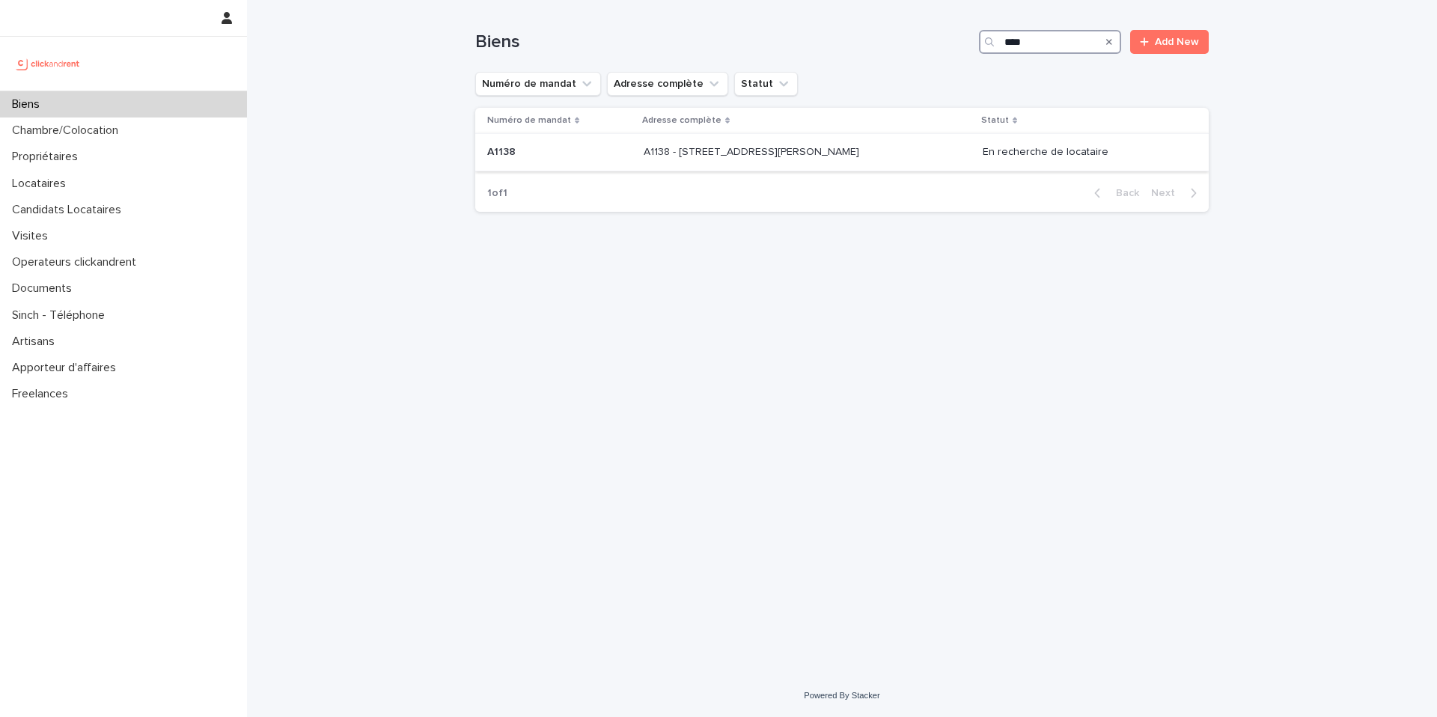
type input "****"
click at [944, 144] on div "A1138 - [STREET_ADDRESS][PERSON_NAME] 92260 A1138 - [STREET_ADDRESS][PERSON_NAM…" at bounding box center [807, 152] width 327 height 25
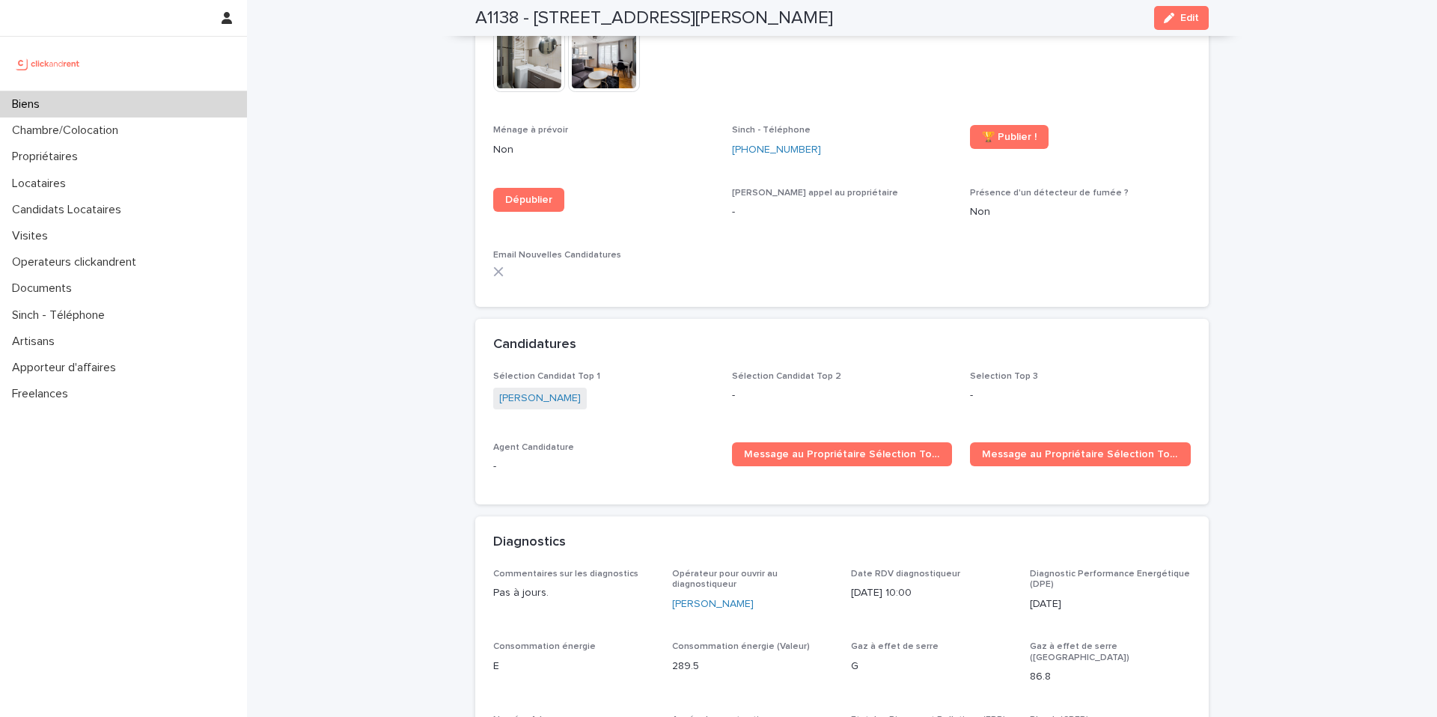
scroll to position [4703, 0]
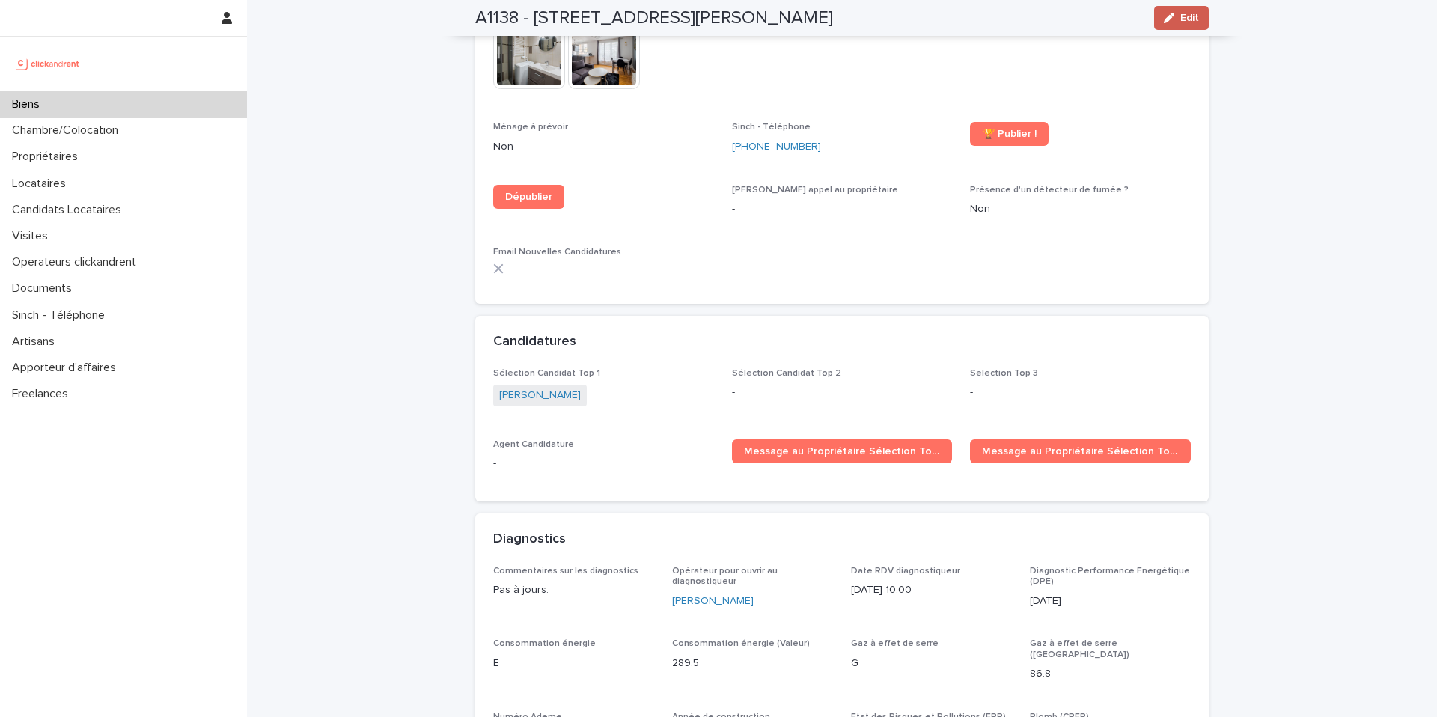
click at [1180, 18] on span "Edit" at bounding box center [1189, 18] width 19 height 10
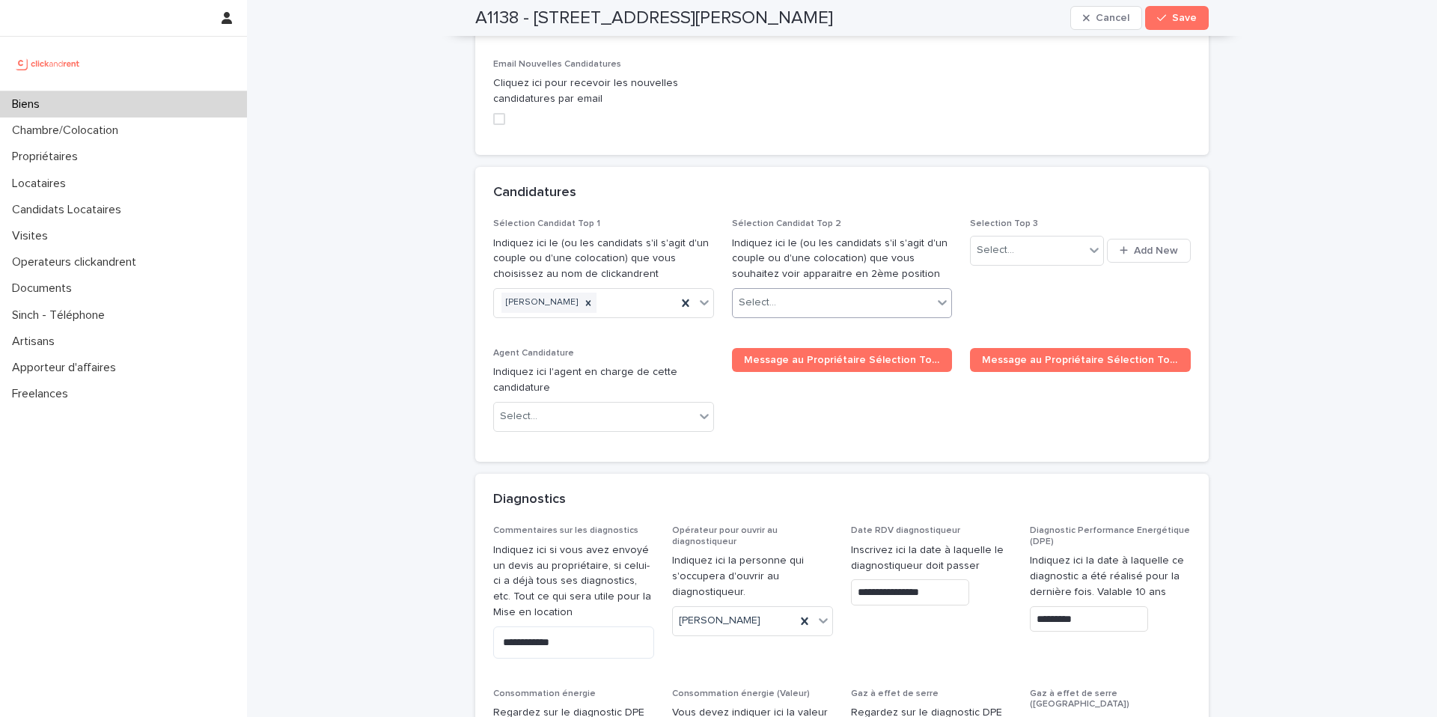
scroll to position [7416, 0]
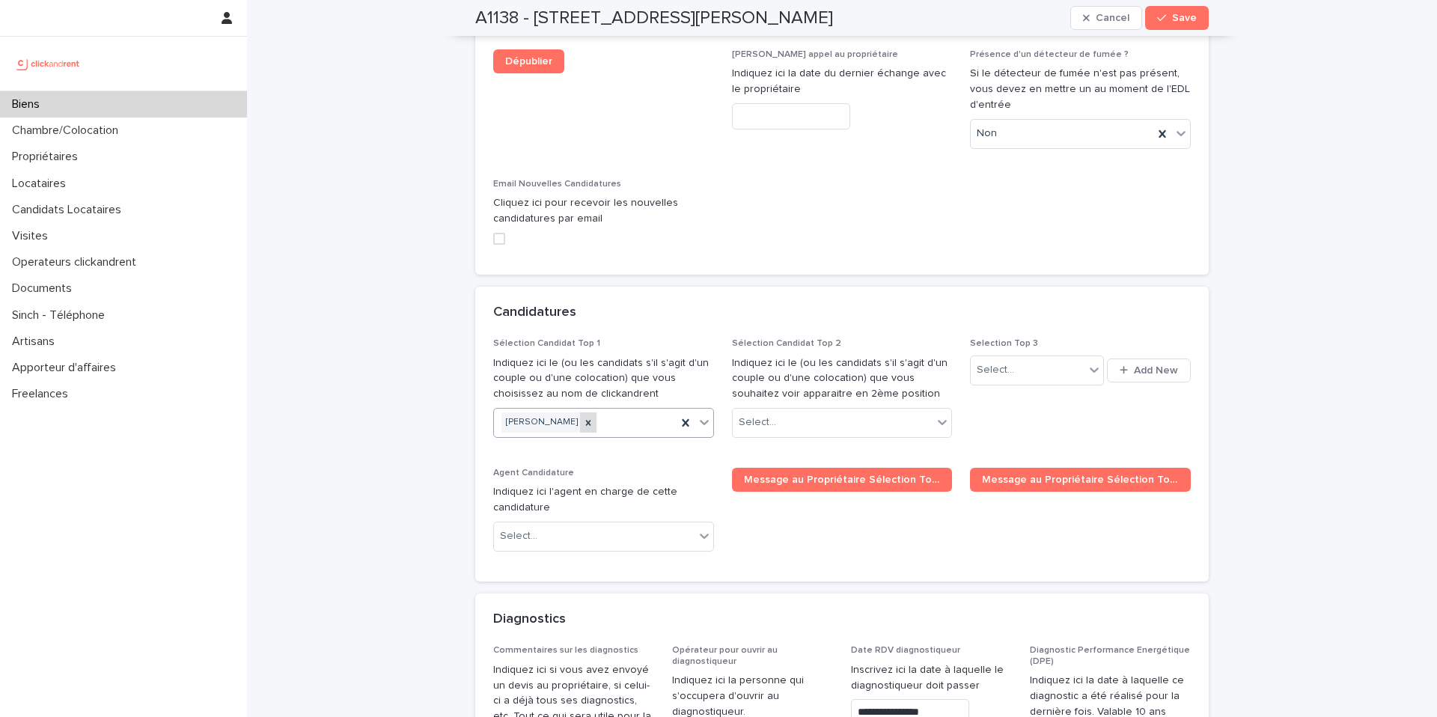
click at [588, 412] on div at bounding box center [588, 422] width 16 height 20
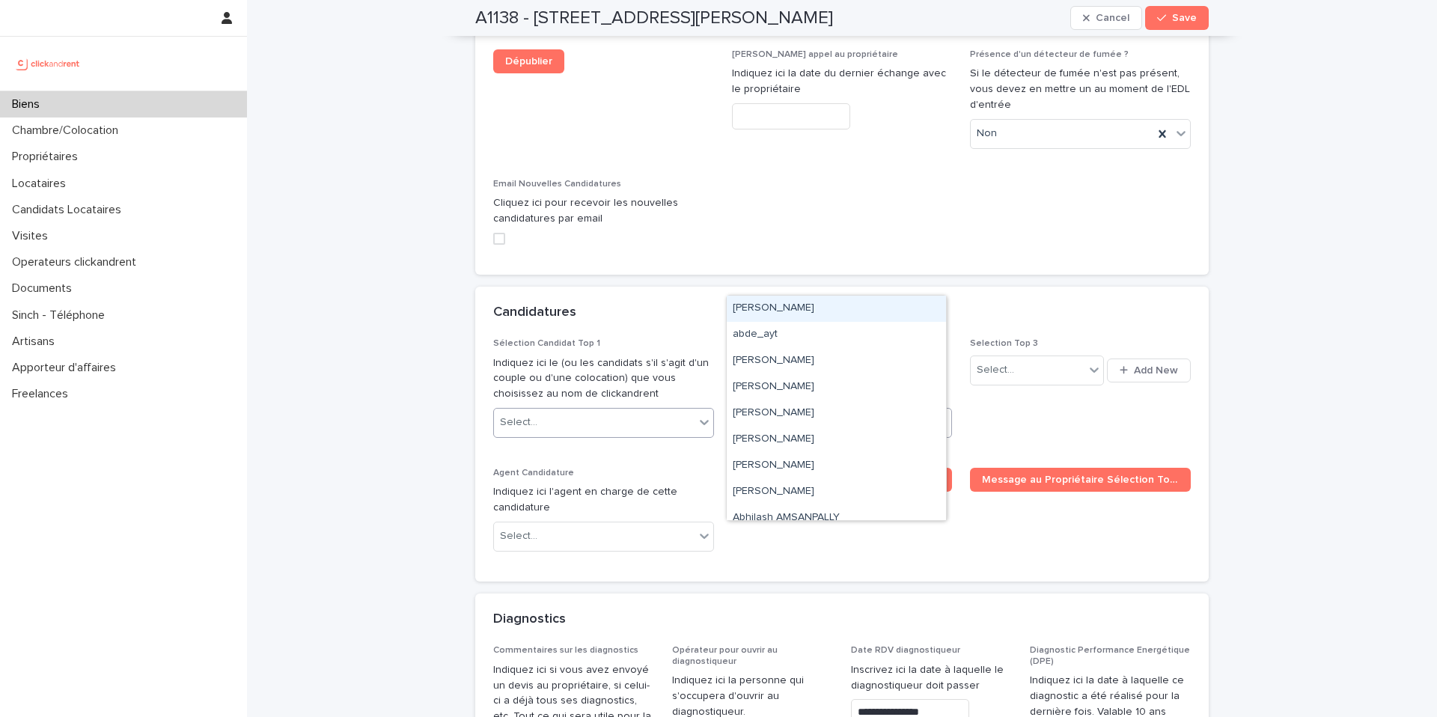
click at [804, 410] on div "Select..." at bounding box center [833, 422] width 201 height 25
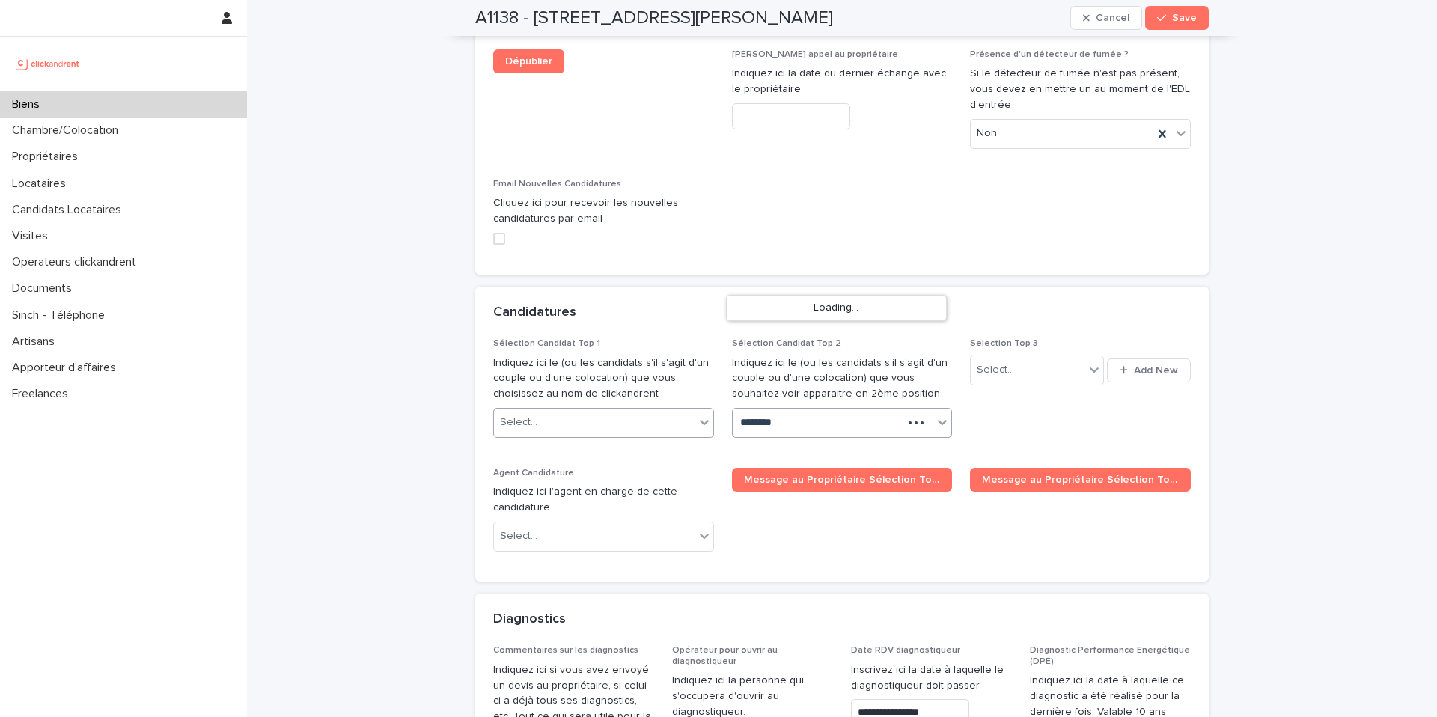
type input "*********"
drag, startPoint x: 814, startPoint y: 306, endPoint x: 764, endPoint y: 305, distance: 50.1
click at [764, 306] on div "[PERSON_NAME]" at bounding box center [836, 309] width 219 height 26
click at [610, 410] on div "Select..." at bounding box center [594, 422] width 201 height 25
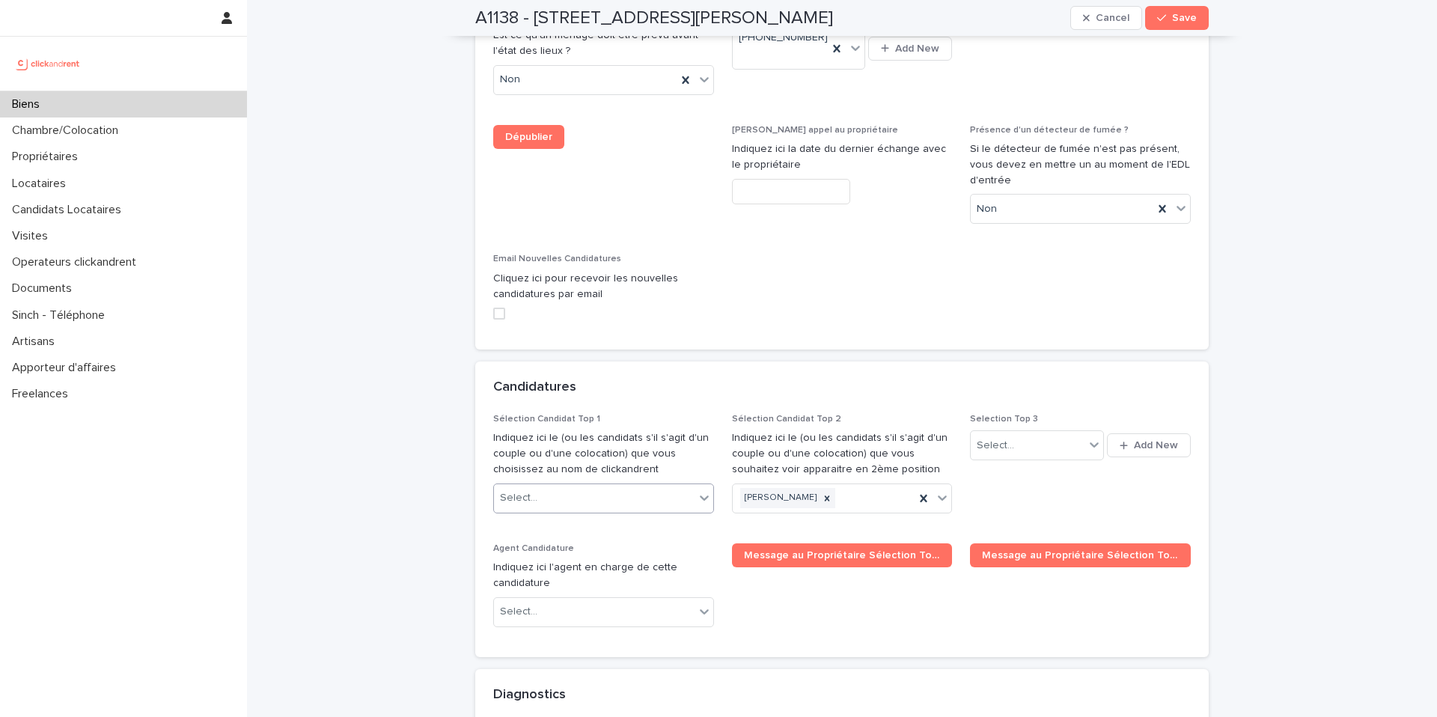
click at [551, 486] on div "Select..." at bounding box center [594, 498] width 201 height 25
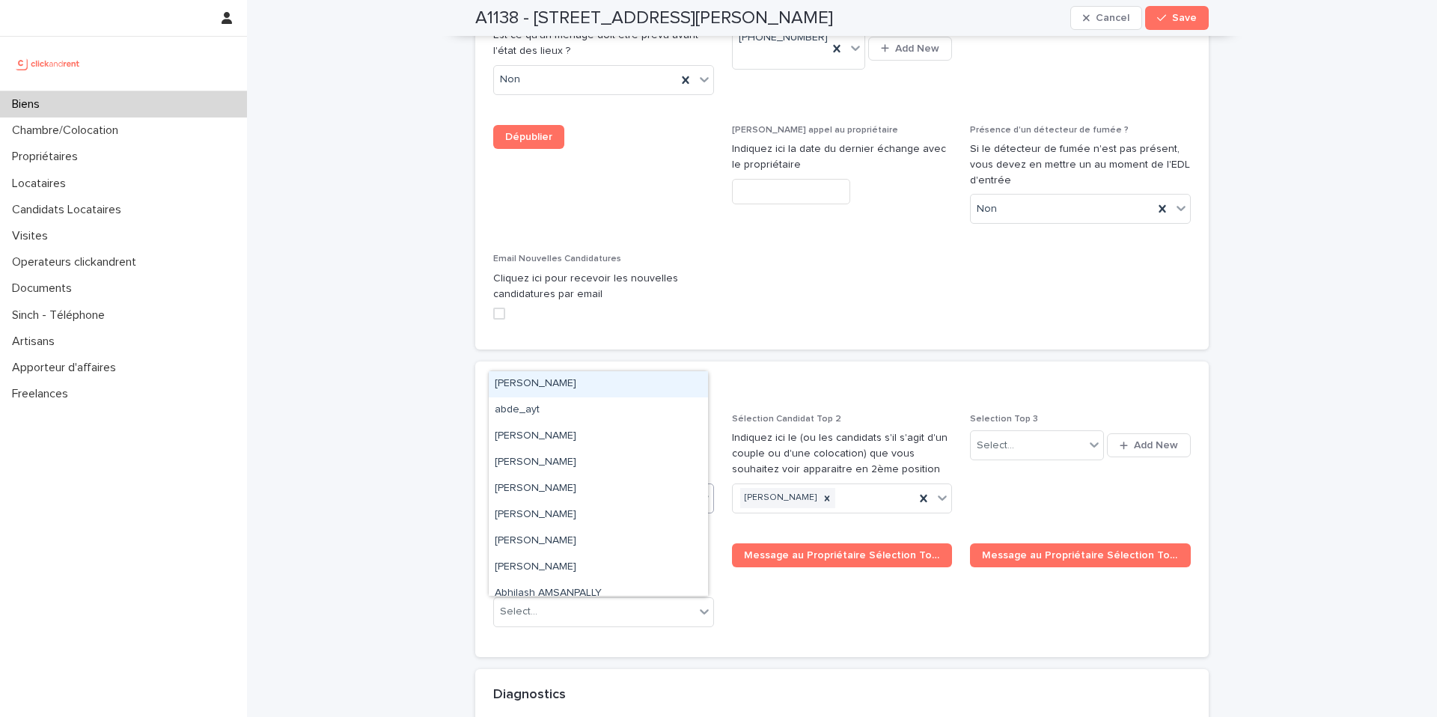
paste input "**********"
type input "**********"
click at [529, 381] on div "[PERSON_NAME]" at bounding box center [598, 384] width 219 height 26
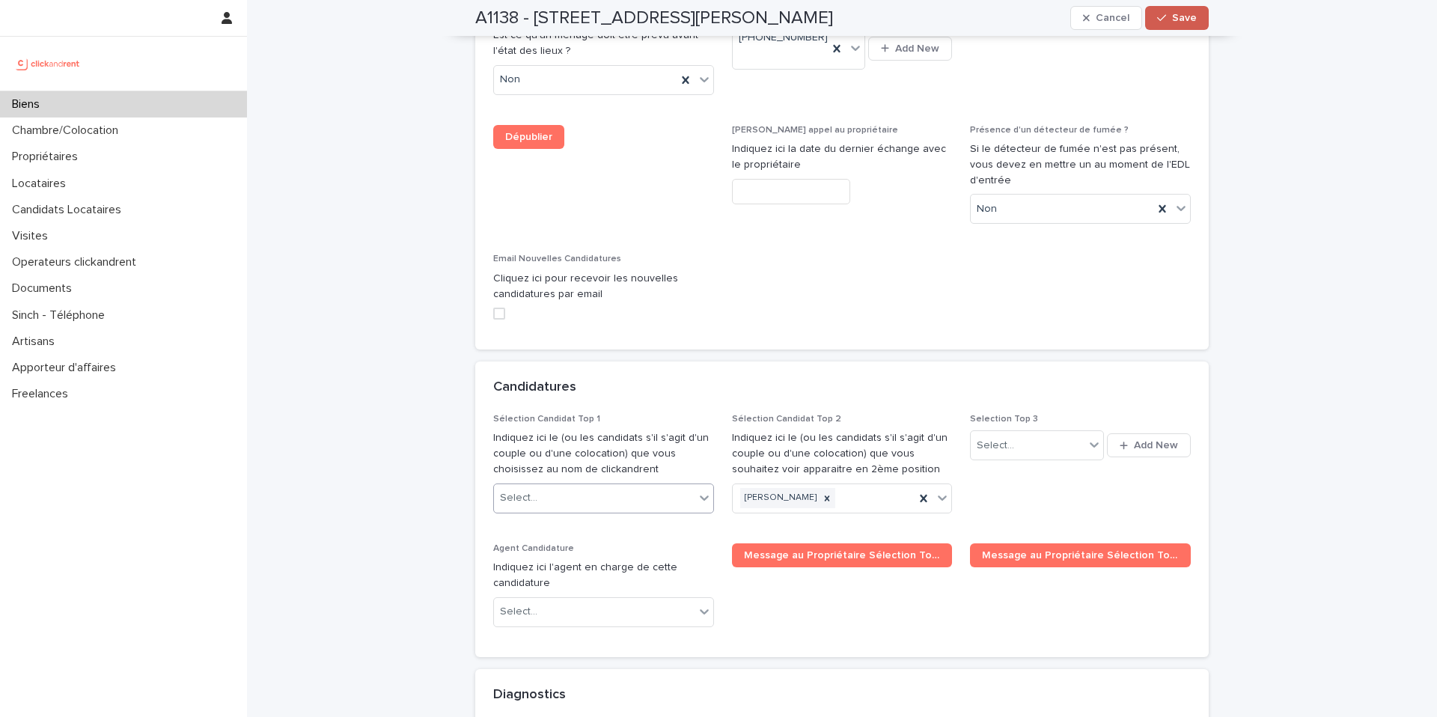
click at [1184, 16] on span "Save" at bounding box center [1184, 18] width 25 height 10
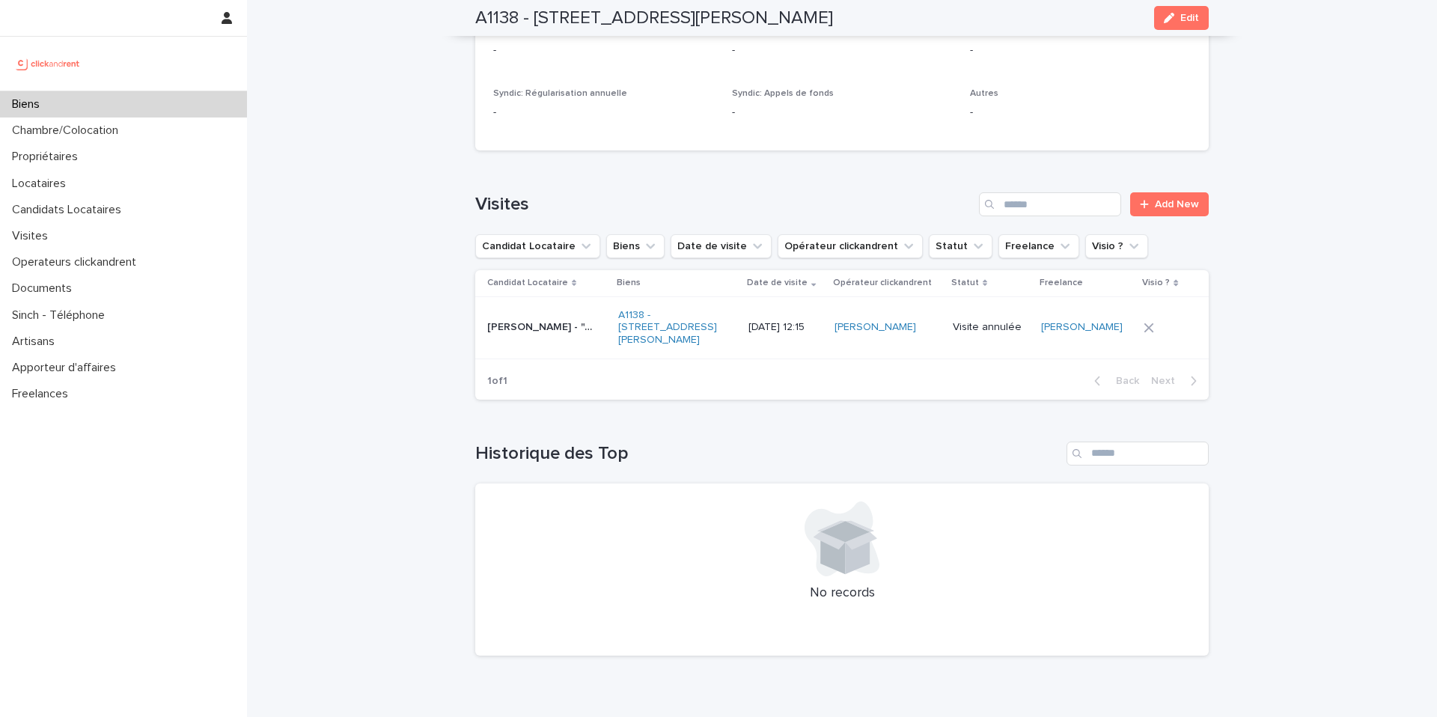
scroll to position [6050, 0]
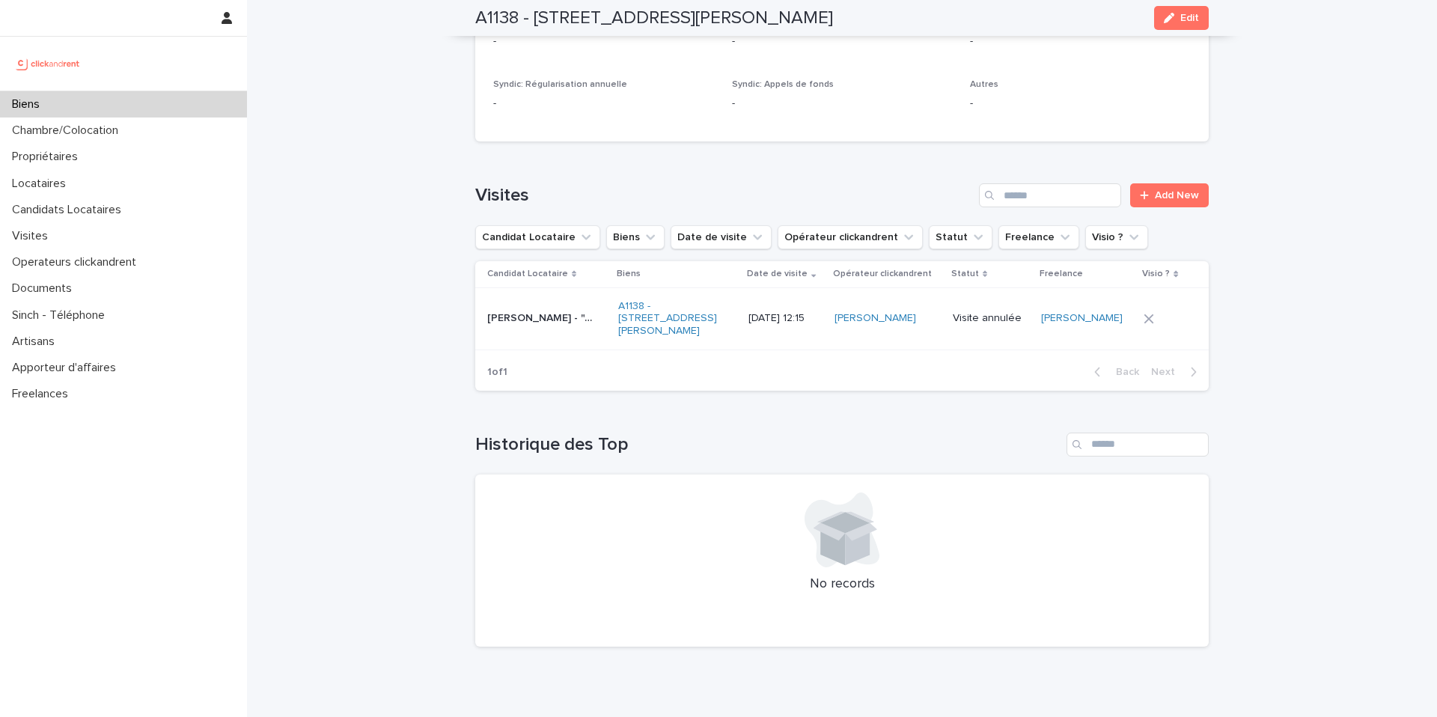
click at [153, 104] on div "Biens" at bounding box center [123, 104] width 247 height 26
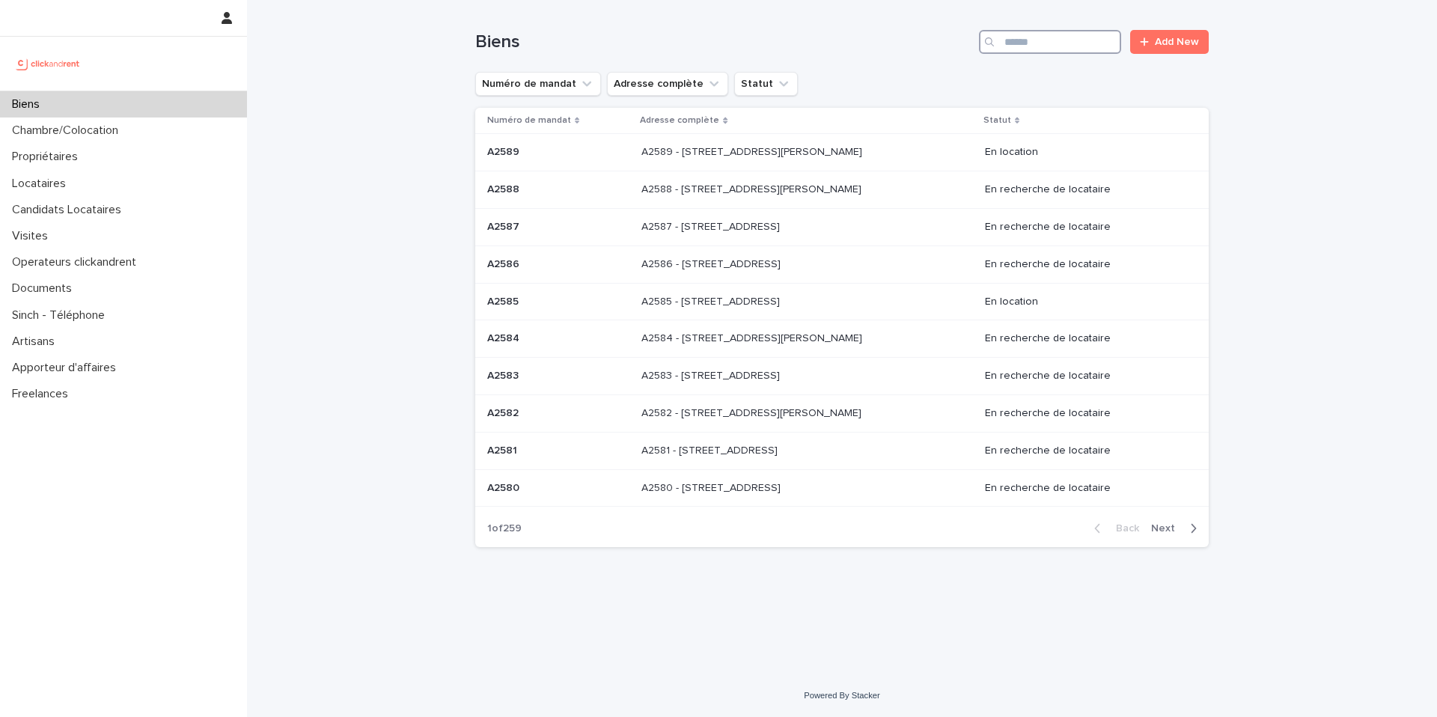
click at [1011, 40] on input "Search" at bounding box center [1050, 42] width 142 height 24
paste input "**********"
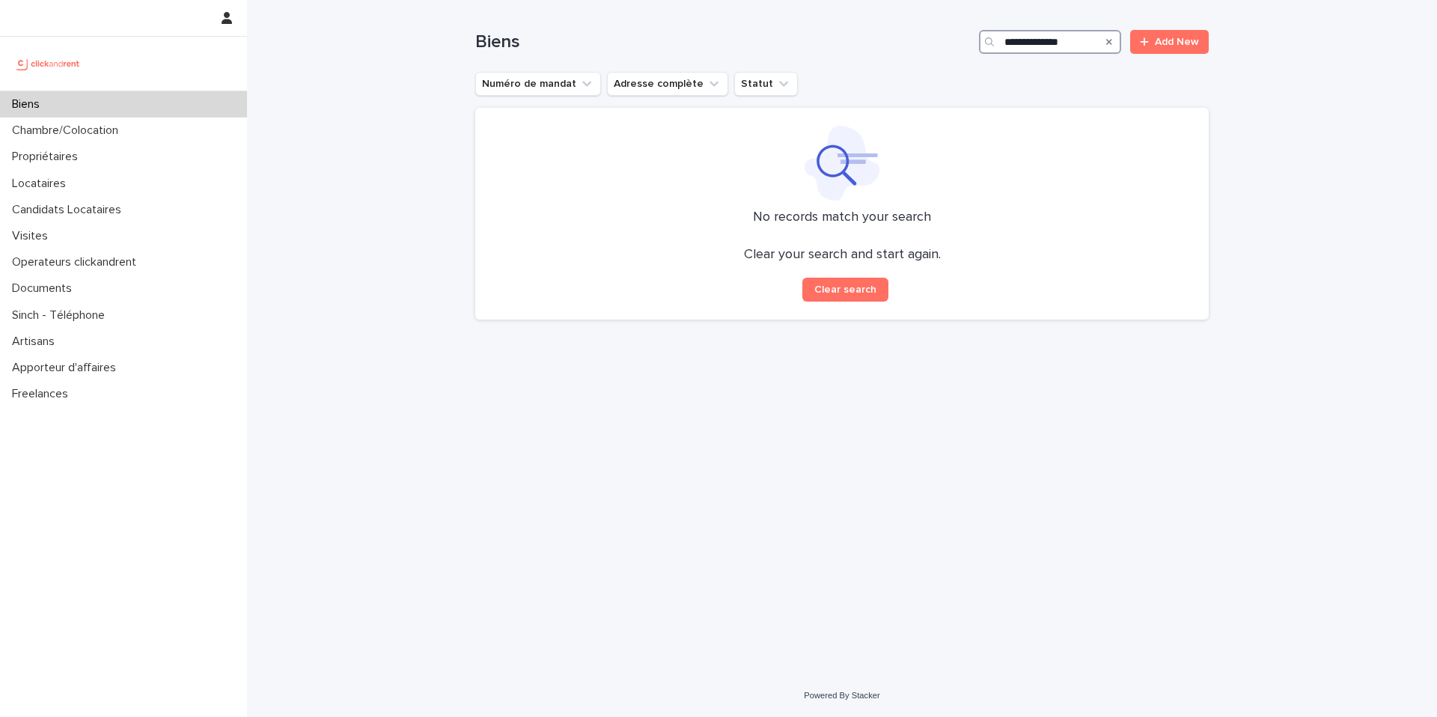
click at [1006, 41] on input "**********" at bounding box center [1050, 42] width 142 height 24
type input "**********"
click at [73, 212] on p "Candidats Locataires" at bounding box center [69, 210] width 127 height 14
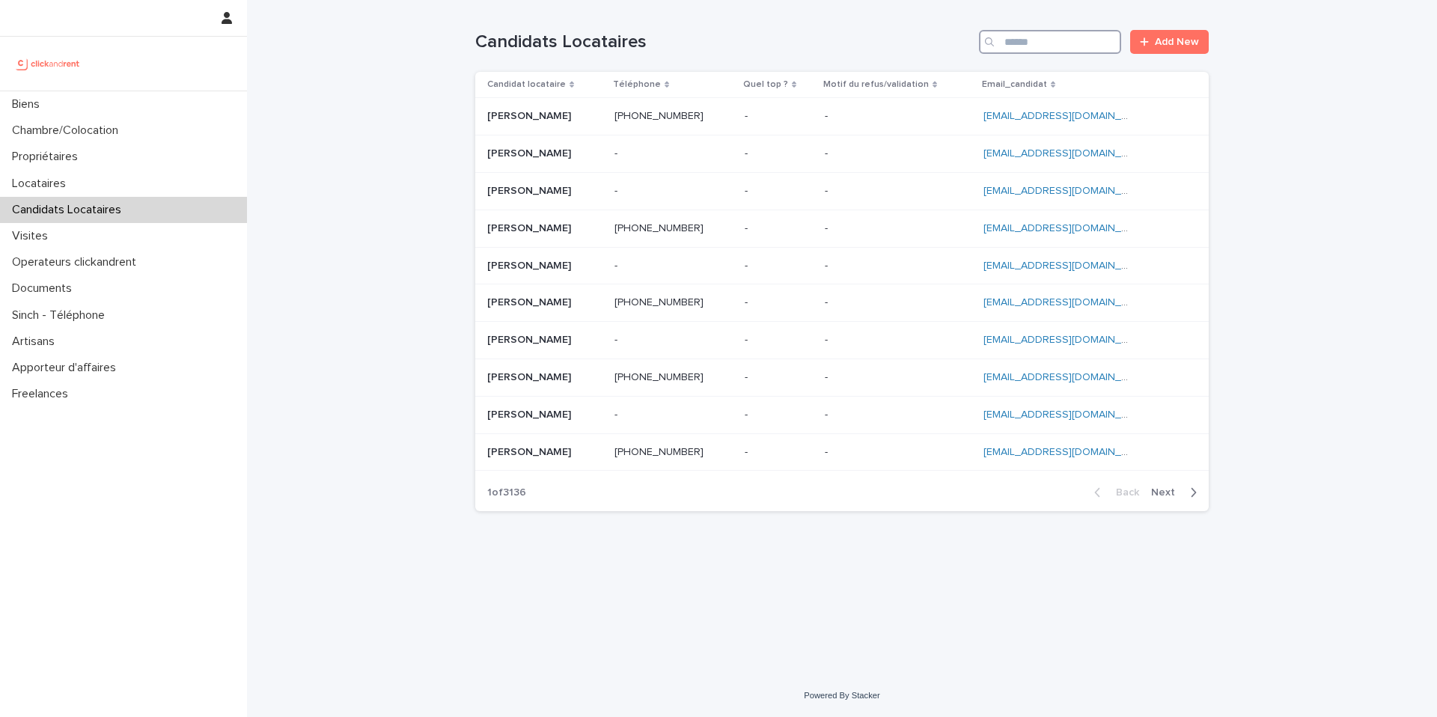
click at [1106, 48] on input "Search" at bounding box center [1050, 42] width 142 height 24
paste input "**********"
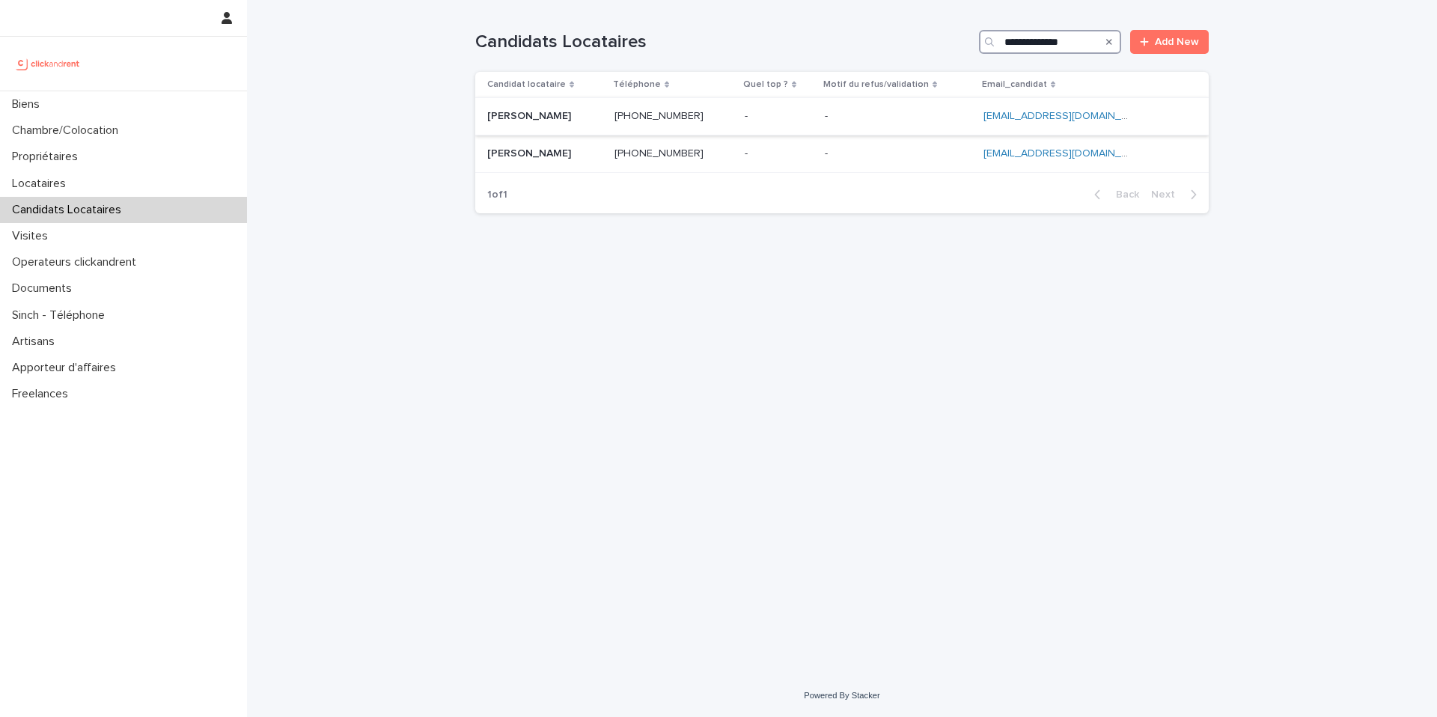
type input "**********"
click at [577, 119] on p at bounding box center [544, 116] width 115 height 13
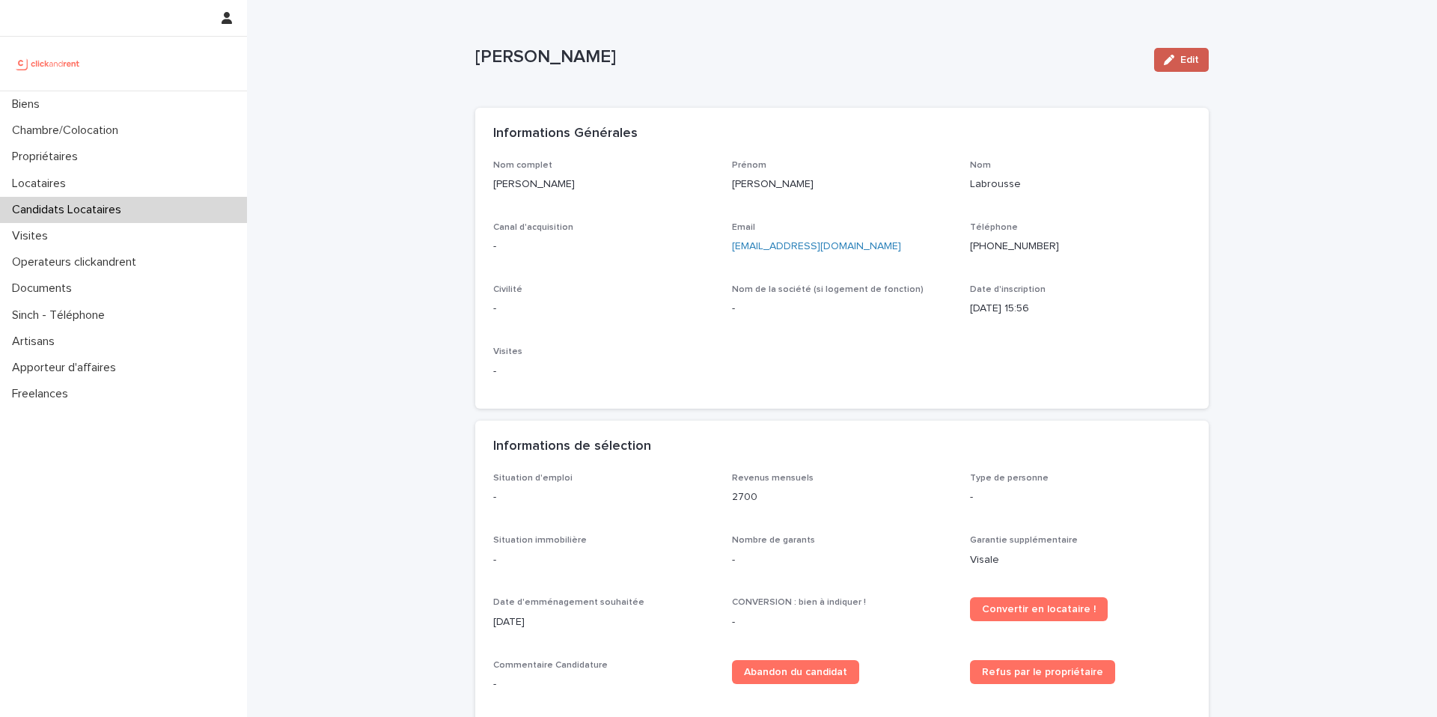
click at [1189, 56] on span "Edit" at bounding box center [1189, 60] width 19 height 10
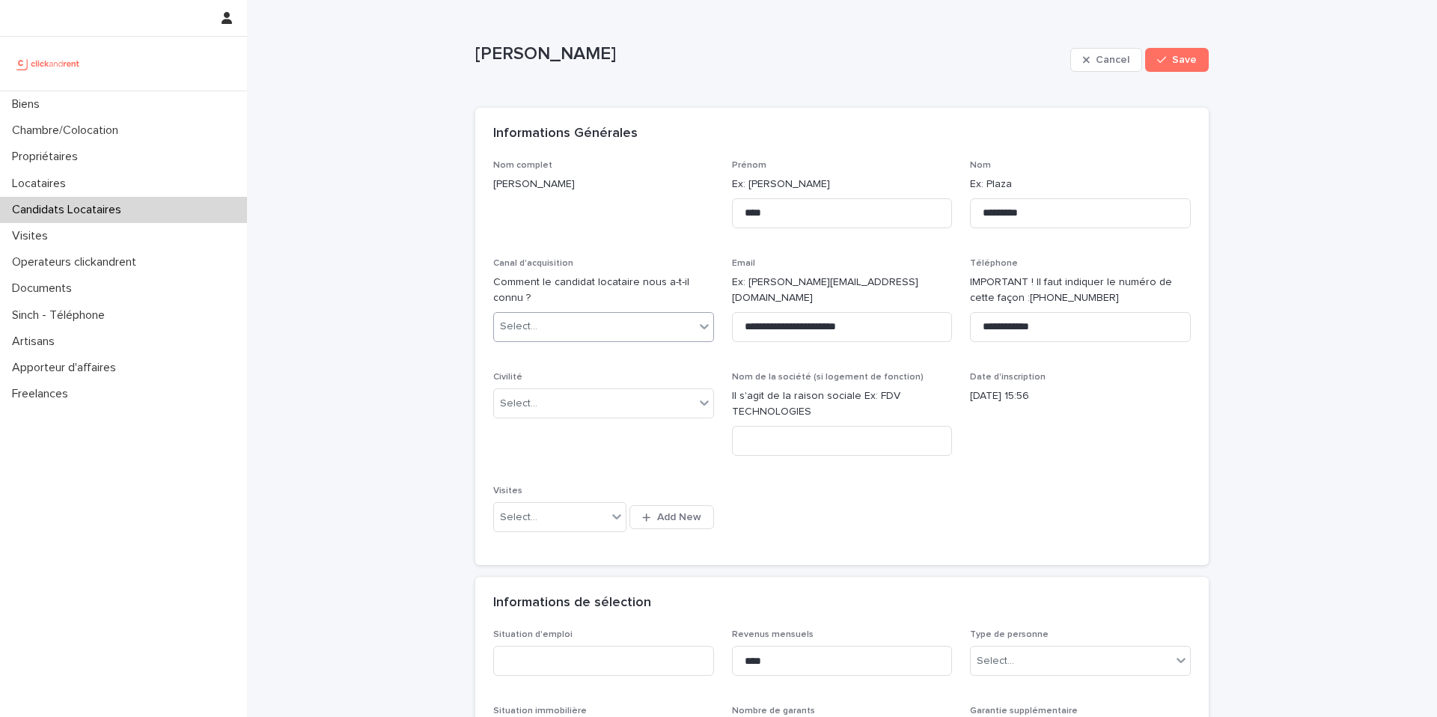
click at [543, 320] on div "Select..." at bounding box center [594, 326] width 201 height 25
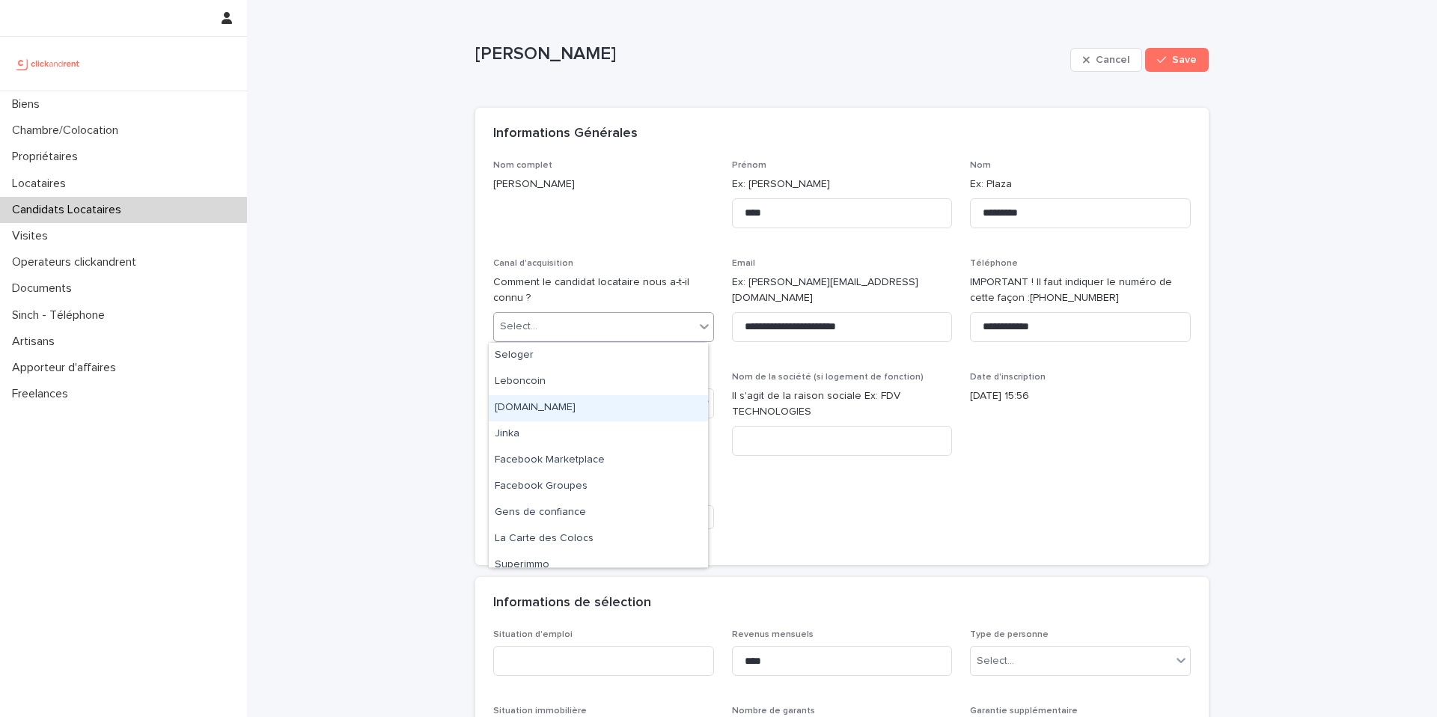
click at [571, 400] on div "[DOMAIN_NAME]" at bounding box center [598, 408] width 219 height 26
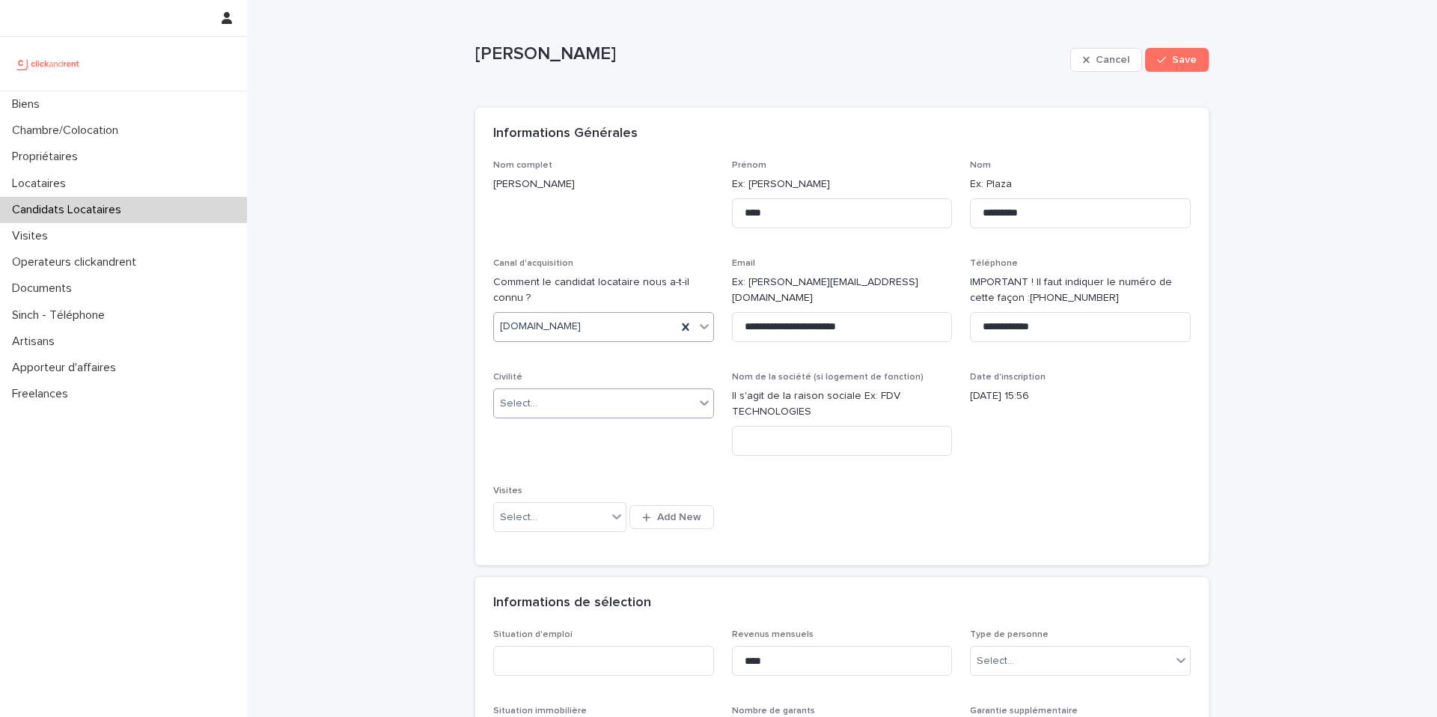
click at [543, 405] on div "Select..." at bounding box center [594, 403] width 201 height 25
click at [553, 457] on div "Monsieur" at bounding box center [598, 458] width 219 height 26
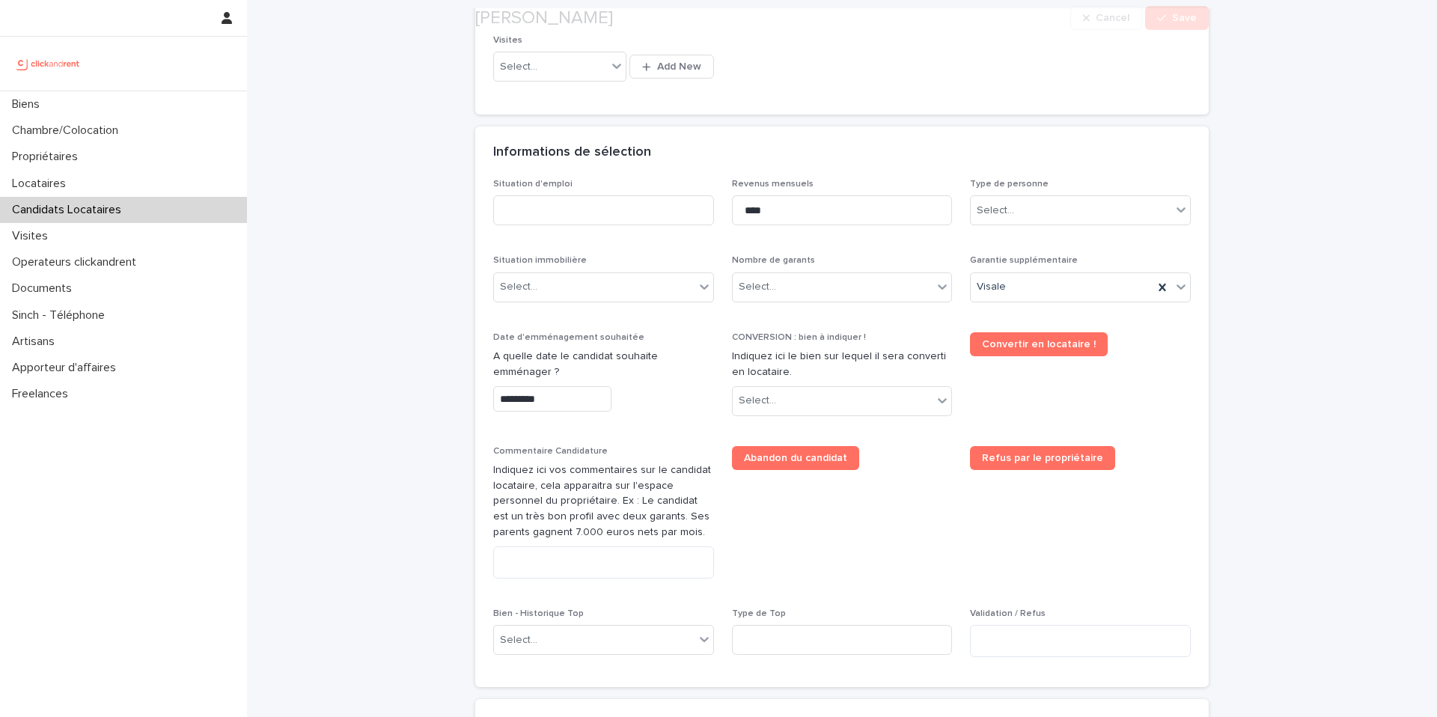
scroll to position [470, 0]
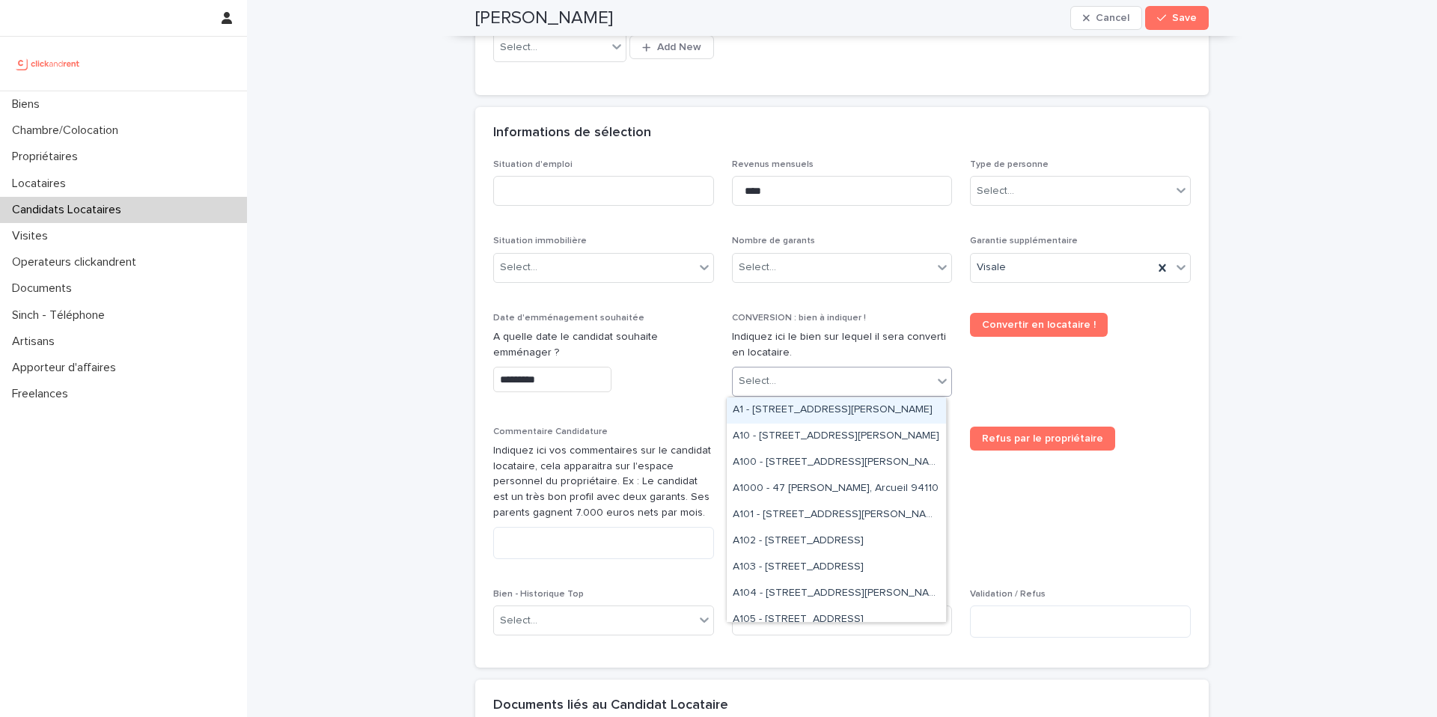
click at [777, 379] on div "Select..." at bounding box center [833, 381] width 201 height 25
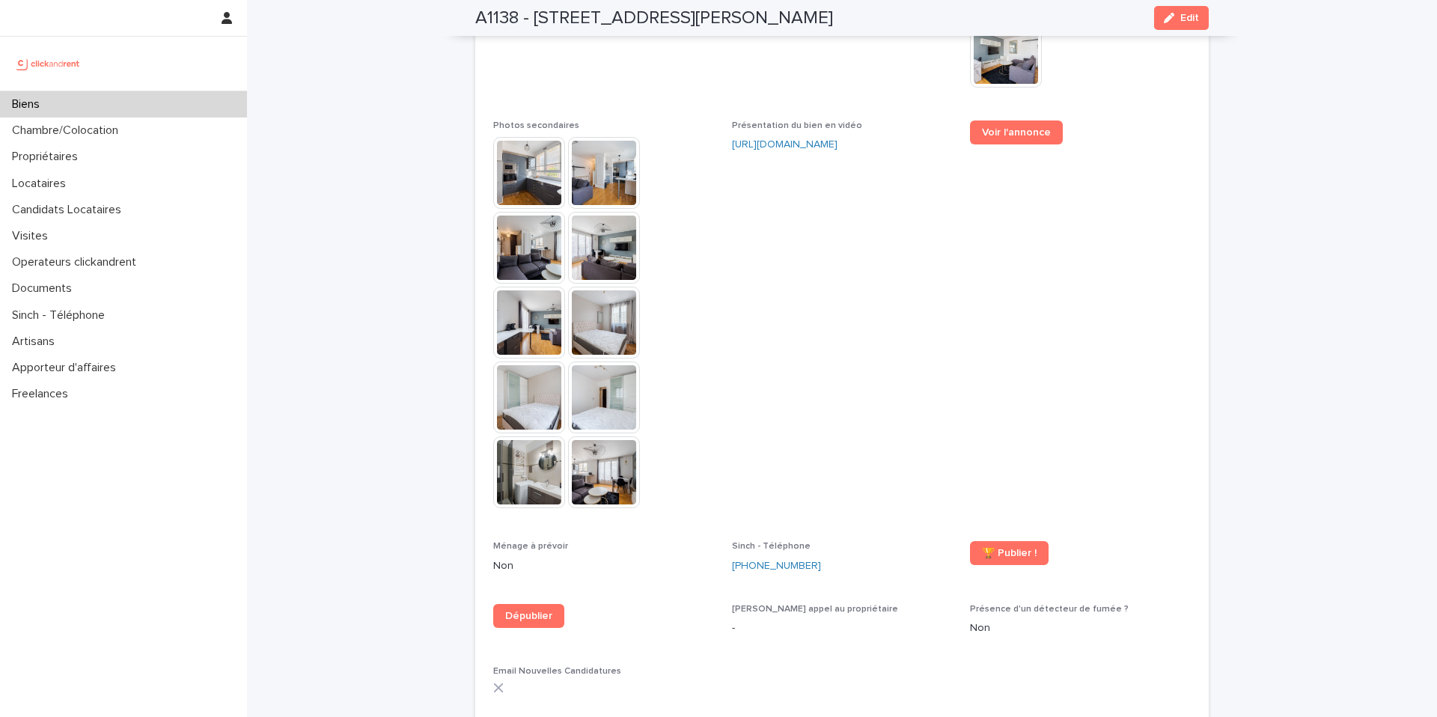
scroll to position [4825, 0]
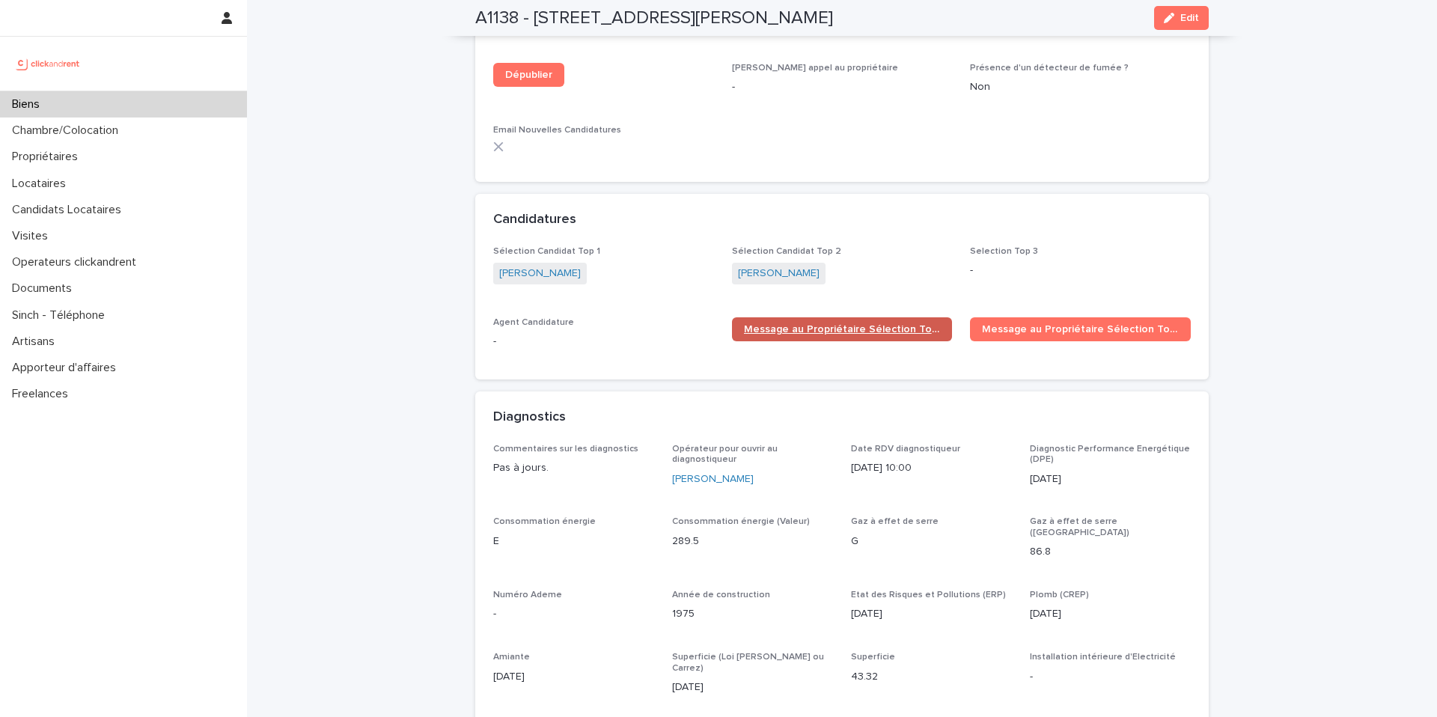
click at [803, 324] on span "Message au Propriétaire Sélection Top 1" at bounding box center [842, 329] width 197 height 10
click at [1082, 317] on link "Message au Propriétaire Sélection Top 2" at bounding box center [1080, 329] width 221 height 24
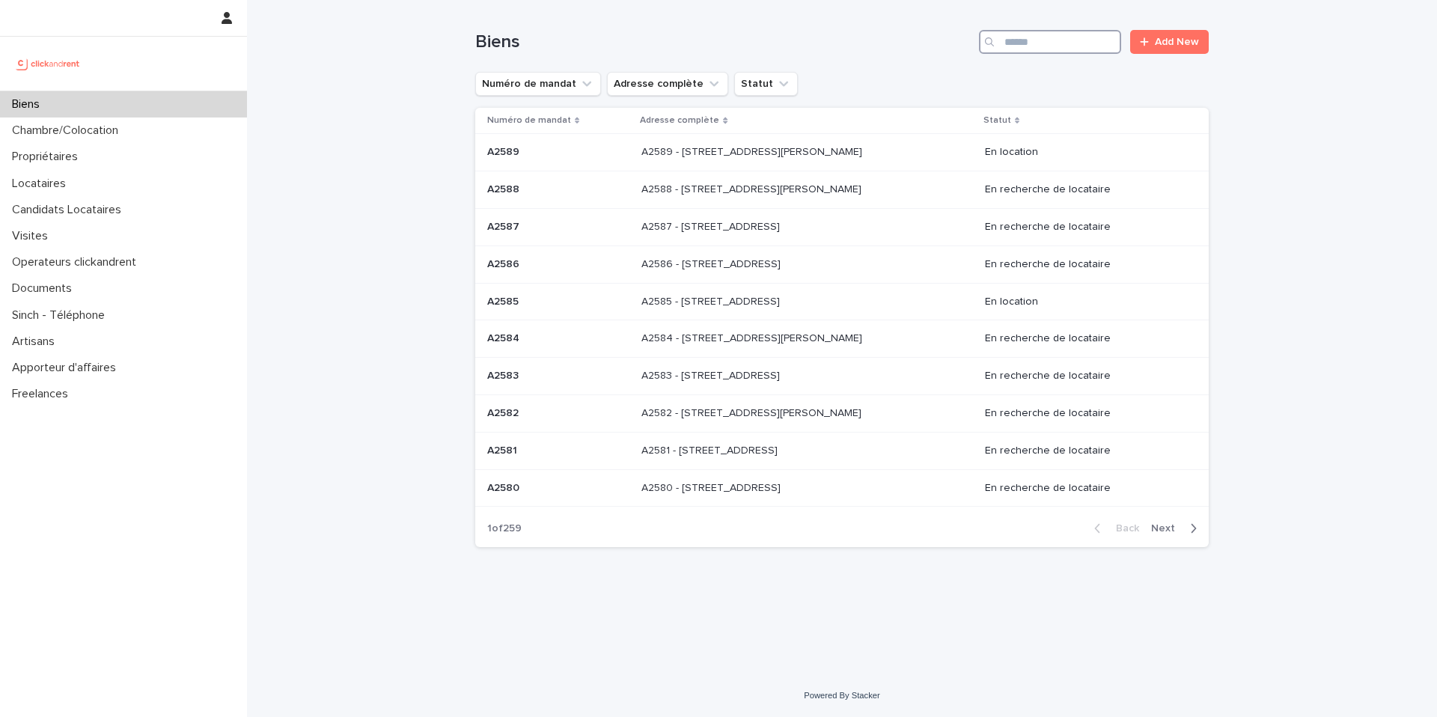
click at [1022, 39] on input "Search" at bounding box center [1050, 42] width 142 height 24
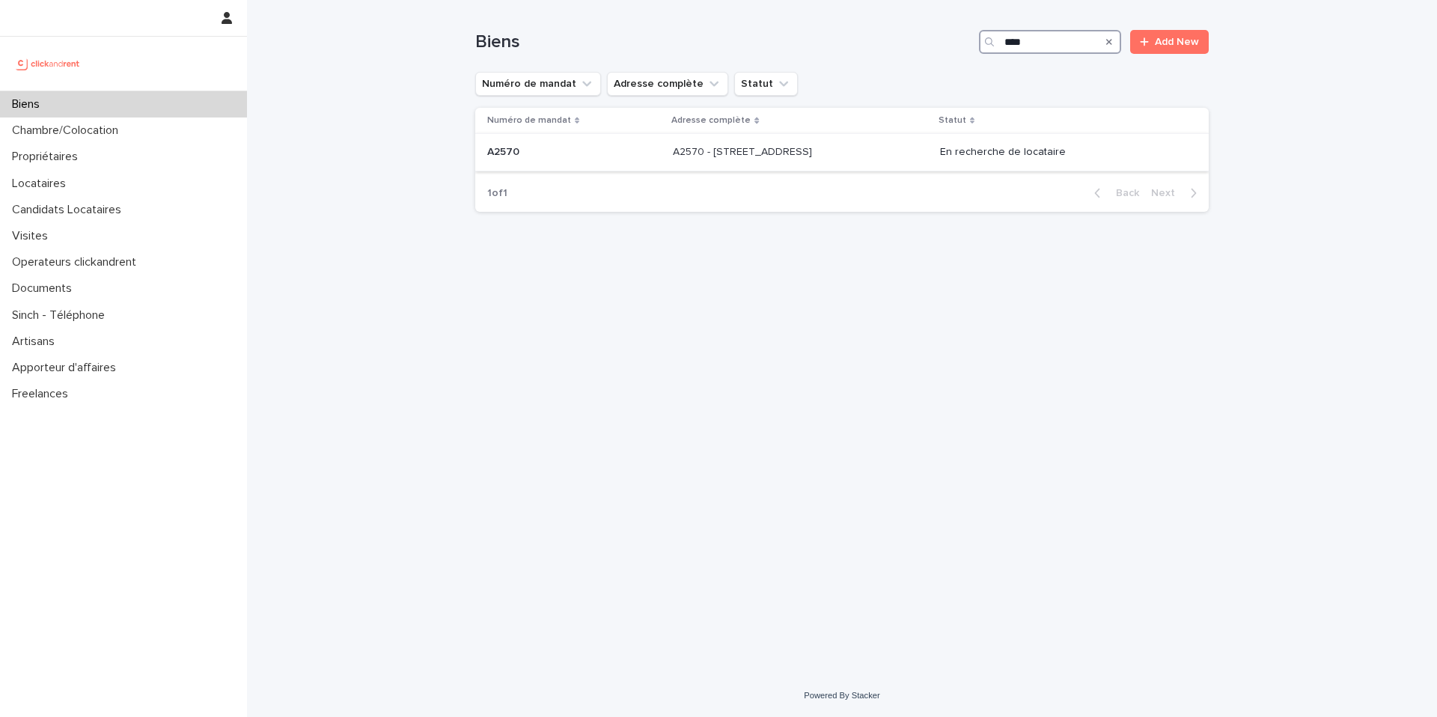
type input "****"
click at [766, 160] on div "A2570 - [STREET_ADDRESS] - [STREET_ADDRESS]" at bounding box center [800, 152] width 255 height 25
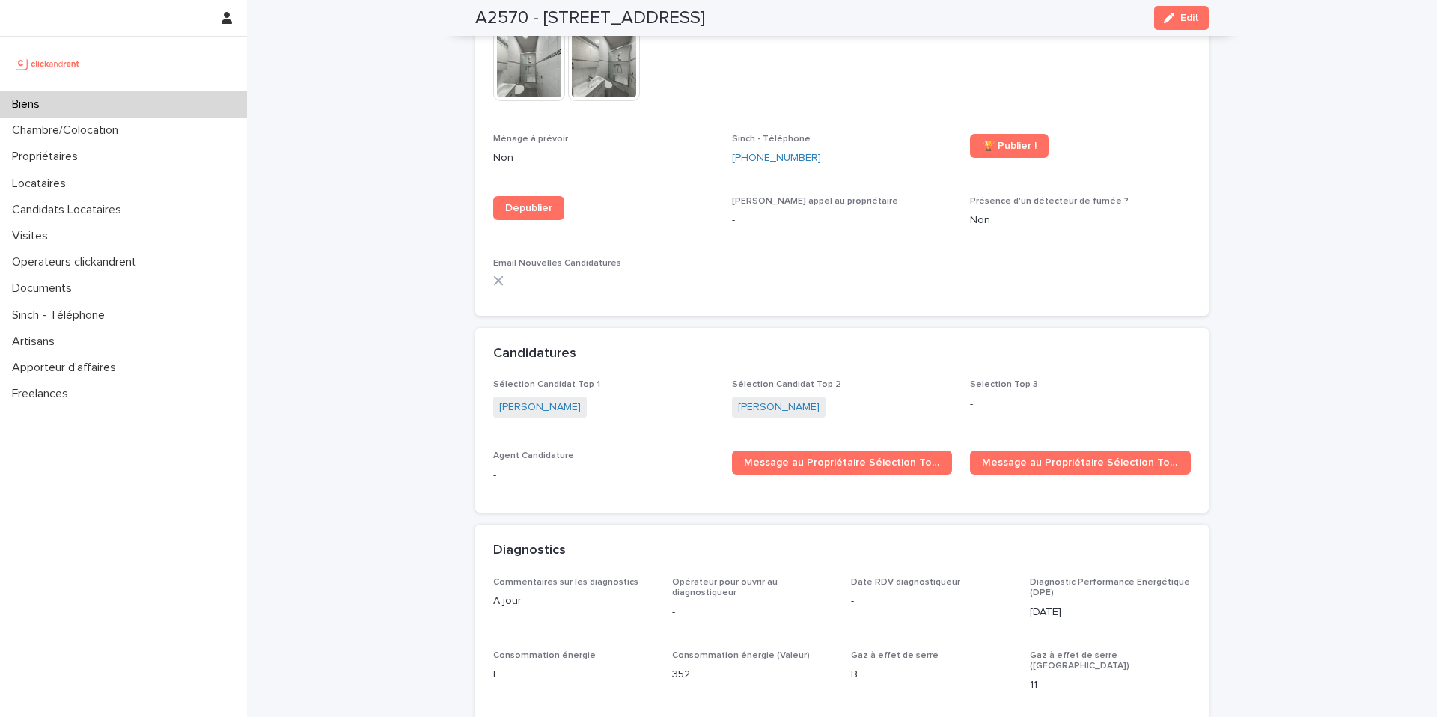
scroll to position [4306, 0]
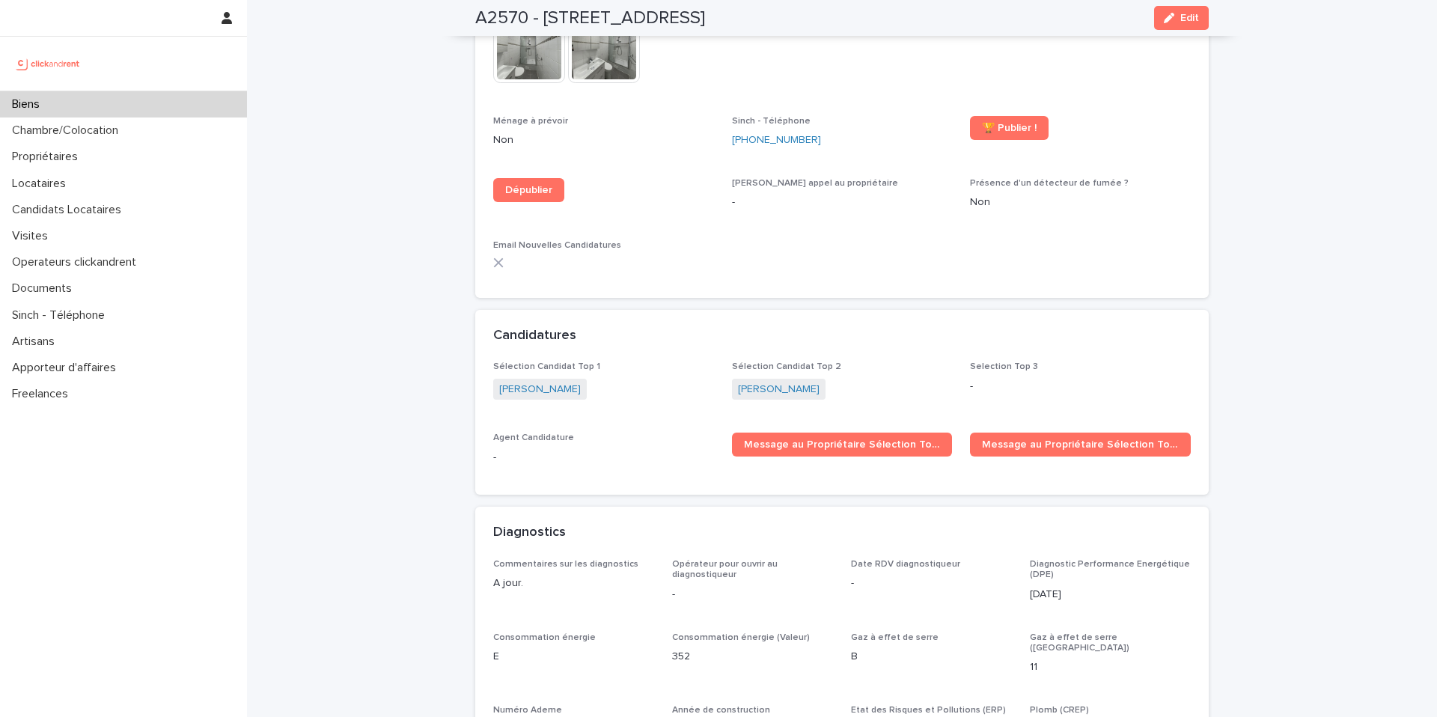
click at [87, 101] on div "Biens" at bounding box center [123, 104] width 247 height 26
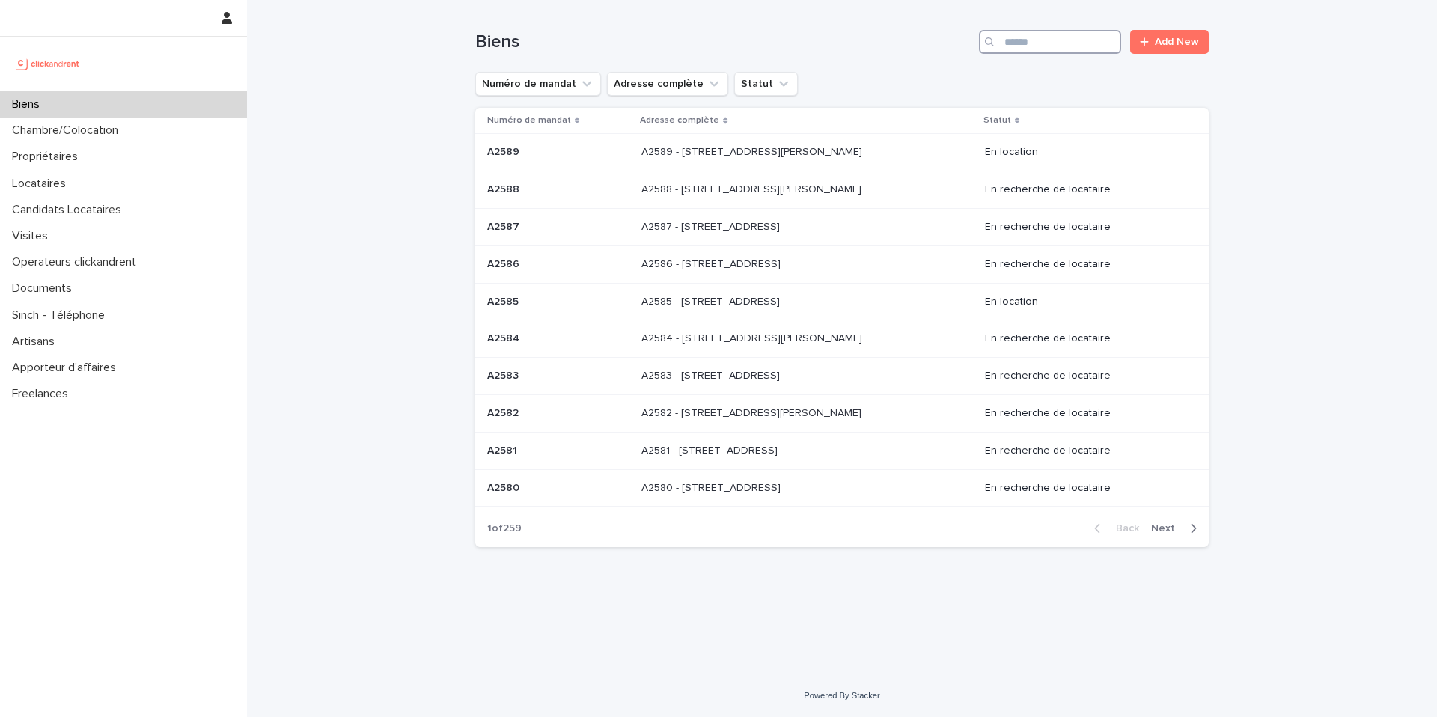
click at [1024, 40] on input "Search" at bounding box center [1050, 42] width 142 height 24
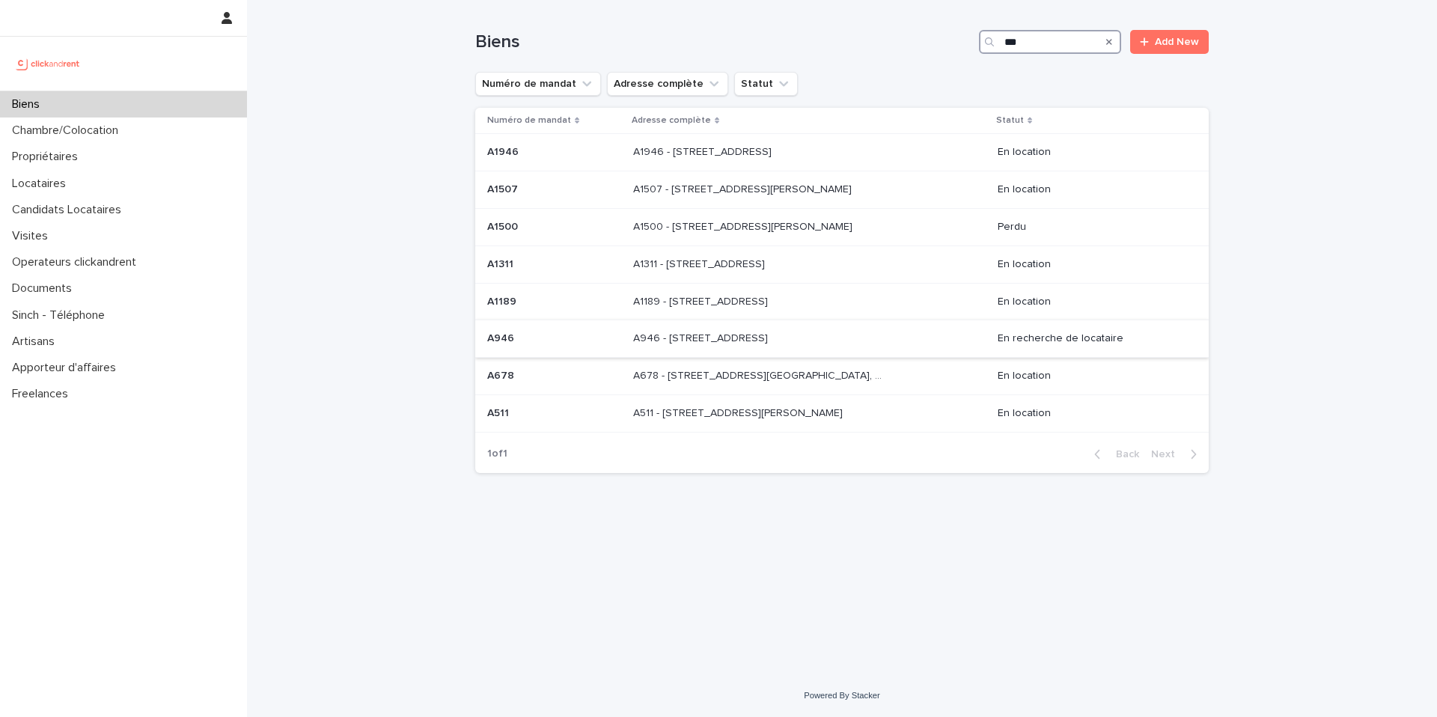
type input "***"
click at [536, 337] on p at bounding box center [554, 338] width 134 height 13
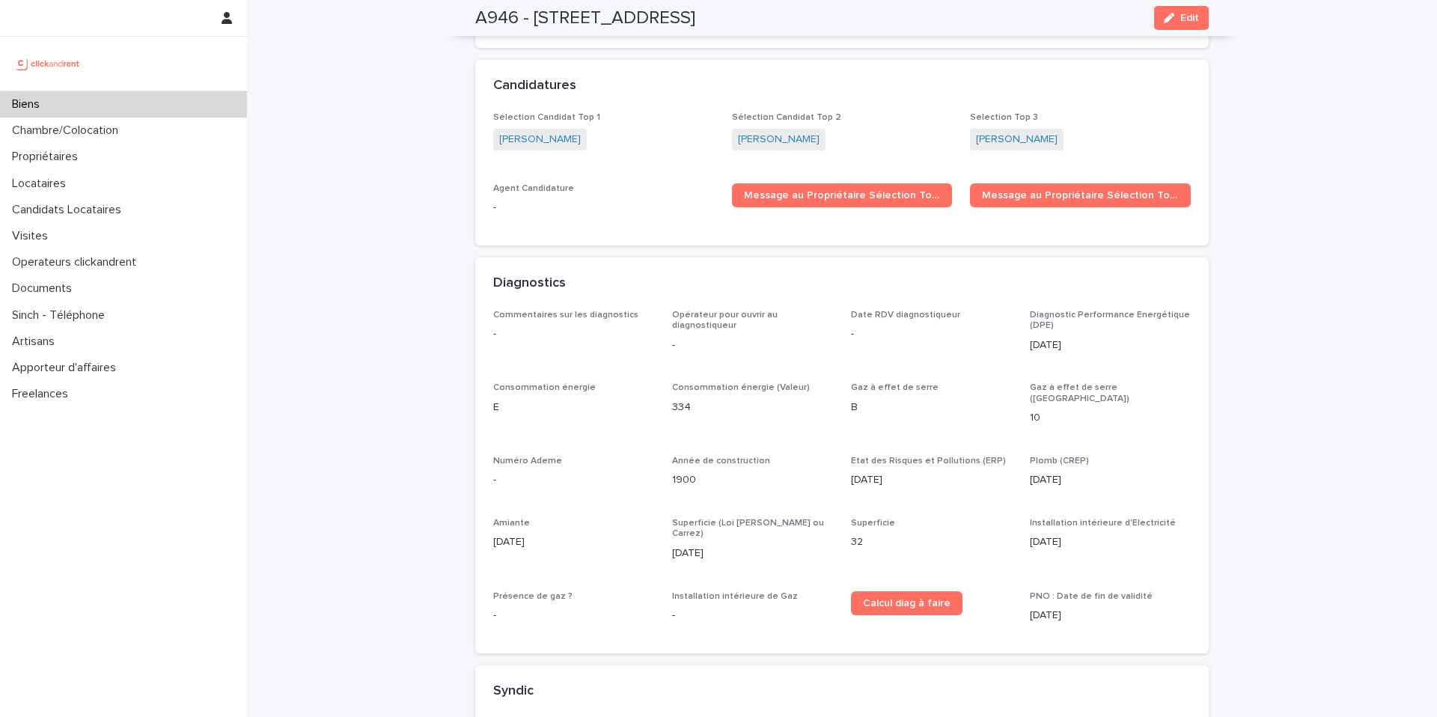
scroll to position [4507, 0]
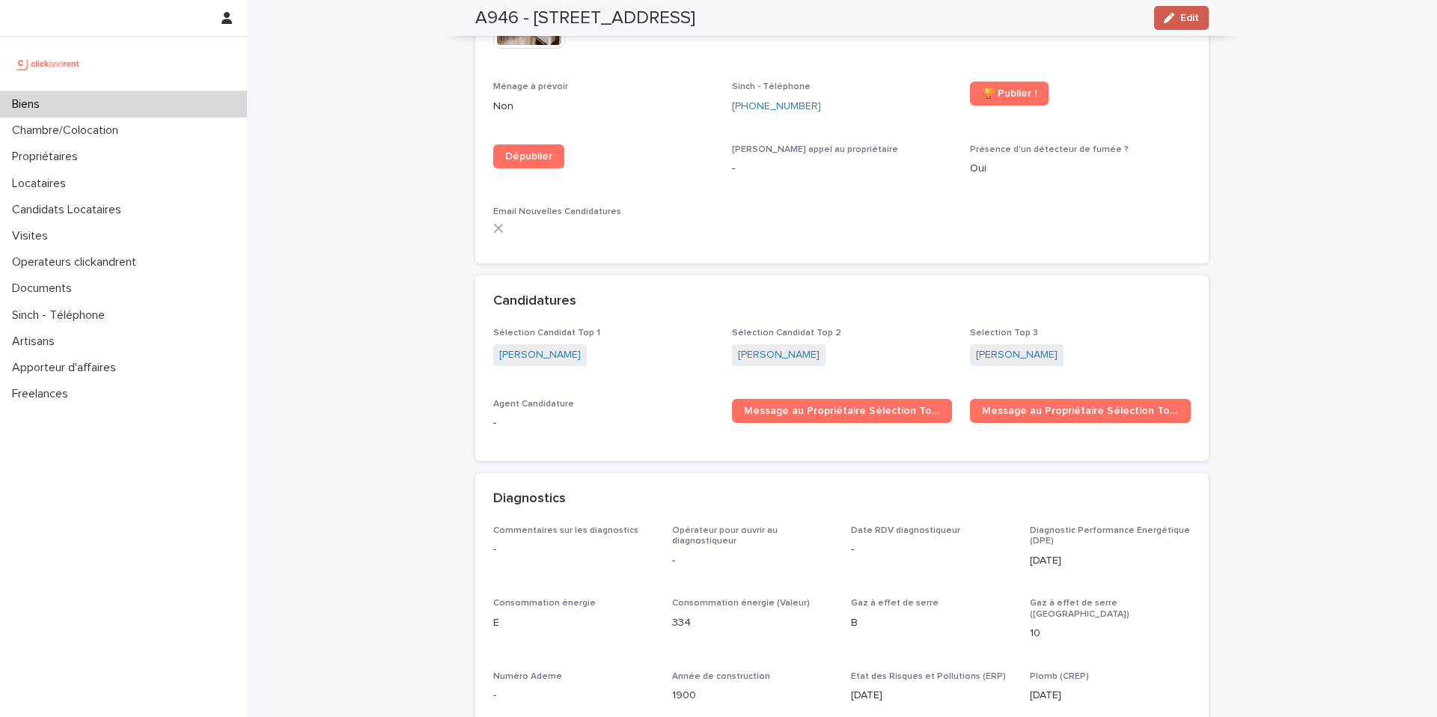
click at [1180, 19] on span "Edit" at bounding box center [1189, 18] width 19 height 10
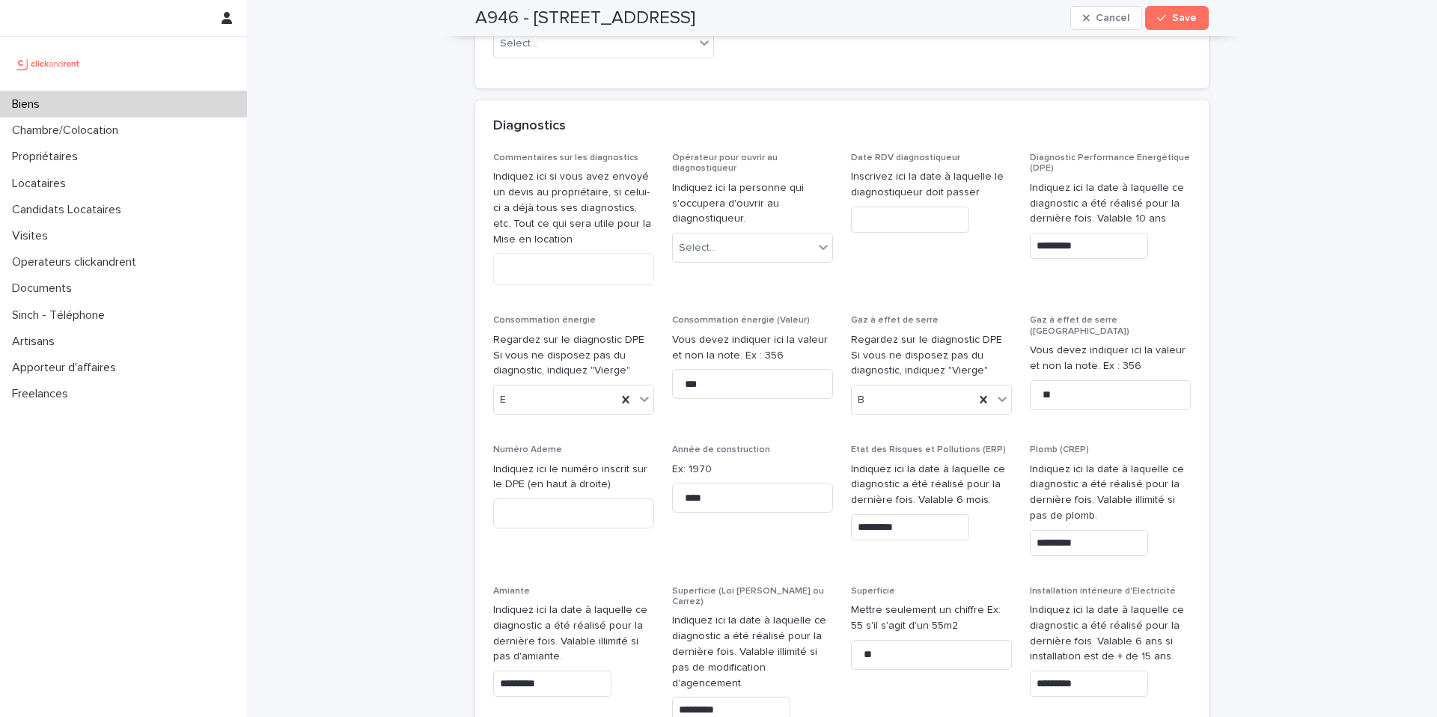
scroll to position [7344, 0]
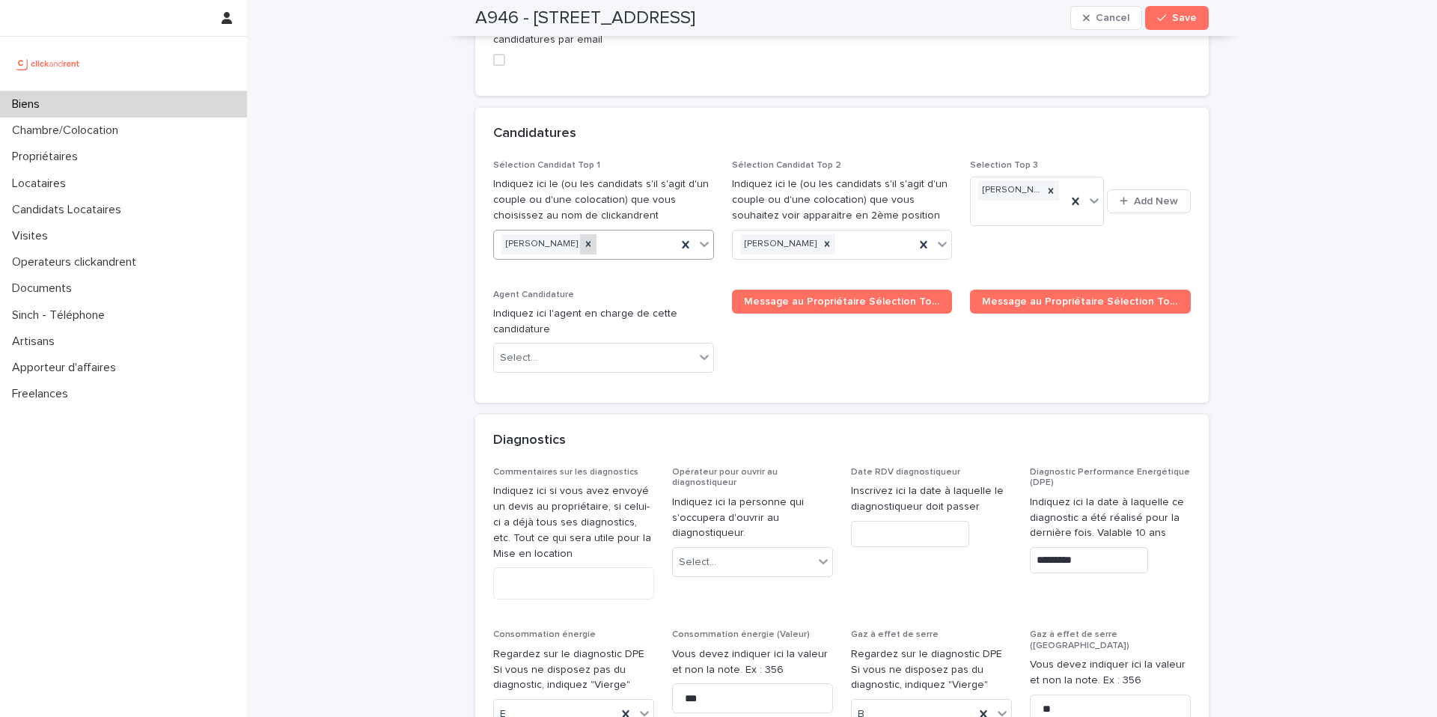
click at [588, 239] on icon at bounding box center [588, 244] width 10 height 10
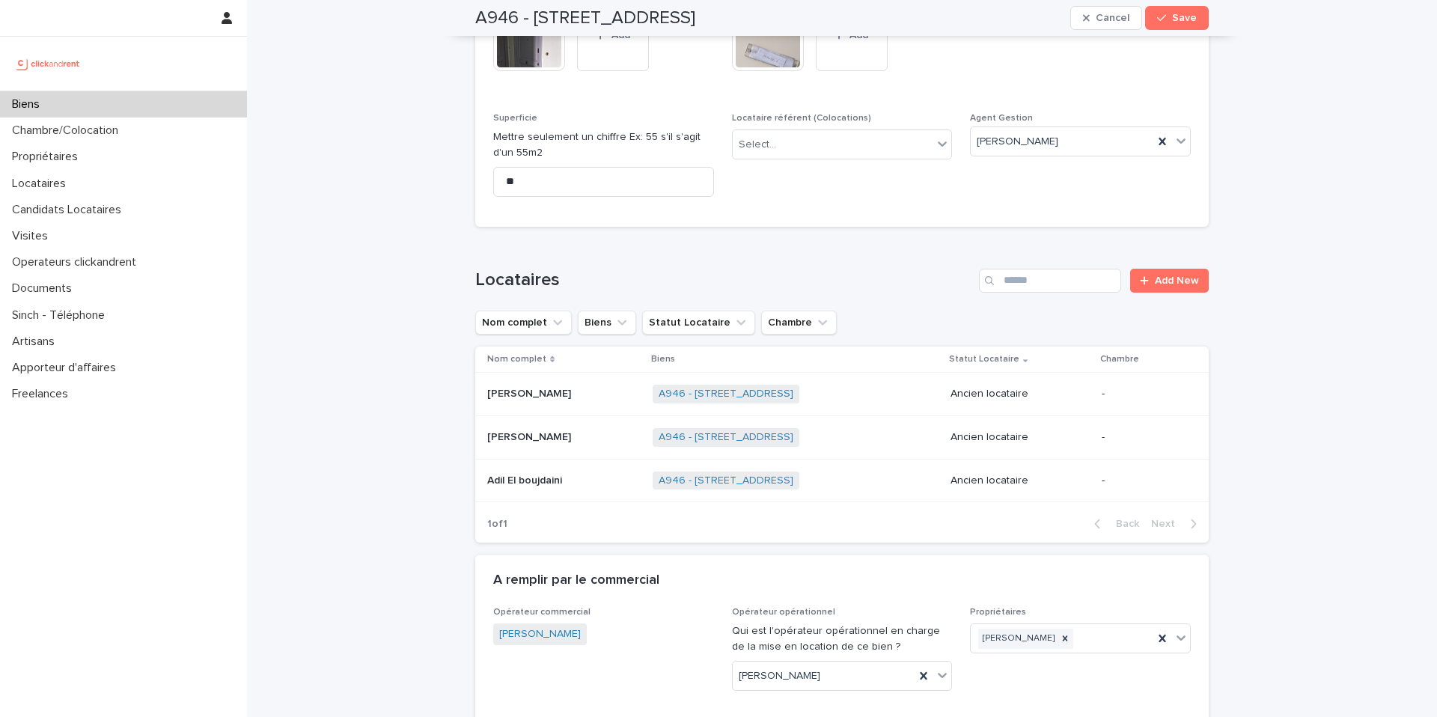
scroll to position [0, 0]
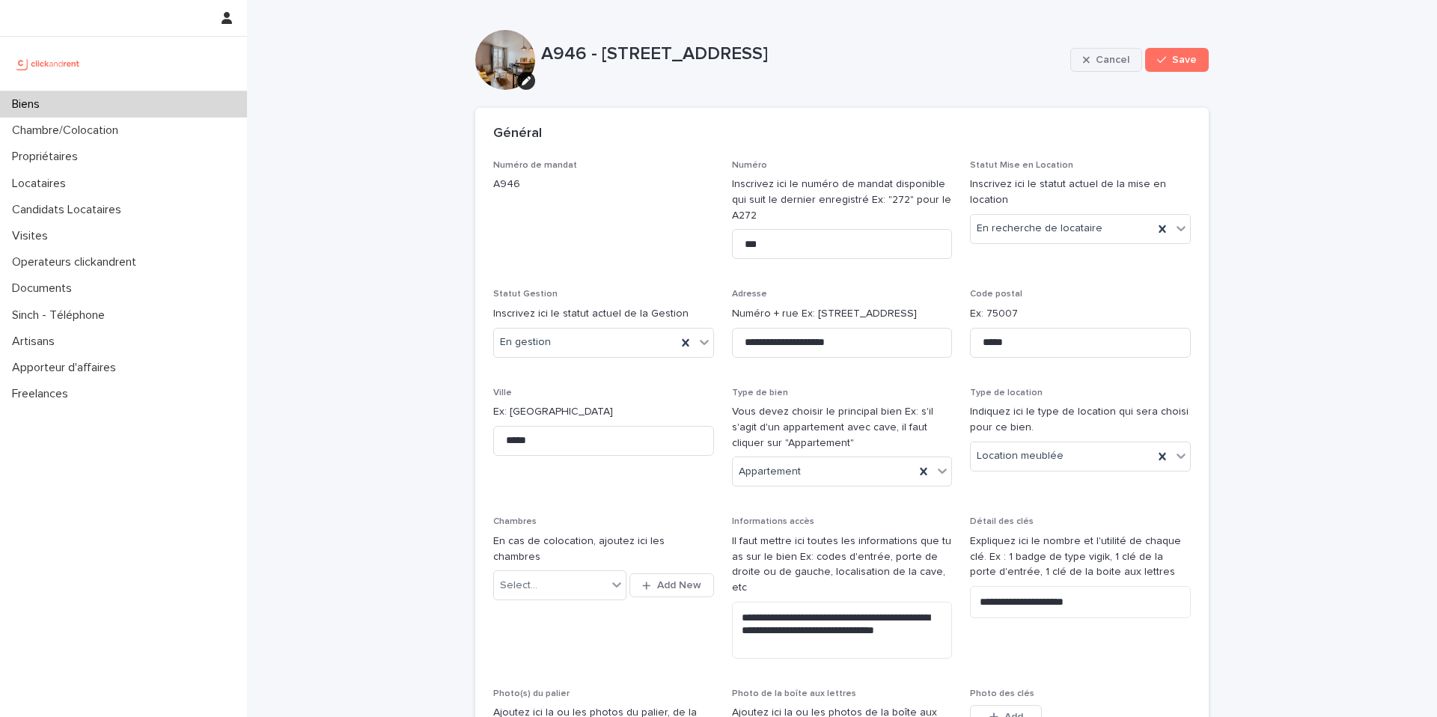
click at [1104, 64] on span "Cancel" at bounding box center [1113, 60] width 34 height 10
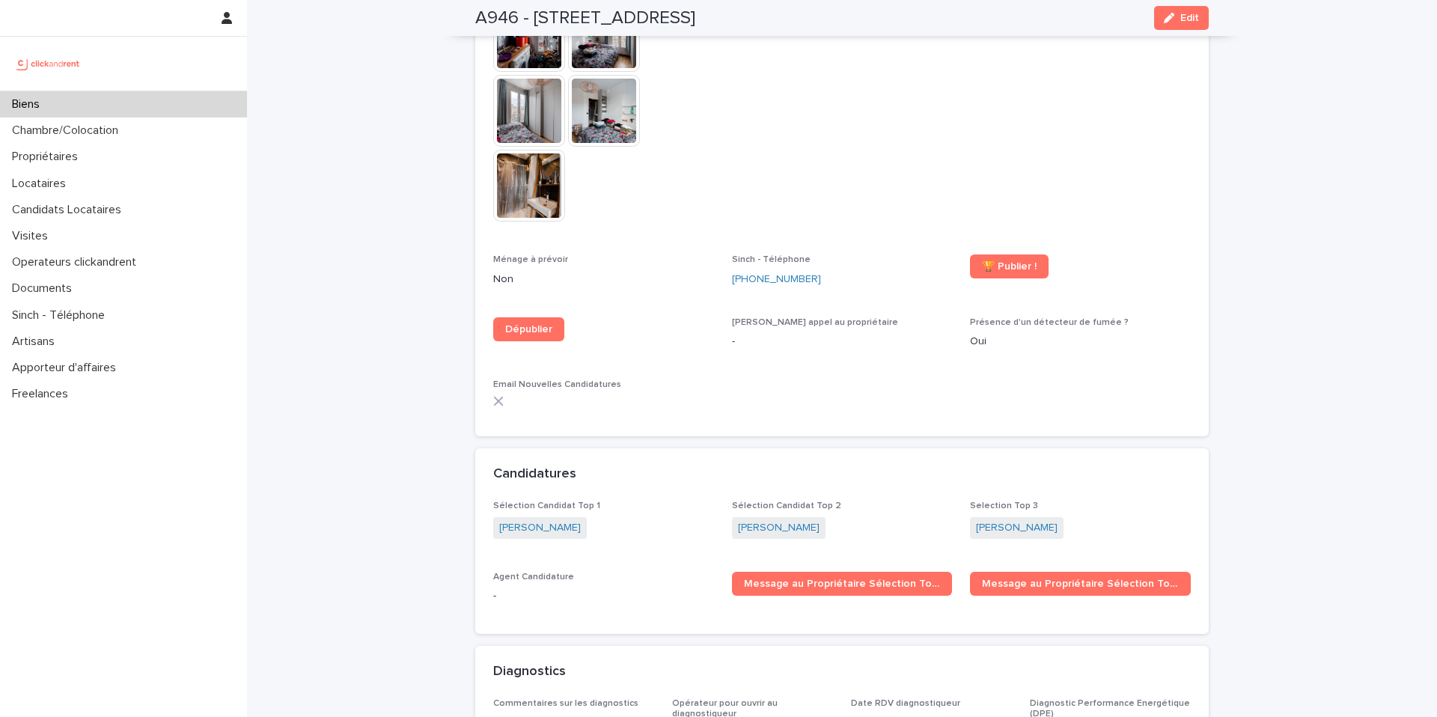
scroll to position [4671, 0]
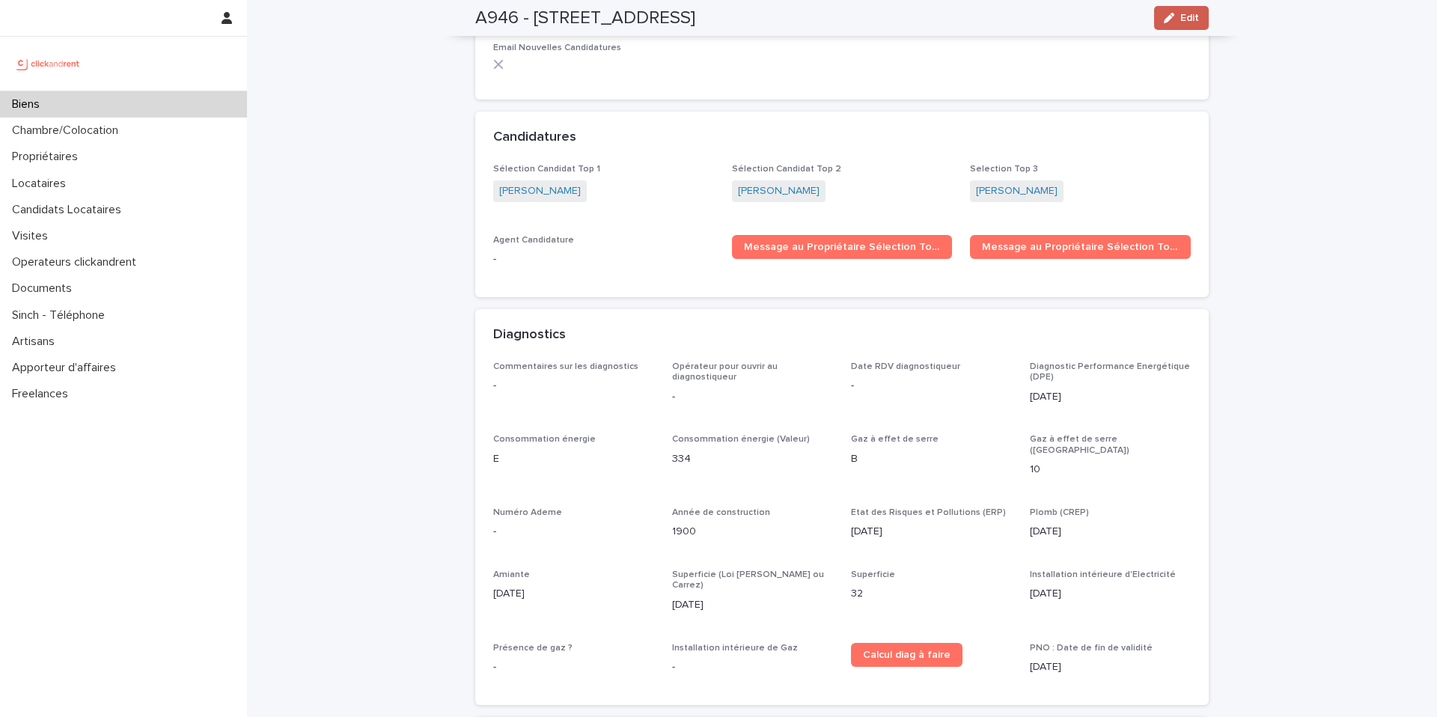
click at [1171, 29] on div "A946 - [STREET_ADDRESS] Edit" at bounding box center [841, 18] width 733 height 36
click at [1173, 20] on div "button" at bounding box center [1172, 18] width 16 height 10
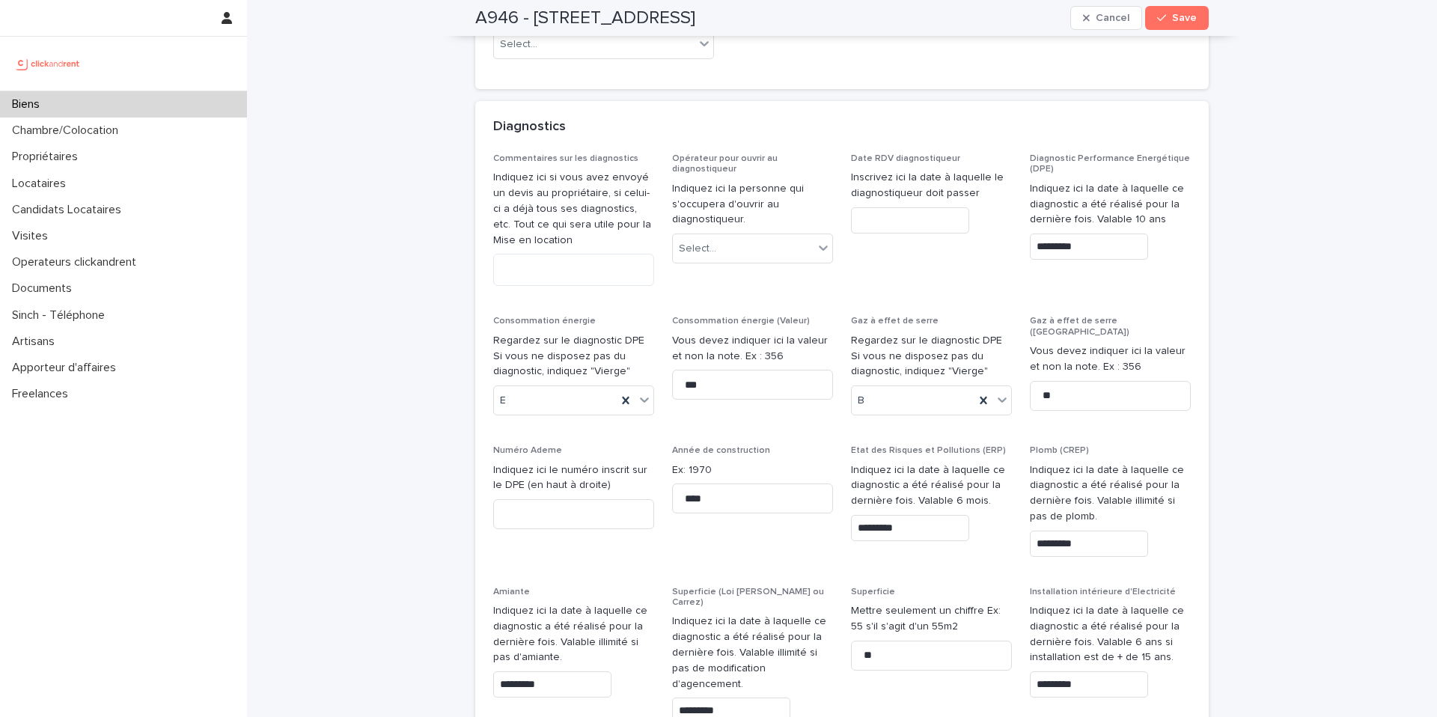
scroll to position [7349, 0]
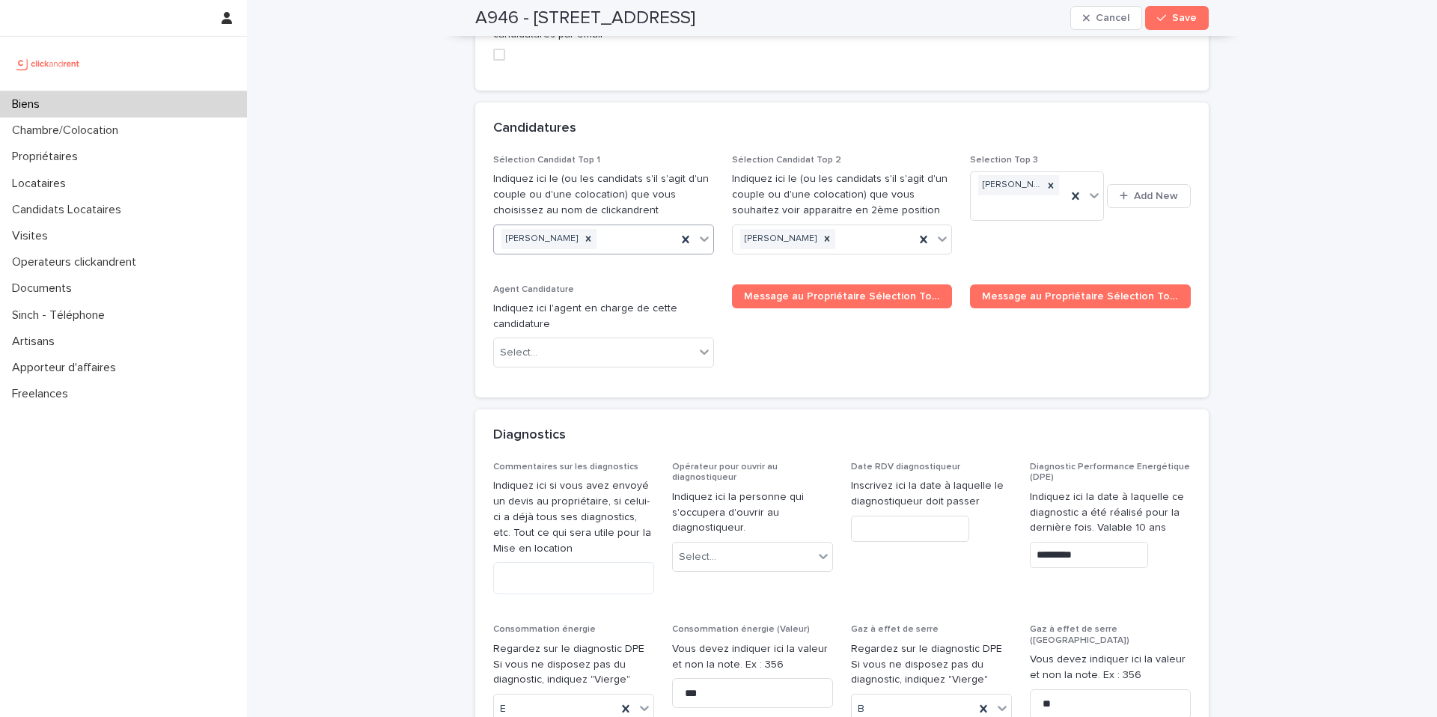
drag, startPoint x: 590, startPoint y: 116, endPoint x: 599, endPoint y: 109, distance: 11.2
click at [590, 233] on icon at bounding box center [588, 238] width 10 height 10
click at [1173, 19] on span "Save" at bounding box center [1184, 18] width 25 height 10
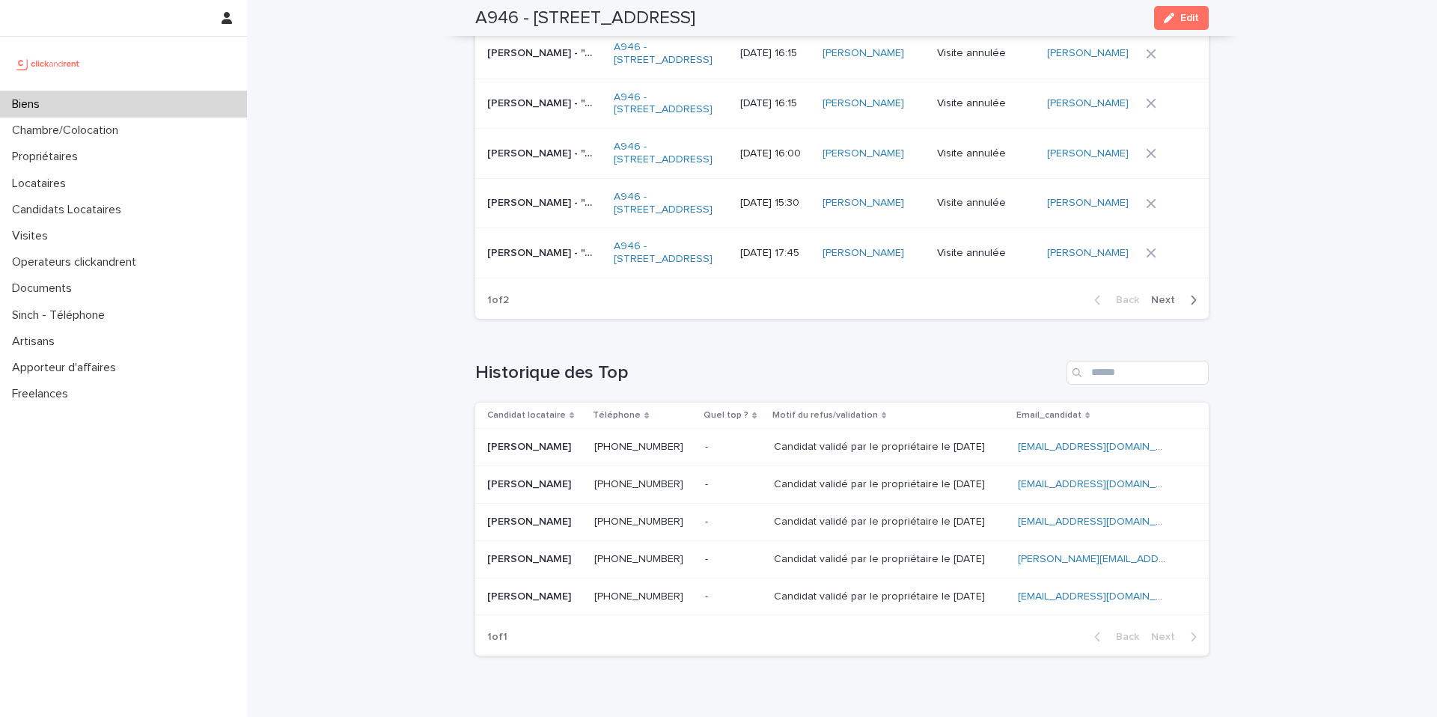
scroll to position [7313, 0]
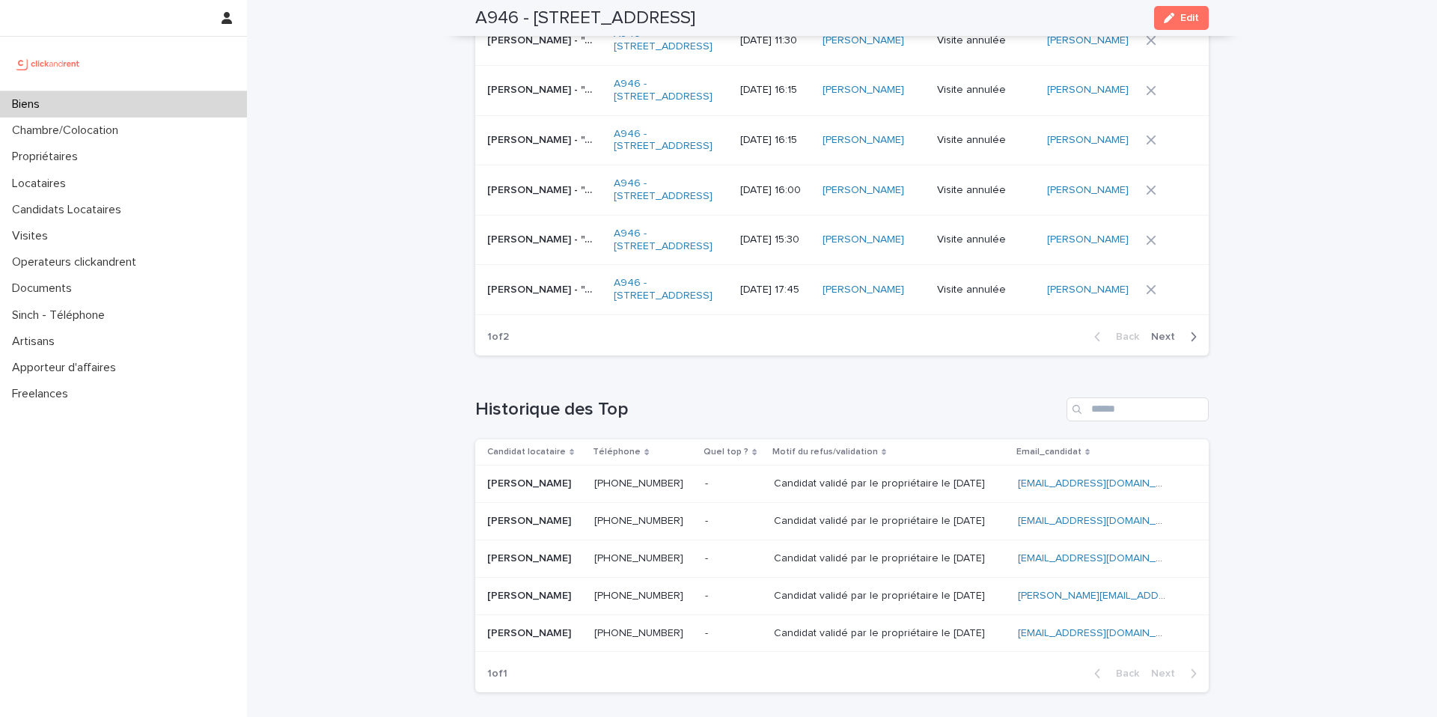
click at [70, 113] on div "Biens" at bounding box center [123, 104] width 247 height 26
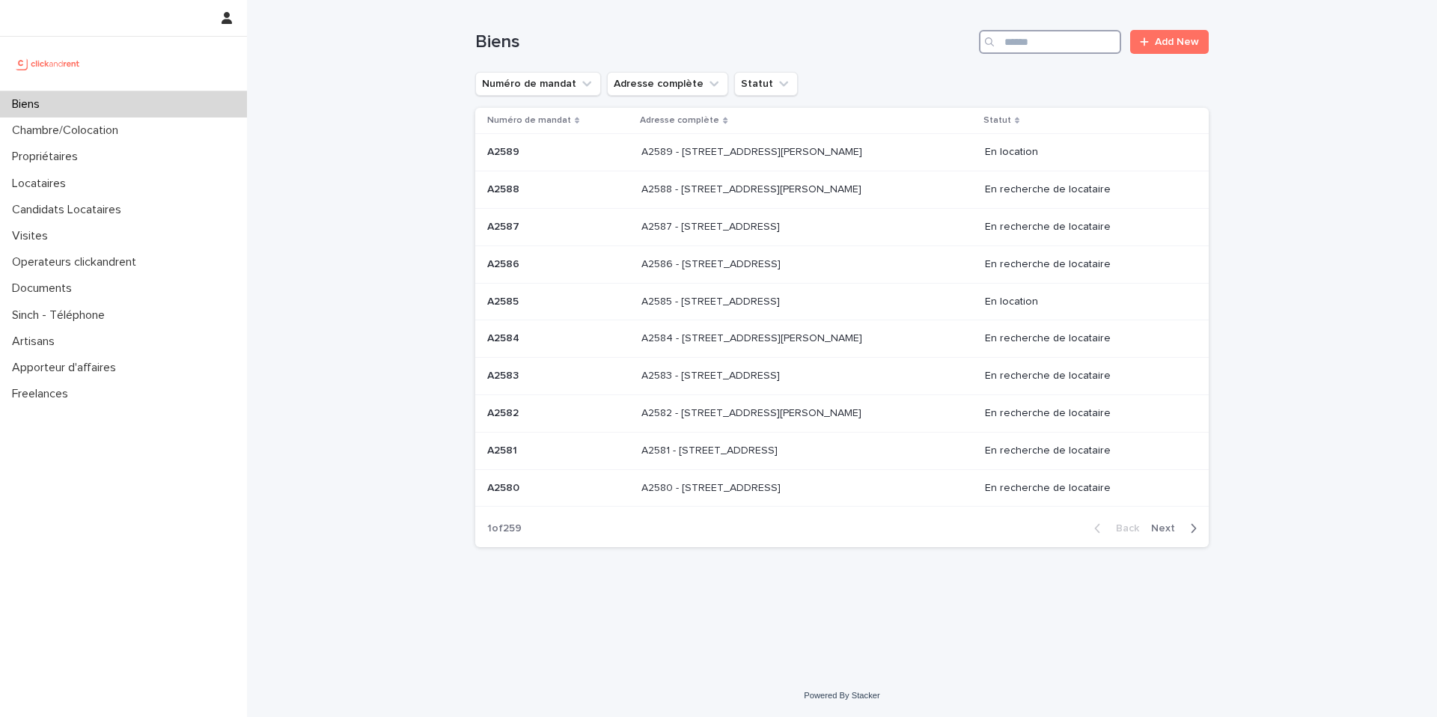
click at [1062, 47] on input "Search" at bounding box center [1050, 42] width 142 height 24
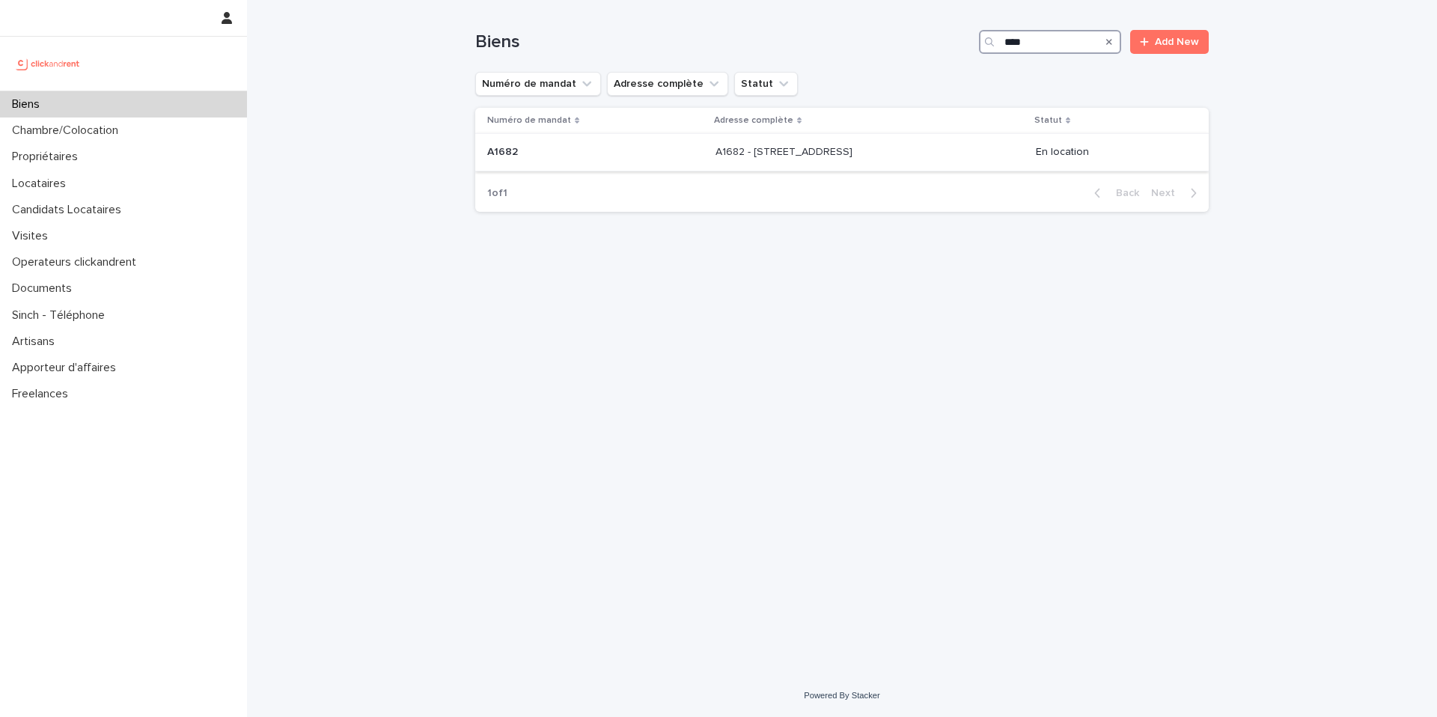
type input "****"
click at [671, 150] on td "A1682 A1682" at bounding box center [592, 152] width 234 height 37
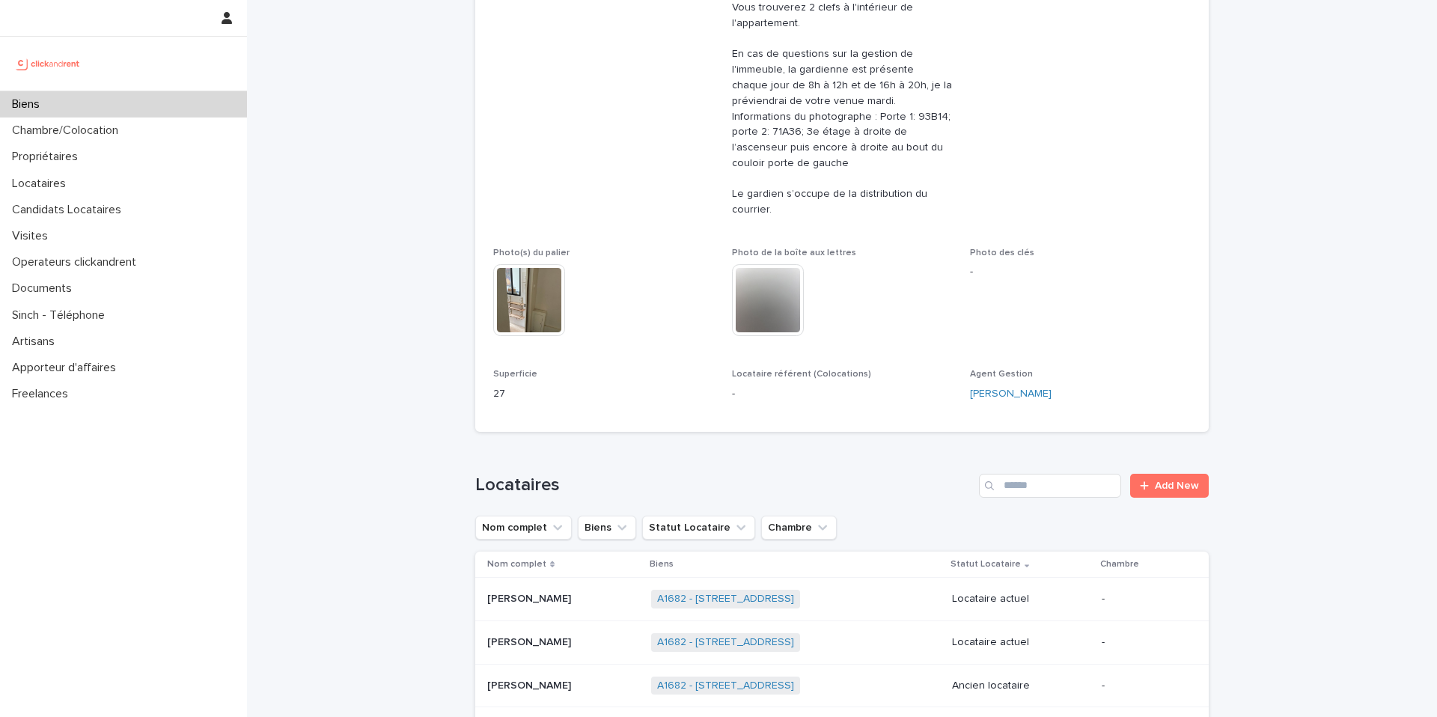
scroll to position [491, 0]
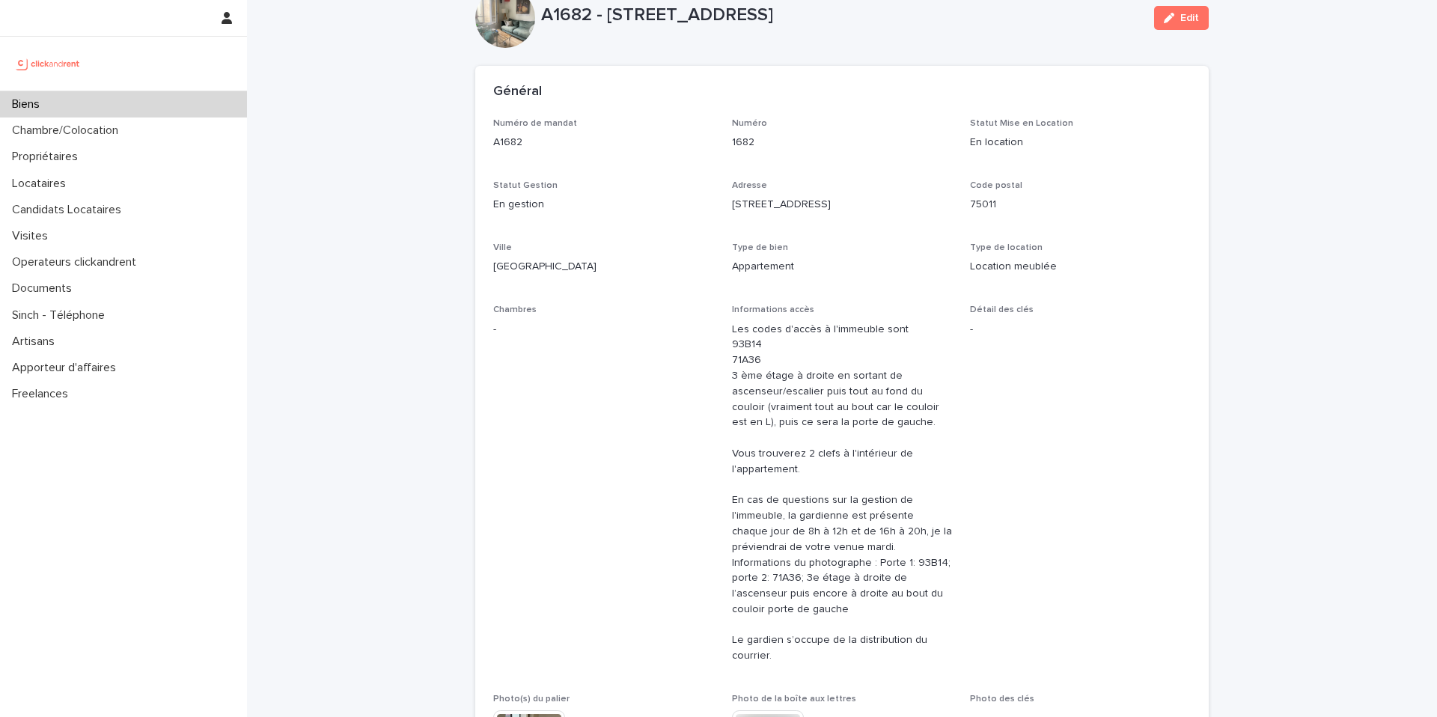
scroll to position [42, 0]
click at [117, 106] on div "Biens" at bounding box center [123, 104] width 247 height 26
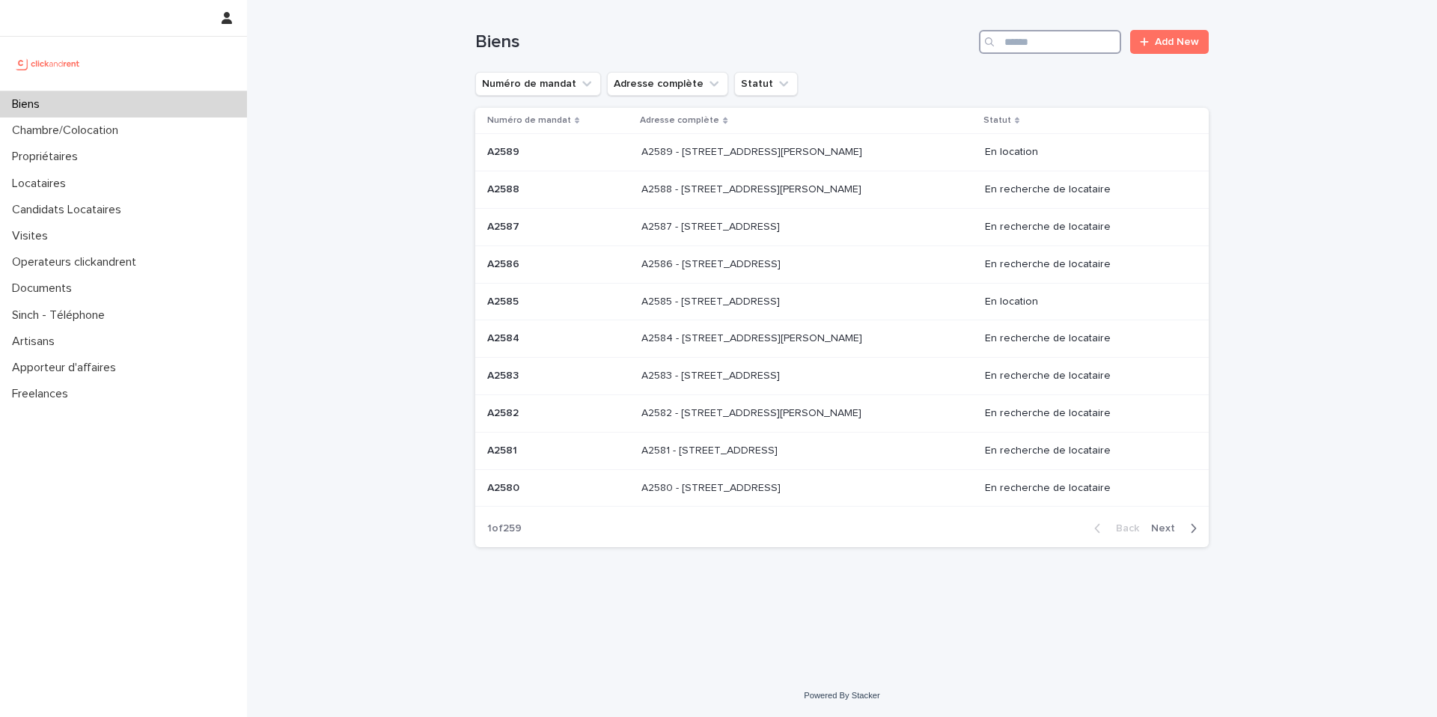
click at [1019, 43] on input "Search" at bounding box center [1050, 42] width 142 height 24
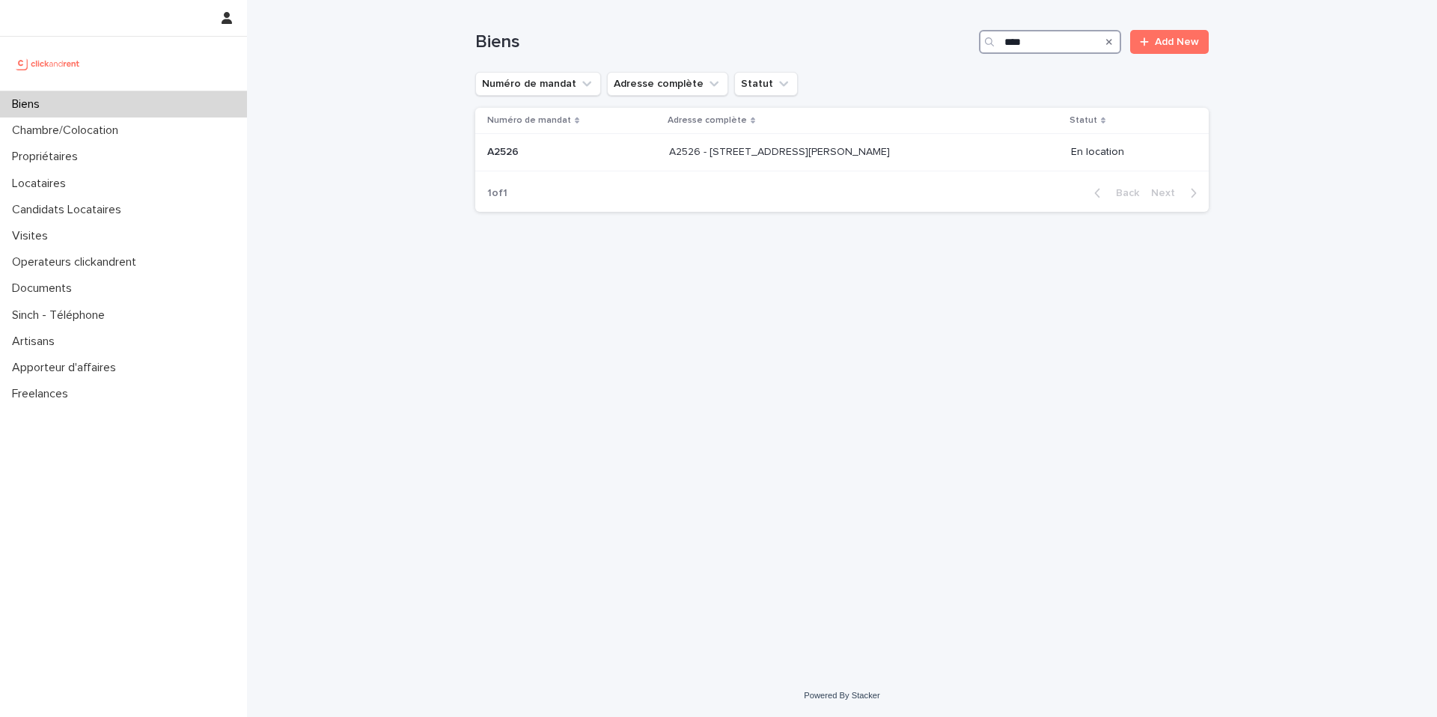
type input "****"
click at [617, 152] on p at bounding box center [572, 152] width 170 height 13
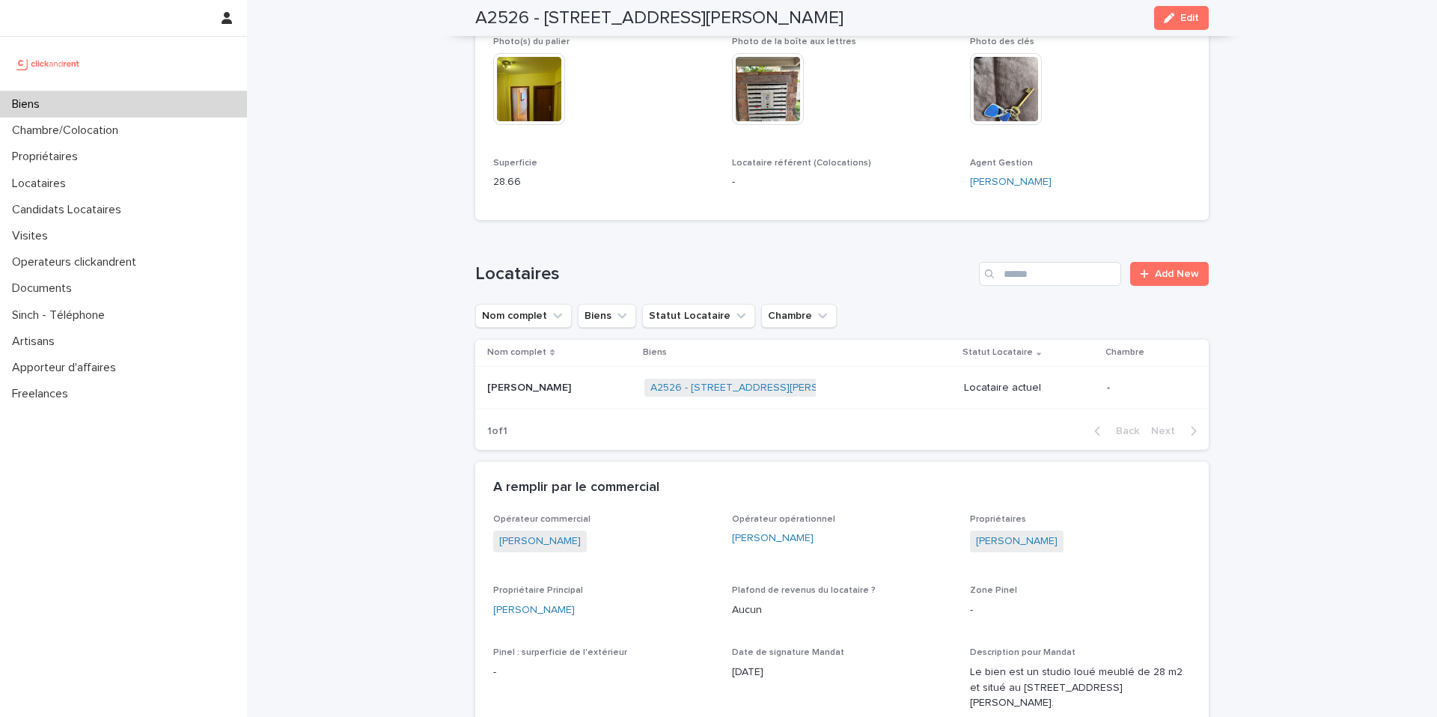
scroll to position [604, 0]
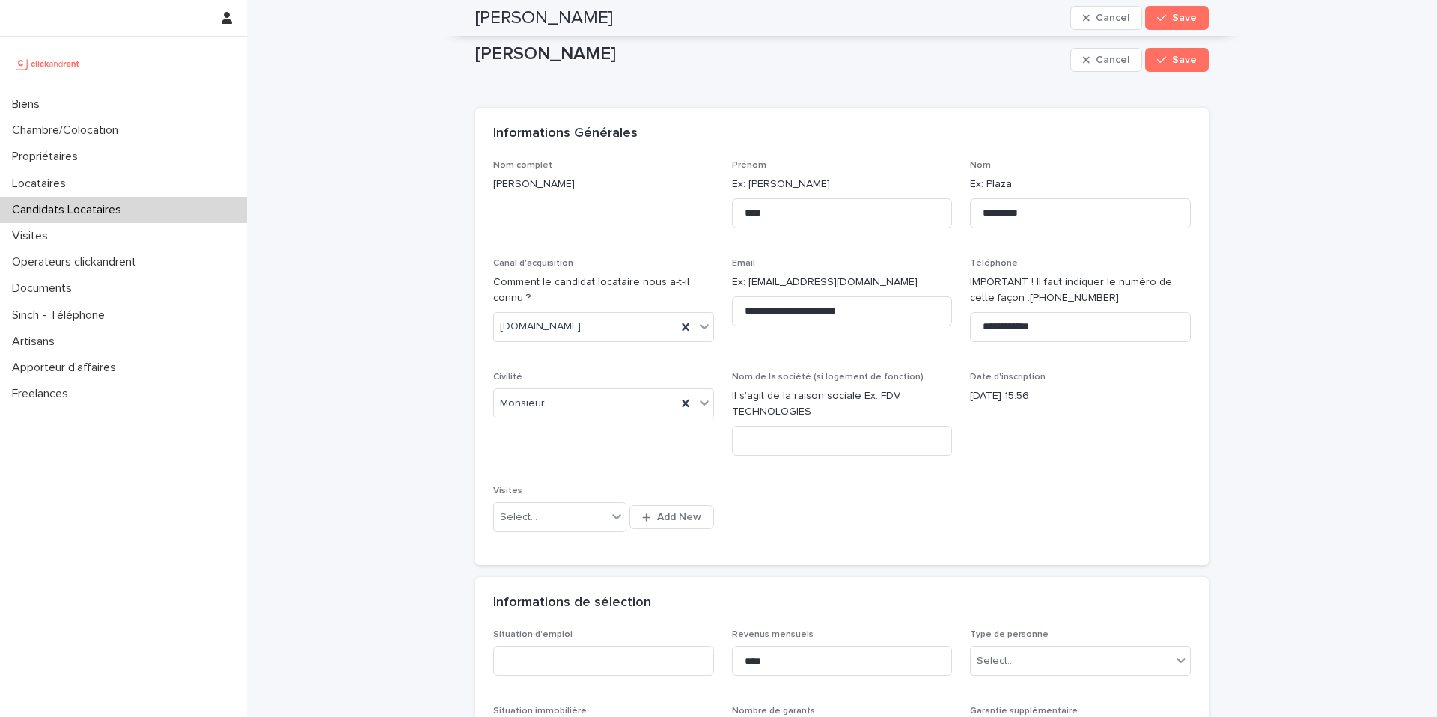
scroll to position [470, 0]
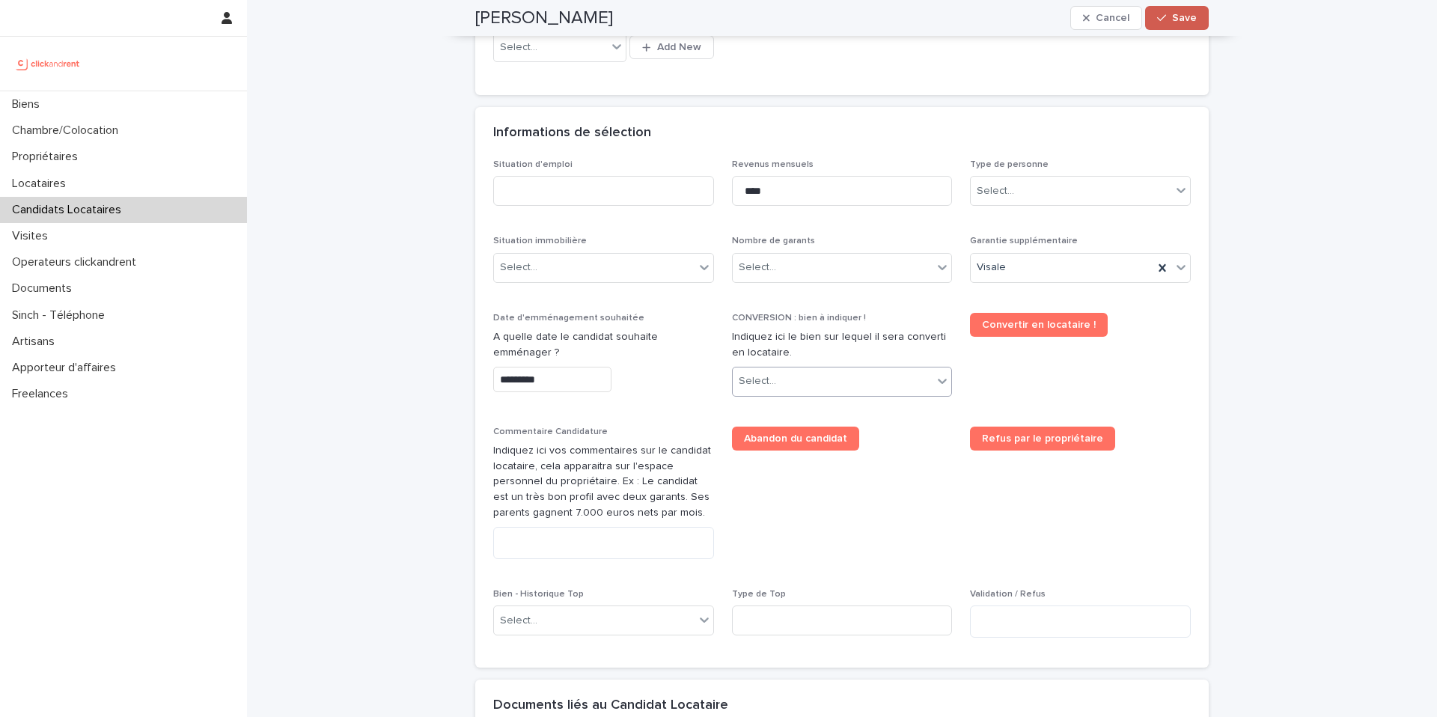
drag, startPoint x: 1182, startPoint y: 10, endPoint x: 1173, endPoint y: 24, distance: 16.2
click at [1182, 9] on button "Save" at bounding box center [1177, 18] width 64 height 24
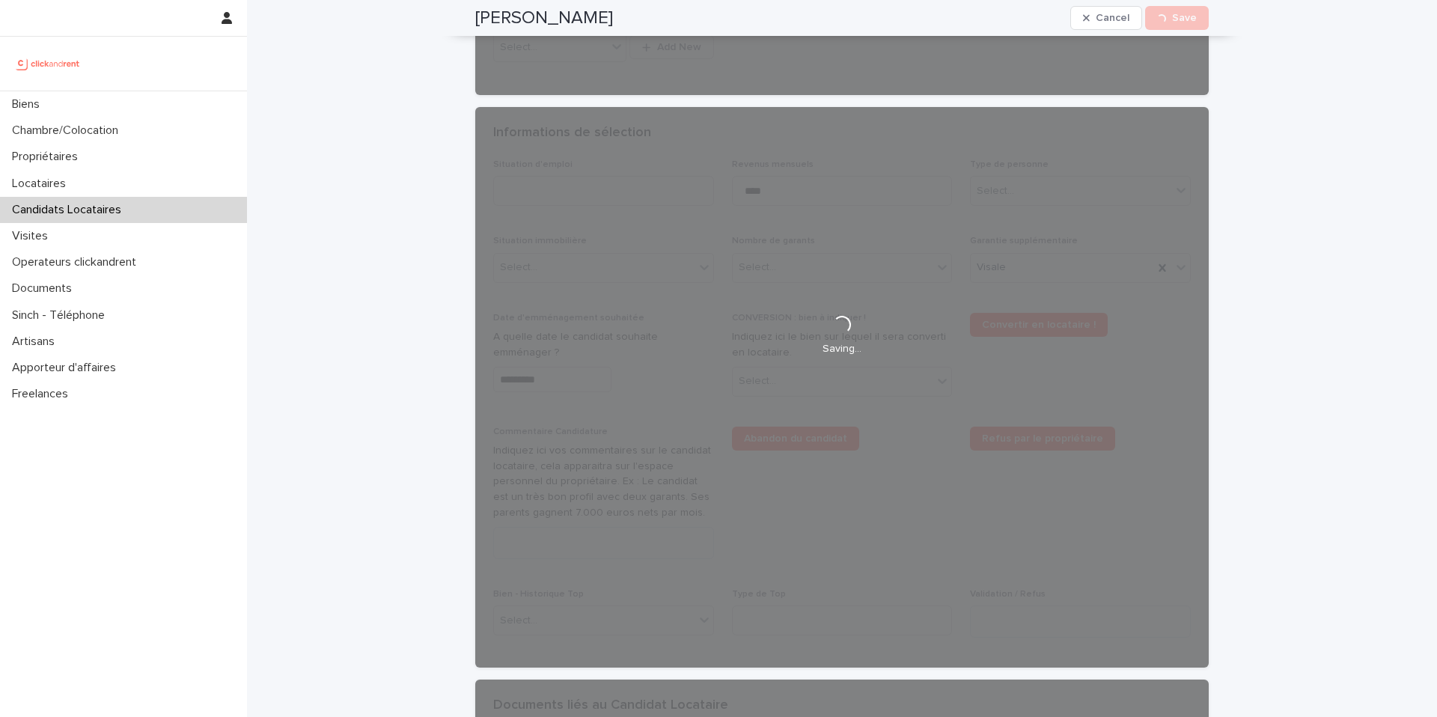
scroll to position [242, 0]
